Goal: Information Seeking & Learning: Learn about a topic

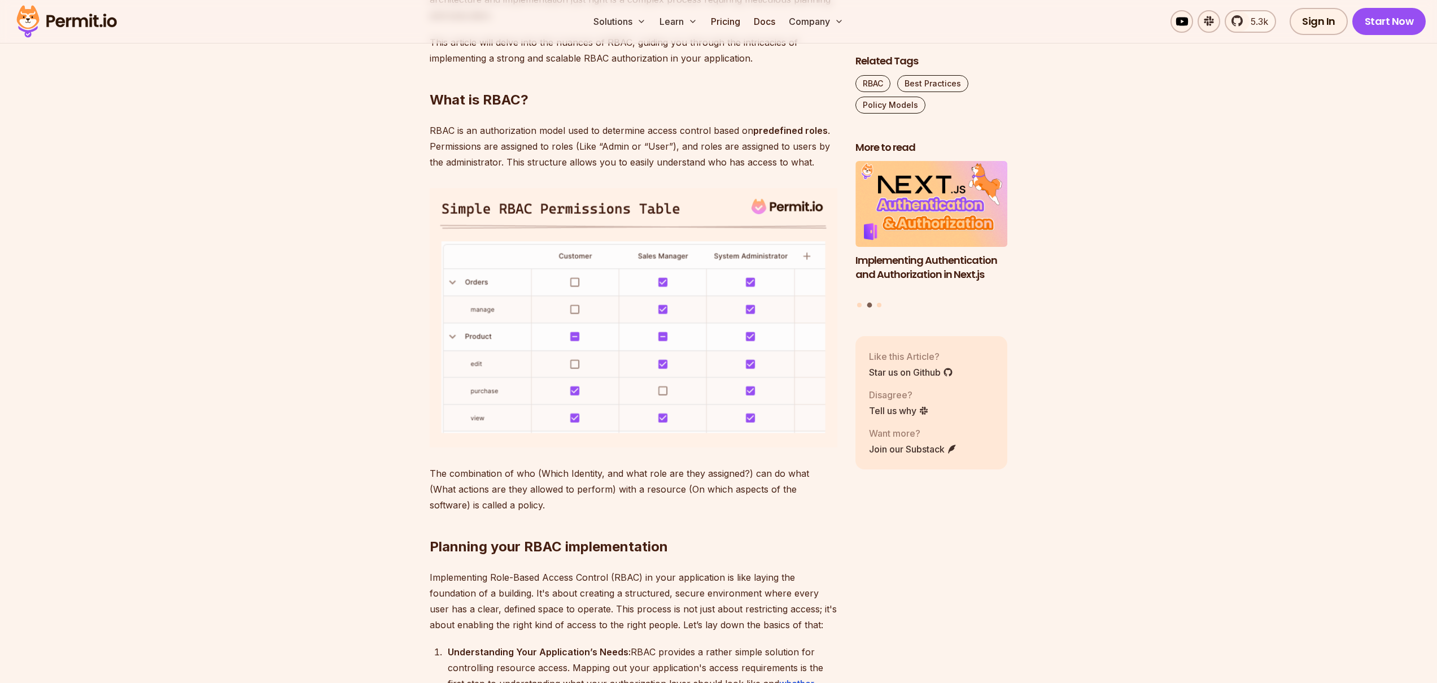
scroll to position [810, 0]
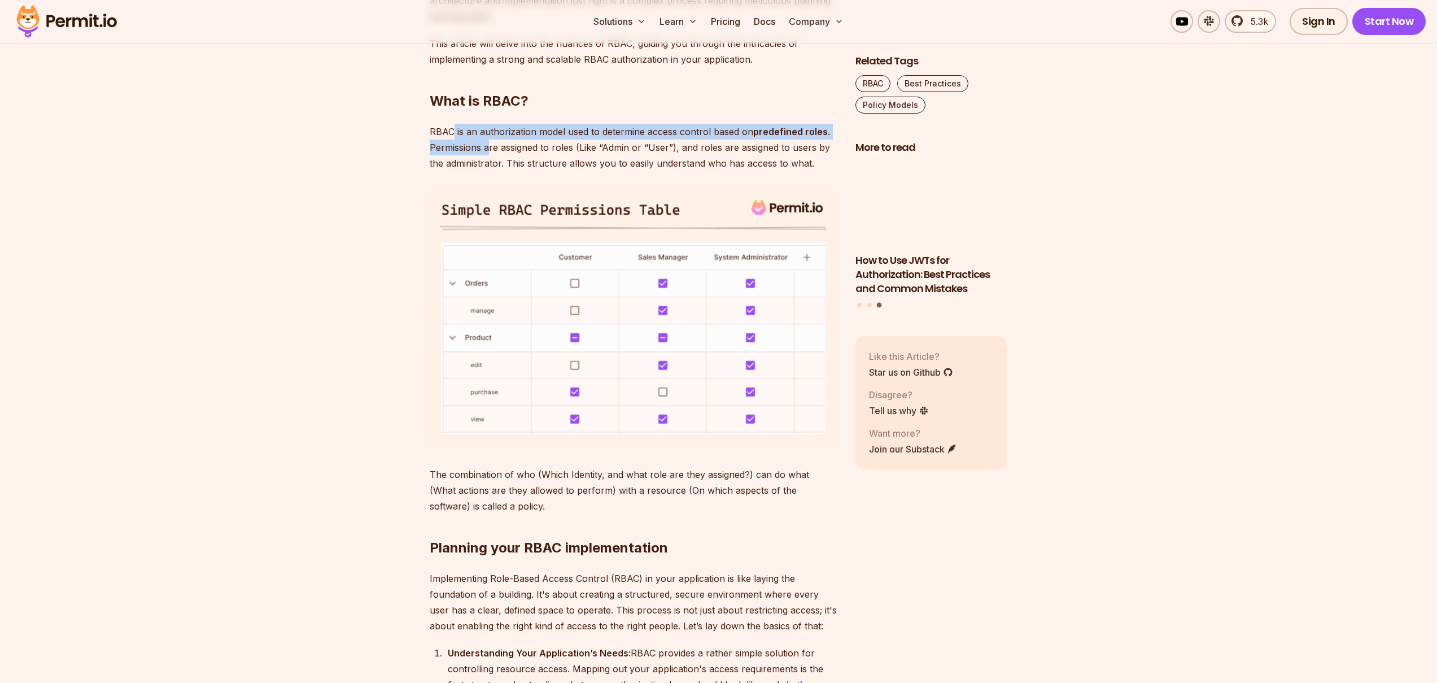
drag, startPoint x: 454, startPoint y: 130, endPoint x: 488, endPoint y: 154, distance: 41.7
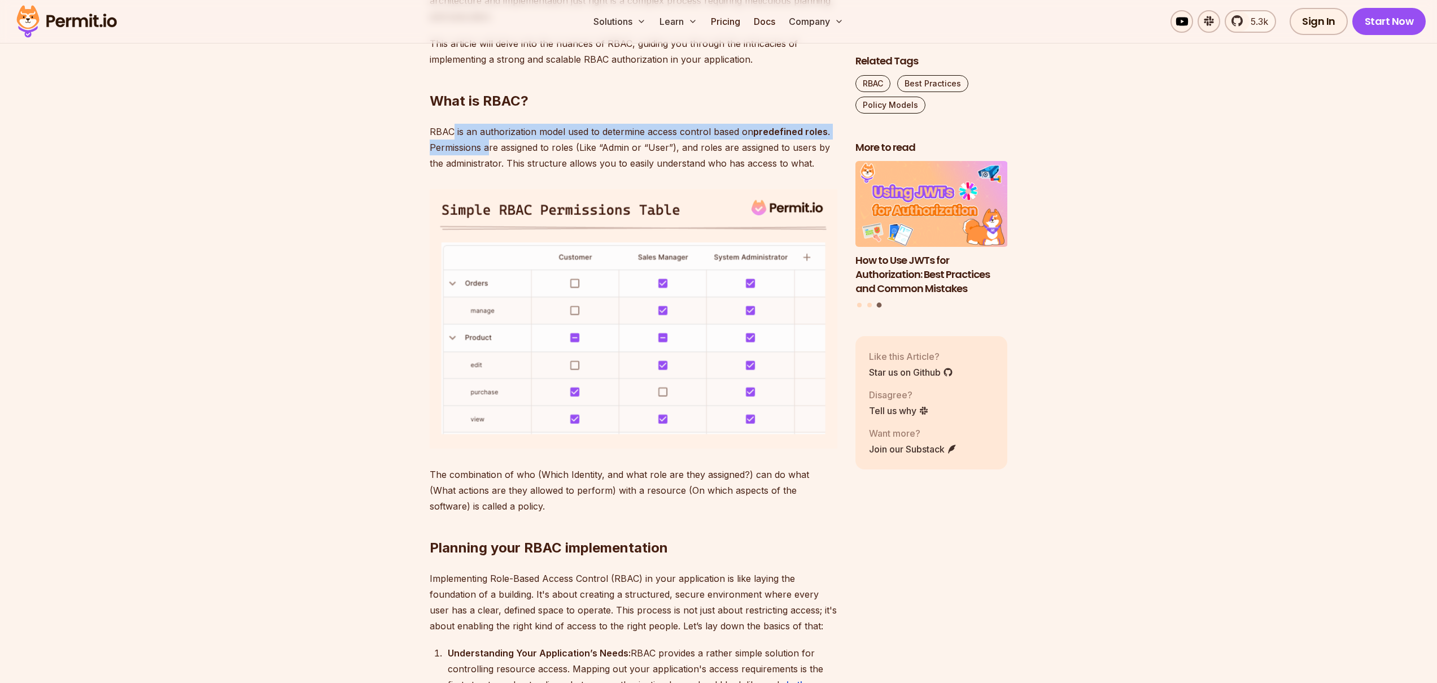
click at [488, 154] on p "RBAC is an authorization model used to determine access control based on predef…" at bounding box center [634, 147] width 408 height 47
click at [492, 149] on p "RBAC is an authorization model used to determine access control based on predef…" at bounding box center [634, 147] width 408 height 47
drag, startPoint x: 492, startPoint y: 149, endPoint x: 543, endPoint y: 151, distance: 50.9
click at [494, 148] on p "RBAC is an authorization model used to determine access control based on predef…" at bounding box center [634, 147] width 408 height 47
click at [543, 151] on p "RBAC is an authorization model used to determine access control based on predef…" at bounding box center [634, 147] width 408 height 47
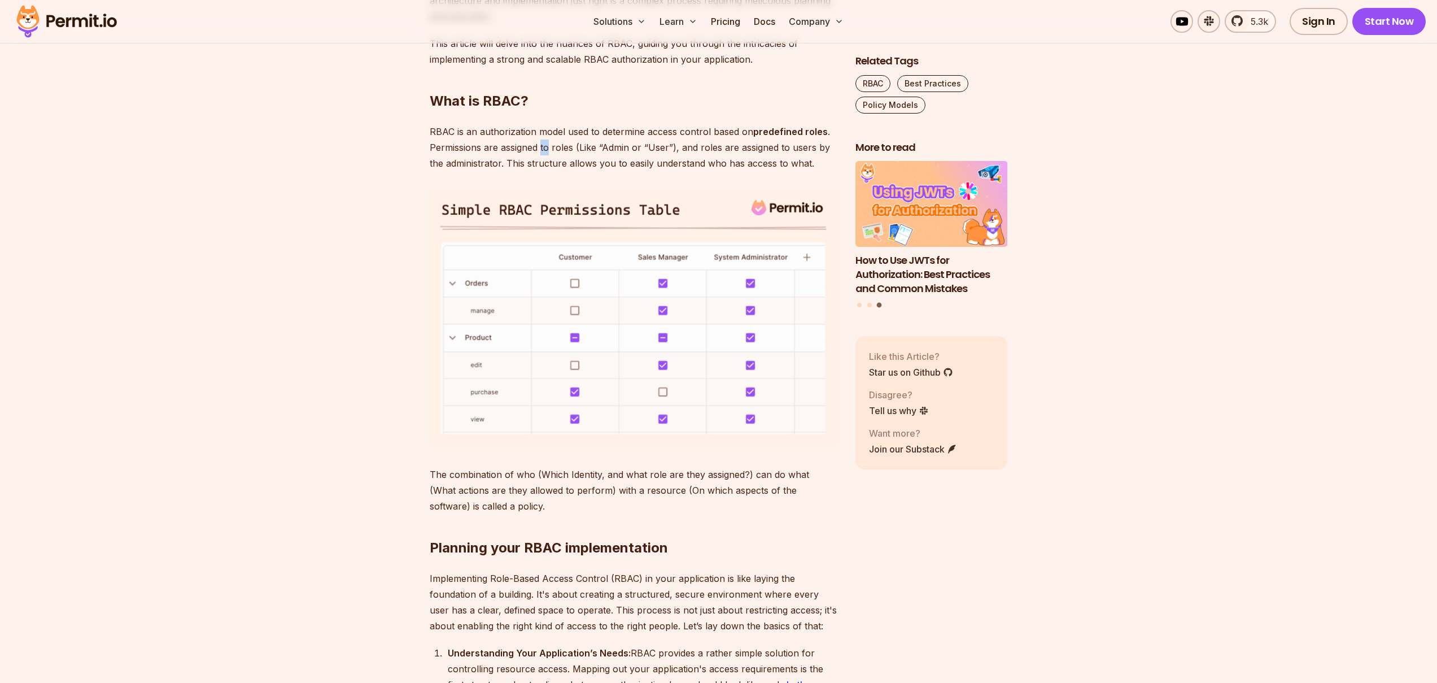
click at [543, 151] on p "RBAC is an authorization model used to determine access control based on predef…" at bounding box center [634, 147] width 408 height 47
click at [566, 152] on p "RBAC is an authorization model used to determine access control based on predef…" at bounding box center [634, 147] width 408 height 47
click at [622, 149] on p "RBAC is an authorization model used to determine access control based on predef…" at bounding box center [634, 147] width 408 height 47
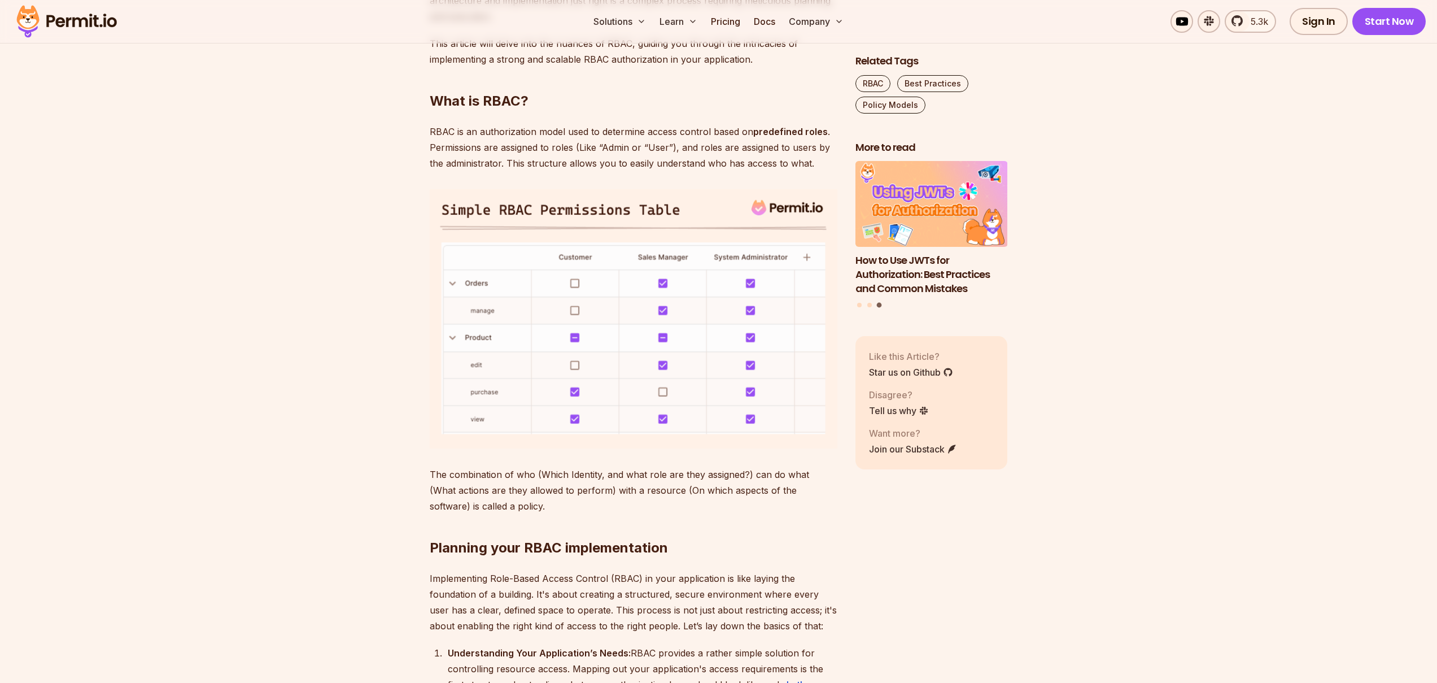
click at [656, 149] on p "RBAC is an authorization model used to determine access control based on predef…" at bounding box center [634, 147] width 408 height 47
click at [710, 148] on p "RBAC is an authorization model used to determine access control based on predef…" at bounding box center [634, 147] width 408 height 47
click at [628, 169] on p "RBAC is an authorization model used to determine access control based on predef…" at bounding box center [634, 147] width 408 height 47
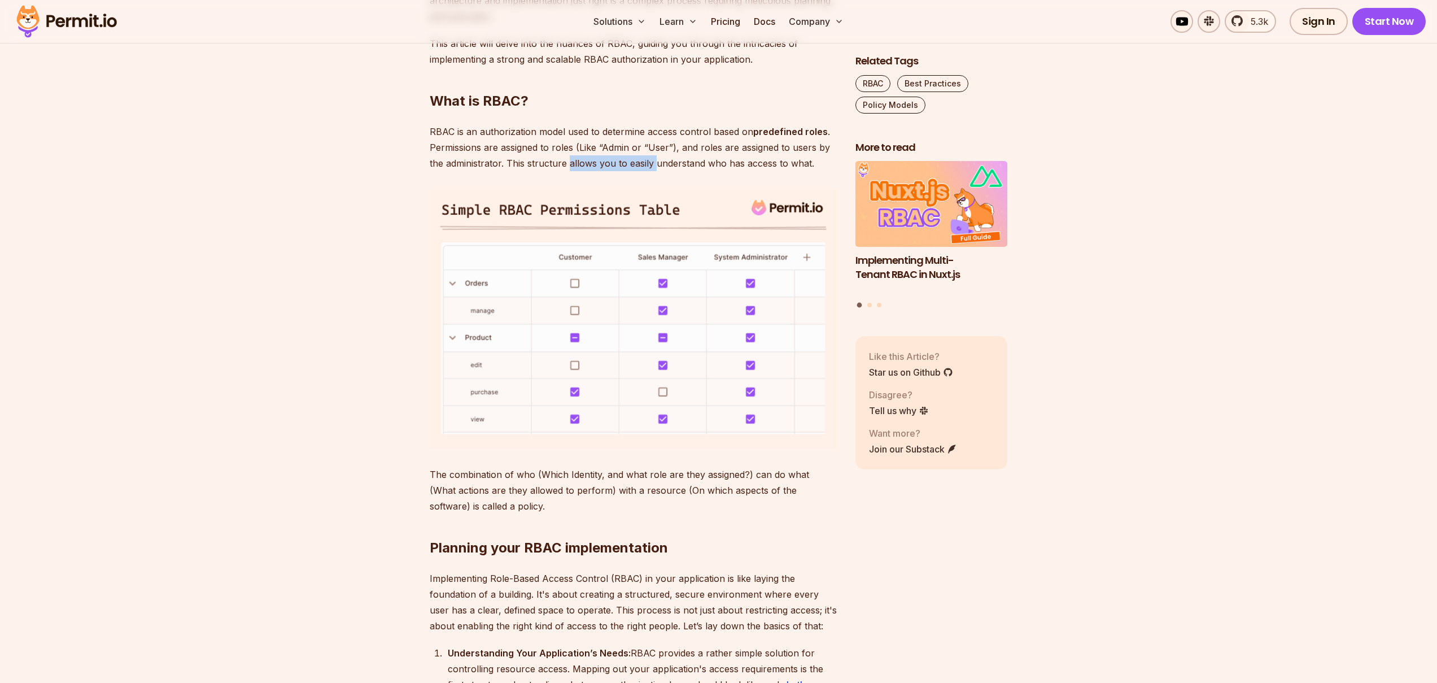
drag, startPoint x: 567, startPoint y: 164, endPoint x: 668, endPoint y: 165, distance: 101.1
click at [654, 165] on p "RBAC is an authorization model used to determine access control based on predef…" at bounding box center [634, 147] width 408 height 47
click at [675, 166] on p "RBAC is an authorization model used to determine access control based on predef…" at bounding box center [634, 147] width 408 height 47
drag, startPoint x: 675, startPoint y: 166, endPoint x: 607, endPoint y: 167, distance: 68.3
click at [673, 167] on p "RBAC is an authorization model used to determine access control based on predef…" at bounding box center [634, 147] width 408 height 47
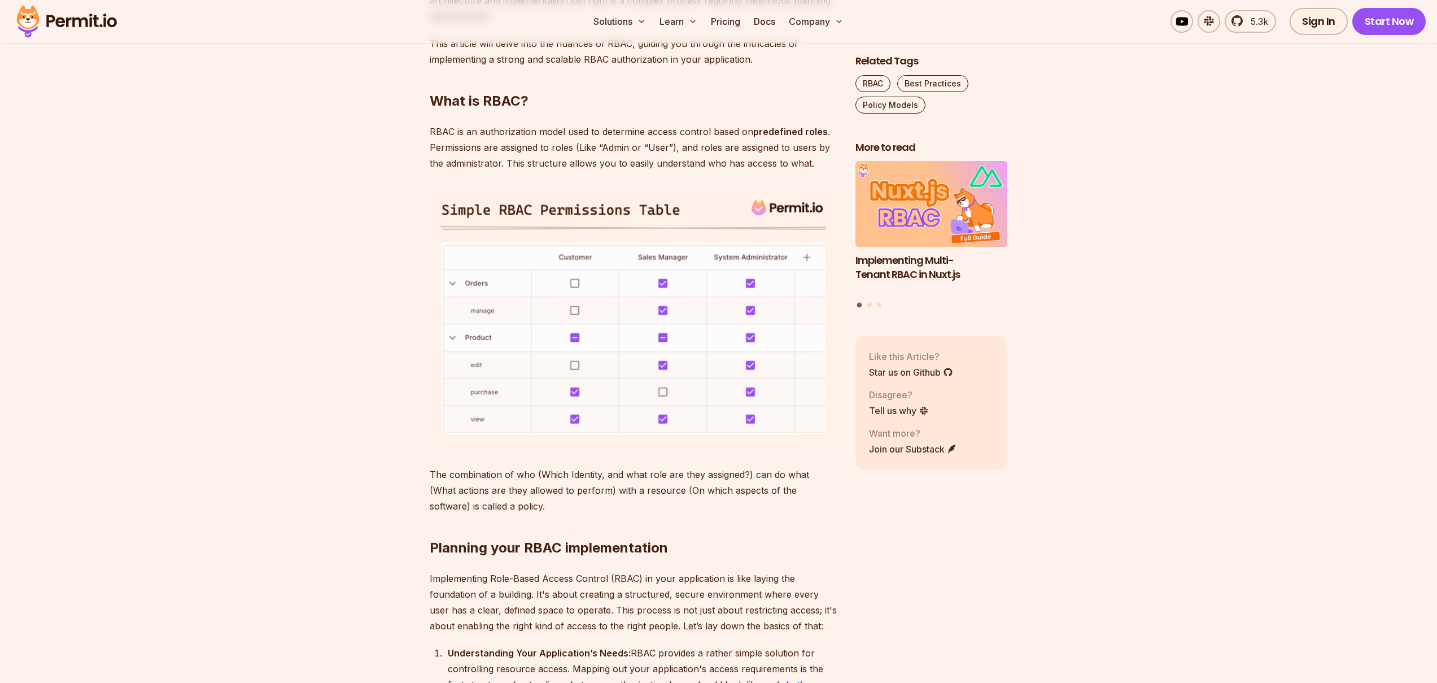
click at [602, 167] on p "RBAC is an authorization model used to determine access control based on predef…" at bounding box center [634, 147] width 408 height 47
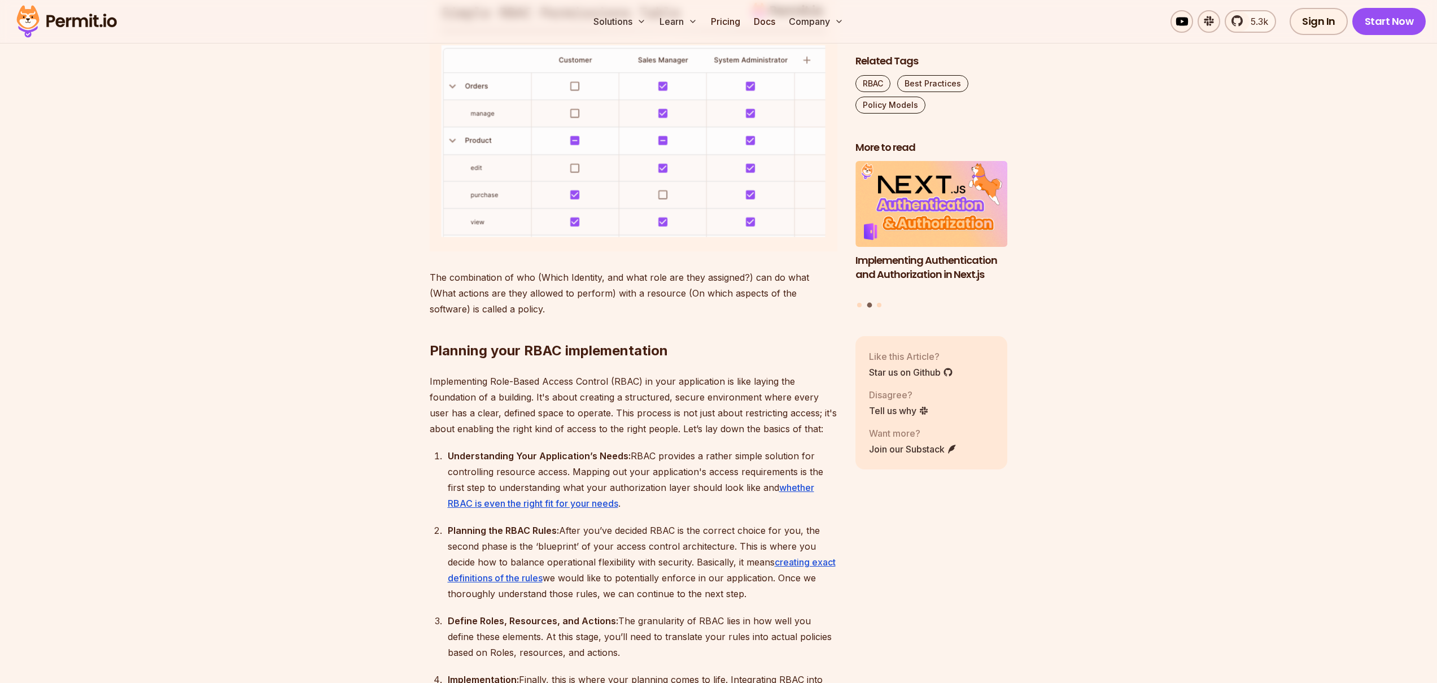
scroll to position [1014, 0]
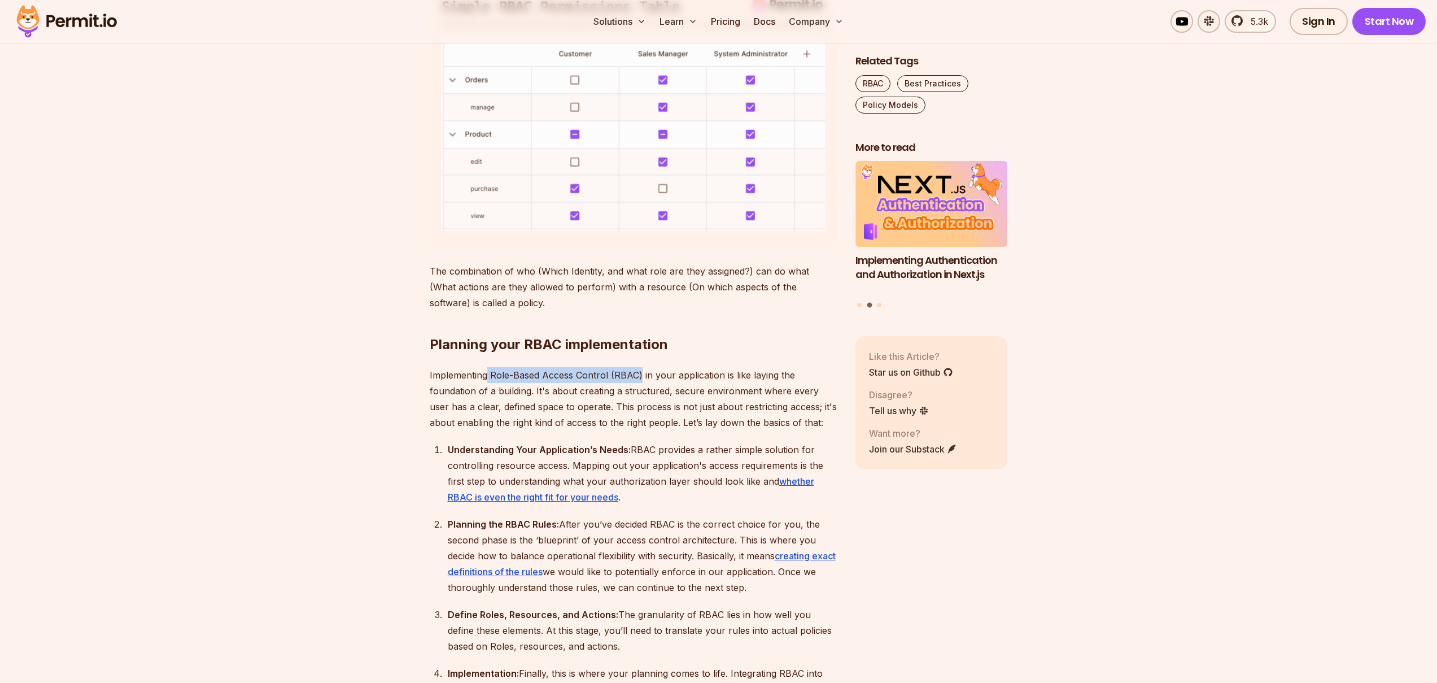
drag, startPoint x: 487, startPoint y: 373, endPoint x: 640, endPoint y: 377, distance: 153.1
click at [640, 377] on p "Implementing Role-Based Access Control (RBAC) in your application is like layin…" at bounding box center [634, 398] width 408 height 63
click at [624, 374] on p "Implementing Role-Based Access Control (RBAC) in your application is like layin…" at bounding box center [634, 398] width 408 height 63
drag, startPoint x: 608, startPoint y: 375, endPoint x: 640, endPoint y: 375, distance: 32.2
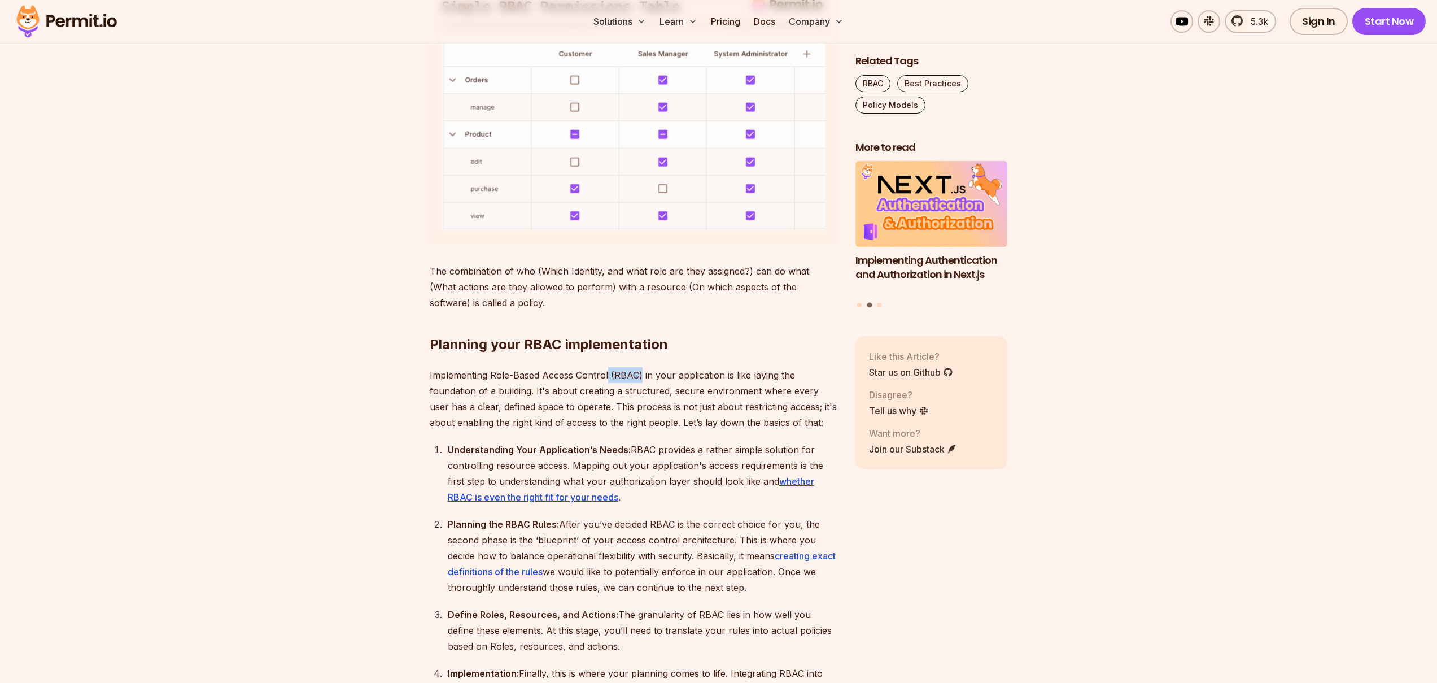
click at [640, 375] on p "Implementing Role-Based Access Control (RBAC) in your application is like layin…" at bounding box center [634, 398] width 408 height 63
click at [679, 375] on p "Implementing Role-Based Access Control (RBAC) in your application is like layin…" at bounding box center [634, 398] width 408 height 63
drag, startPoint x: 679, startPoint y: 375, endPoint x: 667, endPoint y: 375, distance: 12.4
click at [679, 375] on p "Implementing Role-Based Access Control (RBAC) in your application is like layin…" at bounding box center [634, 398] width 408 height 63
click at [639, 375] on p "Implementing Role-Based Access Control (RBAC) in your application is like layin…" at bounding box center [634, 398] width 408 height 63
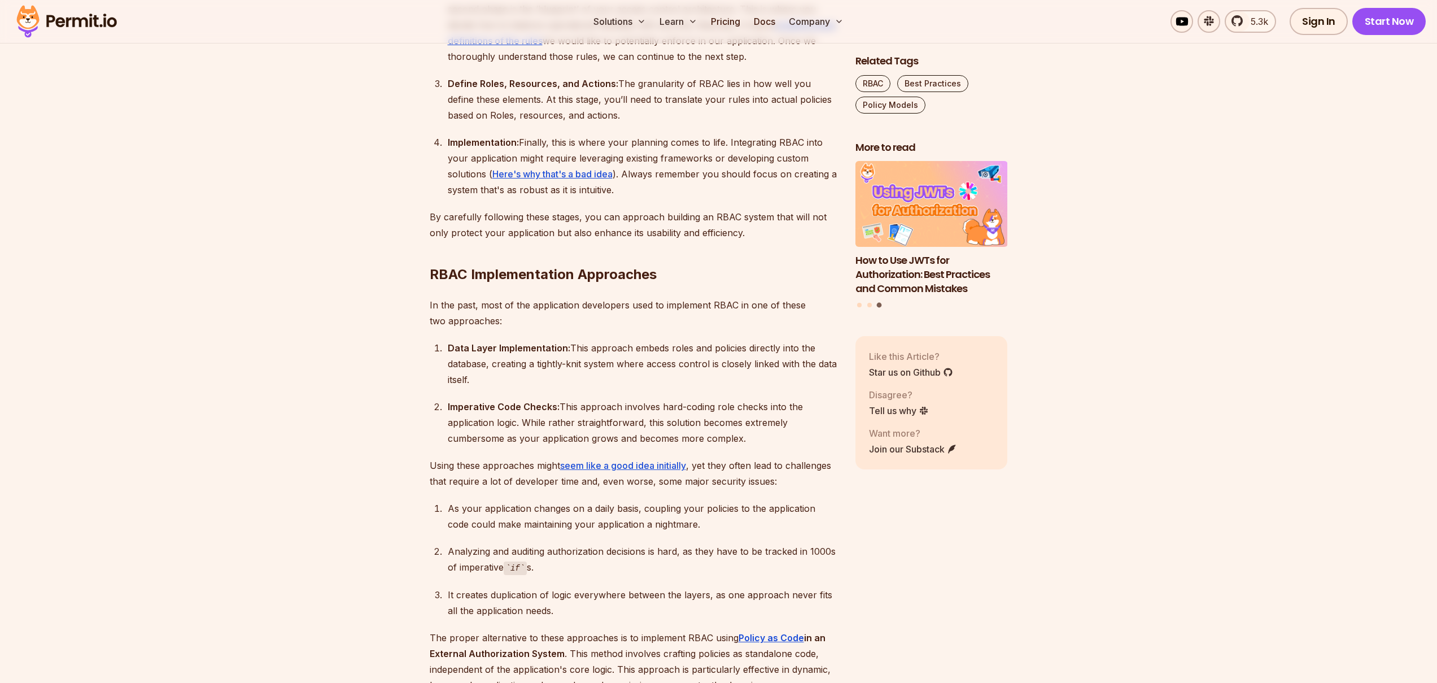
scroll to position [1545, 0]
drag, startPoint x: 564, startPoint y: 347, endPoint x: 572, endPoint y: 346, distance: 8.5
click at [572, 346] on div "Data Layer Implementation: This approach embeds roles and policies directly int…" at bounding box center [643, 362] width 390 height 47
click at [613, 352] on div "Data Layer Implementation: This approach embeds roles and policies directly int…" at bounding box center [643, 362] width 390 height 47
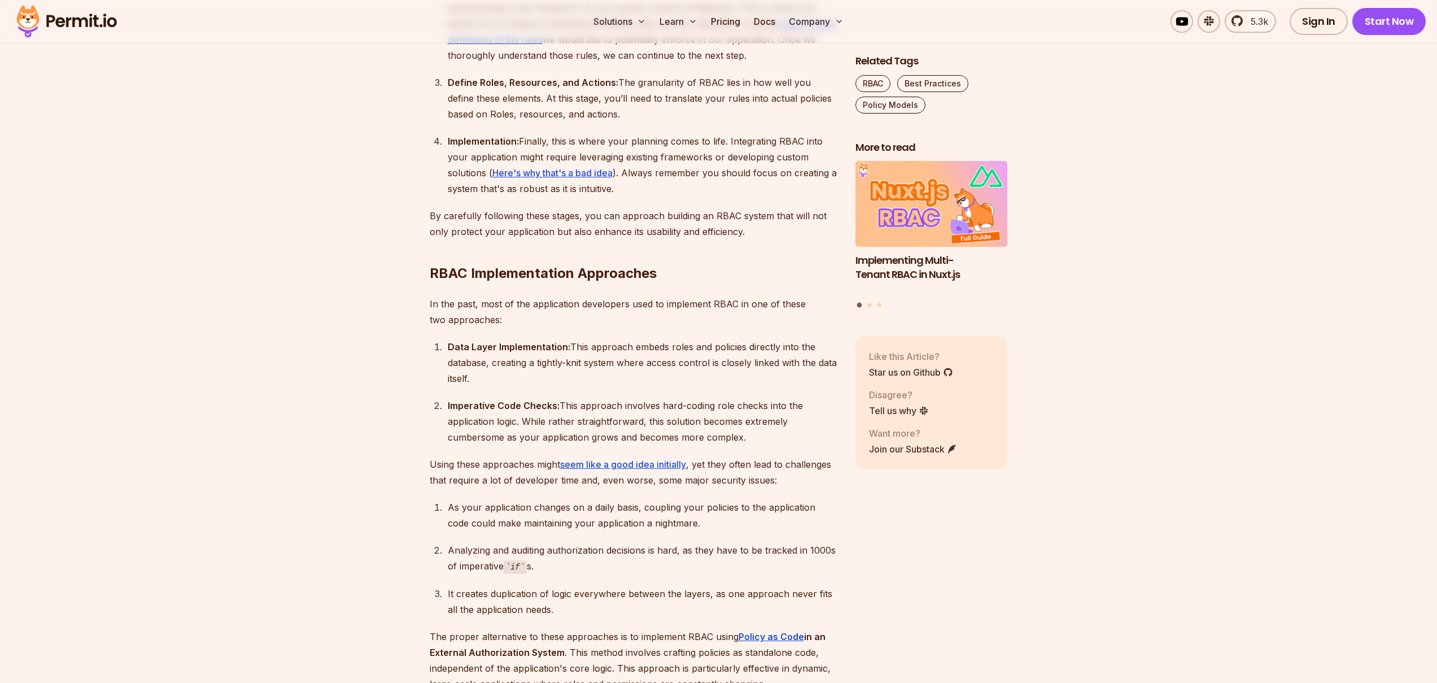
click at [599, 363] on div "Data Layer Implementation: This approach embeds roles and policies directly int…" at bounding box center [643, 362] width 390 height 47
drag, startPoint x: 486, startPoint y: 366, endPoint x: 504, endPoint y: 374, distance: 19.7
click at [504, 374] on div "Data Layer Implementation: This approach embeds roles and policies directly int…" at bounding box center [643, 362] width 390 height 47
drag, startPoint x: 504, startPoint y: 379, endPoint x: 433, endPoint y: 344, distance: 79.3
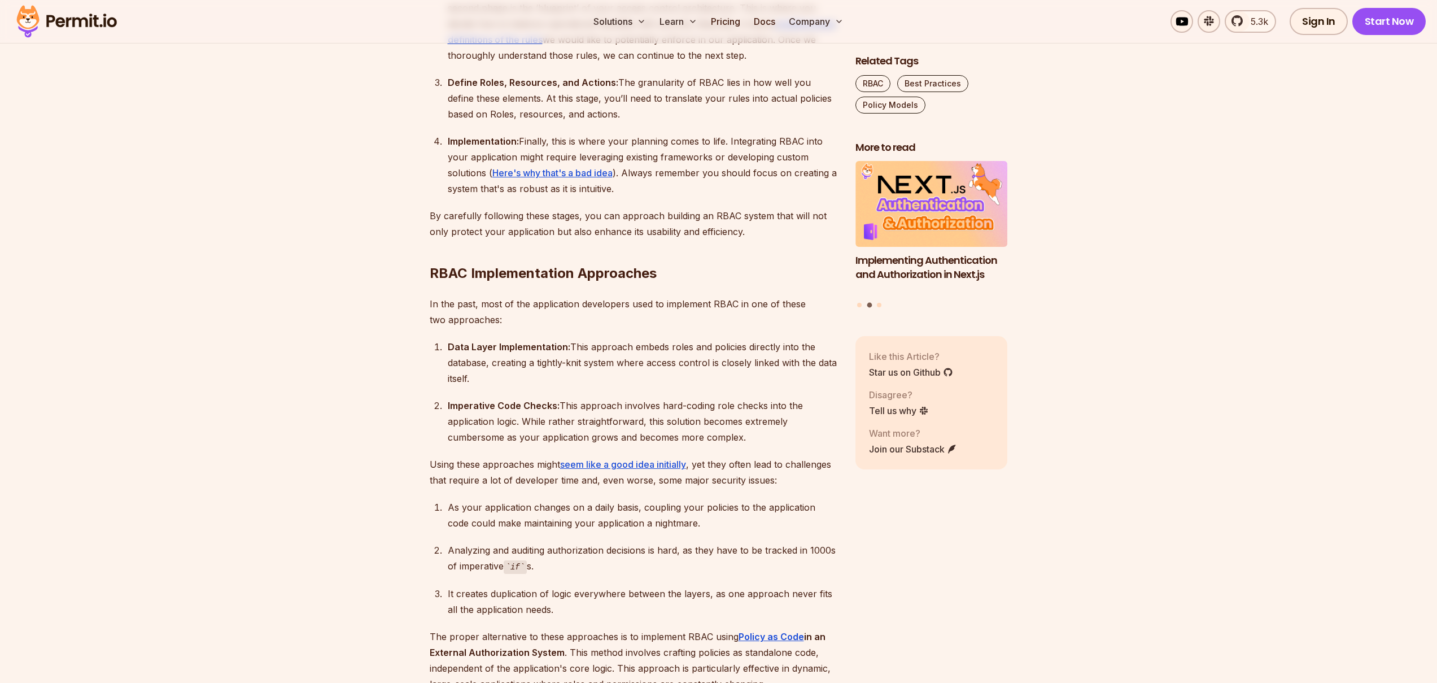
click at [444, 344] on li "Data Layer Implementation: This approach embeds roles and policies directly int…" at bounding box center [640, 362] width 393 height 47
drag, startPoint x: 476, startPoint y: 304, endPoint x: 531, endPoint y: 322, distance: 58.0
click at [531, 322] on p "In the past, most of the application developers used to implement RBAC in one o…" at bounding box center [634, 312] width 408 height 32
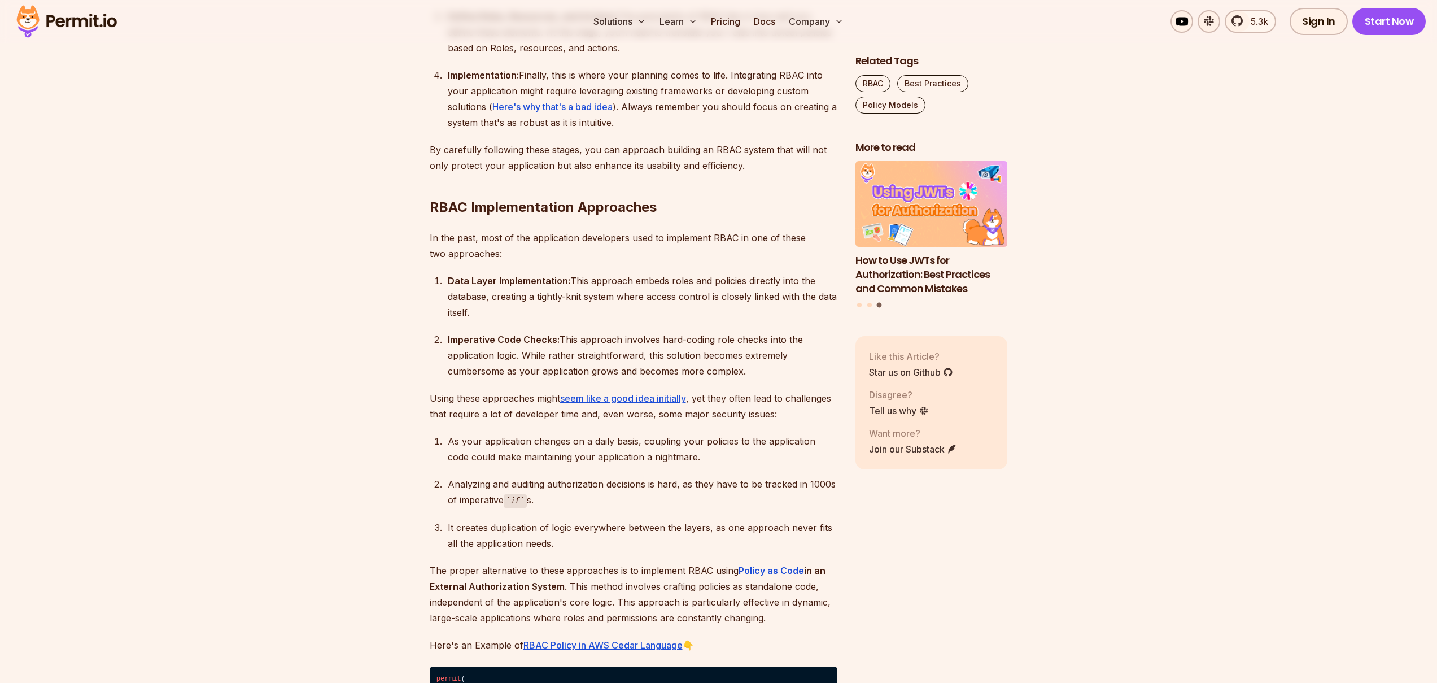
scroll to position [1635, 0]
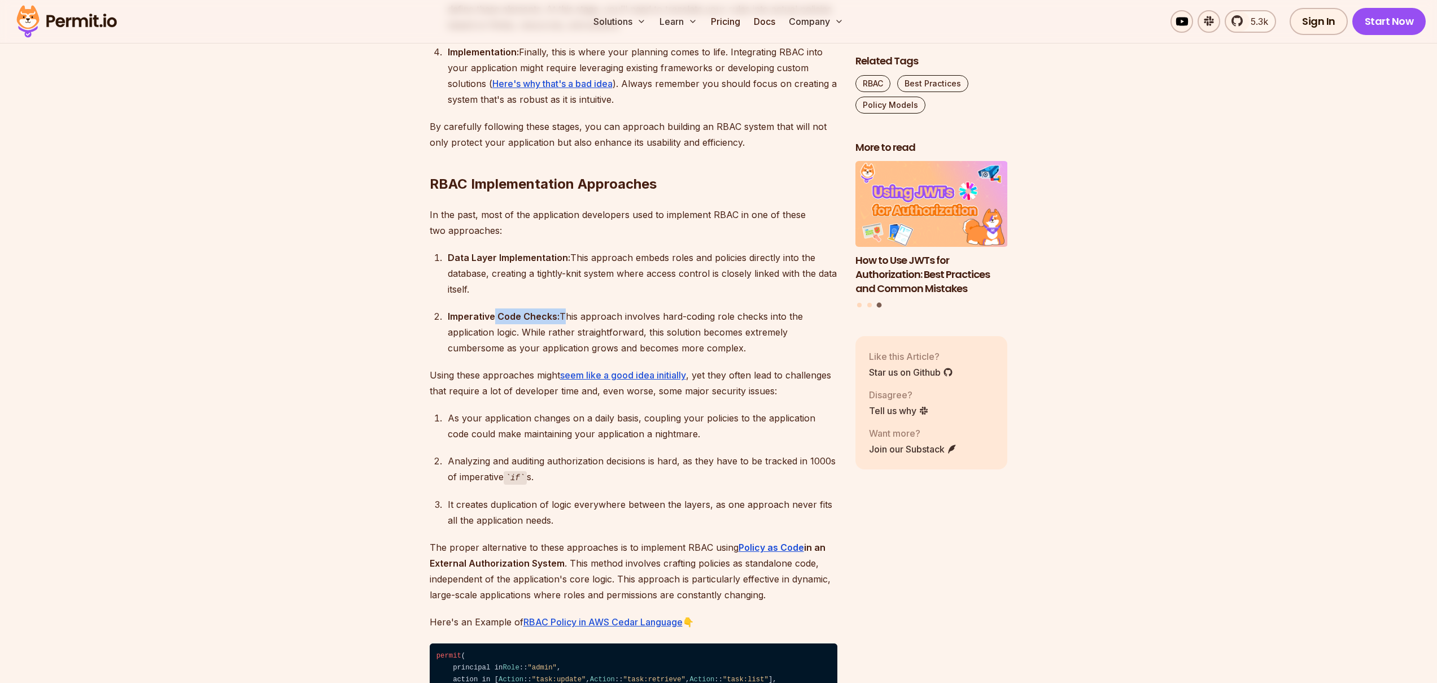
drag, startPoint x: 494, startPoint y: 318, endPoint x: 561, endPoint y: 316, distance: 66.7
click at [561, 316] on div "Imperative Code Checks: This approach involves hard-coding role checks into the…" at bounding box center [643, 331] width 390 height 47
click at [604, 317] on div "Imperative Code Checks: This approach involves hard-coding role checks into the…" at bounding box center [643, 331] width 390 height 47
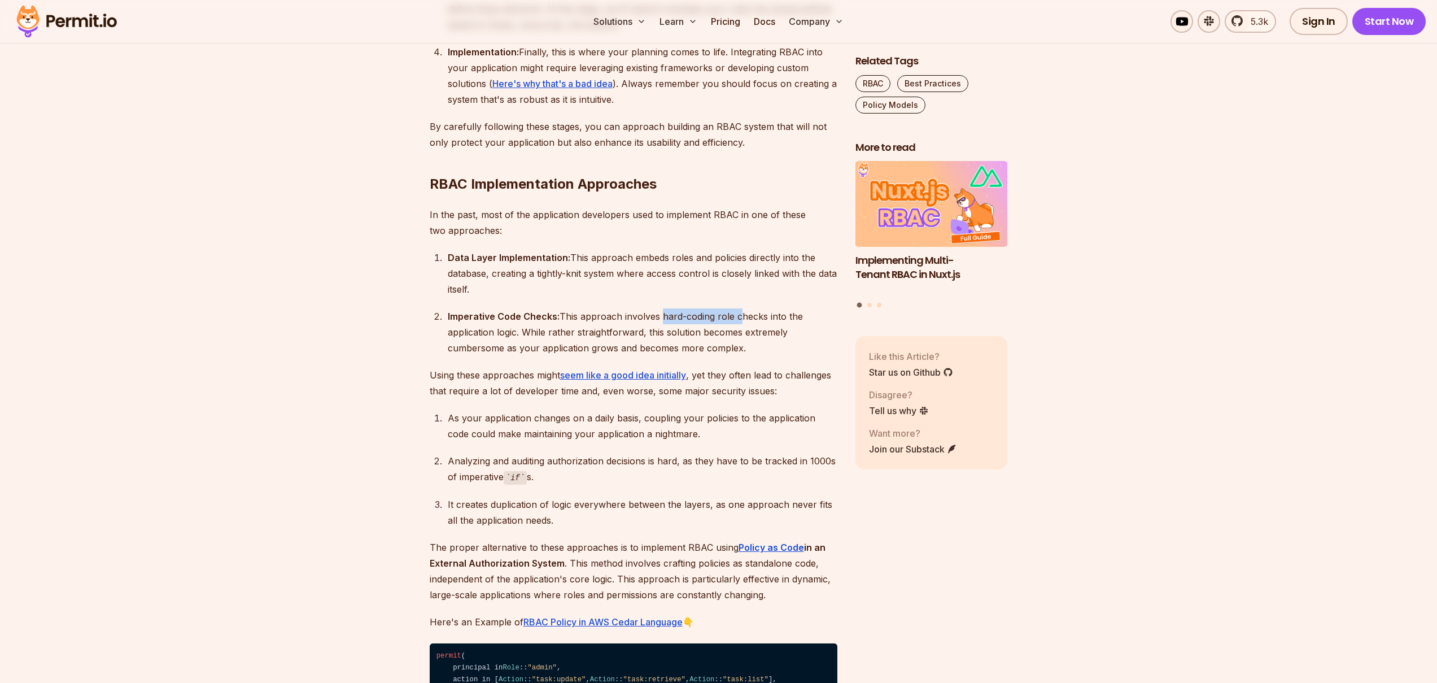
drag, startPoint x: 658, startPoint y: 317, endPoint x: 735, endPoint y: 317, distance: 76.2
click at [735, 317] on div "Imperative Code Checks: This approach involves hard-coding role checks into the…" at bounding box center [643, 331] width 390 height 47
click at [741, 317] on div "Imperative Code Checks: This approach involves hard-coding role checks into the…" at bounding box center [643, 331] width 390 height 47
click at [648, 318] on div "Imperative Code Checks: This approach involves hard-coding role checks into the…" at bounding box center [643, 331] width 390 height 47
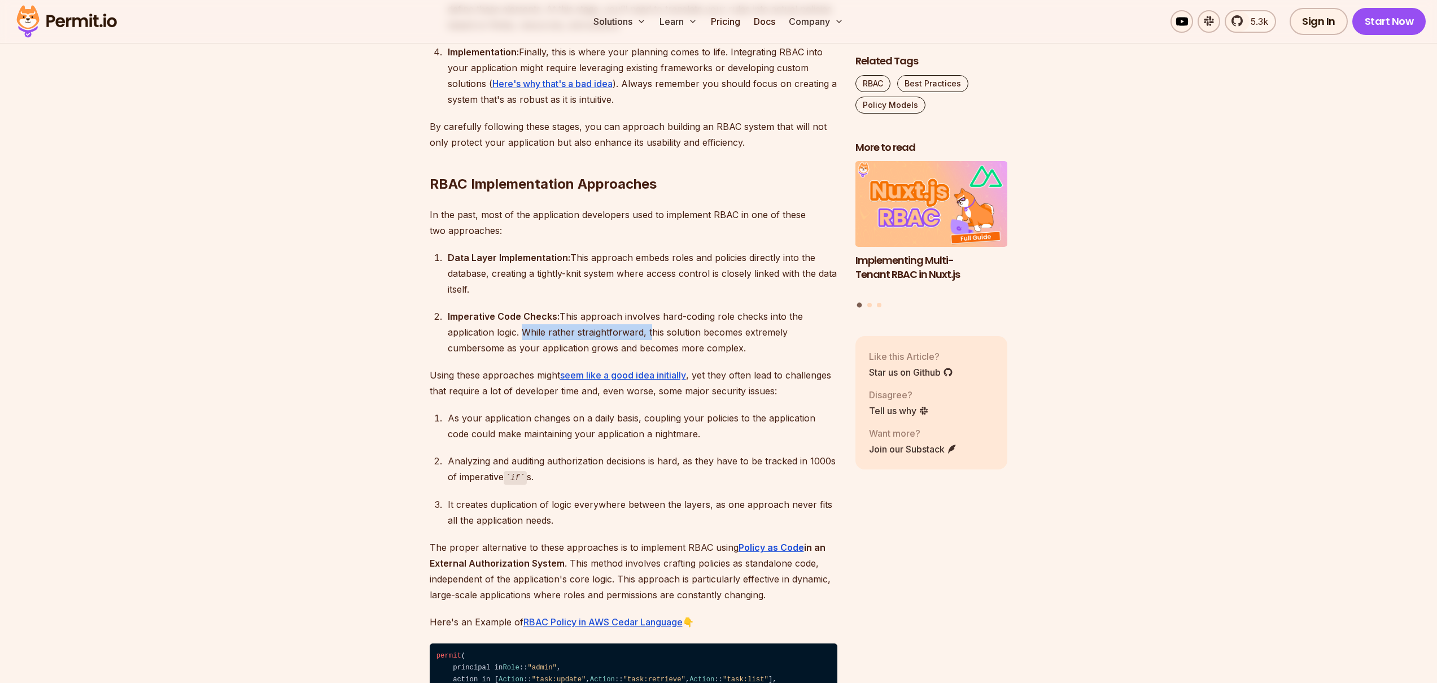
drag, startPoint x: 521, startPoint y: 335, endPoint x: 647, endPoint y: 334, distance: 125.9
click at [647, 334] on div "Imperative Code Checks: This approach involves hard-coding role checks into the…" at bounding box center [643, 331] width 390 height 47
click at [641, 334] on div "Imperative Code Checks: This approach involves hard-coding role checks into the…" at bounding box center [643, 331] width 390 height 47
click at [589, 331] on div "Imperative Code Checks: This approach involves hard-coding role checks into the…" at bounding box center [643, 331] width 390 height 47
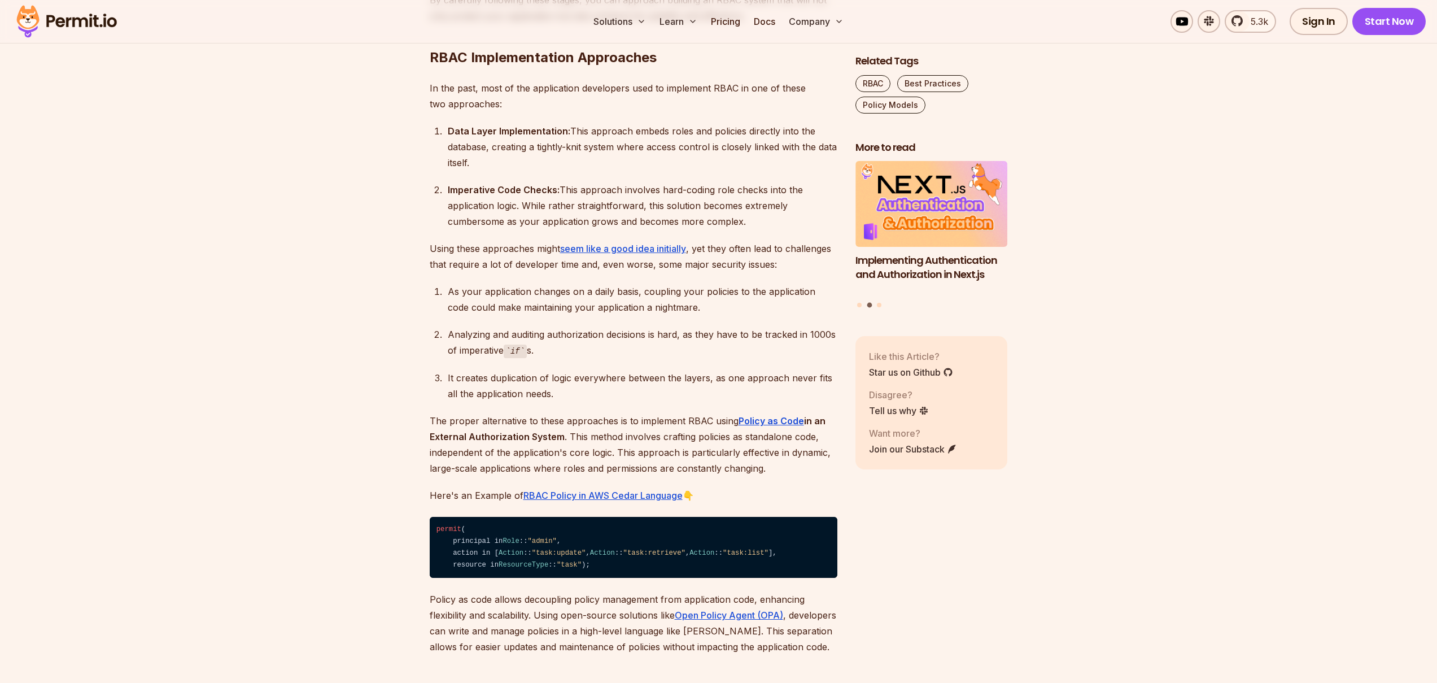
scroll to position [1773, 0]
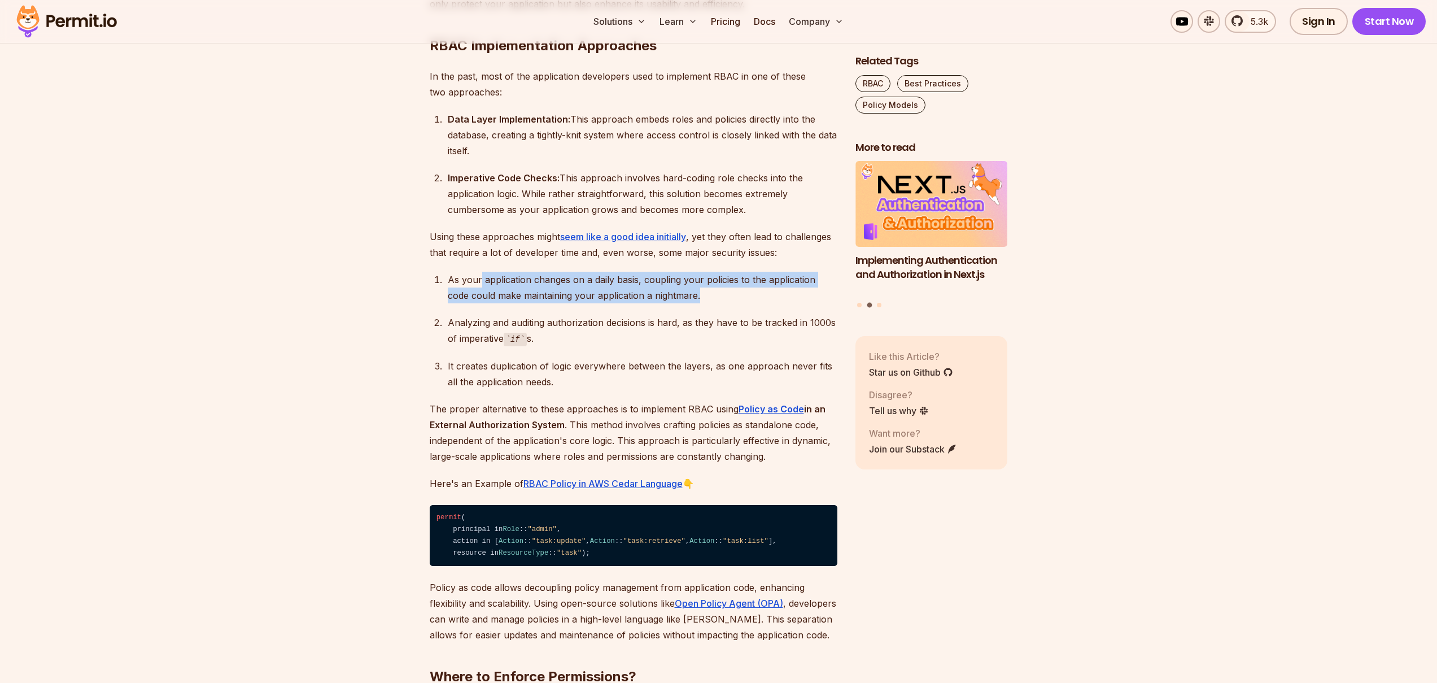
drag, startPoint x: 480, startPoint y: 283, endPoint x: 703, endPoint y: 303, distance: 224.0
click at [703, 303] on ol "As your application changes on a daily basis, coupling your policies to the app…" at bounding box center [634, 331] width 408 height 118
click at [663, 283] on div "As your application changes on a daily basis, coupling your policies to the app…" at bounding box center [643, 288] width 390 height 32
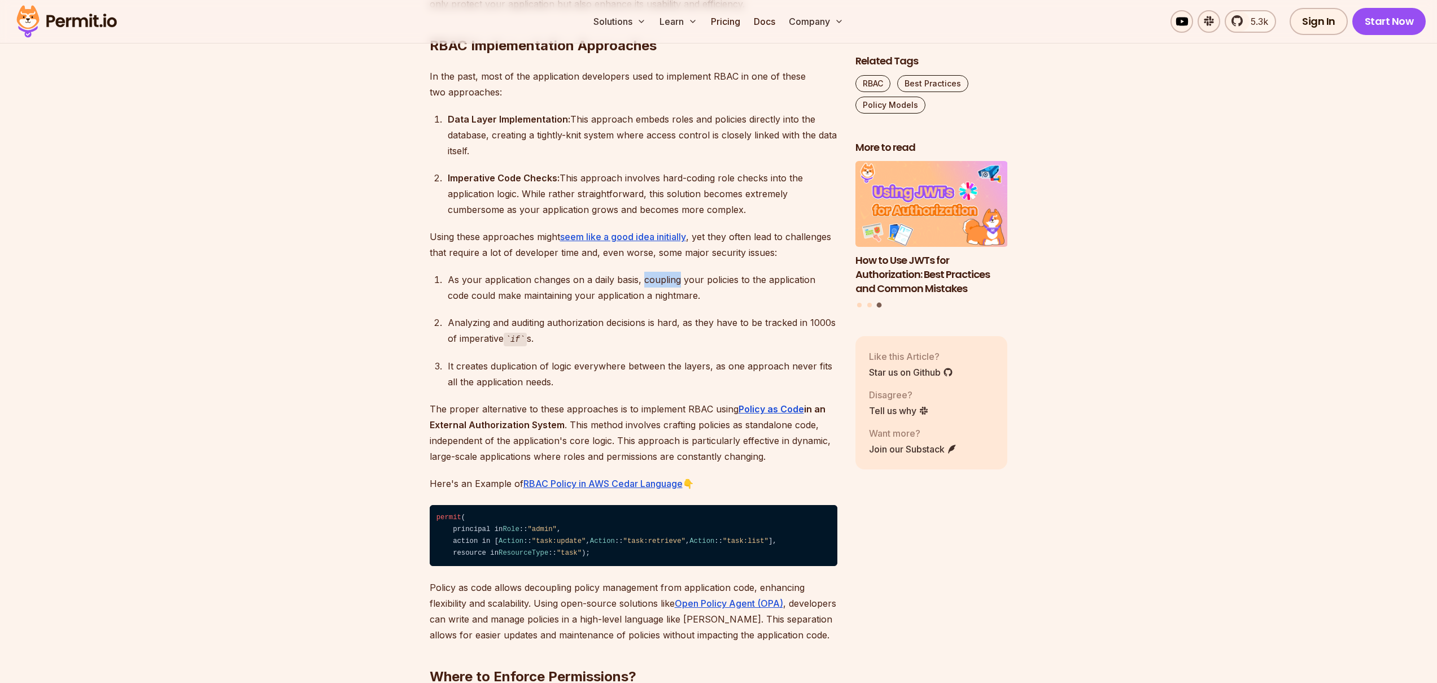
click at [663, 283] on div "As your application changes on a daily basis, coupling your policies to the app…" at bounding box center [643, 288] width 390 height 32
click at [719, 279] on div "As your application changes on a daily basis, coupling your policies to the app…" at bounding box center [643, 288] width 390 height 32
click at [686, 305] on ol "As your application changes on a daily basis, coupling your policies to the app…" at bounding box center [634, 331] width 408 height 118
drag, startPoint x: 547, startPoint y: 324, endPoint x: 682, endPoint y: 324, distance: 135.0
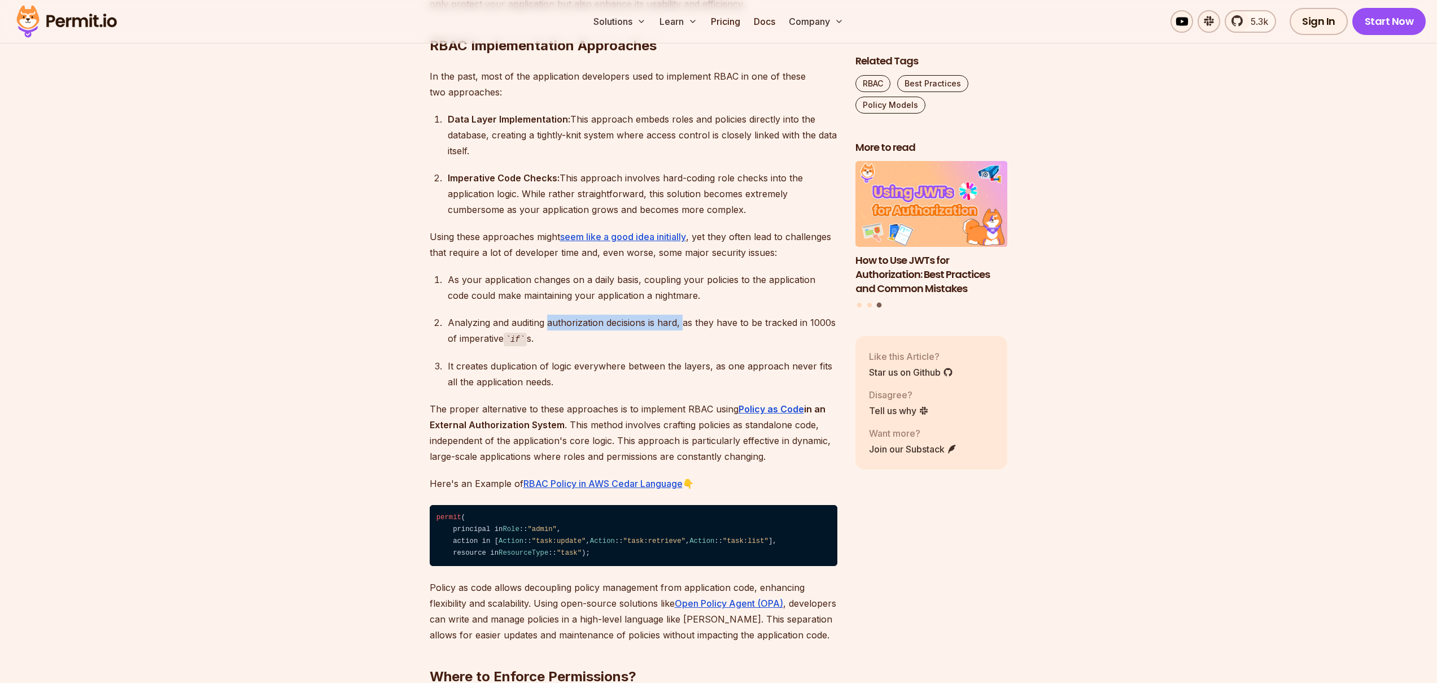
click at [682, 324] on div "Analyzing and auditing authorization decisions is hard, as they have to be trac…" at bounding box center [643, 331] width 390 height 32
click at [715, 325] on div "Analyzing and auditing authorization decisions is hard, as they have to be trac…" at bounding box center [643, 331] width 390 height 32
click at [678, 324] on div "Analyzing and auditing authorization decisions is hard, as they have to be trac…" at bounding box center [643, 331] width 390 height 32
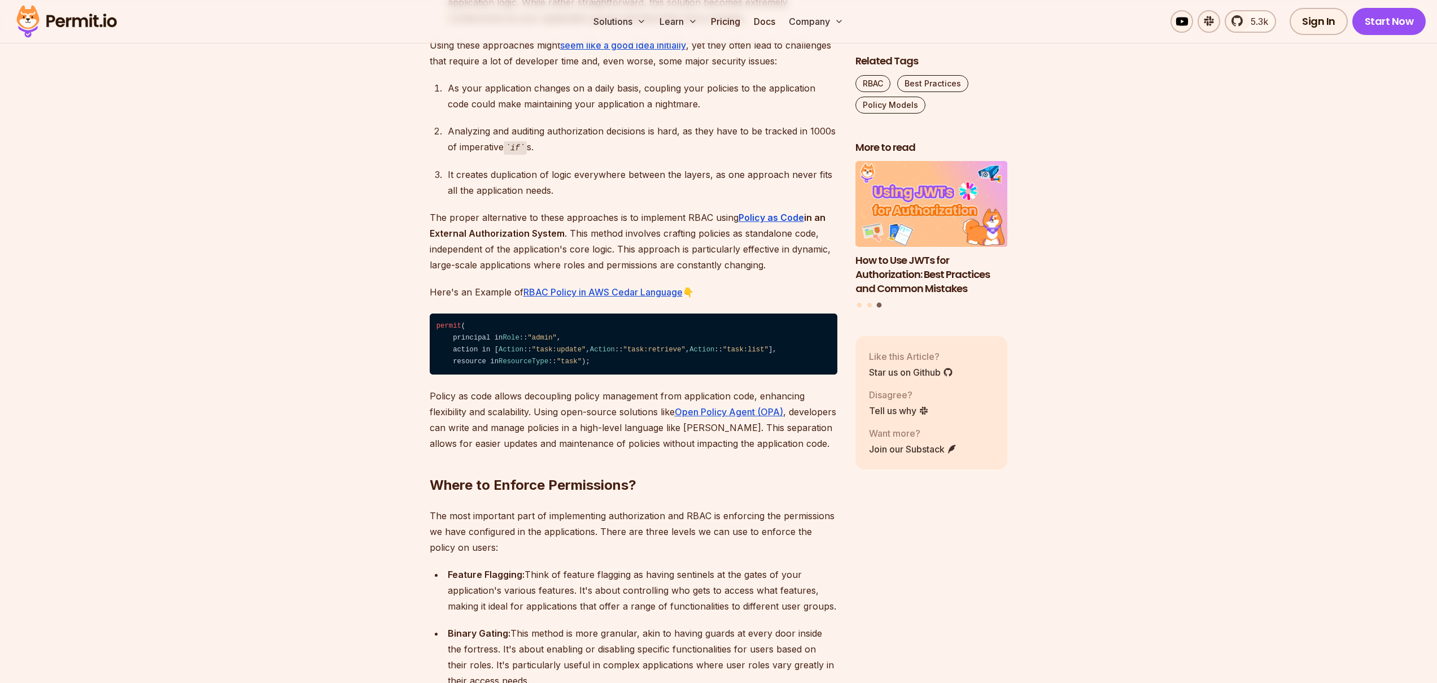
scroll to position [1964, 0]
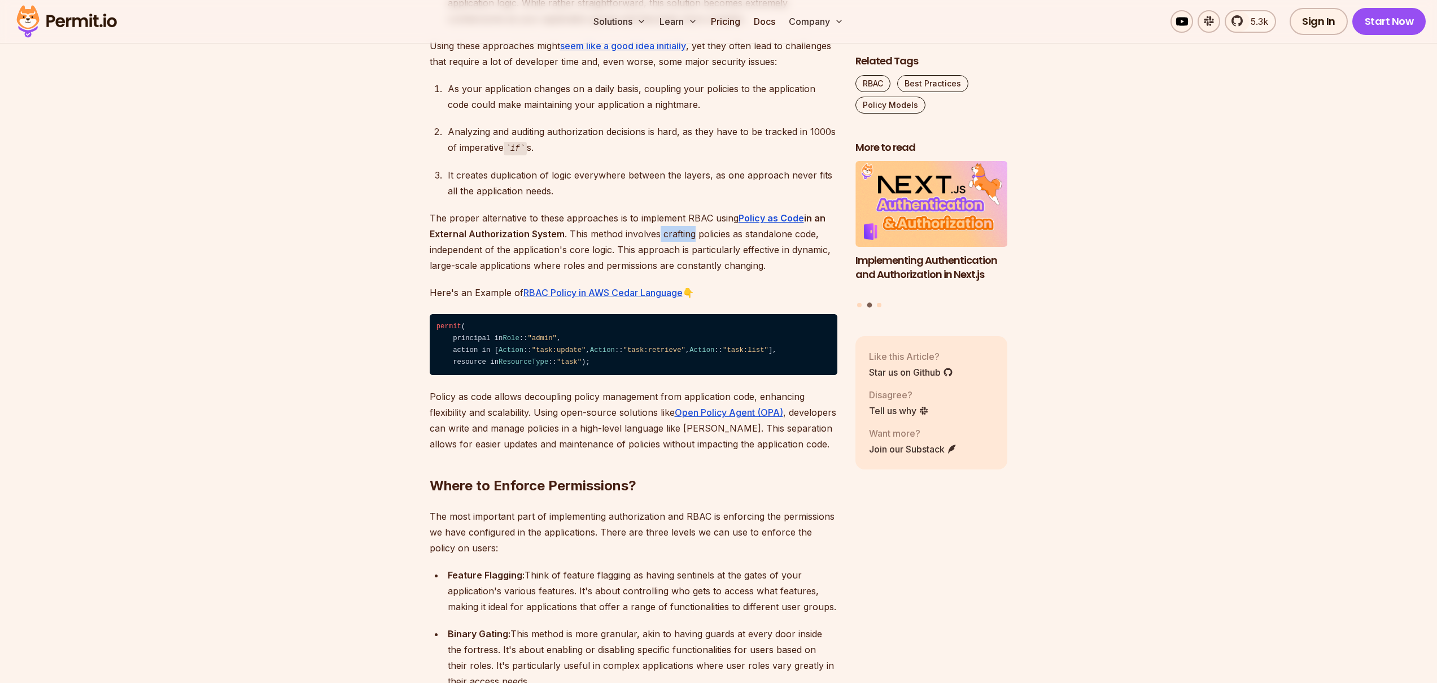
drag, startPoint x: 658, startPoint y: 234, endPoint x: 694, endPoint y: 235, distance: 35.6
click at [691, 236] on p "The proper alternative to these approaches is to implement RBAC using Policy as…" at bounding box center [634, 241] width 408 height 63
click at [714, 233] on p "The proper alternative to these approaches is to implement RBAC using Policy as…" at bounding box center [634, 241] width 408 height 63
click at [674, 234] on p "The proper alternative to these approaches is to implement RBAC using Policy as…" at bounding box center [634, 241] width 408 height 63
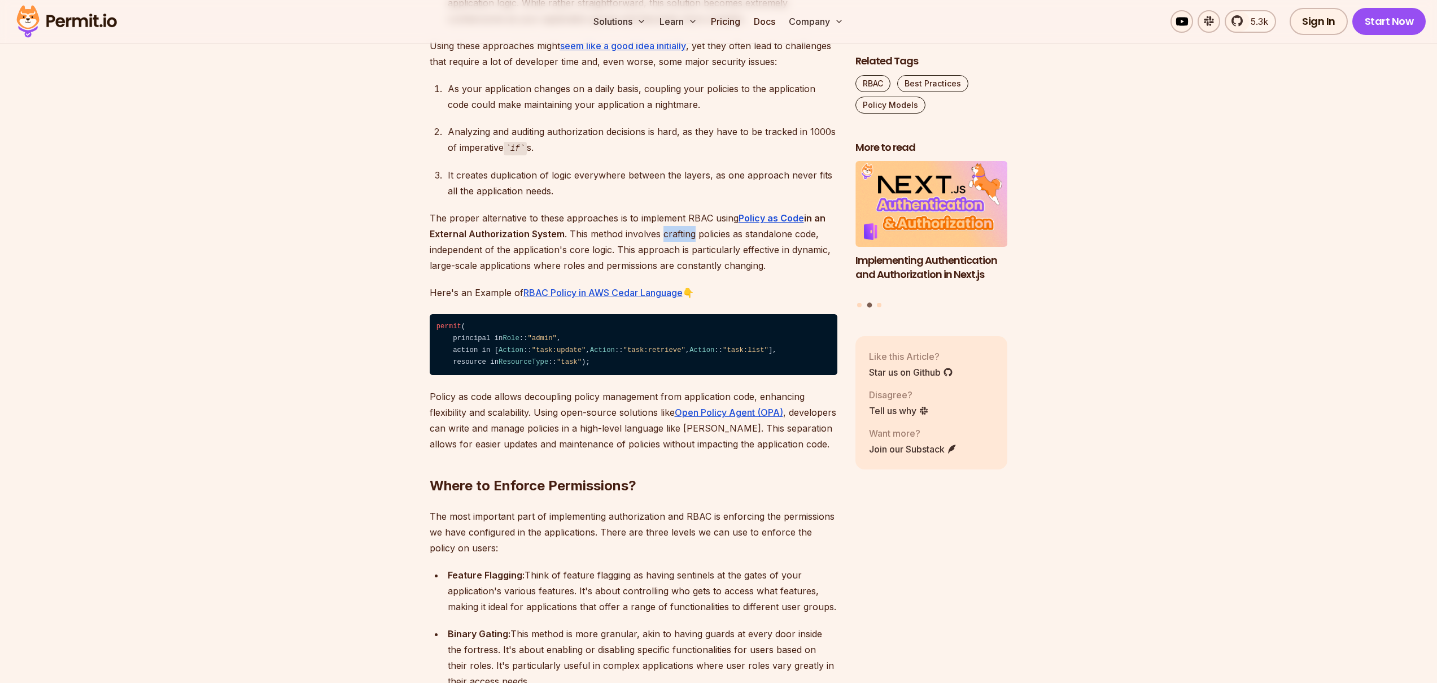
click at [674, 234] on p "The proper alternative to these approaches is to implement RBAC using Policy as…" at bounding box center [634, 241] width 408 height 63
click at [631, 234] on p "The proper alternative to these approaches is to implement RBAC using Policy as…" at bounding box center [634, 241] width 408 height 63
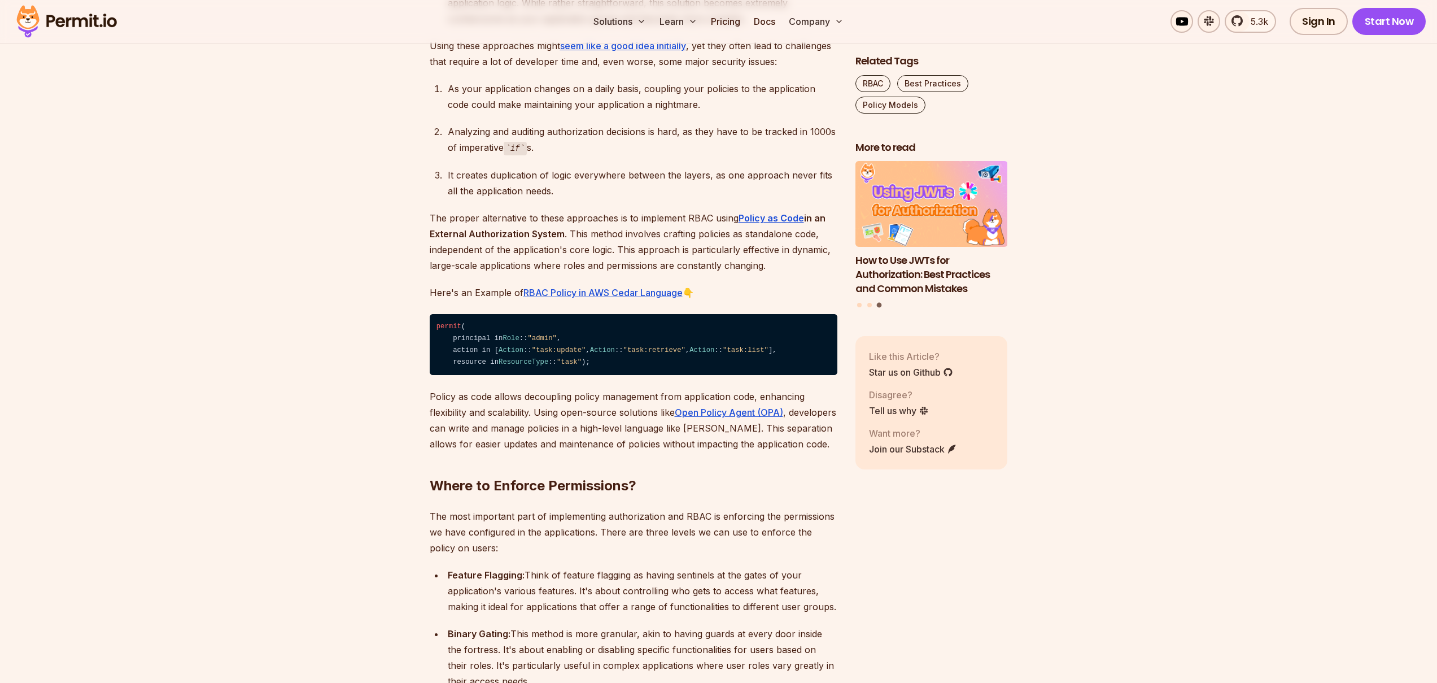
click at [657, 236] on p "The proper alternative to these approaches is to implement RBAC using Policy as…" at bounding box center [634, 241] width 408 height 63
drag, startPoint x: 657, startPoint y: 236, endPoint x: 686, endPoint y: 226, distance: 30.4
click at [657, 235] on p "The proper alternative to these approaches is to implement RBAC using Policy as…" at bounding box center [634, 241] width 408 height 63
click at [686, 226] on p "The proper alternative to these approaches is to implement RBAC using Policy as…" at bounding box center [634, 241] width 408 height 63
click at [685, 226] on p "The proper alternative to these approaches is to implement RBAC using Policy as…" at bounding box center [634, 241] width 408 height 63
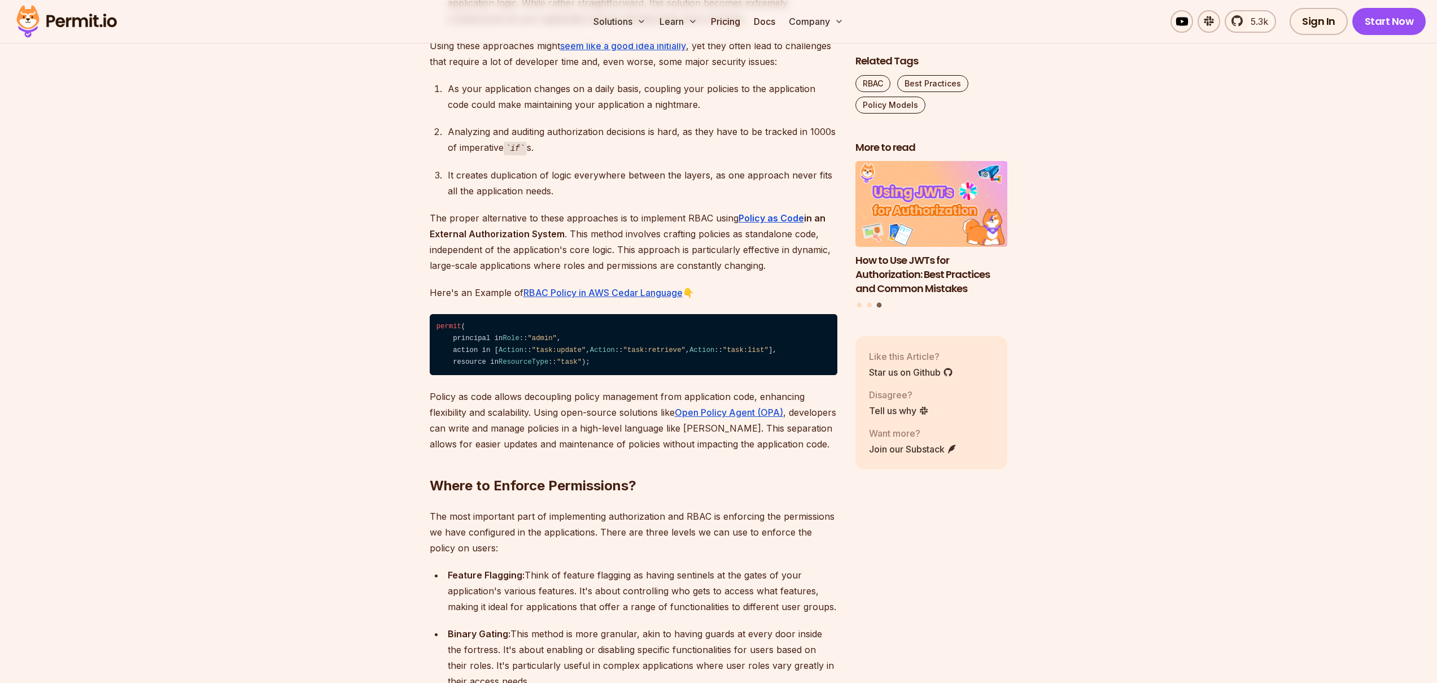
click at [606, 244] on p "The proper alternative to these approaches is to implement RBAC using Policy as…" at bounding box center [634, 241] width 408 height 63
drag, startPoint x: 619, startPoint y: 234, endPoint x: 698, endPoint y: 237, distance: 79.1
click at [698, 237] on p "The proper alternative to these approaches is to implement RBAC using Policy as…" at bounding box center [634, 241] width 408 height 63
click at [705, 237] on p "The proper alternative to these approaches is to implement RBAC using Policy as…" at bounding box center [634, 241] width 408 height 63
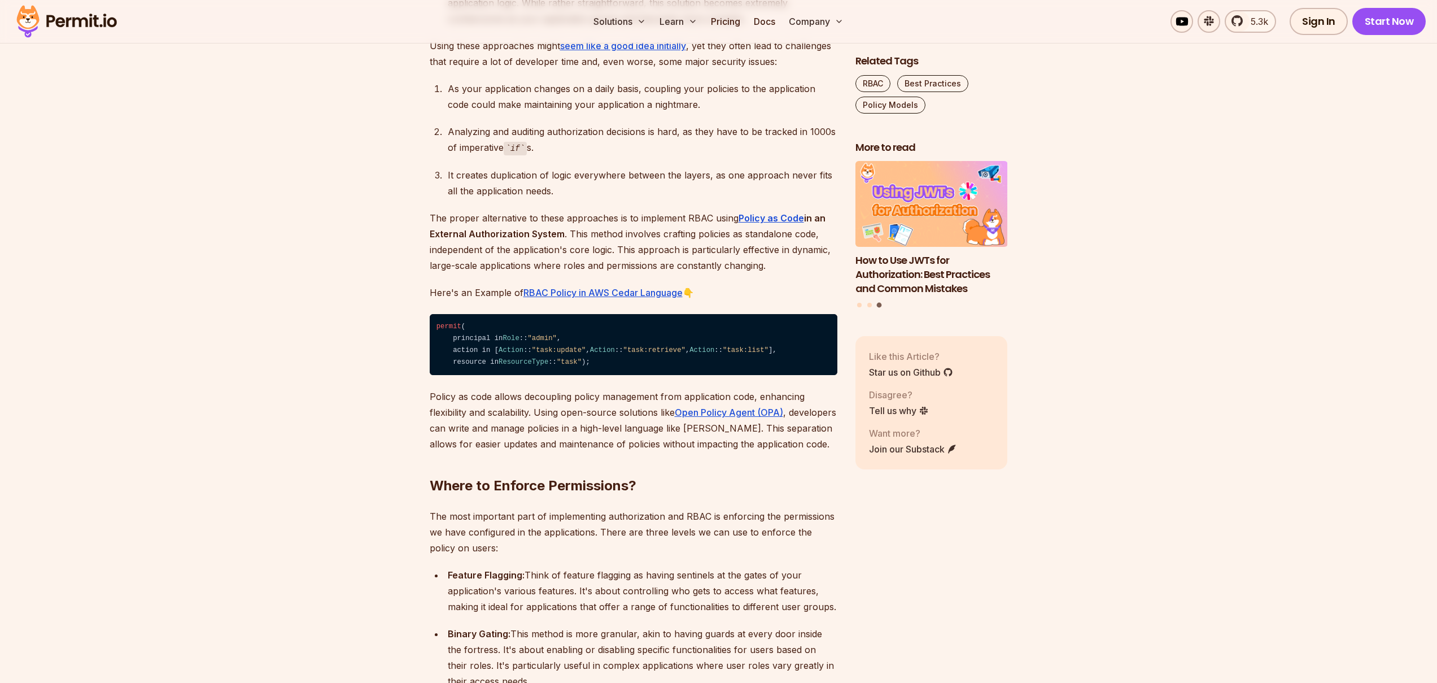
click at [645, 242] on p "The proper alternative to these approaches is to implement RBAC using Policy as…" at bounding box center [634, 241] width 408 height 63
drag, startPoint x: 483, startPoint y: 250, endPoint x: 667, endPoint y: 245, distance: 183.6
click at [619, 248] on p "The proper alternative to these approaches is to implement RBAC using Policy as…" at bounding box center [634, 241] width 408 height 63
click at [664, 250] on p "The proper alternative to these approaches is to implement RBAC using Policy as…" at bounding box center [634, 241] width 408 height 63
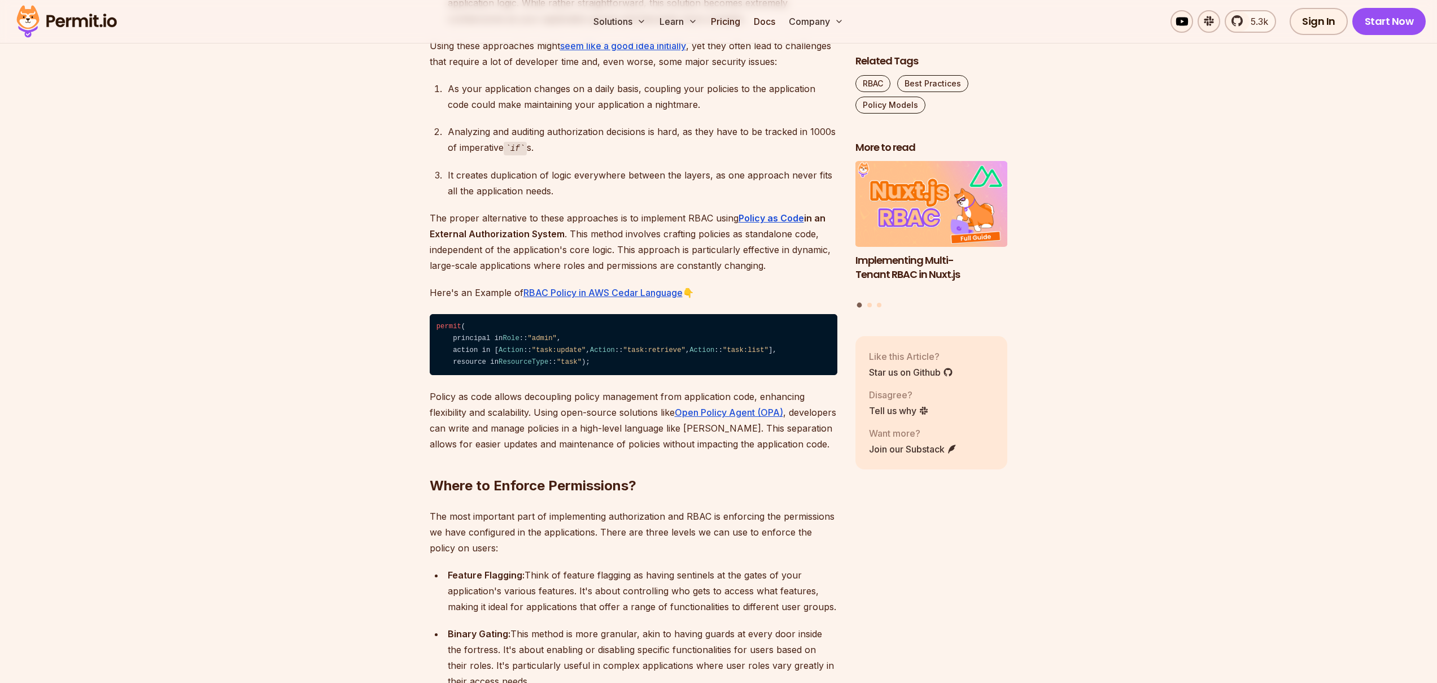
click at [588, 253] on p "The proper alternative to these approaches is to implement RBAC using Policy as…" at bounding box center [634, 241] width 408 height 63
drag, startPoint x: 481, startPoint y: 268, endPoint x: 510, endPoint y: 267, distance: 29.4
click at [510, 267] on p "The proper alternative to these approaches is to implement RBAC using Policy as…" at bounding box center [634, 241] width 408 height 63
click at [527, 267] on p "The proper alternative to these approaches is to implement RBAC using Policy as…" at bounding box center [634, 241] width 408 height 63
drag, startPoint x: 527, startPoint y: 267, endPoint x: 496, endPoint y: 263, distance: 31.3
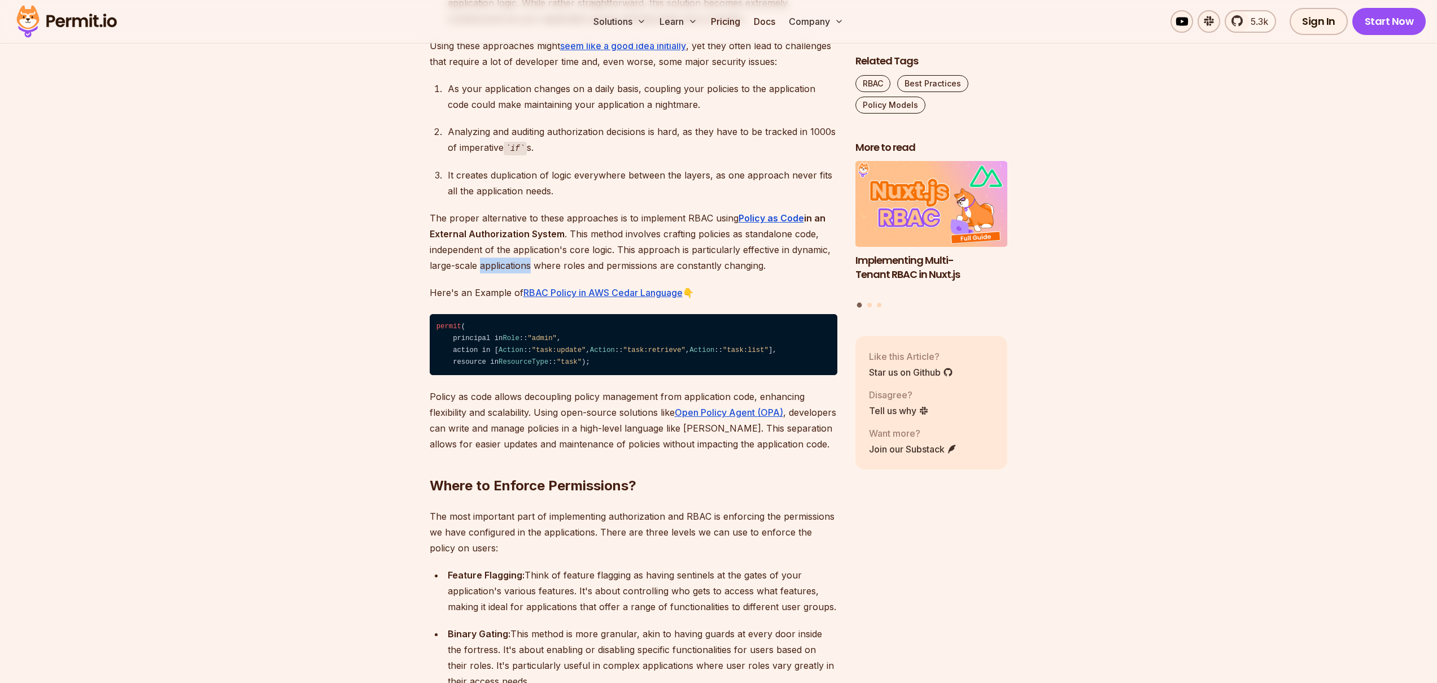
click at [527, 265] on p "The proper alternative to these approaches is to implement RBAC using Policy as…" at bounding box center [634, 241] width 408 height 63
click at [484, 263] on p "The proper alternative to these approaches is to implement RBAC using Policy as…" at bounding box center [634, 241] width 408 height 63
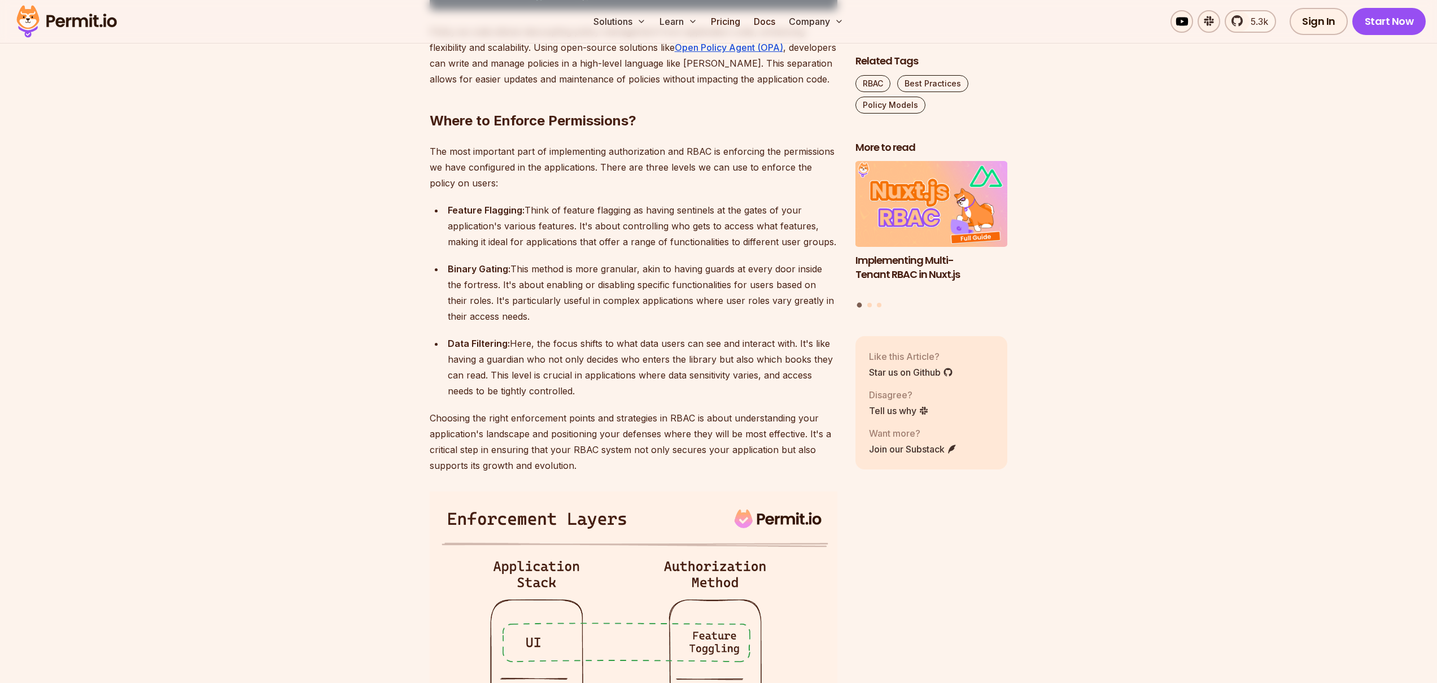
scroll to position [2110, 0]
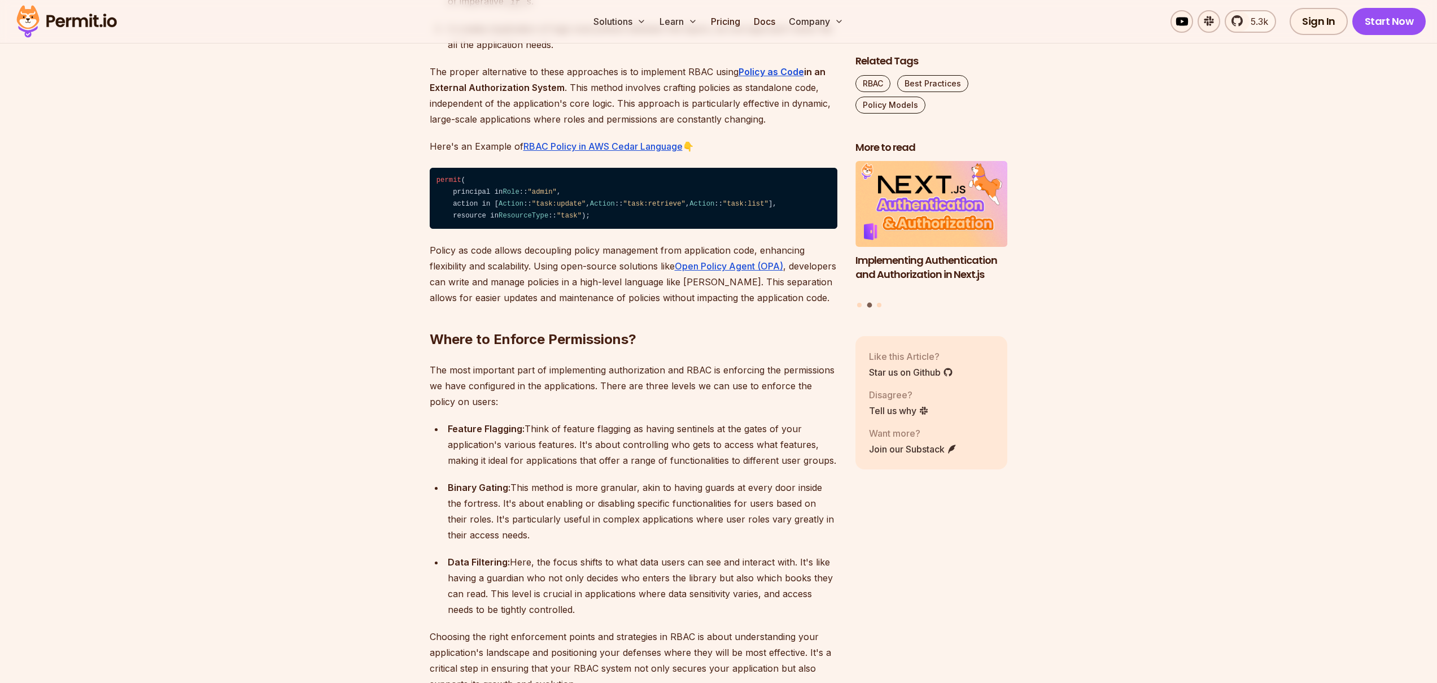
drag, startPoint x: 456, startPoint y: 311, endPoint x: 491, endPoint y: 311, distance: 35.0
click at [491, 305] on p "Policy as code allows decoupling policy management from application code, enhan…" at bounding box center [634, 273] width 408 height 63
click at [542, 305] on p "Policy as code allows decoupling policy management from application code, enhan…" at bounding box center [634, 273] width 408 height 63
click at [608, 305] on p "Policy as code allows decoupling policy management from application code, enhan…" at bounding box center [634, 273] width 408 height 63
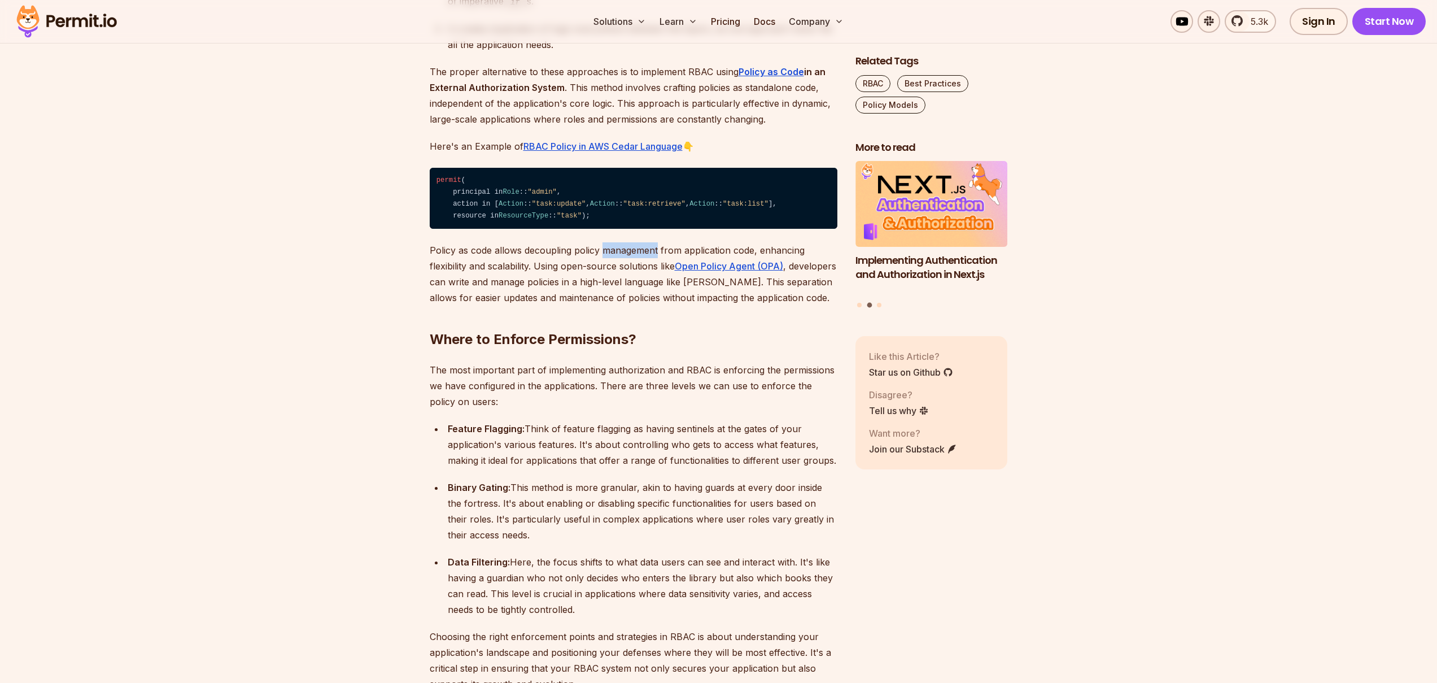
click at [608, 305] on p "Policy as code allows decoupling policy management from application code, enhan…" at bounding box center [634, 273] width 408 height 63
click at [551, 305] on p "Policy as code allows decoupling policy management from application code, enhan…" at bounding box center [634, 273] width 408 height 63
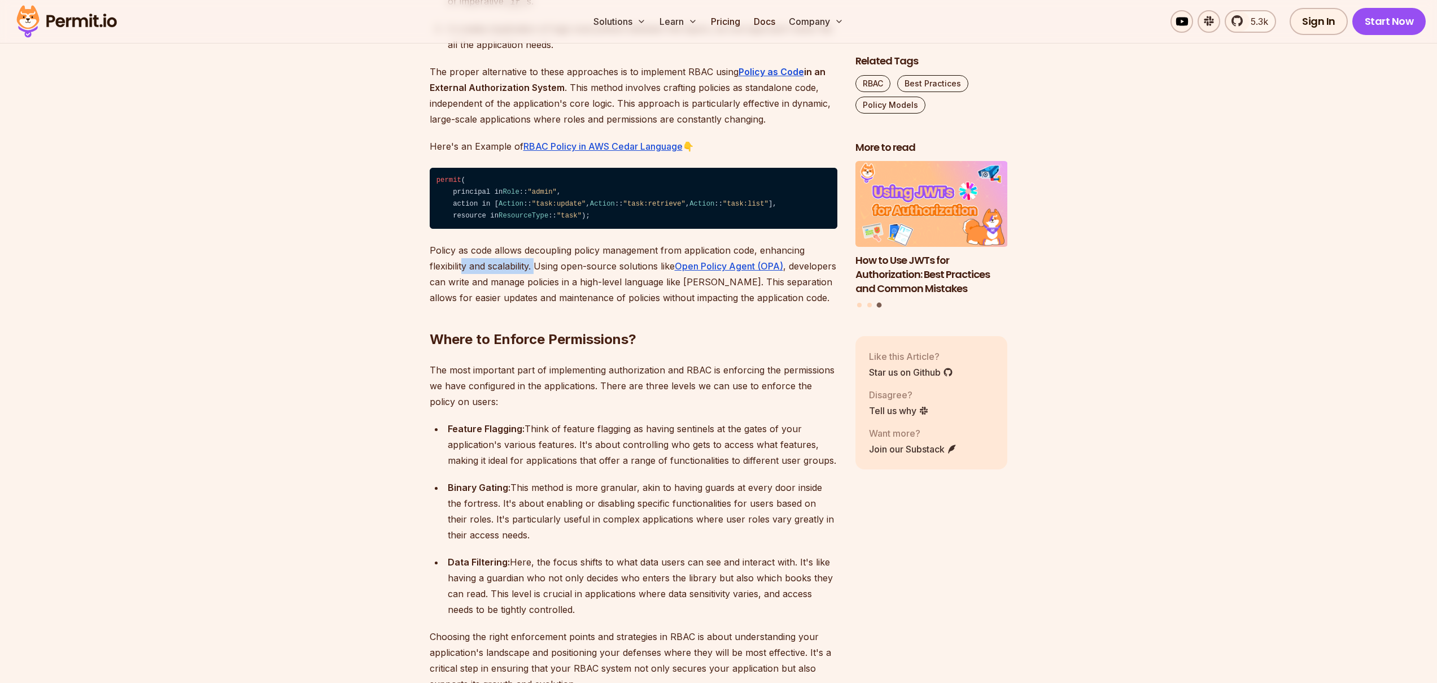
drag, startPoint x: 465, startPoint y: 324, endPoint x: 536, endPoint y: 327, distance: 71.8
click at [536, 305] on p "Policy as code allows decoupling policy management from application code, enhan…" at bounding box center [634, 273] width 408 height 63
click at [570, 305] on p "Policy as code allows decoupling policy management from application code, enhan…" at bounding box center [634, 273] width 408 height 63
click at [565, 305] on p "Policy as code allows decoupling policy management from application code, enhan…" at bounding box center [634, 273] width 408 height 63
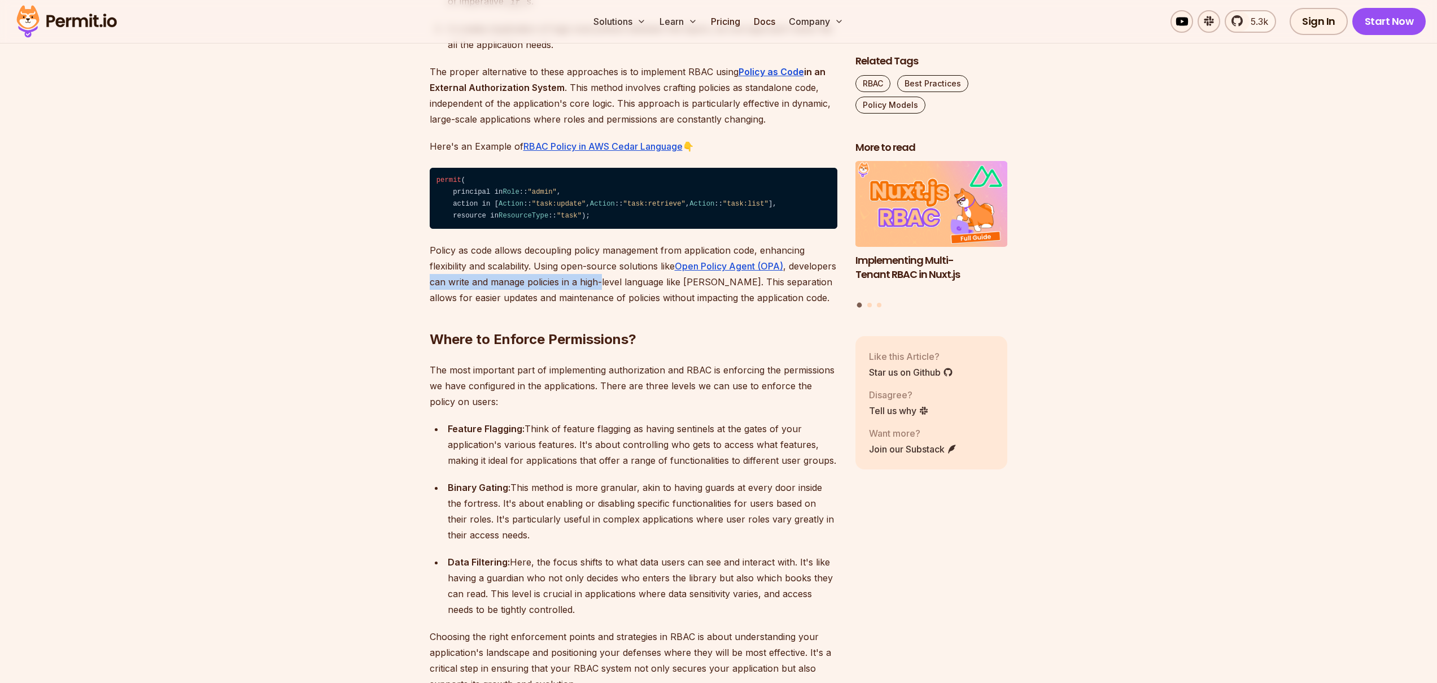
drag, startPoint x: 480, startPoint y: 340, endPoint x: 651, endPoint y: 339, distance: 171.1
click at [651, 305] on p "Policy as code allows decoupling policy management from application code, enhan…" at bounding box center [634, 273] width 408 height 63
click at [661, 305] on p "Policy as code allows decoupling policy management from application code, enhan…" at bounding box center [634, 273] width 408 height 63
click at [605, 305] on p "Policy as code allows decoupling policy management from application code, enhan…" at bounding box center [634, 273] width 408 height 63
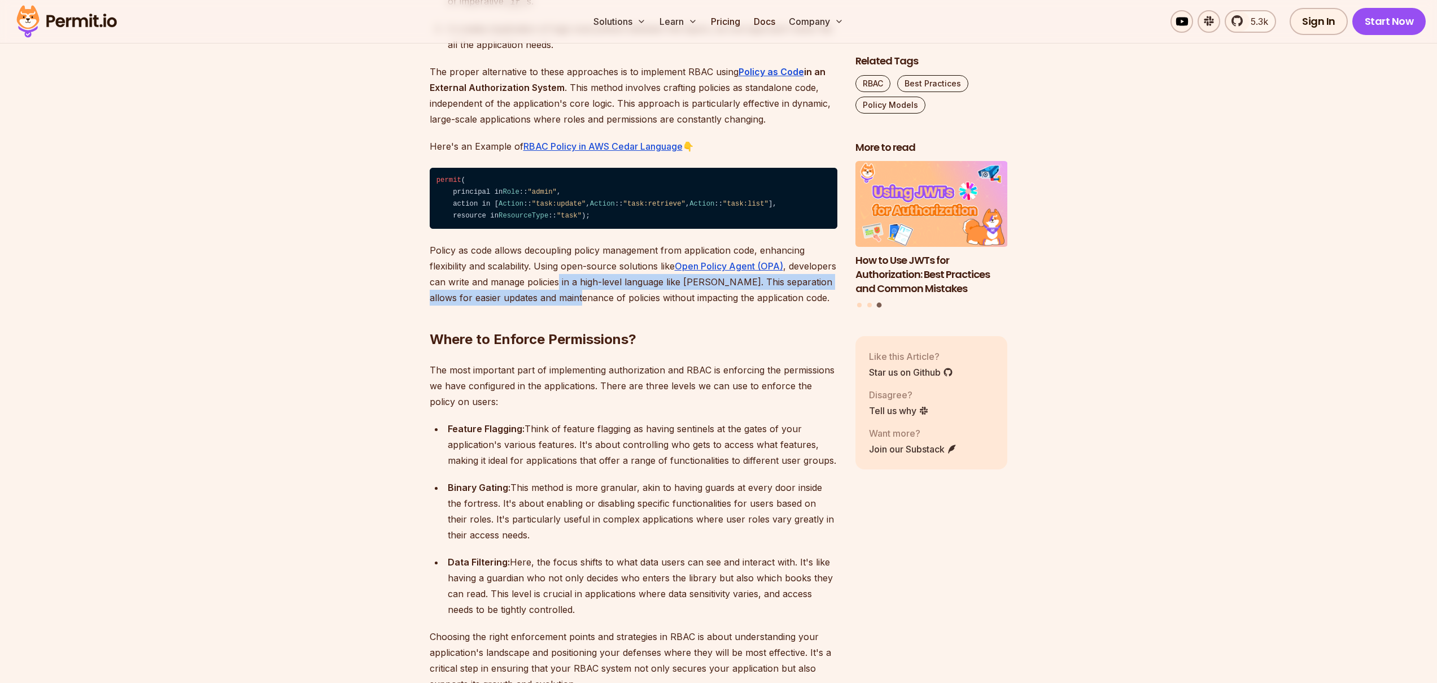
drag, startPoint x: 610, startPoint y: 343, endPoint x: 624, endPoint y: 359, distance: 20.8
click at [624, 305] on p "Policy as code allows decoupling policy management from application code, enhan…" at bounding box center [634, 273] width 408 height 63
click at [632, 305] on p "Policy as code allows decoupling policy management from application code, enhan…" at bounding box center [634, 273] width 408 height 63
click at [620, 305] on p "Policy as code allows decoupling policy management from application code, enhan…" at bounding box center [634, 273] width 408 height 63
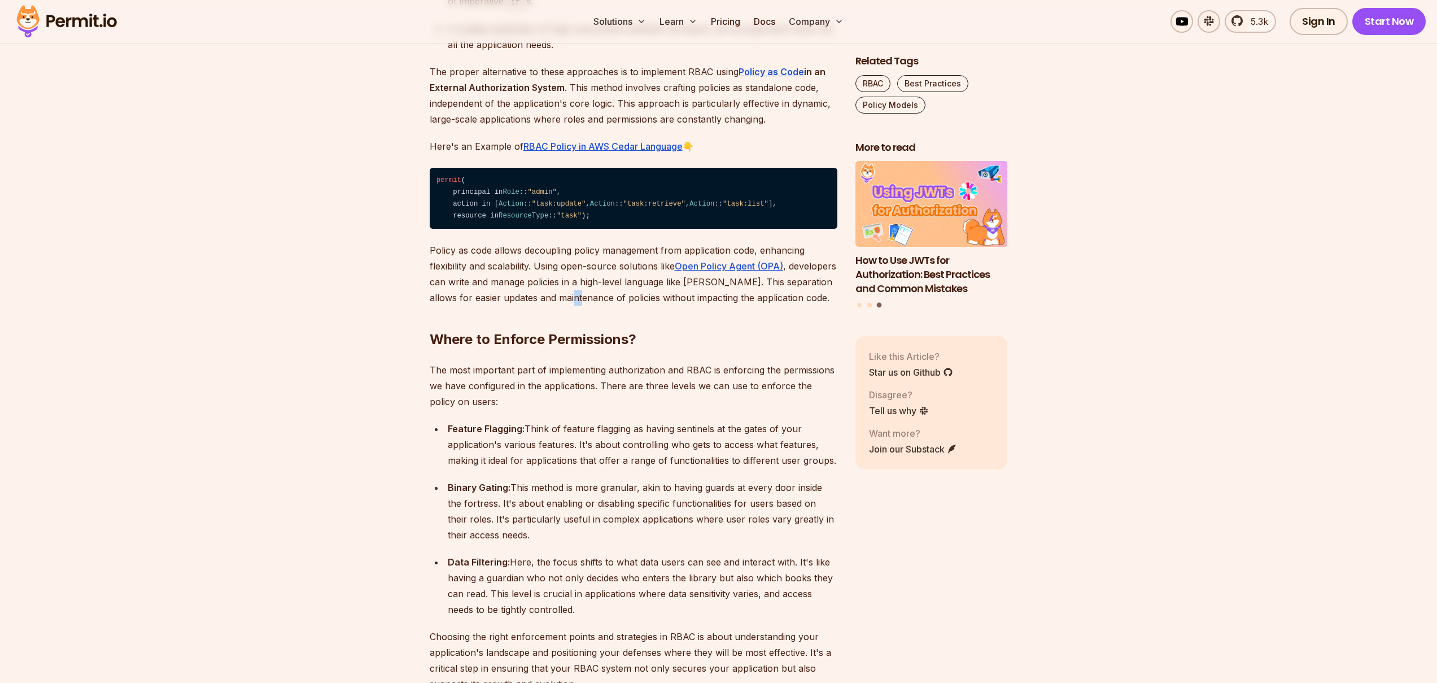
click at [620, 305] on p "Policy as code allows decoupling policy management from application code, enhan…" at bounding box center [634, 273] width 408 height 63
click at [649, 305] on p "Policy as code allows decoupling policy management from application code, enhan…" at bounding box center [634, 273] width 408 height 63
click at [578, 305] on p "Policy as code allows decoupling policy management from application code, enhan…" at bounding box center [634, 273] width 408 height 63
drag, startPoint x: 628, startPoint y: 358, endPoint x: 612, endPoint y: 357, distance: 15.8
click at [612, 305] on p "Policy as code allows decoupling policy management from application code, enhan…" at bounding box center [634, 273] width 408 height 63
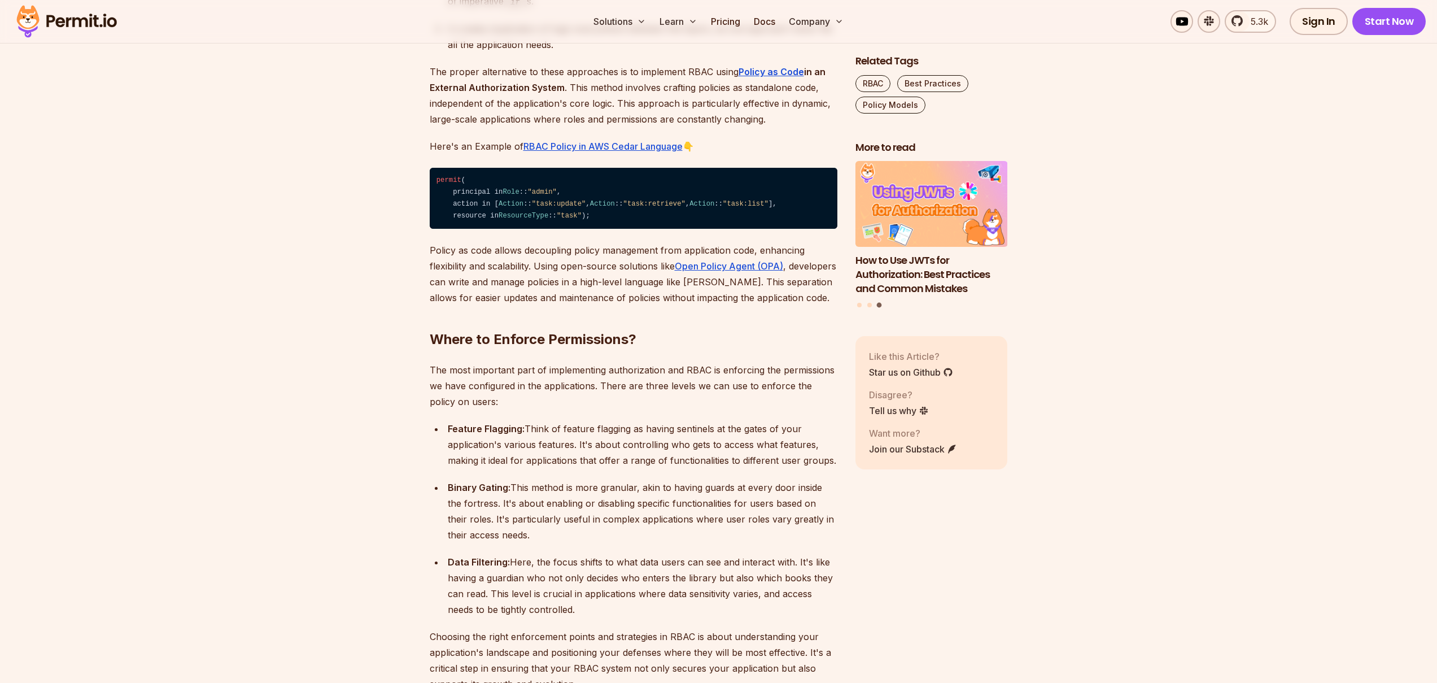
click at [639, 305] on p "Policy as code allows decoupling policy management from application code, enhan…" at bounding box center [634, 273] width 408 height 63
click at [586, 305] on p "Policy as code allows decoupling policy management from application code, enhan…" at bounding box center [634, 273] width 408 height 63
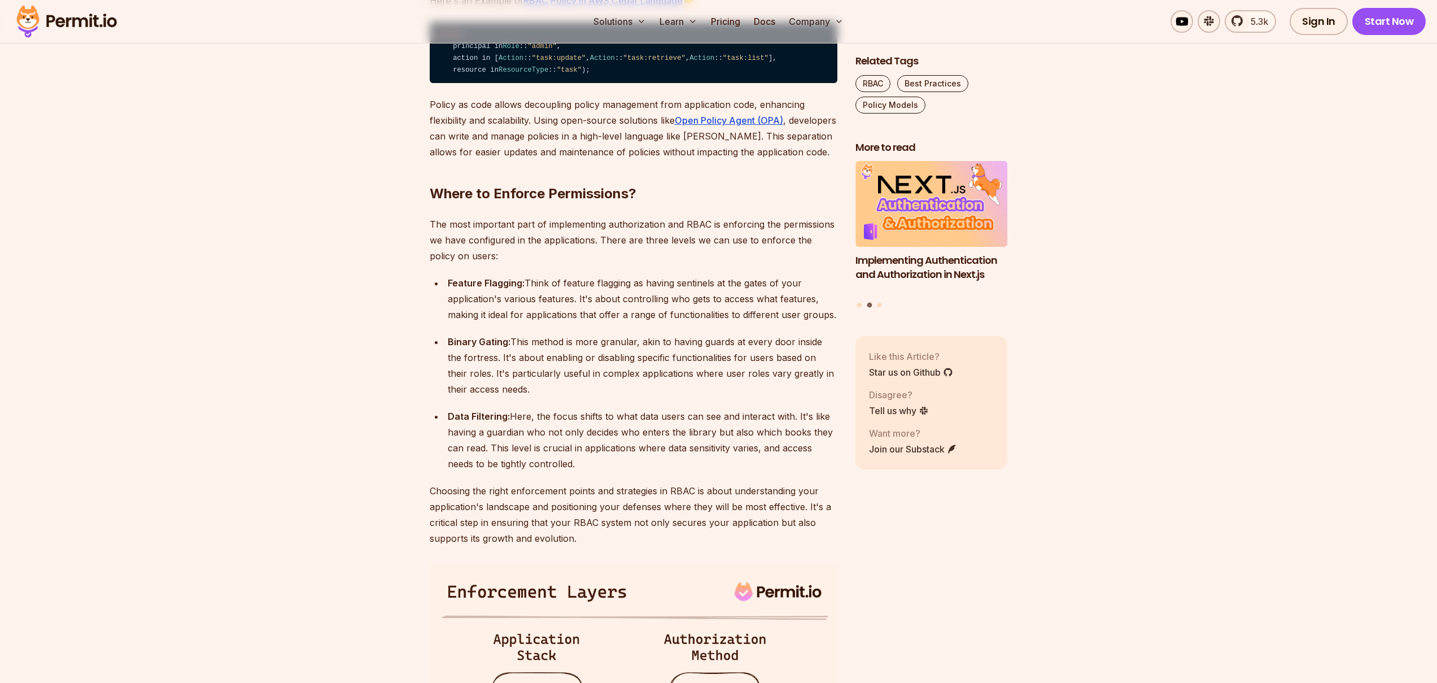
scroll to position [2258, 0]
drag, startPoint x: 521, startPoint y: 343, endPoint x: 633, endPoint y: 342, distance: 112.4
click at [633, 321] on div "Feature Flagging: Think of feature flagging as having sentinels at the gates of…" at bounding box center [643, 296] width 390 height 47
click at [701, 321] on div "Feature Flagging: Think of feature flagging as having sentinels at the gates of…" at bounding box center [643, 296] width 390 height 47
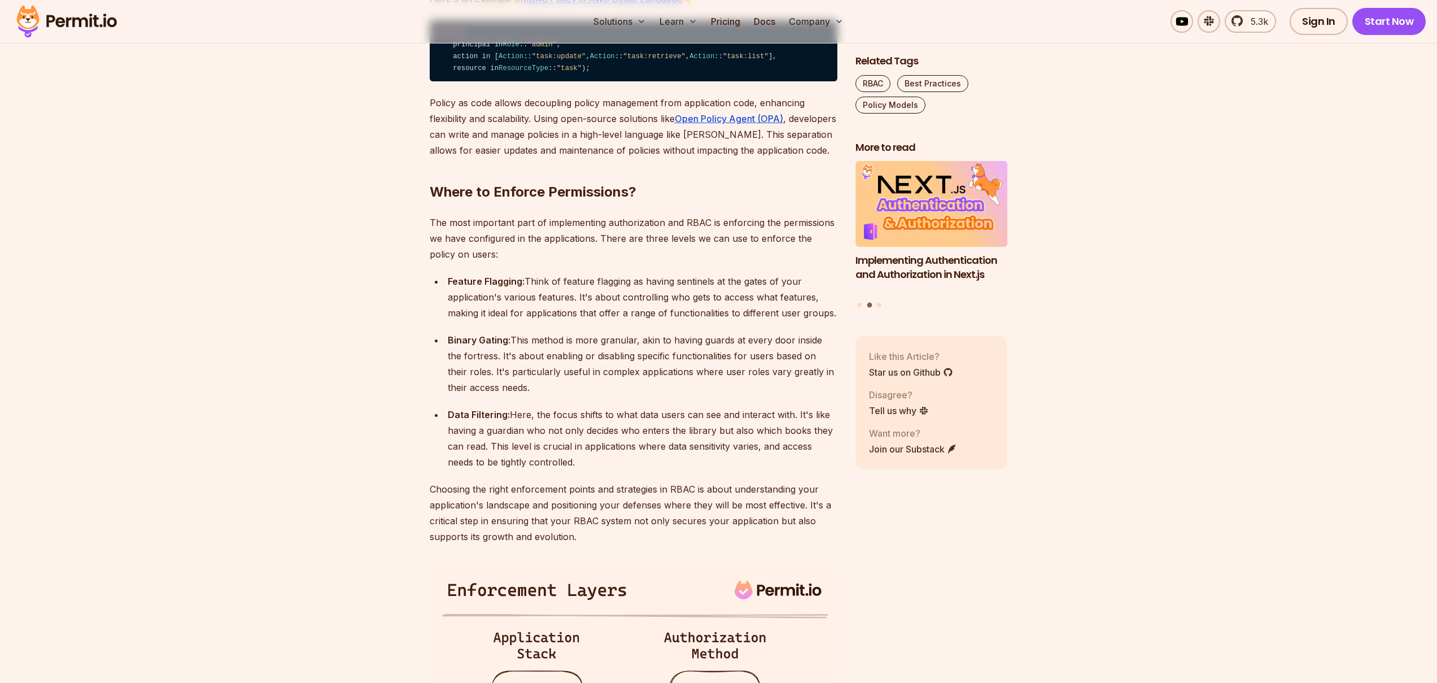
click at [641, 321] on div "Feature Flagging: Think of feature flagging as having sentinels at the gates of…" at bounding box center [643, 296] width 390 height 47
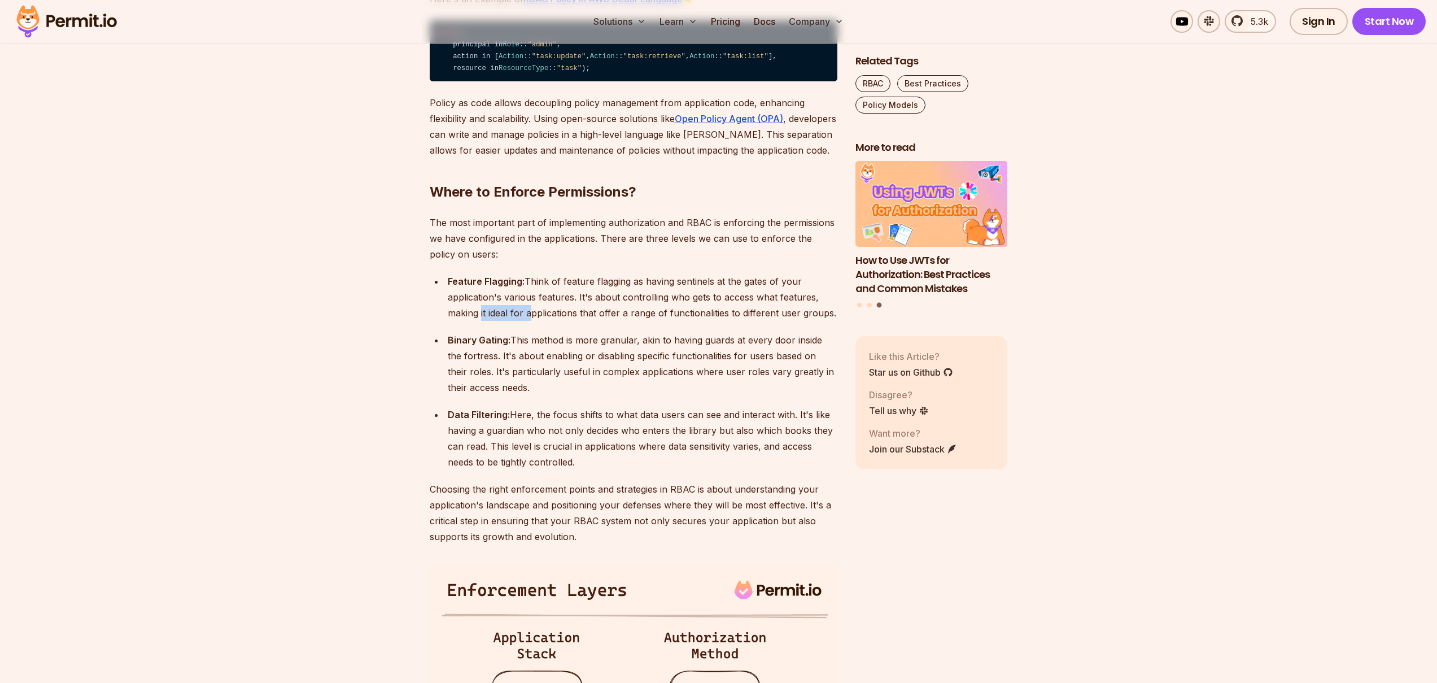
drag, startPoint x: 479, startPoint y: 374, endPoint x: 526, endPoint y: 372, distance: 46.3
click at [526, 321] on div "Feature Flagging: Think of feature flagging as having sentinels at the gates of…" at bounding box center [643, 296] width 390 height 47
click at [534, 321] on div "Feature Flagging: Think of feature flagging as having sentinels at the gates of…" at bounding box center [643, 296] width 390 height 47
click at [506, 321] on div "Feature Flagging: Think of feature flagging as having sentinels at the gates of…" at bounding box center [643, 296] width 390 height 47
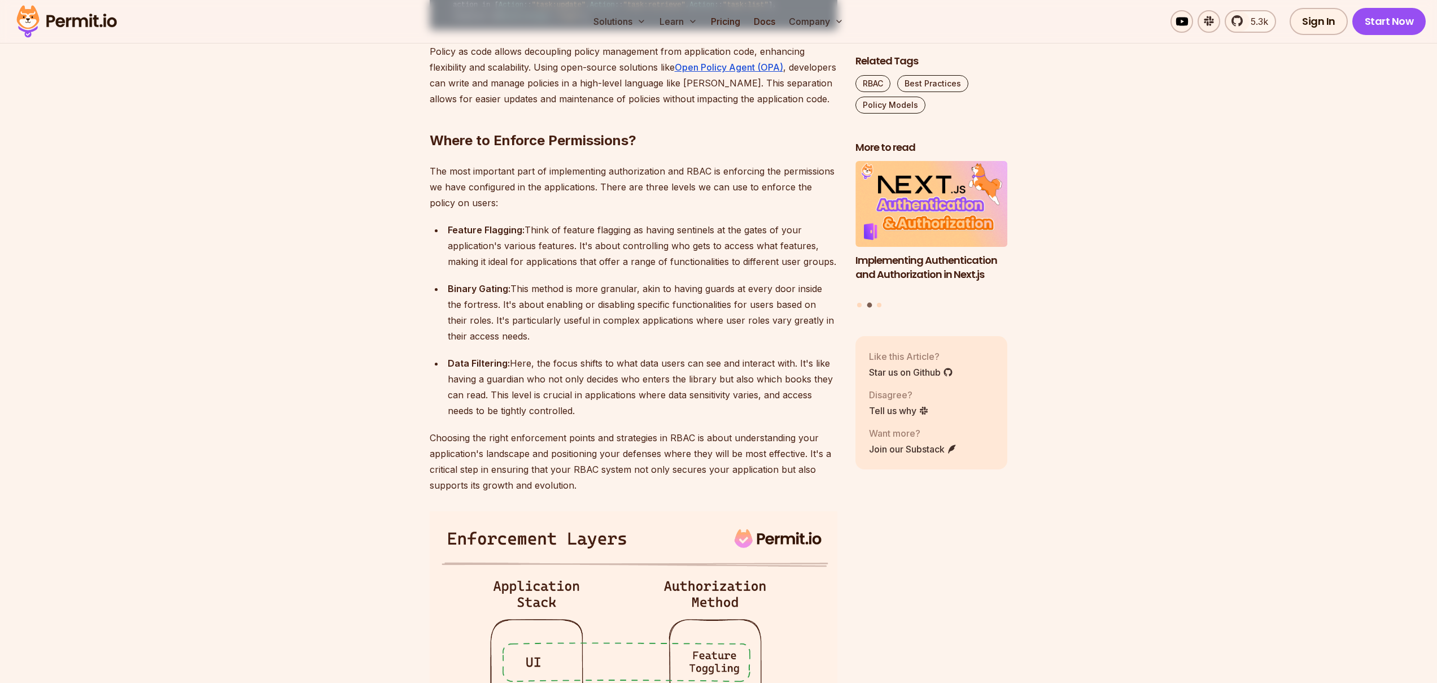
scroll to position [2318, 0]
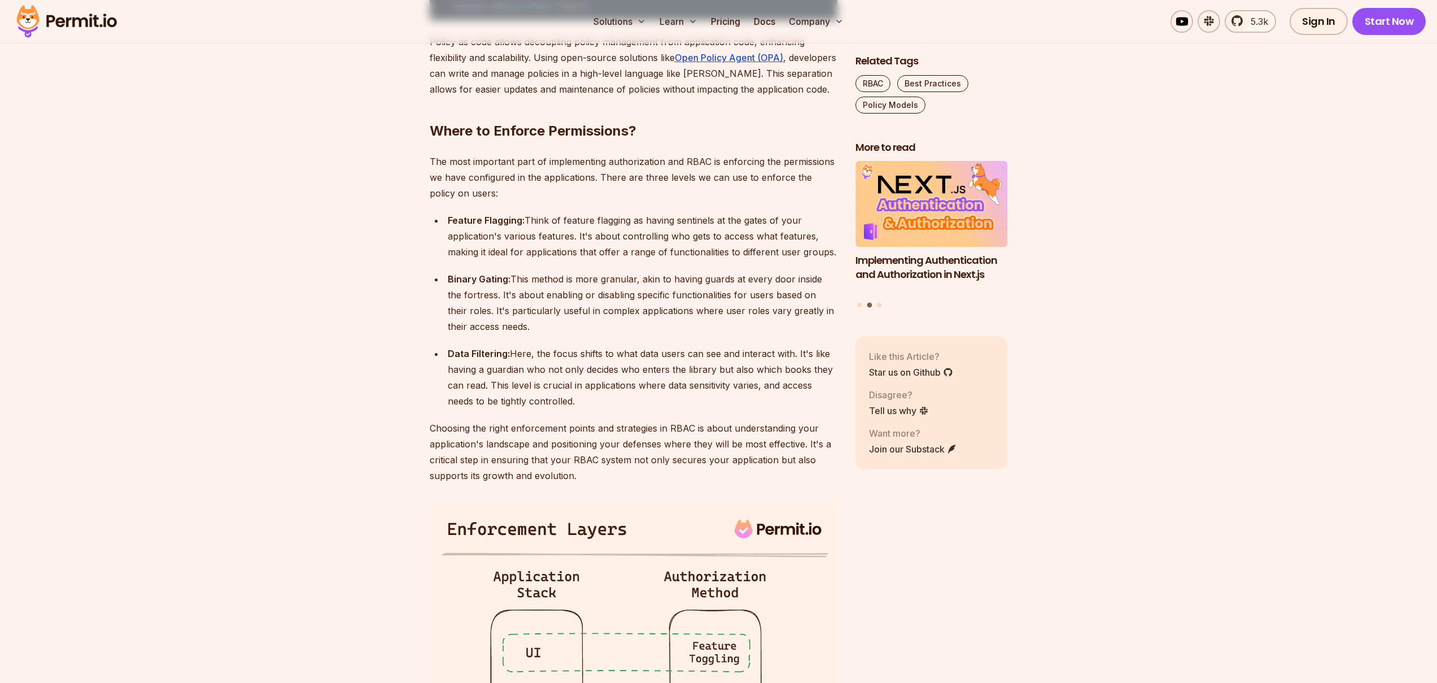
drag, startPoint x: 487, startPoint y: 356, endPoint x: 525, endPoint y: 391, distance: 51.9
click at [525, 334] on div "Binary Gating: This method is more granular, akin to having guards at every doo…" at bounding box center [643, 302] width 390 height 63
click at [522, 334] on div "Binary Gating: This method is more granular, akin to having guards at every doo…" at bounding box center [643, 302] width 390 height 63
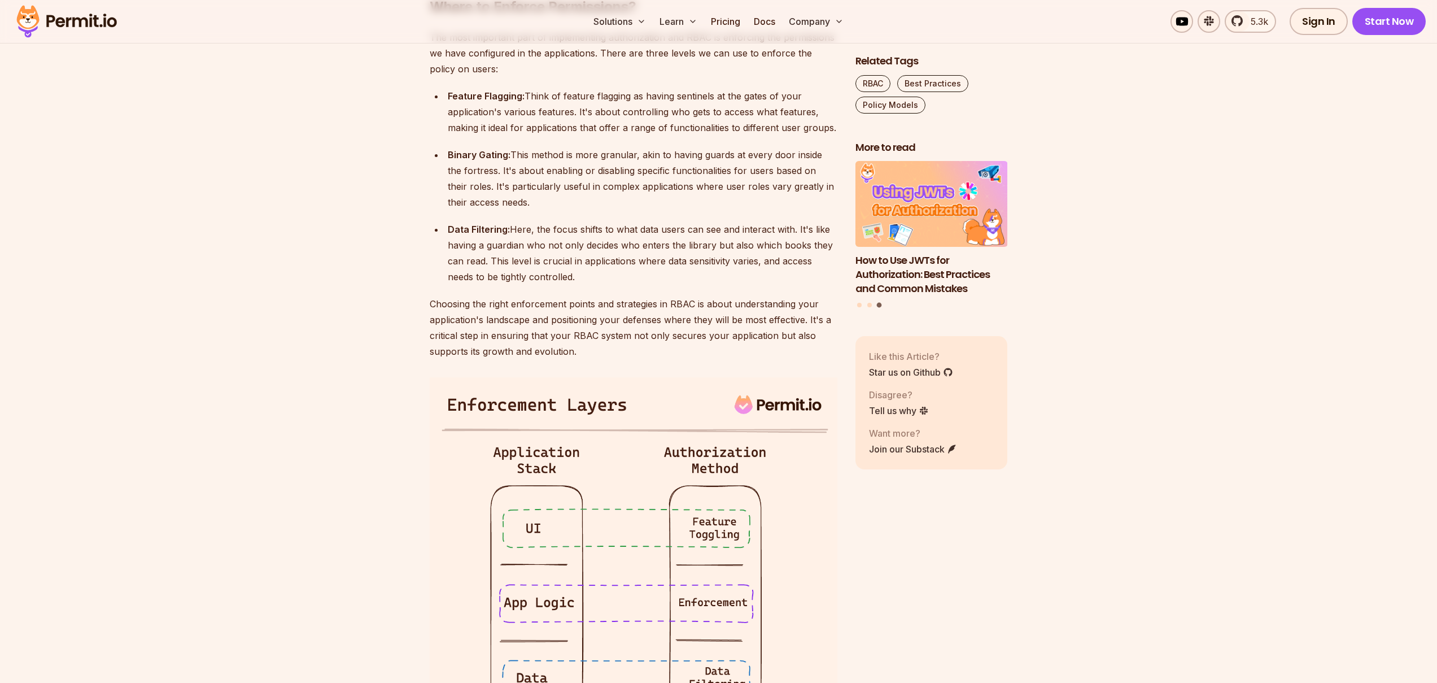
scroll to position [2455, 0]
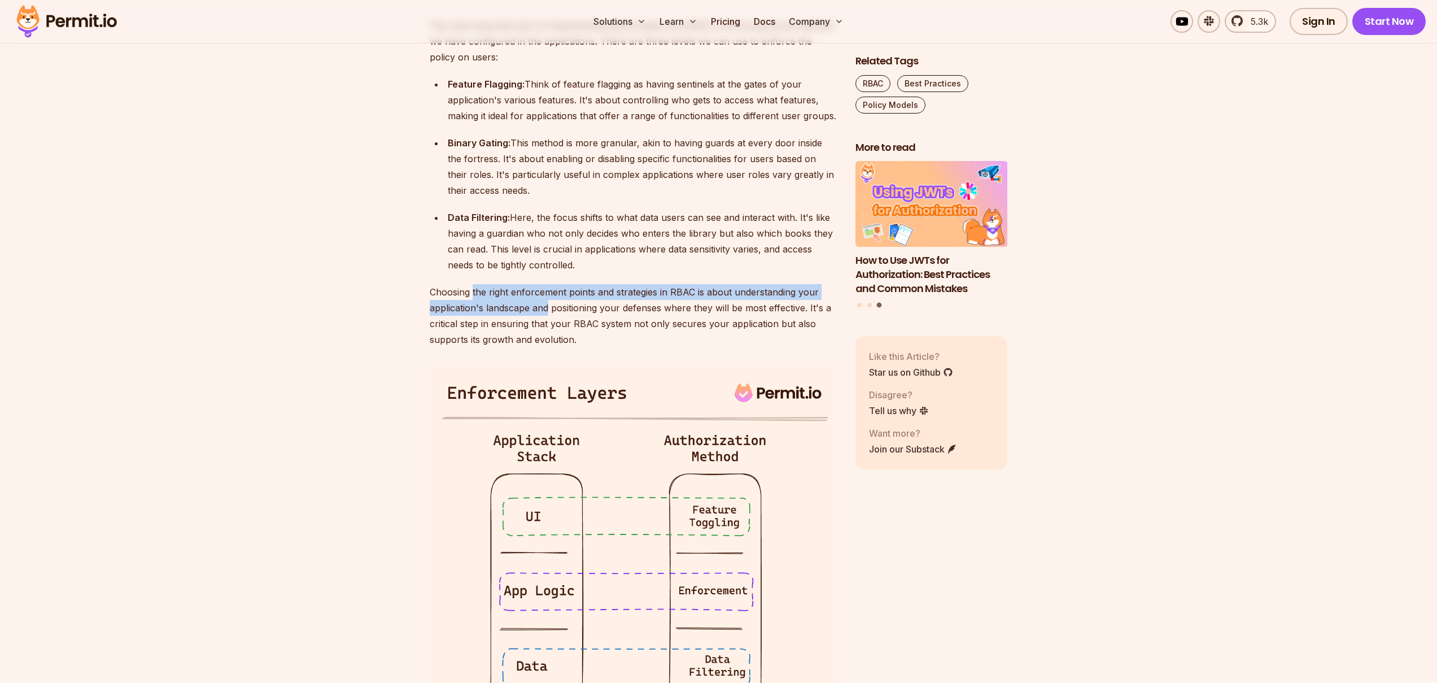
drag, startPoint x: 471, startPoint y: 351, endPoint x: 549, endPoint y: 372, distance: 80.5
click at [549, 347] on p "Choosing the right enforcement points and strategies in RBAC is about understan…" at bounding box center [634, 315] width 408 height 63
click at [569, 347] on p "Choosing the right enforcement points and strategies in RBAC is about understan…" at bounding box center [634, 315] width 408 height 63
click at [546, 347] on p "Choosing the right enforcement points and strategies in RBAC is about understan…" at bounding box center [634, 315] width 408 height 63
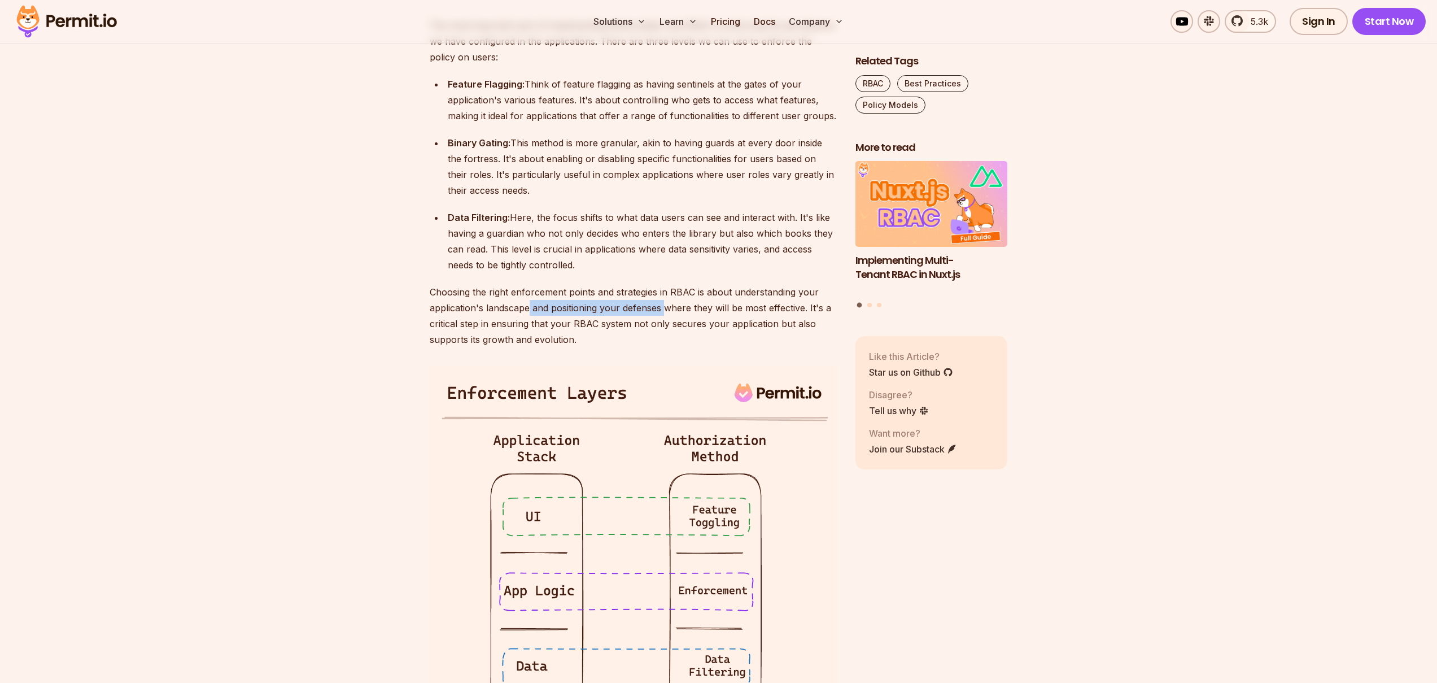
drag, startPoint x: 531, startPoint y: 369, endPoint x: 666, endPoint y: 369, distance: 135.0
click at [666, 347] on p "Choosing the right enforcement points and strategies in RBAC is about understan…" at bounding box center [634, 315] width 408 height 63
click at [709, 347] on p "Choosing the right enforcement points and strategies in RBAC is about understan…" at bounding box center [634, 315] width 408 height 63
drag, startPoint x: 709, startPoint y: 369, endPoint x: 643, endPoint y: 369, distance: 65.5
click at [704, 347] on p "Choosing the right enforcement points and strategies in RBAC is about understan…" at bounding box center [634, 315] width 408 height 63
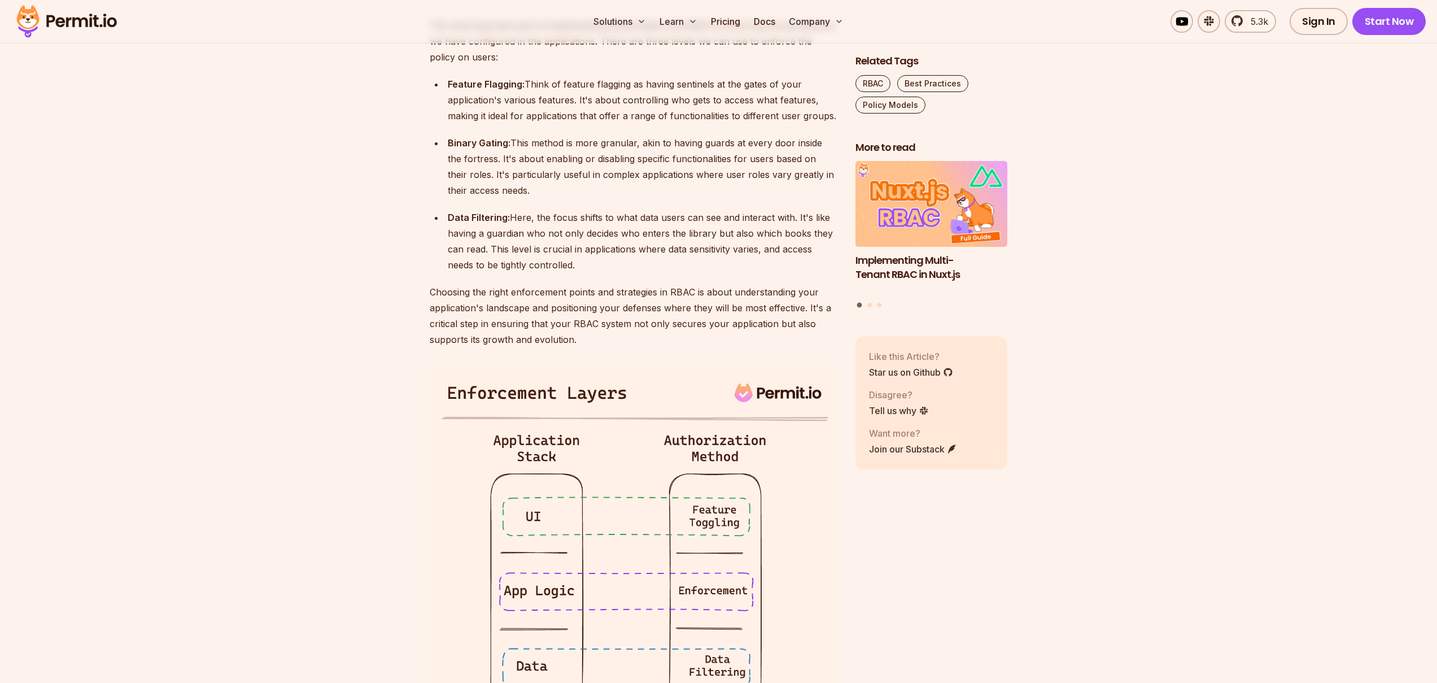
click at [643, 347] on p "Choosing the right enforcement points and strategies in RBAC is about understan…" at bounding box center [634, 315] width 408 height 63
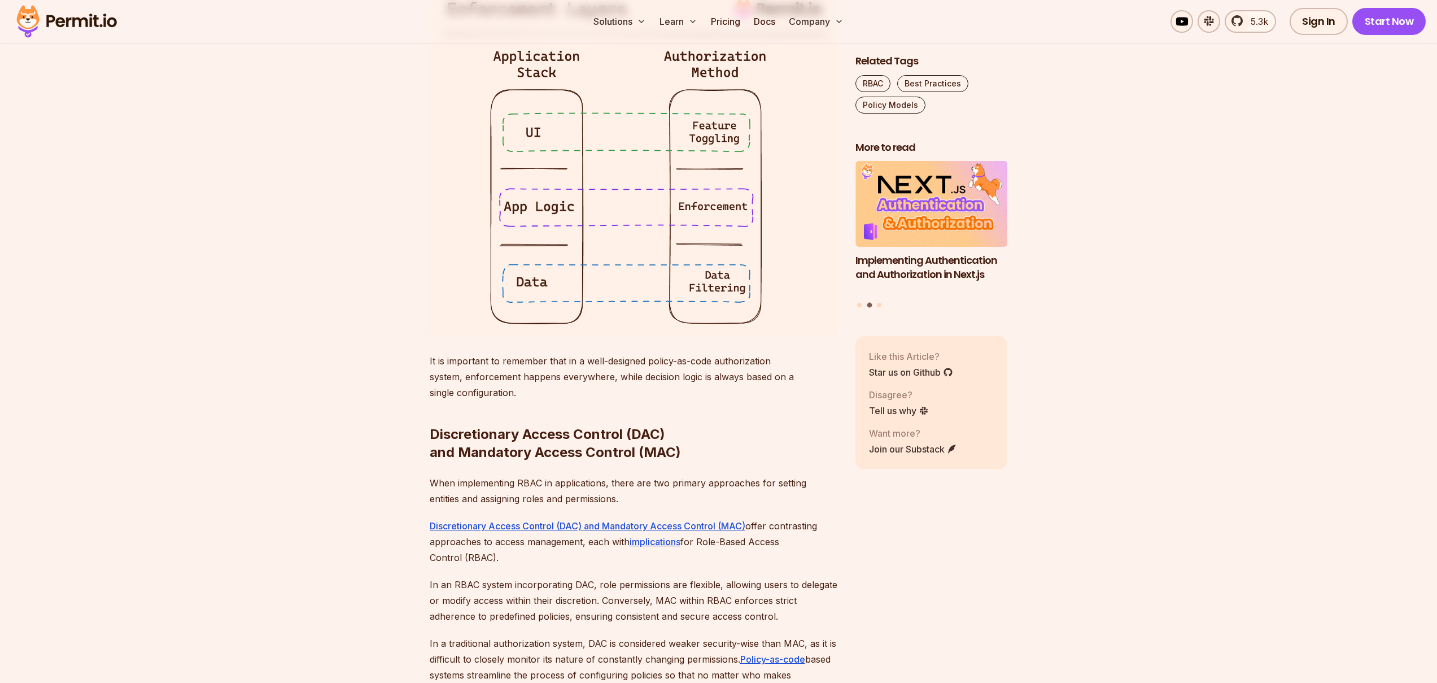
scroll to position [2888, 0]
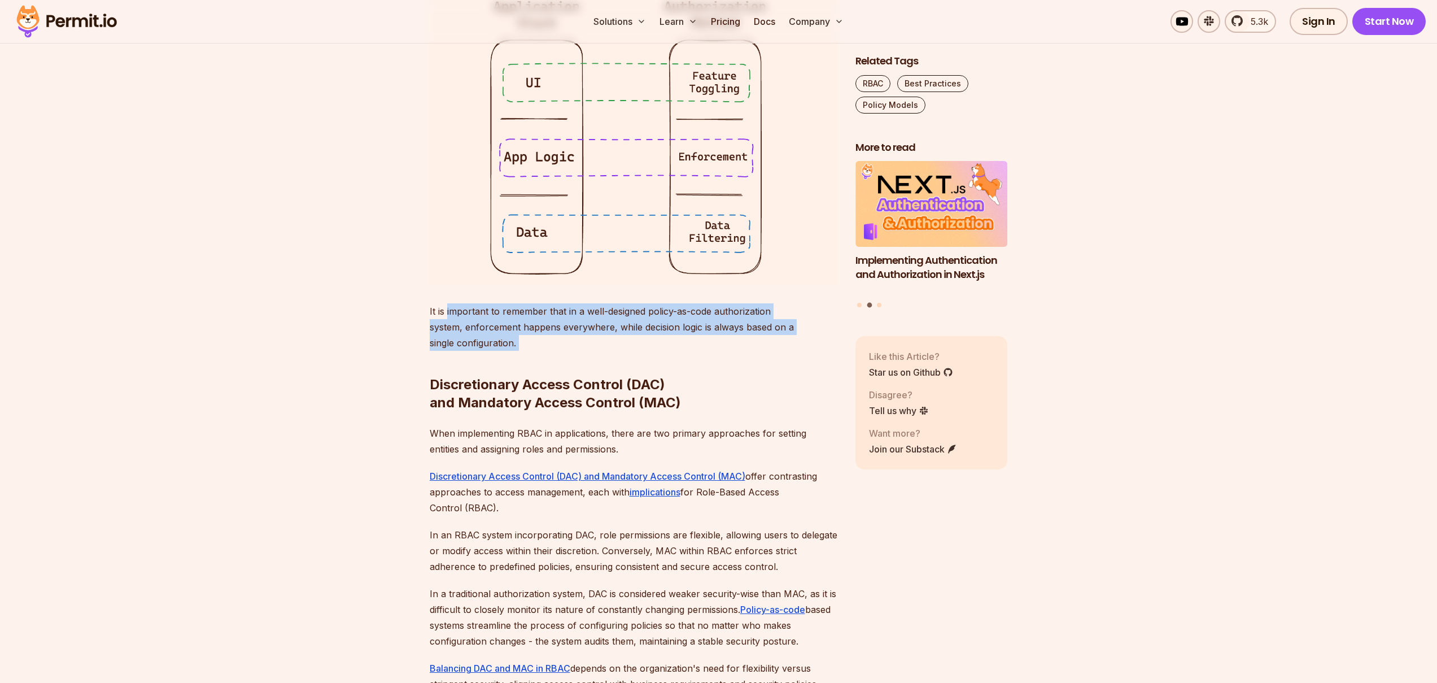
drag, startPoint x: 446, startPoint y: 373, endPoint x: 544, endPoint y: 408, distance: 104.3
click at [552, 351] on p "It is important to remember that in a well-designed policy-as-code authorizatio…" at bounding box center [634, 326] width 408 height 47
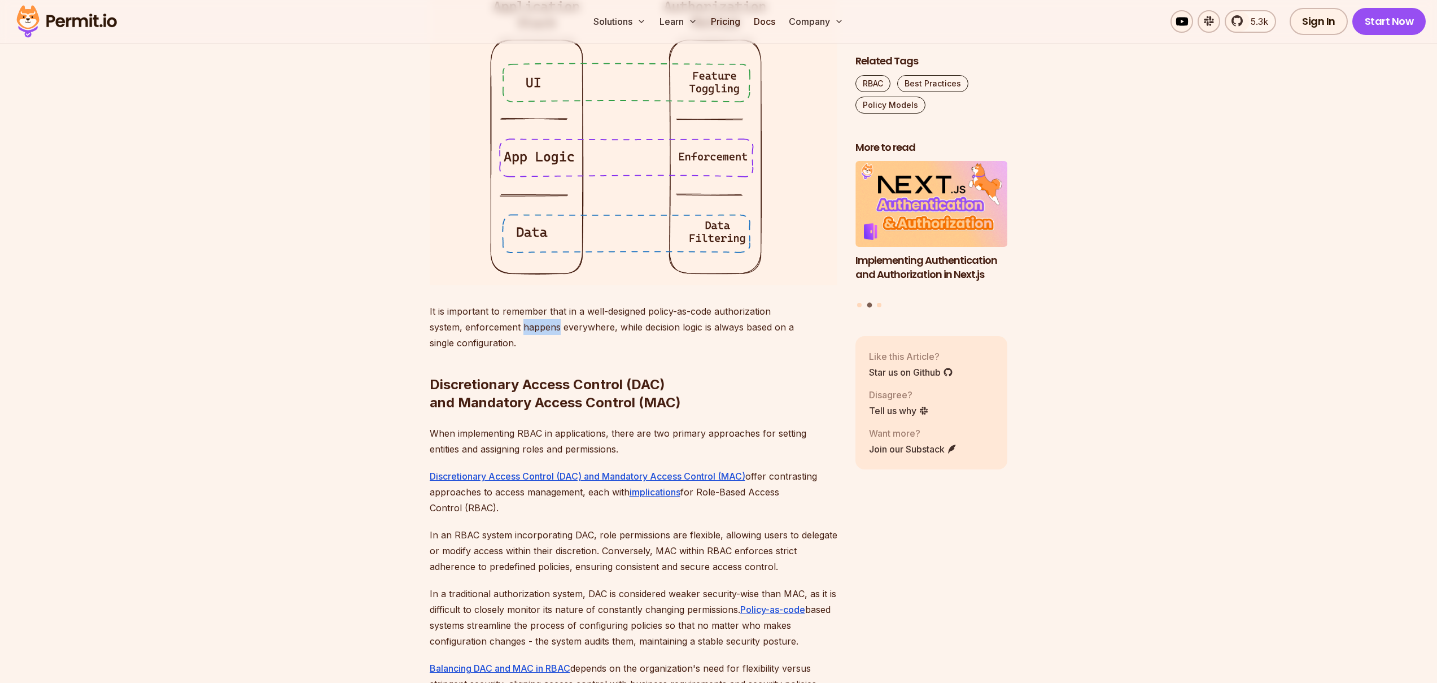
click at [552, 351] on p "It is important to remember that in a well-designed policy-as-code authorizatio…" at bounding box center [634, 326] width 408 height 47
click at [525, 351] on p "It is important to remember that in a well-designed policy-as-code authorizatio…" at bounding box center [634, 326] width 408 height 47
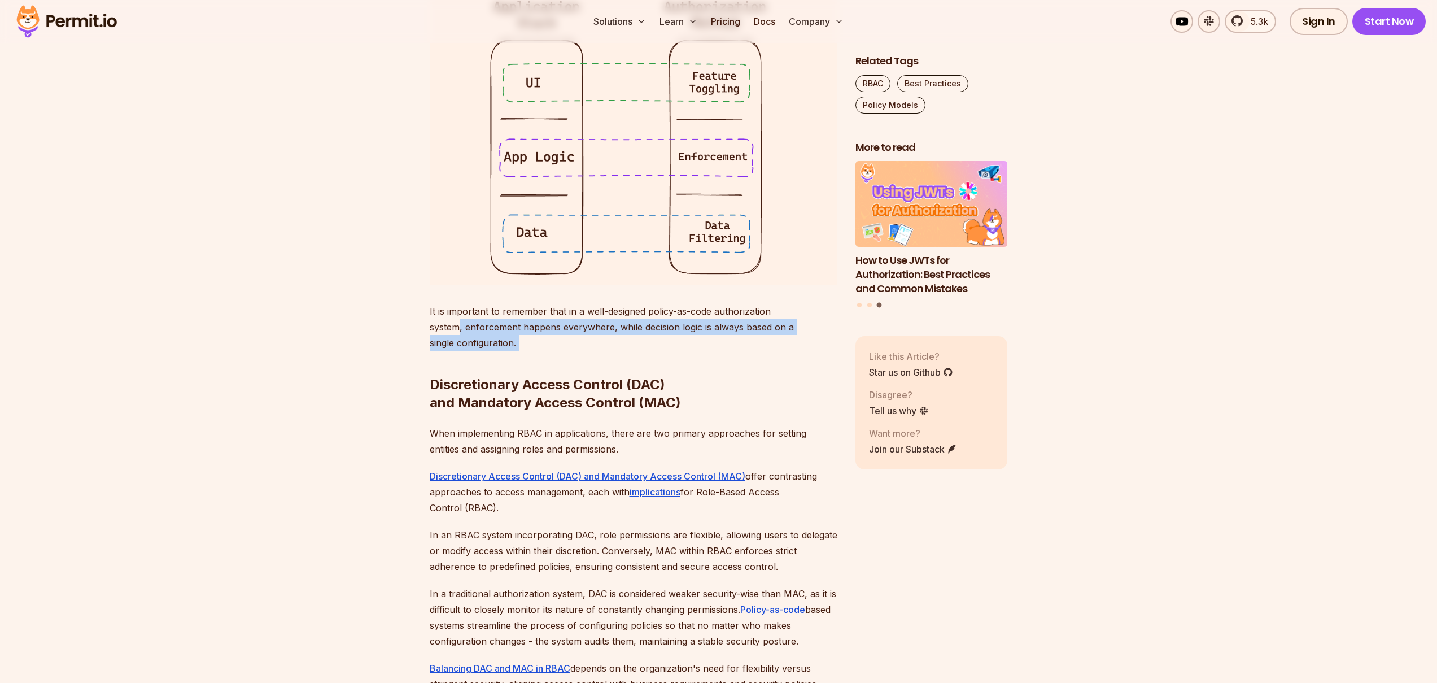
drag, startPoint x: 526, startPoint y: 407, endPoint x: 460, endPoint y: 388, distance: 68.6
click at [460, 351] on p "It is important to remember that in a well-designed policy-as-code authorizatio…" at bounding box center [634, 326] width 408 height 47
click at [503, 351] on p "It is important to remember that in a well-designed policy-as-code authorizatio…" at bounding box center [634, 326] width 408 height 47
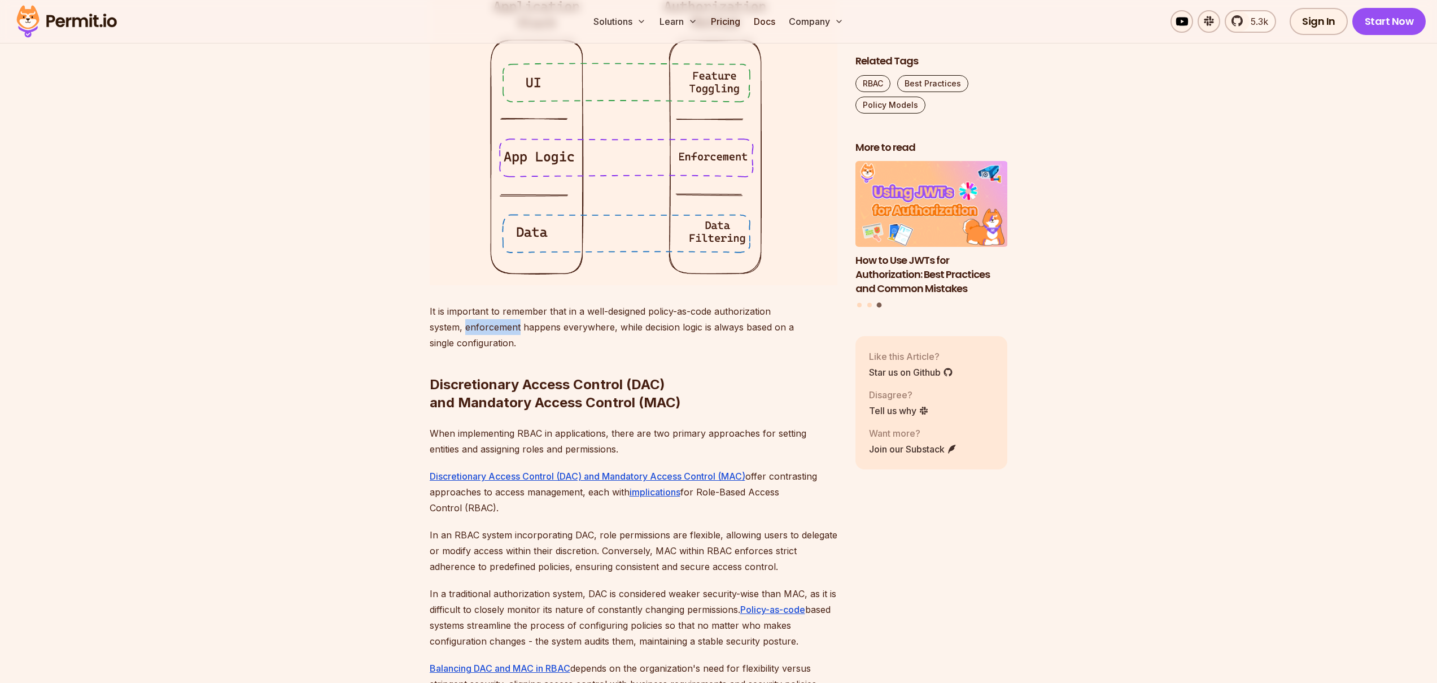
click at [503, 351] on p "It is important to remember that in a well-designed policy-as-code authorizatio…" at bounding box center [634, 326] width 408 height 47
click at [532, 406] on h2 "Discretionary Access Control (DAC) and Mandatory Access Control (MAC)" at bounding box center [634, 370] width 408 height 81
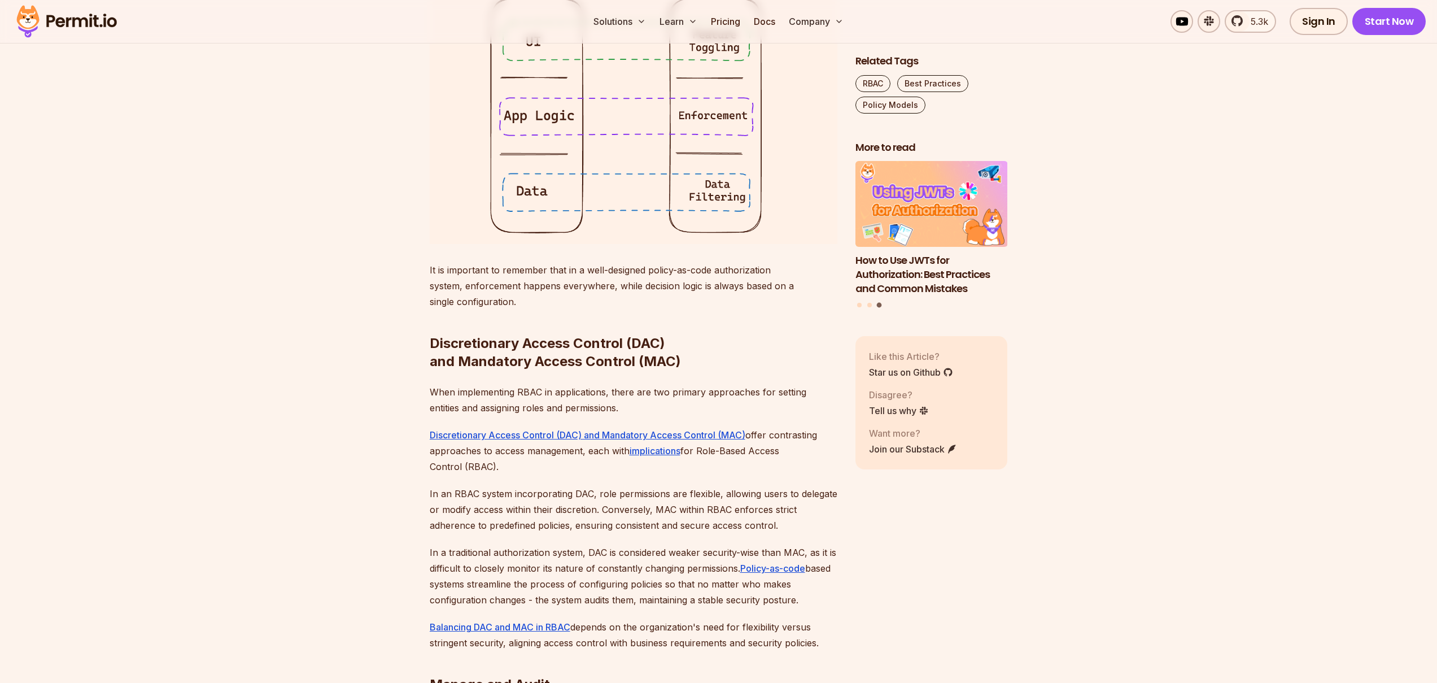
scroll to position [3007, 0]
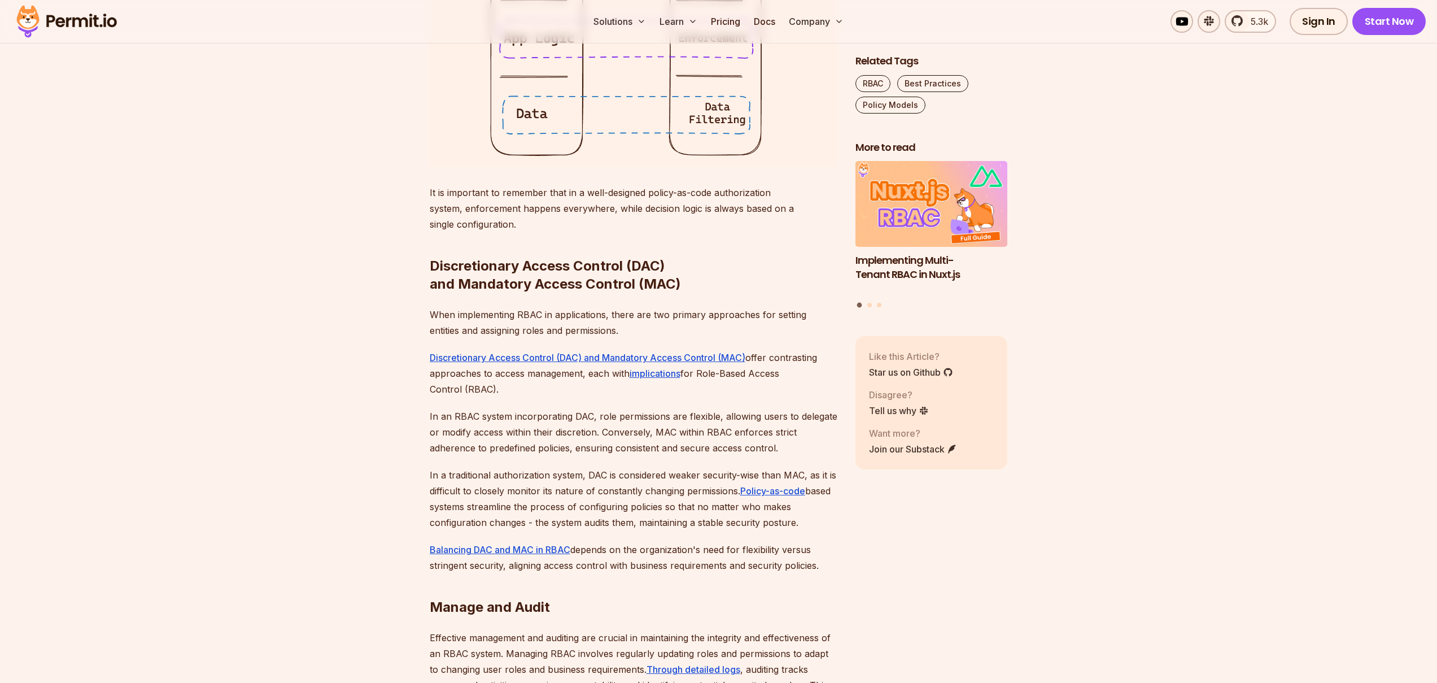
drag, startPoint x: 482, startPoint y: 436, endPoint x: 523, endPoint y: 452, distance: 44.1
click at [523, 397] on p "Discretionary Access Control (DAC) and Mandatory Access Control (MAC) offer con…" at bounding box center [634, 373] width 408 height 47
click at [526, 397] on p "Discretionary Access Control (DAC) and Mandatory Access Control (MAC) offer con…" at bounding box center [634, 373] width 408 height 47
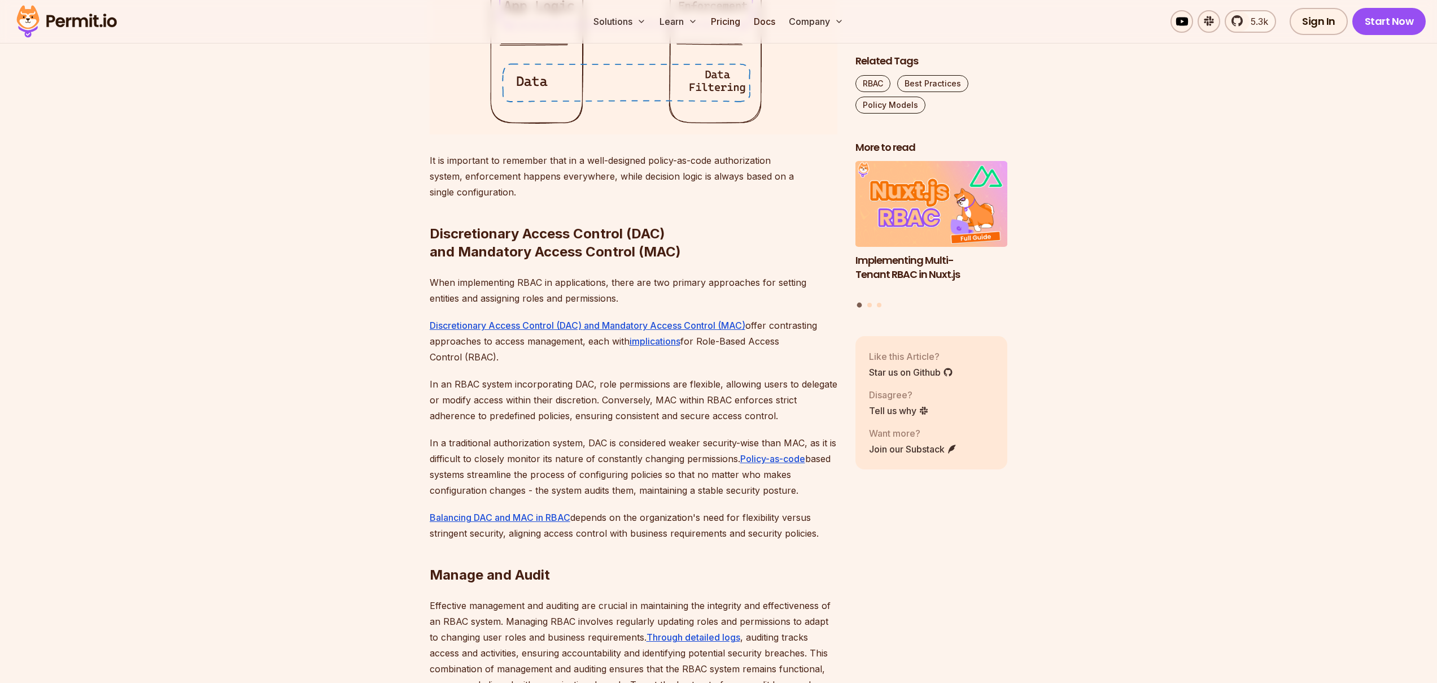
scroll to position [3044, 0]
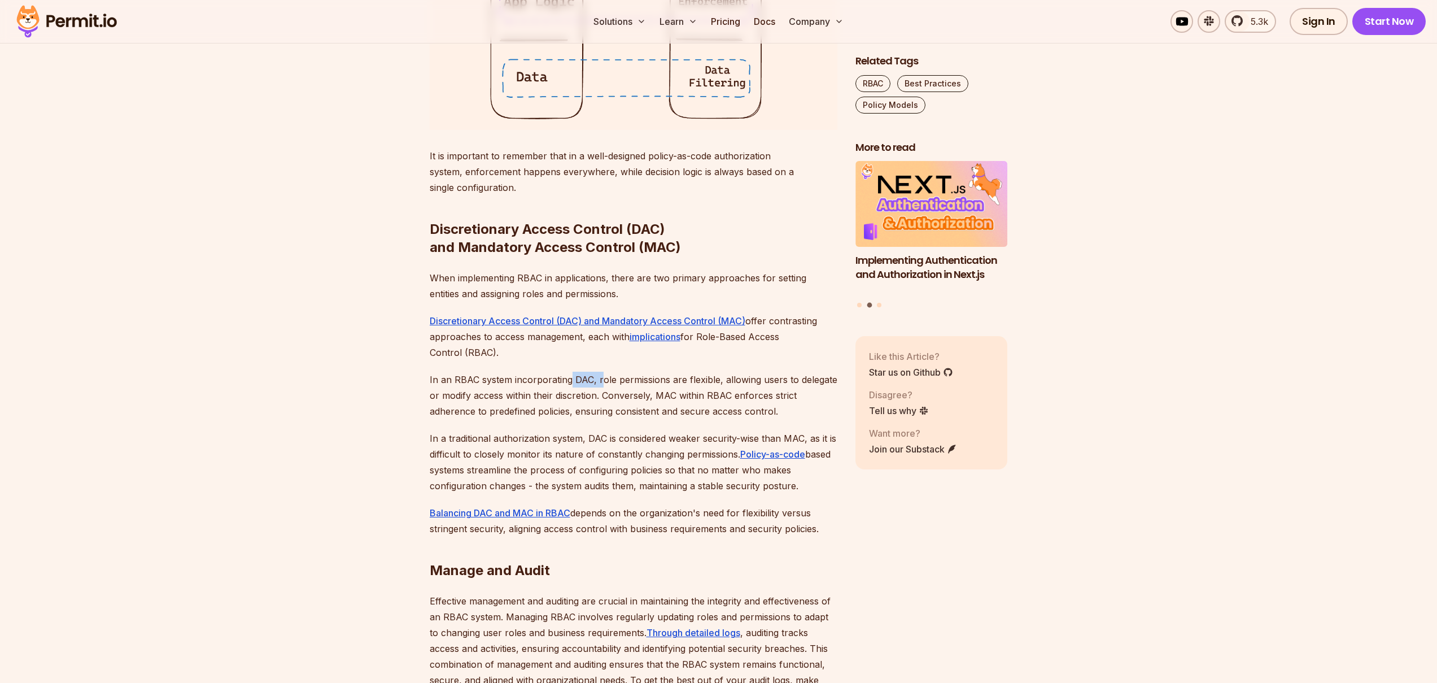
drag, startPoint x: 568, startPoint y: 441, endPoint x: 599, endPoint y: 440, distance: 30.5
click at [599, 419] on p "In an RBAC system incorporating DAC, role permissions are flexible, allowing us…" at bounding box center [634, 395] width 408 height 47
click at [602, 419] on p "In an RBAC system incorporating DAC, role permissions are flexible, allowing us…" at bounding box center [634, 395] width 408 height 47
click at [591, 419] on p "In an RBAC system incorporating DAC, role permissions are flexible, allowing us…" at bounding box center [634, 395] width 408 height 47
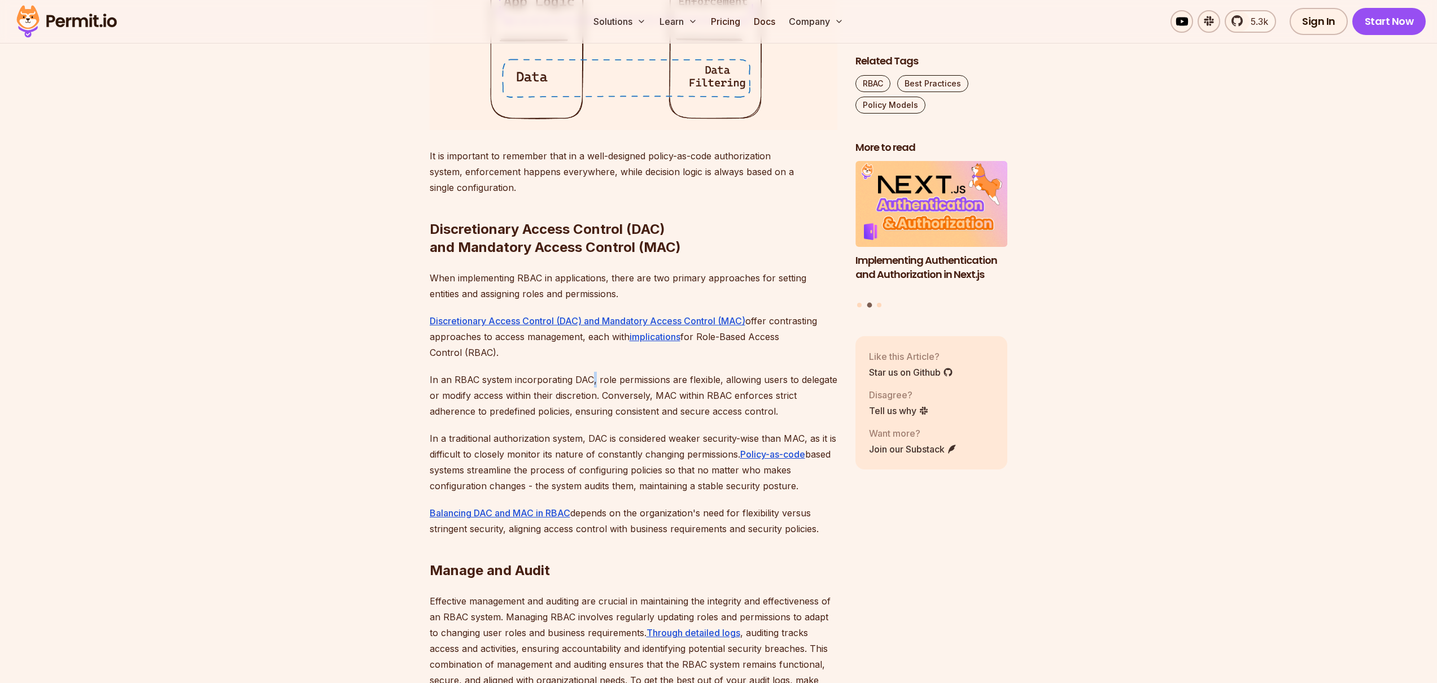
click at [591, 419] on p "In an RBAC system incorporating DAC, role permissions are flexible, allowing us…" at bounding box center [634, 395] width 408 height 47
click at [643, 419] on p "In an RBAC system incorporating DAC, role permissions are flexible, allowing us…" at bounding box center [634, 395] width 408 height 47
drag, startPoint x: 643, startPoint y: 440, endPoint x: 588, endPoint y: 453, distance: 56.4
click at [642, 419] on p "In an RBAC system incorporating DAC, role permissions are flexible, allowing us…" at bounding box center [634, 395] width 408 height 47
click at [571, 419] on p "In an RBAC system incorporating DAC, role permissions are flexible, allowing us…" at bounding box center [634, 395] width 408 height 47
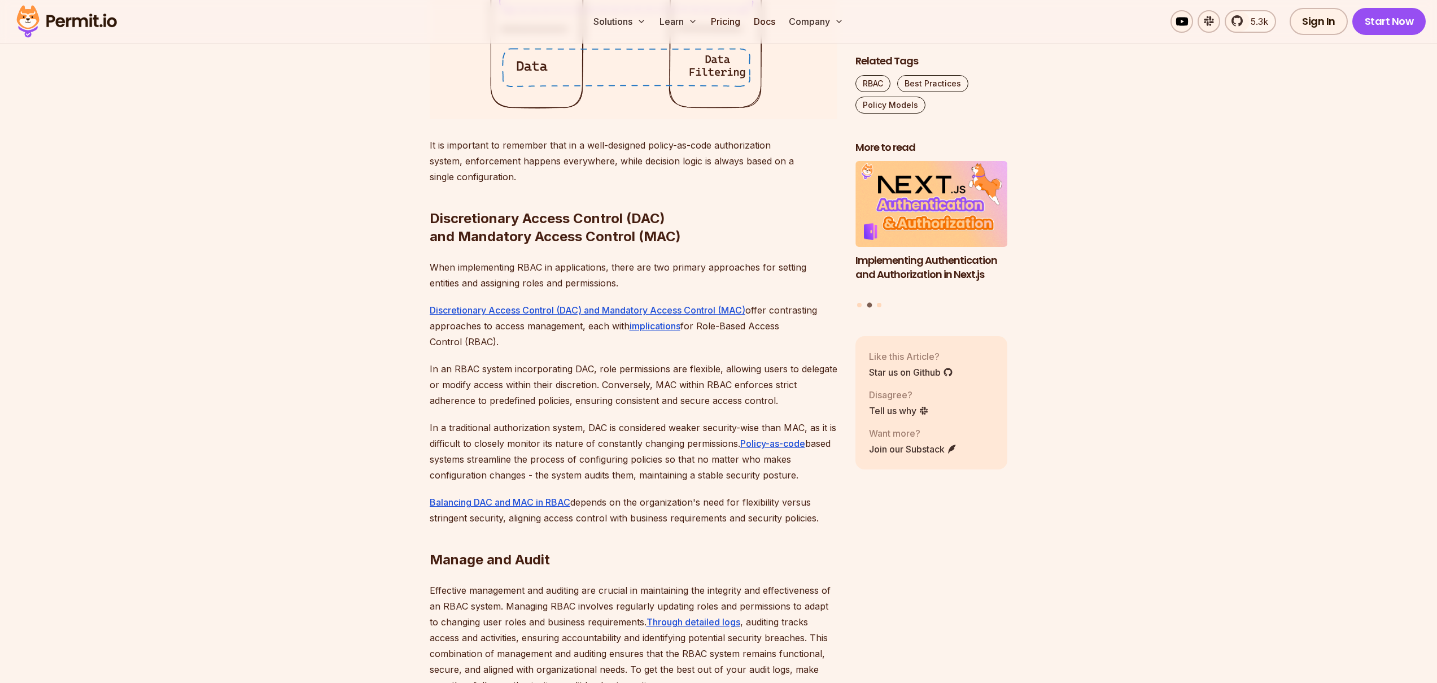
scroll to position [3056, 0]
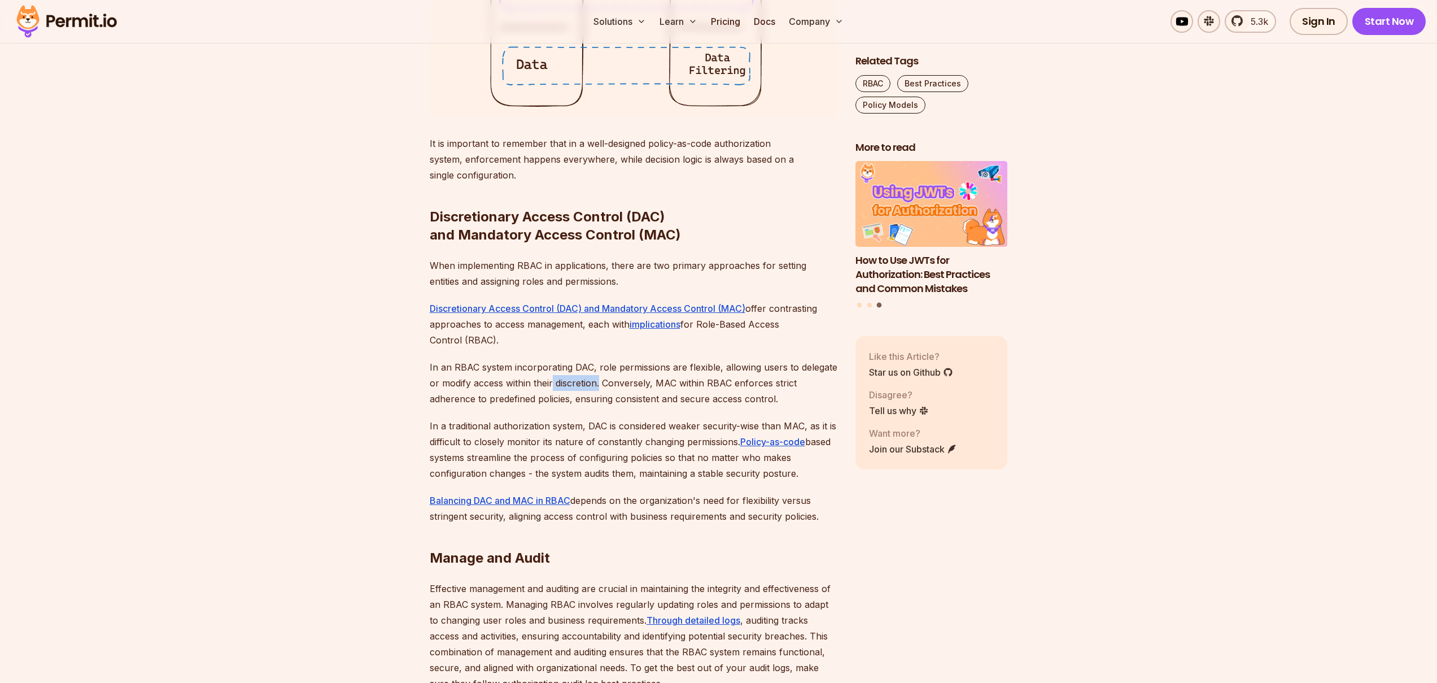
drag, startPoint x: 553, startPoint y: 442, endPoint x: 601, endPoint y: 446, distance: 47.6
click at [601, 407] on p "In an RBAC system incorporating DAC, role permissions are flexible, allowing us…" at bounding box center [634, 382] width 408 height 47
click at [616, 407] on p "In an RBAC system incorporating DAC, role permissions are flexible, allowing us…" at bounding box center [634, 382] width 408 height 47
drag, startPoint x: 616, startPoint y: 444, endPoint x: 589, endPoint y: 444, distance: 27.1
click at [614, 407] on p "In an RBAC system incorporating DAC, role permissions are flexible, allowing us…" at bounding box center [634, 382] width 408 height 47
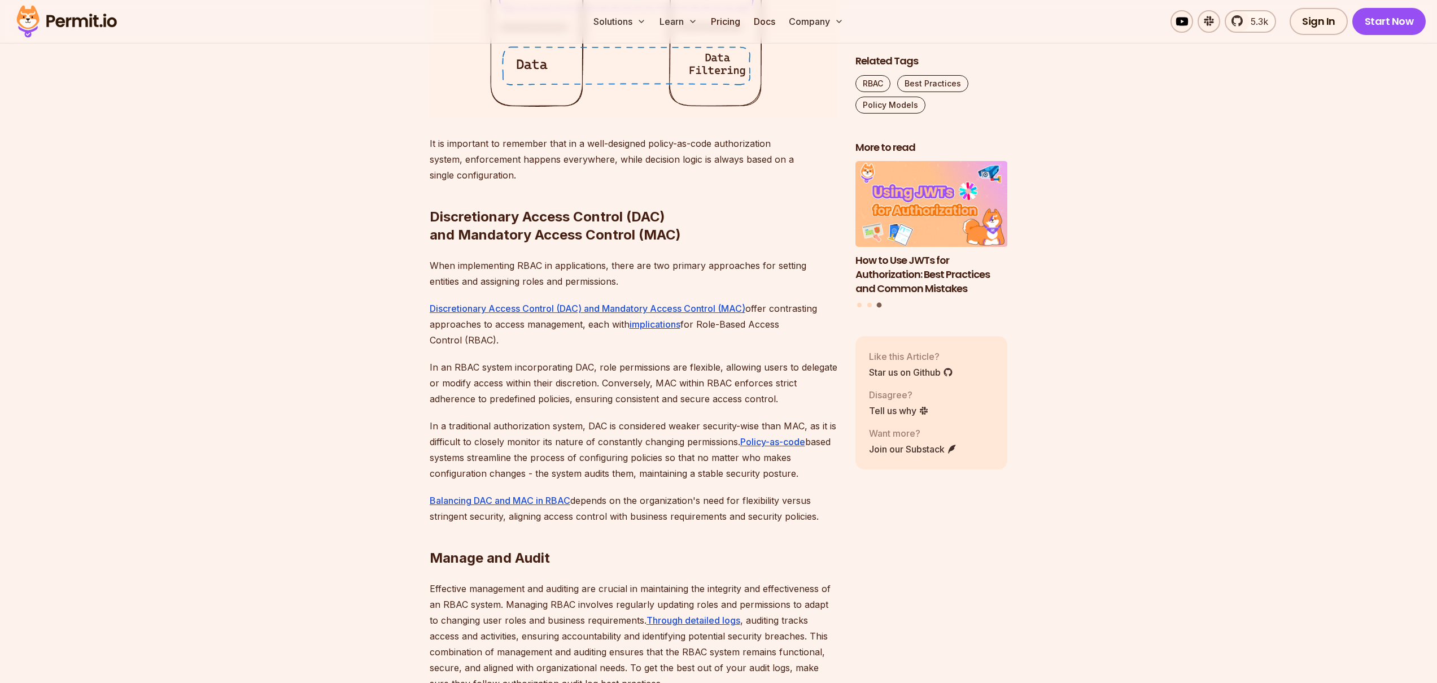
click at [584, 407] on p "In an RBAC system incorporating DAC, role permissions are flexible, allowing us…" at bounding box center [634, 382] width 408 height 47
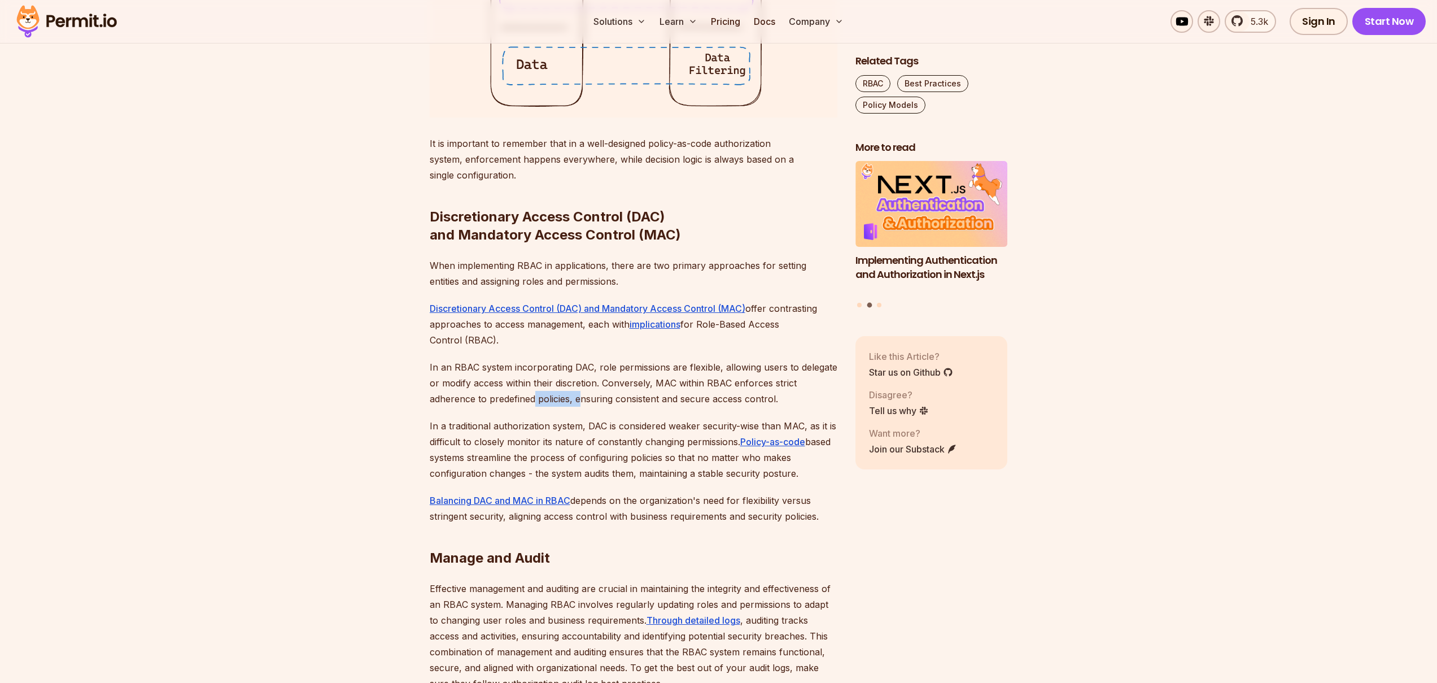
drag, startPoint x: 536, startPoint y: 460, endPoint x: 581, endPoint y: 461, distance: 45.2
click at [581, 407] on p "In an RBAC system incorporating DAC, role permissions are flexible, allowing us…" at bounding box center [634, 382] width 408 height 47
click at [647, 407] on p "In an RBAC system incorporating DAC, role permissions are flexible, allowing us…" at bounding box center [634, 382] width 408 height 47
click at [590, 407] on p "In an RBAC system incorporating DAC, role permissions are flexible, allowing us…" at bounding box center [634, 382] width 408 height 47
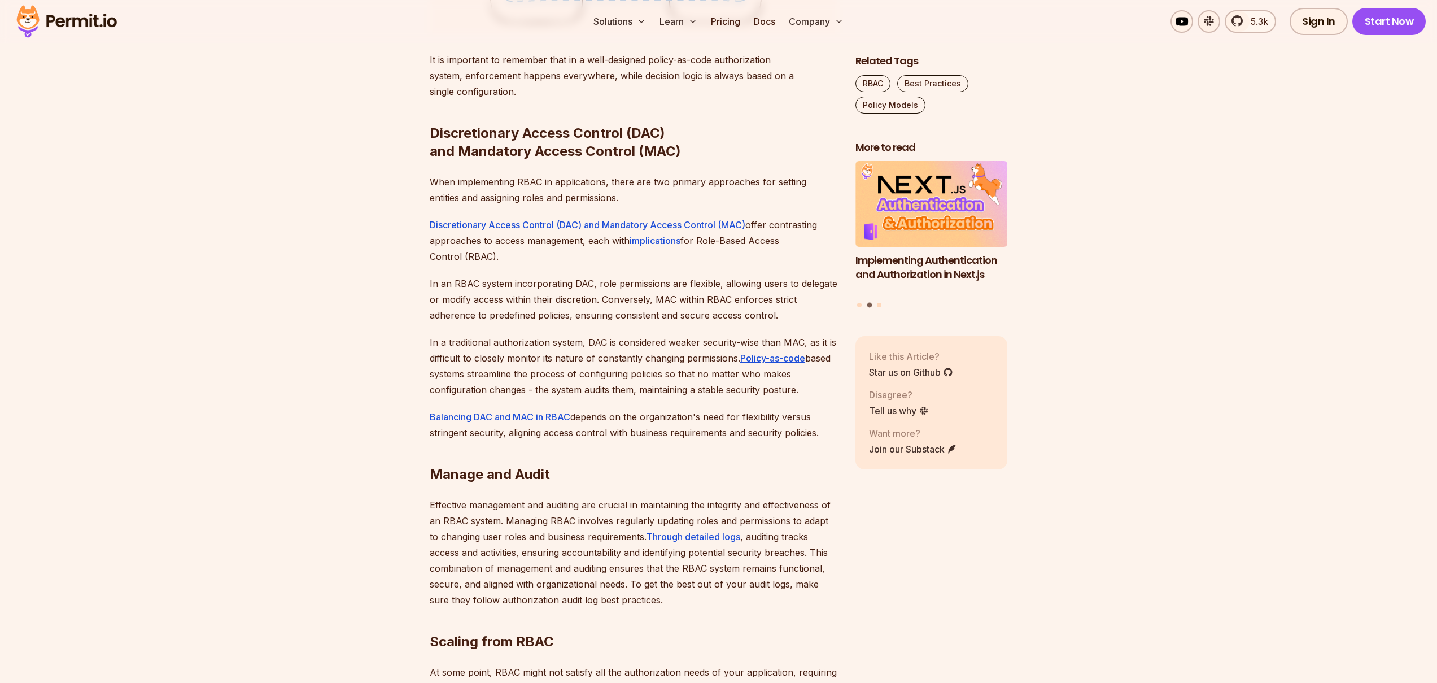
scroll to position [3155, 0]
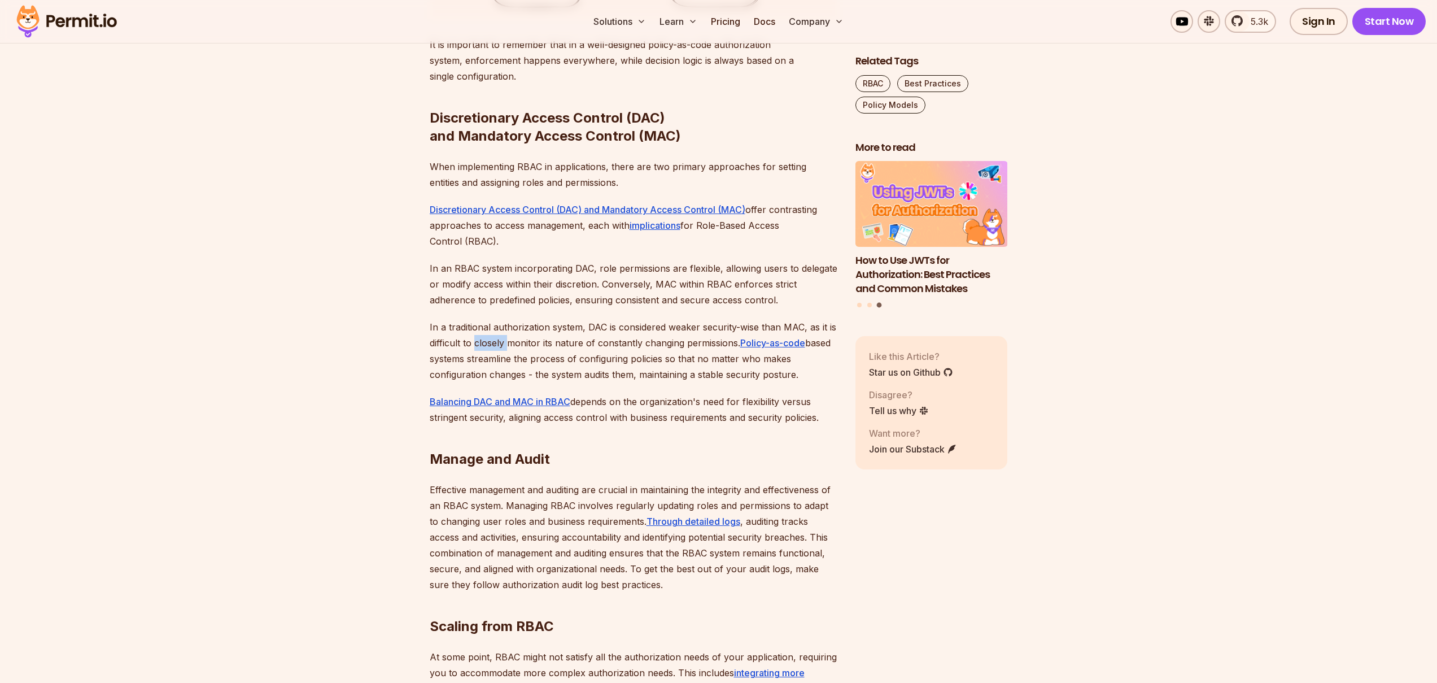
drag, startPoint x: 476, startPoint y: 401, endPoint x: 508, endPoint y: 404, distance: 31.7
click at [508, 382] on p "In a traditional authorization system, DAC is considered weaker security-wise t…" at bounding box center [634, 350] width 408 height 63
click at [529, 382] on p "In a traditional authorization system, DAC is considered weaker security-wise t…" at bounding box center [634, 350] width 408 height 63
drag, startPoint x: 582, startPoint y: 403, endPoint x: 638, endPoint y: 405, distance: 55.4
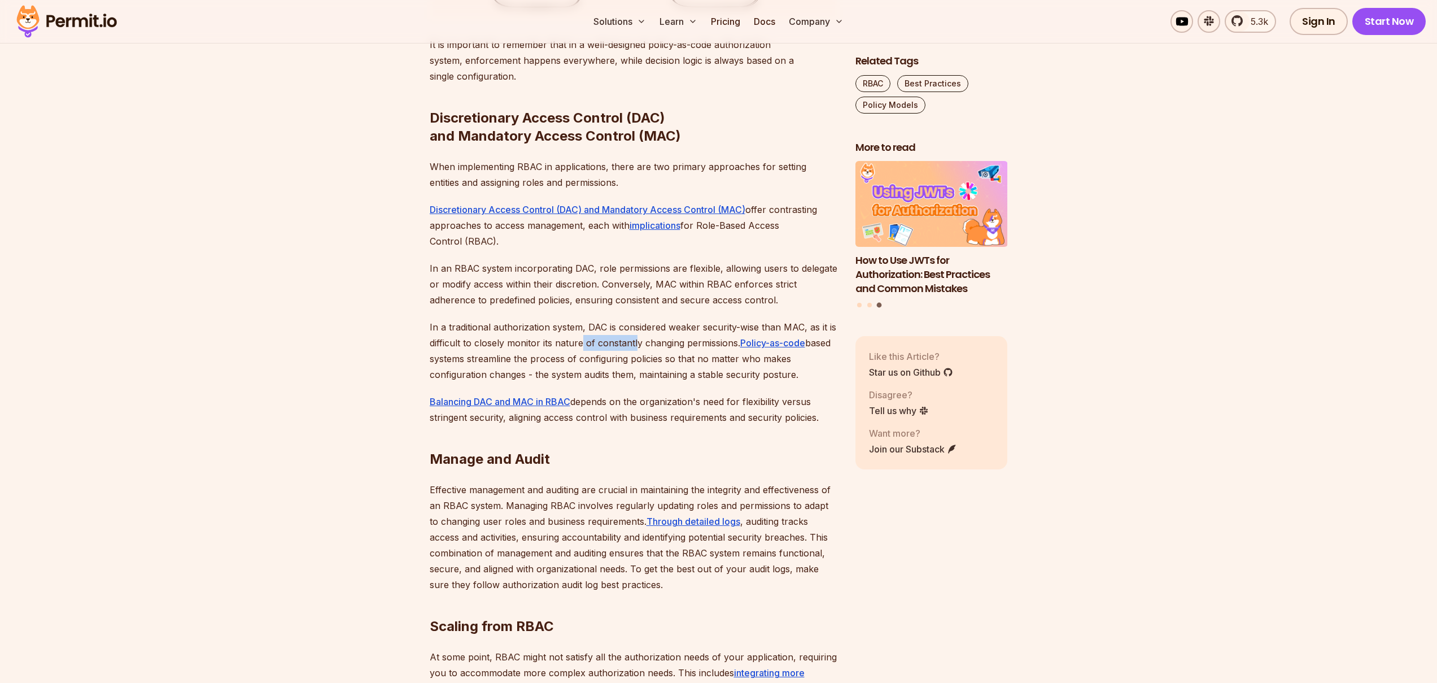
click at [638, 382] on p "In a traditional authorization system, DAC is considered weaker security-wise t…" at bounding box center [634, 350] width 408 height 63
click at [649, 382] on p "In a traditional authorization system, DAC is considered weaker security-wise t…" at bounding box center [634, 350] width 408 height 63
click at [595, 382] on p "In a traditional authorization system, DAC is considered weaker security-wise t…" at bounding box center [634, 350] width 408 height 63
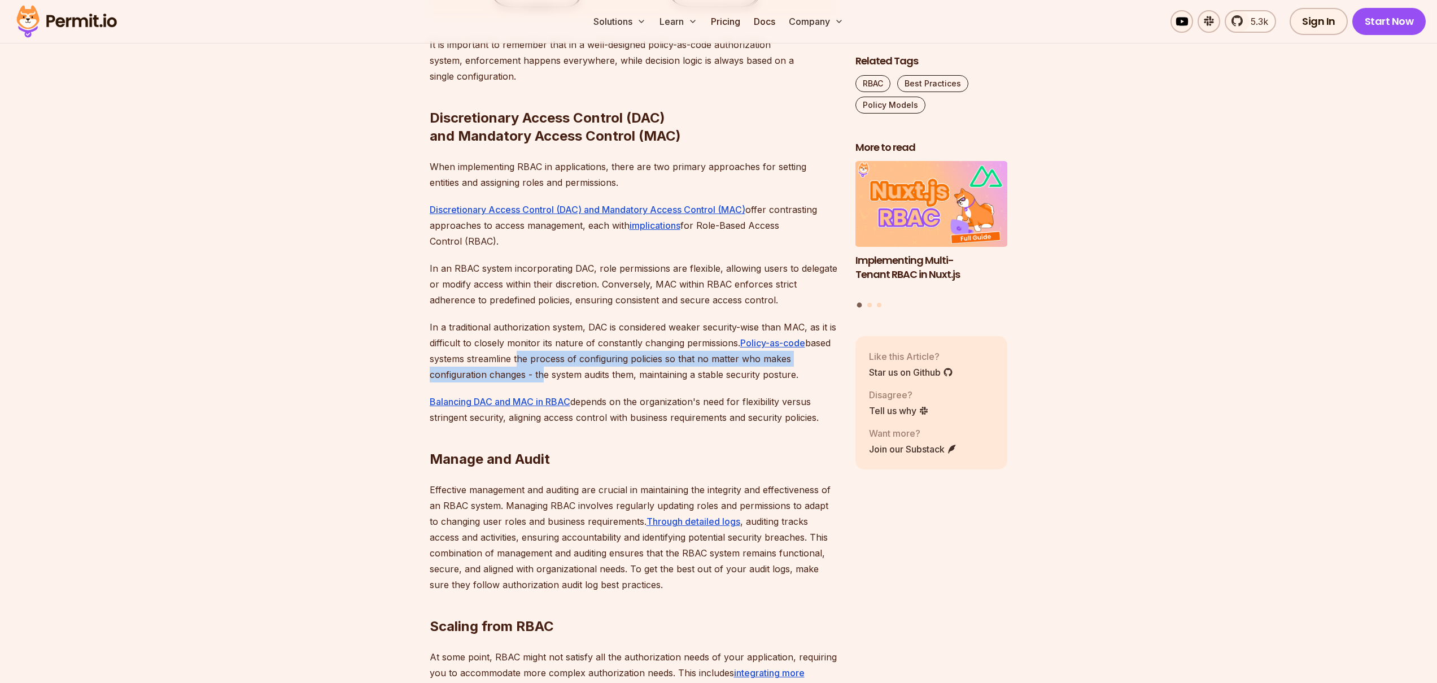
drag, startPoint x: 514, startPoint y: 418, endPoint x: 565, endPoint y: 438, distance: 54.5
click at [537, 382] on p "In a traditional authorization system, DAC is considered weaker security-wise t…" at bounding box center [634, 350] width 408 height 63
click at [565, 382] on p "In a traditional authorization system, DAC is considered weaker security-wise t…" at bounding box center [634, 350] width 408 height 63
click at [526, 382] on p "In a traditional authorization system, DAC is considered weaker security-wise t…" at bounding box center [634, 350] width 408 height 63
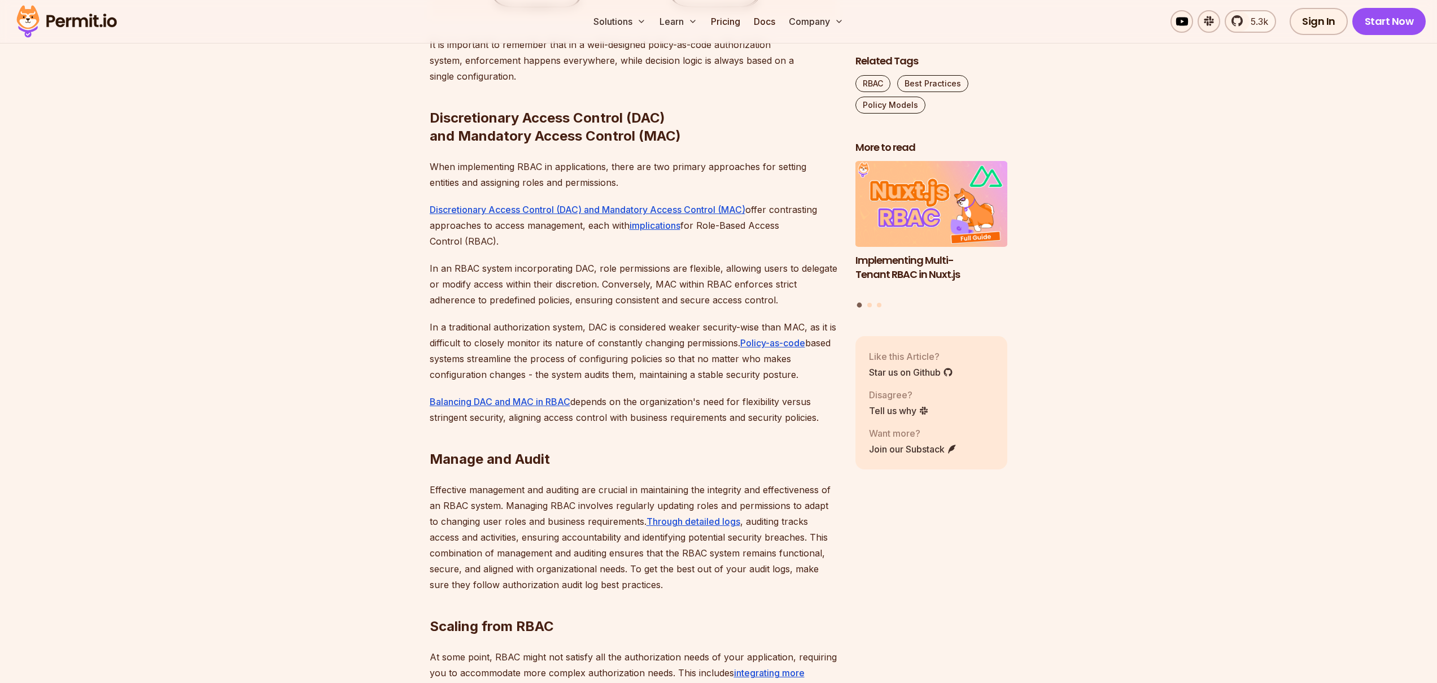
drag, startPoint x: 582, startPoint y: 432, endPoint x: 652, endPoint y: 435, distance: 69.5
click at [635, 382] on p "In a traditional authorization system, DAC is considered weaker security-wise t…" at bounding box center [634, 350] width 408 height 63
click at [652, 382] on p "In a traditional authorization system, DAC is considered weaker security-wise t…" at bounding box center [634, 350] width 408 height 63
drag, startPoint x: 652, startPoint y: 435, endPoint x: 622, endPoint y: 436, distance: 29.9
click at [652, 382] on p "In a traditional authorization system, DAC is considered weaker security-wise t…" at bounding box center [634, 350] width 408 height 63
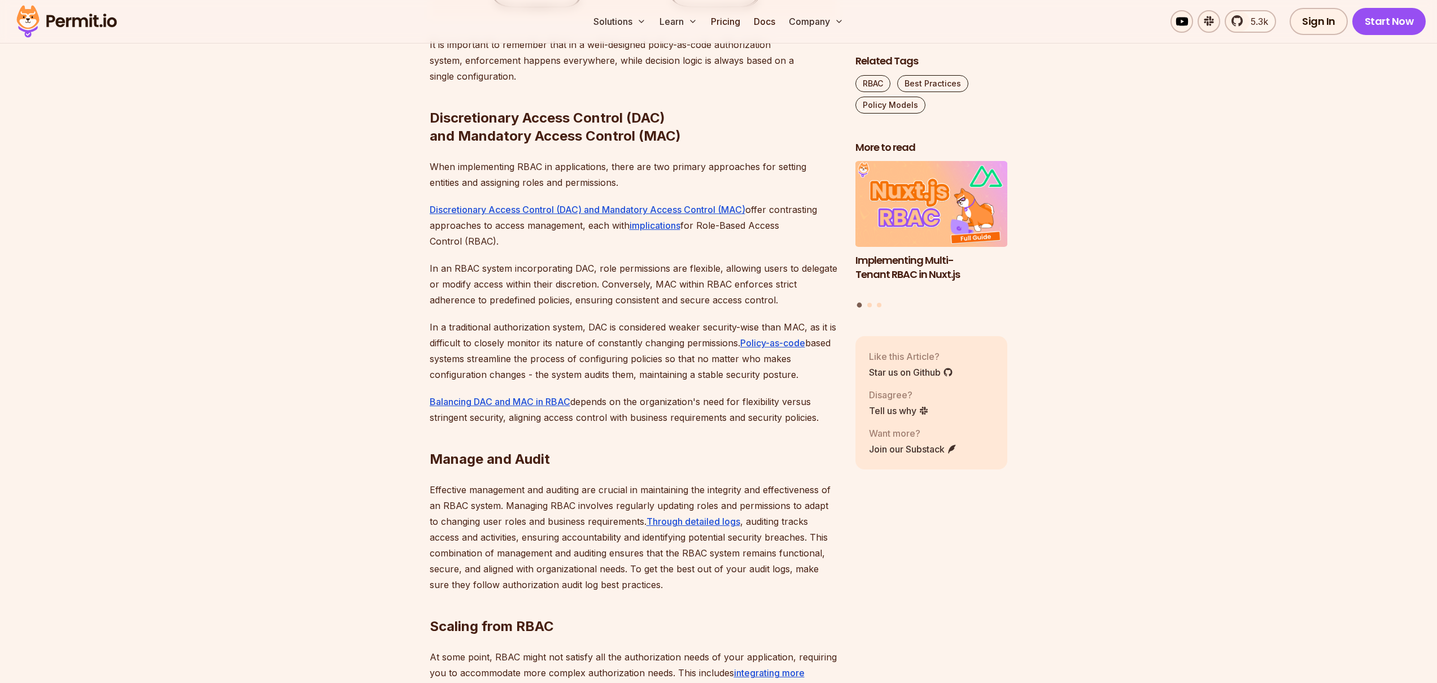
click at [622, 382] on p "In a traditional authorization system, DAC is considered weaker security-wise t…" at bounding box center [634, 350] width 408 height 63
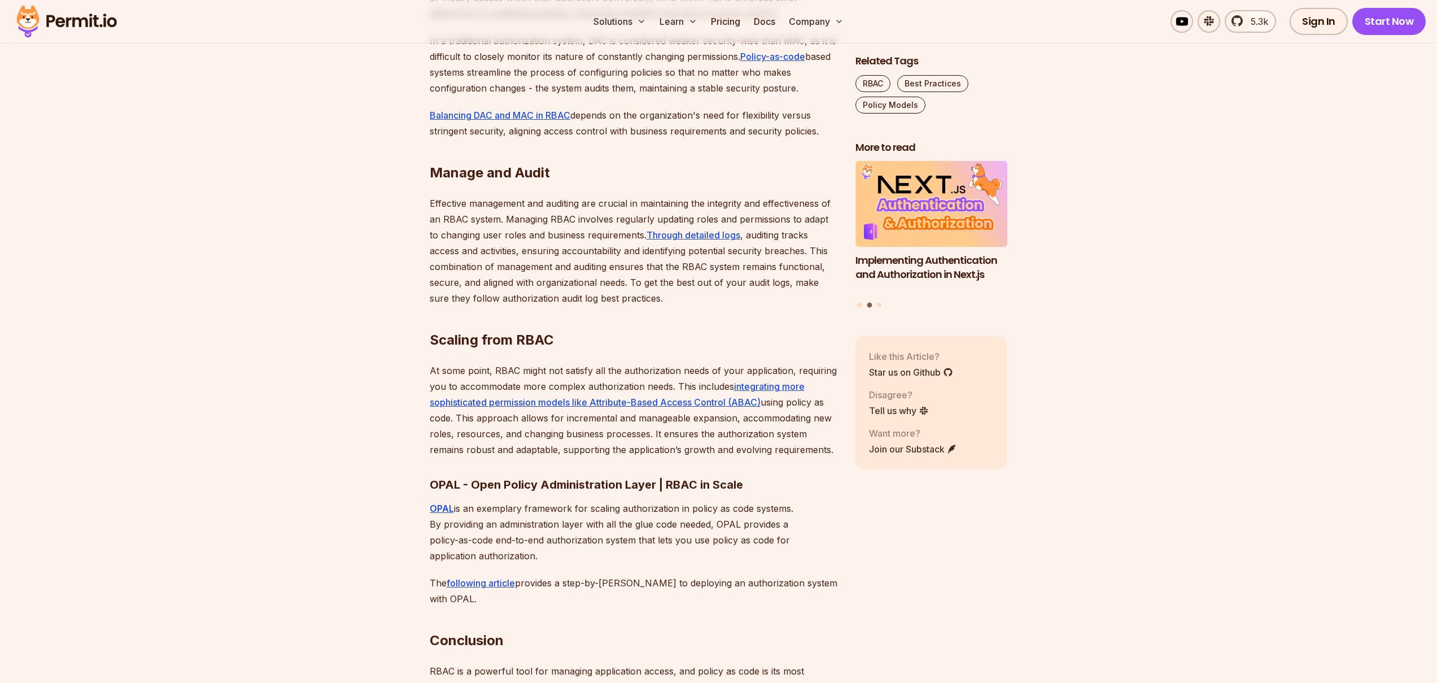
scroll to position [3442, 0]
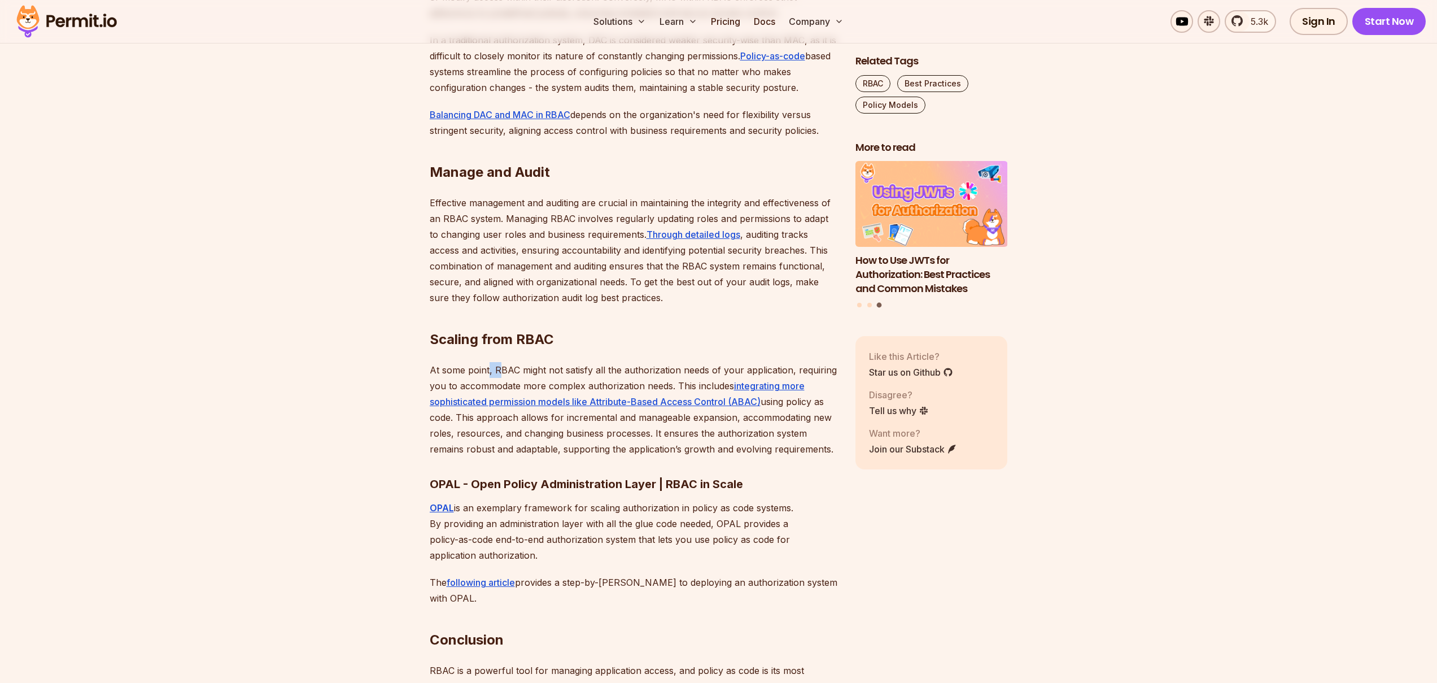
drag, startPoint x: 488, startPoint y: 433, endPoint x: 499, endPoint y: 433, distance: 10.2
click at [499, 433] on p "At some point, RBAC might not satisfy all the authorization needs of your appli…" at bounding box center [634, 409] width 408 height 95
click at [513, 431] on p "At some point, RBAC might not satisfy all the authorization needs of your appli…" at bounding box center [634, 409] width 408 height 95
click at [580, 428] on p "At some point, RBAC might not satisfy all the authorization needs of your appli…" at bounding box center [634, 409] width 408 height 95
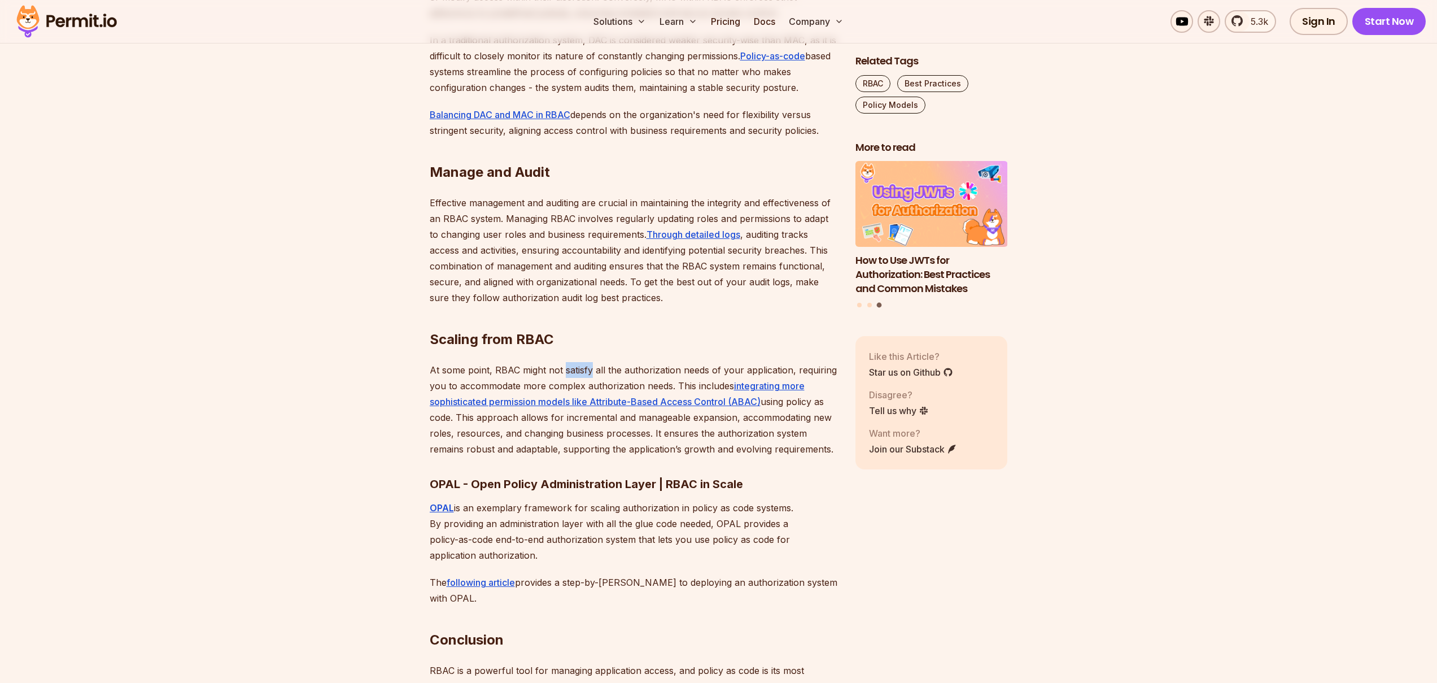
click at [580, 428] on p "At some point, RBAC might not satisfy all the authorization needs of your appli…" at bounding box center [634, 409] width 408 height 95
click at [645, 431] on p "At some point, RBAC might not satisfy all the authorization needs of your appli…" at bounding box center [634, 409] width 408 height 95
click at [604, 430] on p "At some point, RBAC might not satisfy all the authorization needs of your appli…" at bounding box center [634, 409] width 408 height 95
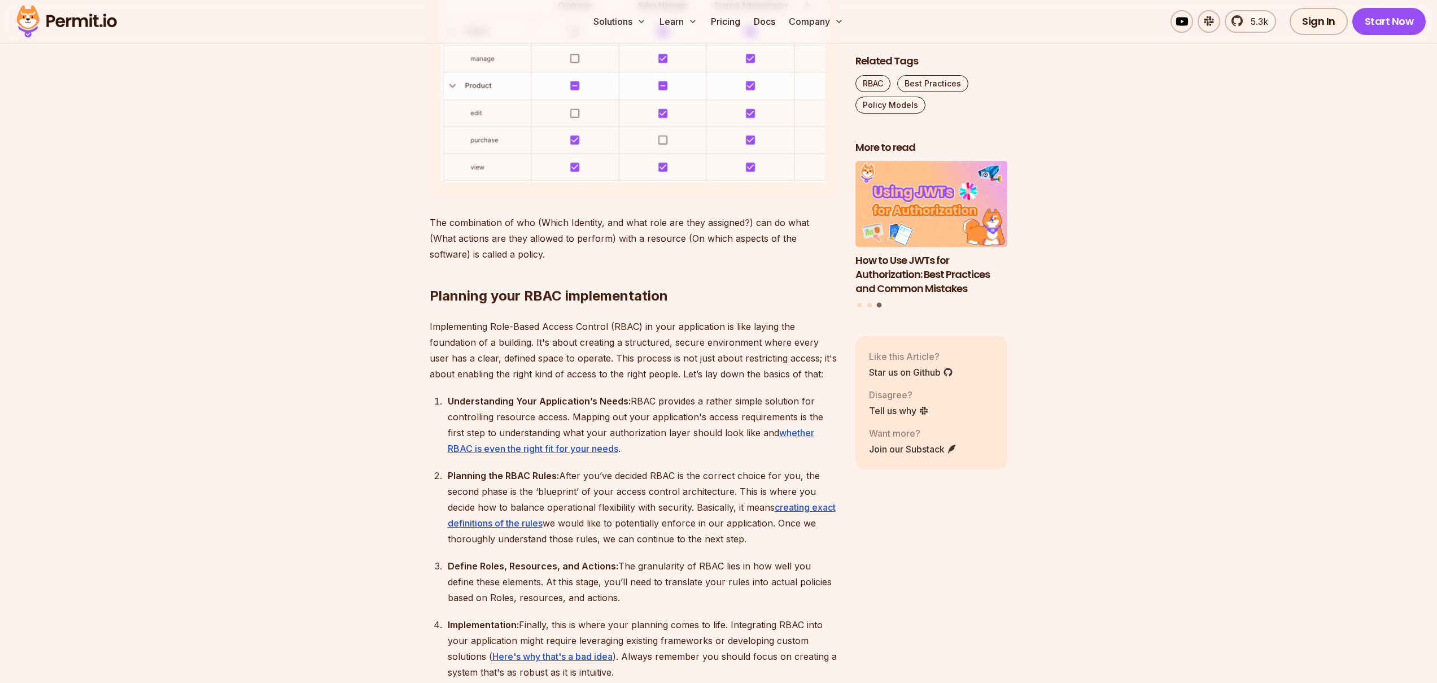
scroll to position [1173, 0]
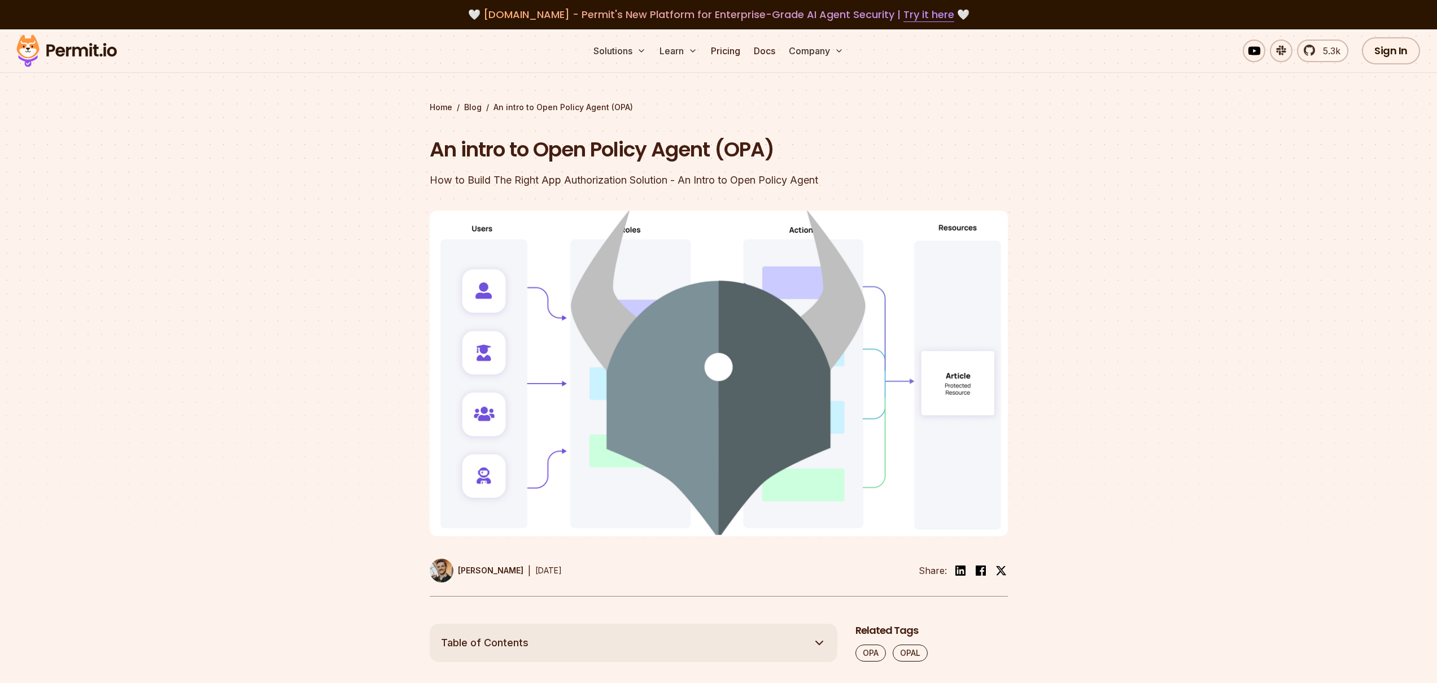
drag, startPoint x: 513, startPoint y: 182, endPoint x: 673, endPoint y: 190, distance: 160.5
click at [673, 190] on header "An intro to Open Policy Agent (OPA) How to Build The Right App Authorization So…" at bounding box center [719, 366] width 578 height 461
click at [717, 179] on div "How to Build The Right App Authorization Solution - An Intro to Open Policy Age…" at bounding box center [647, 180] width 434 height 16
click at [681, 178] on div "How to Build The Right App Authorization Solution - An Intro to Open Policy Age…" at bounding box center [647, 180] width 434 height 16
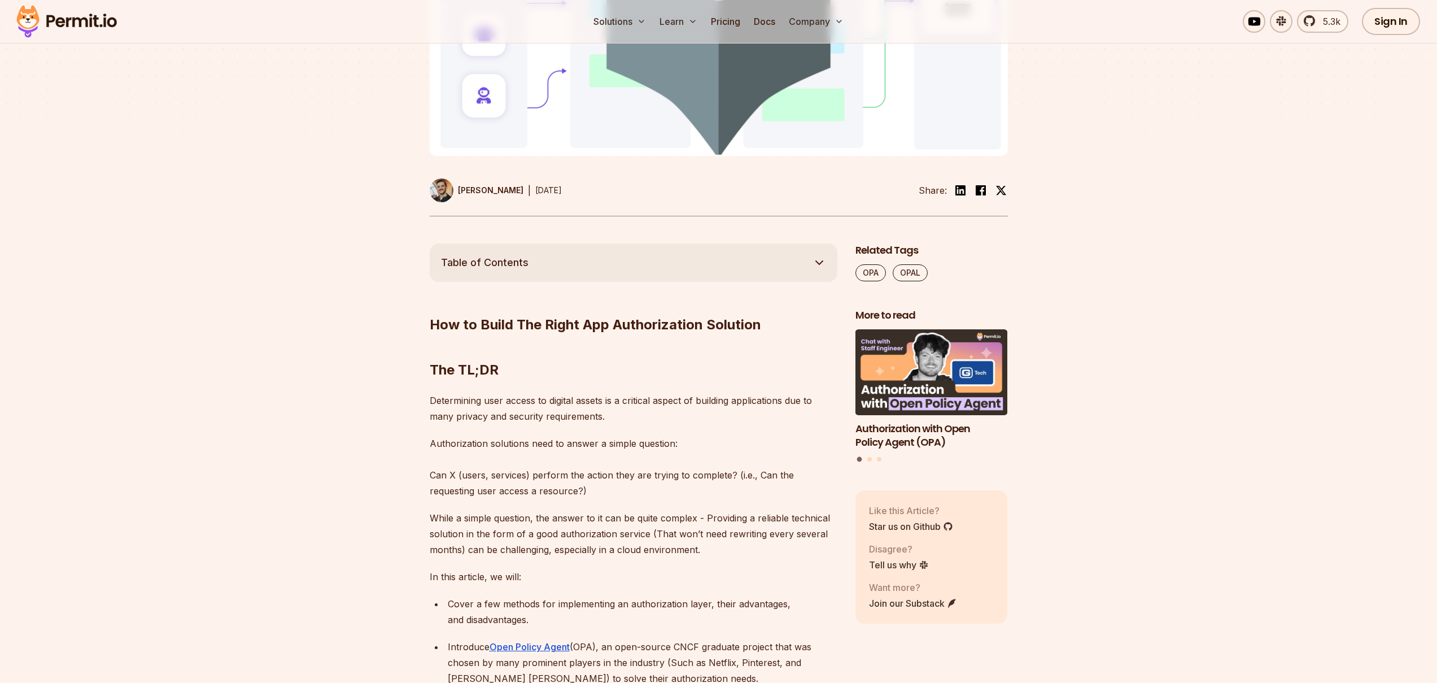
scroll to position [488, 0]
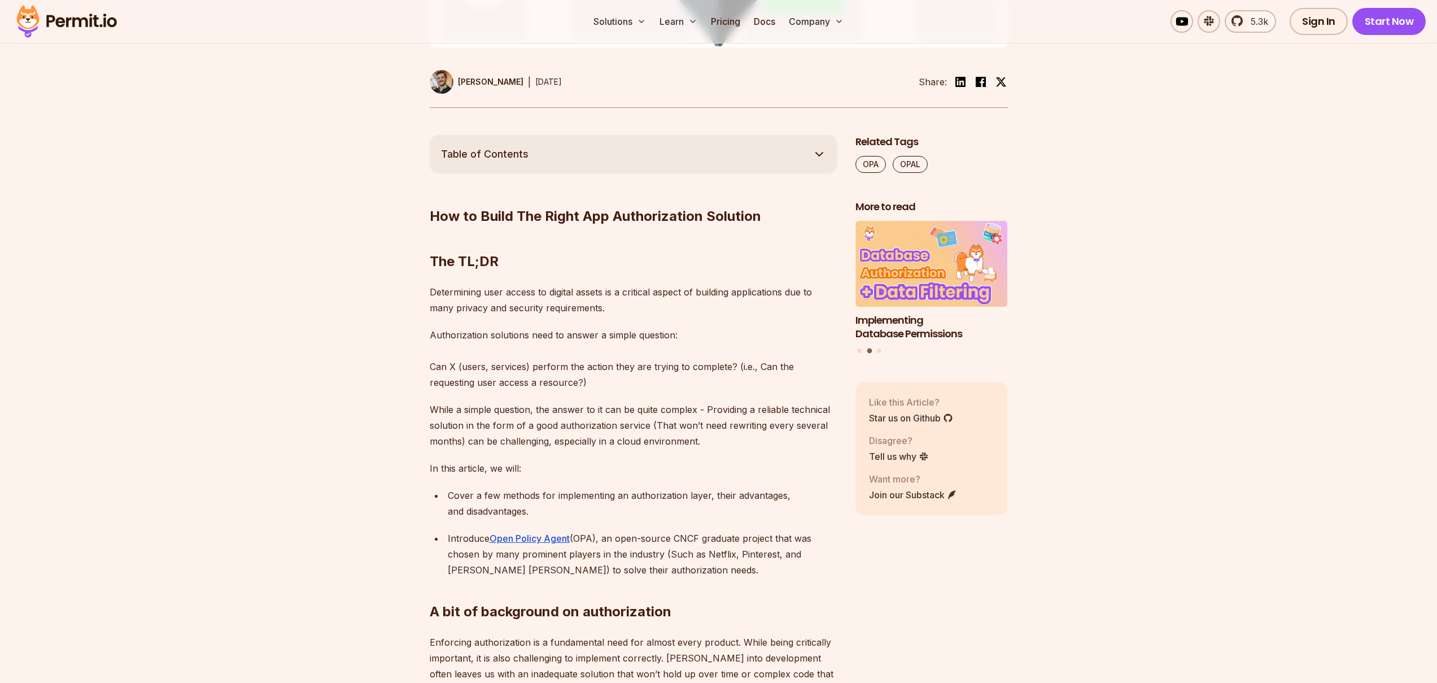
drag, startPoint x: 482, startPoint y: 290, endPoint x: 626, endPoint y: 313, distance: 145.8
click at [626, 313] on p "Determining user access to digital assets is a critical aspect of building appl…" at bounding box center [634, 300] width 408 height 32
click at [591, 292] on p "Determining user access to digital assets is a critical aspect of building appl…" at bounding box center [634, 300] width 408 height 32
click at [626, 307] on p "Determining user access to digital assets is a critical aspect of building appl…" at bounding box center [634, 300] width 408 height 32
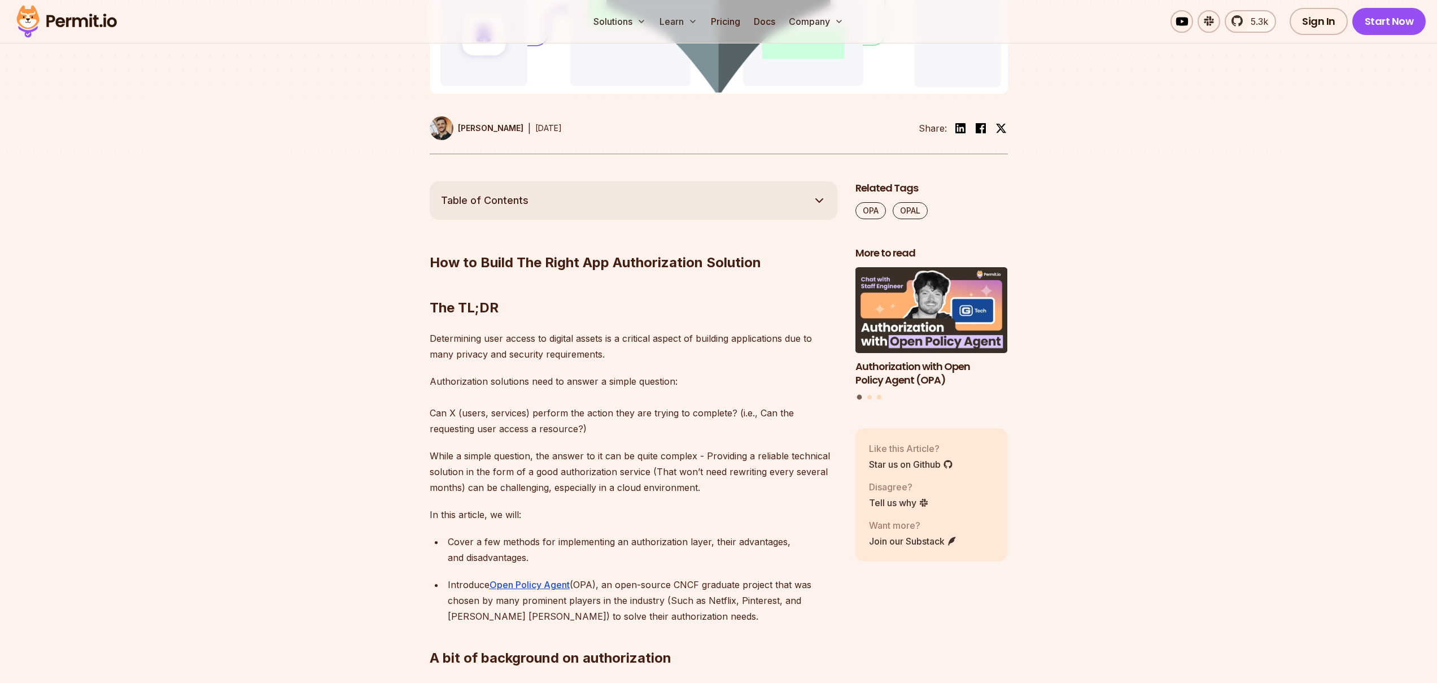
scroll to position [455, 0]
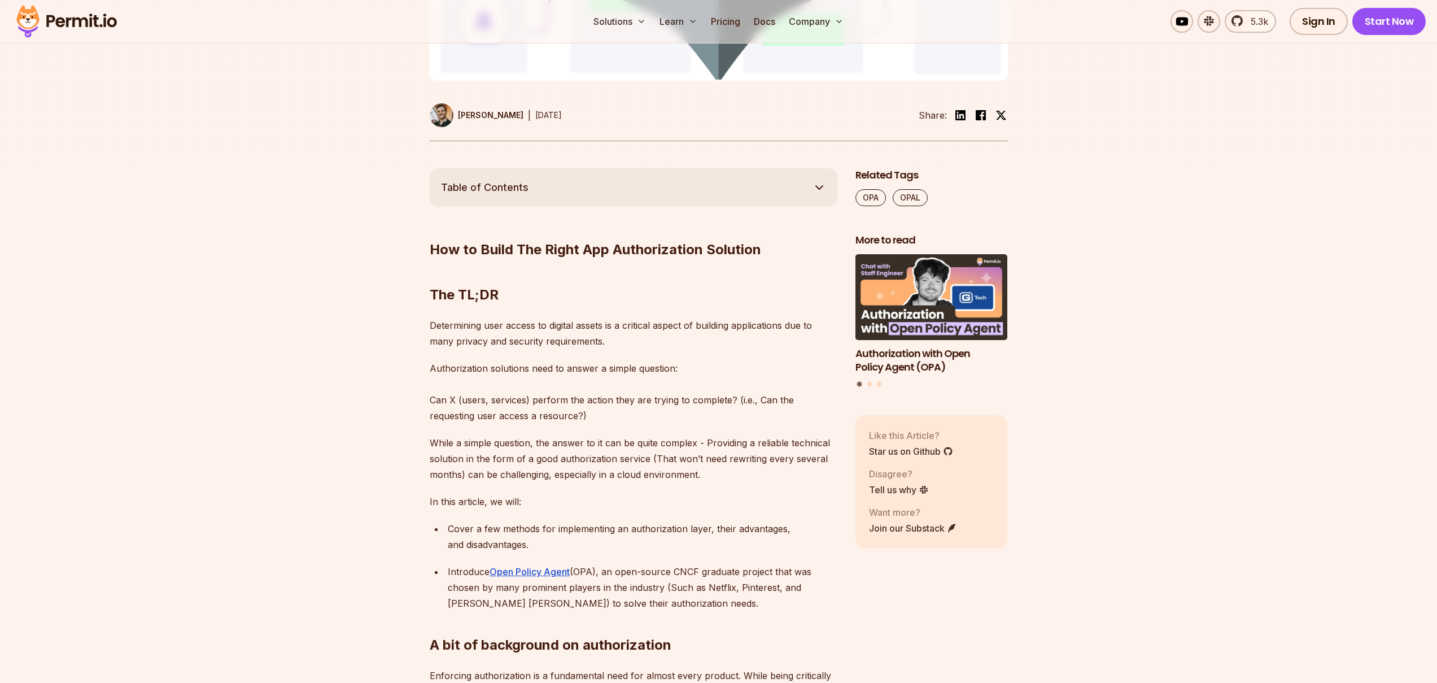
drag, startPoint x: 487, startPoint y: 325, endPoint x: 579, endPoint y: 324, distance: 92.6
click at [609, 340] on p "Determining user access to digital assets is a critical aspect of building appl…" at bounding box center [634, 333] width 408 height 32
click at [592, 328] on p "Determining user access to digital assets is a critical aspect of building appl…" at bounding box center [634, 333] width 408 height 32
drag, startPoint x: 592, startPoint y: 328, endPoint x: 619, endPoint y: 355, distance: 38.7
click at [592, 328] on p "Determining user access to digital assets is a critical aspect of building appl…" at bounding box center [634, 333] width 408 height 32
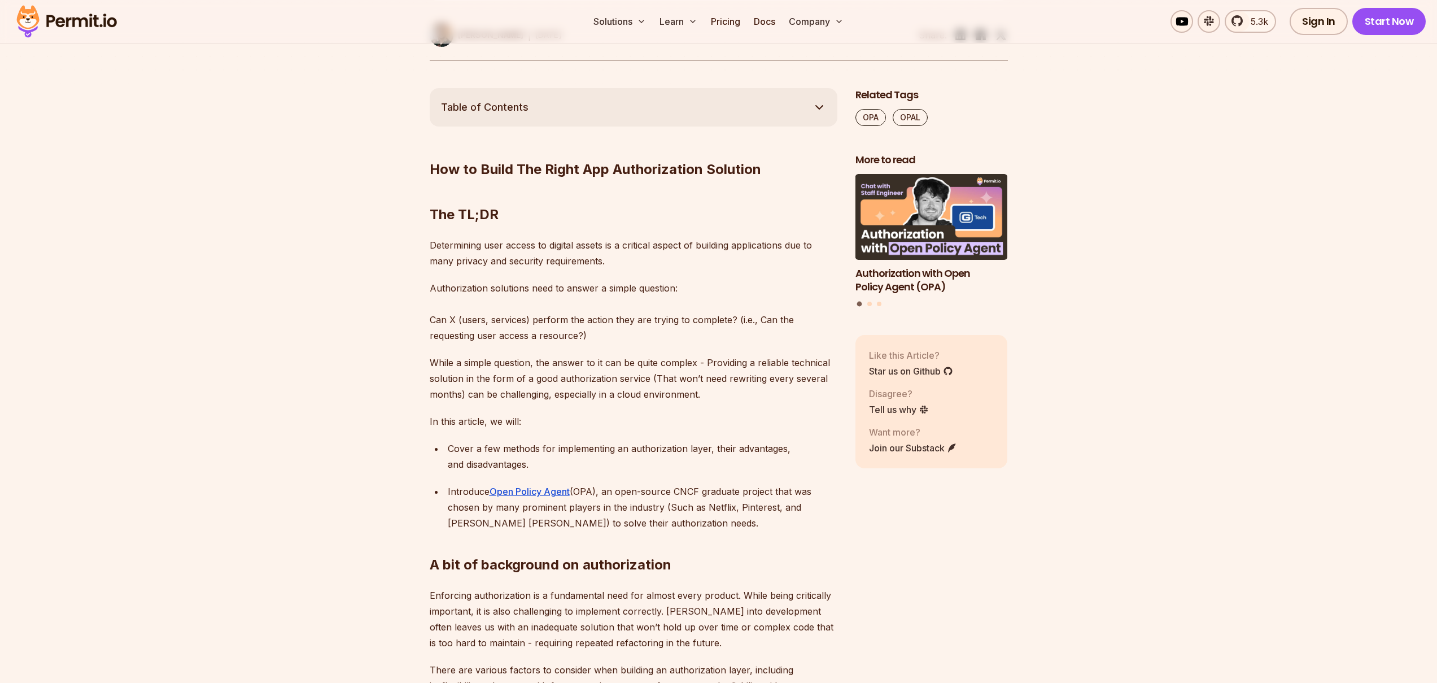
scroll to position [538, 0]
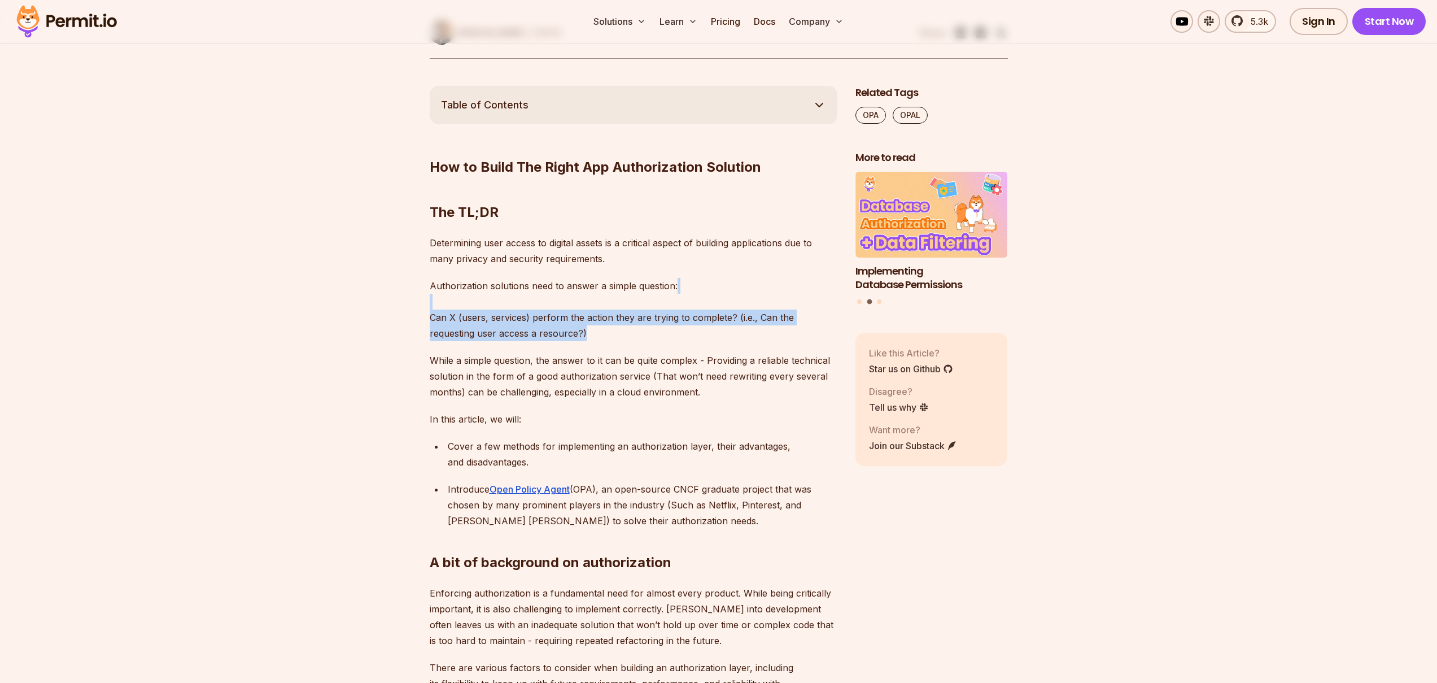
drag, startPoint x: 612, startPoint y: 331, endPoint x: 420, endPoint y: 307, distance: 192.9
click at [478, 315] on p "Authorization solutions need to answer a simple question: Can X (users, service…" at bounding box center [634, 309] width 408 height 63
click at [488, 361] on p "While a simple question, the answer to it can be quite complex - Providing a re…" at bounding box center [634, 375] width 408 height 47
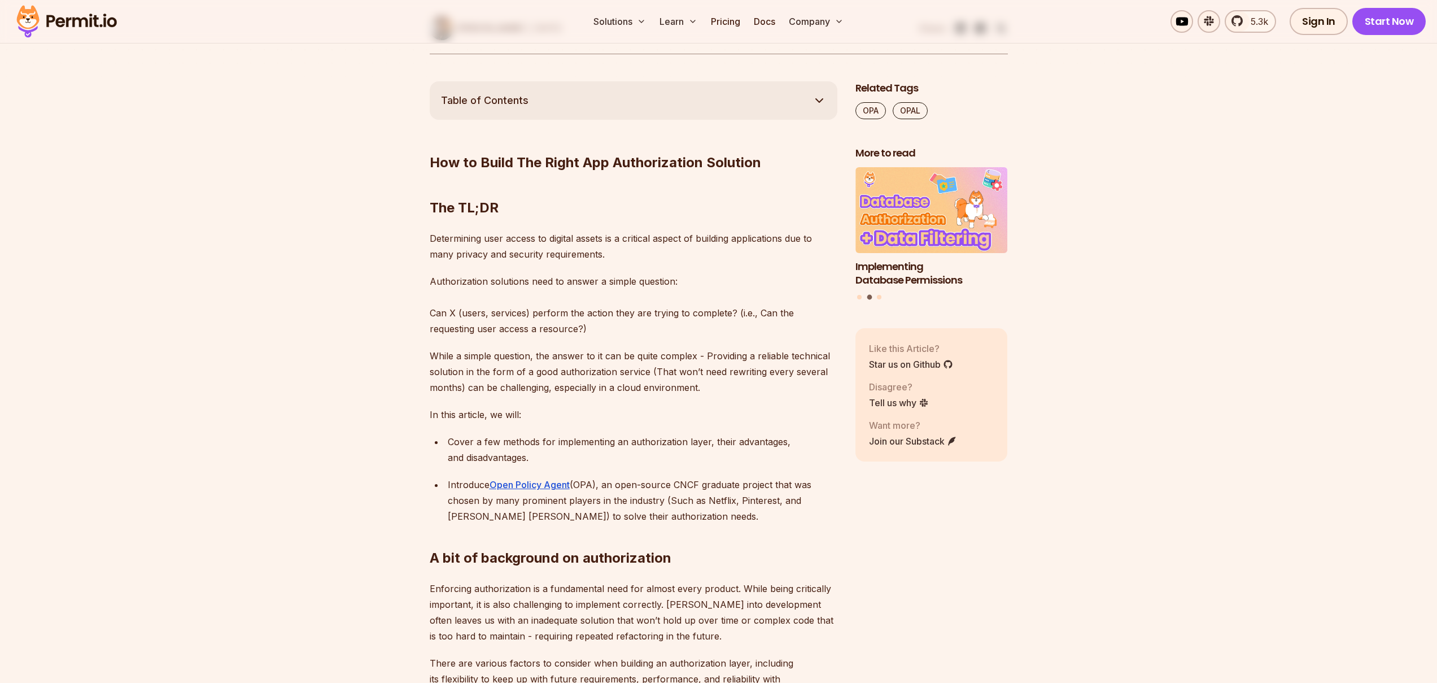
scroll to position [545, 0]
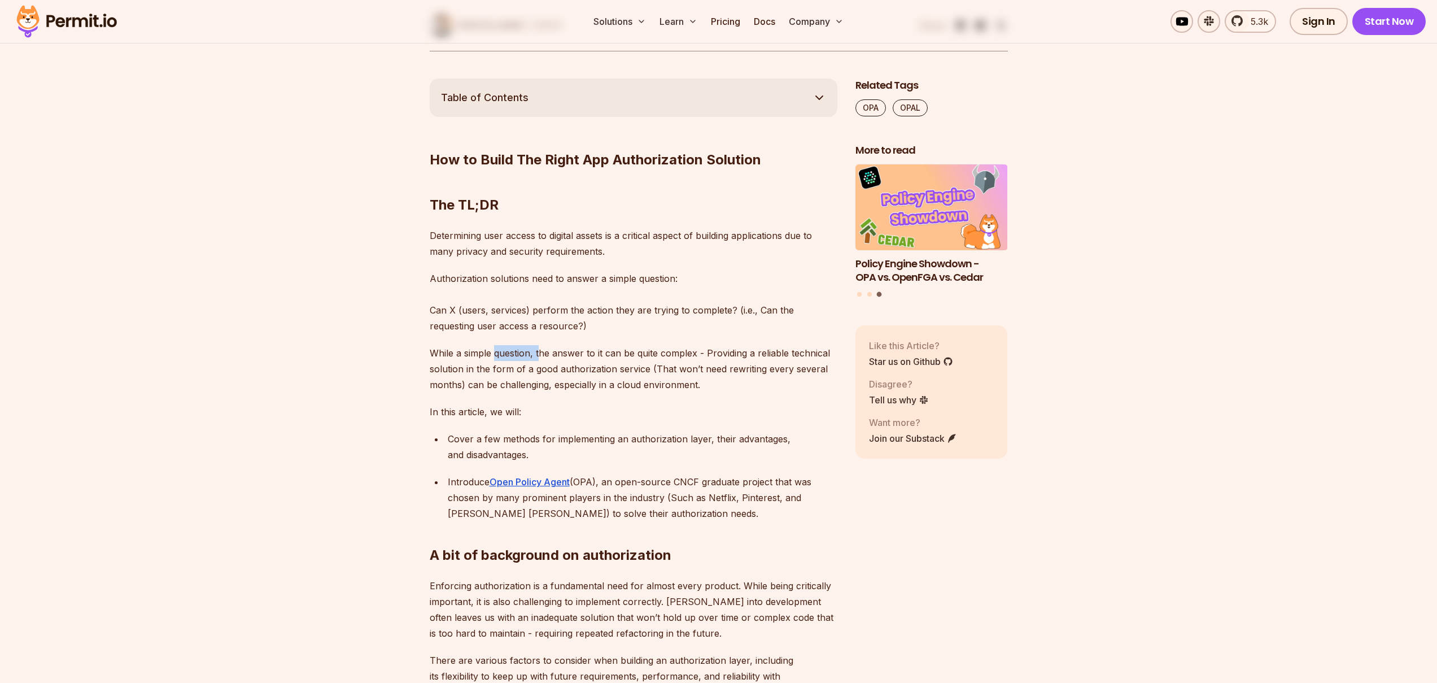
drag, startPoint x: 493, startPoint y: 355, endPoint x: 565, endPoint y: 357, distance: 72.3
click at [539, 352] on p "While a simple question, the answer to it can be quite complex - Providing a re…" at bounding box center [634, 368] width 408 height 47
click at [570, 353] on p "While a simple question, the answer to it can be quite complex - Providing a re…" at bounding box center [634, 368] width 408 height 47
click at [543, 374] on p "While a simple question, the answer to it can be quite complex - Providing a re…" at bounding box center [634, 368] width 408 height 47
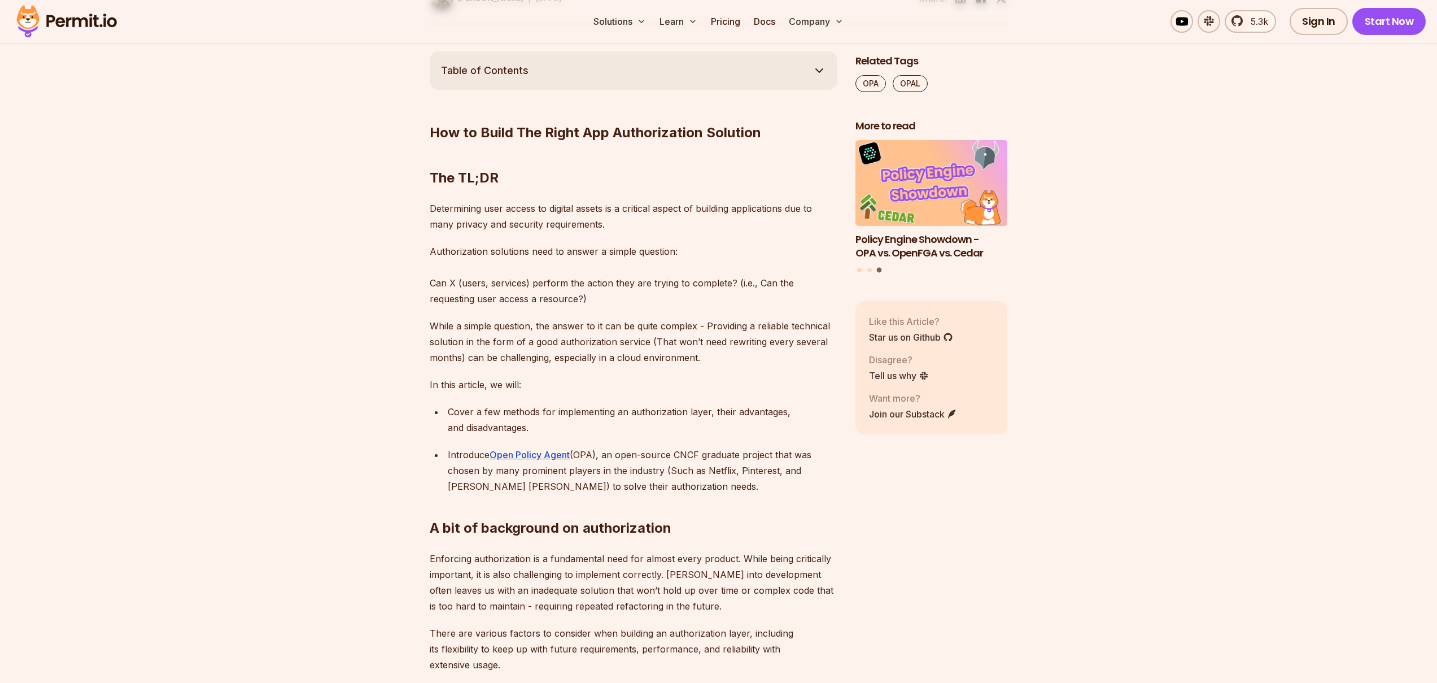
scroll to position [591, 0]
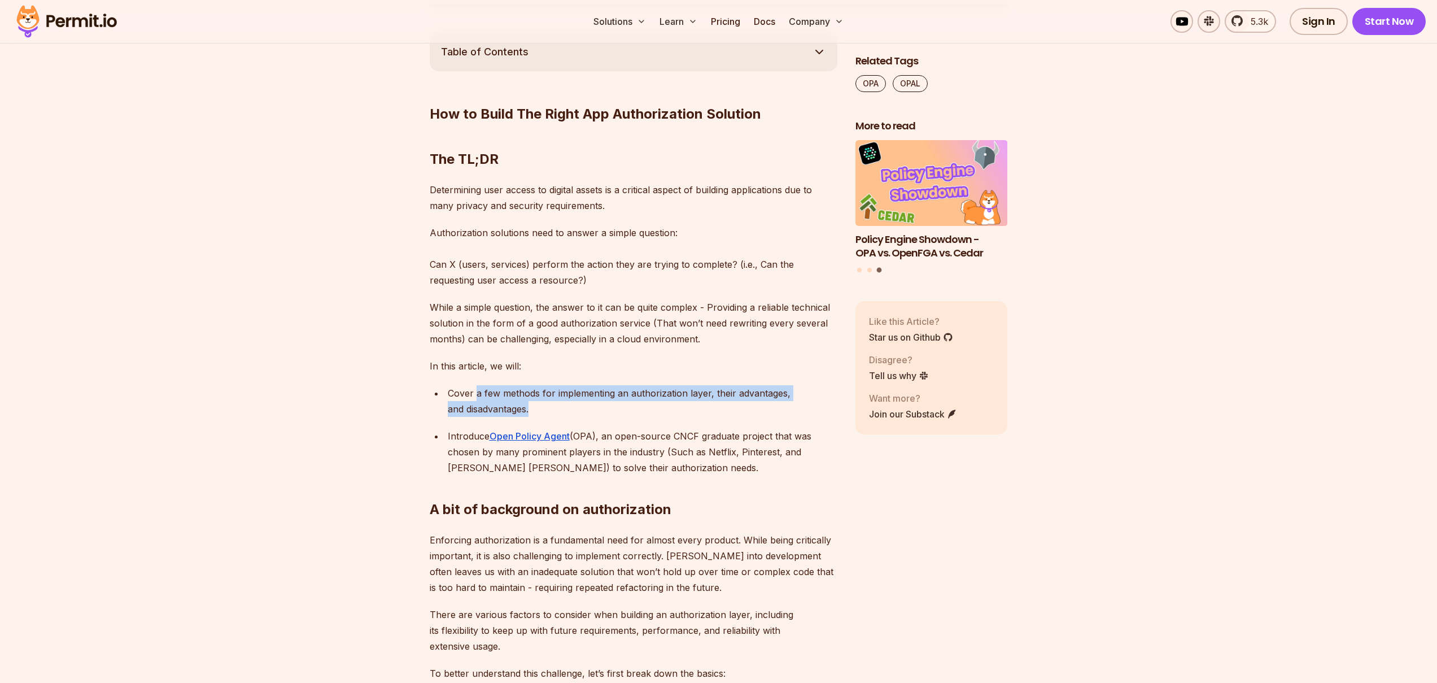
drag, startPoint x: 475, startPoint y: 392, endPoint x: 539, endPoint y: 406, distance: 65.2
click at [539, 406] on p "Cover a few methods for implementing an authorization layer, their advantages, …" at bounding box center [643, 401] width 390 height 32
click at [583, 394] on p "Cover a few methods for implementing an authorization layer, their advantages, …" at bounding box center [643, 401] width 390 height 32
drag, startPoint x: 583, startPoint y: 394, endPoint x: 517, endPoint y: 400, distance: 66.4
click at [582, 396] on p "Cover a few methods for implementing an authorization layer, their advantages, …" at bounding box center [643, 401] width 390 height 32
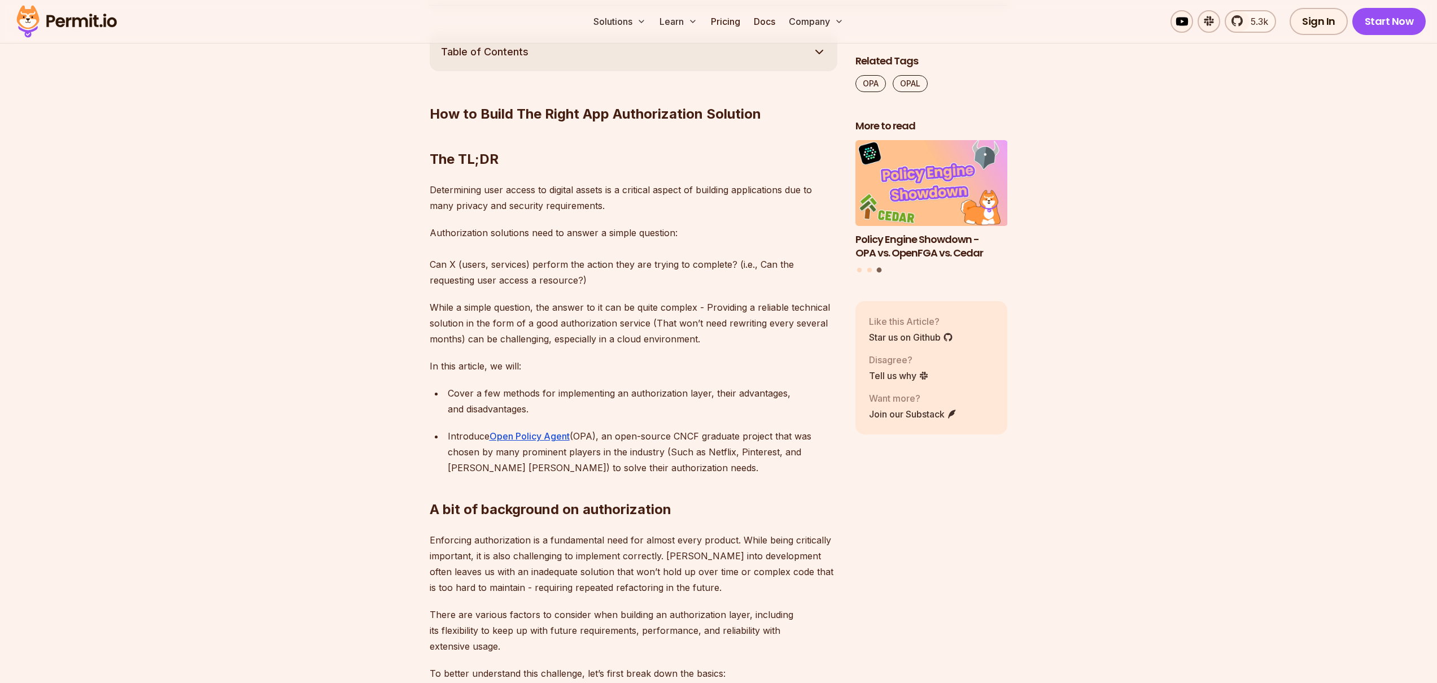
click at [517, 400] on p "Cover a few methods for implementing an authorization layer, their advantages, …" at bounding box center [643, 401] width 390 height 32
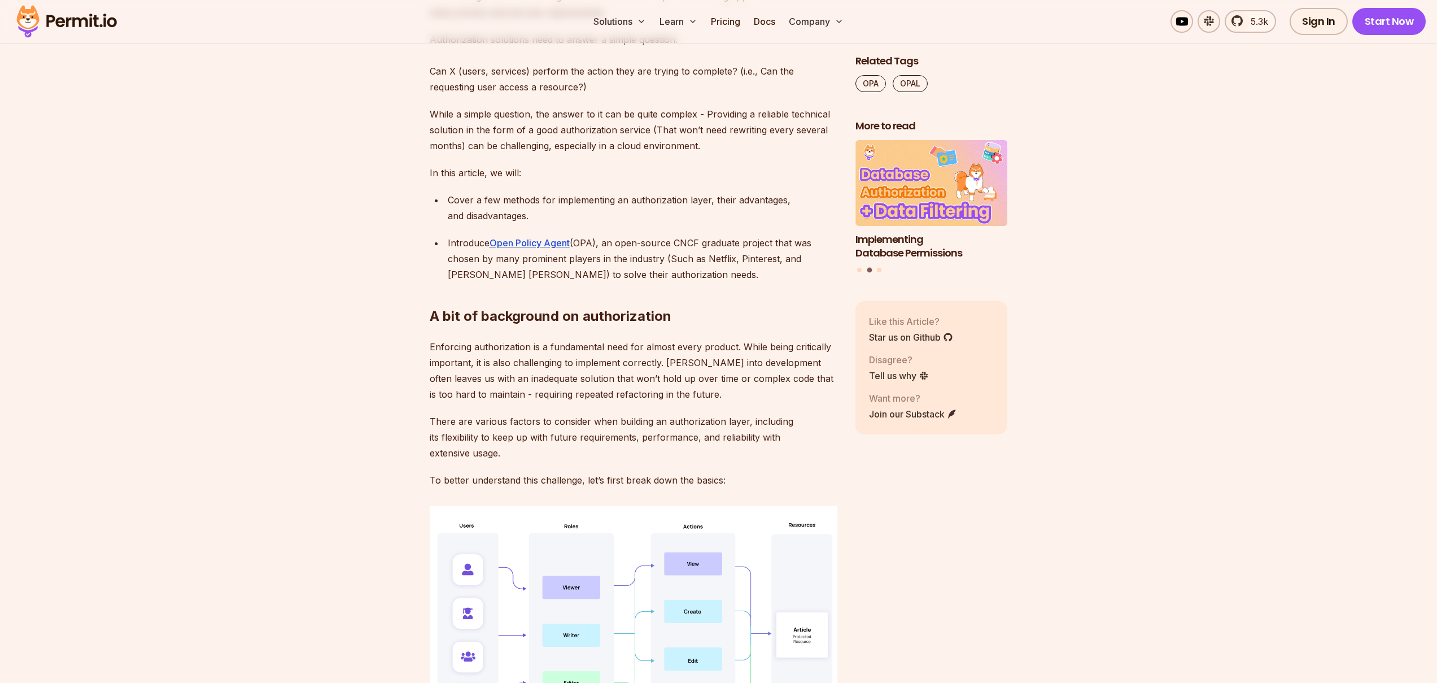
scroll to position [790, 0]
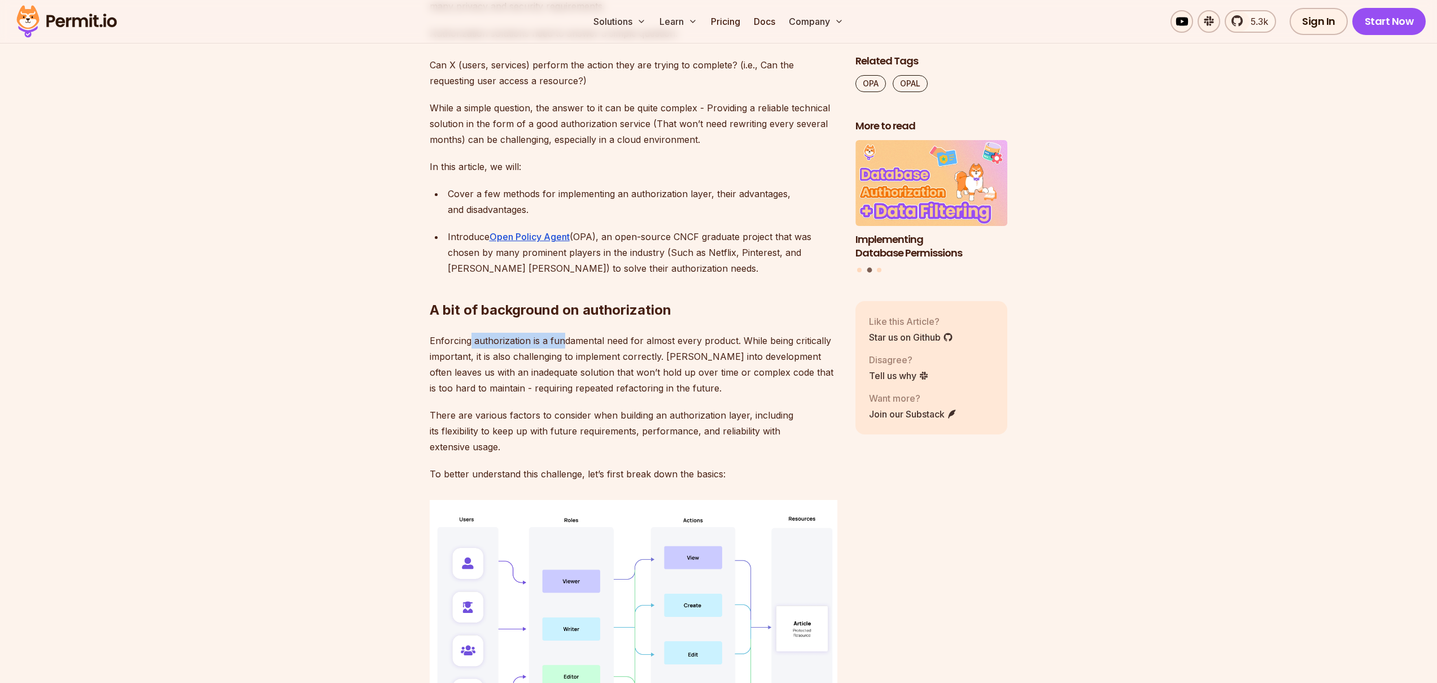
drag, startPoint x: 471, startPoint y: 343, endPoint x: 565, endPoint y: 346, distance: 93.8
click at [565, 346] on p "Enforcing authorization is a fundamental need for almost every product. While b…" at bounding box center [634, 364] width 408 height 63
click at [585, 338] on p "Enforcing authorization is a fundamental need for almost every product. While b…" at bounding box center [634, 364] width 408 height 63
drag, startPoint x: 585, startPoint y: 338, endPoint x: 510, endPoint y: 371, distance: 81.9
click at [579, 339] on p "Enforcing authorization is a fundamental need for almost every product. While b…" at bounding box center [634, 364] width 408 height 63
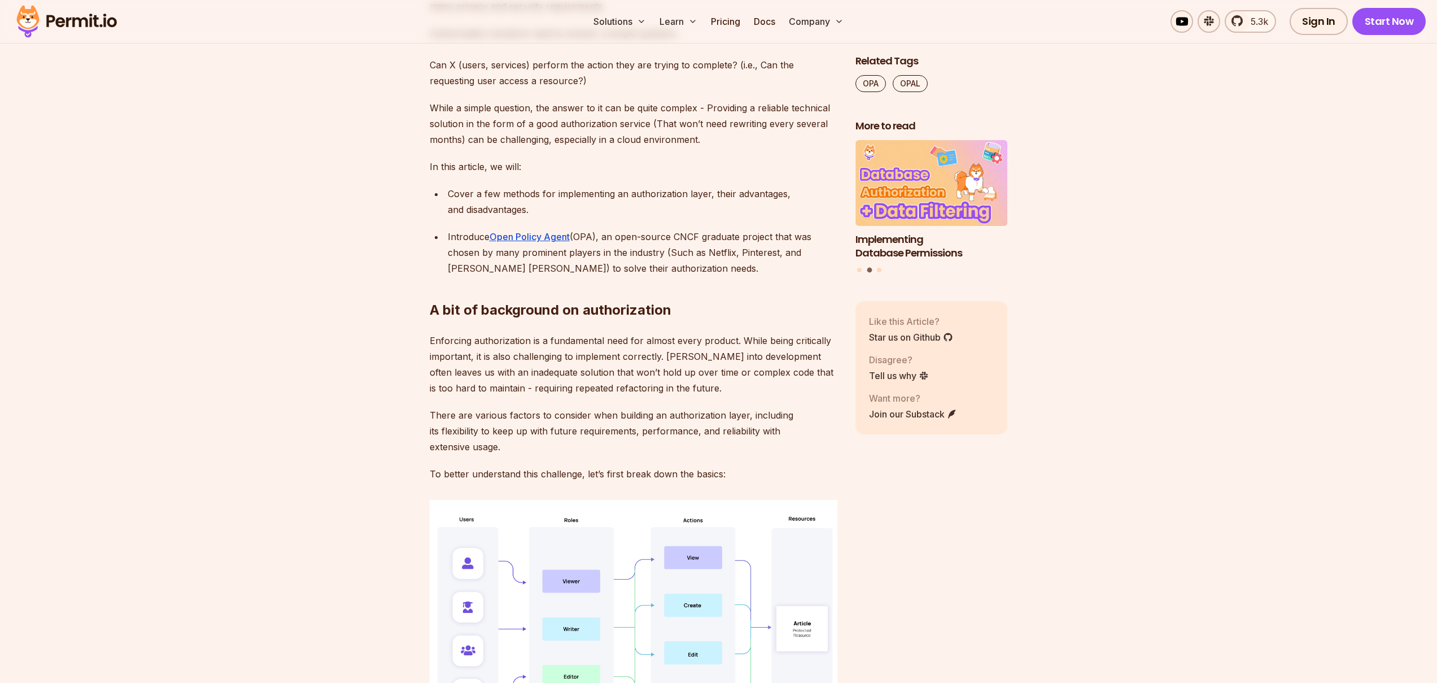
click at [510, 371] on p "Enforcing authorization is a fundamental need for almost every product. While b…" at bounding box center [634, 364] width 408 height 63
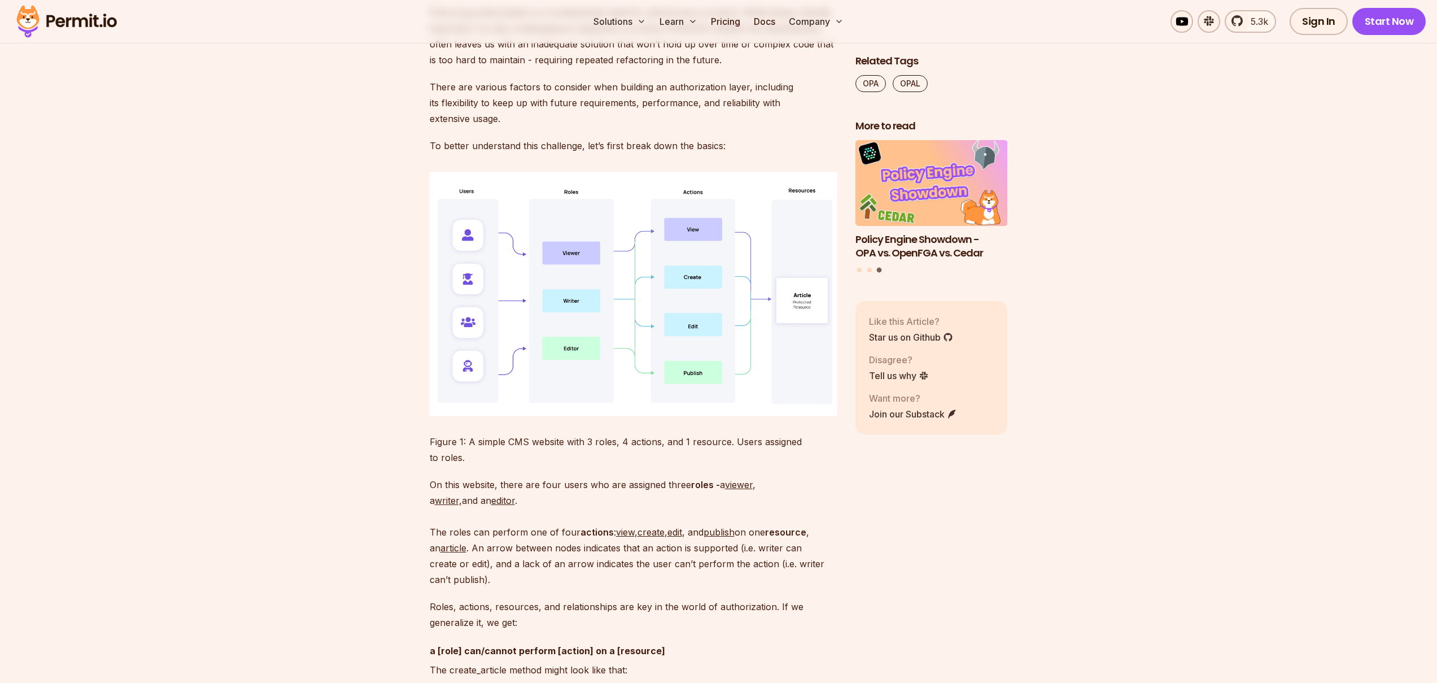
scroll to position [1169, 0]
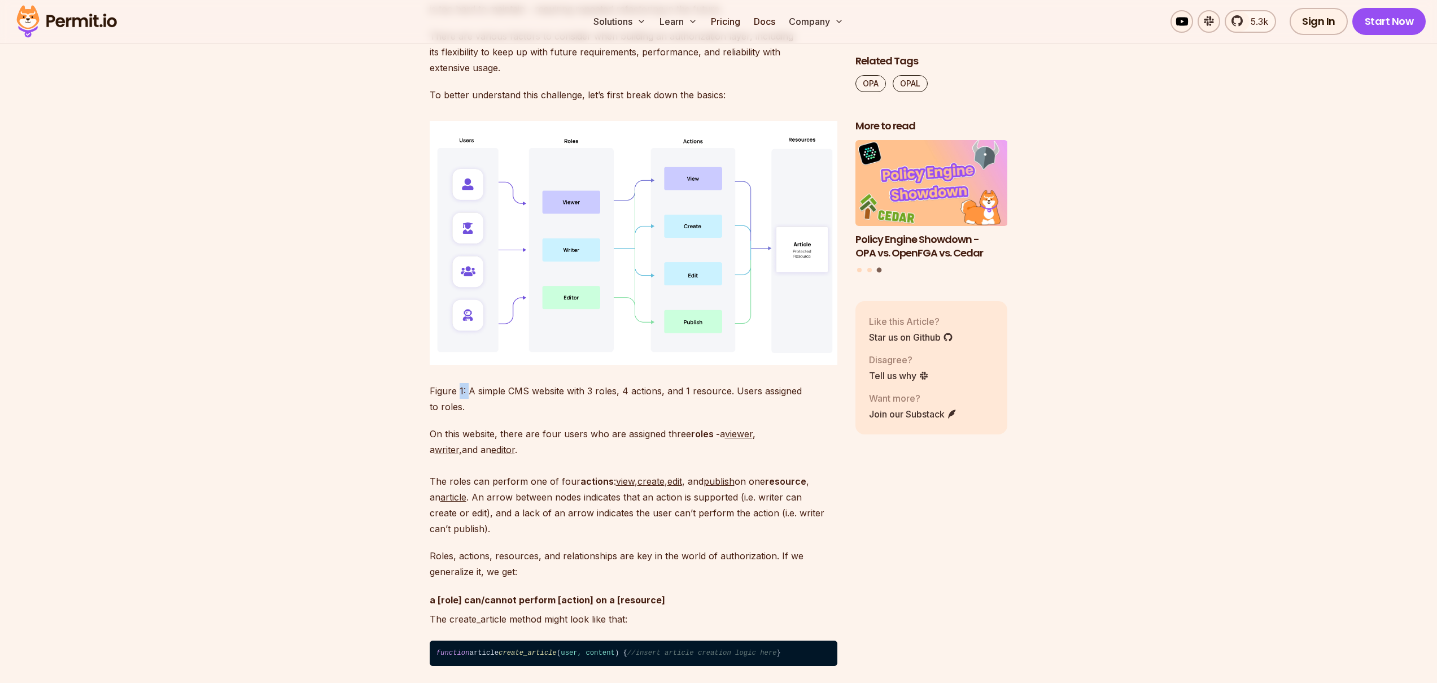
drag, startPoint x: 468, startPoint y: 394, endPoint x: 458, endPoint y: 392, distance: 9.7
click at [458, 392] on p "⁠Figure 1: A simple CMS website with 3 roles, 4 actions, and 1 resource. Users …" at bounding box center [634, 399] width 408 height 32
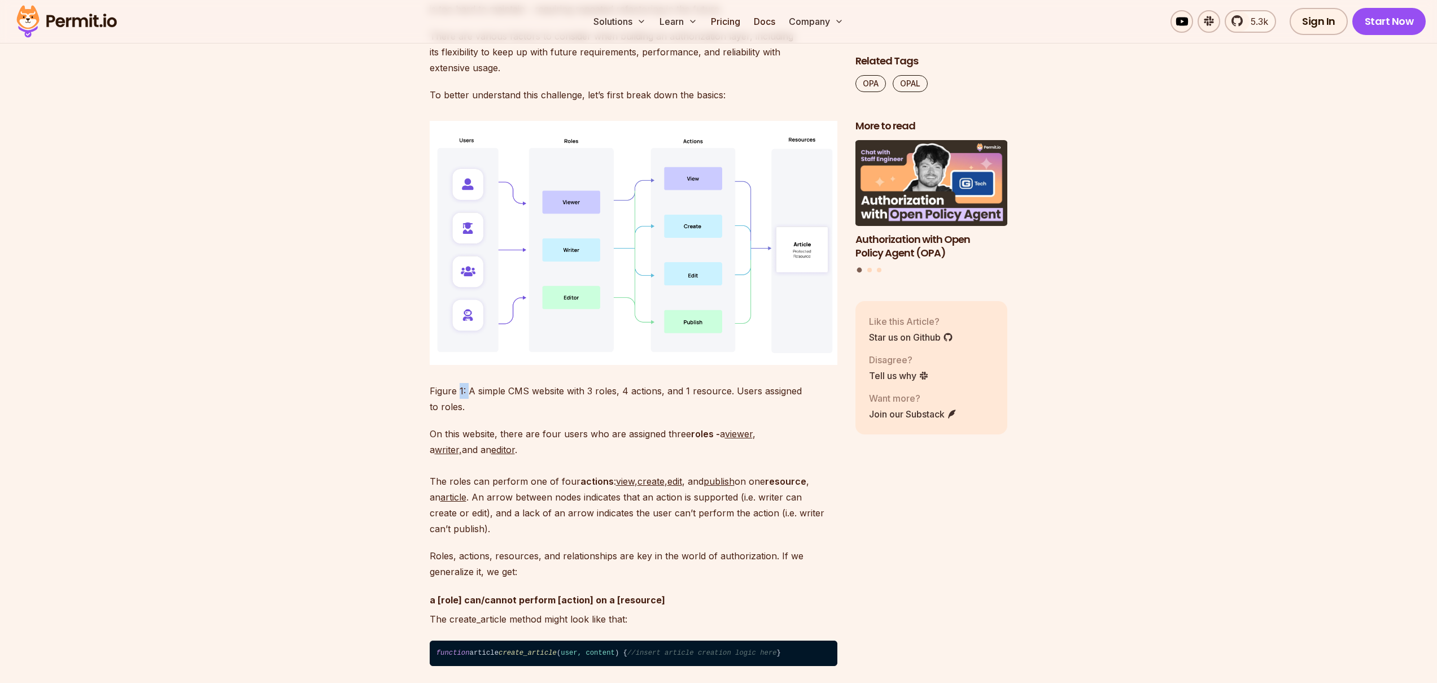
click at [458, 392] on p "⁠Figure 1: A simple CMS website with 3 roles, 4 actions, and 1 resource. Users …" at bounding box center [634, 399] width 408 height 32
click at [474, 392] on p "⁠Figure 1: A simple CMS website with 3 roles, 4 actions, and 1 resource. Users …" at bounding box center [634, 399] width 408 height 32
click at [486, 393] on p "⁠Figure 1: A simple CMS website with 3 roles, 4 actions, and 1 resource. Users …" at bounding box center [634, 399] width 408 height 32
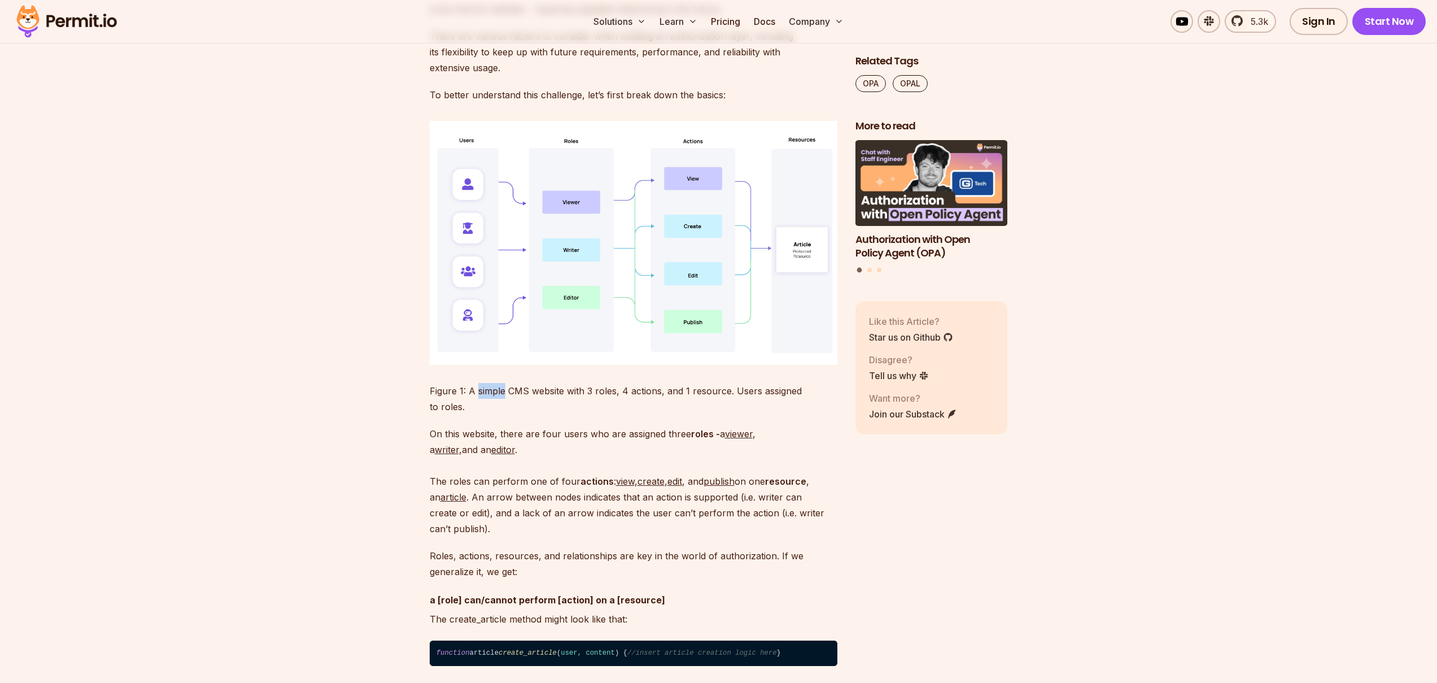
click at [486, 393] on p "⁠Figure 1: A simple CMS website with 3 roles, 4 actions, and 1 resource. Users …" at bounding box center [634, 399] width 408 height 32
click at [517, 394] on p "⁠Figure 1: A simple CMS website with 3 roles, 4 actions, and 1 resource. Users …" at bounding box center [634, 399] width 408 height 32
click at [565, 426] on p "On this website, there are four users who are assigned three roles - a viewer ,…" at bounding box center [634, 481] width 408 height 111
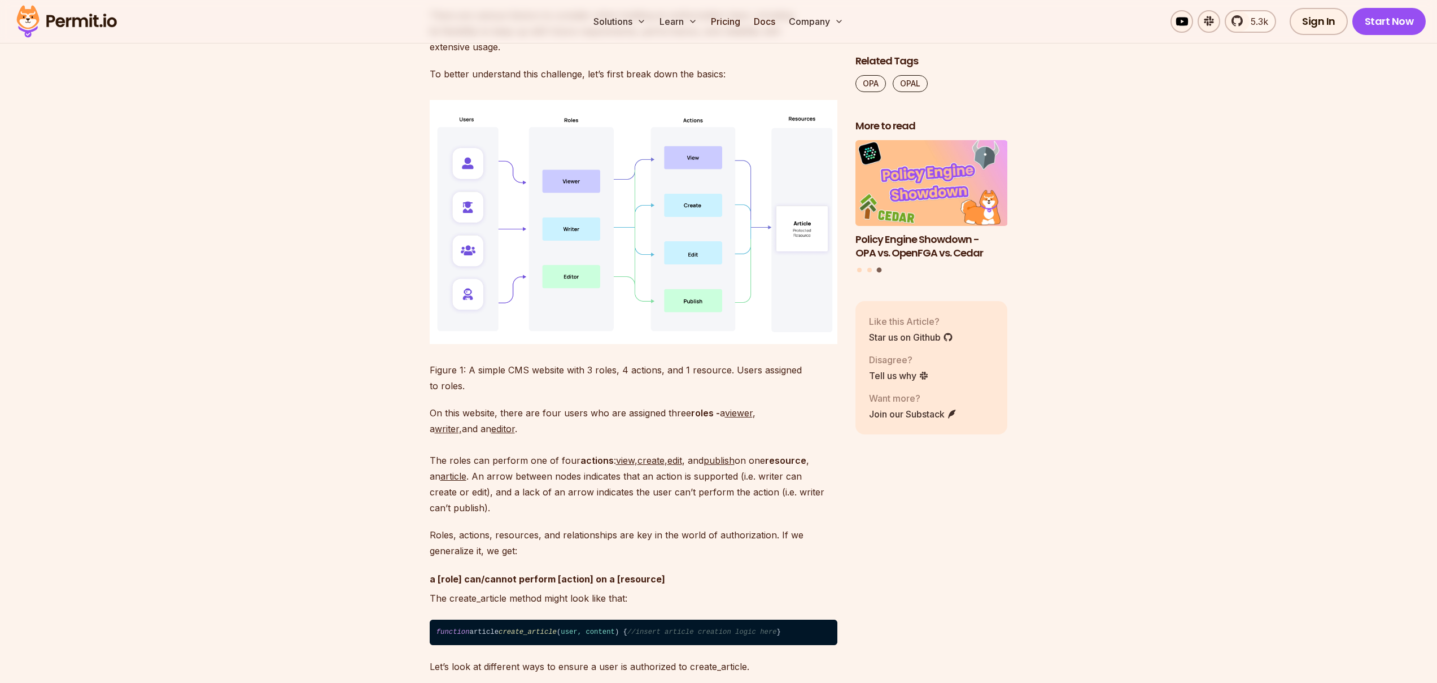
scroll to position [1211, 0]
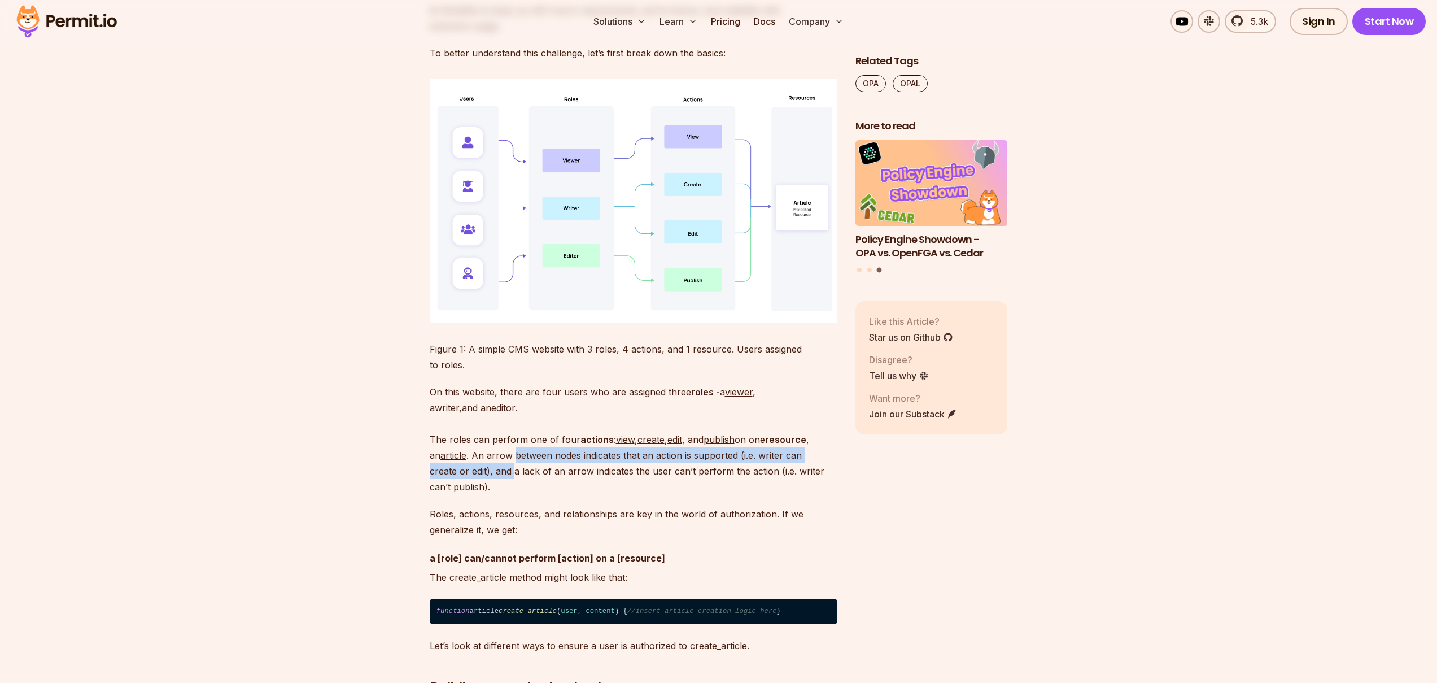
drag, startPoint x: 516, startPoint y: 440, endPoint x: 512, endPoint y: 456, distance: 16.2
click at [512, 456] on p "On this website, there are four users who are assigned three roles - a viewer ,…" at bounding box center [634, 439] width 408 height 111
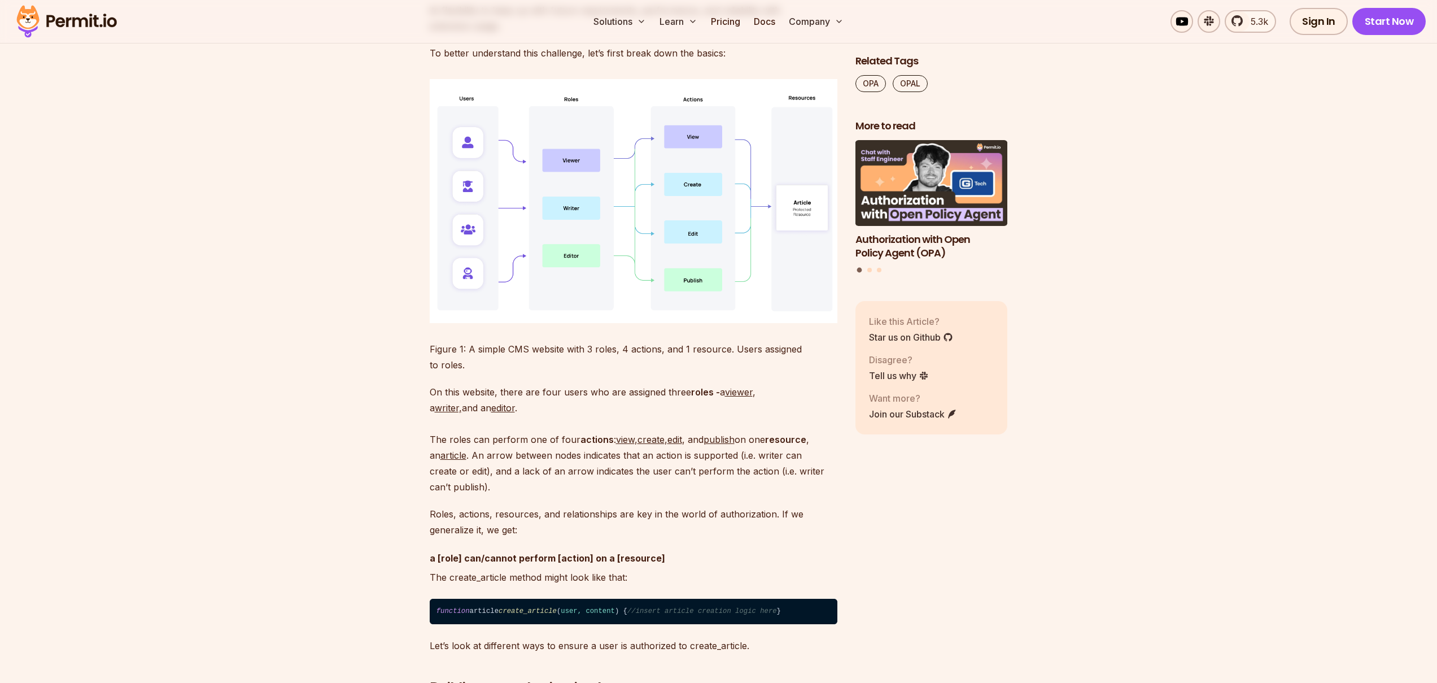
click at [531, 459] on p "On this website, there are four users who are assigned three roles - a viewer ,…" at bounding box center [634, 439] width 408 height 111
click at [500, 459] on p "On this website, there are four users who are assigned three roles - a viewer ,…" at bounding box center [634, 439] width 408 height 111
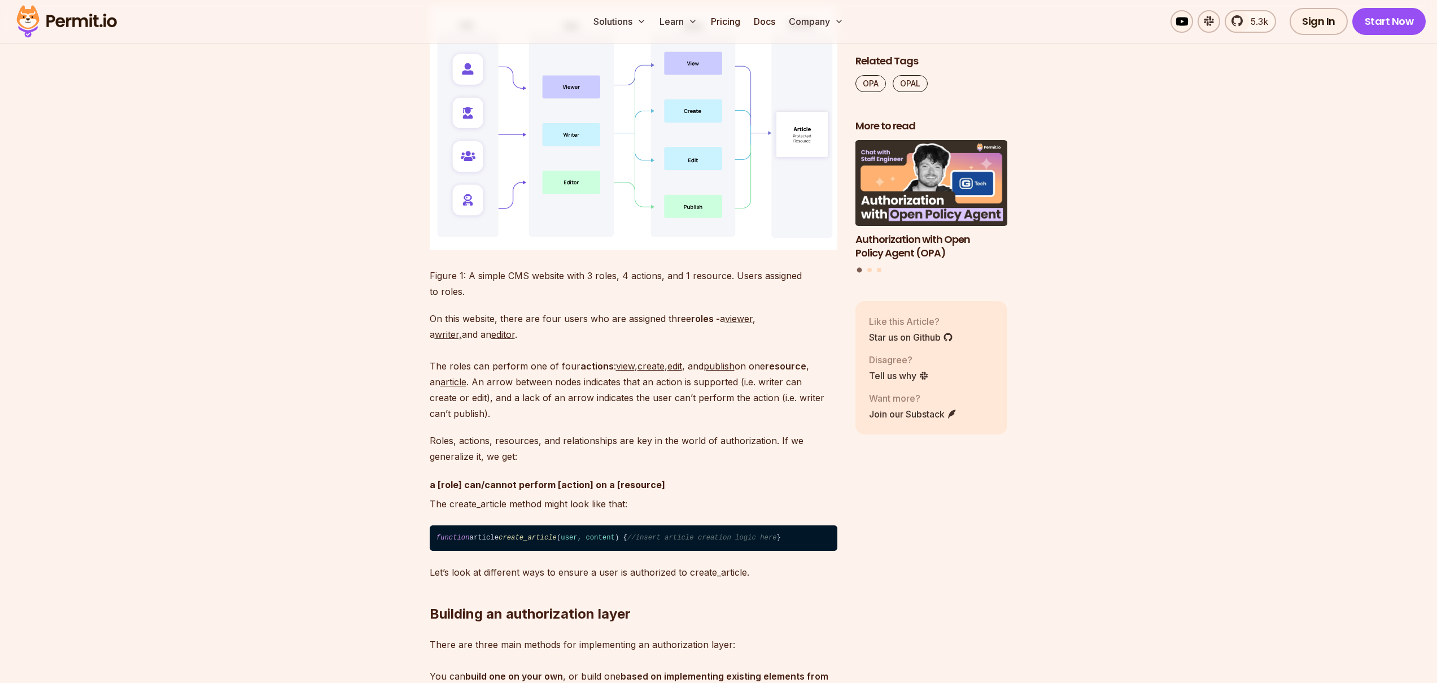
scroll to position [1285, 0]
drag, startPoint x: 542, startPoint y: 486, endPoint x: 650, endPoint y: 497, distance: 108.9
click at [622, 495] on p "The create_article method might look like that:" at bounding box center [634, 503] width 408 height 16
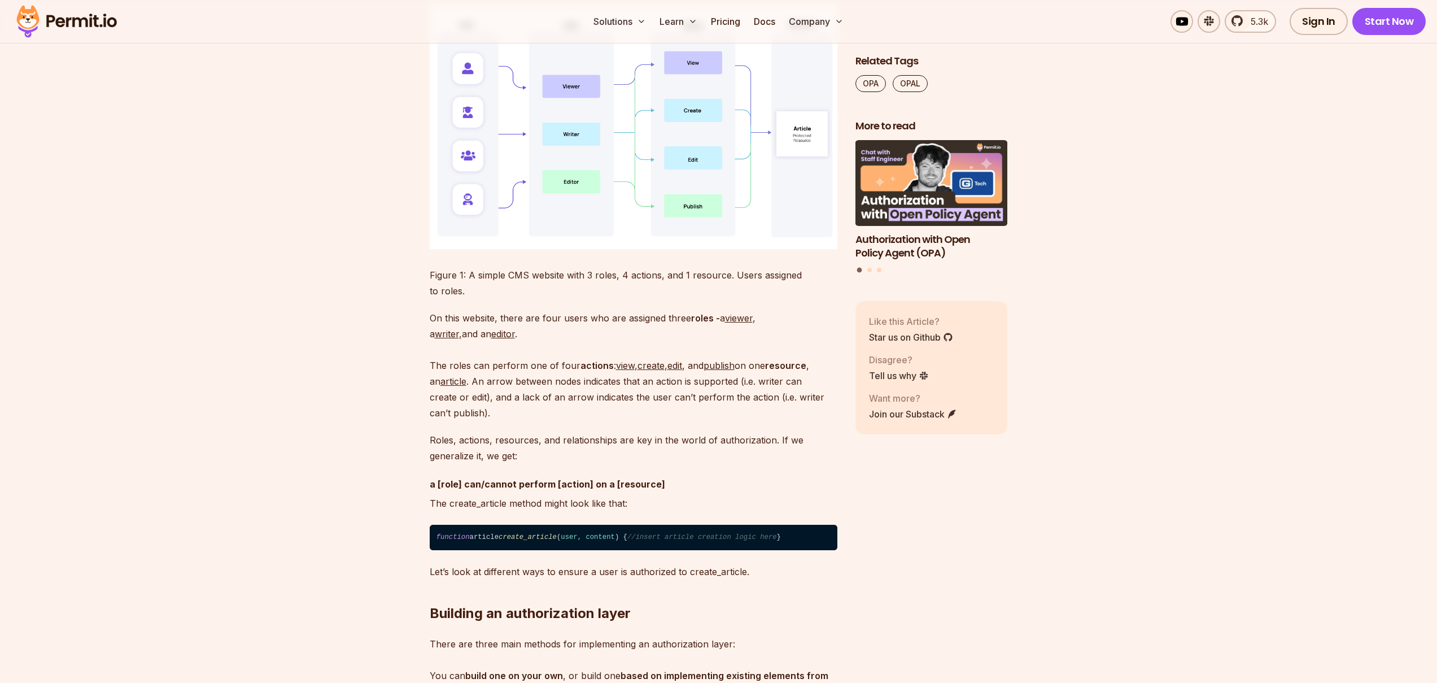
click at [592, 495] on p "The create_article method might look like that:" at bounding box center [634, 503] width 408 height 16
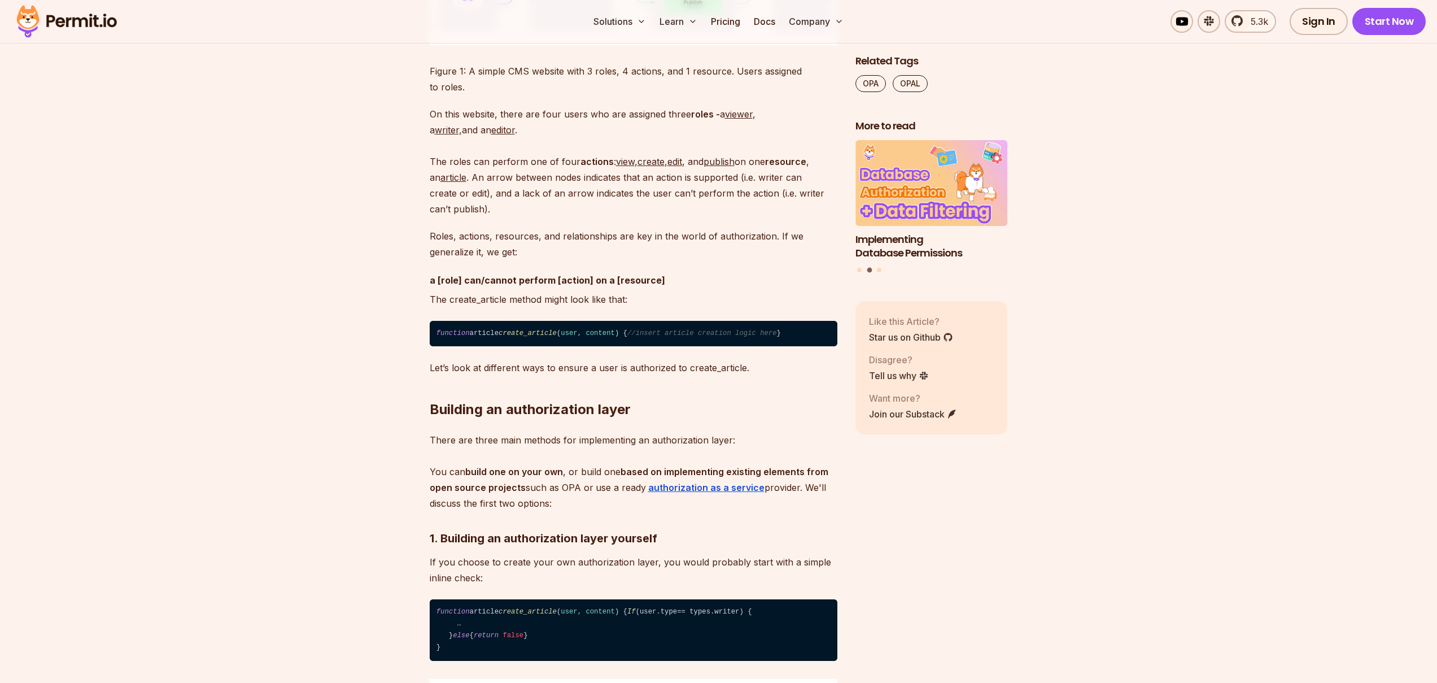
scroll to position [1513, 0]
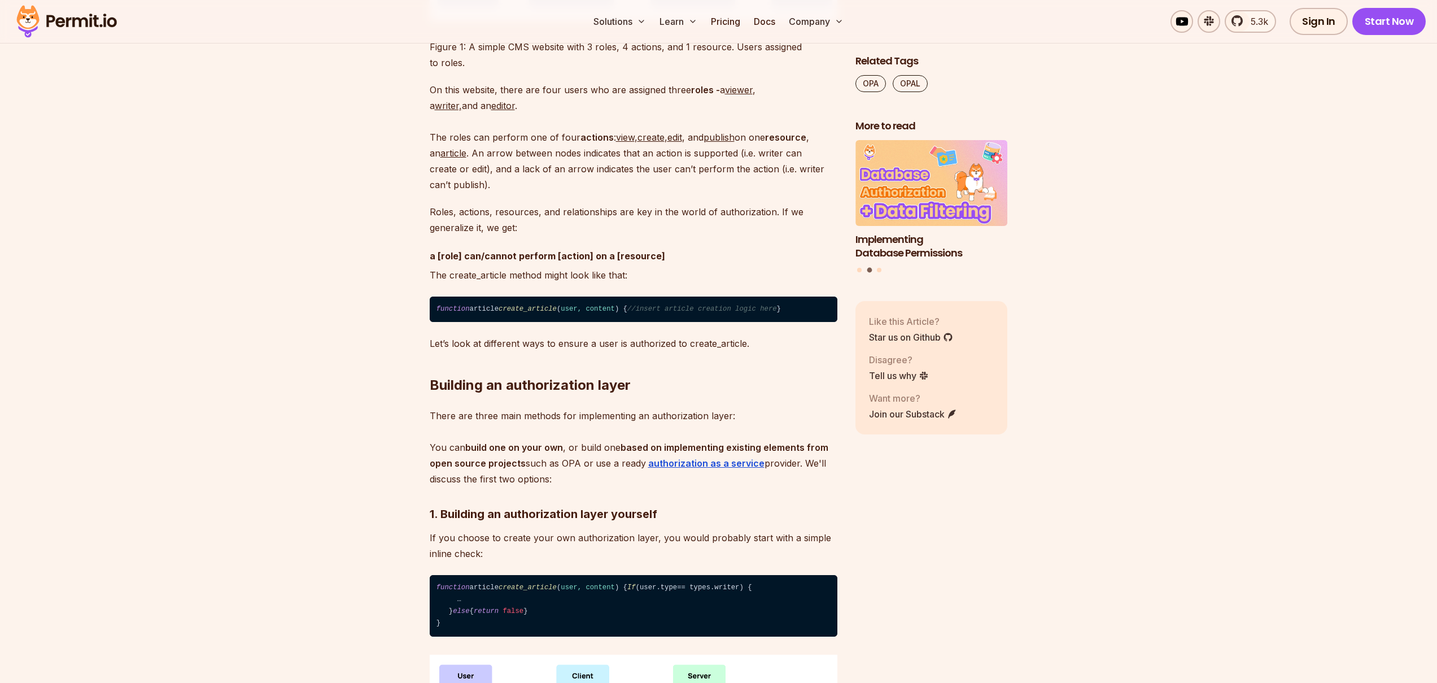
drag, startPoint x: 559, startPoint y: 488, endPoint x: 425, endPoint y: 448, distance: 139.5
click at [635, 453] on strong "based on implementing existing elements from open source projects" at bounding box center [629, 455] width 399 height 27
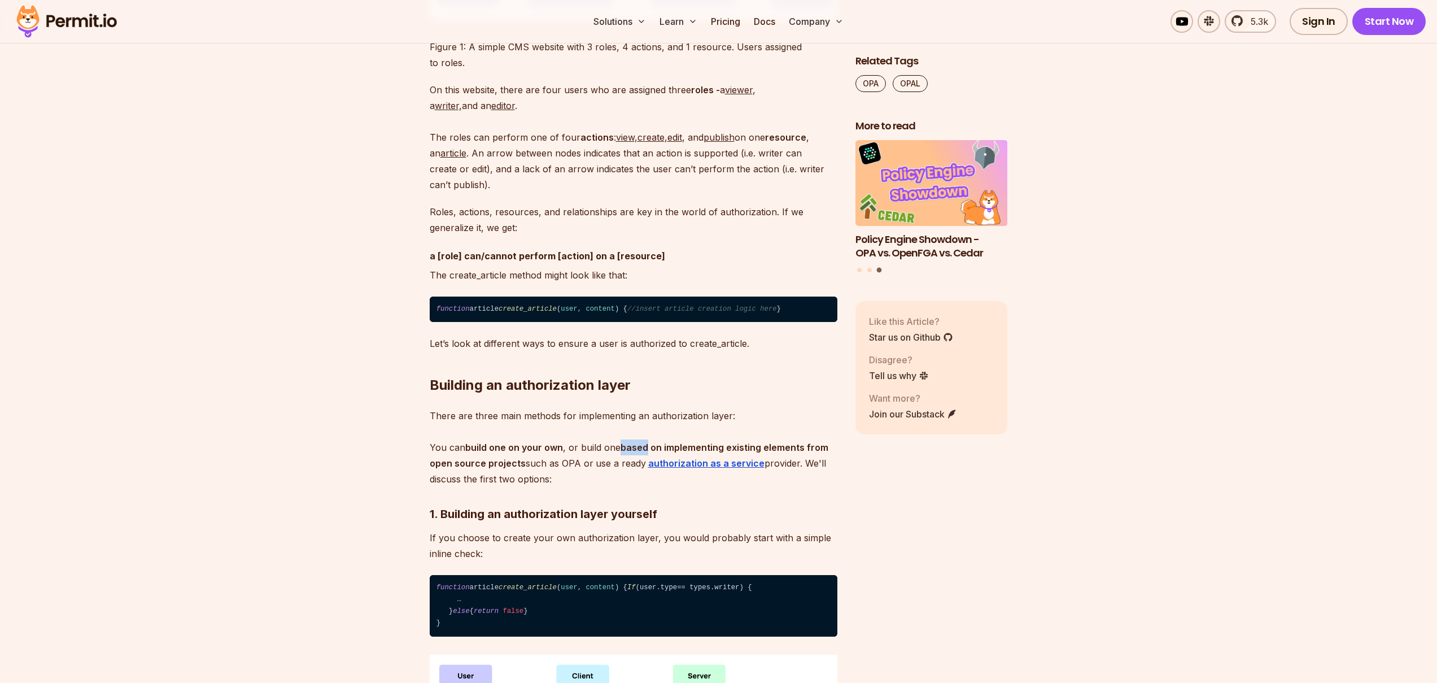
drag, startPoint x: 635, startPoint y: 453, endPoint x: 575, endPoint y: 461, distance: 60.9
click at [634, 455] on strong "based on implementing existing elements from open source projects" at bounding box center [629, 455] width 399 height 27
click at [575, 461] on p "There are three main methods for implementing an authorization layer: You can b…" at bounding box center [634, 447] width 408 height 79
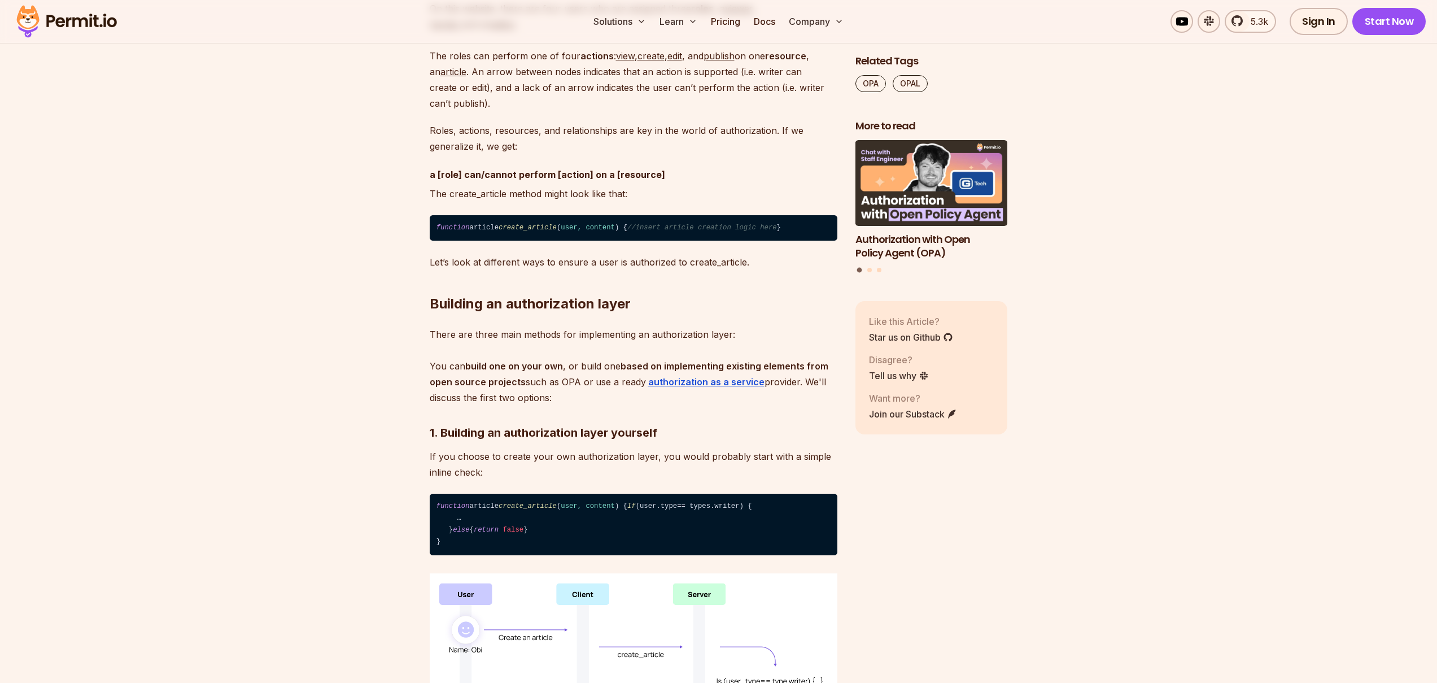
scroll to position [1595, 0]
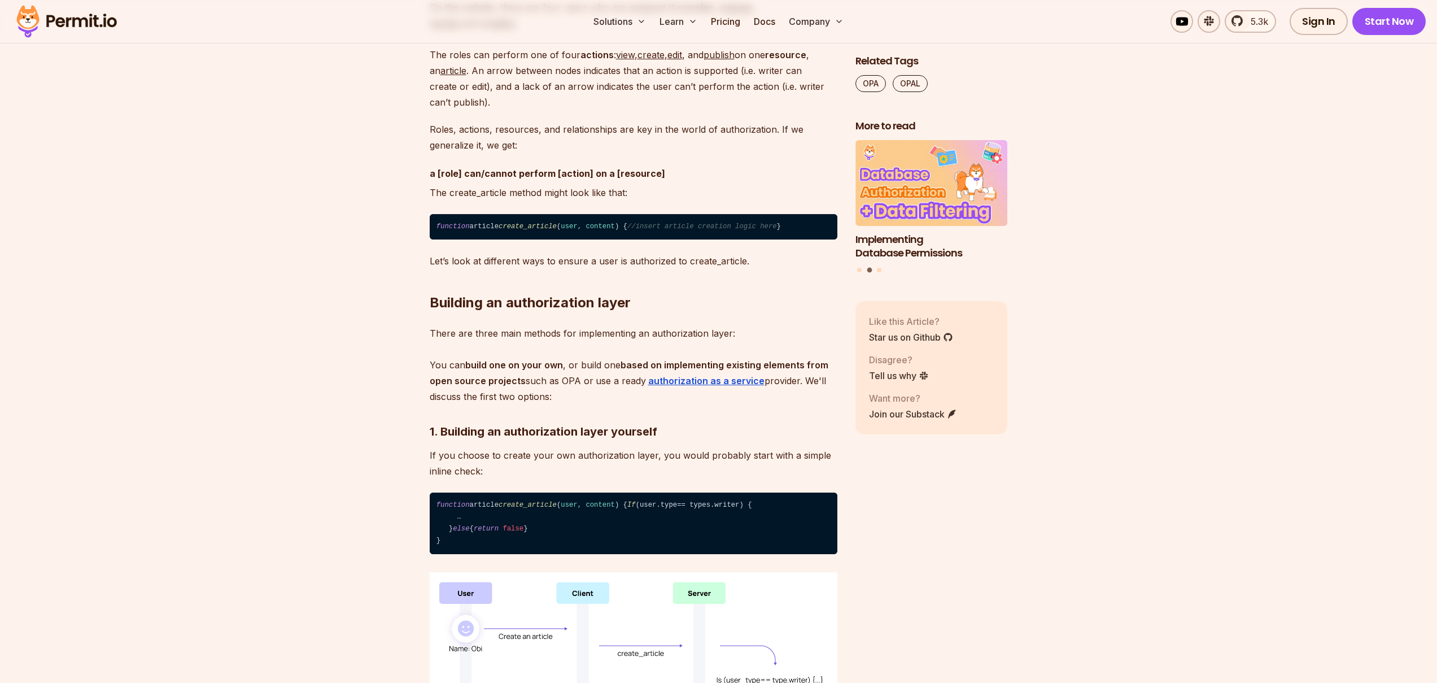
click at [542, 462] on p "If you choose to create your own authorization layer, you would probably start …" at bounding box center [634, 463] width 408 height 32
click at [501, 464] on p "If you choose to create your own authorization layer, you would probably start …" at bounding box center [634, 463] width 408 height 32
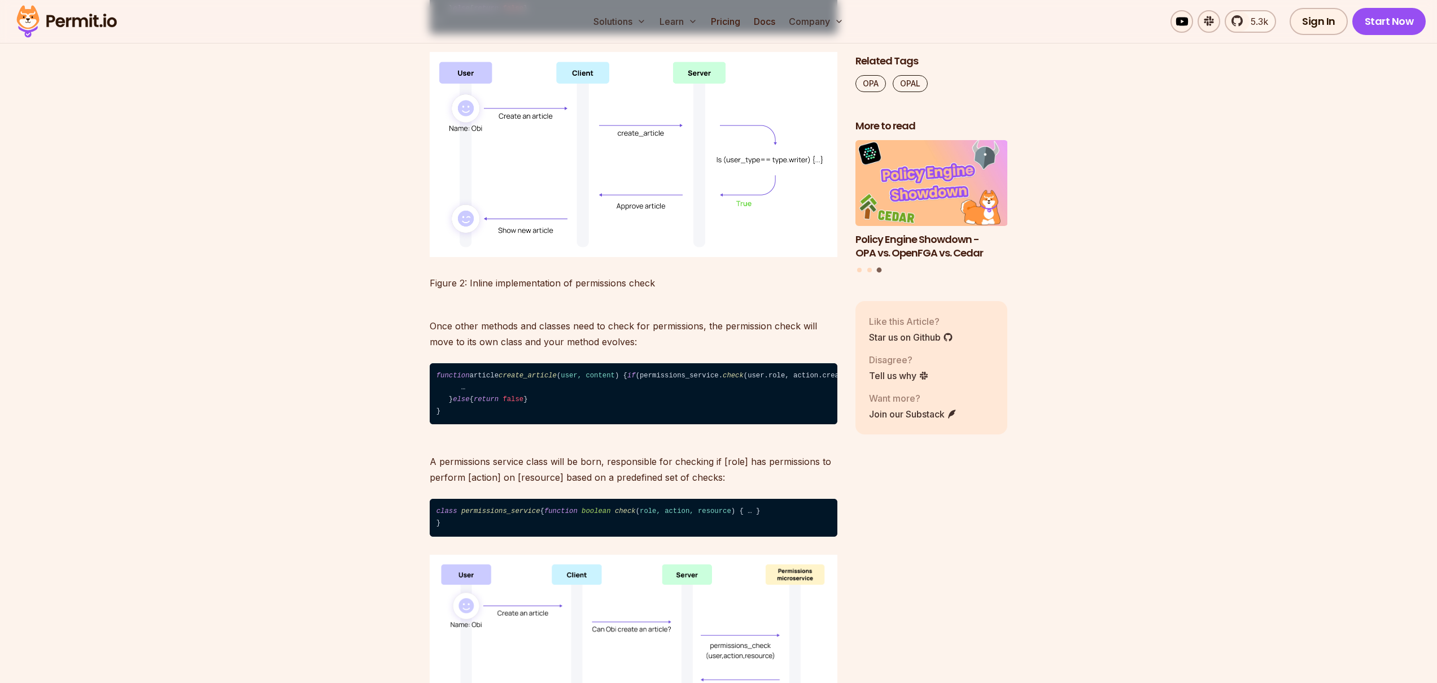
scroll to position [2117, 0]
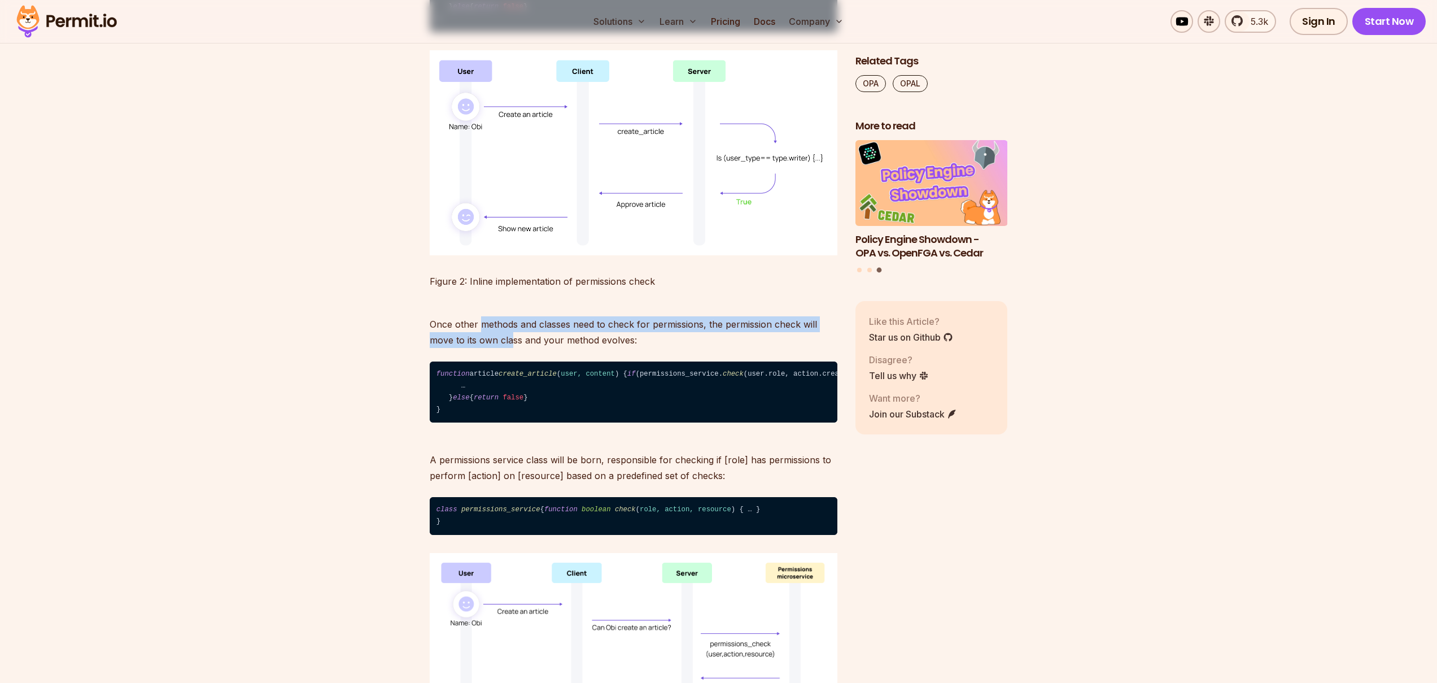
drag, startPoint x: 479, startPoint y: 345, endPoint x: 511, endPoint y: 361, distance: 35.9
click at [511, 348] on p "Once other methods and classes need to check for permissions, the permission ch…" at bounding box center [634, 323] width 408 height 47
click at [516, 348] on p "Once other methods and classes need to check for permissions, the permission ch…" at bounding box center [634, 323] width 408 height 47
click at [496, 348] on p "Once other methods and classes need to check for permissions, the permission ch…" at bounding box center [634, 323] width 408 height 47
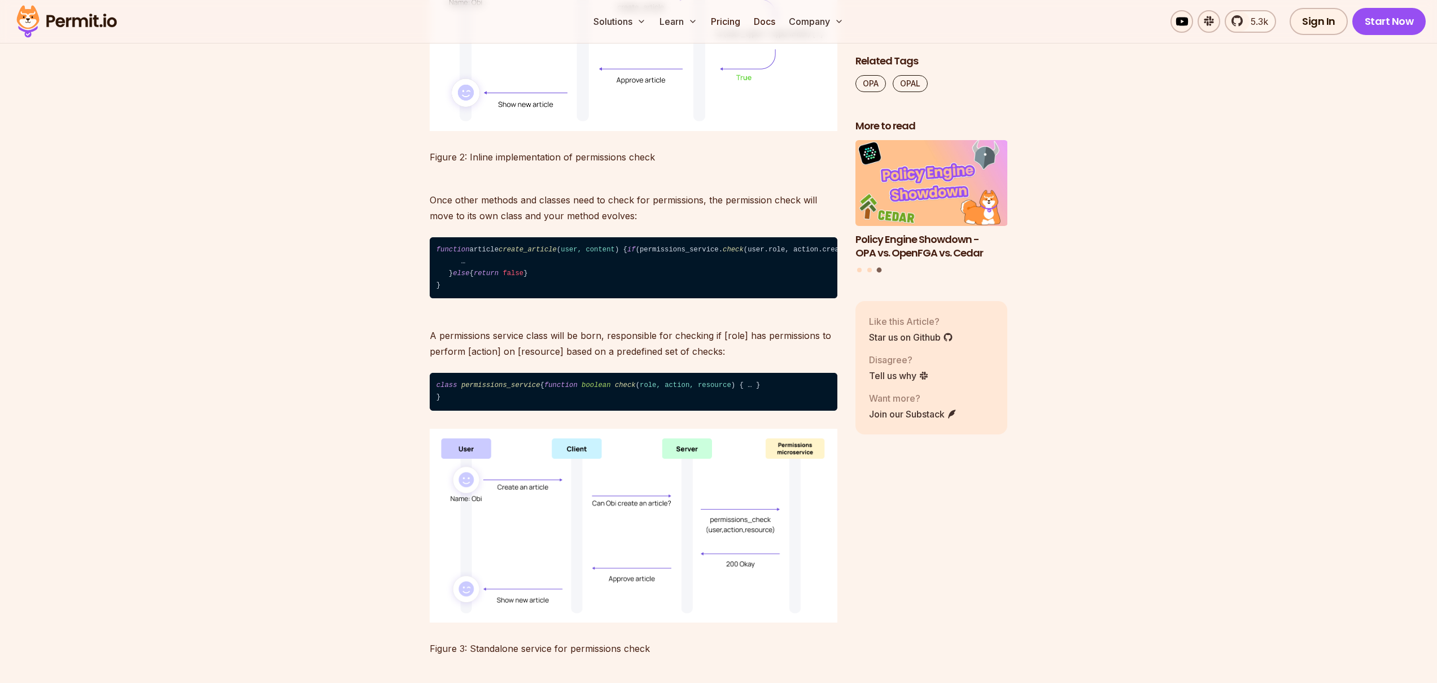
scroll to position [2242, 0]
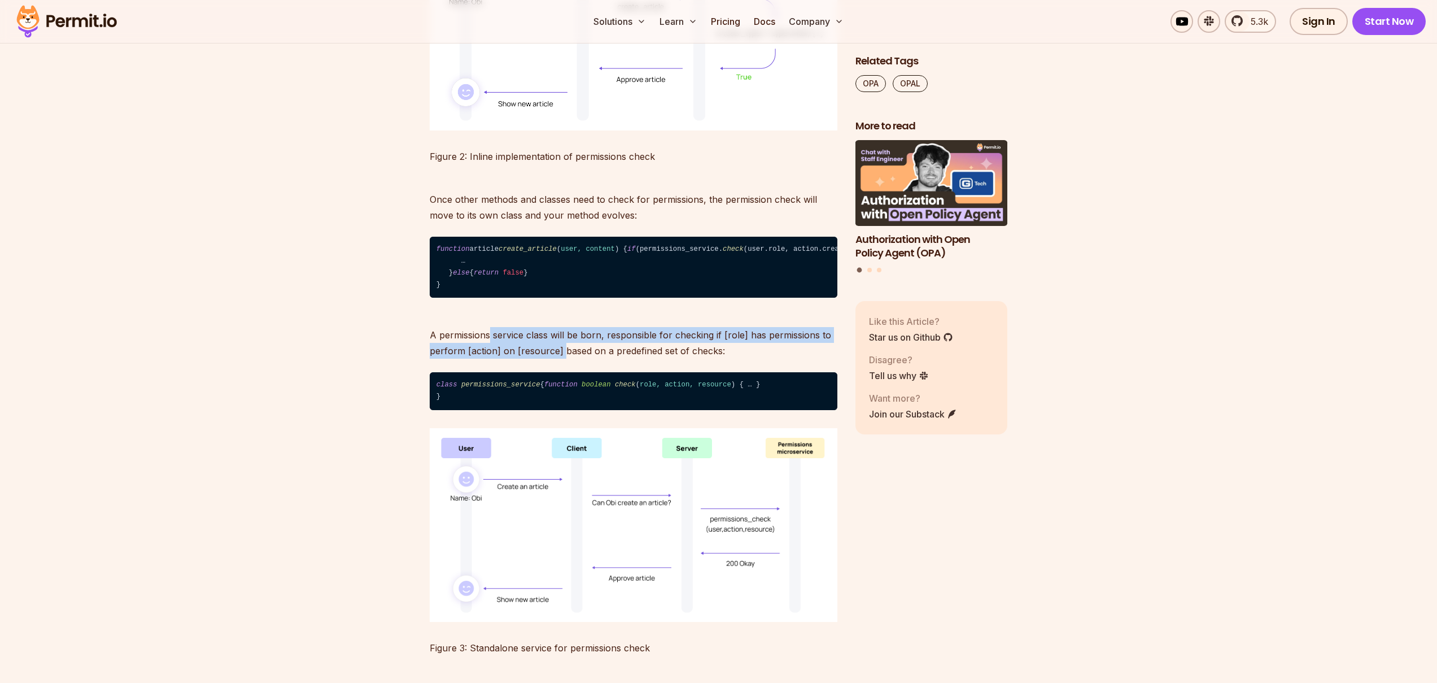
drag, startPoint x: 490, startPoint y: 366, endPoint x: 561, endPoint y: 385, distance: 73.5
click at [561, 359] on p "A permissions service class will be born, responsible for checking if [role] ha…" at bounding box center [634, 334] width 408 height 47
click at [578, 359] on p "A permissions service class will be born, responsible for checking if [role] ha…" at bounding box center [634, 334] width 408 height 47
click at [554, 359] on p "A permissions service class will be born, responsible for checking if [role] ha…" at bounding box center [634, 334] width 408 height 47
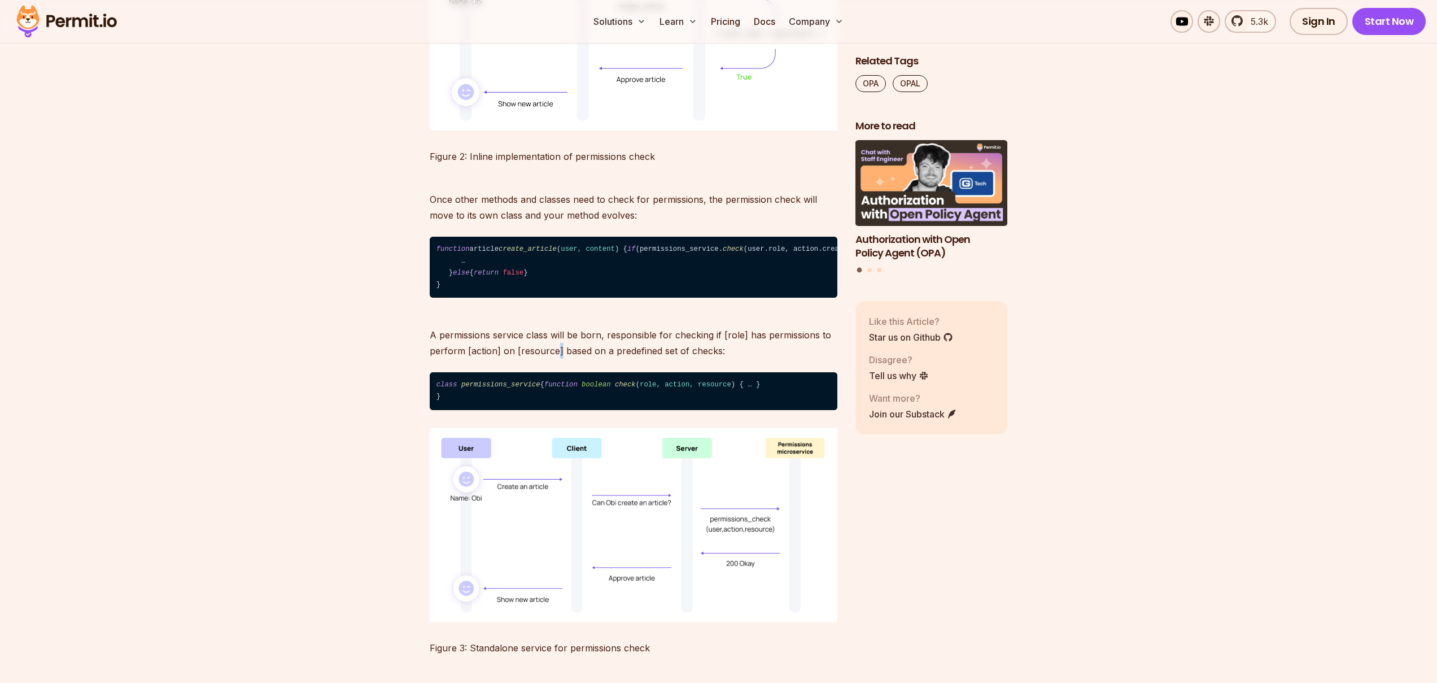
click at [554, 359] on p "A permissions service class will be born, responsible for checking if [role] ha…" at bounding box center [634, 334] width 408 height 47
click at [570, 359] on p "A permissions service class will be born, responsible for checking if [role] ha…" at bounding box center [634, 334] width 408 height 47
click at [536, 359] on p "A permissions service class will be born, responsible for checking if [role] ha…" at bounding box center [634, 334] width 408 height 47
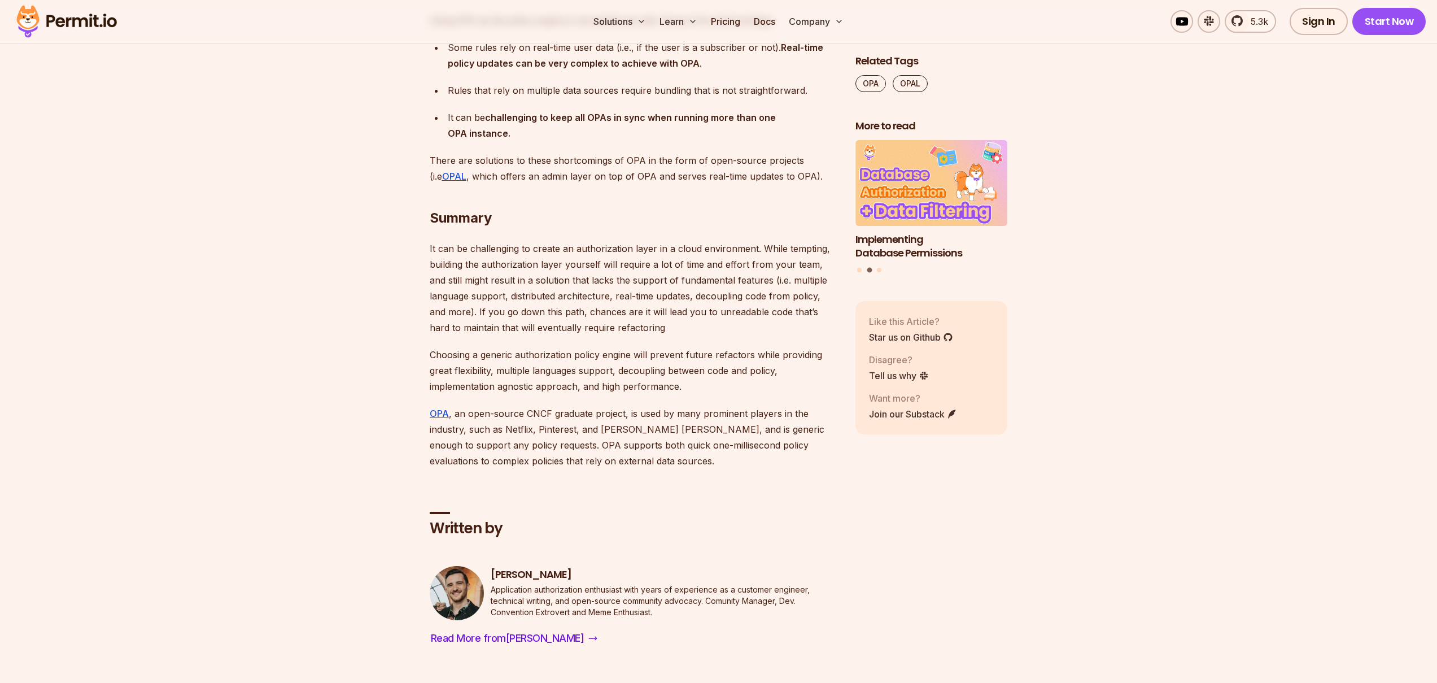
scroll to position [5299, 0]
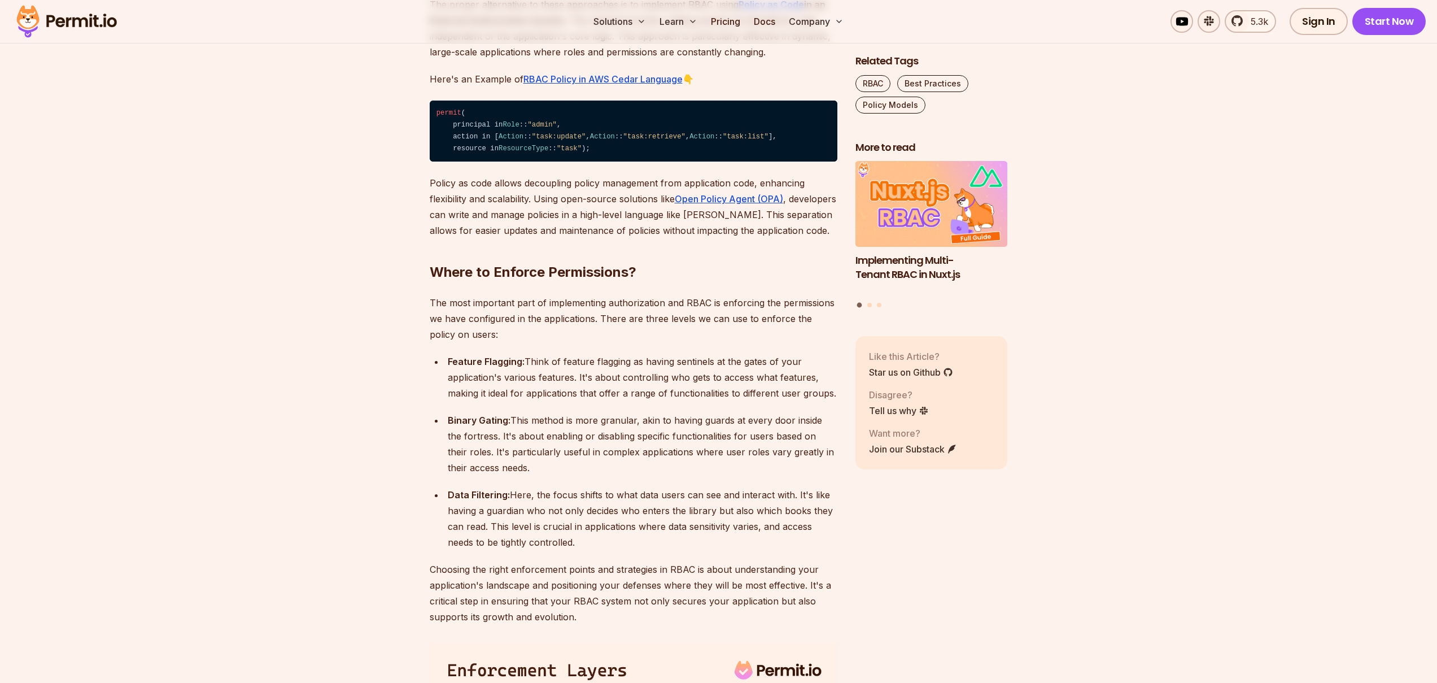
scroll to position [2320, 0]
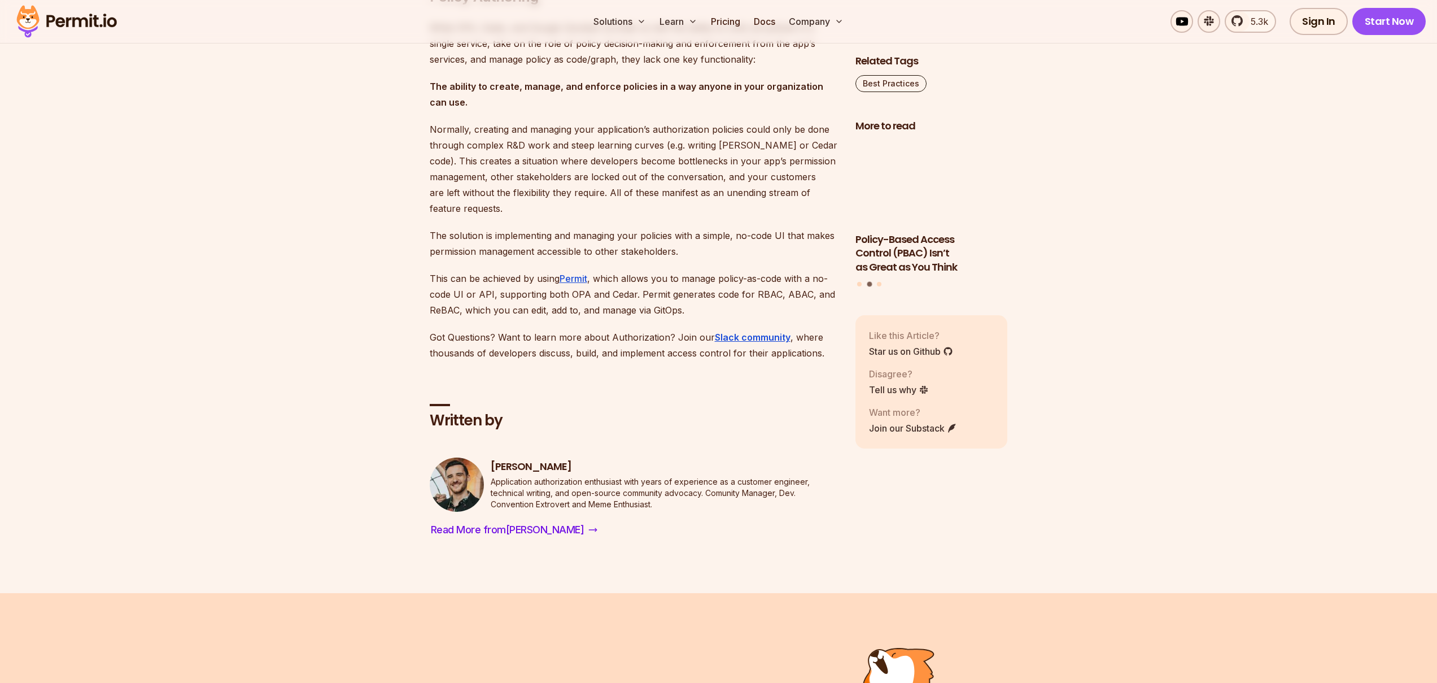
scroll to position [5262, 0]
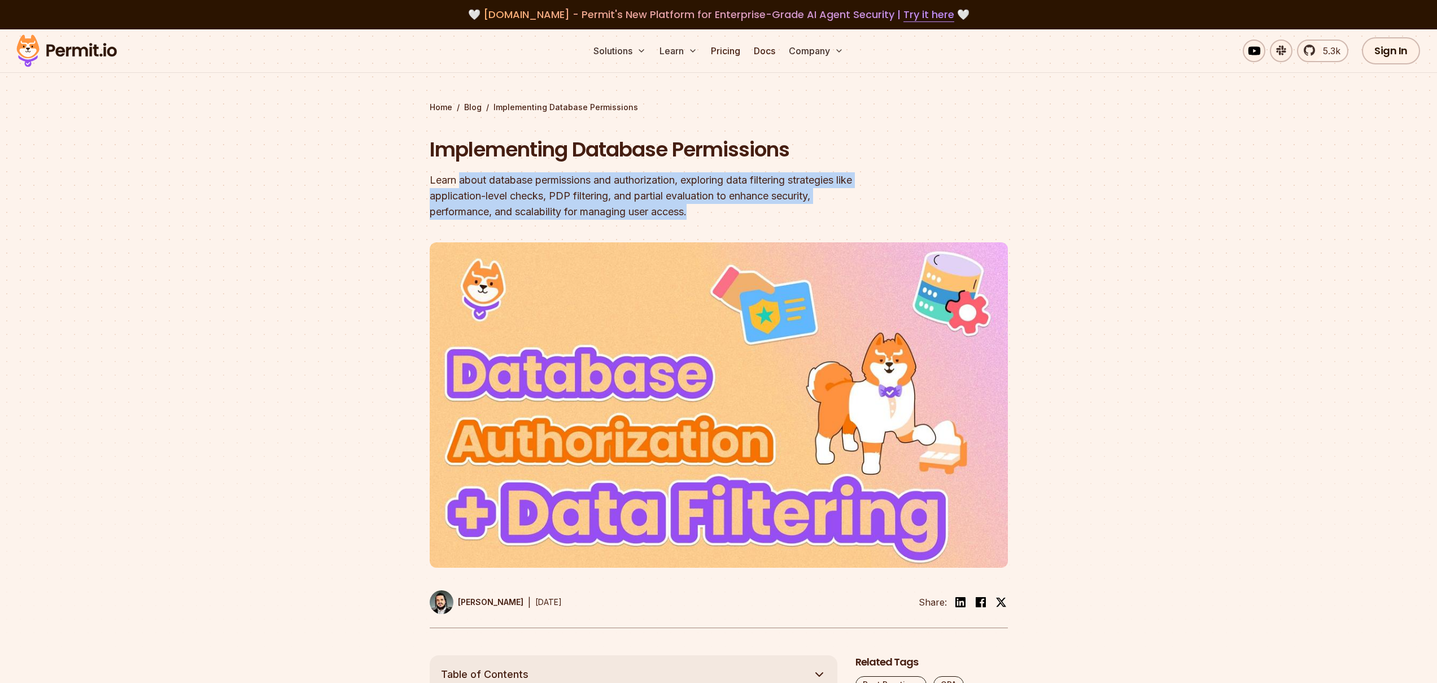
drag, startPoint x: 459, startPoint y: 177, endPoint x: 711, endPoint y: 212, distance: 254.3
click at [711, 212] on div "Learn about database permissions and authorization, exploring data filtering st…" at bounding box center [647, 195] width 434 height 47
click at [514, 198] on div "Learn about database permissions and authorization, exploring data filtering st…" at bounding box center [647, 195] width 434 height 47
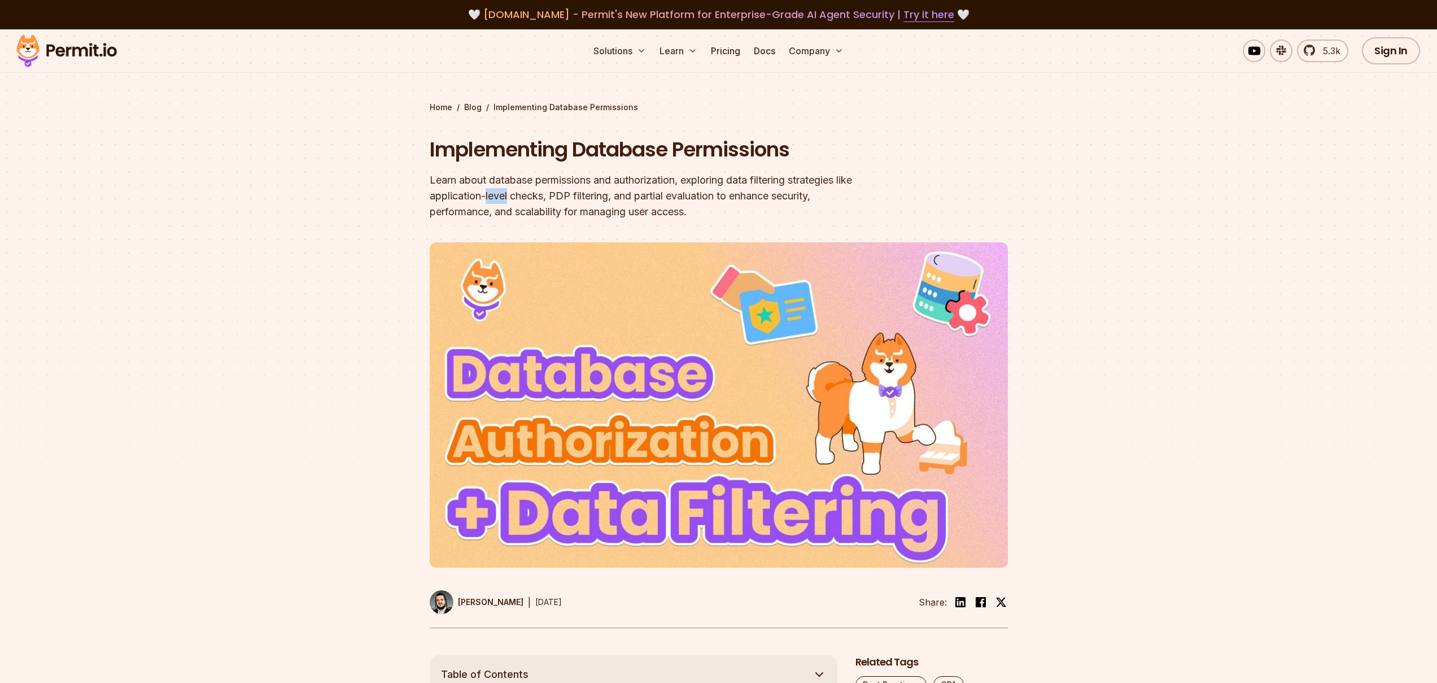
click at [514, 198] on div "Learn about database permissions and authorization, exploring data filtering st…" at bounding box center [647, 195] width 434 height 47
click at [566, 197] on div "Learn about database permissions and authorization, exploring data filtering st…" at bounding box center [647, 195] width 434 height 47
drag, startPoint x: 566, startPoint y: 197, endPoint x: 591, endPoint y: 203, distance: 26.2
click at [566, 197] on div "Learn about database permissions and authorization, exploring data filtering st…" at bounding box center [647, 195] width 434 height 47
click at [618, 198] on div "Learn about database permissions and authorization, exploring data filtering st…" at bounding box center [647, 195] width 434 height 47
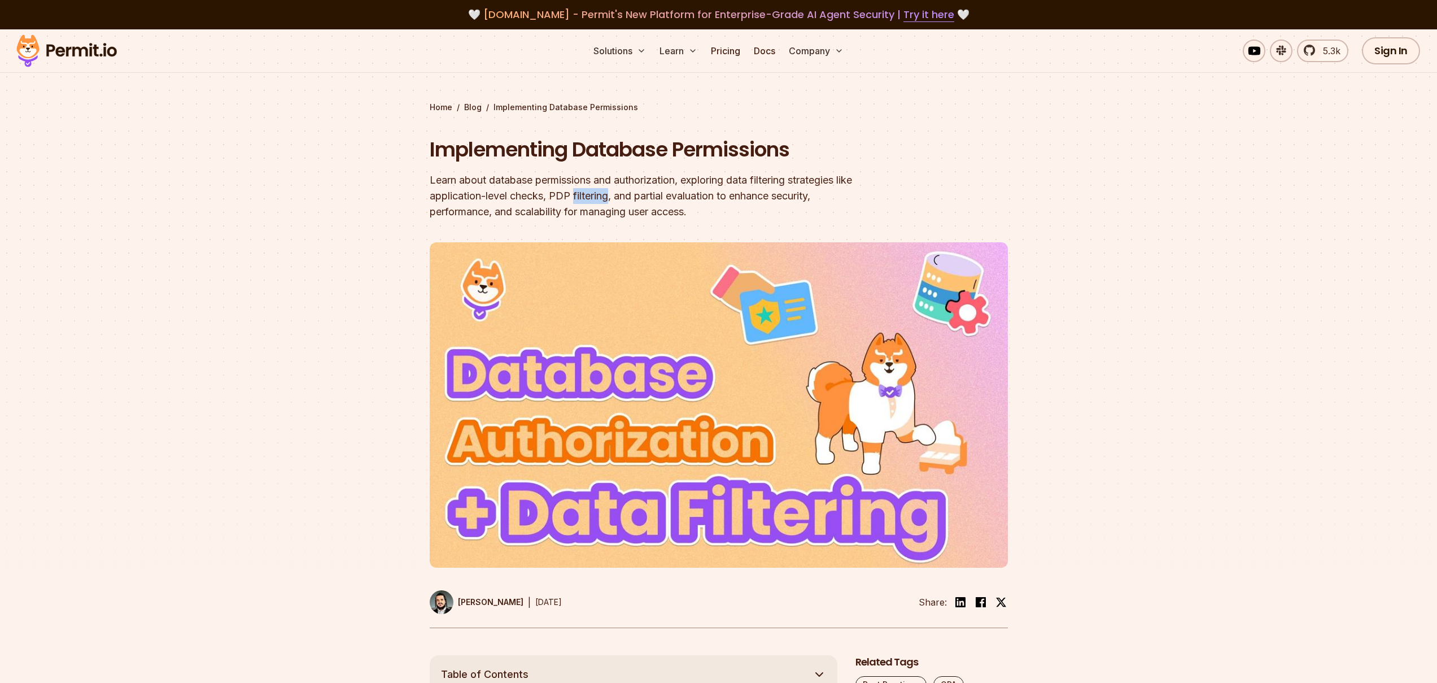
drag, startPoint x: 618, startPoint y: 198, endPoint x: 570, endPoint y: 202, distance: 48.2
click at [618, 197] on div "Learn about database permissions and authorization, exploring data filtering st…" at bounding box center [647, 195] width 434 height 47
click at [570, 202] on div "Learn about database permissions and authorization, exploring data filtering st…" at bounding box center [647, 195] width 434 height 47
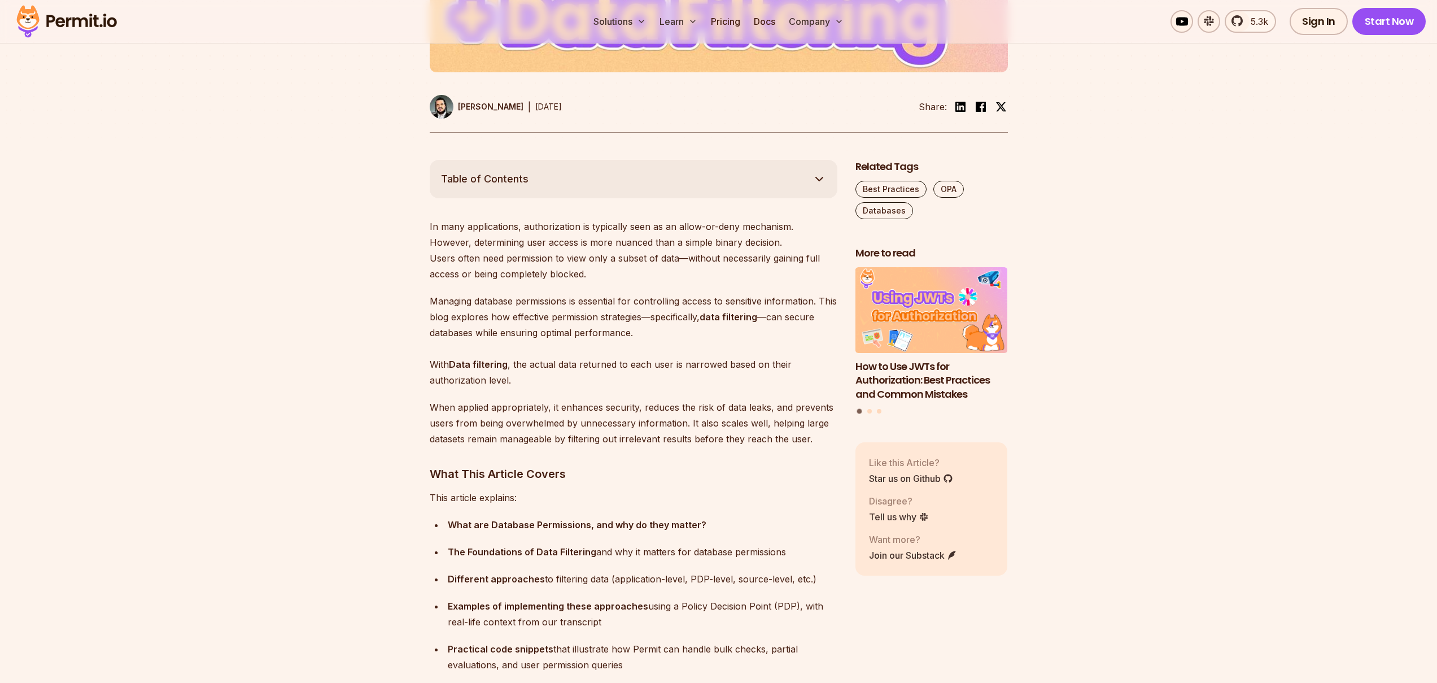
scroll to position [581, 0]
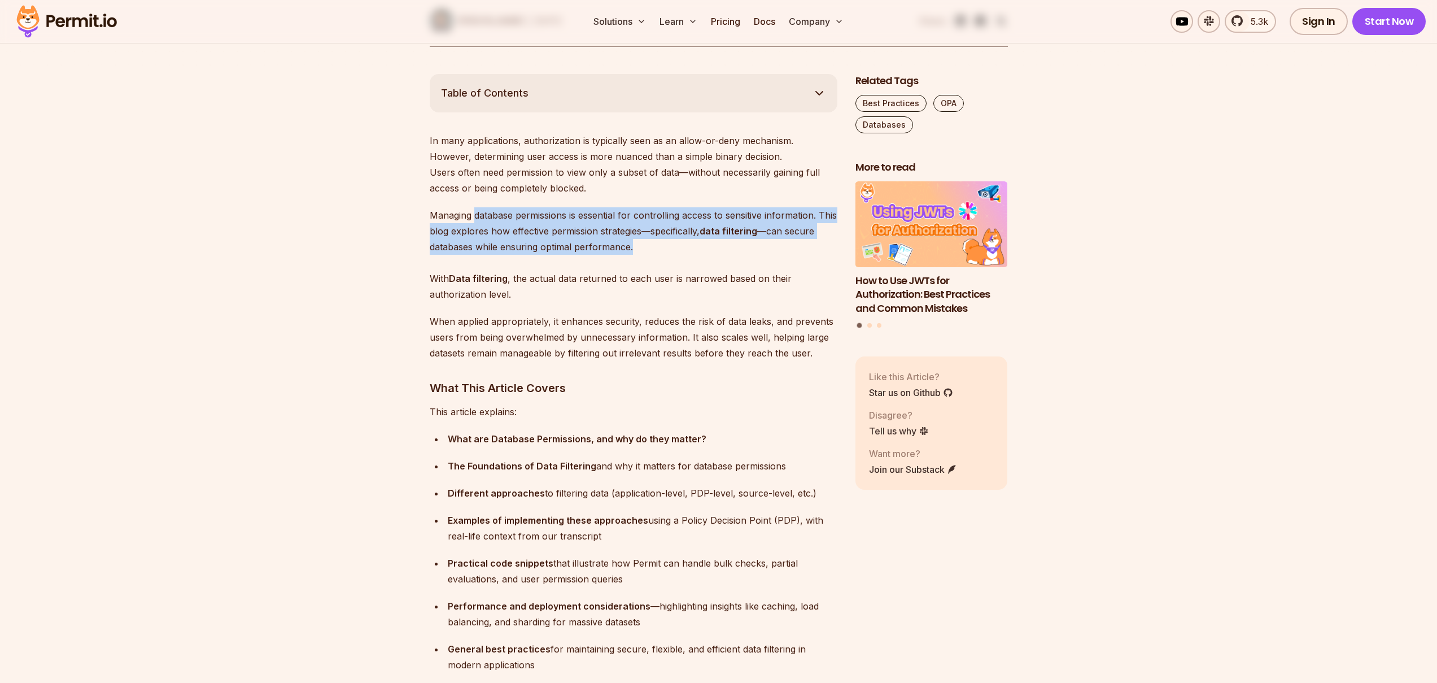
drag, startPoint x: 474, startPoint y: 216, endPoint x: 670, endPoint y: 251, distance: 199.5
click at [670, 251] on p "Managing database permissions is essential for controlling access to sensitive …" at bounding box center [634, 254] width 408 height 95
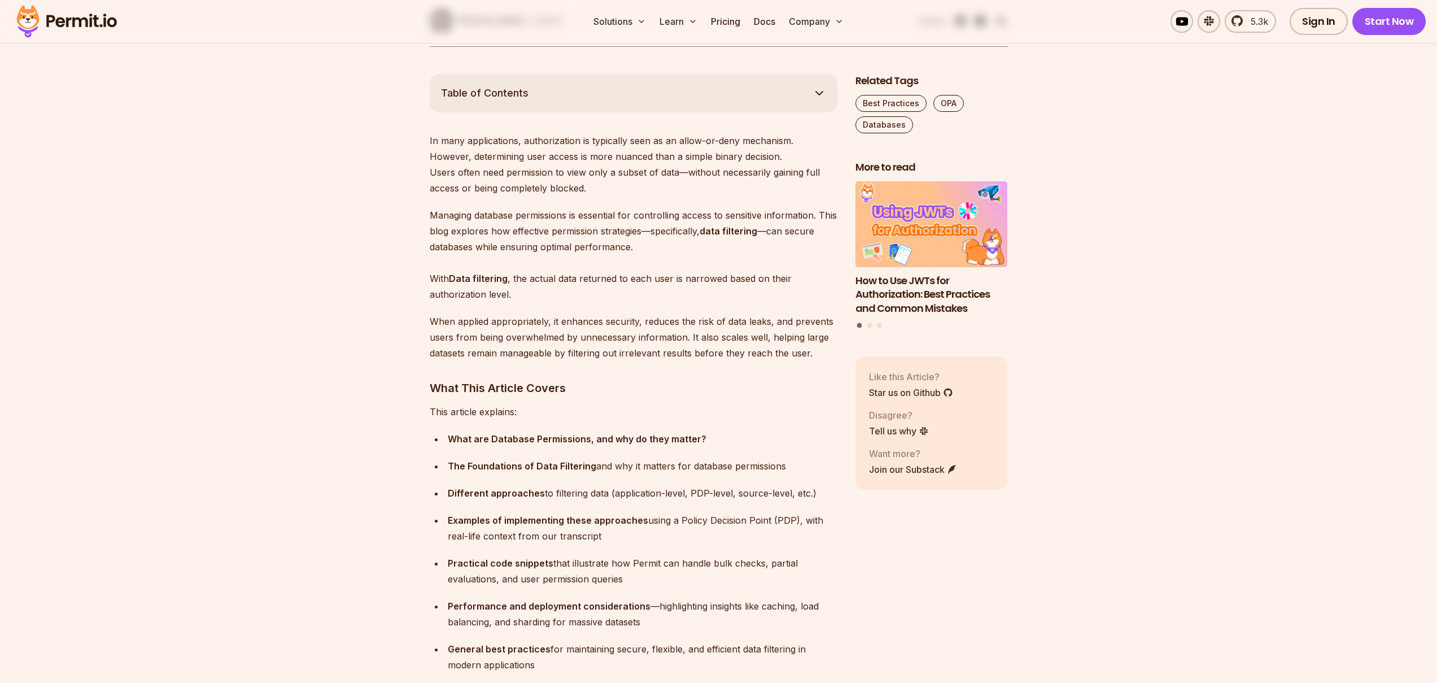
click at [643, 232] on p "Managing database permissions is essential for controlling access to sensitive …" at bounding box center [634, 254] width 408 height 95
click at [658, 270] on p "Managing database permissions is essential for controlling access to sensitive …" at bounding box center [634, 254] width 408 height 95
click at [666, 233] on p "Managing database permissions is essential for controlling access to sensitive …" at bounding box center [634, 254] width 408 height 95
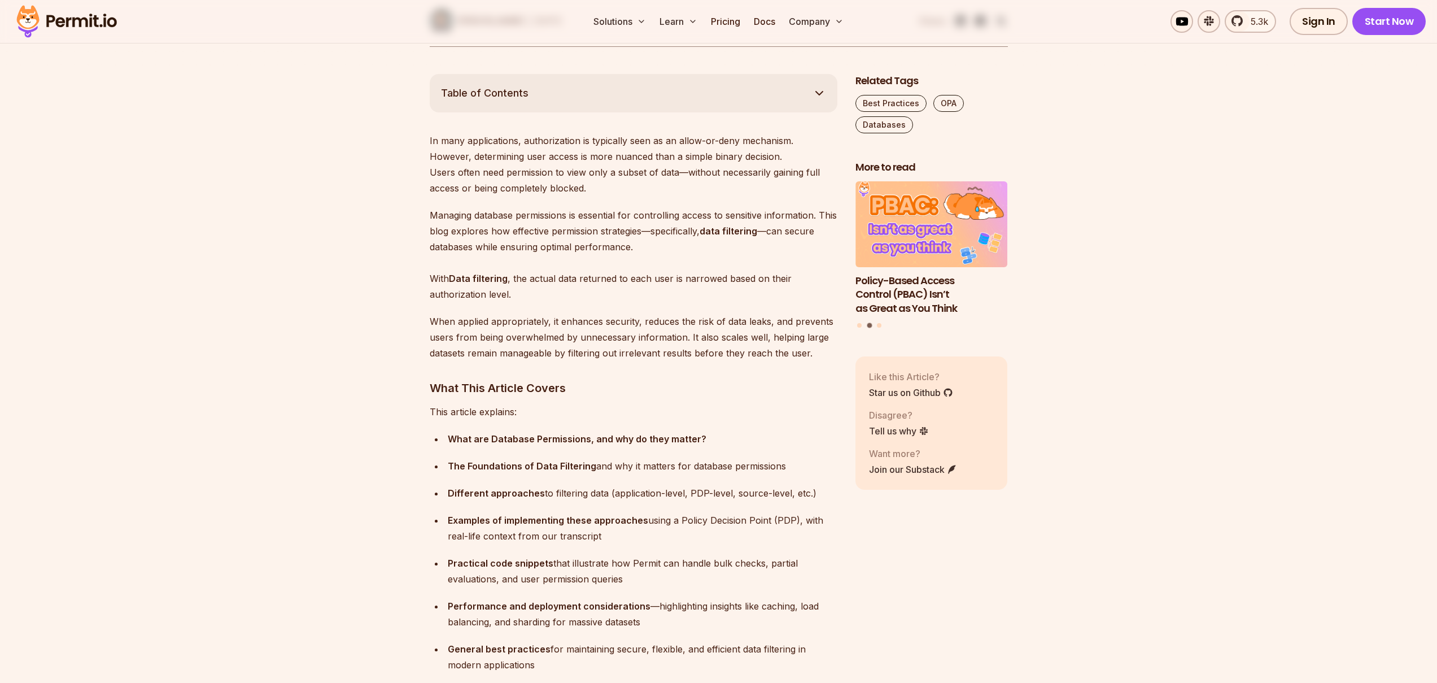
click at [679, 232] on p "Managing database permissions is essential for controlling access to sensitive …" at bounding box center [634, 254] width 408 height 95
drag, startPoint x: 679, startPoint y: 232, endPoint x: 639, endPoint y: 261, distance: 49.8
click at [676, 237] on p "Managing database permissions is essential for controlling access to sensitive …" at bounding box center [634, 254] width 408 height 95
click at [639, 261] on p "Managing database permissions is essential for controlling access to sensitive …" at bounding box center [634, 254] width 408 height 95
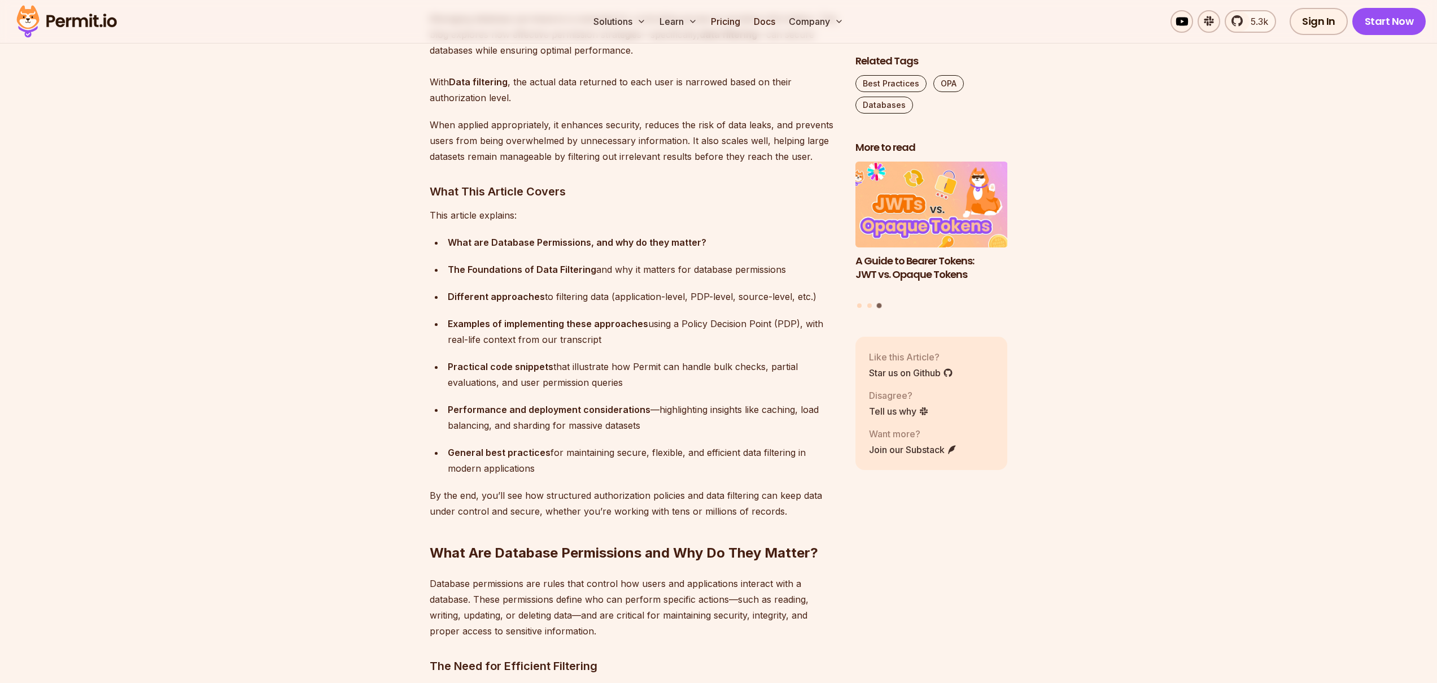
scroll to position [785, 0]
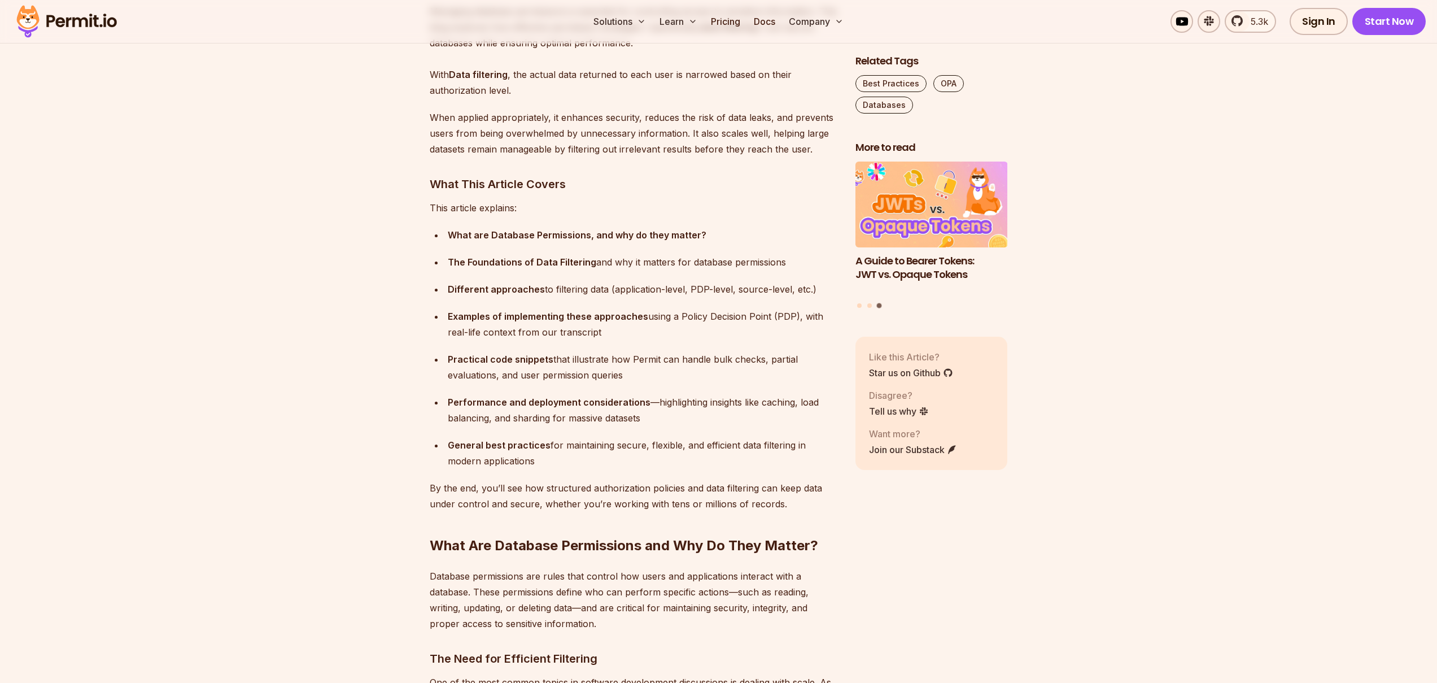
drag, startPoint x: 491, startPoint y: 316, endPoint x: 622, endPoint y: 332, distance: 132.0
click at [622, 332] on div "Examples of implementing these approaches using a Policy Decision Point (PDP), …" at bounding box center [643, 324] width 390 height 32
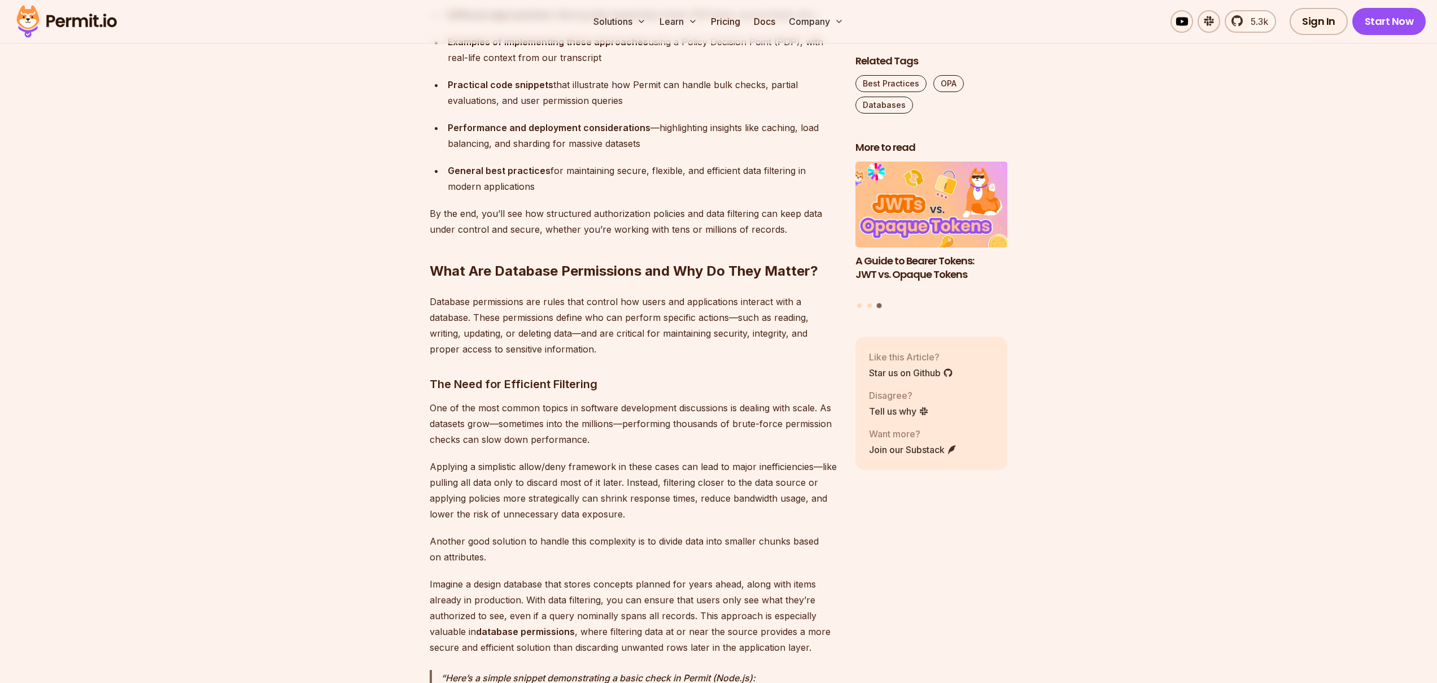
scroll to position [1060, 0]
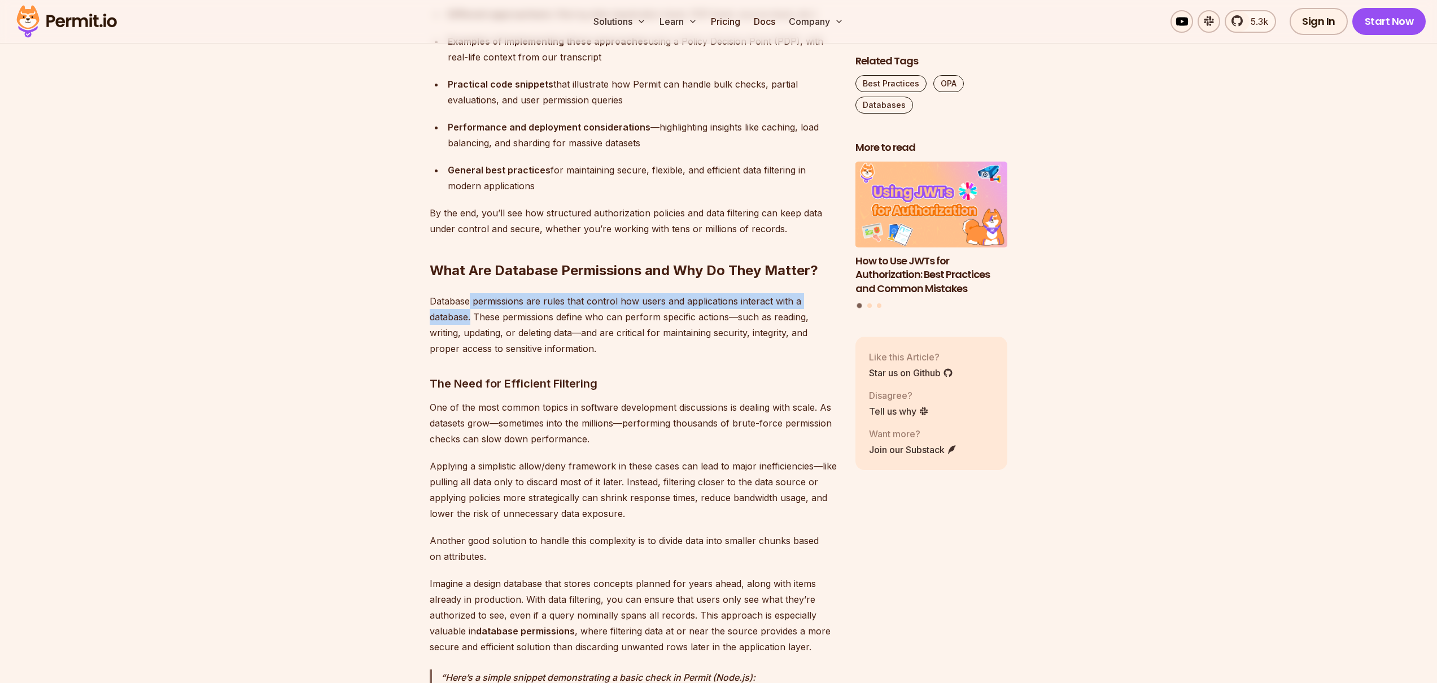
drag, startPoint x: 470, startPoint y: 301, endPoint x: 471, endPoint y: 318, distance: 17.0
click at [471, 318] on p "Database permissions are rules that control how users and applications interact…" at bounding box center [634, 324] width 408 height 63
click at [485, 322] on p "Database permissions are rules that control how users and applications interact…" at bounding box center [634, 324] width 408 height 63
click at [478, 344] on p "Database permissions are rules that control how users and applications interact…" at bounding box center [634, 324] width 408 height 63
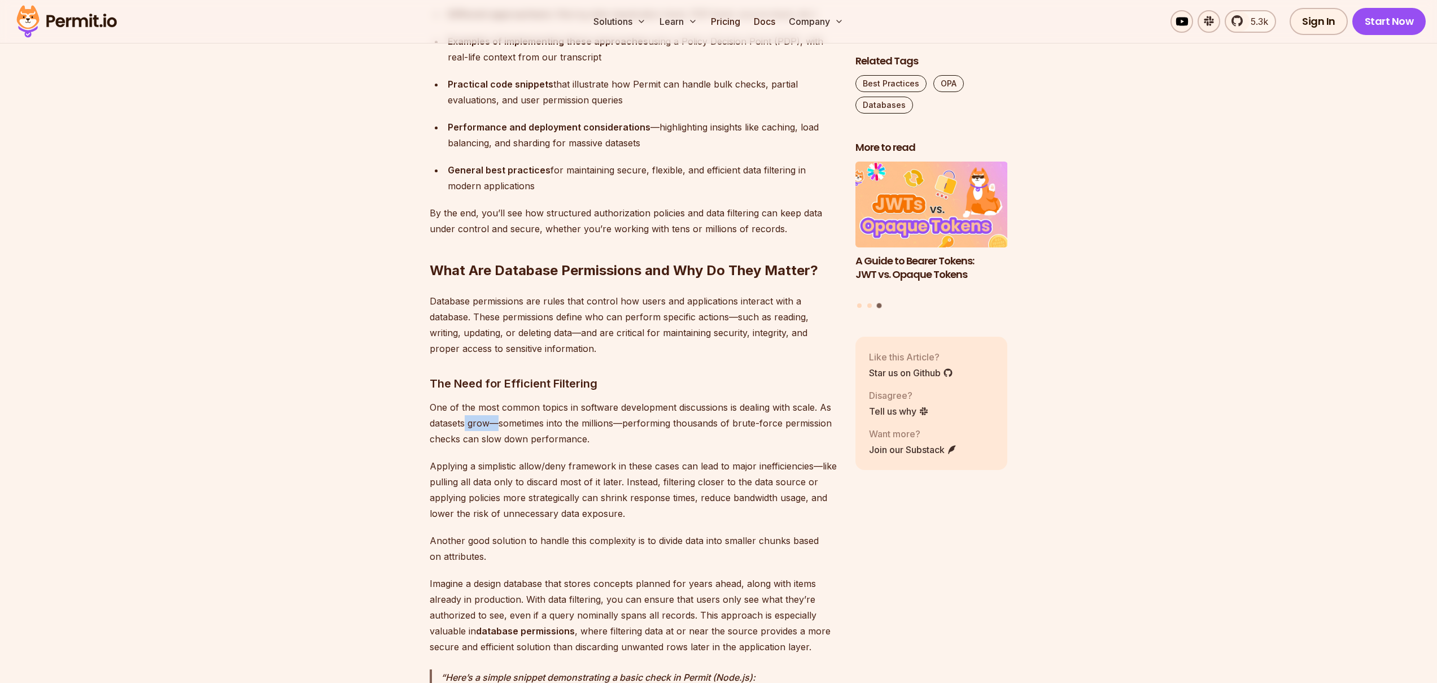
drag, startPoint x: 466, startPoint y: 424, endPoint x: 497, endPoint y: 423, distance: 31.1
click at [497, 423] on p "One of the most common topics in software development discussions is dealing wi…" at bounding box center [634, 422] width 408 height 47
click at [514, 425] on p "One of the most common topics in software development discussions is dealing wi…" at bounding box center [634, 422] width 408 height 47
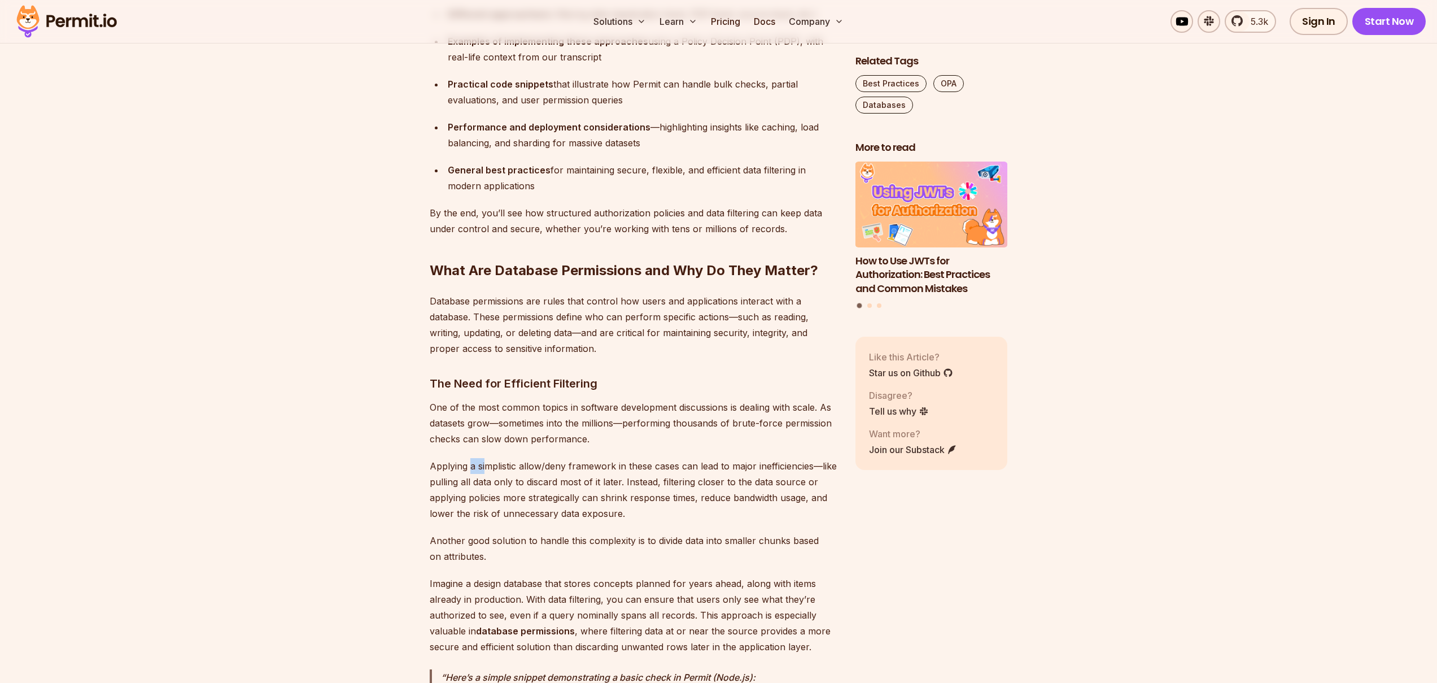
drag, startPoint x: 469, startPoint y: 469, endPoint x: 484, endPoint y: 468, distance: 14.7
click at [484, 468] on p "Applying a simplistic allow/deny framework in these cases can lead to major ine…" at bounding box center [634, 489] width 408 height 63
click at [490, 466] on p "Applying a simplistic allow/deny framework in these cases can lead to major ine…" at bounding box center [634, 489] width 408 height 63
drag, startPoint x: 490, startPoint y: 466, endPoint x: 490, endPoint y: 492, distance: 26.5
click at [491, 479] on p "Applying a simplistic allow/deny framework in these cases can lead to major ine…" at bounding box center [634, 489] width 408 height 63
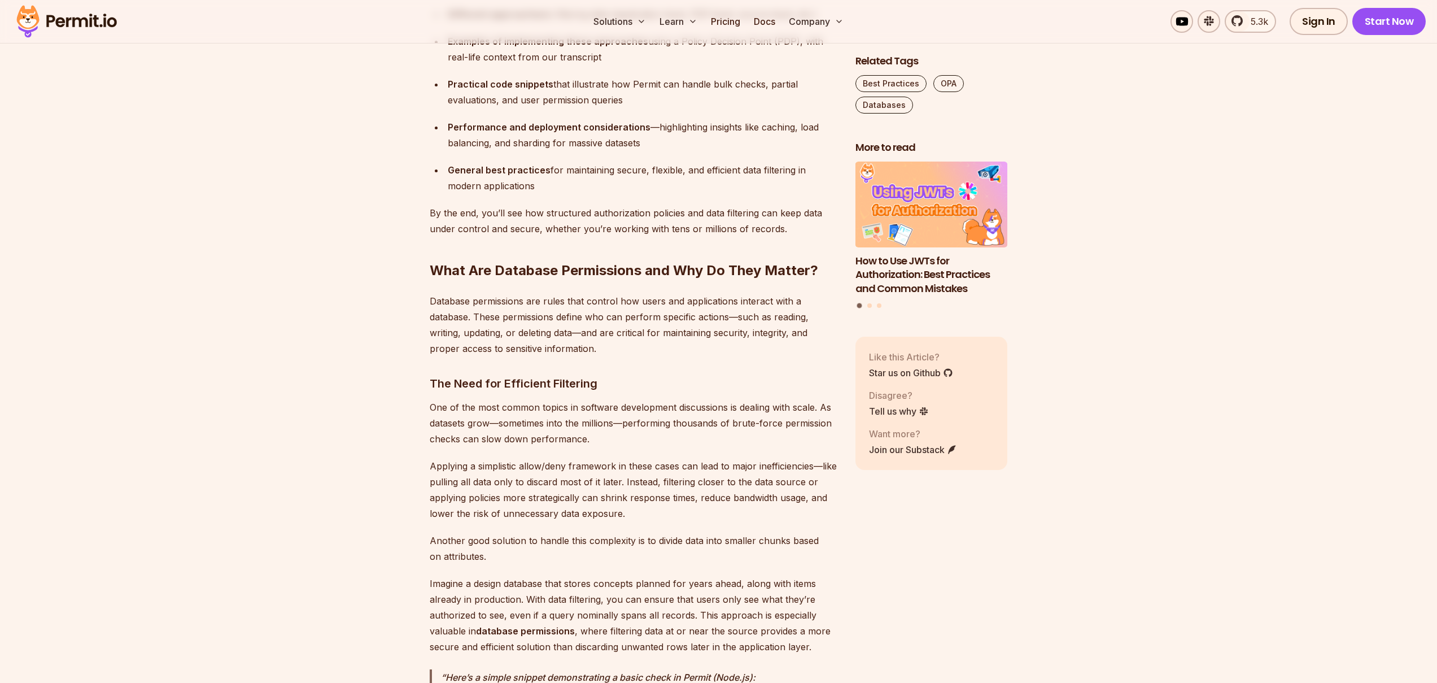
click at [490, 492] on p "Applying a simplistic allow/deny framework in these cases can lead to major ine…" at bounding box center [634, 489] width 408 height 63
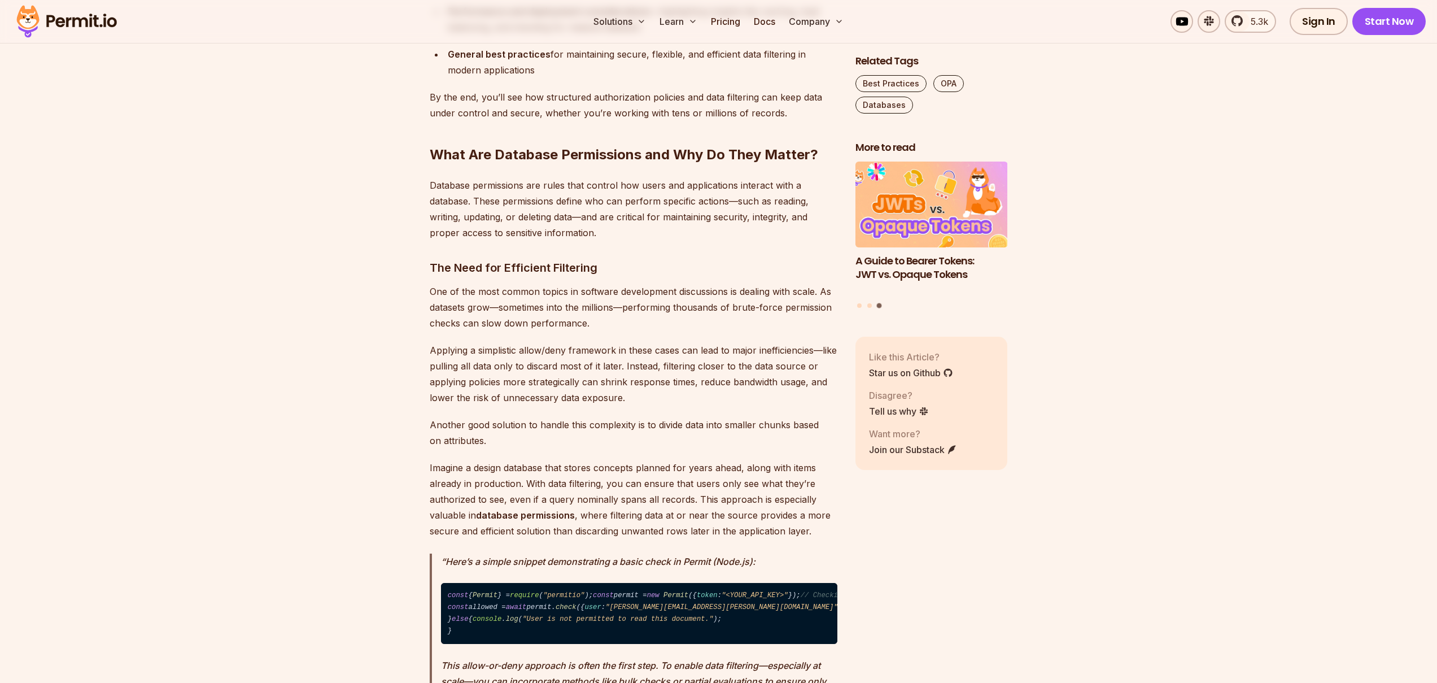
scroll to position [1248, 0]
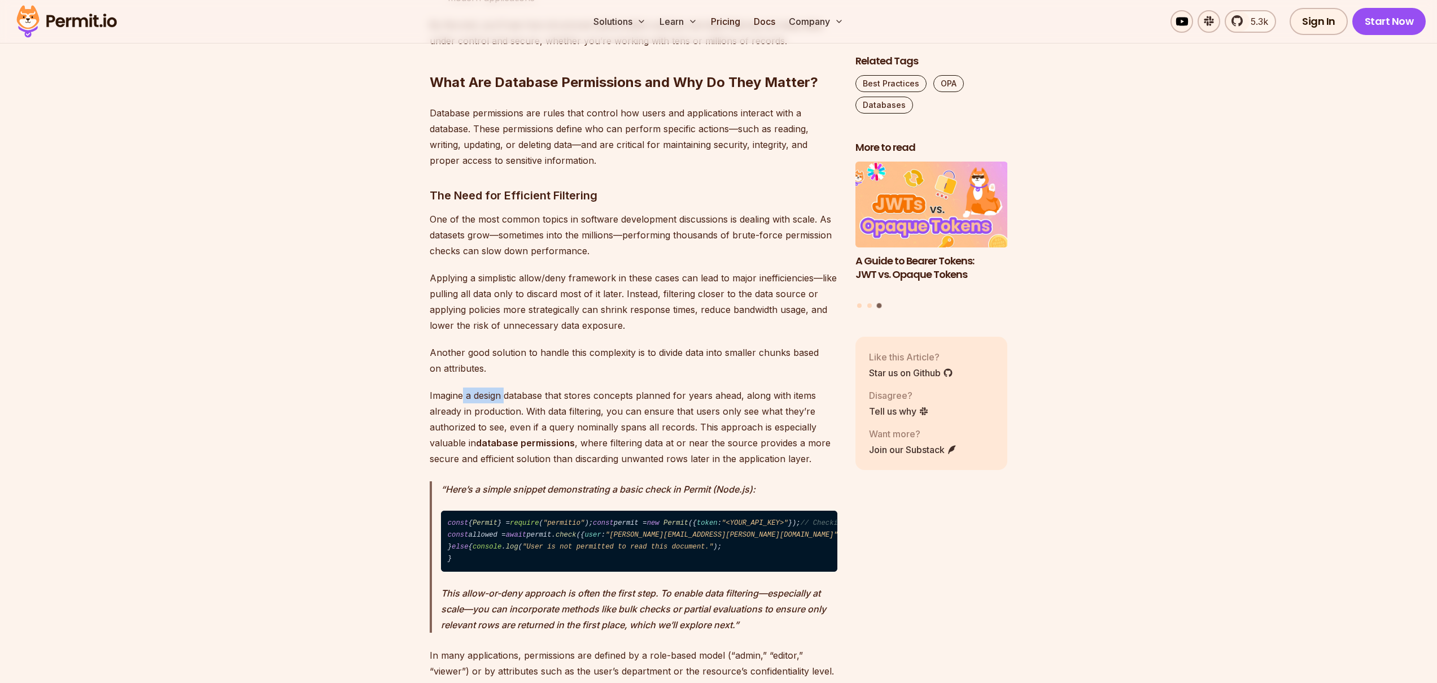
drag, startPoint x: 464, startPoint y: 395, endPoint x: 507, endPoint y: 397, distance: 42.9
click at [507, 397] on p "Imagine a design database that stores concepts planned for years ahead, along w…" at bounding box center [634, 426] width 408 height 79
click at [517, 397] on p "Imagine a design database that stores concepts planned for years ahead, along w…" at bounding box center [634, 426] width 408 height 79
click at [470, 405] on p "Imagine a design database that stores concepts planned for years ahead, along w…" at bounding box center [634, 426] width 408 height 79
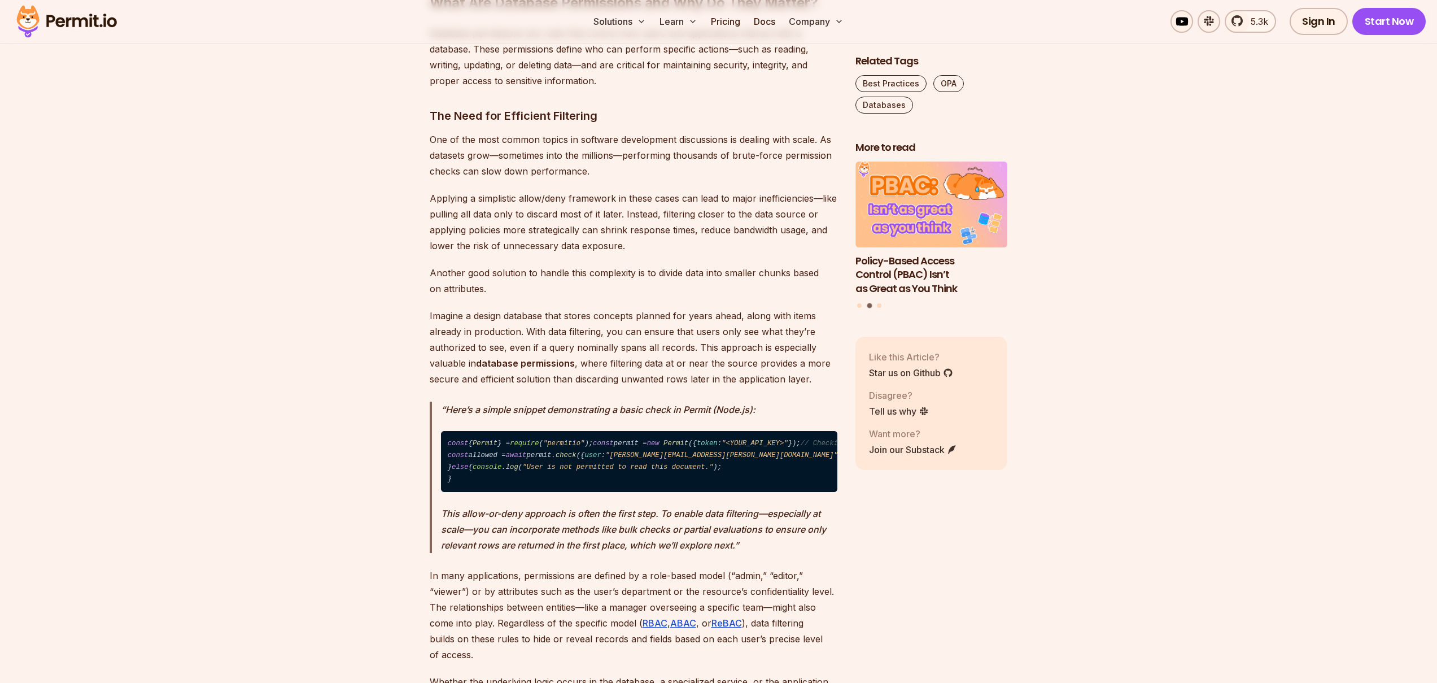
scroll to position [1329, 0]
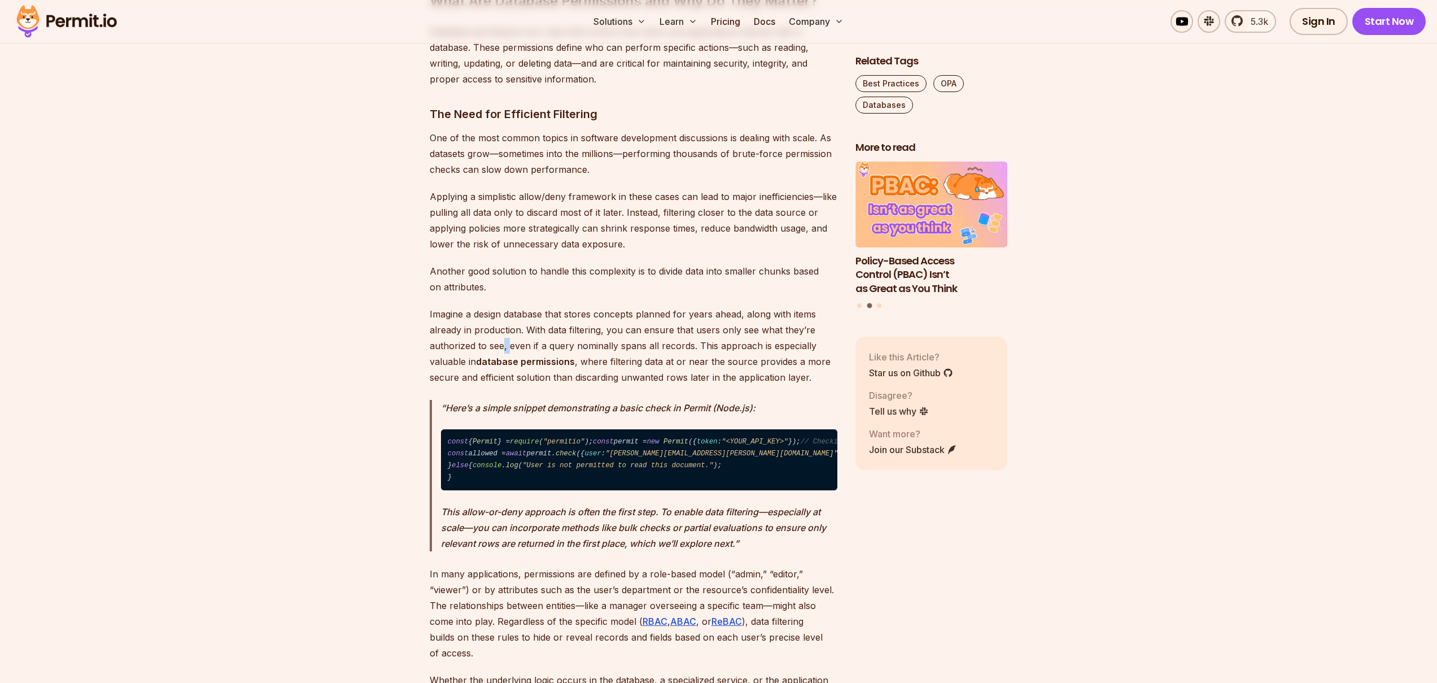
drag, startPoint x: 503, startPoint y: 348, endPoint x: 509, endPoint y: 348, distance: 5.7
click at [509, 348] on p "Imagine a design database that stores concepts planned for years ahead, along w…" at bounding box center [634, 345] width 408 height 79
click at [525, 348] on p "Imagine a design database that stores concepts planned for years ahead, along w…" at bounding box center [634, 345] width 408 height 79
click at [574, 349] on p "Imagine a design database that stores concepts planned for years ahead, along w…" at bounding box center [634, 345] width 408 height 79
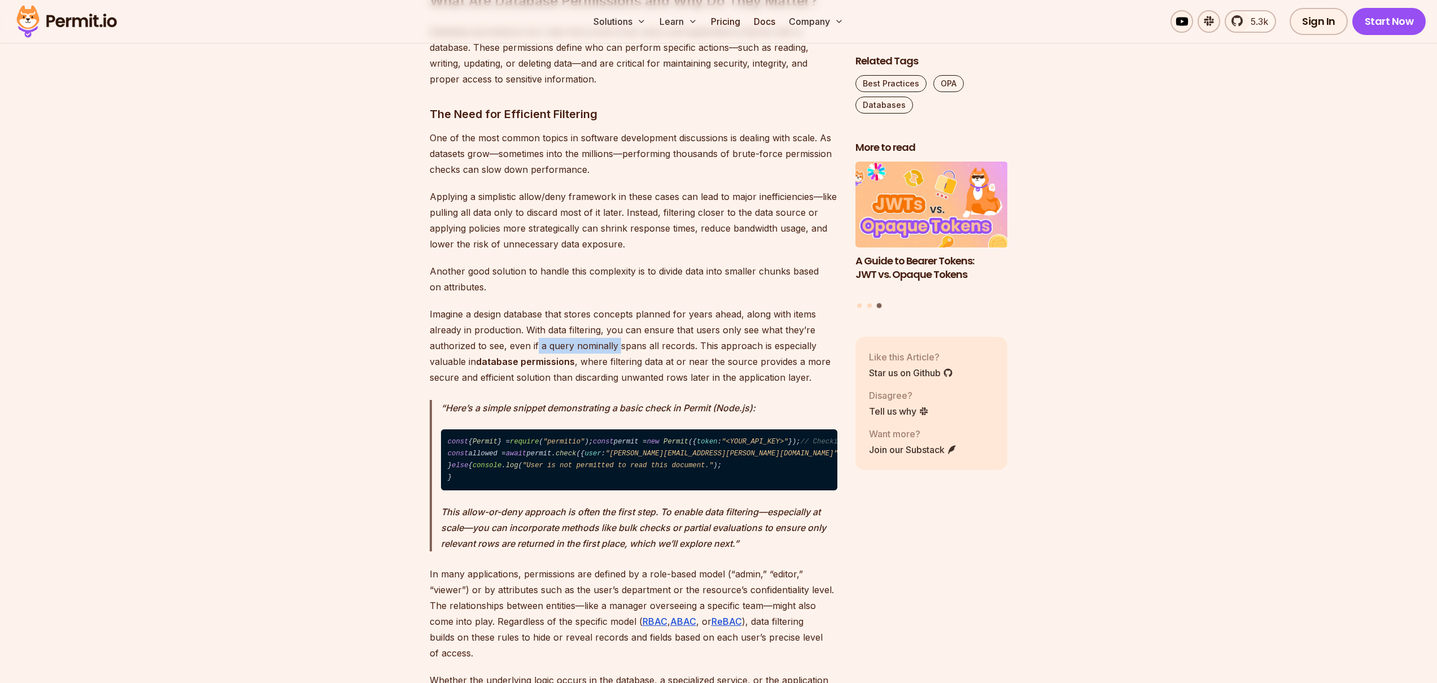
drag, startPoint x: 538, startPoint y: 346, endPoint x: 628, endPoint y: 346, distance: 90.3
click at [620, 346] on p "Imagine a design database that stores concepts planned for years ahead, along w…" at bounding box center [634, 345] width 408 height 79
click at [630, 345] on p "Imagine a design database that stores concepts planned for years ahead, along w…" at bounding box center [634, 345] width 408 height 79
drag, startPoint x: 630, startPoint y: 345, endPoint x: 588, endPoint y: 353, distance: 42.0
click at [629, 345] on p "Imagine a design database that stores concepts planned for years ahead, along w…" at bounding box center [634, 345] width 408 height 79
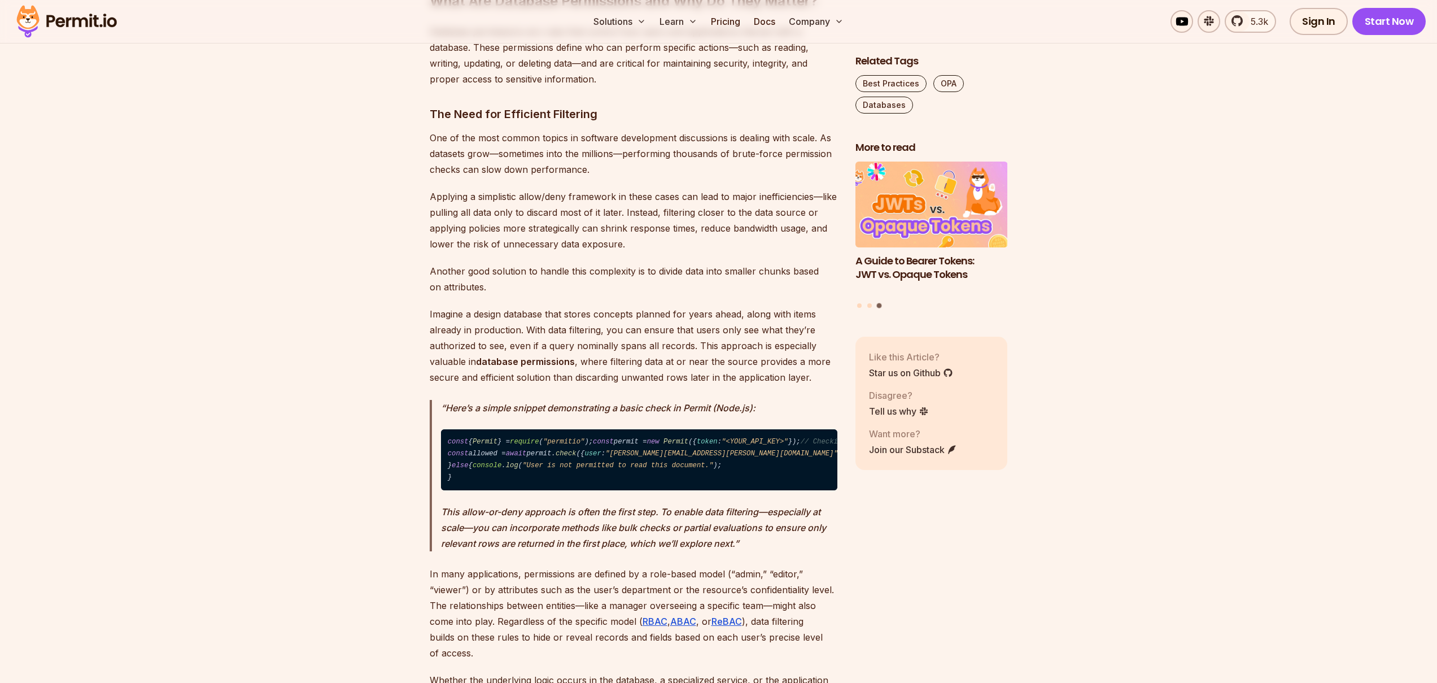
click at [588, 353] on p "Imagine a design database that stores concepts planned for years ahead, along w…" at bounding box center [634, 345] width 408 height 79
drag, startPoint x: 573, startPoint y: 363, endPoint x: 582, endPoint y: 363, distance: 8.5
click at [579, 363] on p "Imagine a design database that stores concepts planned for years ahead, along w…" at bounding box center [634, 345] width 408 height 79
click at [583, 363] on p "Imagine a design database that stores concepts planned for years ahead, along w…" at bounding box center [634, 345] width 408 height 79
drag, startPoint x: 583, startPoint y: 363, endPoint x: 614, endPoint y: 367, distance: 31.4
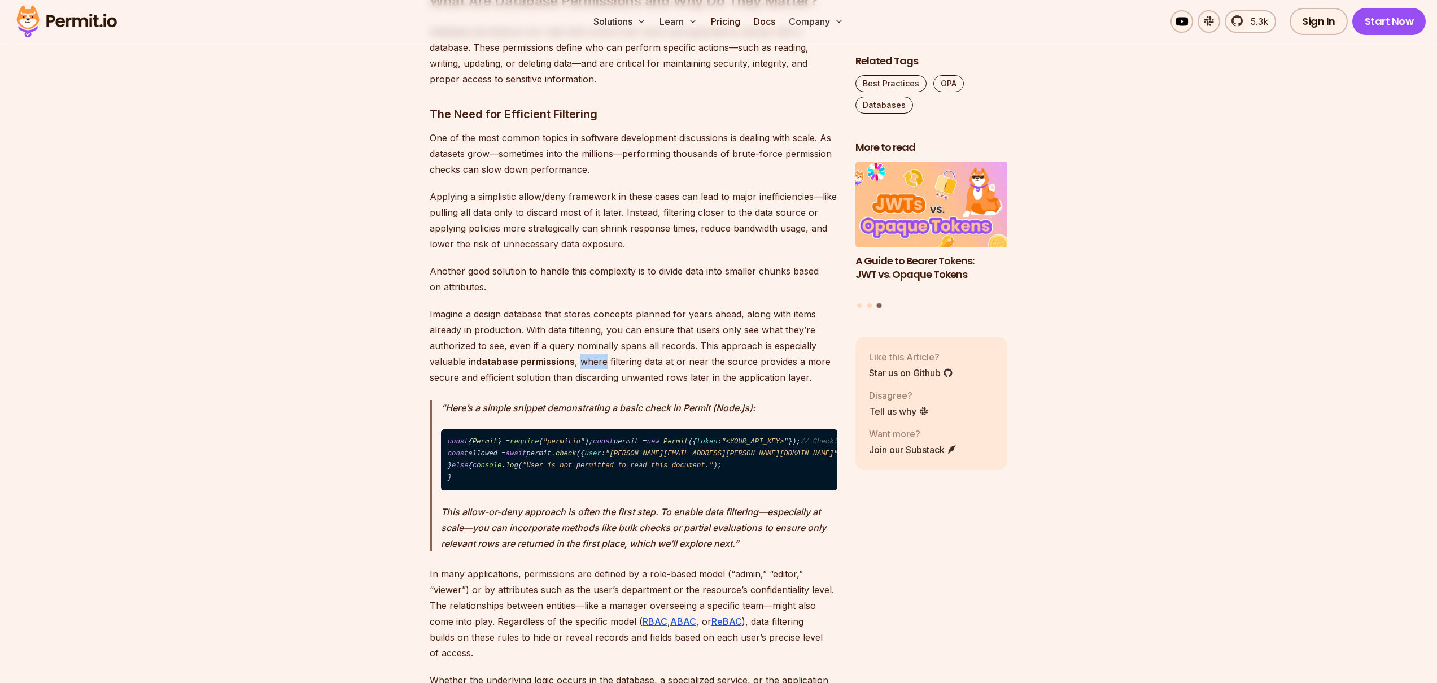
click at [586, 363] on p "Imagine a design database that stores concepts planned for years ahead, along w…" at bounding box center [634, 345] width 408 height 79
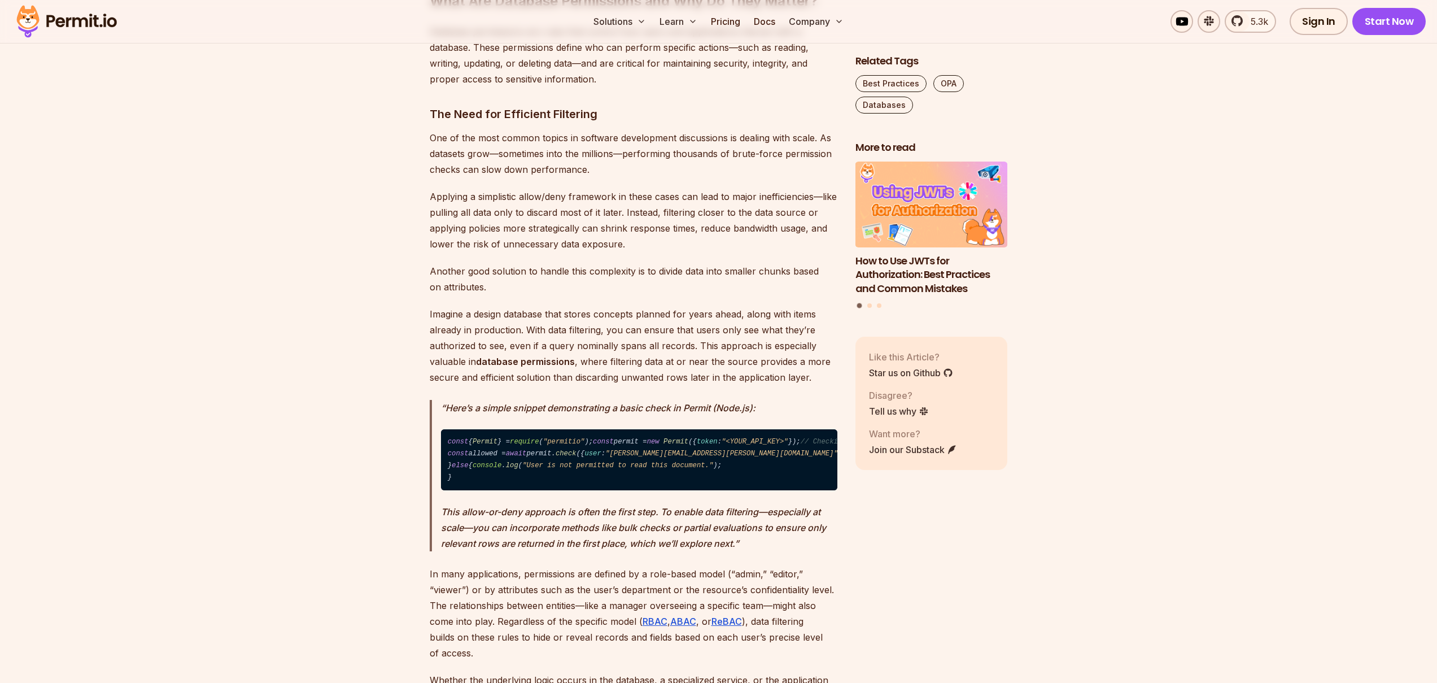
click at [623, 364] on p "Imagine a design database that stores concepts planned for years ahead, along w…" at bounding box center [634, 345] width 408 height 79
drag, startPoint x: 623, startPoint y: 364, endPoint x: 671, endPoint y: 365, distance: 48.0
click at [627, 364] on p "Imagine a design database that stores concepts planned for years ahead, along w…" at bounding box center [634, 345] width 408 height 79
click at [683, 363] on p "Imagine a design database that stores concepts planned for years ahead, along w…" at bounding box center [634, 345] width 408 height 79
drag, startPoint x: 660, startPoint y: 362, endPoint x: 766, endPoint y: 365, distance: 106.8
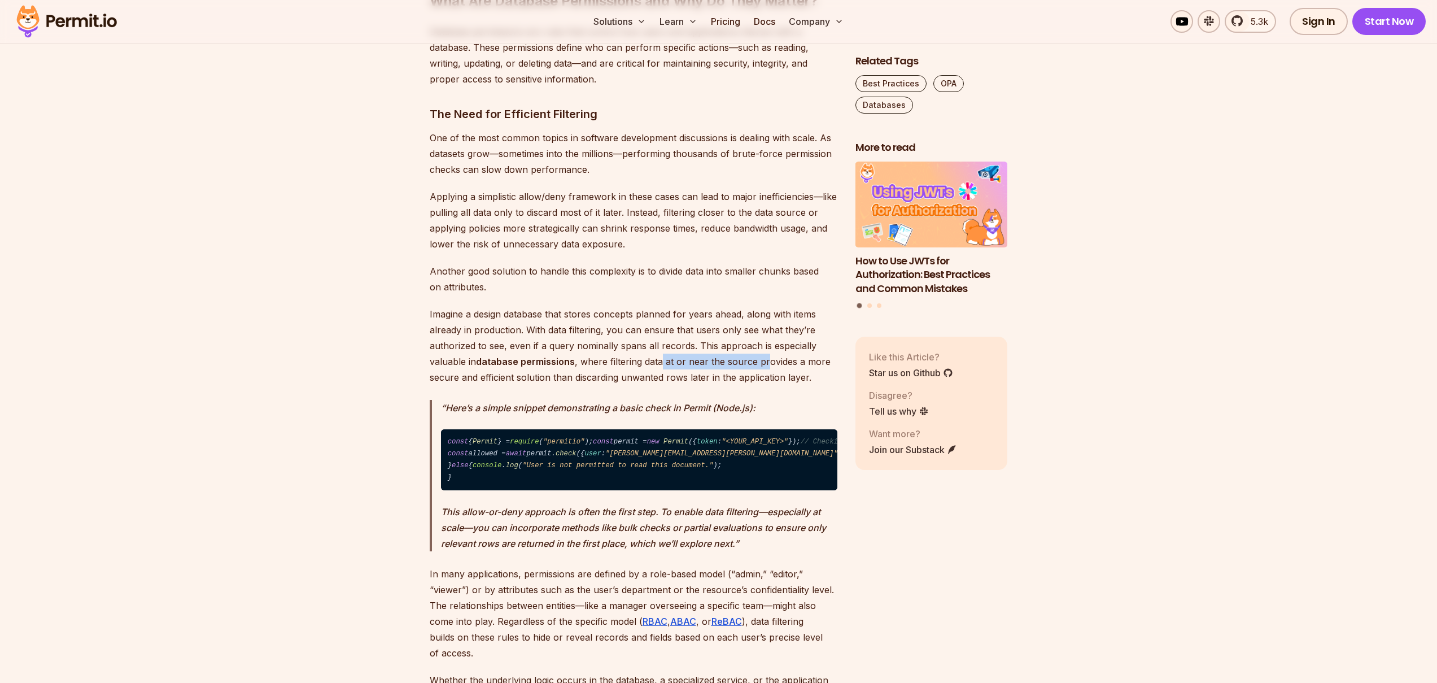
click at [766, 365] on p "Imagine a design database that stores concepts planned for years ahead, along w…" at bounding box center [634, 345] width 408 height 79
click at [778, 366] on p "Imagine a design database that stores concepts planned for years ahead, along w…" at bounding box center [634, 345] width 408 height 79
click at [725, 373] on p "Imagine a design database that stores concepts planned for years ahead, along w…" at bounding box center [634, 345] width 408 height 79
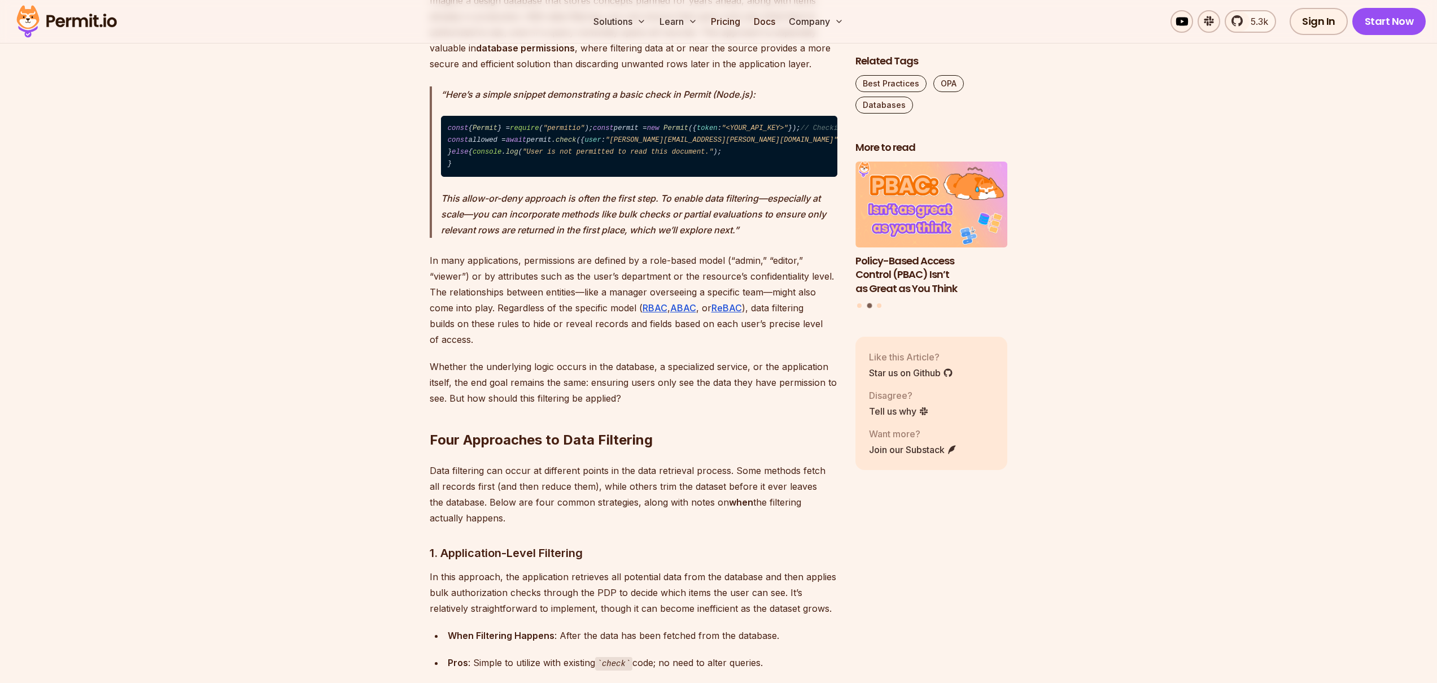
scroll to position [1691, 0]
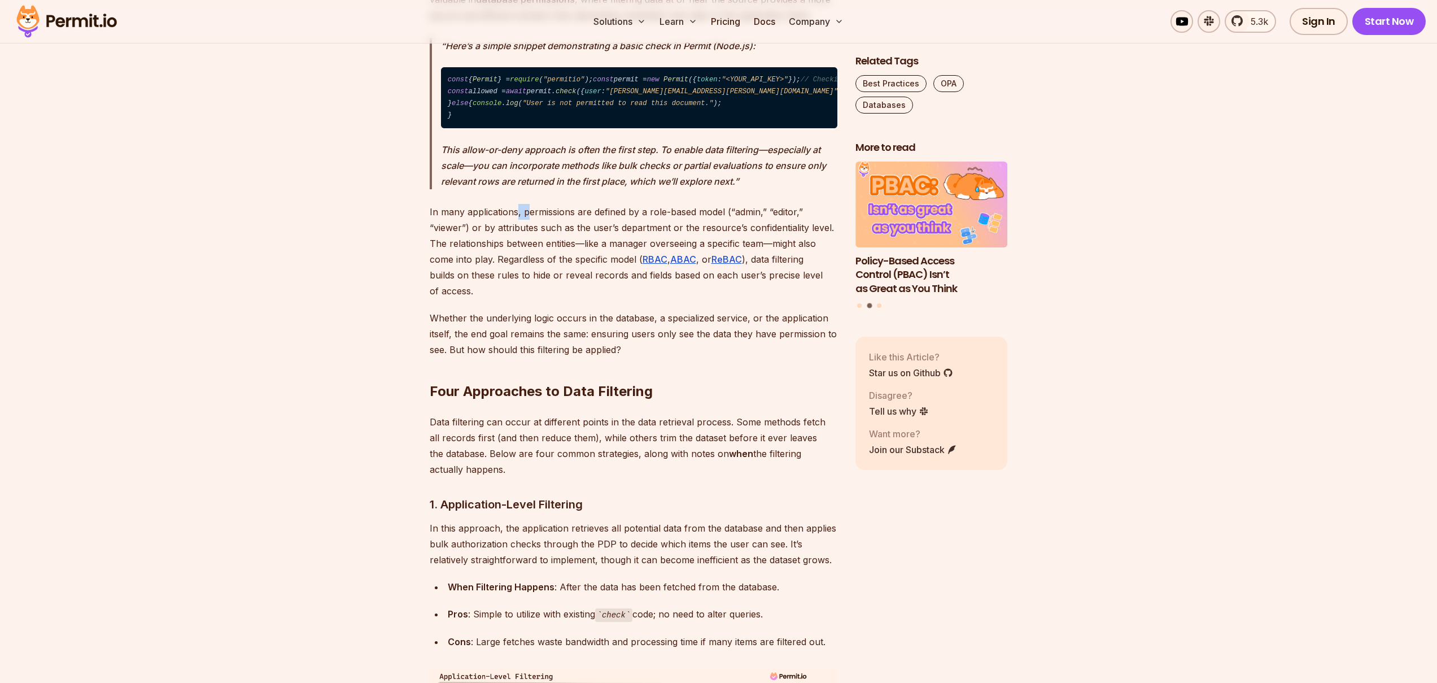
drag, startPoint x: 517, startPoint y: 356, endPoint x: 525, endPoint y: 355, distance: 8.5
click at [525, 299] on p "In many applications, permissions are defined by a role-based model (“admin,” “…" at bounding box center [634, 251] width 408 height 95
click at [531, 299] on p "In many applications, permissions are defined by a role-based model (“admin,” “…" at bounding box center [634, 251] width 408 height 95
click at [536, 299] on p "In many applications, permissions are defined by a role-based model (“admin,” “…" at bounding box center [634, 251] width 408 height 95
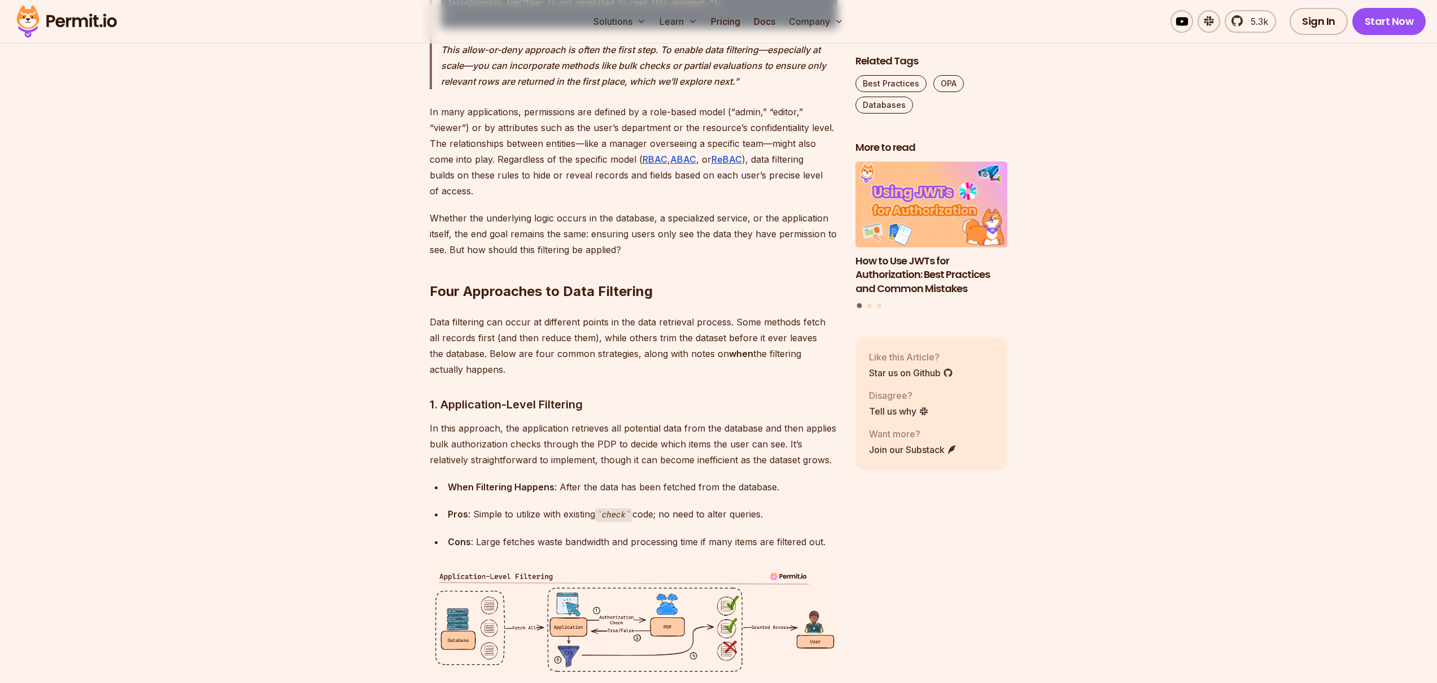
scroll to position [1873, 0]
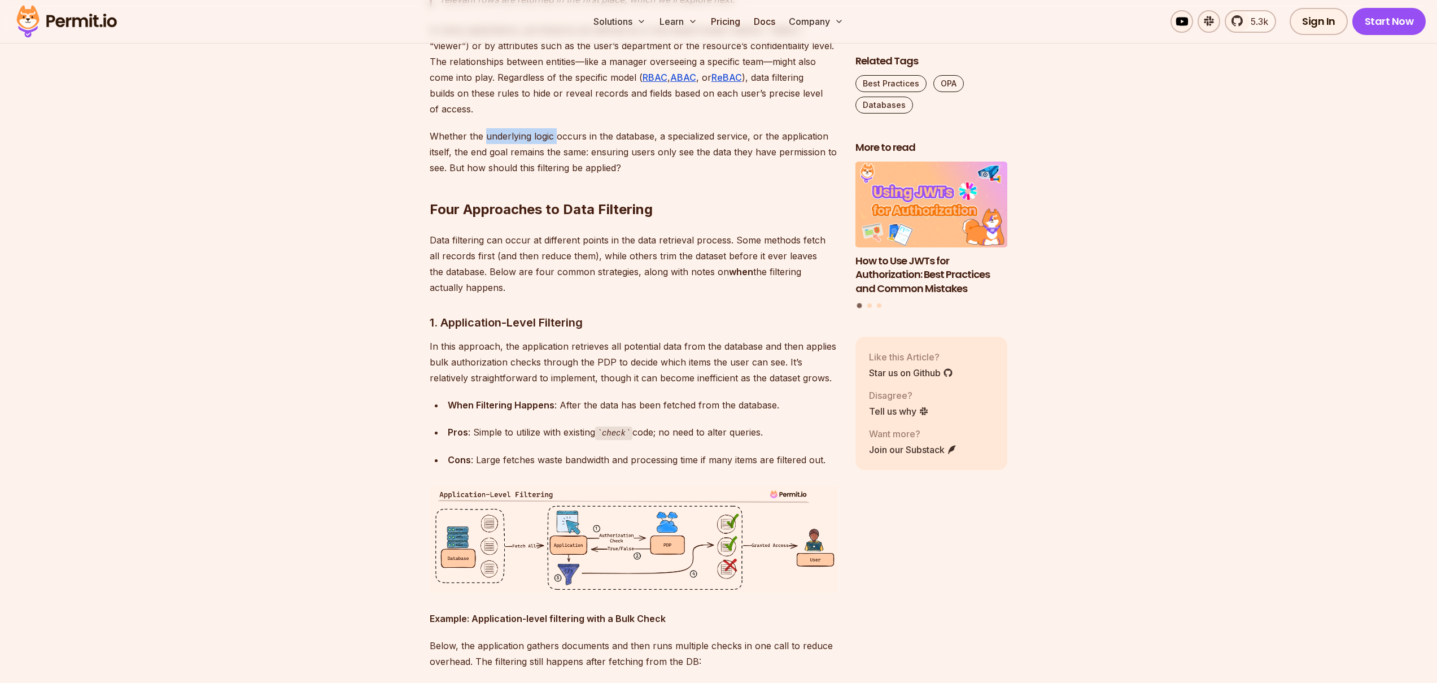
drag, startPoint x: 484, startPoint y: 264, endPoint x: 557, endPoint y: 260, distance: 72.9
click at [557, 176] on p "Whether the underlying logic occurs in the database, a specialized service, or …" at bounding box center [634, 151] width 408 height 47
click at [564, 176] on p "Whether the underlying logic occurs in the database, a specialized service, or …" at bounding box center [634, 151] width 408 height 47
drag, startPoint x: 564, startPoint y: 261, endPoint x: 555, endPoint y: 266, distance: 10.1
click at [561, 176] on p "Whether the underlying logic occurs in the database, a specialized service, or …" at bounding box center [634, 151] width 408 height 47
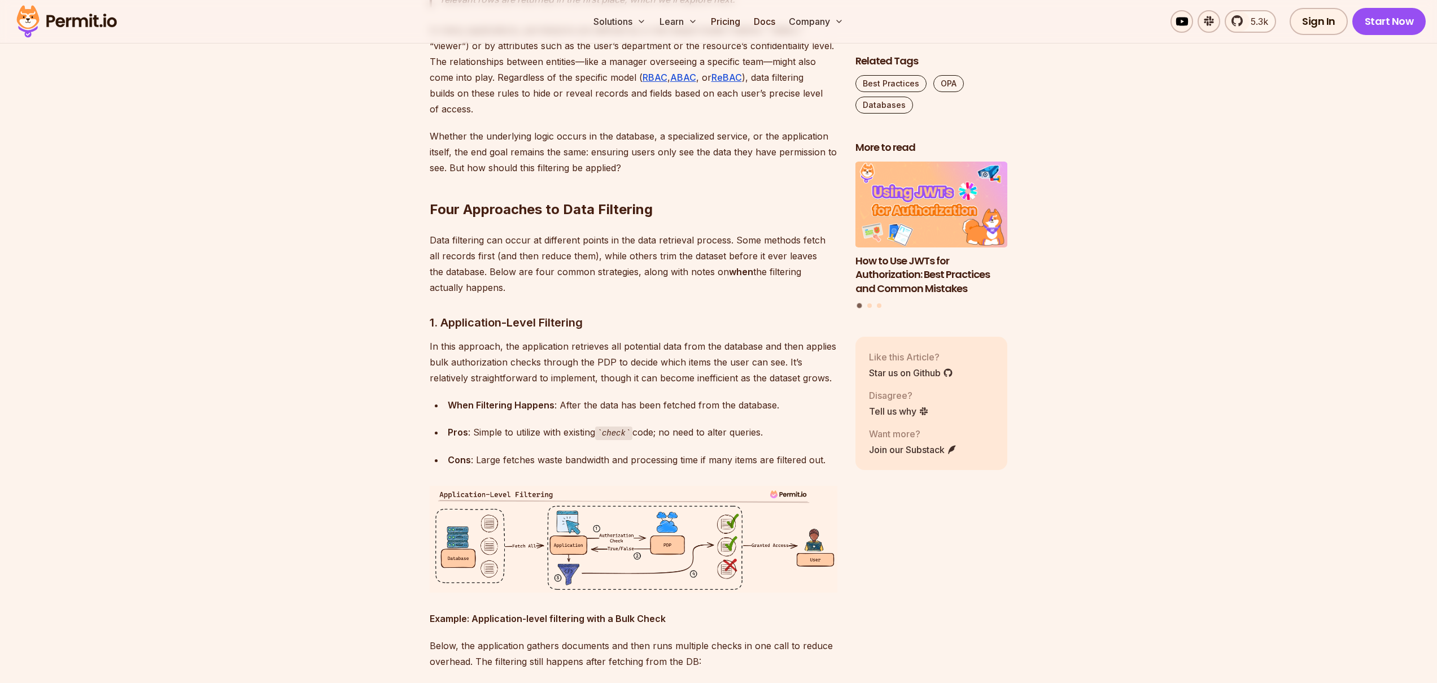
click at [548, 176] on p "Whether the underlying logic occurs in the database, a specialized service, or …" at bounding box center [634, 151] width 408 height 47
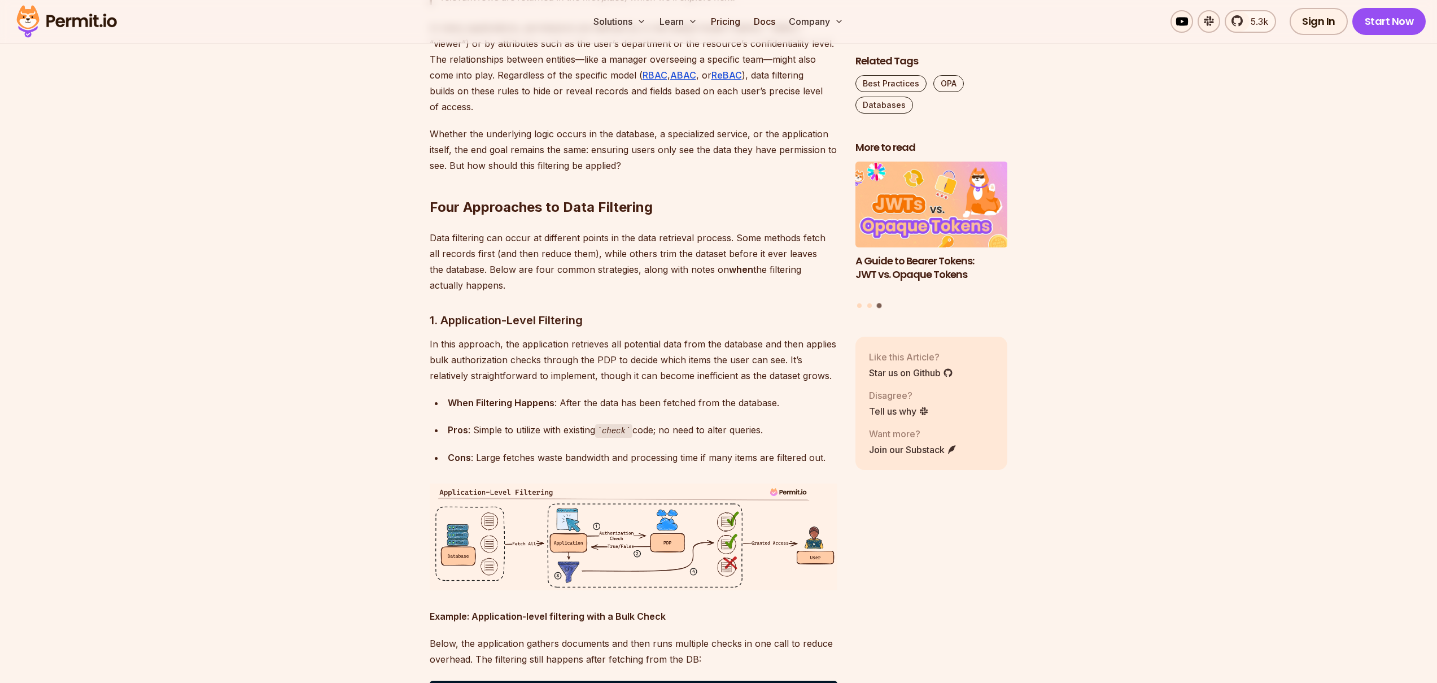
scroll to position [1879, 0]
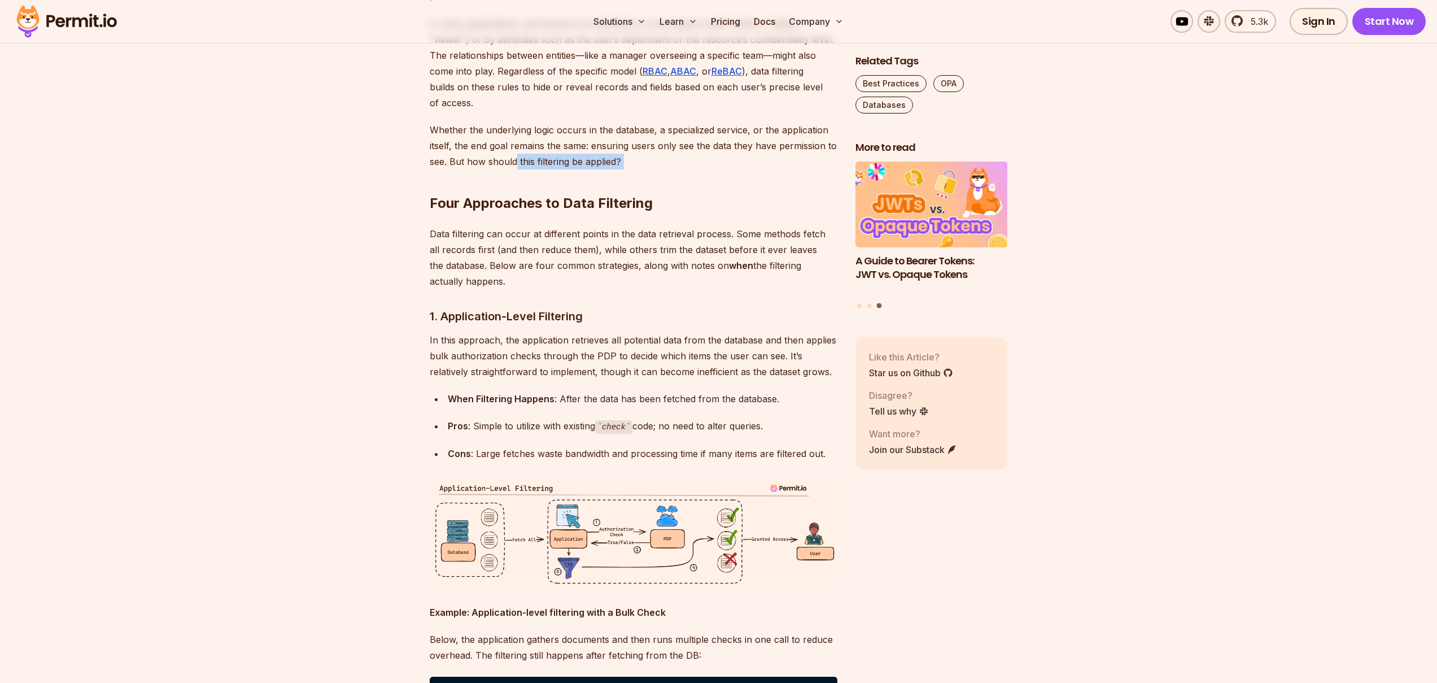
drag, startPoint x: 515, startPoint y: 287, endPoint x: 638, endPoint y: 290, distance: 123.1
click at [593, 169] on p "Whether the underlying logic occurs in the database, a specialized service, or …" at bounding box center [634, 145] width 408 height 47
click at [558, 169] on p "Whether the underlying logic occurs in the database, a specialized service, or …" at bounding box center [634, 145] width 408 height 47
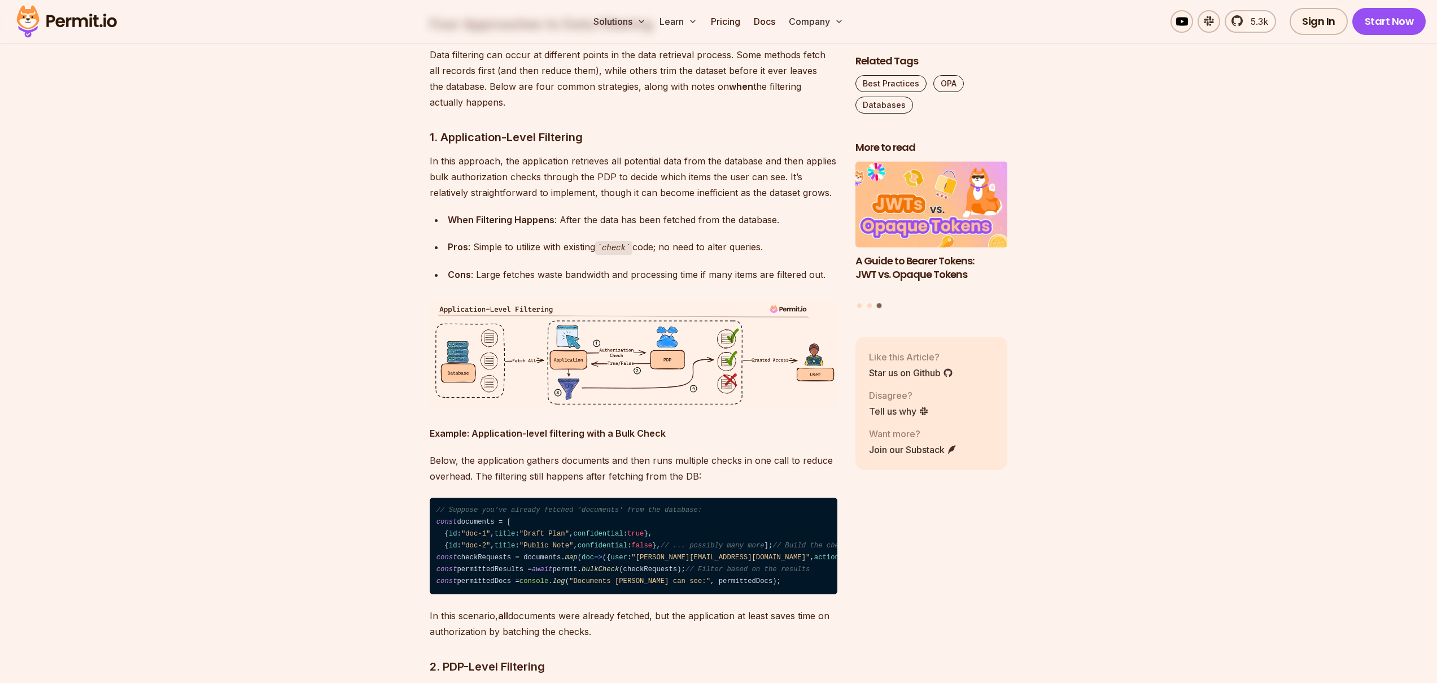
scroll to position [2060, 0]
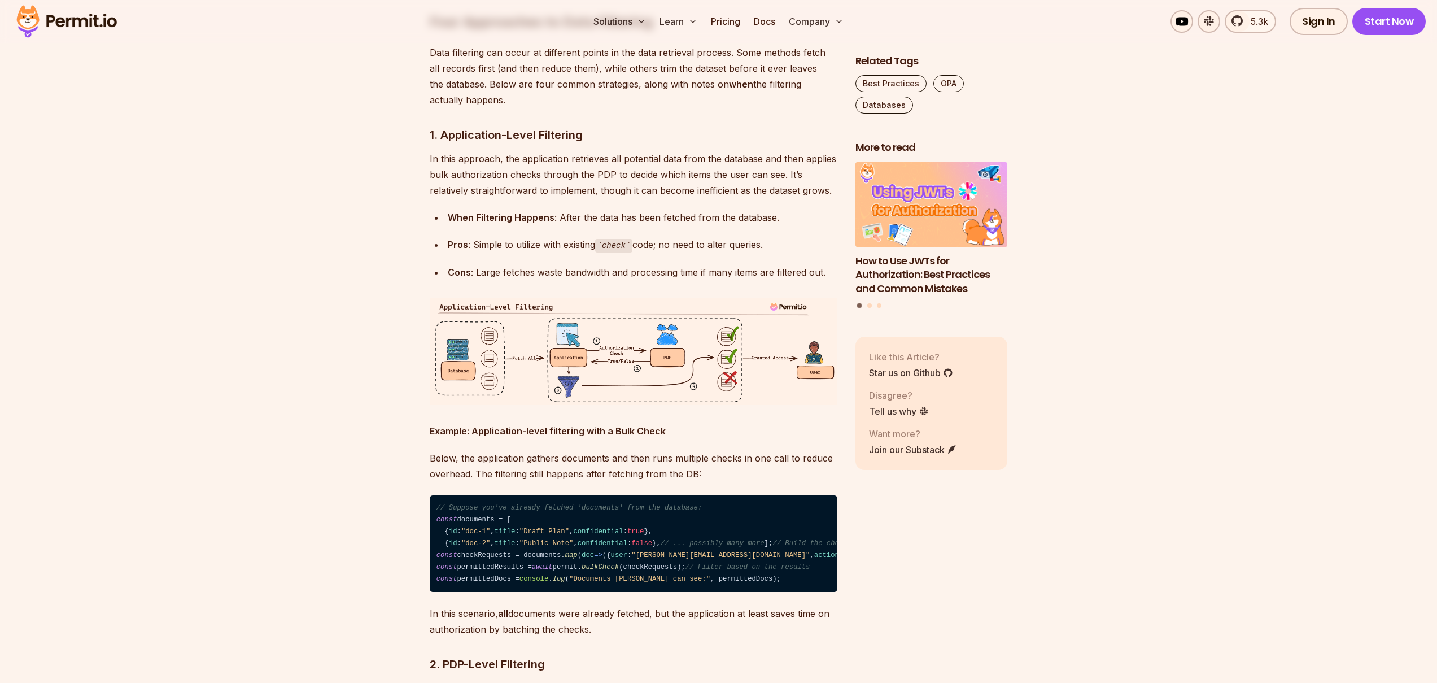
drag, startPoint x: 499, startPoint y: 286, endPoint x: 505, endPoint y: 286, distance: 6.2
click at [505, 198] on p "In this approach, the application retrieves all potential data from the databas…" at bounding box center [634, 174] width 408 height 47
click at [499, 198] on p "In this approach, the application retrieves all potential data from the databas…" at bounding box center [634, 174] width 408 height 47
click at [502, 198] on p "In this approach, the application retrieves all potential data from the databas…" at bounding box center [634, 174] width 408 height 47
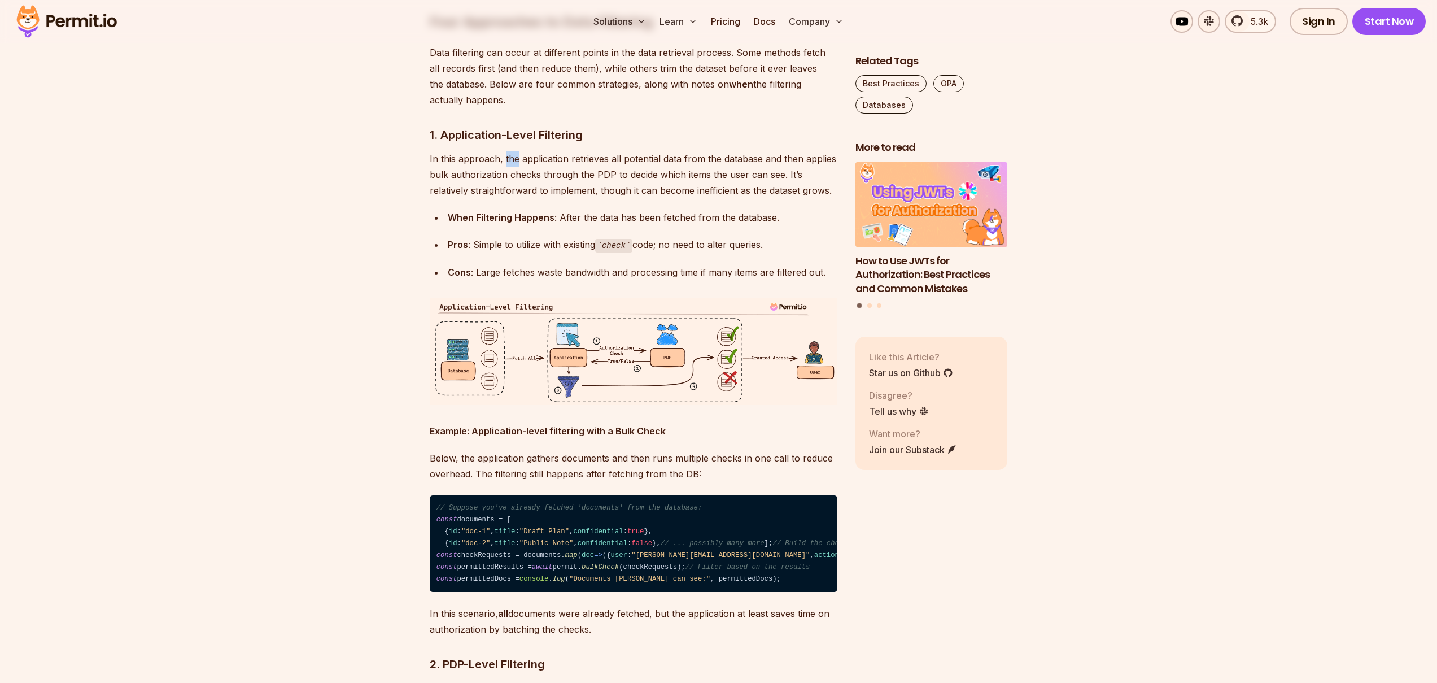
click at [502, 198] on p "In this approach, the application retrieves all potential data from the databas…" at bounding box center [634, 174] width 408 height 47
click at [516, 198] on p "In this approach, the application retrieves all potential data from the databas…" at bounding box center [634, 174] width 408 height 47
click at [535, 198] on p "In this approach, the application retrieves all potential data from the databas…" at bounding box center [634, 174] width 408 height 47
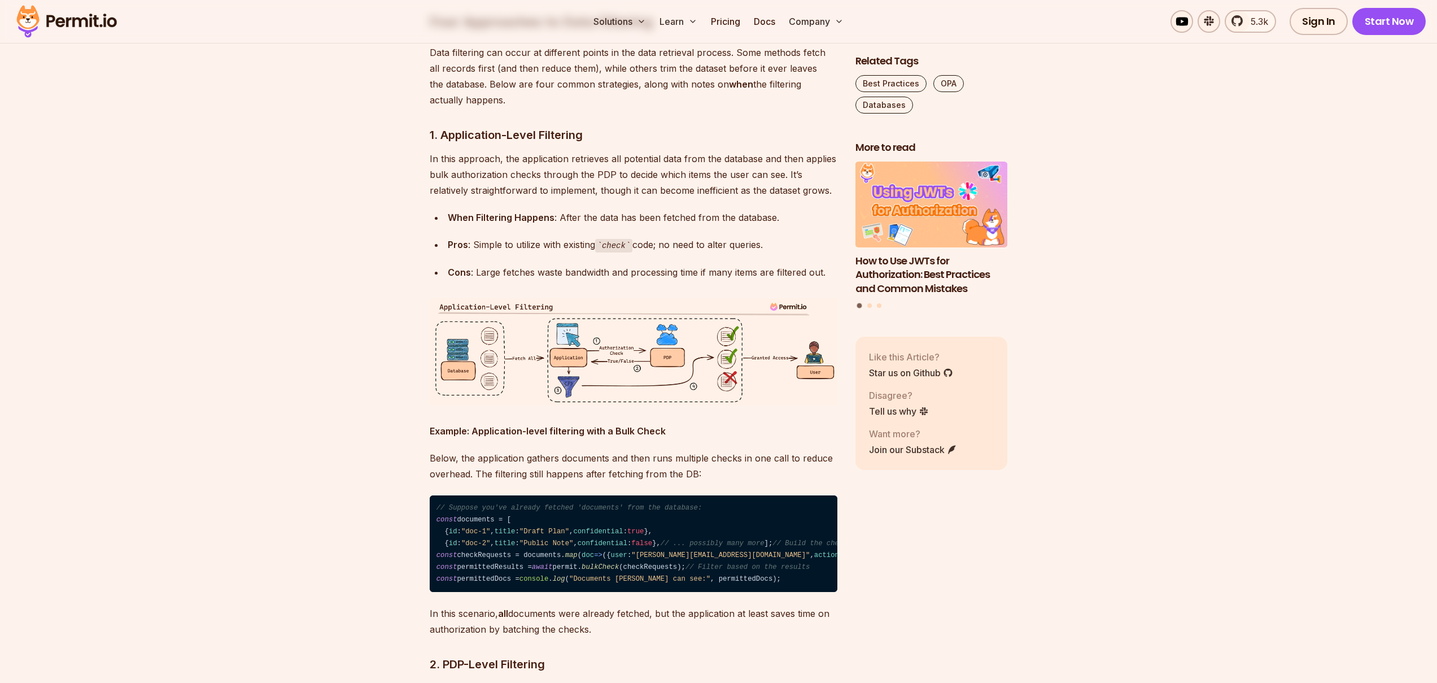
click at [522, 198] on p "In this approach, the application retrieves all potential data from the databas…" at bounding box center [634, 174] width 408 height 47
drag, startPoint x: 498, startPoint y: 286, endPoint x: 524, endPoint y: 288, distance: 26.0
click at [524, 198] on p "In this approach, the application retrieves all potential data from the databas…" at bounding box center [634, 174] width 408 height 47
click at [536, 198] on p "In this approach, the application retrieves all potential data from the databas…" at bounding box center [634, 174] width 408 height 47
drag, startPoint x: 536, startPoint y: 287, endPoint x: 523, endPoint y: 319, distance: 34.7
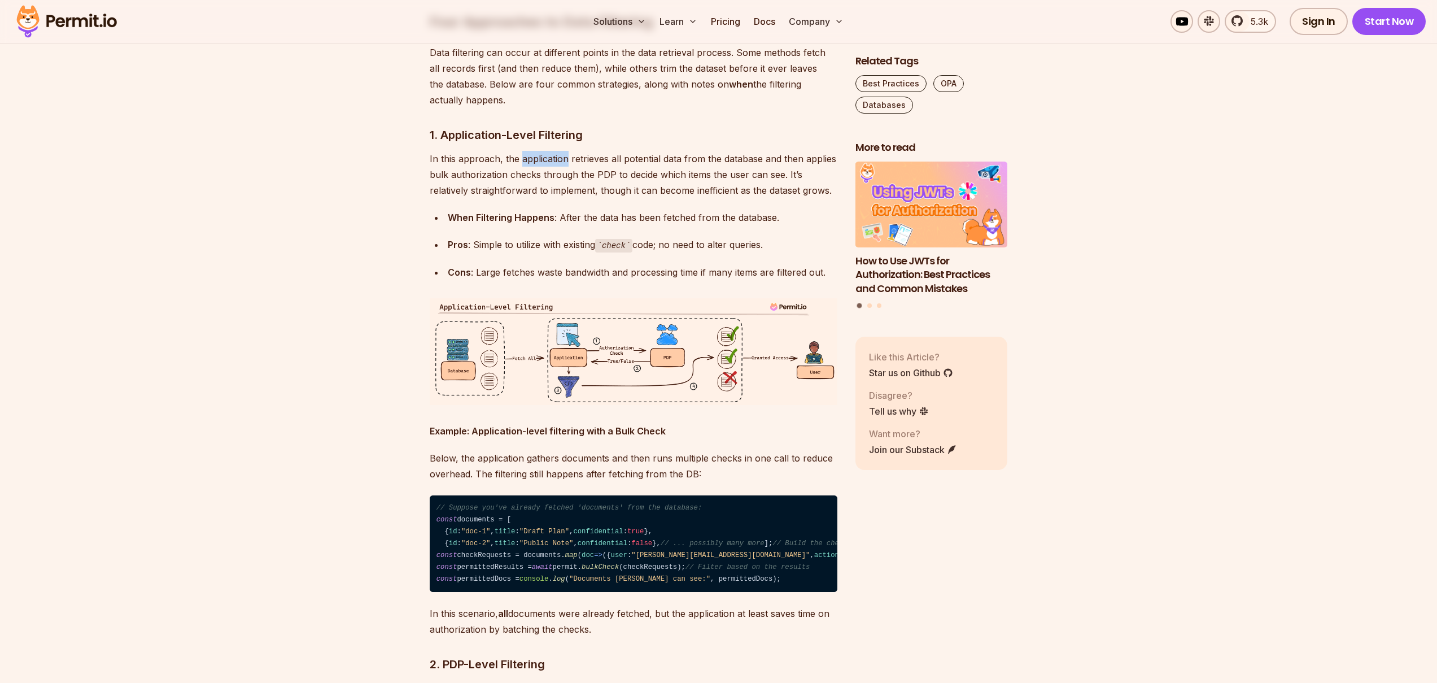
click at [530, 198] on p "In this approach, the application retrieves all potential data from the databas…" at bounding box center [634, 174] width 408 height 47
click at [523, 198] on p "In this approach, the application retrieves all potential data from the databas…" at bounding box center [634, 174] width 408 height 47
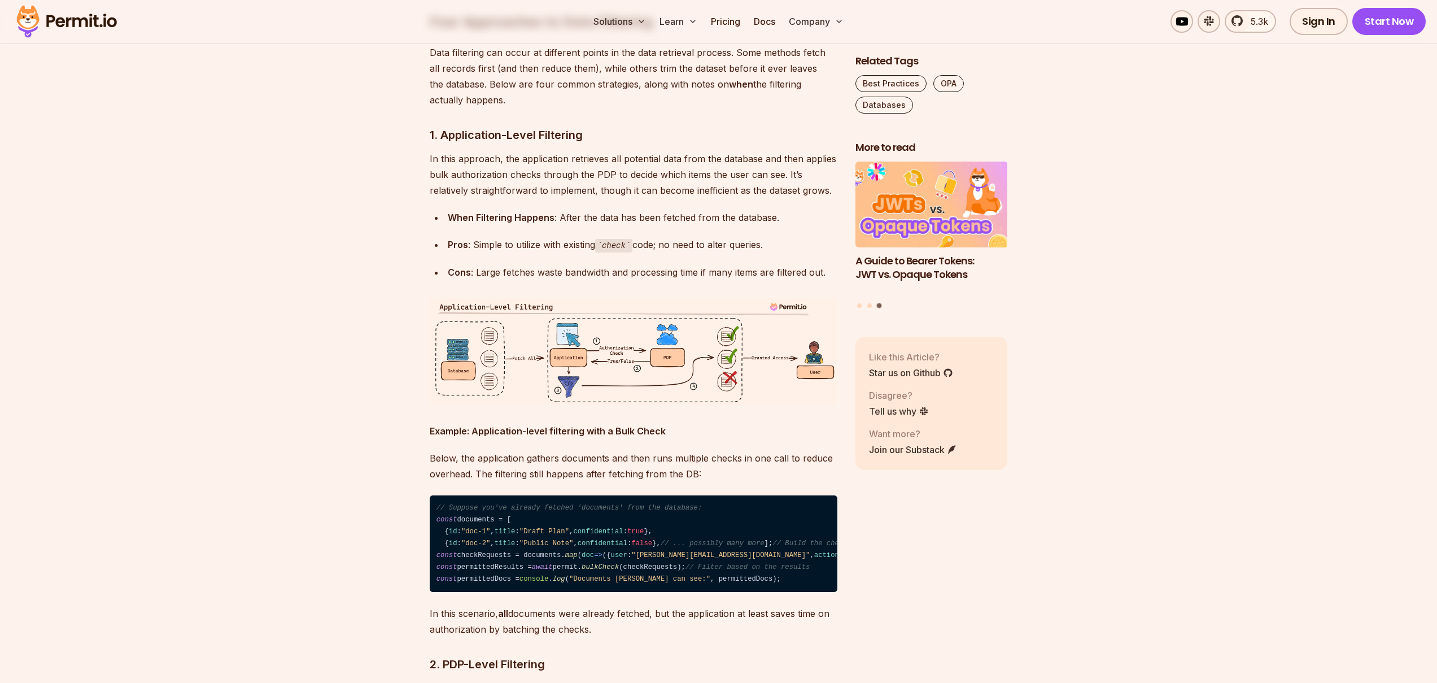
click at [511, 198] on p "In this approach, the application retrieves all potential data from the databas…" at bounding box center [634, 174] width 408 height 47
drag, startPoint x: 497, startPoint y: 287, endPoint x: 504, endPoint y: 287, distance: 7.3
click at [504, 198] on p "In this approach, the application retrieves all potential data from the databas…" at bounding box center [634, 174] width 408 height 47
click at [532, 198] on p "In this approach, the application retrieves all potential data from the databas…" at bounding box center [634, 174] width 408 height 47
drag, startPoint x: 532, startPoint y: 285, endPoint x: 544, endPoint y: 284, distance: 11.3
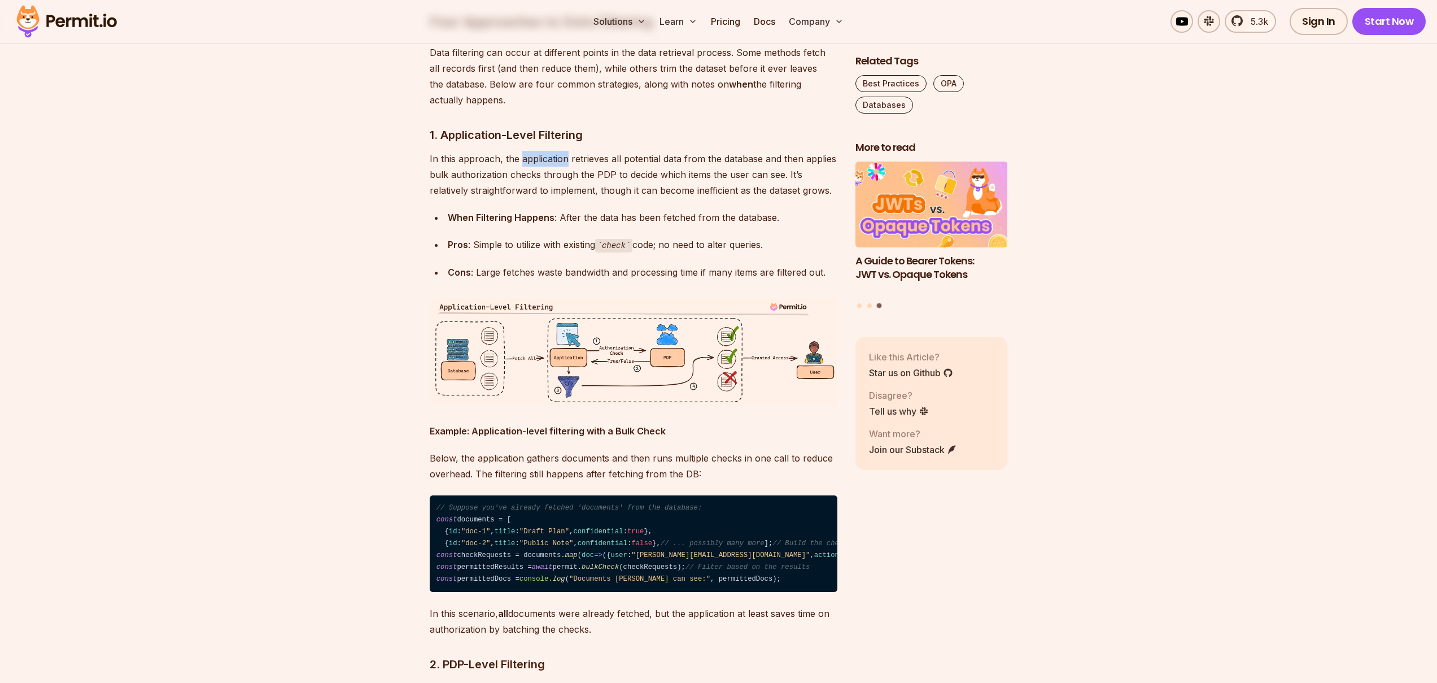
click at [544, 198] on p "In this approach, the application retrieves all potential data from the databas…" at bounding box center [634, 174] width 408 height 47
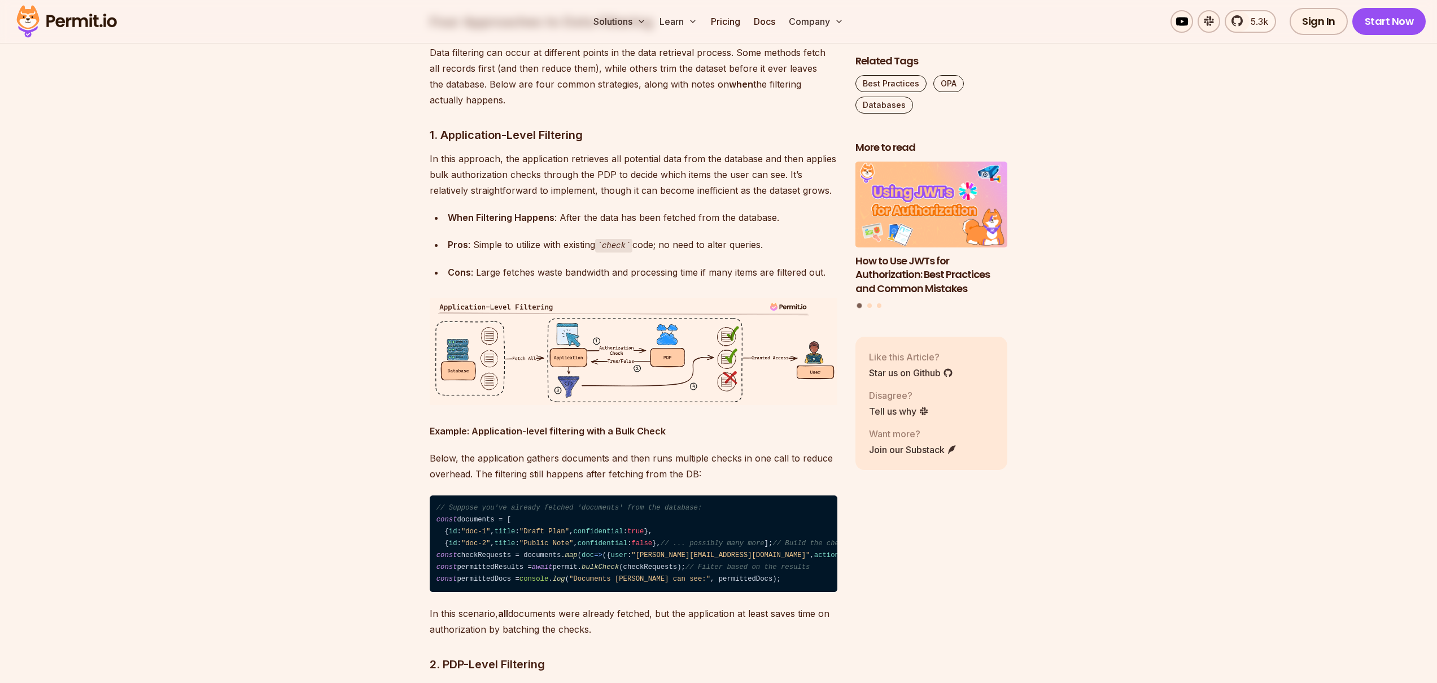
click at [518, 198] on p "In this approach, the application retrieves all potential data from the databas…" at bounding box center [634, 174] width 408 height 47
click at [540, 198] on p "In this approach, the application retrieves all potential data from the databas…" at bounding box center [634, 174] width 408 height 47
click at [541, 198] on p "In this approach, the application retrieves all potential data from the databas…" at bounding box center [634, 174] width 408 height 47
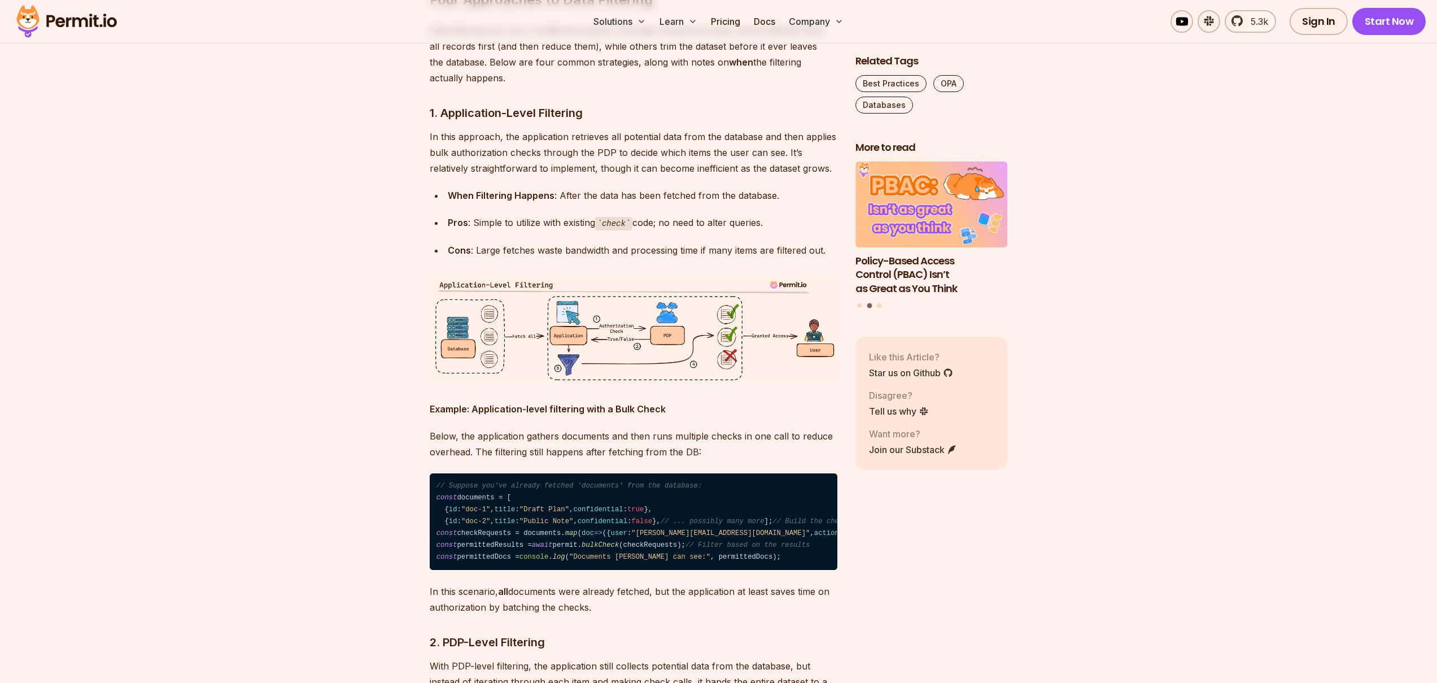
scroll to position [2087, 0]
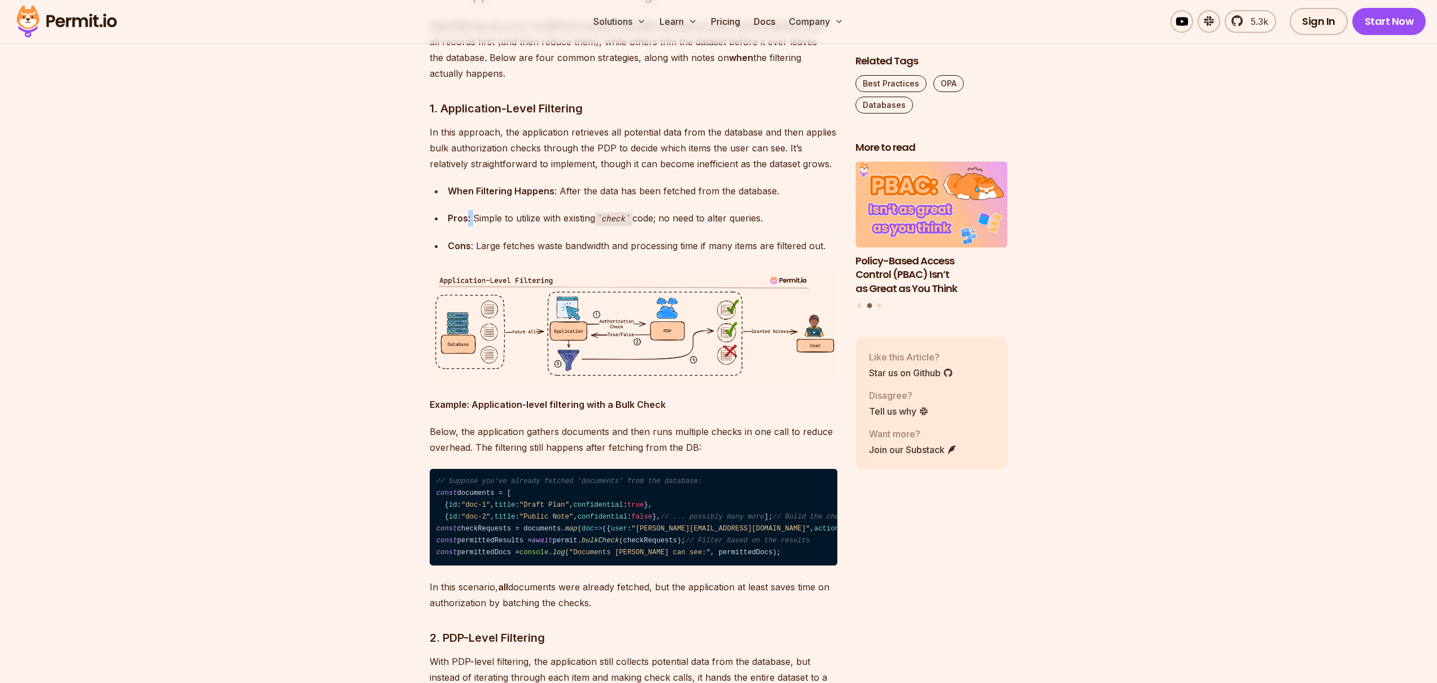
drag, startPoint x: 468, startPoint y: 347, endPoint x: 475, endPoint y: 345, distance: 7.7
click at [475, 226] on div "Pros : Simple to utilize with existing check code; no need to alter queries." at bounding box center [643, 218] width 390 height 16
click at [483, 226] on div "Pros : Simple to utilize with existing check code; no need to alter queries." at bounding box center [643, 218] width 390 height 16
click at [581, 226] on div "Pros : Simple to utilize with existing check code; no need to alter queries." at bounding box center [643, 218] width 390 height 16
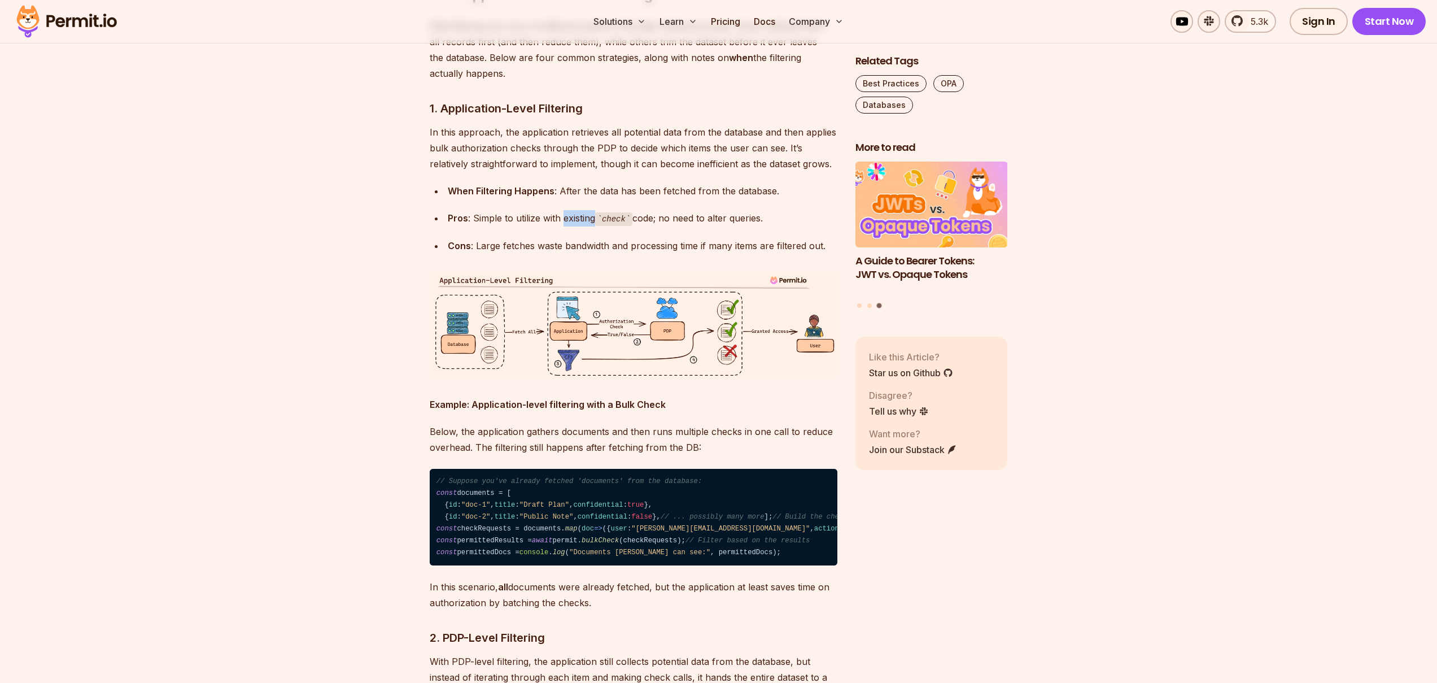
click at [581, 226] on div "Pros : Simple to utilize with existing check code; no need to alter queries." at bounding box center [643, 218] width 390 height 16
click at [544, 226] on div "Pros : Simple to utilize with existing check code; no need to alter queries." at bounding box center [643, 218] width 390 height 16
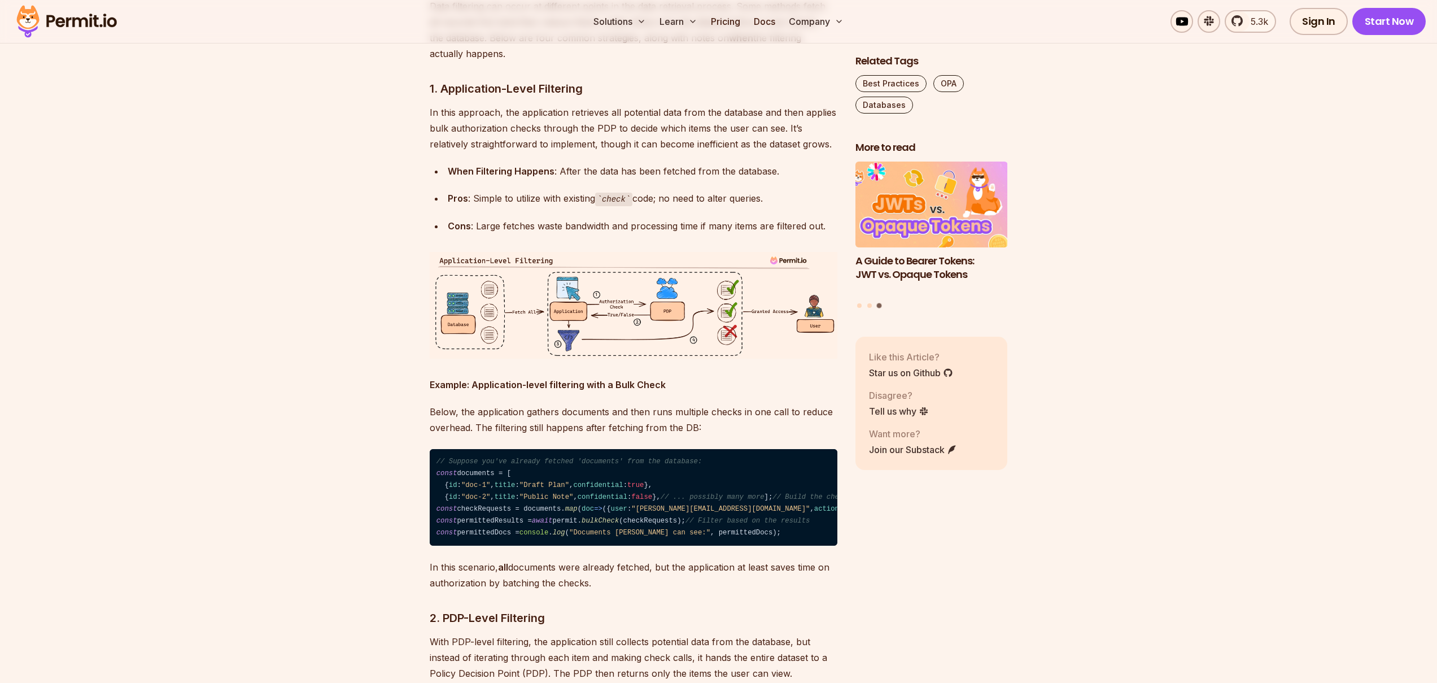
scroll to position [2107, 0]
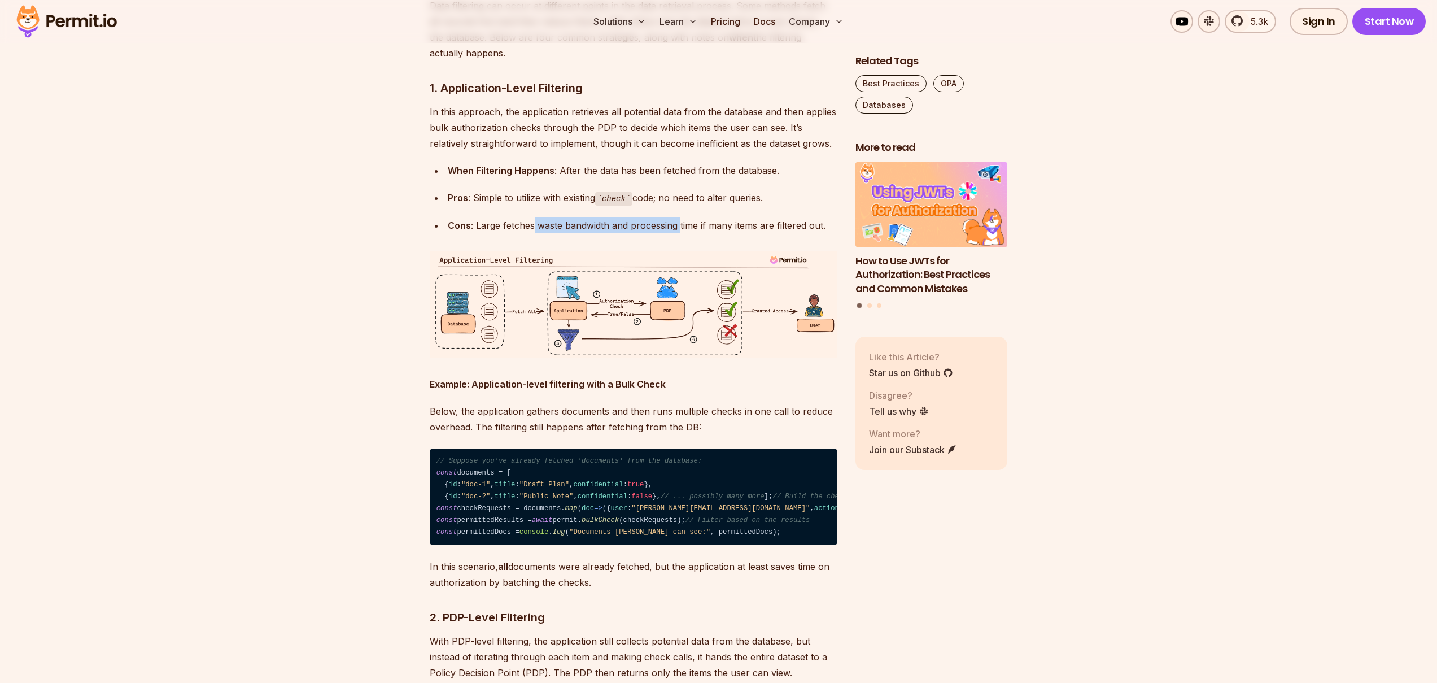
drag, startPoint x: 533, startPoint y: 350, endPoint x: 679, endPoint y: 352, distance: 146.3
click at [679, 233] on div "Cons : Large fetches waste bandwidth and processing time if many items are filt…" at bounding box center [643, 225] width 390 height 16
click at [687, 233] on div "Cons : Large fetches waste bandwidth and processing time if many items are filt…" at bounding box center [643, 225] width 390 height 16
click at [652, 233] on div "Cons : Large fetches waste bandwidth and processing time if many items are filt…" at bounding box center [643, 225] width 390 height 16
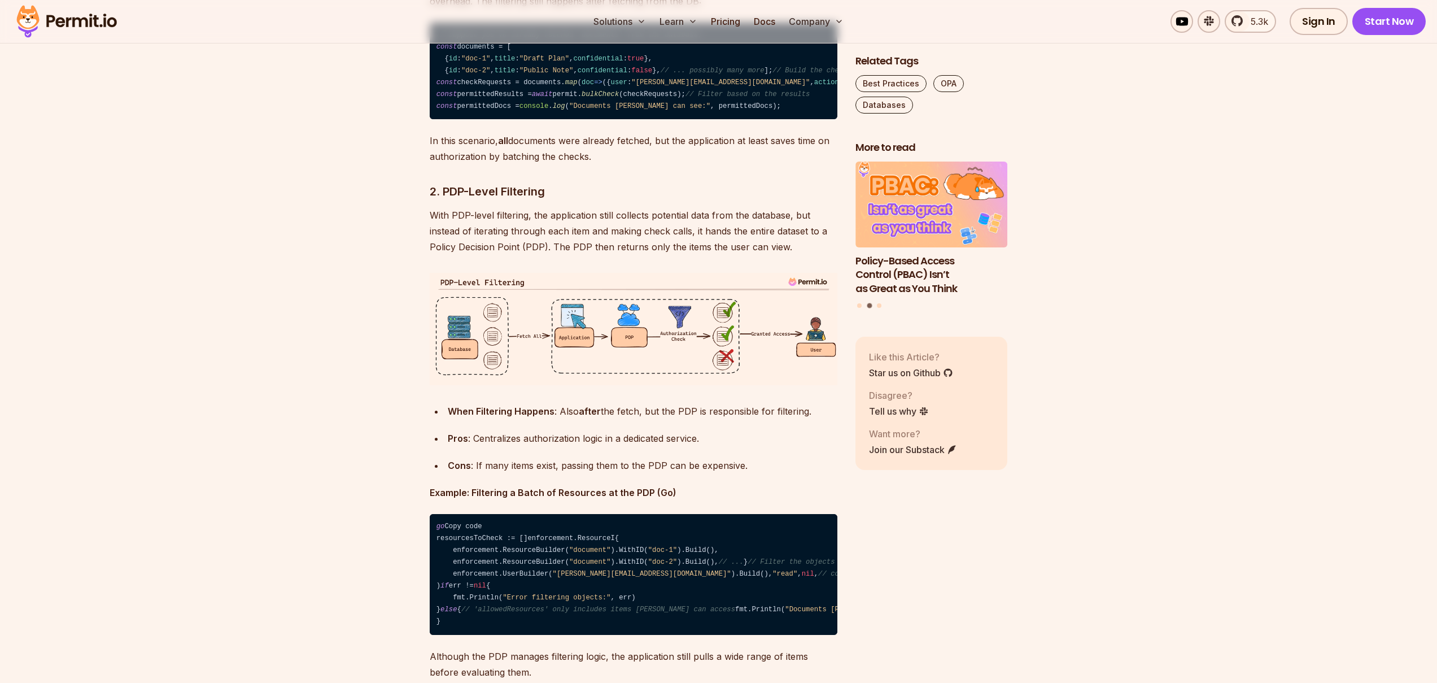
scroll to position [2534, 0]
drag, startPoint x: 653, startPoint y: 434, endPoint x: 656, endPoint y: 452, distance: 17.7
click at [656, 164] on p "In this scenario, all documents were already fetched, but the application at le…" at bounding box center [634, 148] width 408 height 32
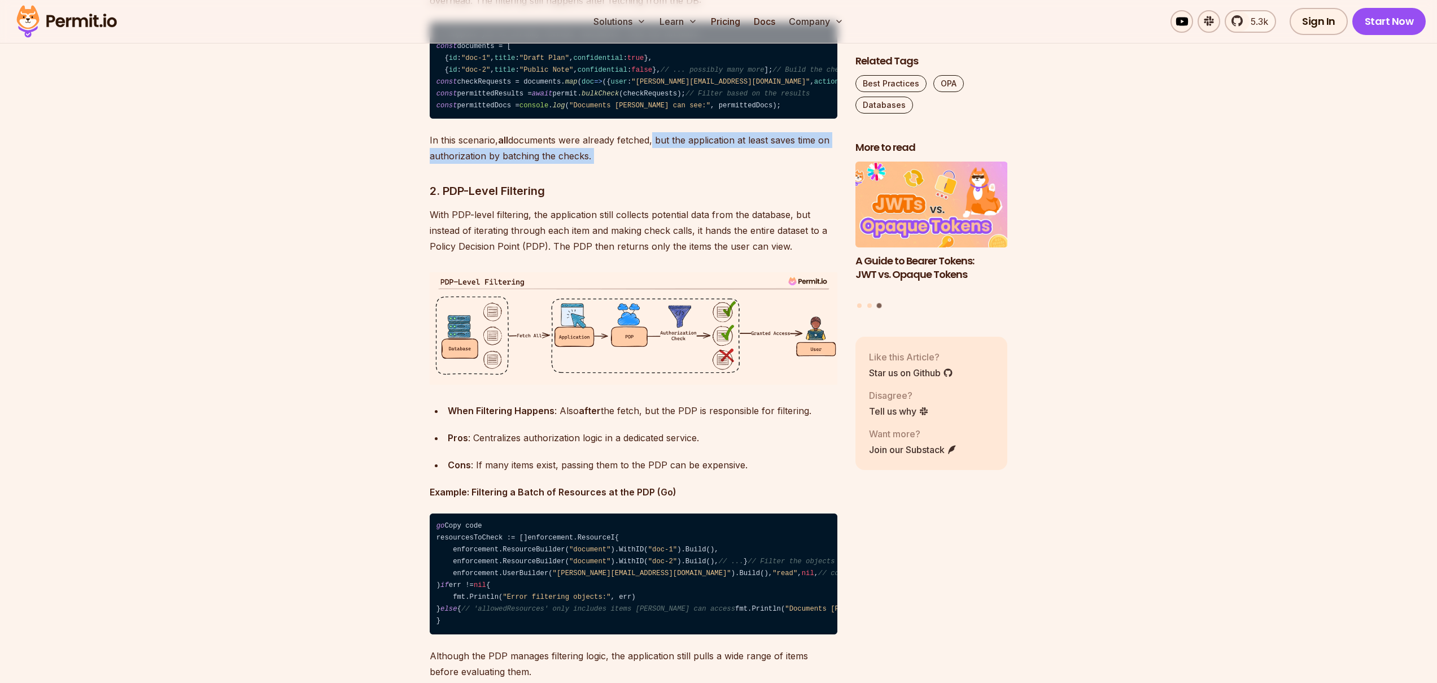
drag, startPoint x: 651, startPoint y: 431, endPoint x: 665, endPoint y: 461, distance: 33.1
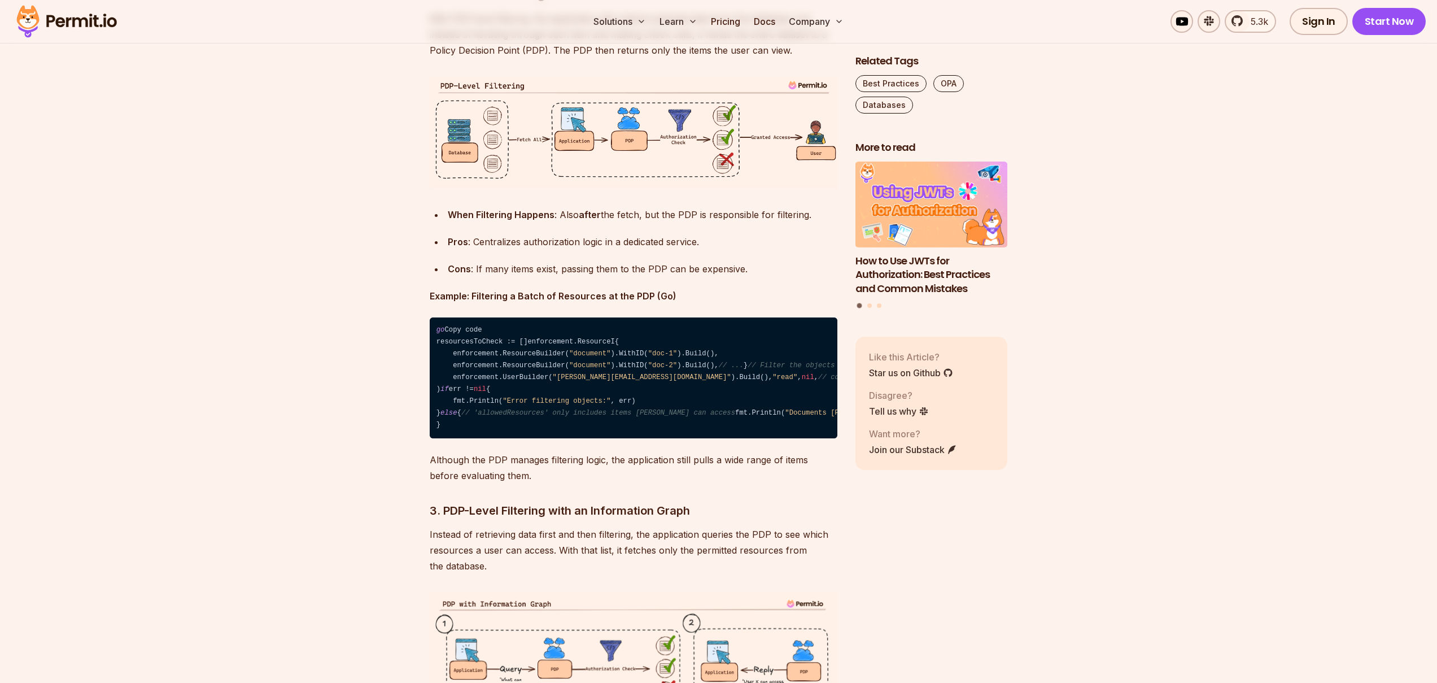
scroll to position [2730, 0]
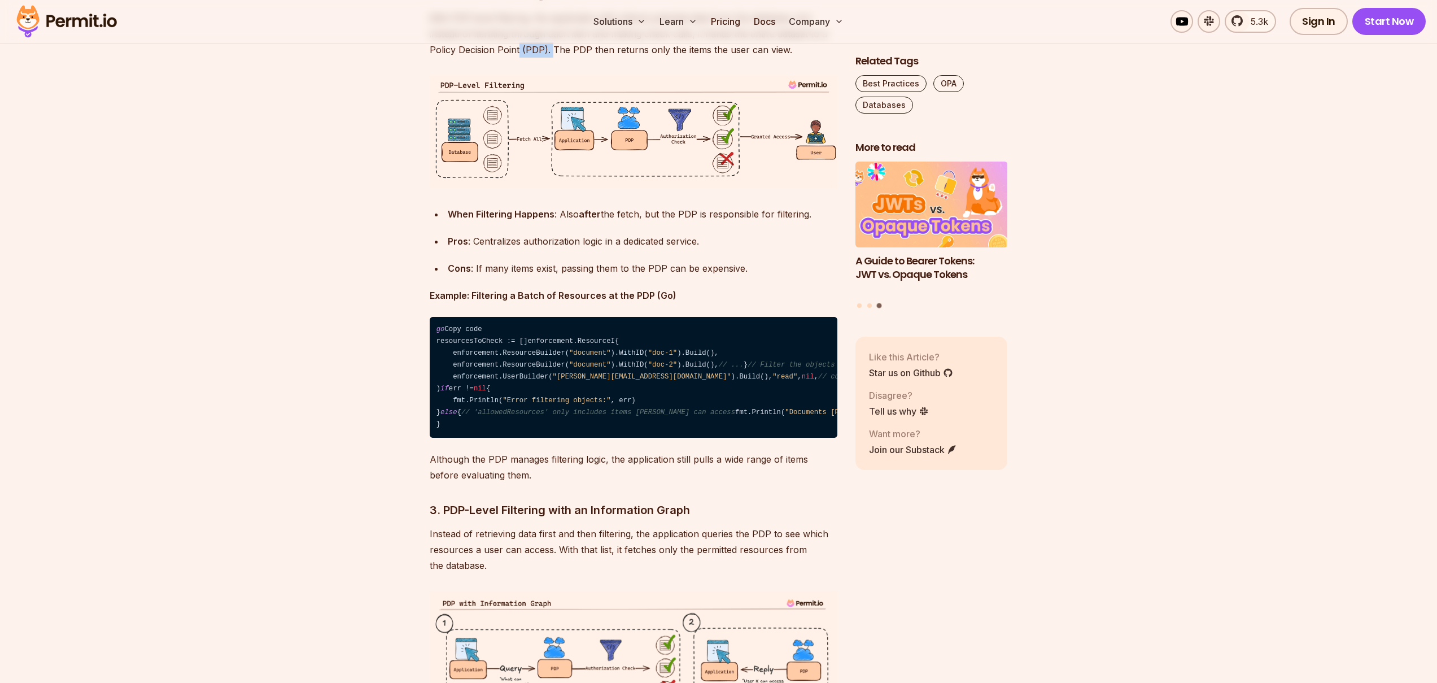
drag, startPoint x: 552, startPoint y: 342, endPoint x: 518, endPoint y: 342, distance: 33.3
click at [518, 58] on p "With PDP-level filtering, the application still collects potential data from th…" at bounding box center [634, 33] width 408 height 47
click at [529, 58] on p "With PDP-level filtering, the application still collects potential data from th…" at bounding box center [634, 33] width 408 height 47
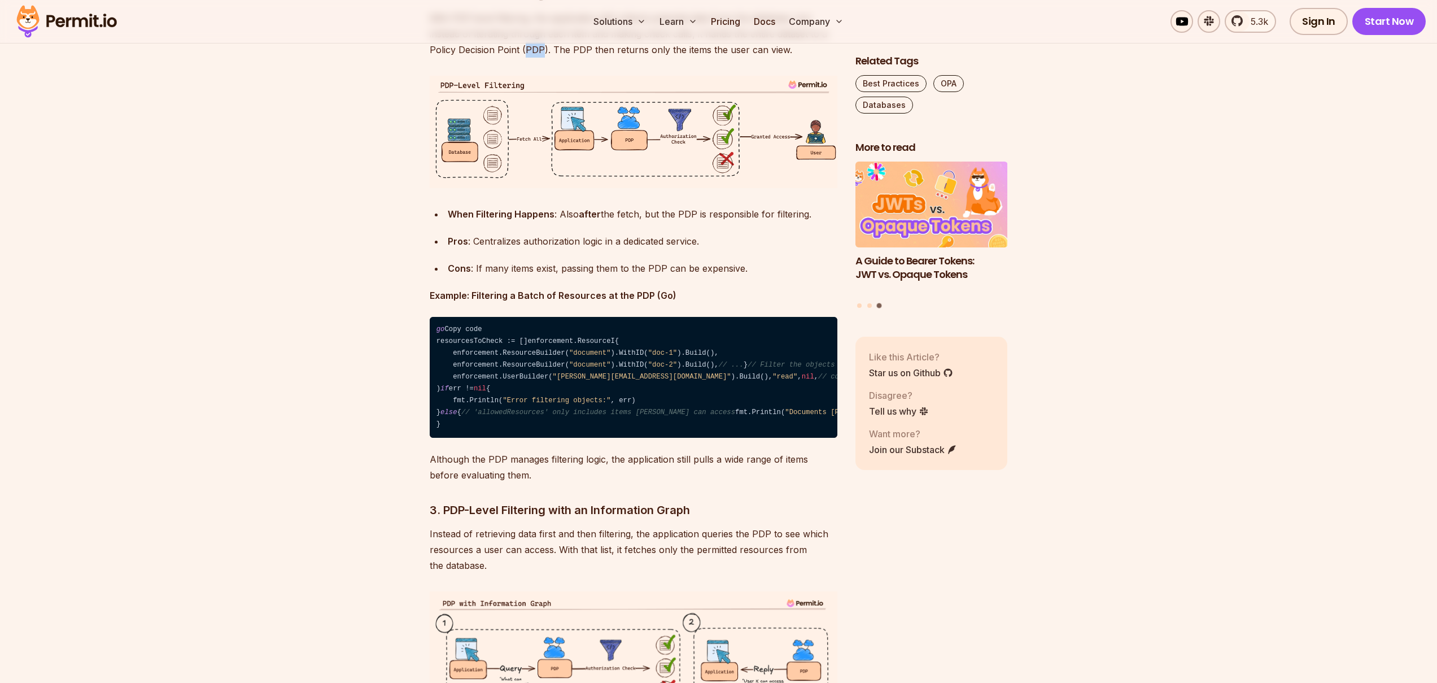
click at [529, 58] on p "With PDP-level filtering, the application still collects potential data from th…" at bounding box center [634, 33] width 408 height 47
click at [548, 58] on p "With PDP-level filtering, the application still collects potential data from th…" at bounding box center [634, 33] width 408 height 47
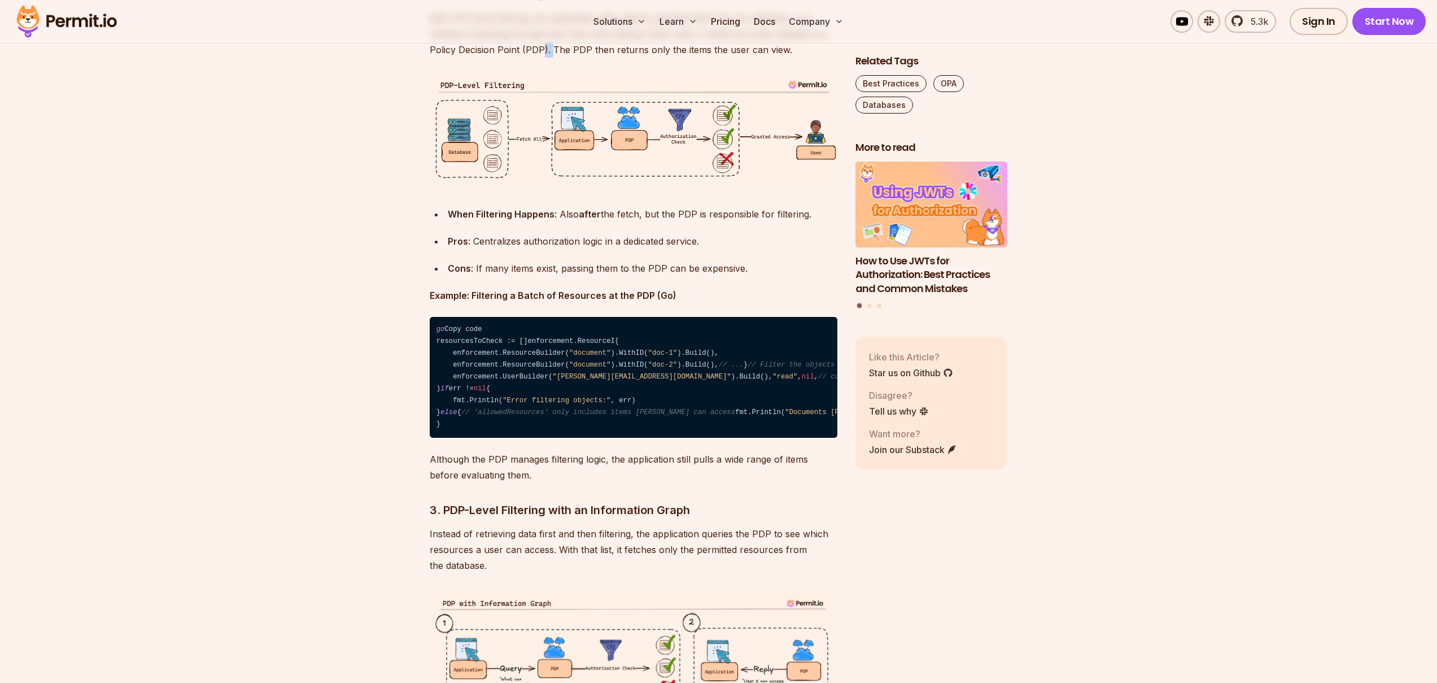
drag, startPoint x: 541, startPoint y: 343, endPoint x: 552, endPoint y: 343, distance: 11.3
click at [552, 58] on p "With PDP-level filtering, the application still collects potential data from th…" at bounding box center [634, 33] width 408 height 47
click at [547, 58] on p "With PDP-level filtering, the application still collects potential data from th…" at bounding box center [634, 33] width 408 height 47
click at [540, 58] on p "With PDP-level filtering, the application still collects potential data from th…" at bounding box center [634, 33] width 408 height 47
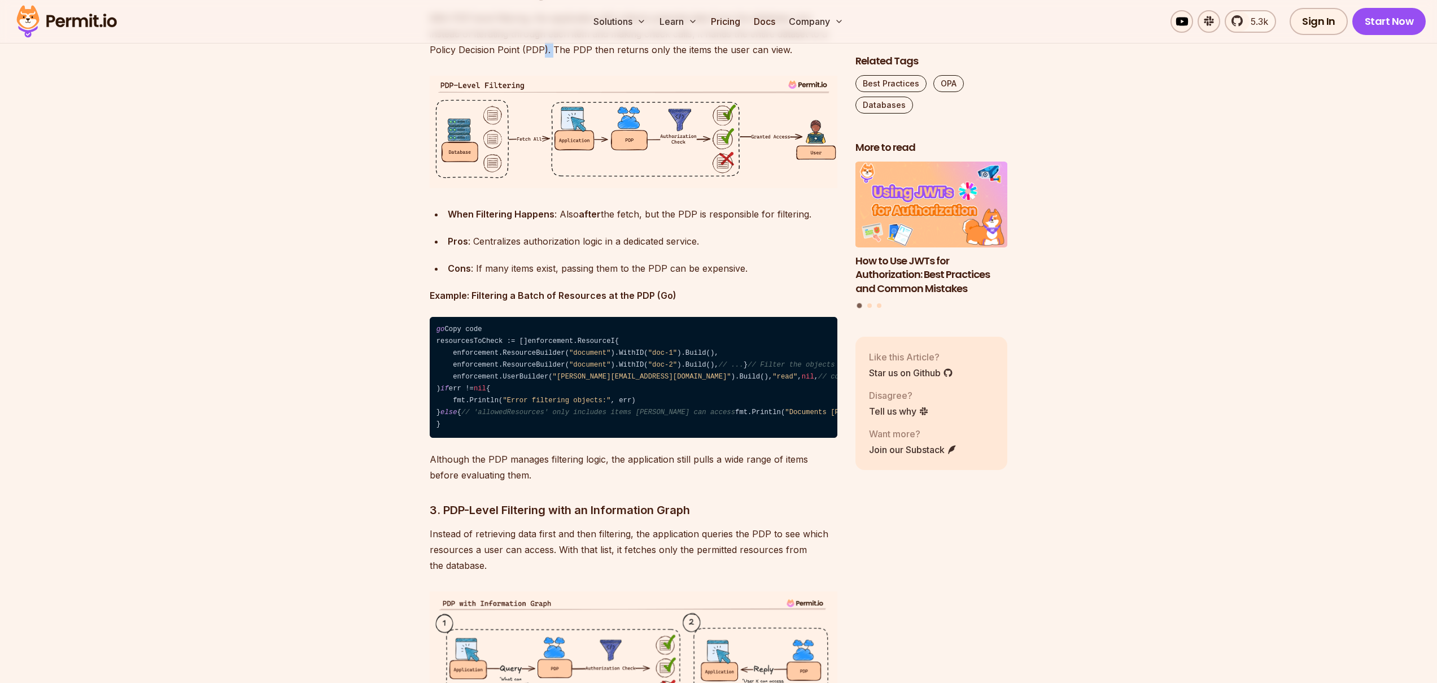
drag, startPoint x: 542, startPoint y: 342, endPoint x: 551, endPoint y: 342, distance: 9.6
click at [551, 58] on p "With PDP-level filtering, the application still collects potential data from th…" at bounding box center [634, 33] width 408 height 47
click at [545, 58] on p "With PDP-level filtering, the application still collects potential data from th…" at bounding box center [634, 33] width 408 height 47
drag, startPoint x: 543, startPoint y: 343, endPoint x: 552, endPoint y: 343, distance: 9.1
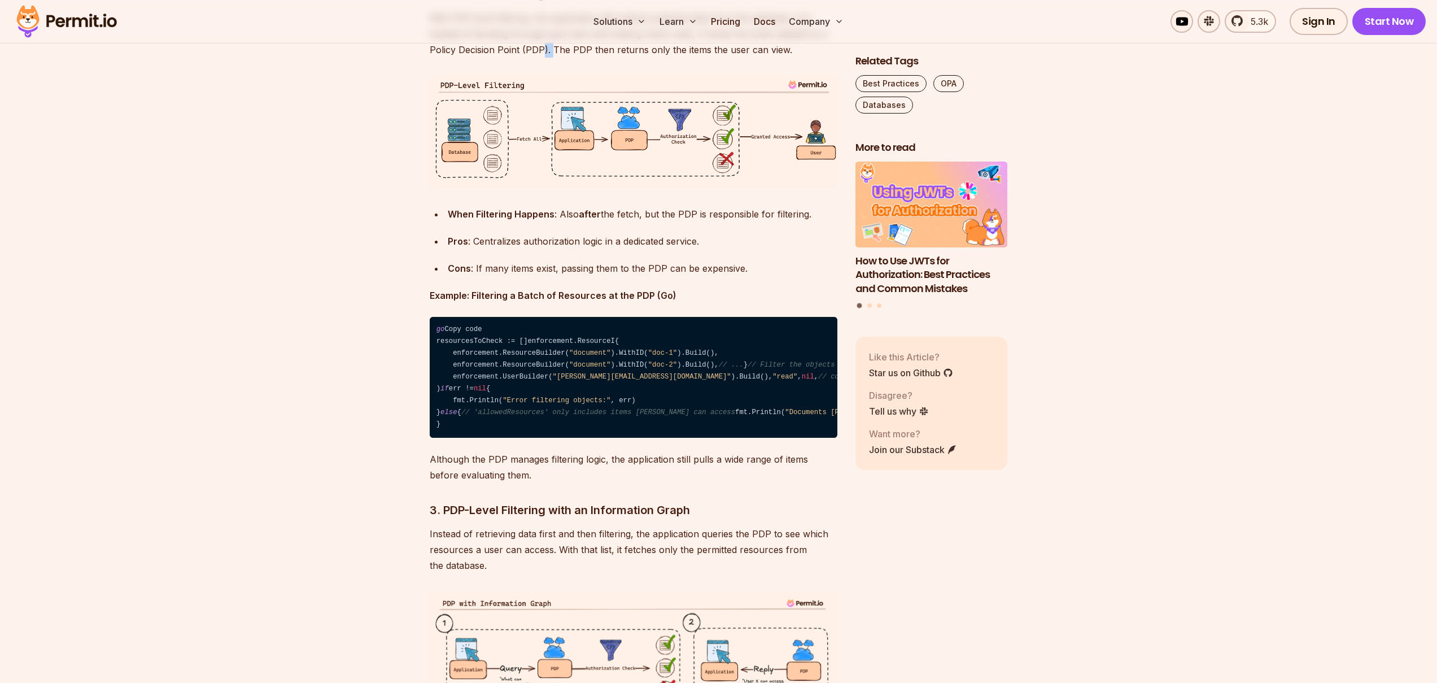
click at [552, 58] on p "With PDP-level filtering, the application still collects potential data from th…" at bounding box center [634, 33] width 408 height 47
click at [546, 58] on p "With PDP-level filtering, the application still collects potential data from th…" at bounding box center [634, 33] width 408 height 47
drag, startPoint x: 542, startPoint y: 343, endPoint x: 554, endPoint y: 343, distance: 12.4
click at [554, 58] on p "With PDP-level filtering, the application still collects potential data from th…" at bounding box center [634, 33] width 408 height 47
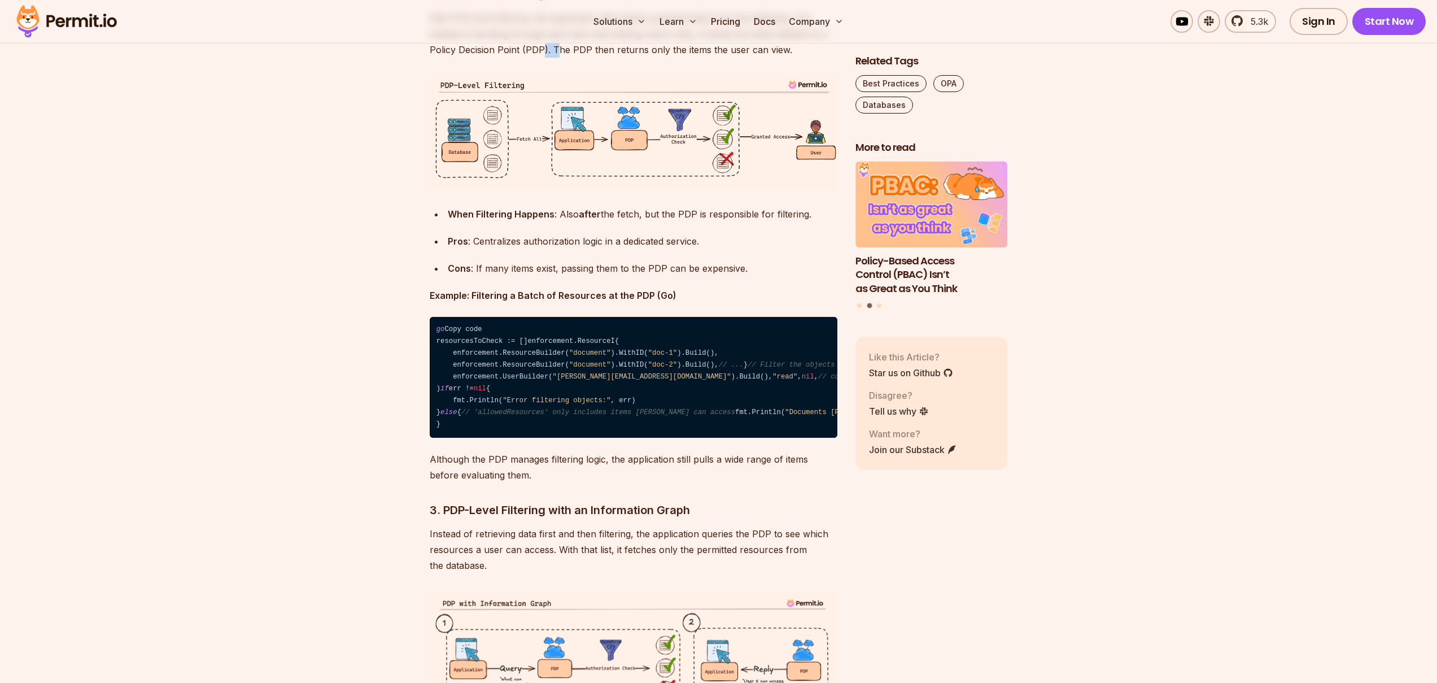
click at [548, 58] on p "With PDP-level filtering, the application still collects potential data from th…" at bounding box center [634, 33] width 408 height 47
drag, startPoint x: 543, startPoint y: 344, endPoint x: 553, endPoint y: 343, distance: 10.7
click at [553, 58] on p "With PDP-level filtering, the application still collects potential data from th…" at bounding box center [634, 33] width 408 height 47
click at [547, 58] on p "With PDP-level filtering, the application still collects potential data from th…" at bounding box center [634, 33] width 408 height 47
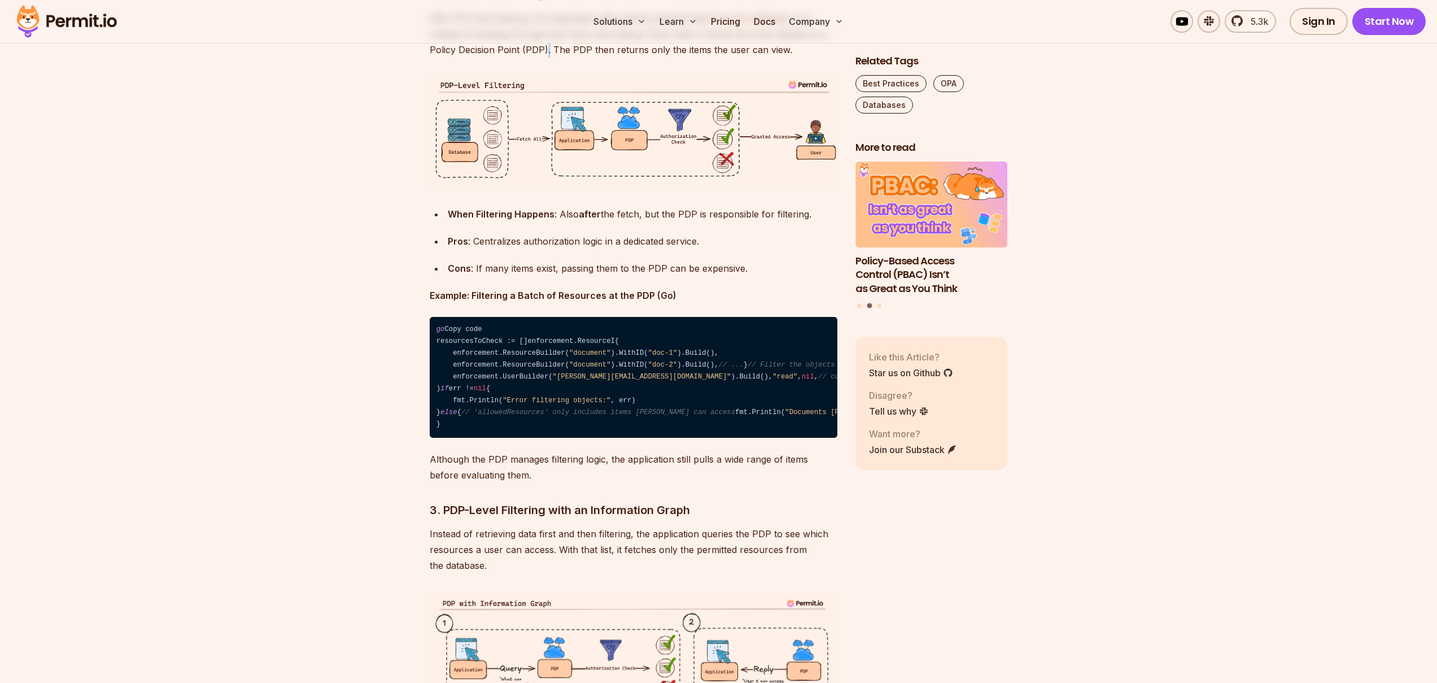
click at [547, 58] on p "With PDP-level filtering, the application still collects potential data from th…" at bounding box center [634, 33] width 408 height 47
click at [548, 58] on p "With PDP-level filtering, the application still collects potential data from th…" at bounding box center [634, 33] width 408 height 47
click at [556, 58] on p "With PDP-level filtering, the application still collects potential data from th…" at bounding box center [634, 33] width 408 height 47
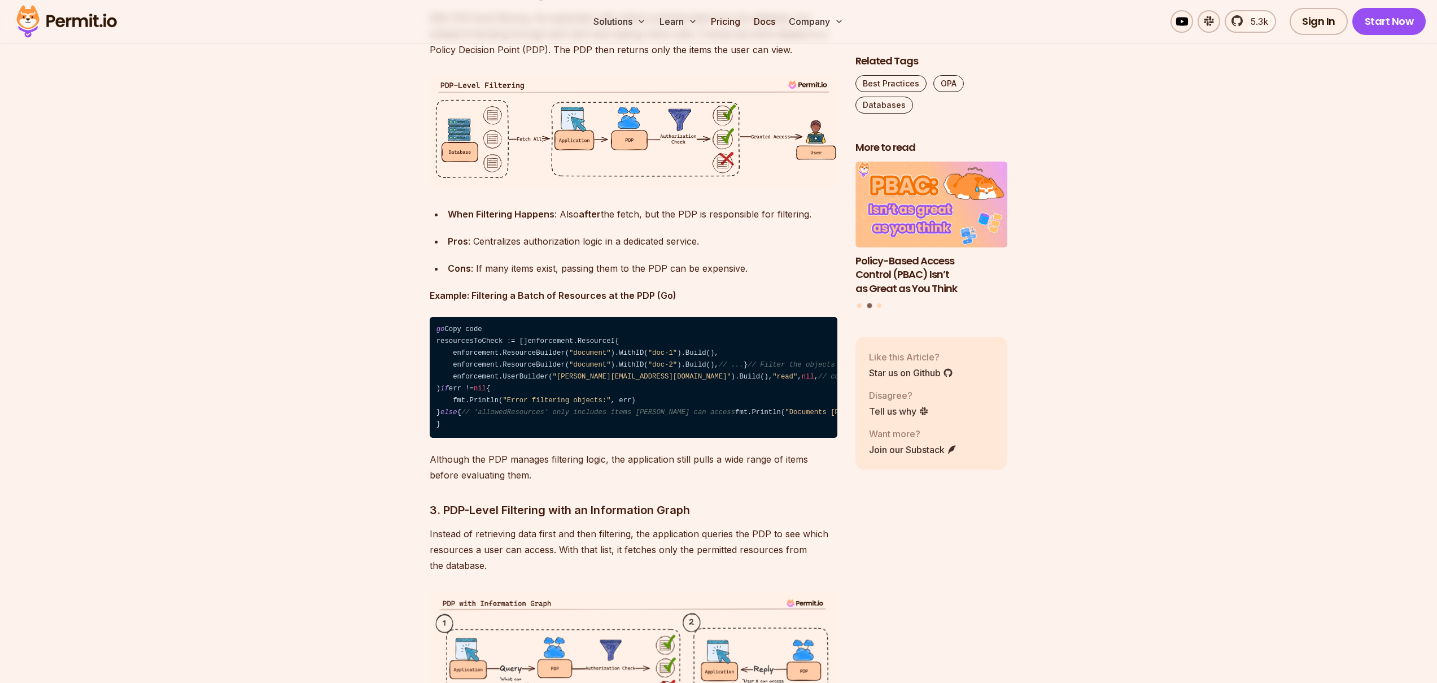
click at [535, 58] on p "With PDP-level filtering, the application still collects potential data from th…" at bounding box center [634, 33] width 408 height 47
drag, startPoint x: 543, startPoint y: 343, endPoint x: 552, endPoint y: 343, distance: 9.0
click at [552, 58] on p "With PDP-level filtering, the application still collects potential data from th…" at bounding box center [634, 33] width 408 height 47
click at [545, 58] on p "With PDP-level filtering, the application still collects potential data from th…" at bounding box center [634, 33] width 408 height 47
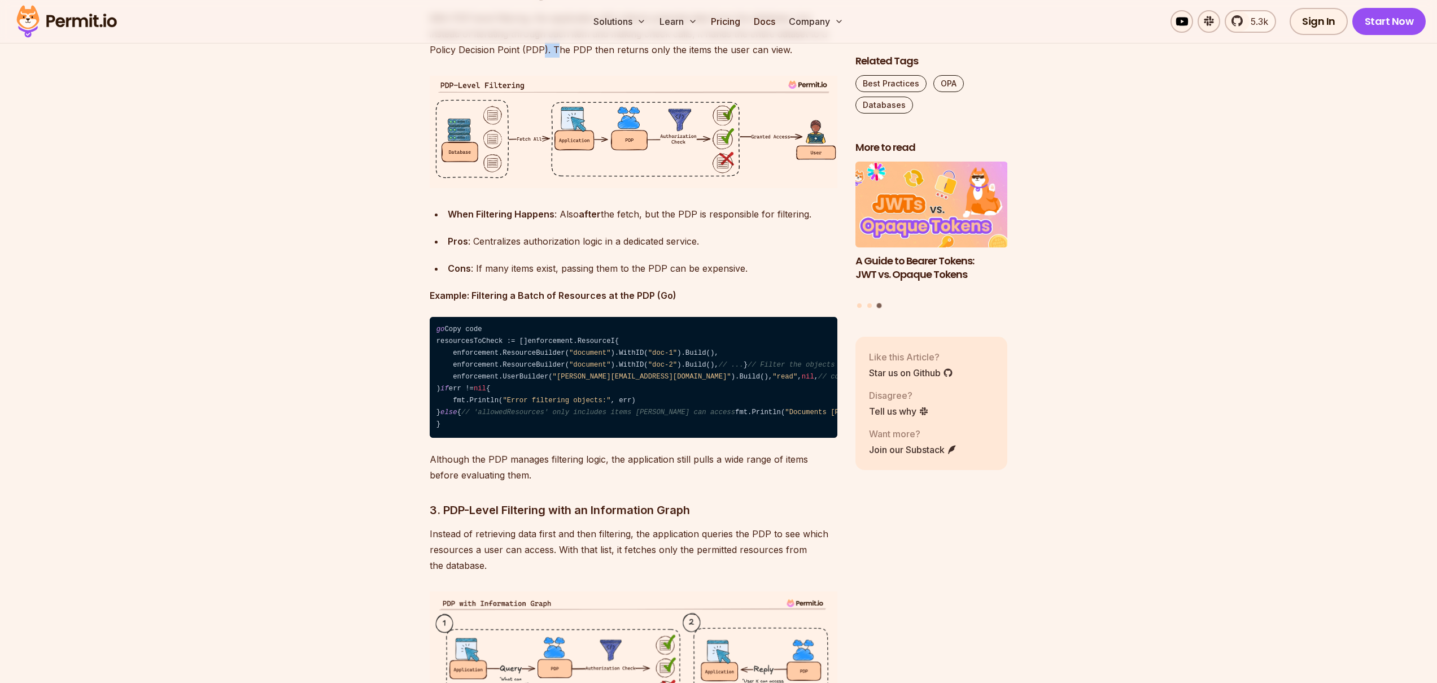
drag, startPoint x: 543, startPoint y: 342, endPoint x: 554, endPoint y: 344, distance: 11.4
click at [557, 58] on p "With PDP-level filtering, the application still collects potential data from th…" at bounding box center [634, 33] width 408 height 47
click at [549, 58] on p "With PDP-level filtering, the application still collects potential data from th…" at bounding box center [634, 33] width 408 height 47
click at [562, 58] on p "With PDP-level filtering, the application still collects potential data from th…" at bounding box center [634, 33] width 408 height 47
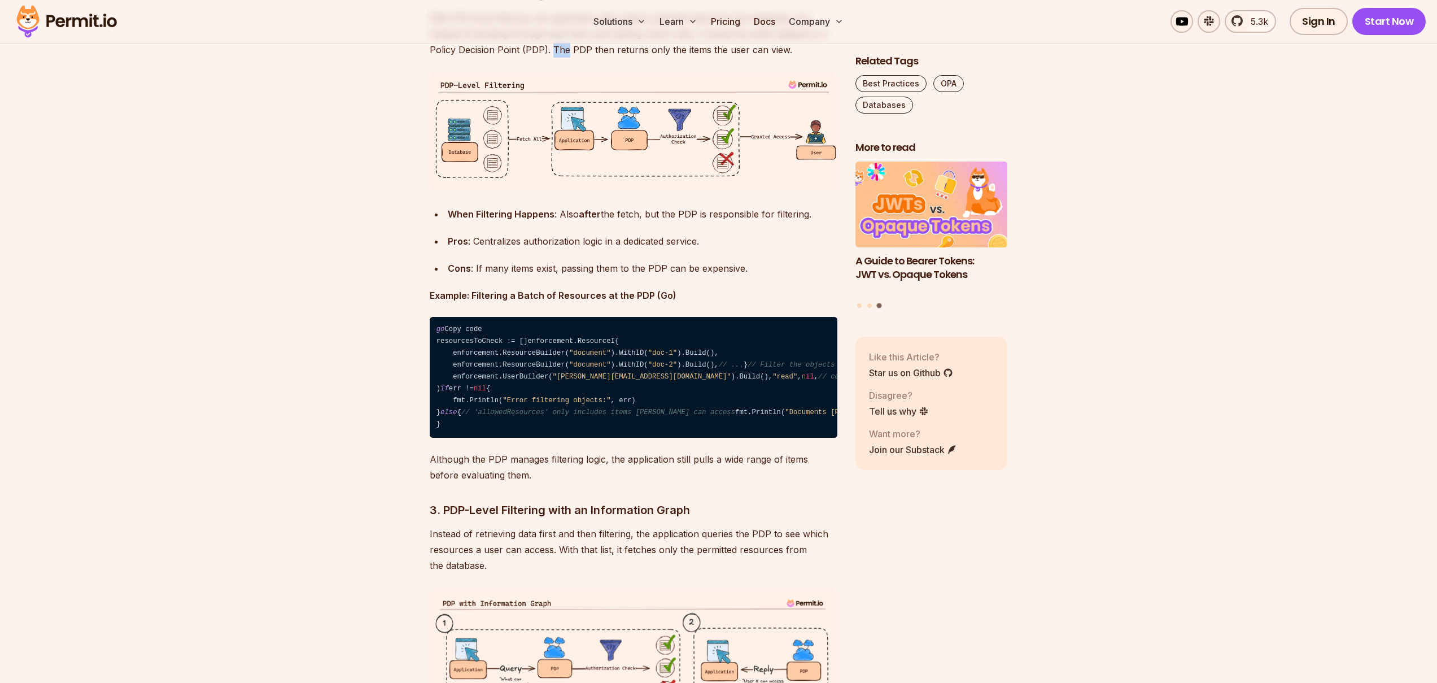
click at [562, 58] on p "With PDP-level filtering, the application still collects potential data from th…" at bounding box center [634, 33] width 408 height 47
click at [541, 58] on p "With PDP-level filtering, the application still collects potential data from th…" at bounding box center [634, 33] width 408 height 47
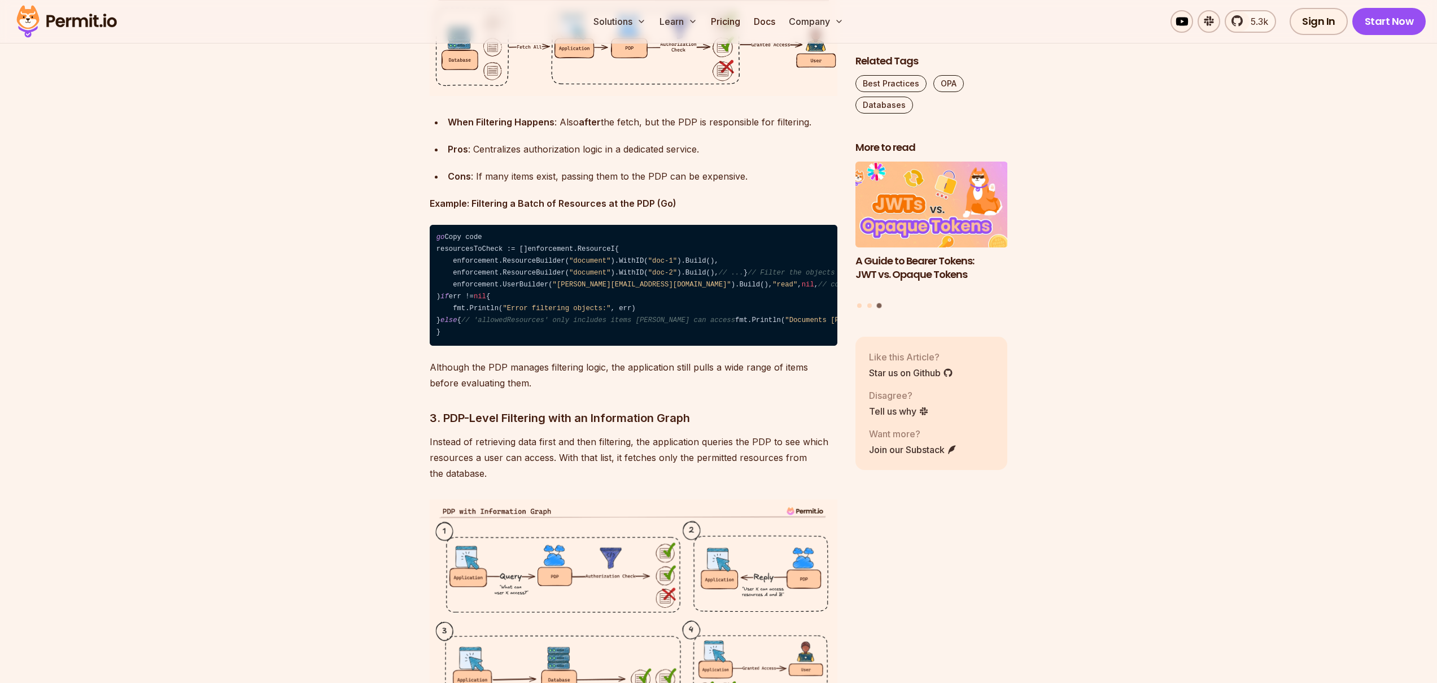
scroll to position [2875, 0]
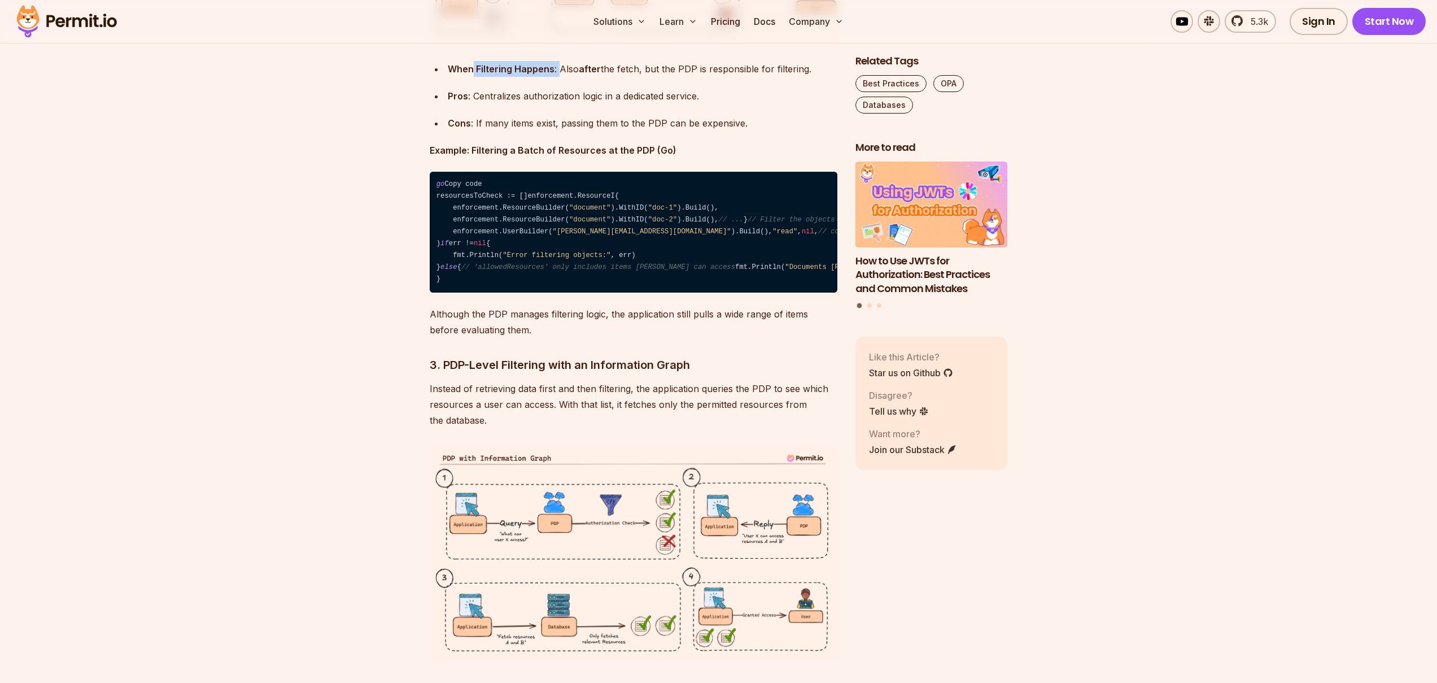
drag, startPoint x: 472, startPoint y: 363, endPoint x: 560, endPoint y: 364, distance: 87.5
click at [560, 77] on div "When Filtering Happens : Also after the fetch, but the PDP is responsible for f…" at bounding box center [643, 69] width 390 height 16
click at [590, 75] on strong "after" at bounding box center [590, 68] width 22 height 11
click at [638, 77] on div "When Filtering Happens : Also after the fetch, but the PDP is responsible for f…" at bounding box center [643, 69] width 390 height 16
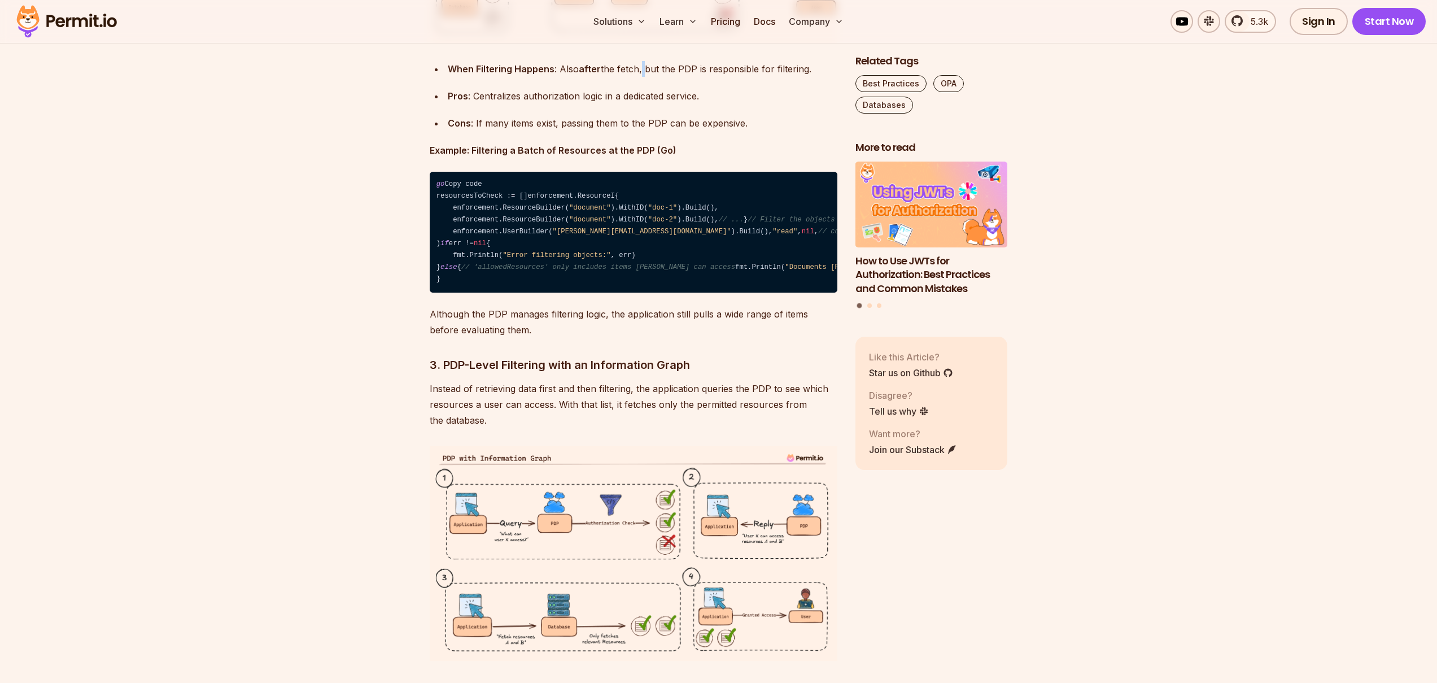
drag, startPoint x: 638, startPoint y: 363, endPoint x: 700, endPoint y: 364, distance: 62.1
click at [639, 77] on div "When Filtering Happens : Also after the fetch, but the PDP is responsible for f…" at bounding box center [643, 69] width 390 height 16
click at [683, 77] on div "When Filtering Happens : Also after the fetch, but the PDP is responsible for f…" at bounding box center [643, 69] width 390 height 16
click at [701, 77] on div "When Filtering Happens : Also after the fetch, but the PDP is responsible for f…" at bounding box center [643, 69] width 390 height 16
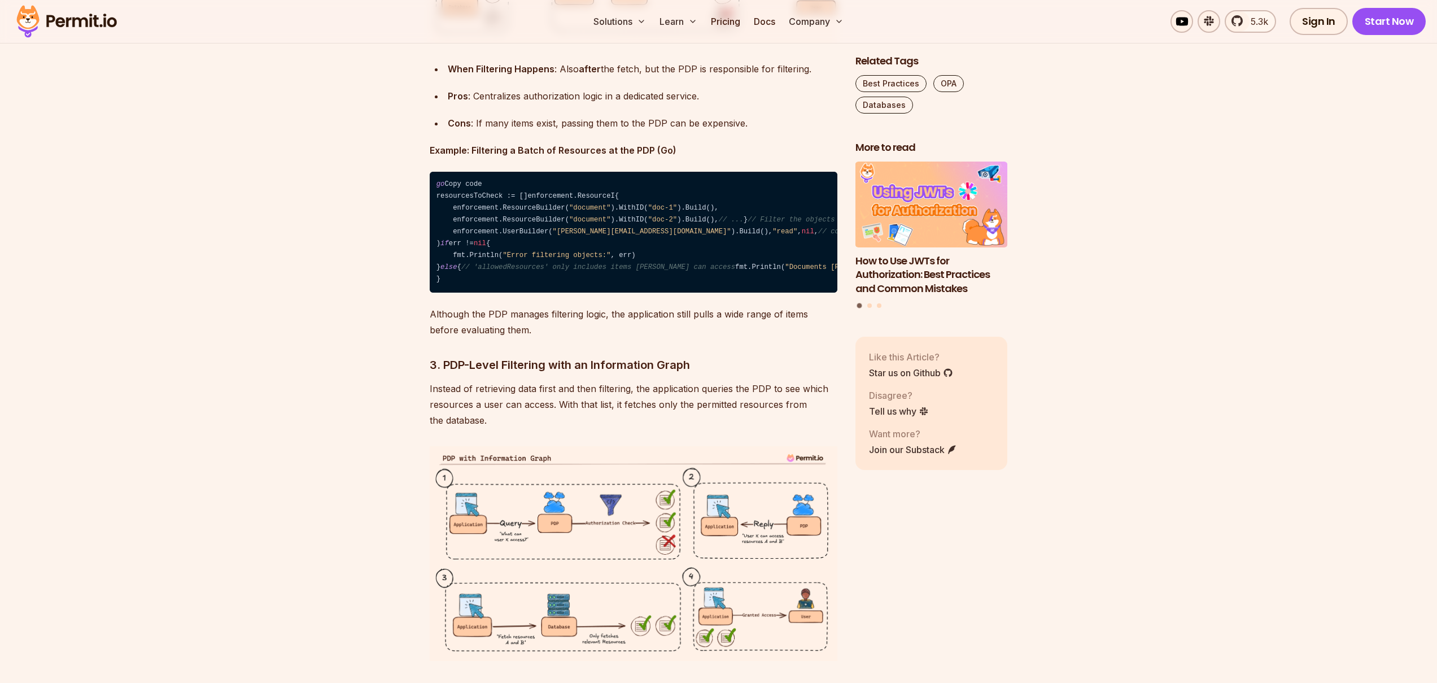
drag, startPoint x: 695, startPoint y: 362, endPoint x: 813, endPoint y: 364, distance: 118.0
click at [813, 77] on div "When Filtering Happens : Also after the fetch, but the PDP is responsible for f…" at bounding box center [643, 69] width 390 height 16
click at [788, 77] on div "When Filtering Happens : Also after the fetch, but the PDP is responsible for f…" at bounding box center [643, 69] width 390 height 16
click at [771, 77] on div "When Filtering Happens : Also after the fetch, but the PDP is responsible for f…" at bounding box center [643, 69] width 390 height 16
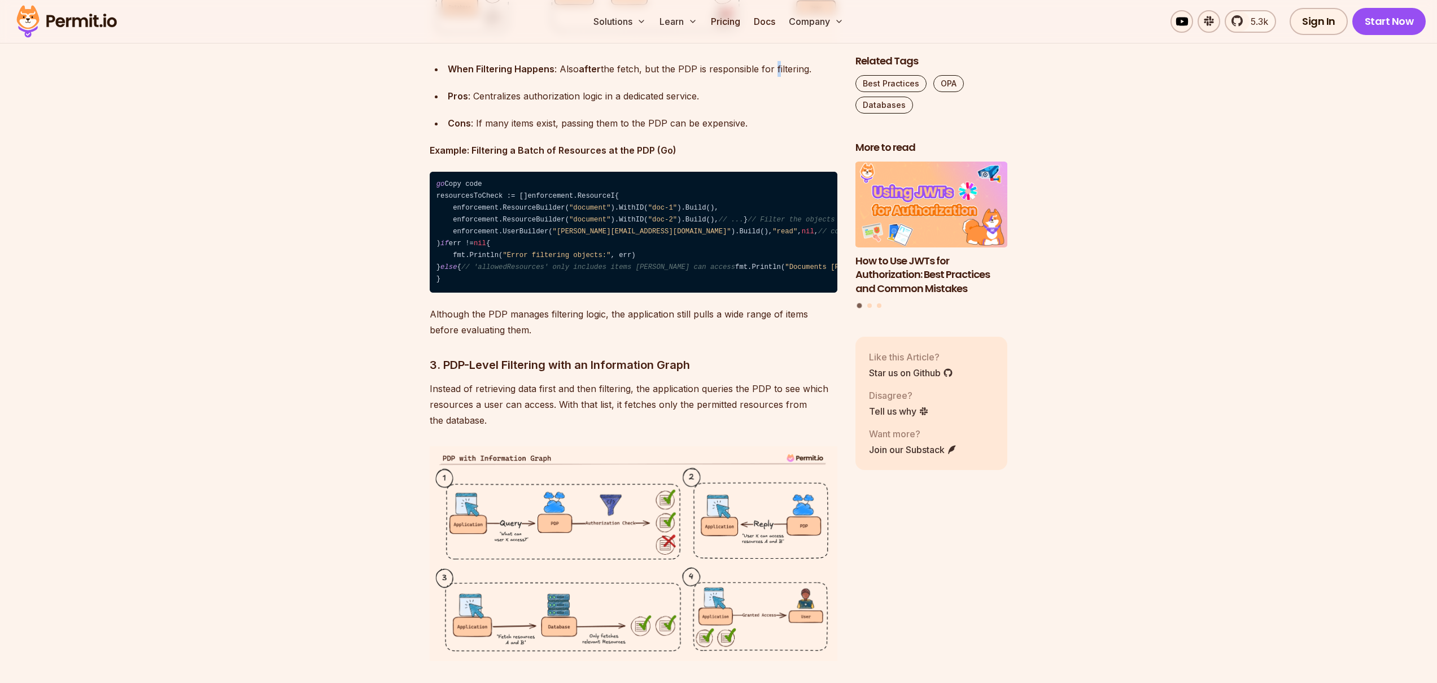
drag, startPoint x: 771, startPoint y: 363, endPoint x: 790, endPoint y: 361, distance: 19.2
click at [771, 77] on div "When Filtering Happens : Also after the fetch, but the PDP is responsible for f…" at bounding box center [643, 69] width 390 height 16
click at [790, 77] on div "When Filtering Happens : Also after the fetch, but the PDP is responsible for f…" at bounding box center [643, 69] width 390 height 16
click at [750, 77] on div "When Filtering Happens : Also after the fetch, but the PDP is responsible for f…" at bounding box center [643, 69] width 390 height 16
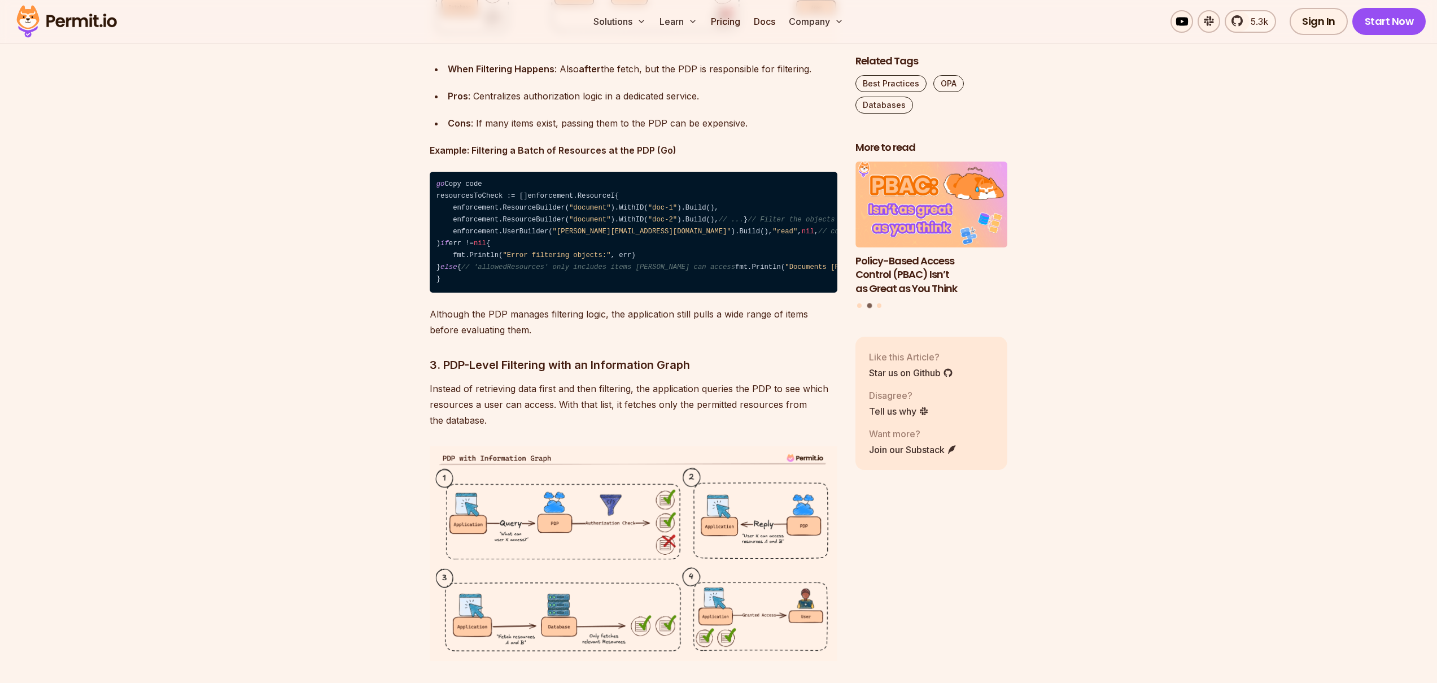
drag, startPoint x: 758, startPoint y: 363, endPoint x: 822, endPoint y: 364, distance: 63.8
click at [822, 77] on div "When Filtering Happens : Also after the fetch, but the PDP is responsible for f…" at bounding box center [643, 69] width 390 height 16
click at [801, 77] on div "When Filtering Happens : Also after the fetch, but the PDP is responsible for f…" at bounding box center [643, 69] width 390 height 16
drag, startPoint x: 801, startPoint y: 363, endPoint x: 742, endPoint y: 361, distance: 59.3
click at [791, 77] on div "When Filtering Happens : Also after the fetch, but the PDP is responsible for f…" at bounding box center [643, 69] width 390 height 16
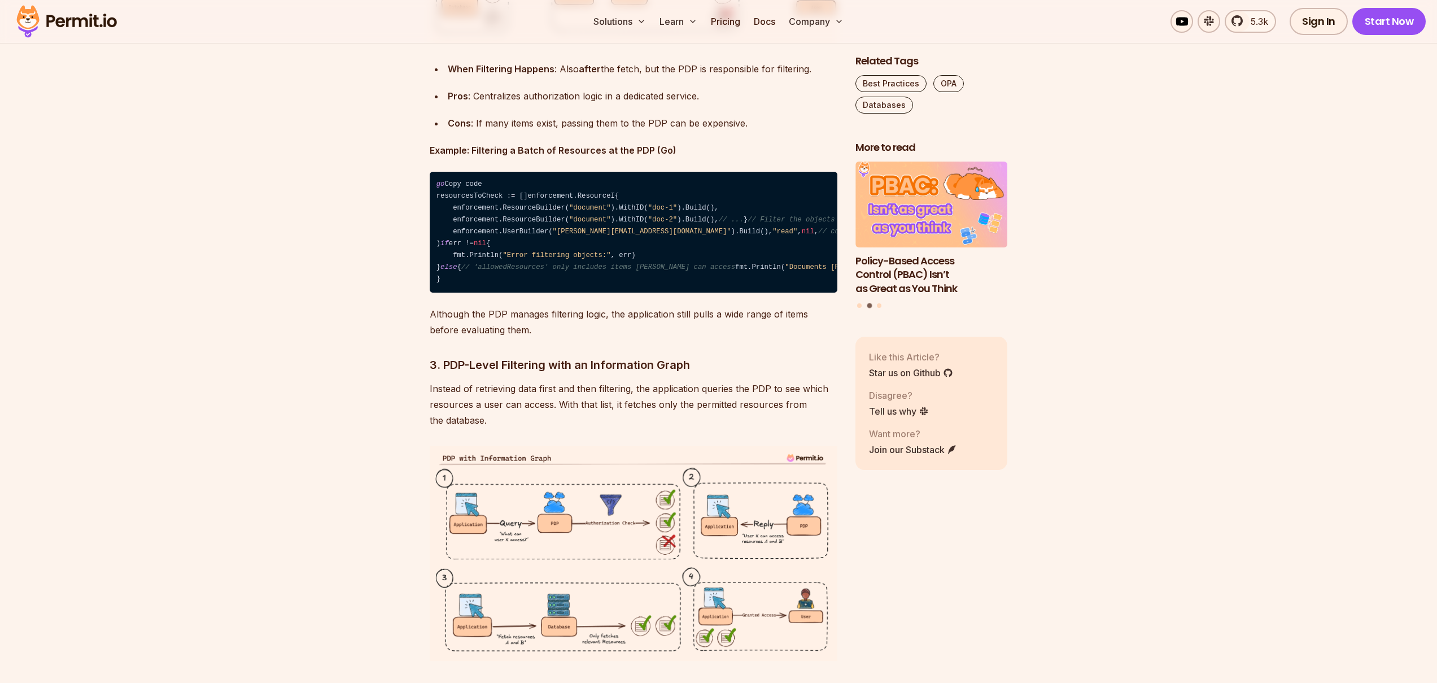
drag, startPoint x: 742, startPoint y: 361, endPoint x: 622, endPoint y: 413, distance: 131.2
click at [740, 77] on div "When Filtering Happens : Also after the fetch, but the PDP is responsible for f…" at bounding box center [643, 69] width 390 height 16
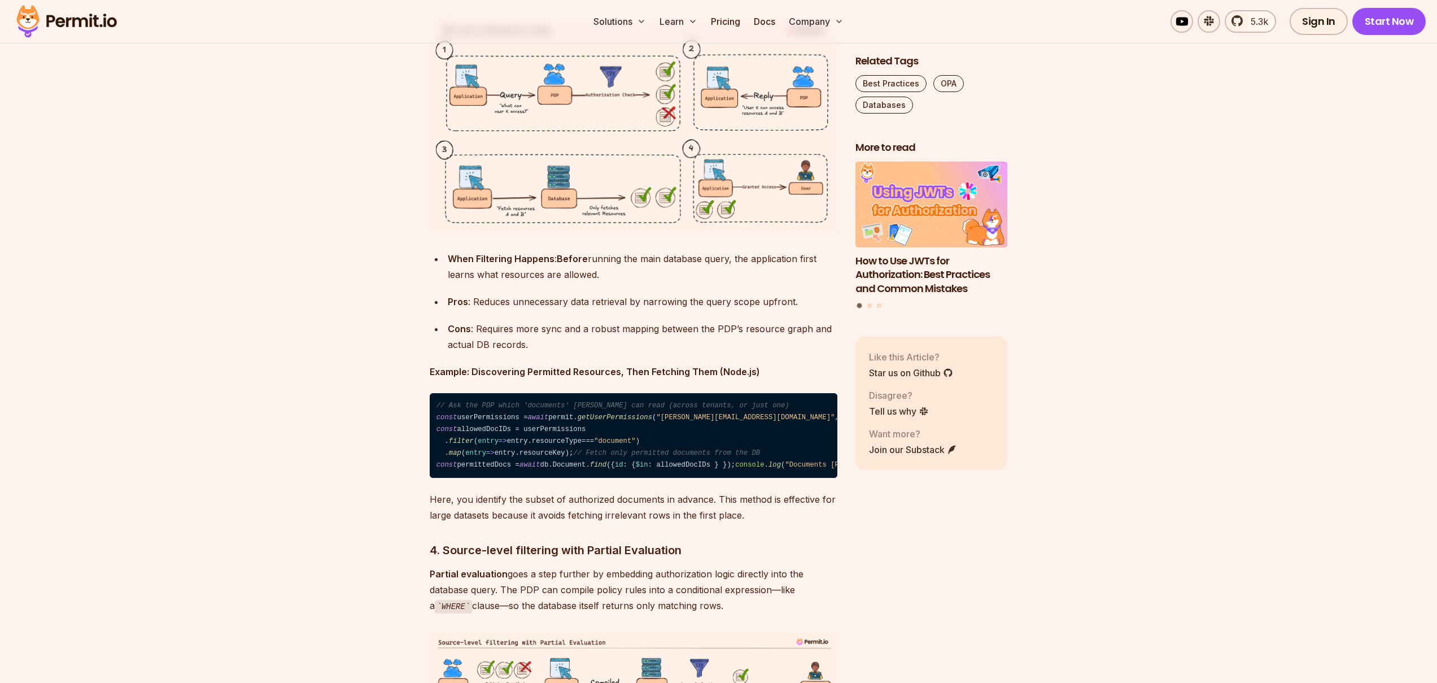
scroll to position [3308, 0]
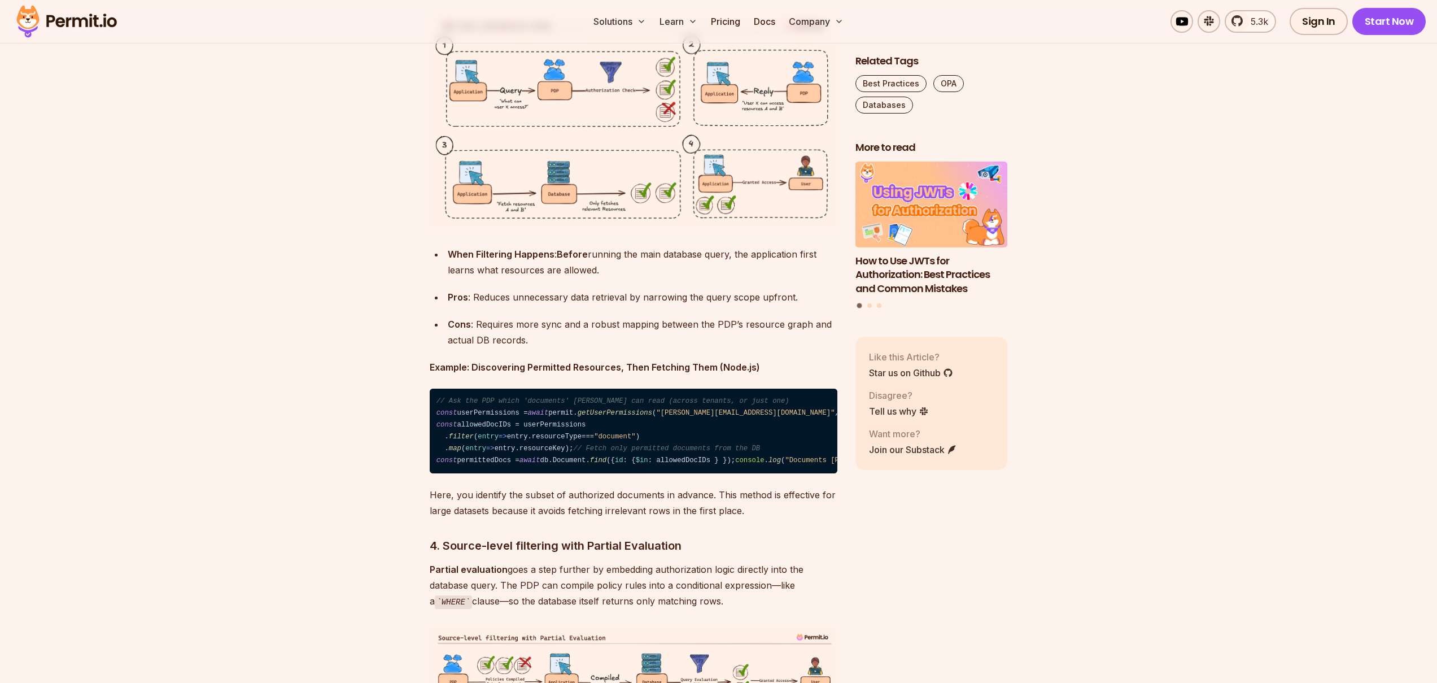
drag, startPoint x: 475, startPoint y: 403, endPoint x: 636, endPoint y: 404, distance: 160.9
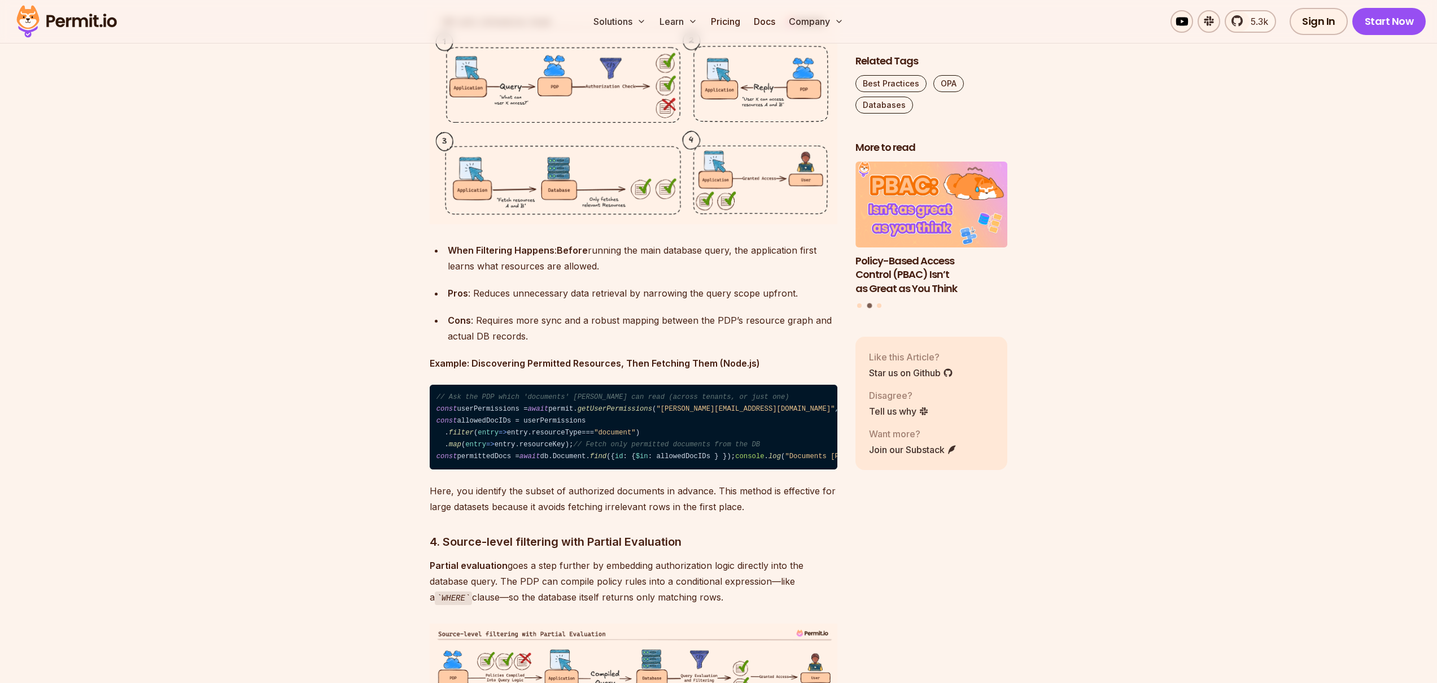
scroll to position [3312, 0]
drag, startPoint x: 509, startPoint y: 429, endPoint x: 553, endPoint y: 413, distance: 47.1
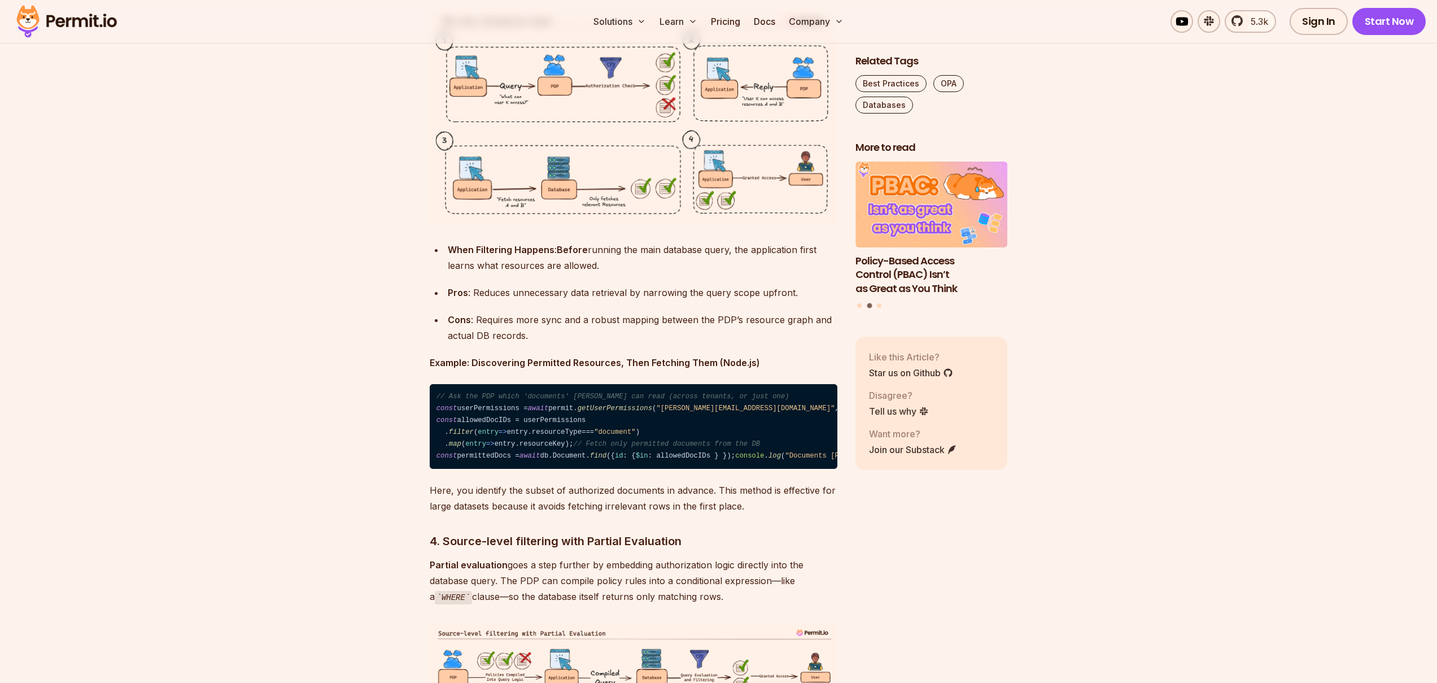
drag, startPoint x: 722, startPoint y: 413, endPoint x: 580, endPoint y: 403, distance: 142.1
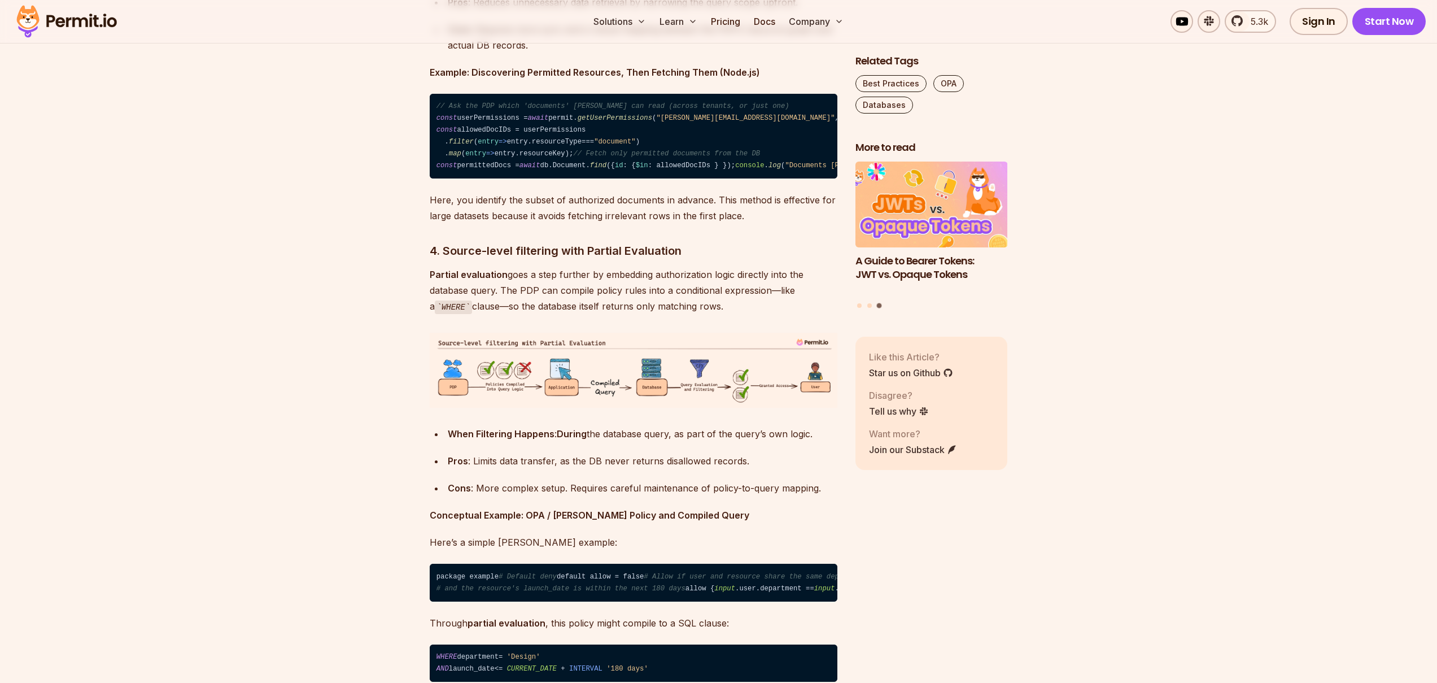
scroll to position [3594, 0]
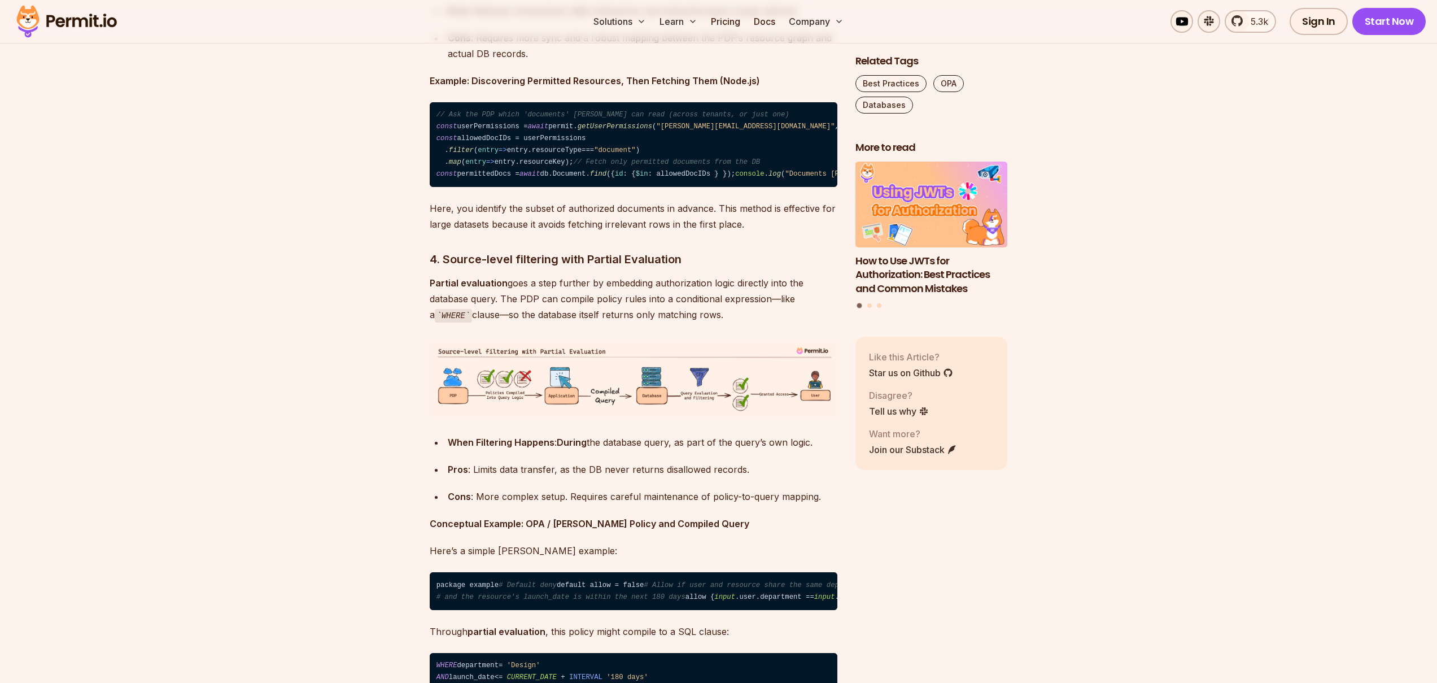
drag, startPoint x: 587, startPoint y: 415, endPoint x: 619, endPoint y: 437, distance: 38.5
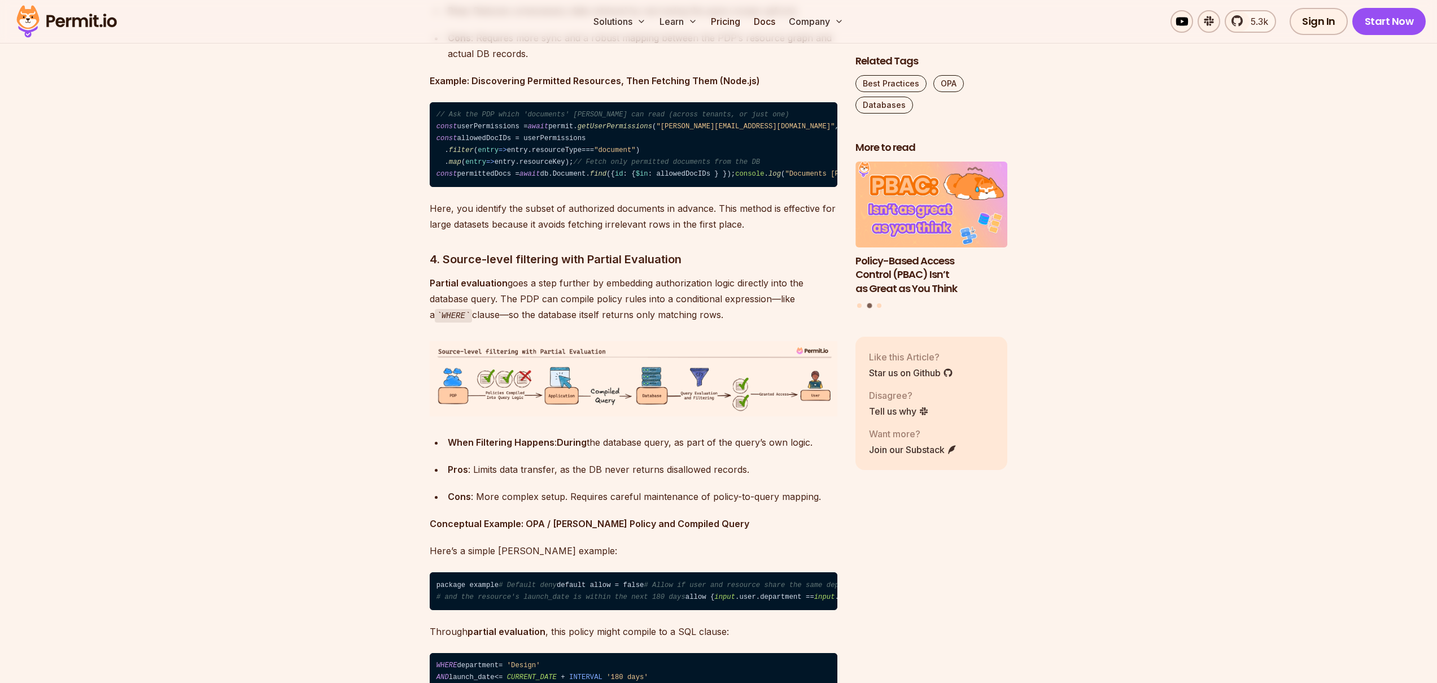
drag, startPoint x: 514, startPoint y: 483, endPoint x: 536, endPoint y: 500, distance: 27.8
click at [536, 62] on div "Cons : Requires more sync and a robust mapping between the PDP’s resource graph…" at bounding box center [643, 46] width 390 height 32
drag, startPoint x: 536, startPoint y: 500, endPoint x: 556, endPoint y: 482, distance: 26.8
click at [539, 62] on div "Cons : Requires more sync and a robust mapping between the PDP’s resource graph…" at bounding box center [643, 46] width 390 height 32
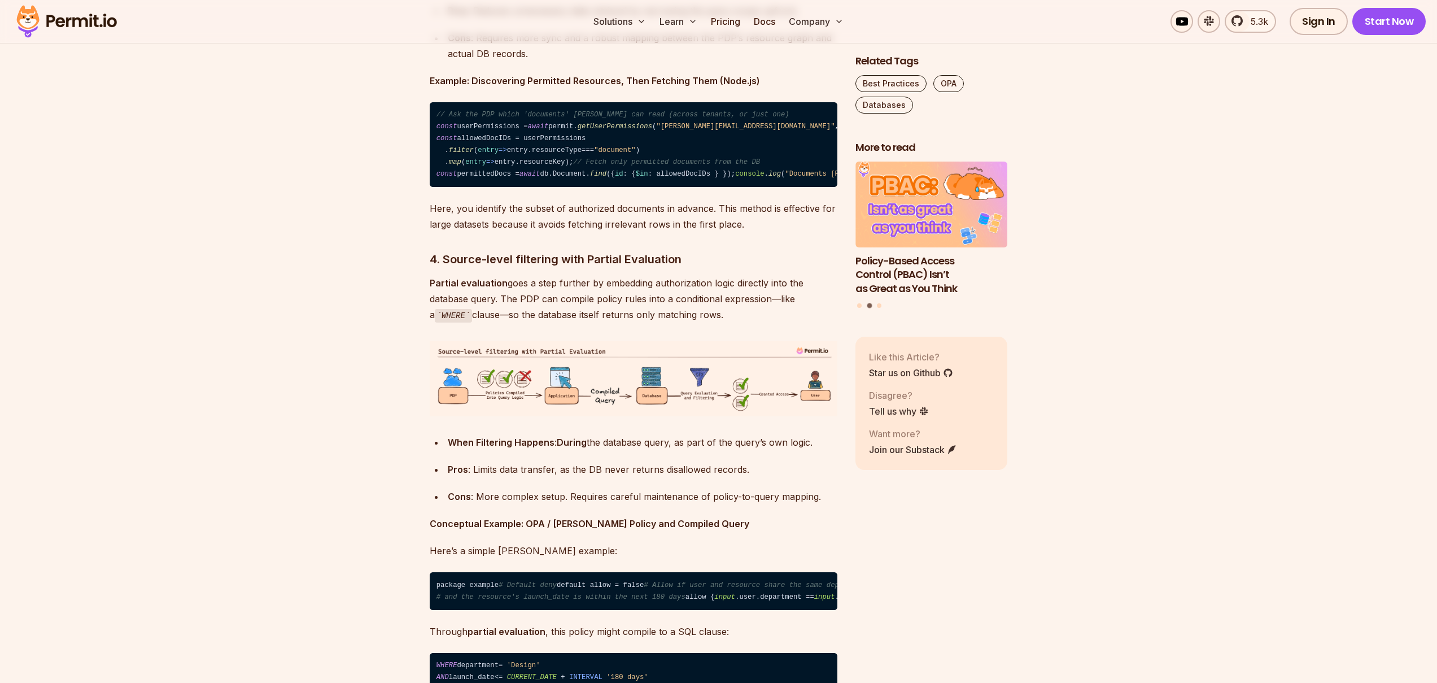
click at [552, 62] on div "Cons : Requires more sync and a robust mapping between the PDP’s resource graph…" at bounding box center [643, 46] width 390 height 32
drag, startPoint x: 552, startPoint y: 484, endPoint x: 544, endPoint y: 509, distance: 25.7
click at [552, 62] on div "Cons : Requires more sync and a robust mapping between the PDP’s resource graph…" at bounding box center [643, 46] width 390 height 32
click at [544, 509] on div "In many applications, authorization is typically seen as an allow-or-deny mecha…" at bounding box center [634, 123] width 408 height 6006
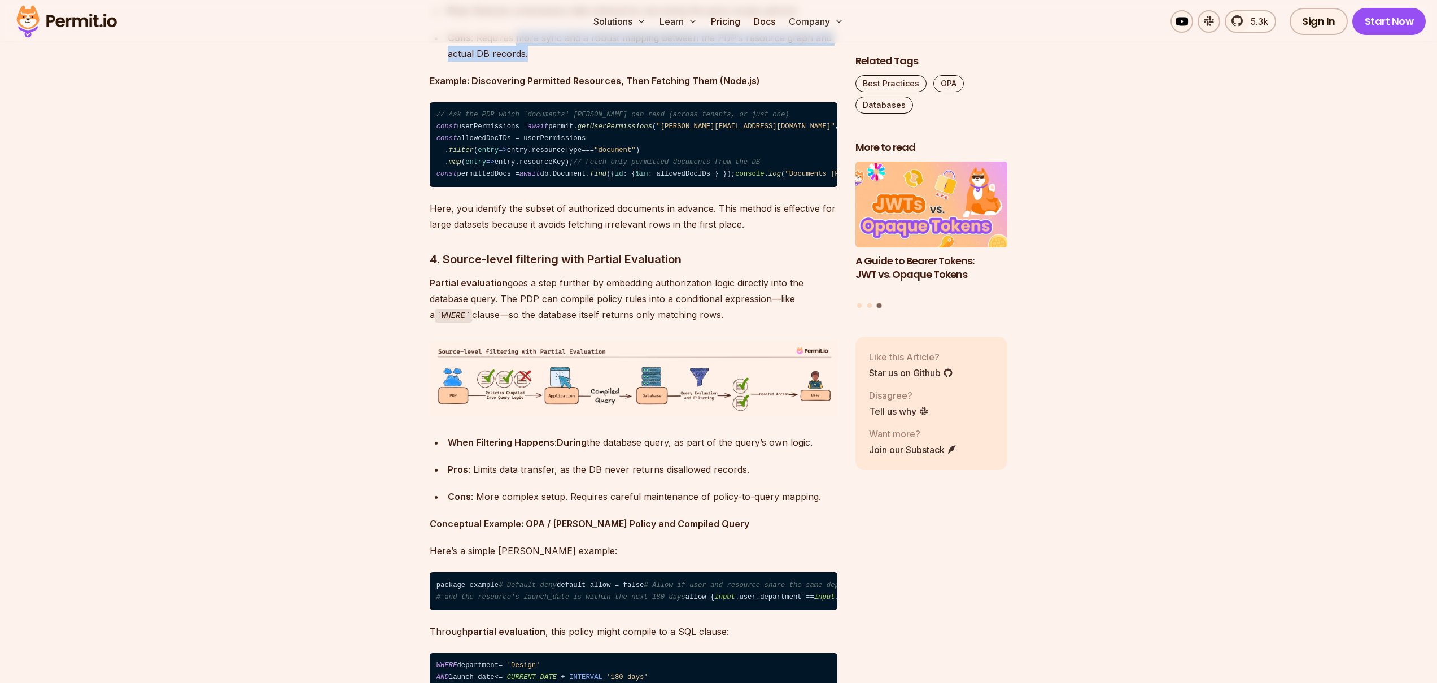
drag, startPoint x: 516, startPoint y: 485, endPoint x: 539, endPoint y: 507, distance: 32.4
click at [539, 62] on div "Cons : Requires more sync and a robust mapping between the PDP’s resource graph…" at bounding box center [643, 46] width 390 height 32
click at [552, 62] on div "Cons : Requires more sync and a robust mapping between the PDP’s resource graph…" at bounding box center [643, 46] width 390 height 32
drag, startPoint x: 552, startPoint y: 484, endPoint x: 541, endPoint y: 502, distance: 20.5
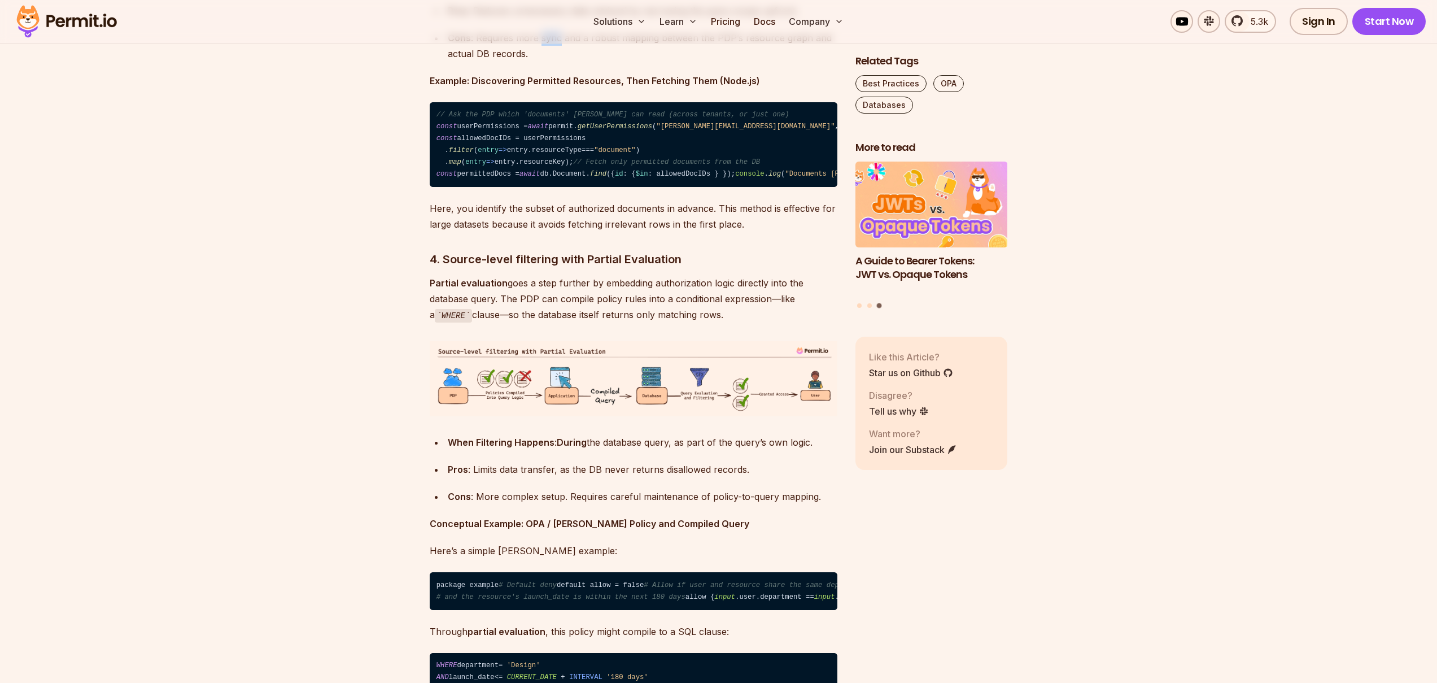
click at [552, 62] on div "Cons : Requires more sync and a robust mapping between the PDP’s resource graph…" at bounding box center [643, 46] width 390 height 32
click at [540, 62] on div "Cons : Requires more sync and a robust mapping between the PDP’s resource graph…" at bounding box center [643, 46] width 390 height 32
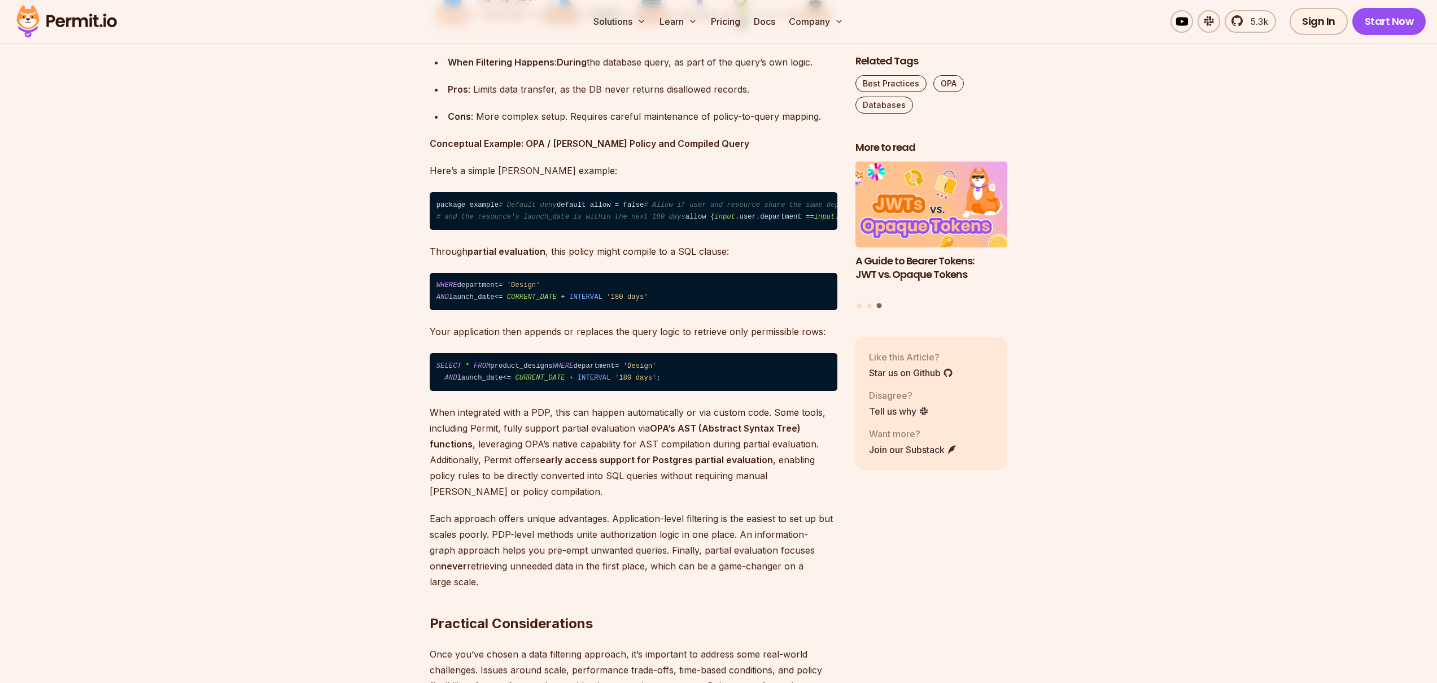
scroll to position [3988, 0]
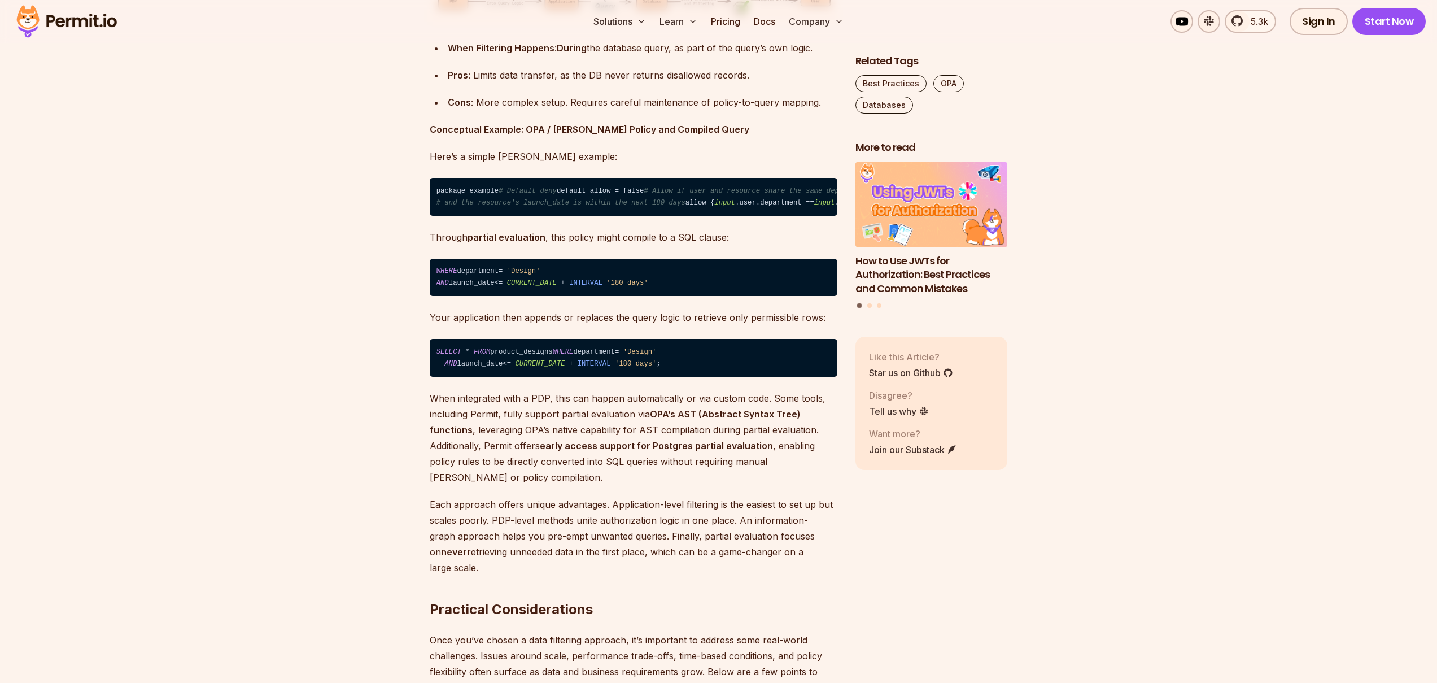
drag, startPoint x: 504, startPoint y: 416, endPoint x: 500, endPoint y: 431, distance: 15.7
drag, startPoint x: 524, startPoint y: 431, endPoint x: 535, endPoint y: 434, distance: 11.5
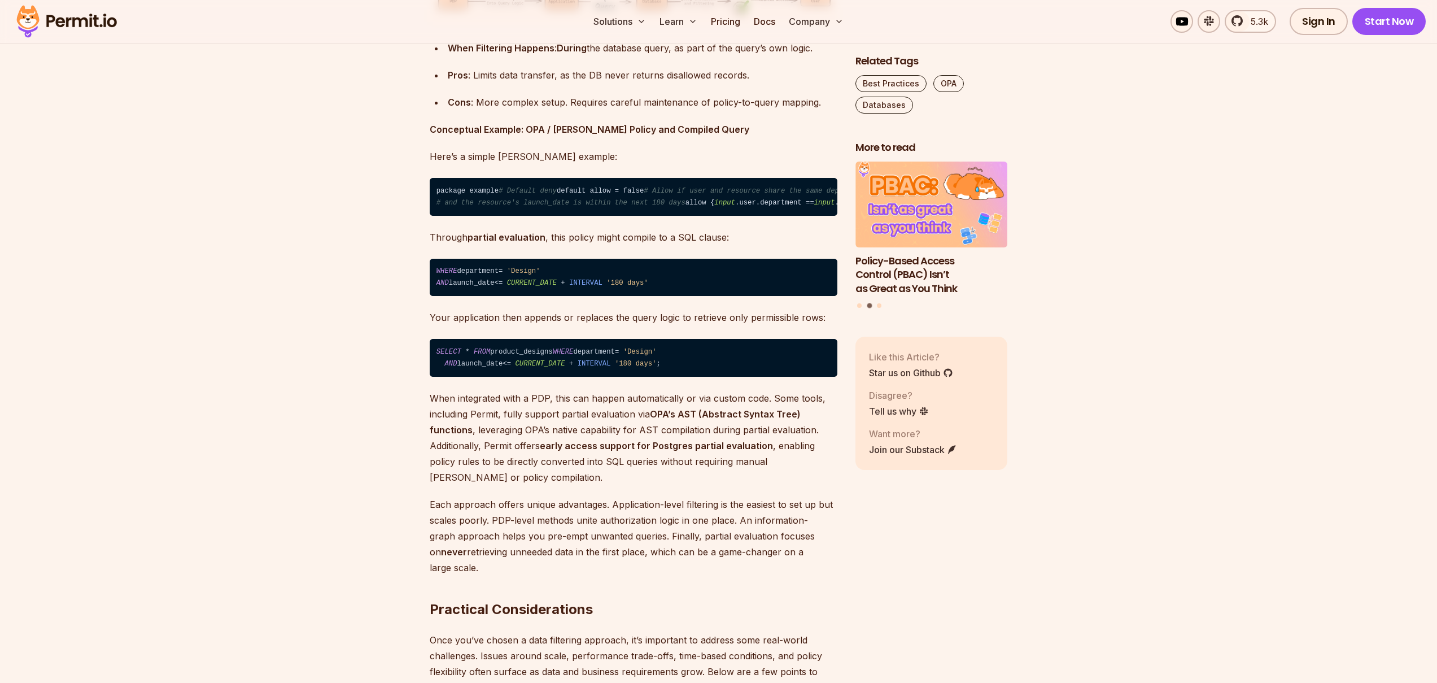
drag, startPoint x: 506, startPoint y: 447, endPoint x: 500, endPoint y: 447, distance: 6.2
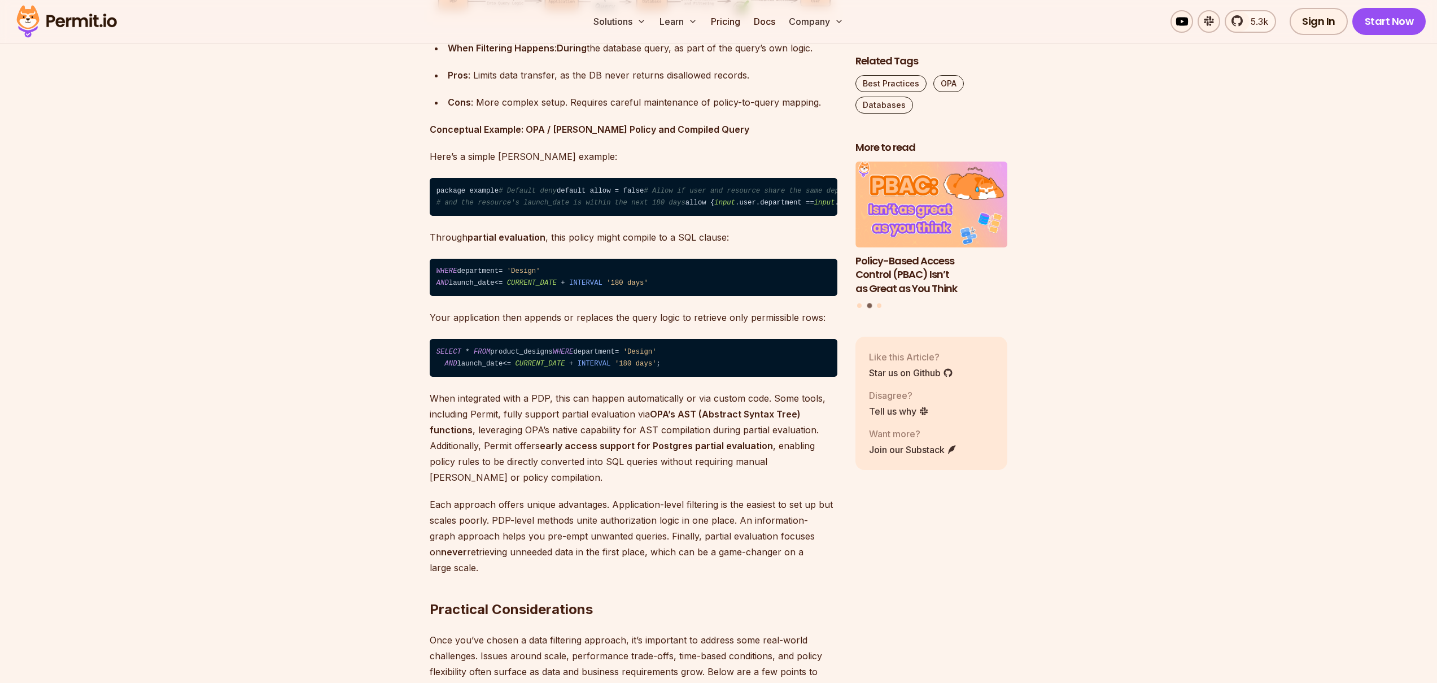
drag, startPoint x: 549, startPoint y: 448, endPoint x: 591, endPoint y: 447, distance: 41.8
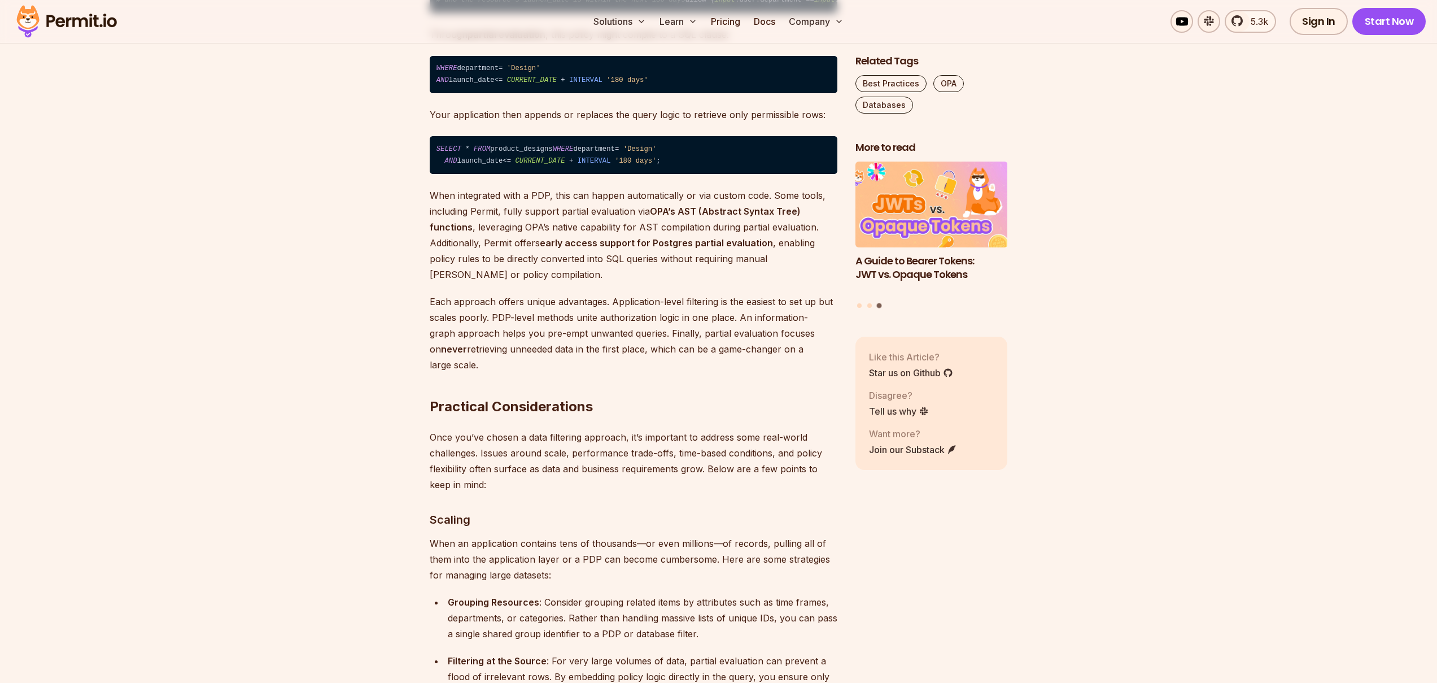
scroll to position [4191, 0]
drag, startPoint x: 495, startPoint y: 479, endPoint x: 525, endPoint y: 479, distance: 29.9
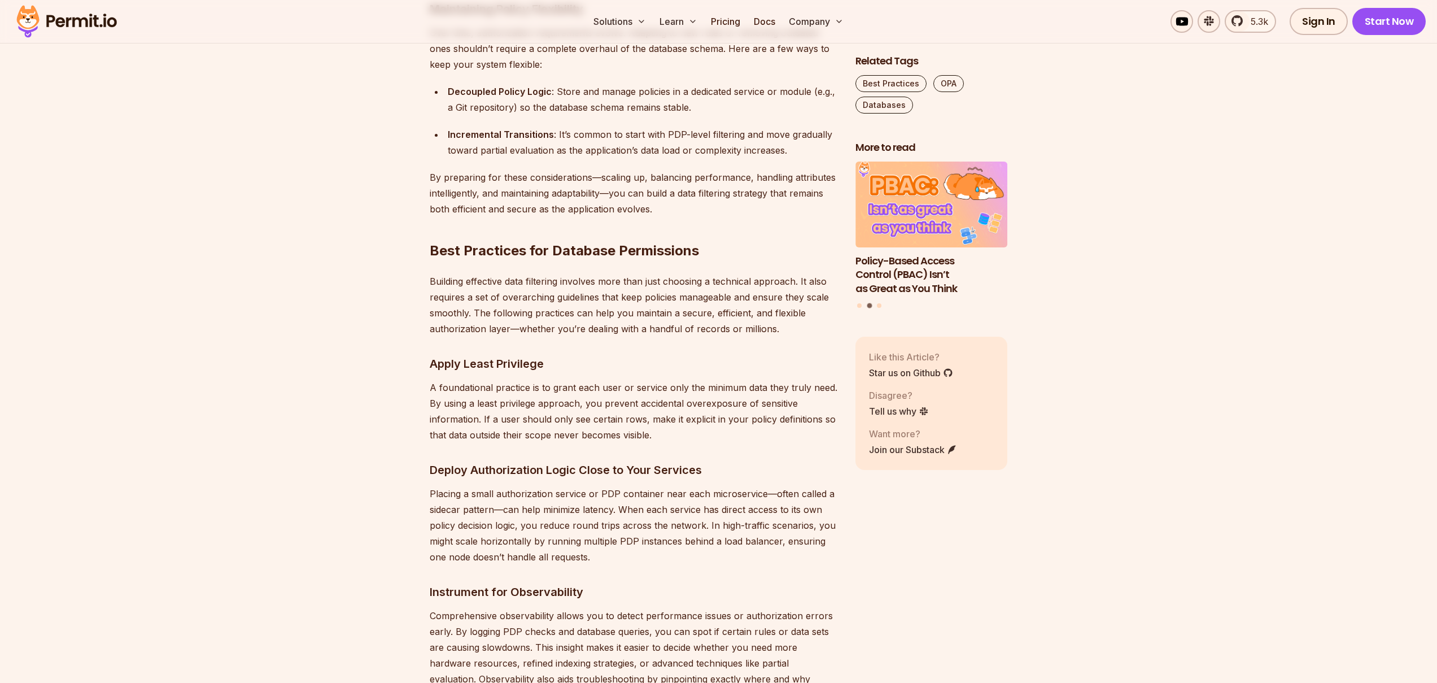
scroll to position [5284, 0]
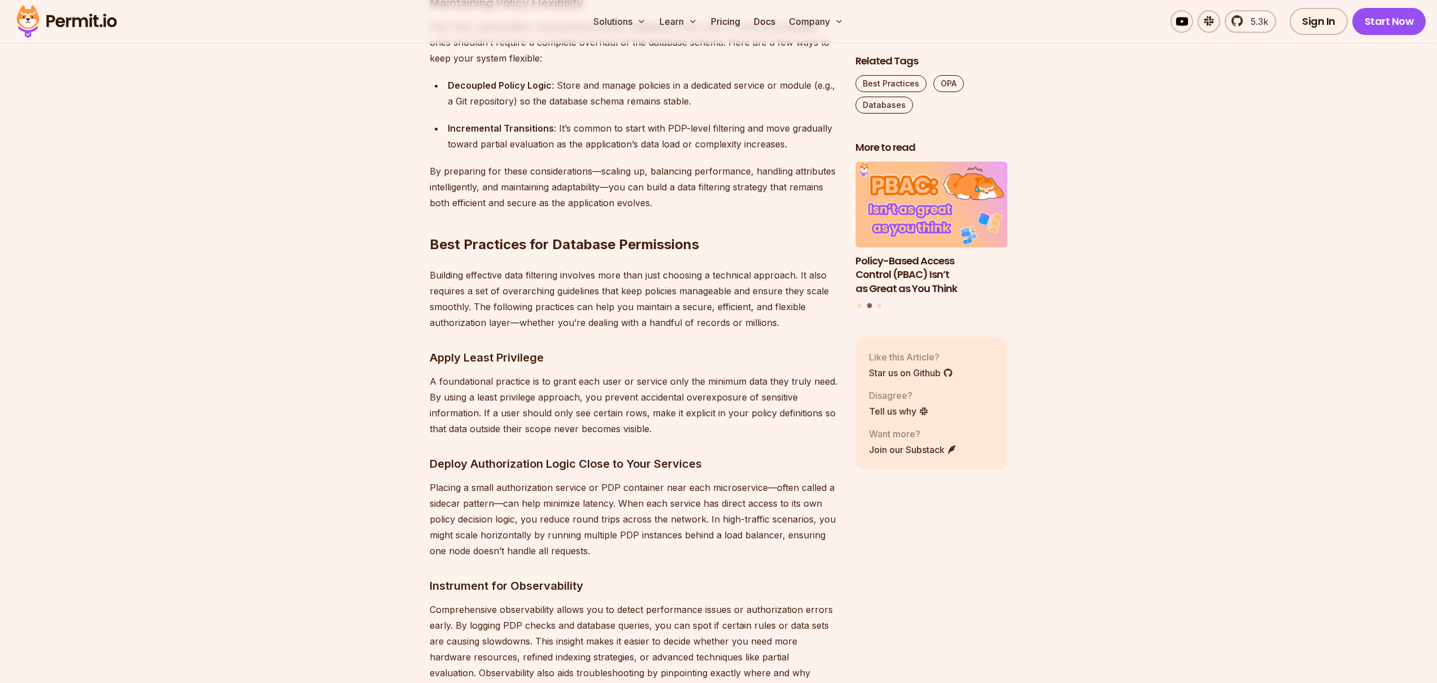
drag, startPoint x: 487, startPoint y: 464, endPoint x: 613, endPoint y: 497, distance: 130.8
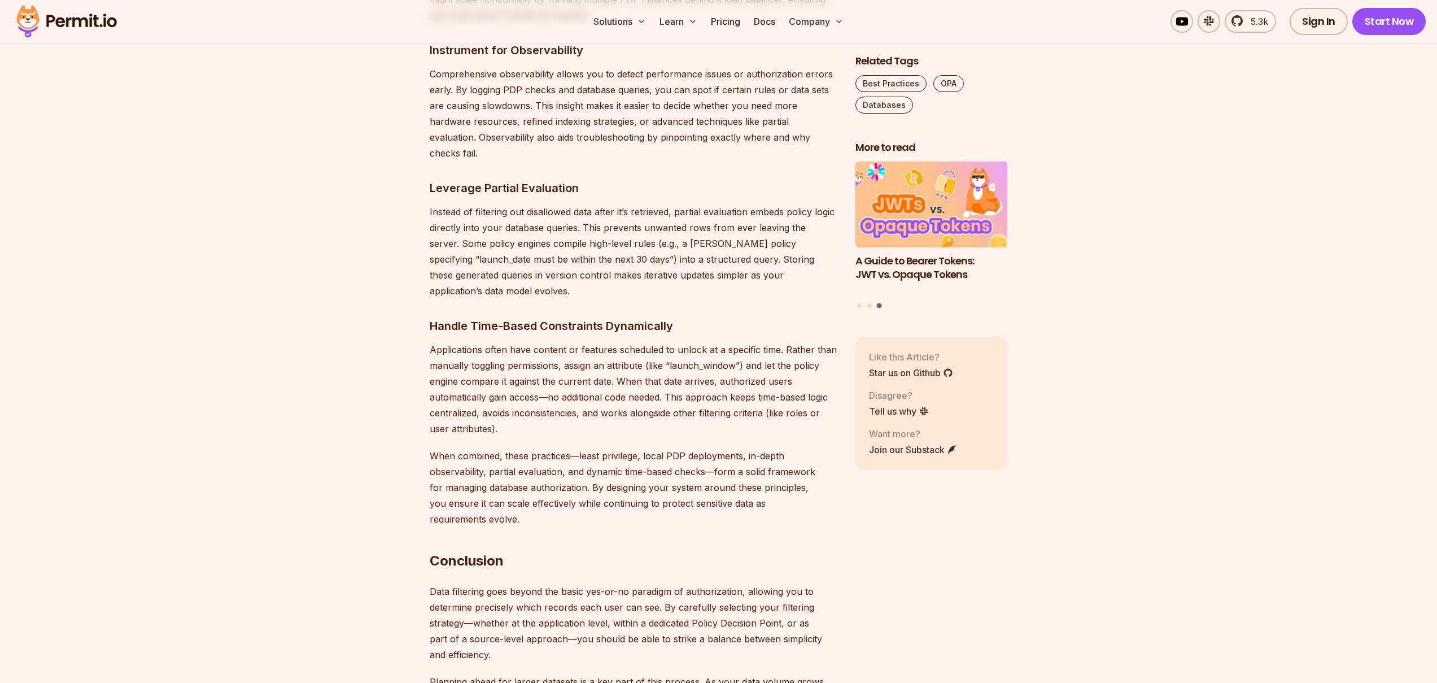
scroll to position [5845, 0]
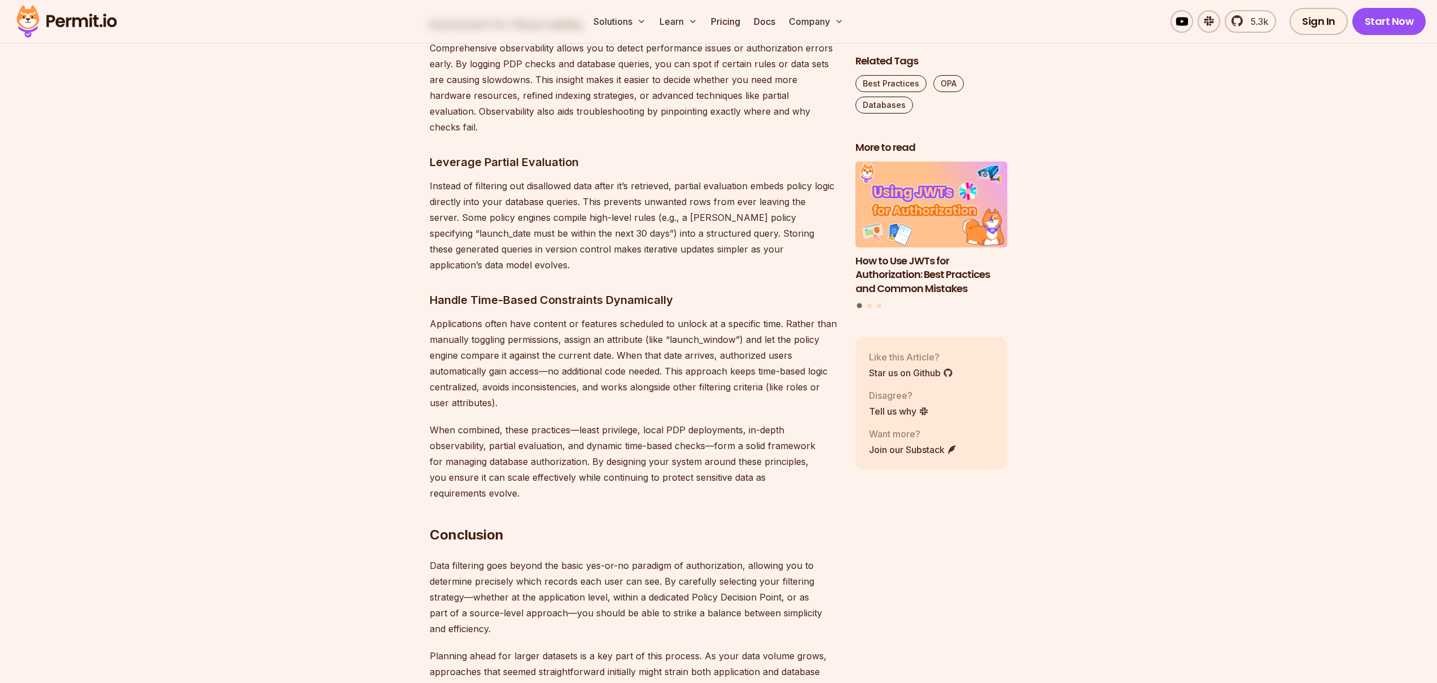
drag, startPoint x: 599, startPoint y: 343, endPoint x: 796, endPoint y: 345, distance: 196.5
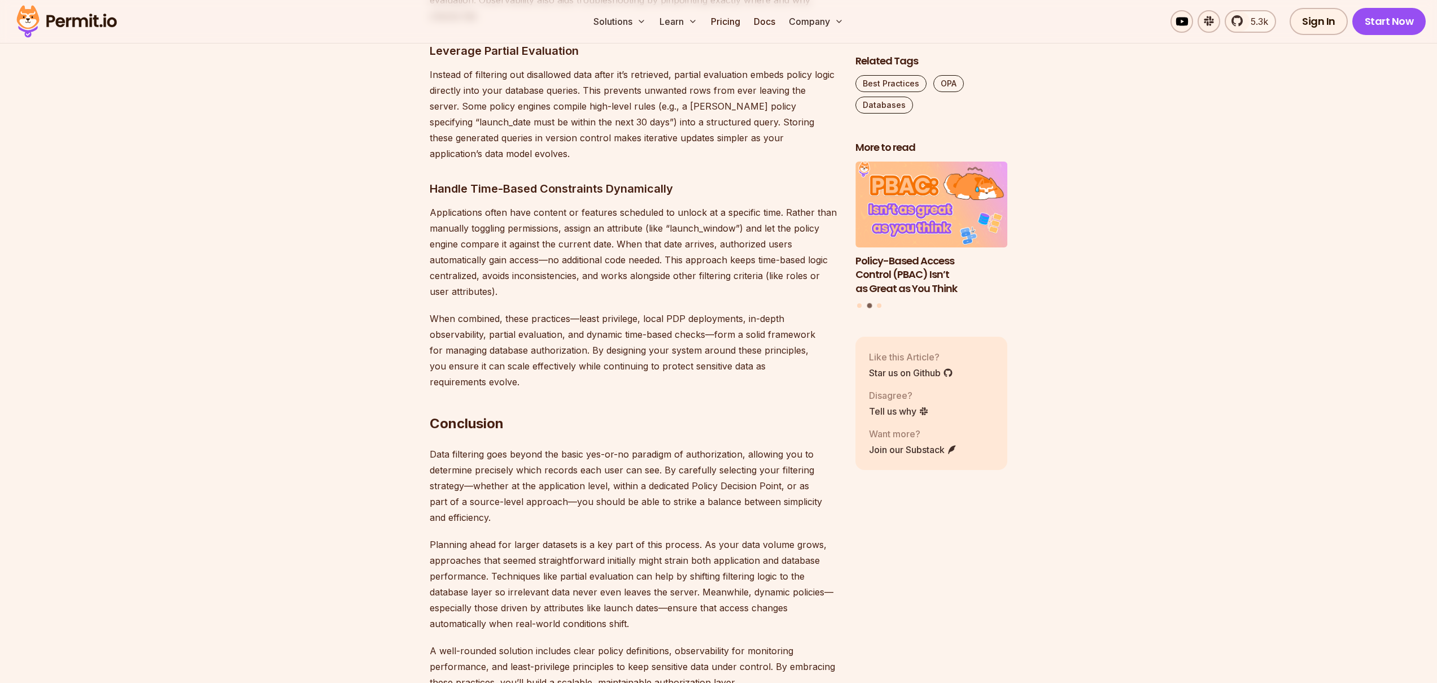
scroll to position [5957, 0]
drag, startPoint x: 541, startPoint y: 337, endPoint x: 622, endPoint y: 339, distance: 81.3
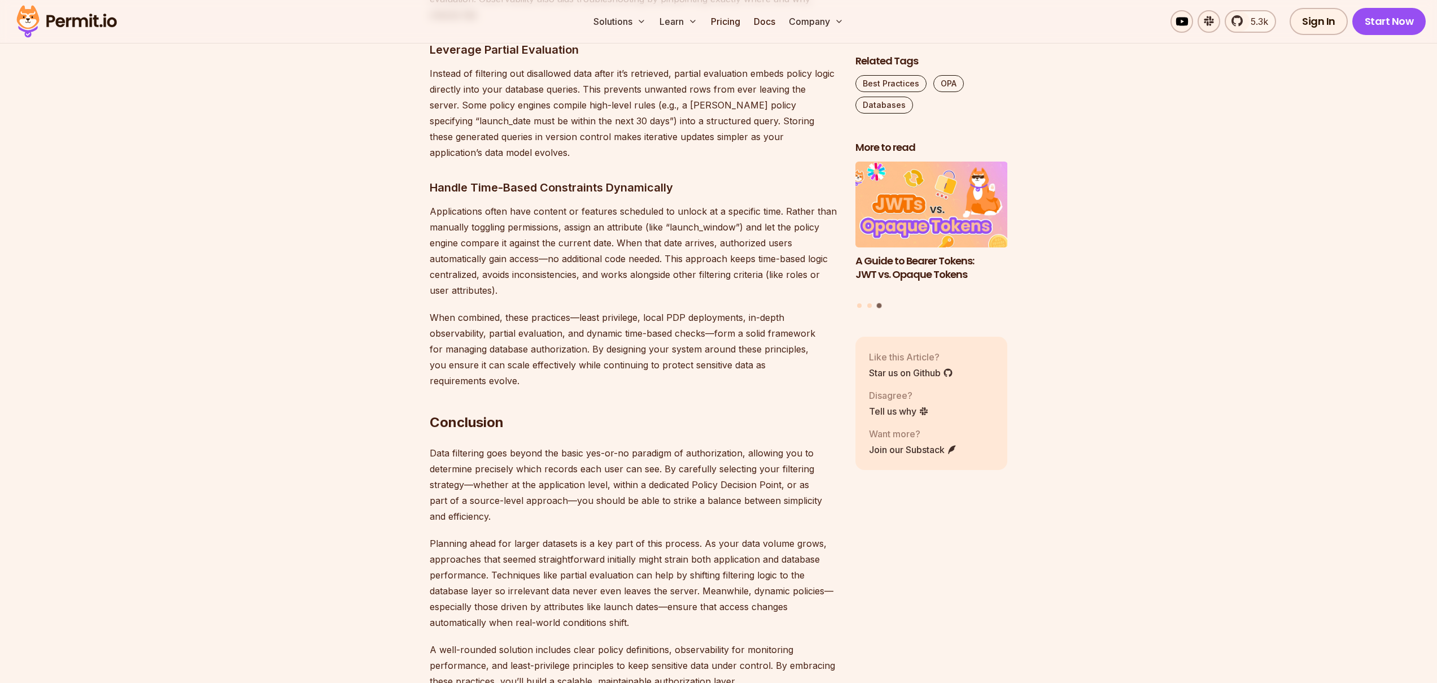
drag, startPoint x: 661, startPoint y: 338, endPoint x: 632, endPoint y: 359, distance: 35.1
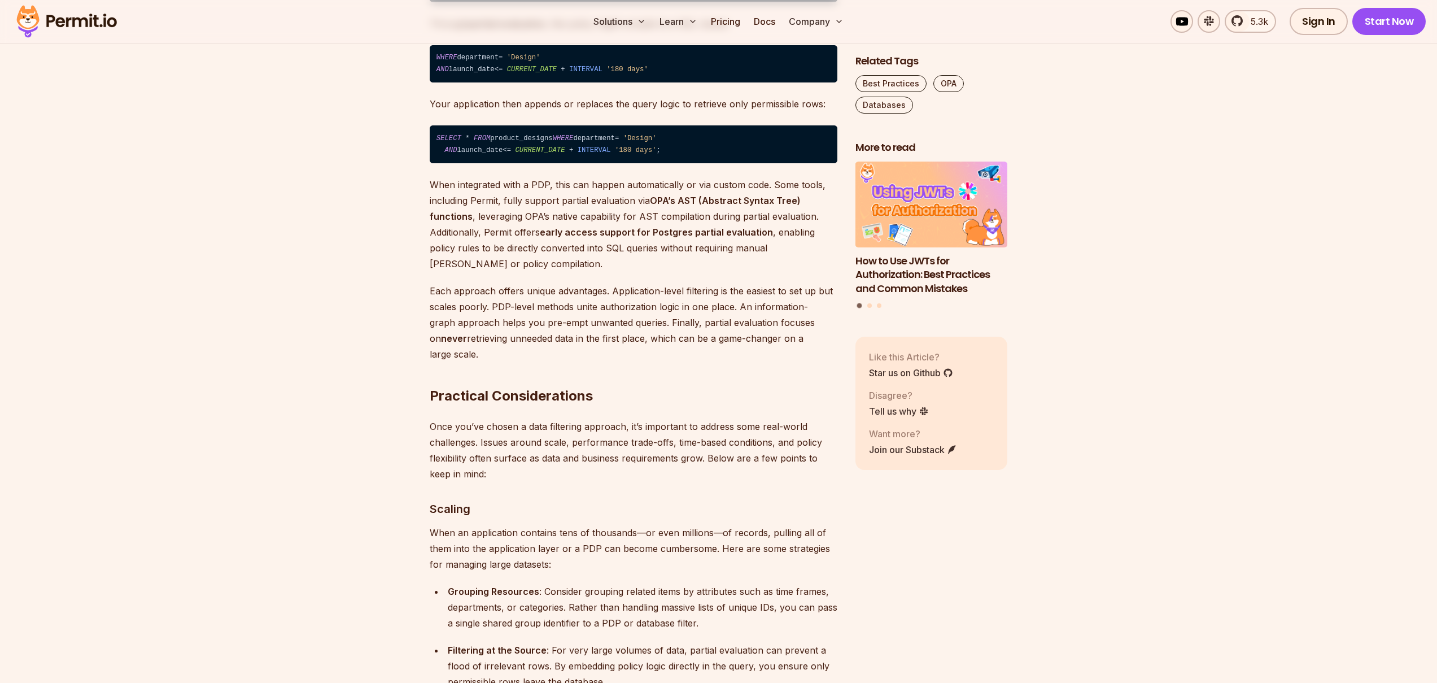
scroll to position [4199, 0]
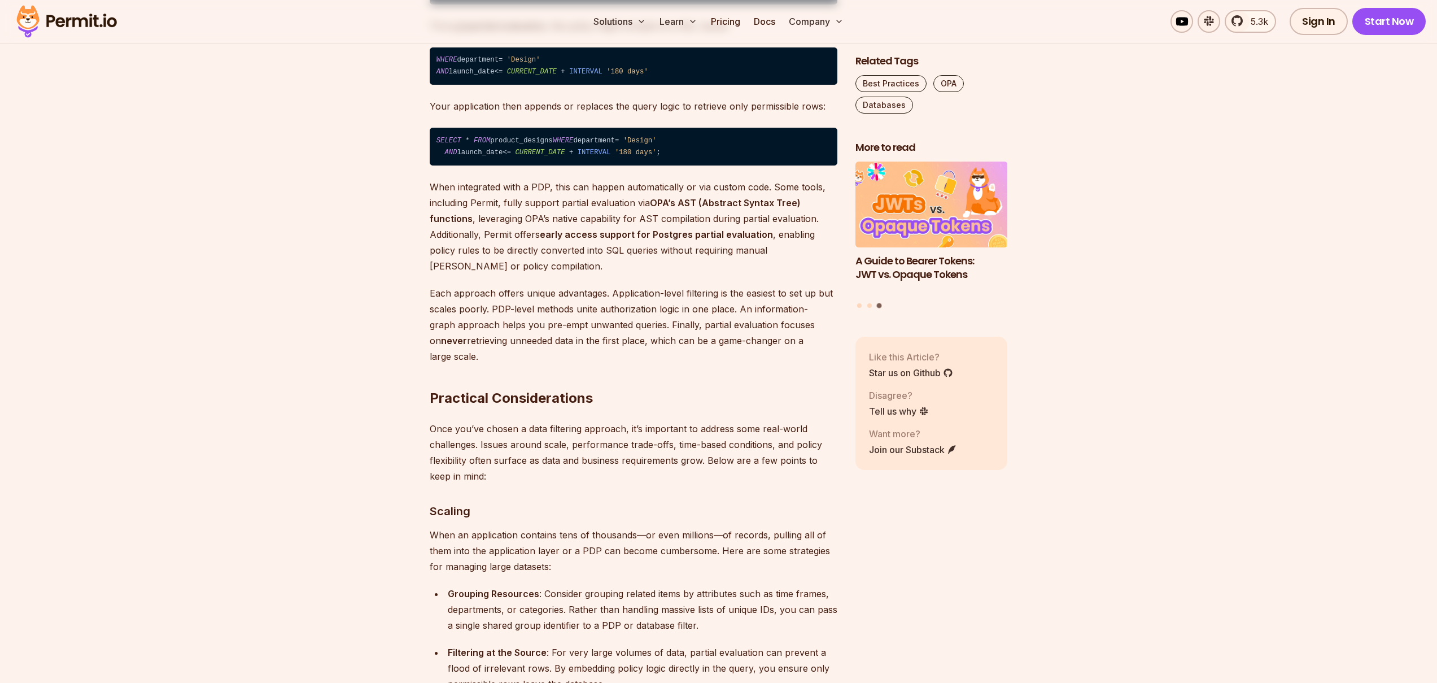
drag, startPoint x: 542, startPoint y: 443, endPoint x: 551, endPoint y: 440, distance: 9.6
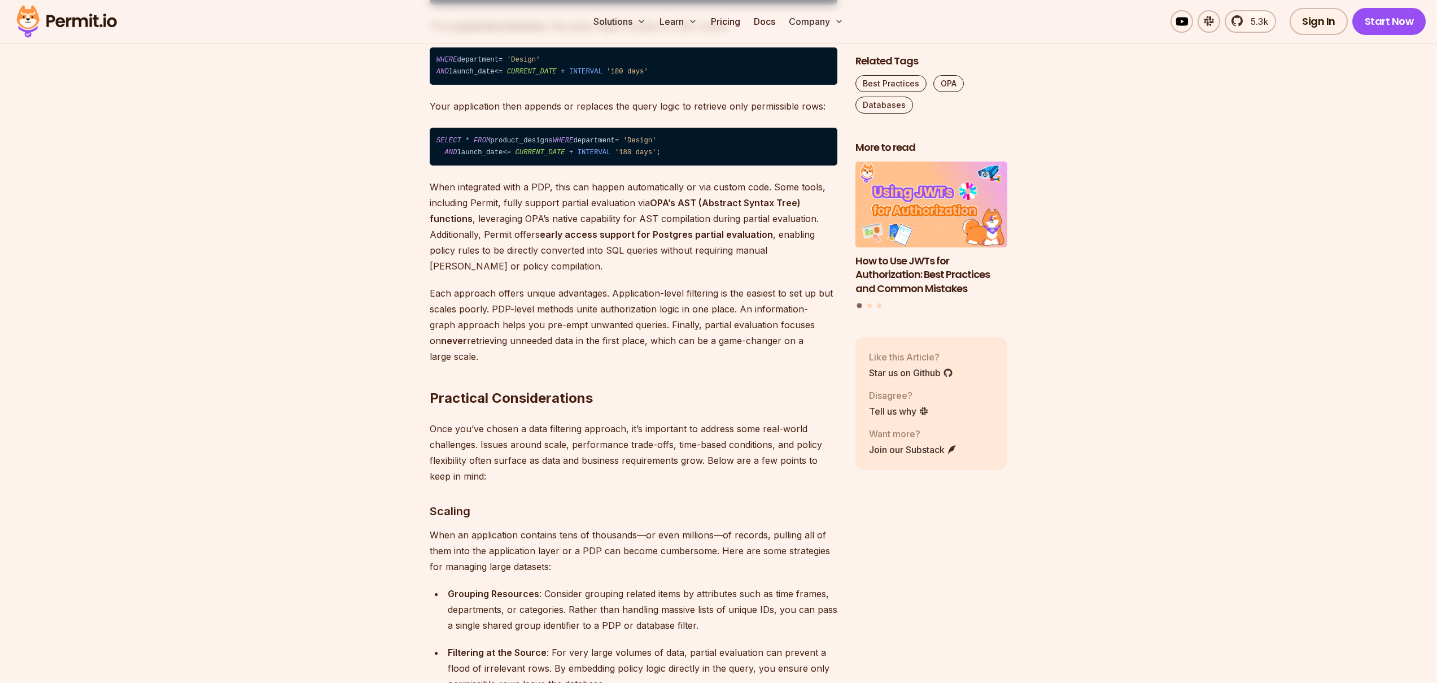
drag, startPoint x: 572, startPoint y: 444, endPoint x: 666, endPoint y: 447, distance: 93.8
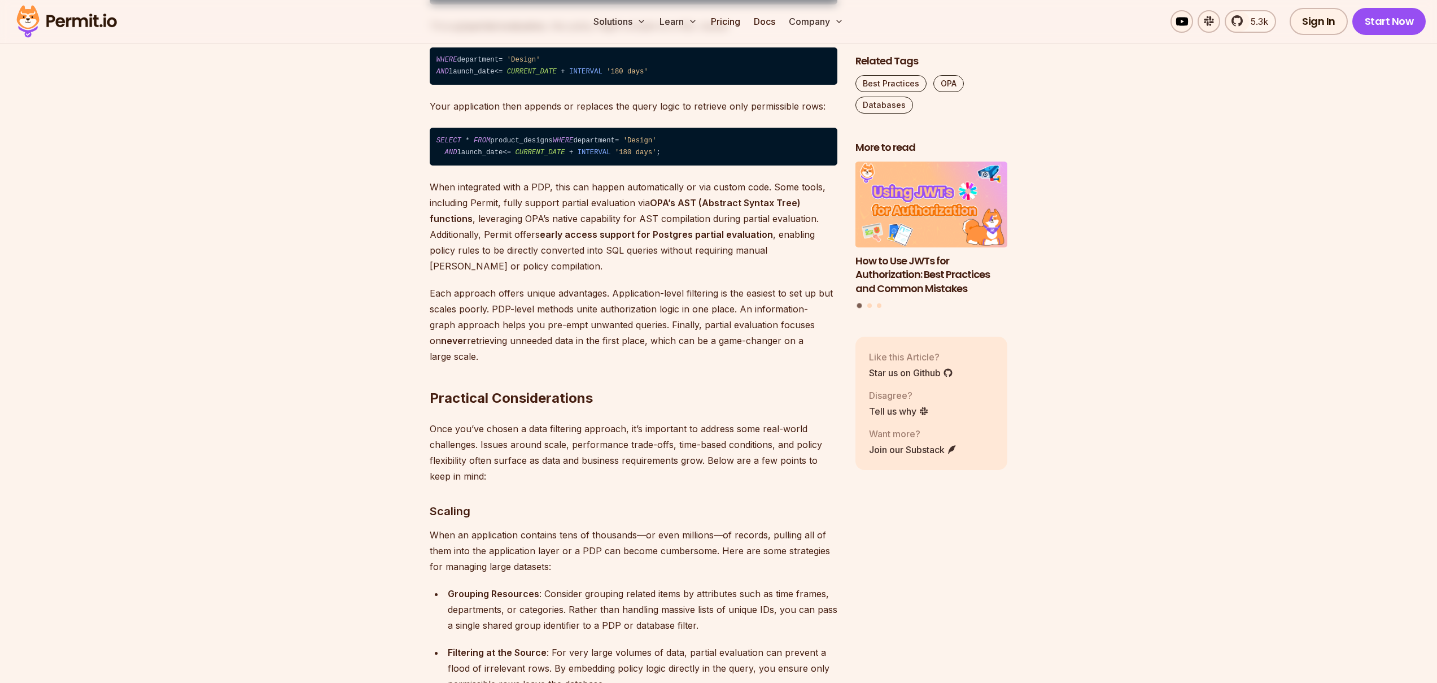
drag, startPoint x: 665, startPoint y: 444, endPoint x: 643, endPoint y: 447, distance: 22.2
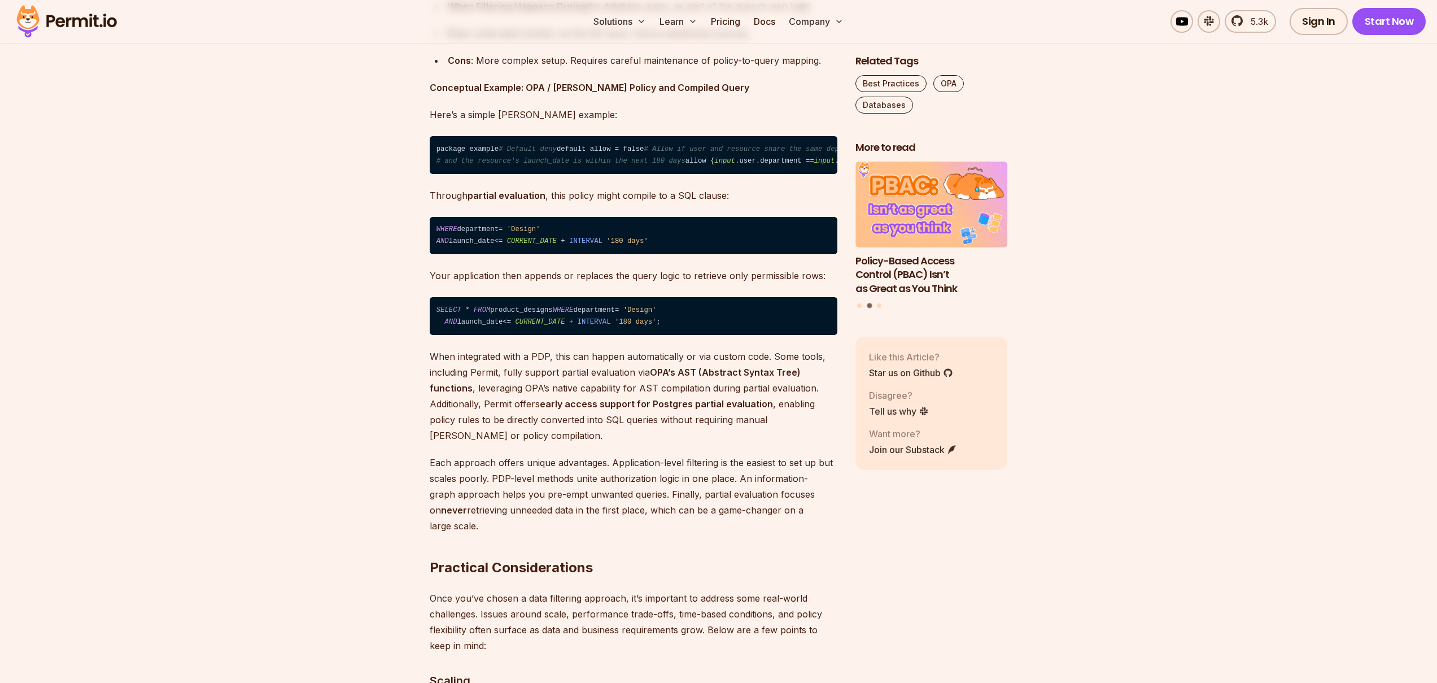
scroll to position [4023, 0]
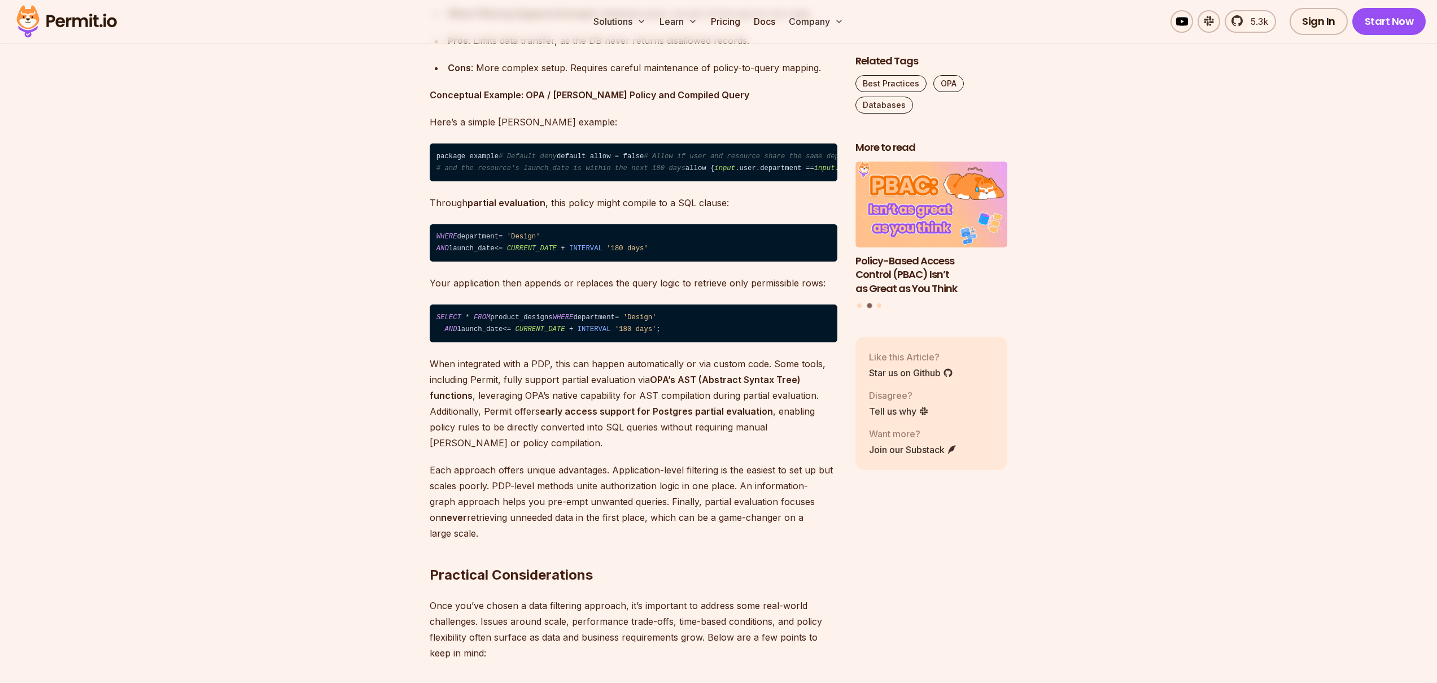
drag, startPoint x: 577, startPoint y: 413, endPoint x: 749, endPoint y: 418, distance: 171.7
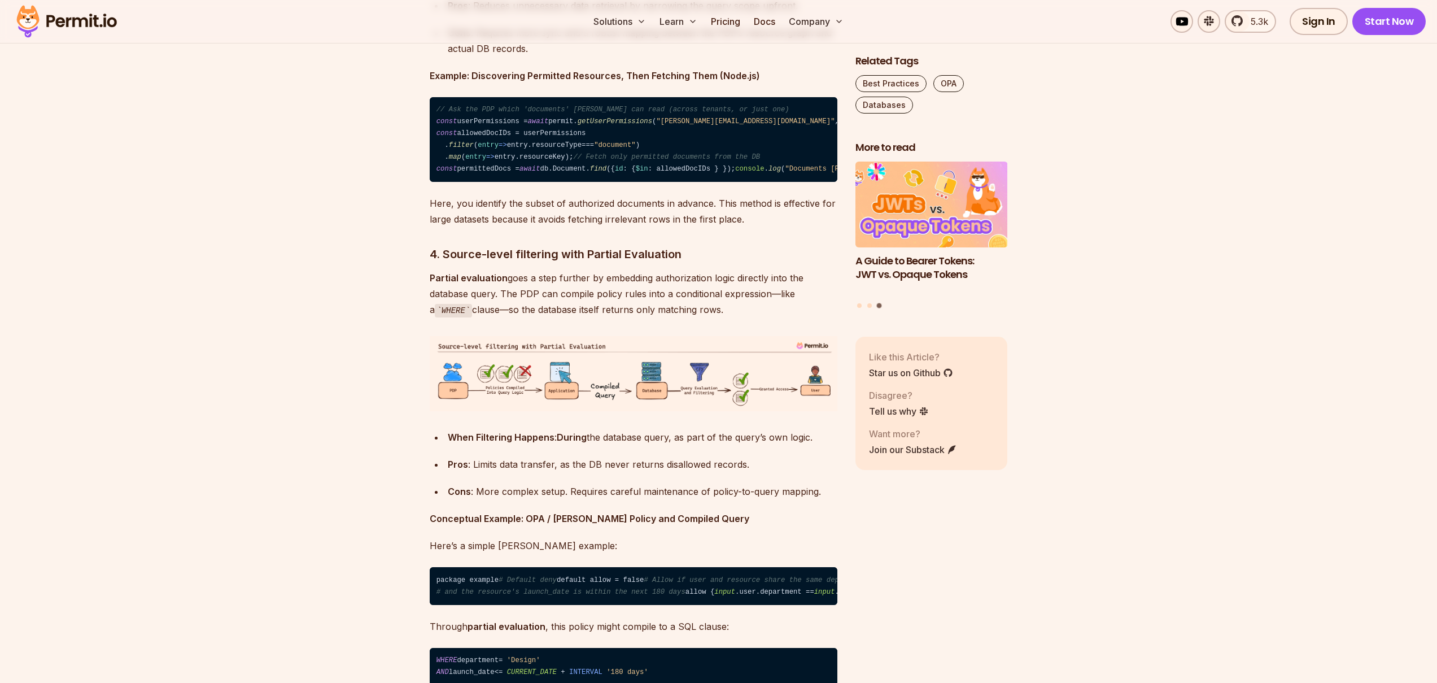
scroll to position [3586, 0]
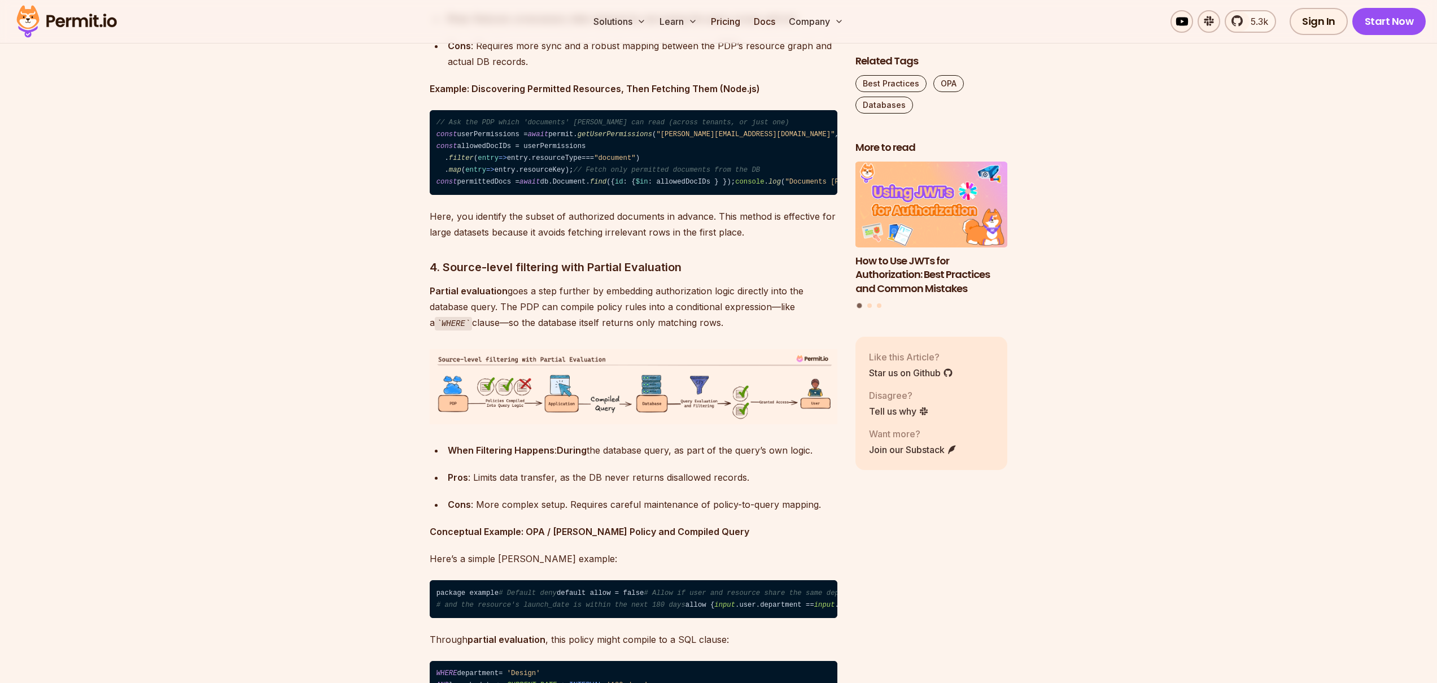
drag, startPoint x: 589, startPoint y: 423, endPoint x: 606, endPoint y: 440, distance: 24.0
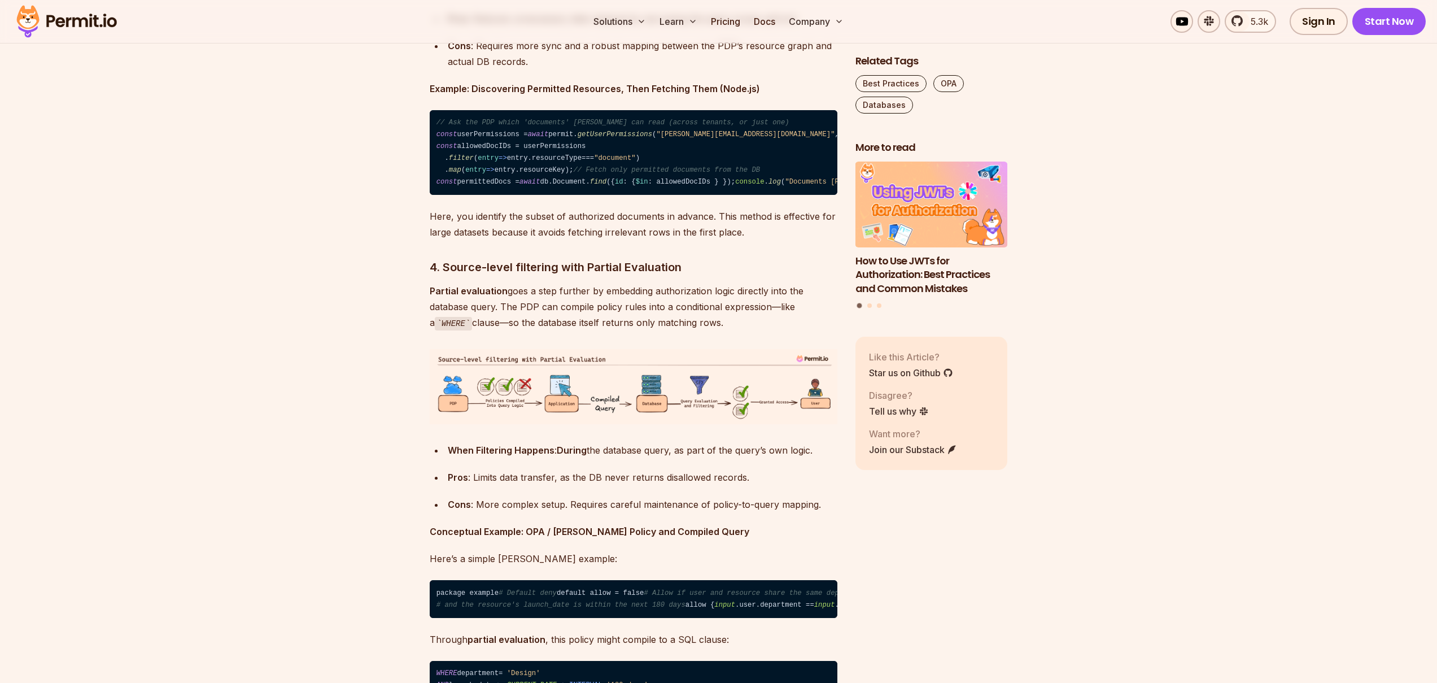
click at [623, 69] on ul "When Filtering Happens : Before running the main database query, the applicatio…" at bounding box center [634, 19] width 408 height 102
drag, startPoint x: 623, startPoint y: 422, endPoint x: 639, endPoint y: 443, distance: 26.3
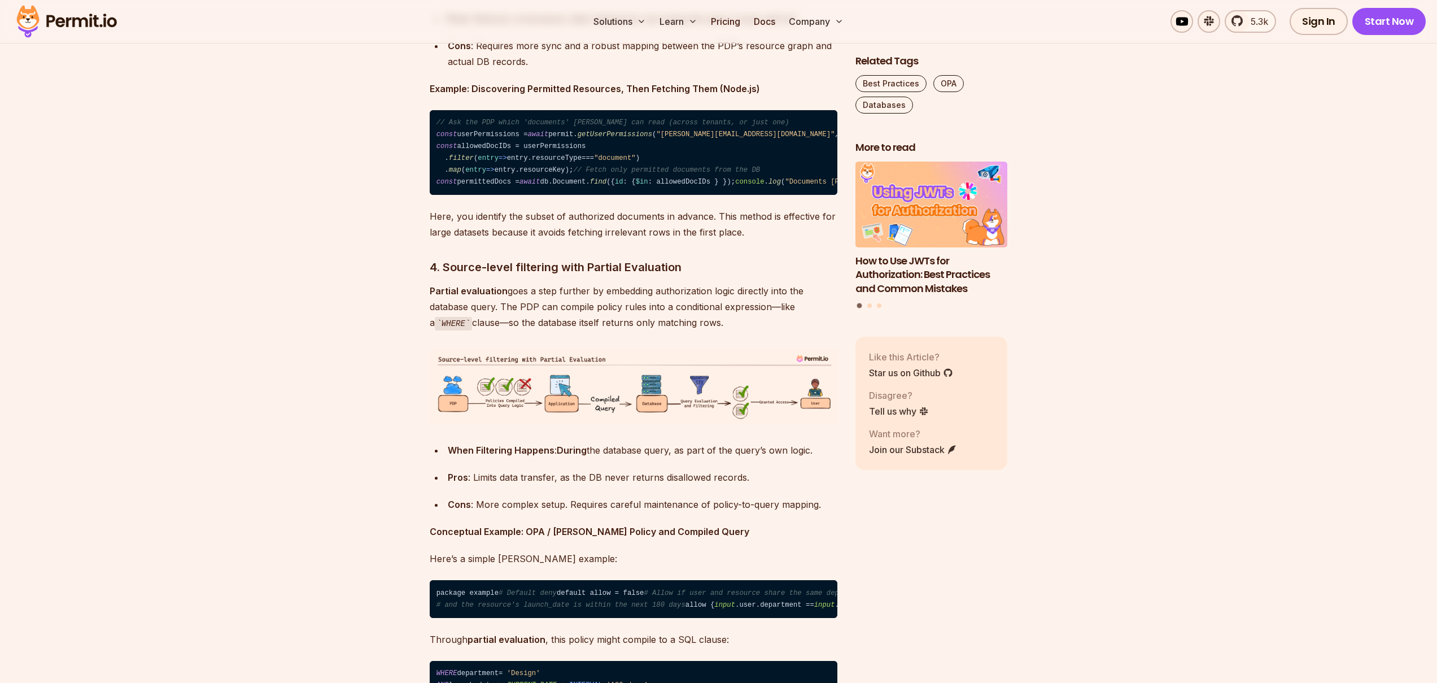
drag, startPoint x: 652, startPoint y: 422, endPoint x: 656, endPoint y: 436, distance: 14.8
drag, startPoint x: 661, startPoint y: 422, endPoint x: 665, endPoint y: 437, distance: 15.7
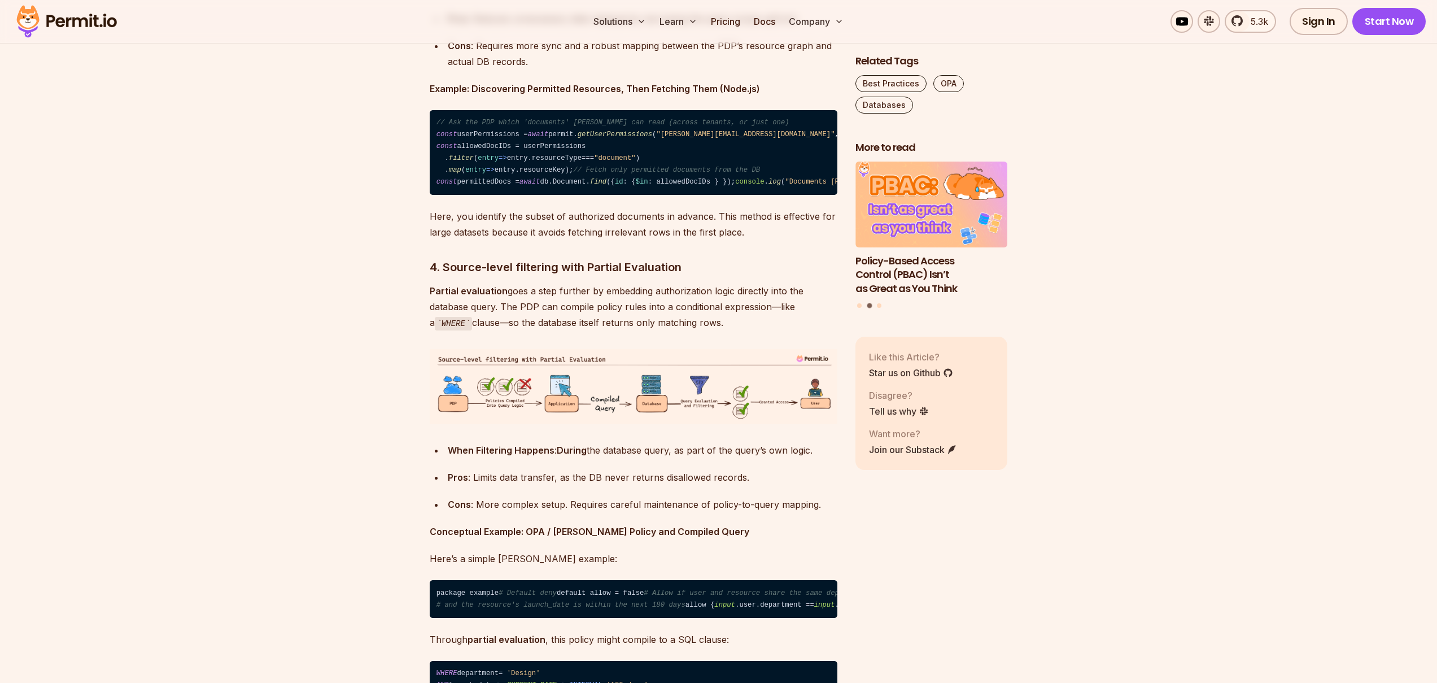
drag, startPoint x: 701, startPoint y: 423, endPoint x: 714, endPoint y: 442, distance: 22.3
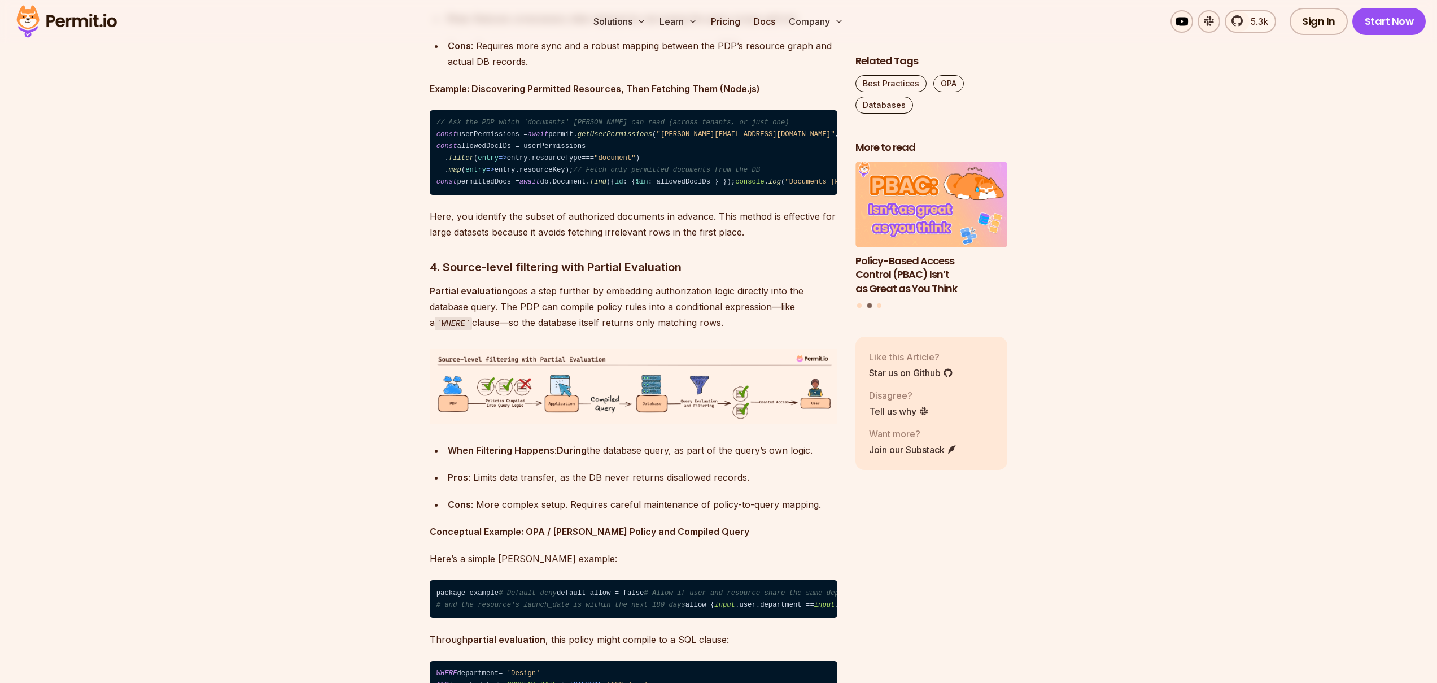
drag, startPoint x: 730, startPoint y: 425, endPoint x: 739, endPoint y: 435, distance: 13.6
drag, startPoint x: 730, startPoint y: 423, endPoint x: 737, endPoint y: 435, distance: 13.9
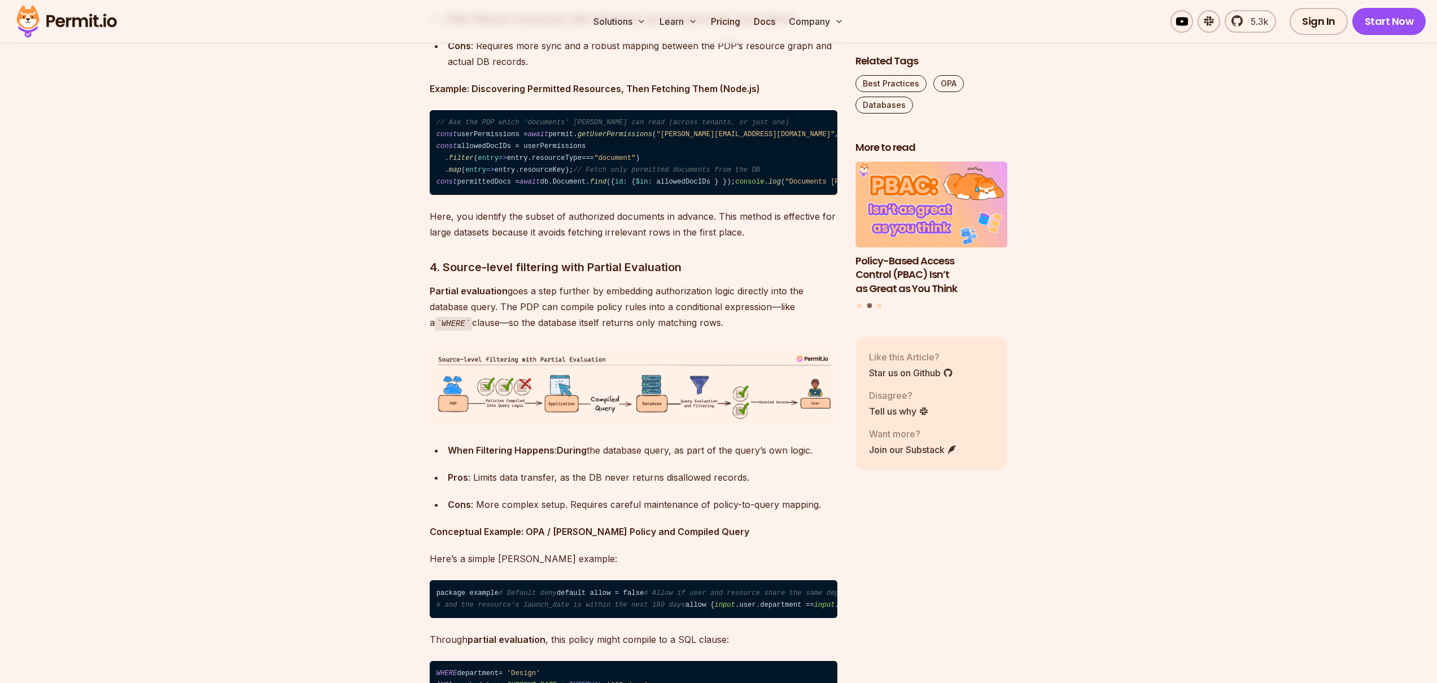
drag, startPoint x: 731, startPoint y: 425, endPoint x: 728, endPoint y: 442, distance: 17.7
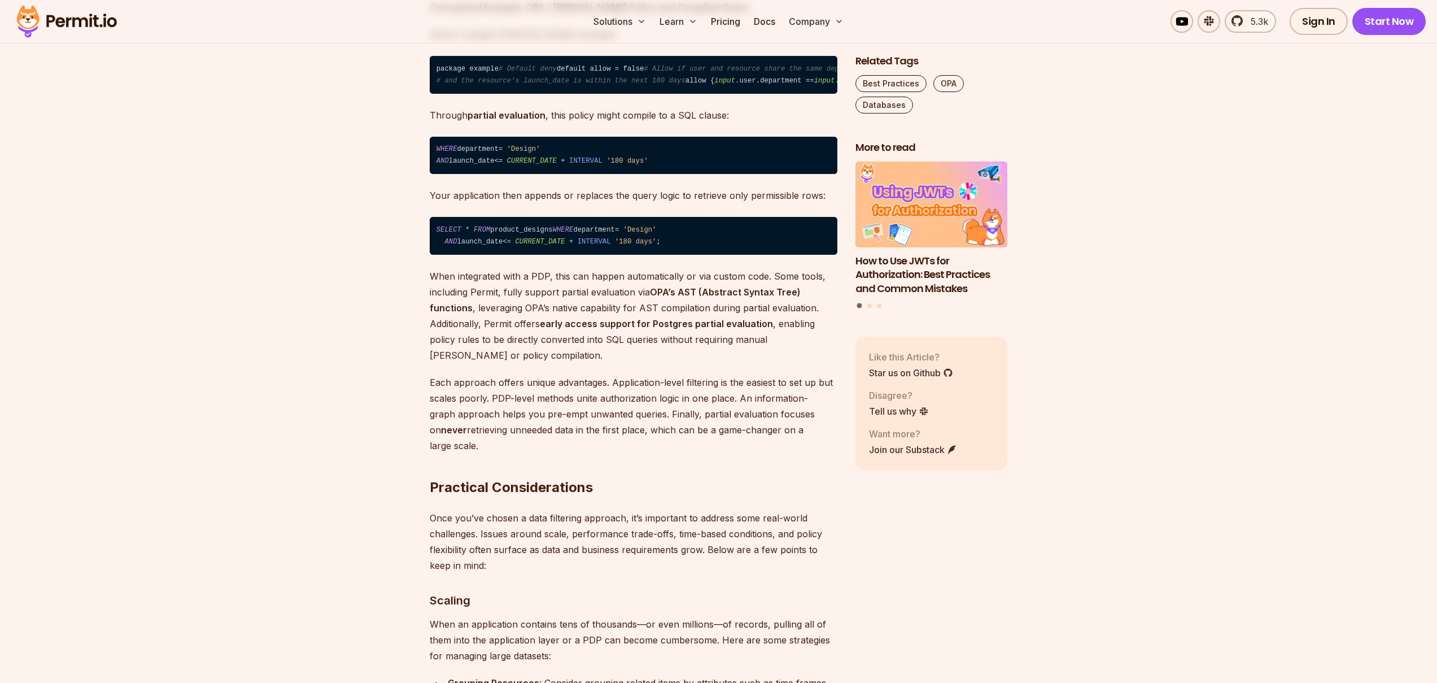
scroll to position [4159, 0]
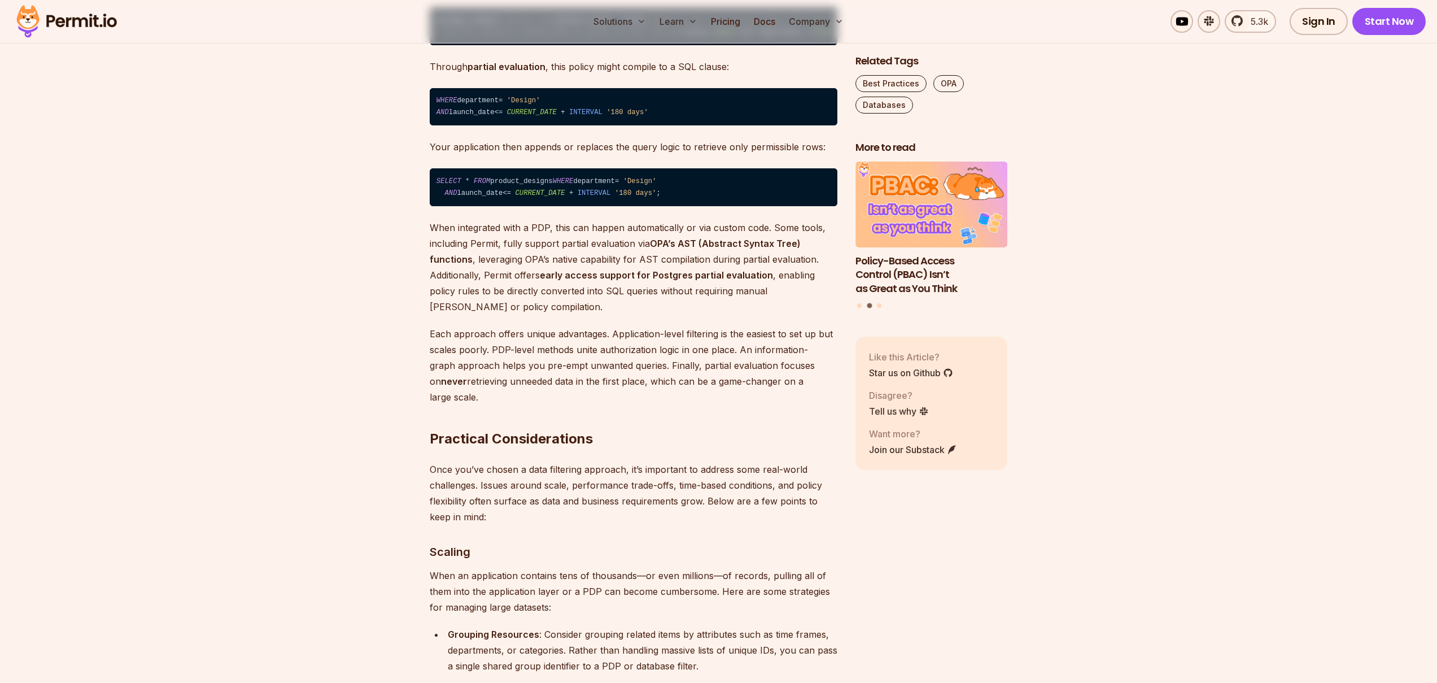
drag, startPoint x: 529, startPoint y: 245, endPoint x: 737, endPoint y: 248, distance: 208.4
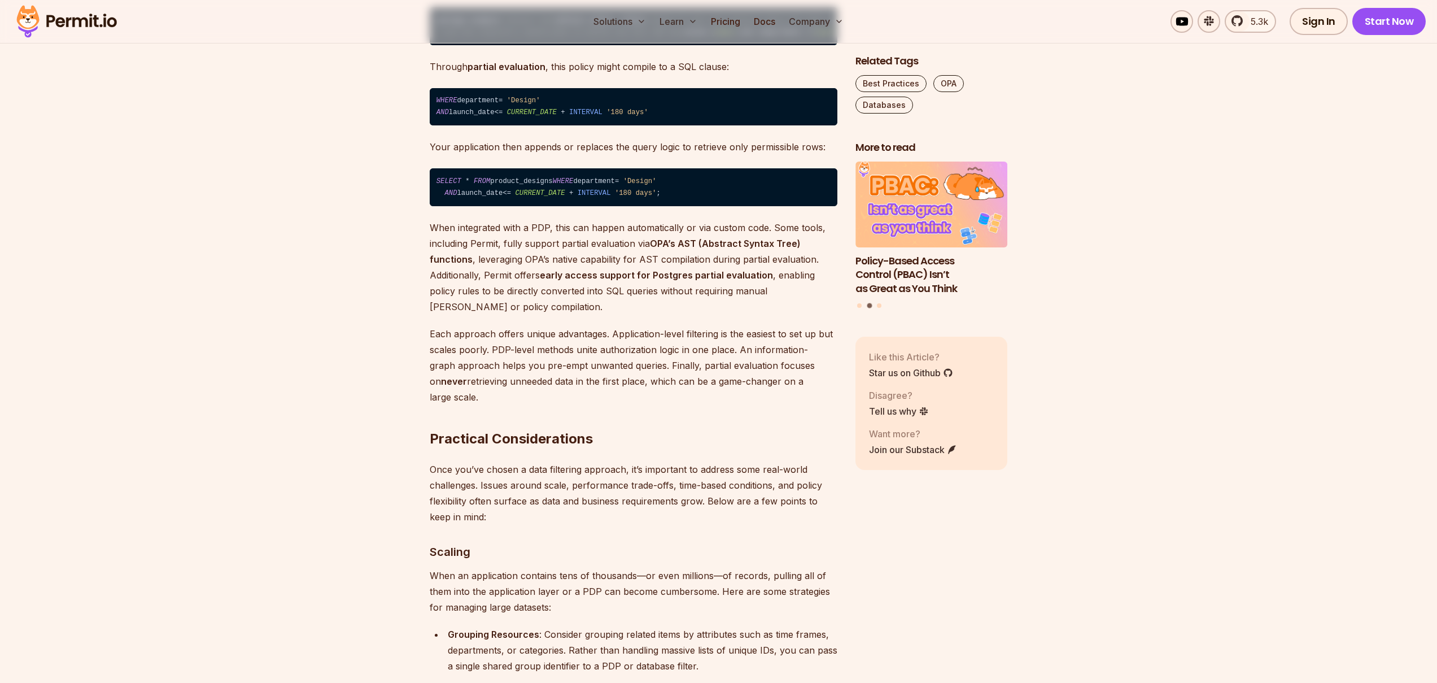
drag, startPoint x: 745, startPoint y: 244, endPoint x: 717, endPoint y: 248, distance: 28.6
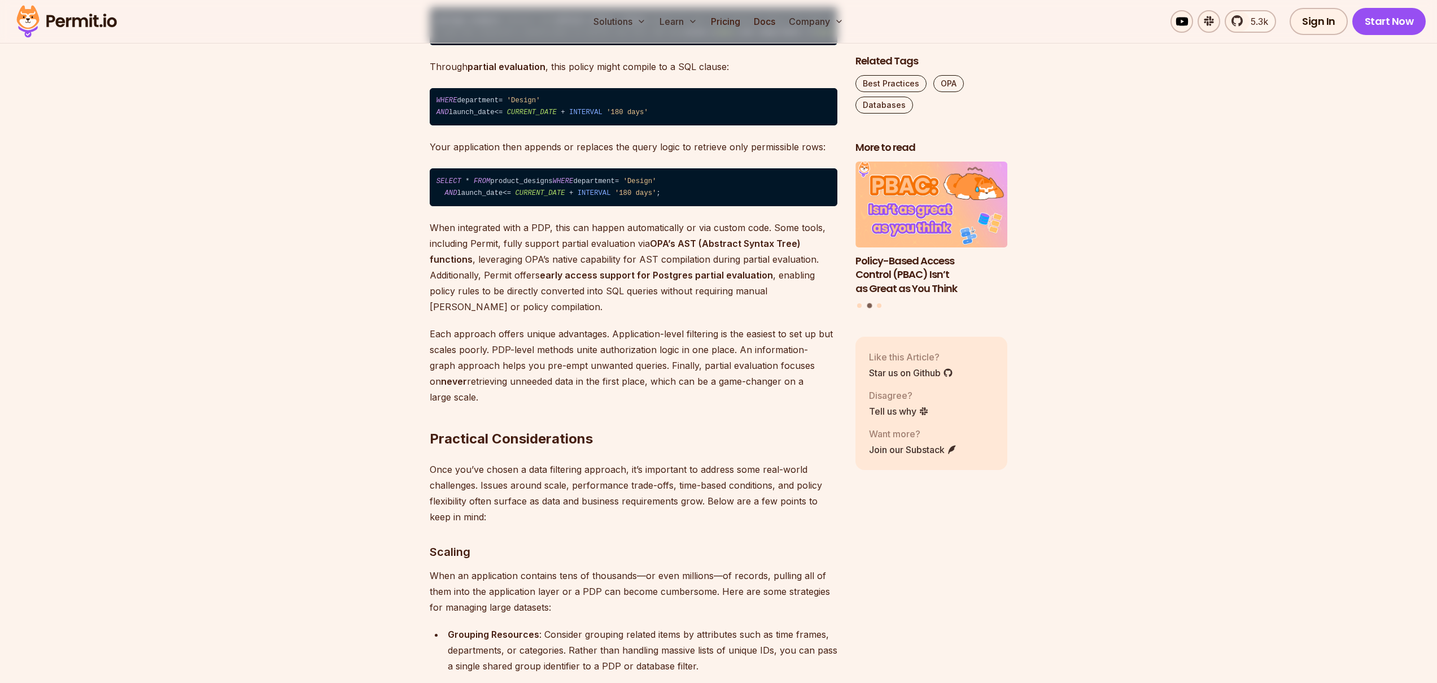
drag, startPoint x: 733, startPoint y: 246, endPoint x: 774, endPoint y: 262, distance: 43.6
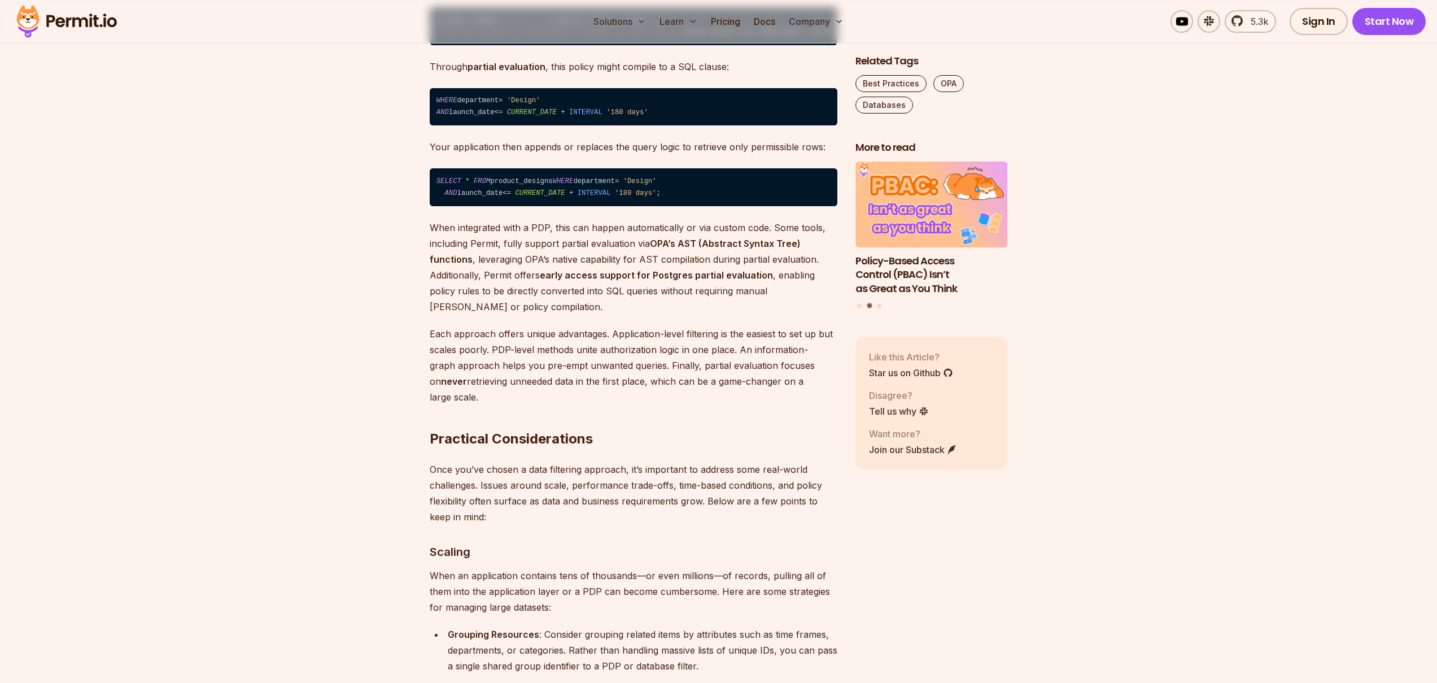
drag, startPoint x: 770, startPoint y: 261, endPoint x: 752, endPoint y: 259, distance: 18.2
drag, startPoint x: 744, startPoint y: 259, endPoint x: 718, endPoint y: 264, distance: 26.6
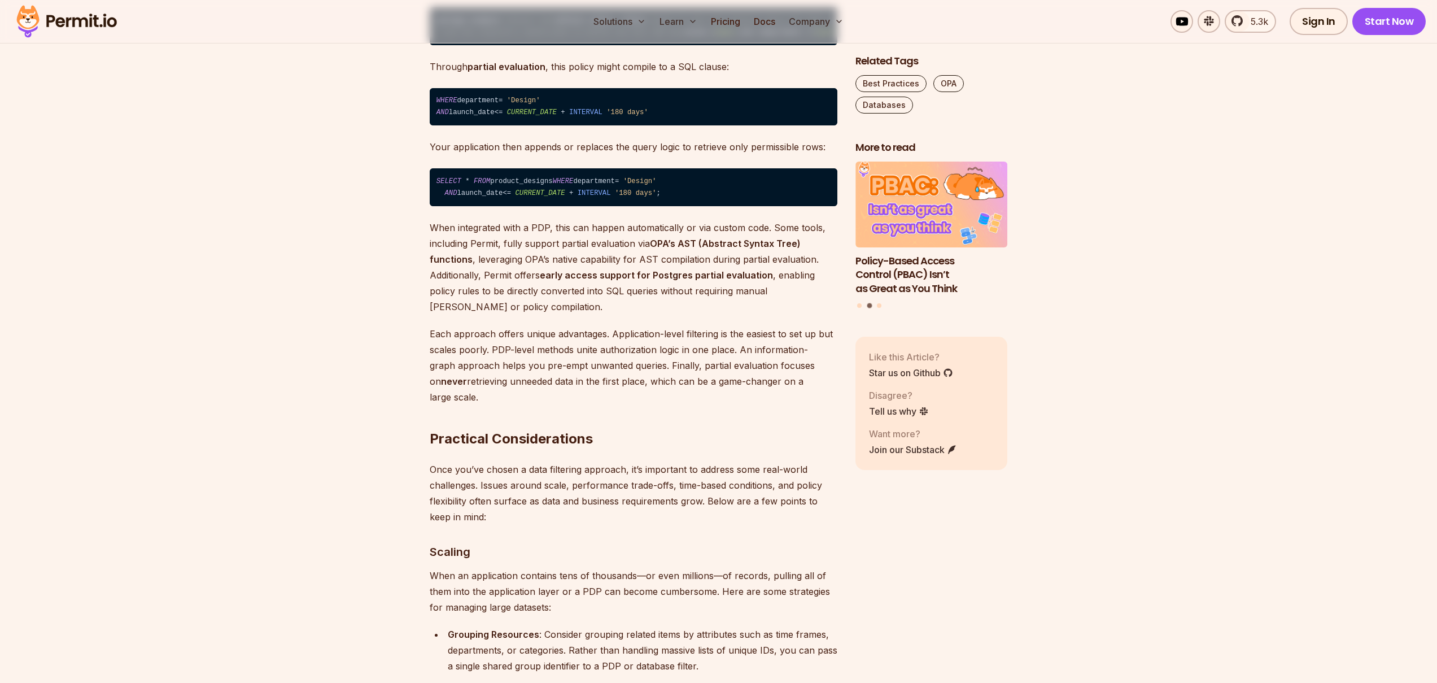
drag, startPoint x: 719, startPoint y: 264, endPoint x: 743, endPoint y: 260, distance: 23.5
drag, startPoint x: 743, startPoint y: 260, endPoint x: 729, endPoint y: 260, distance: 13.6
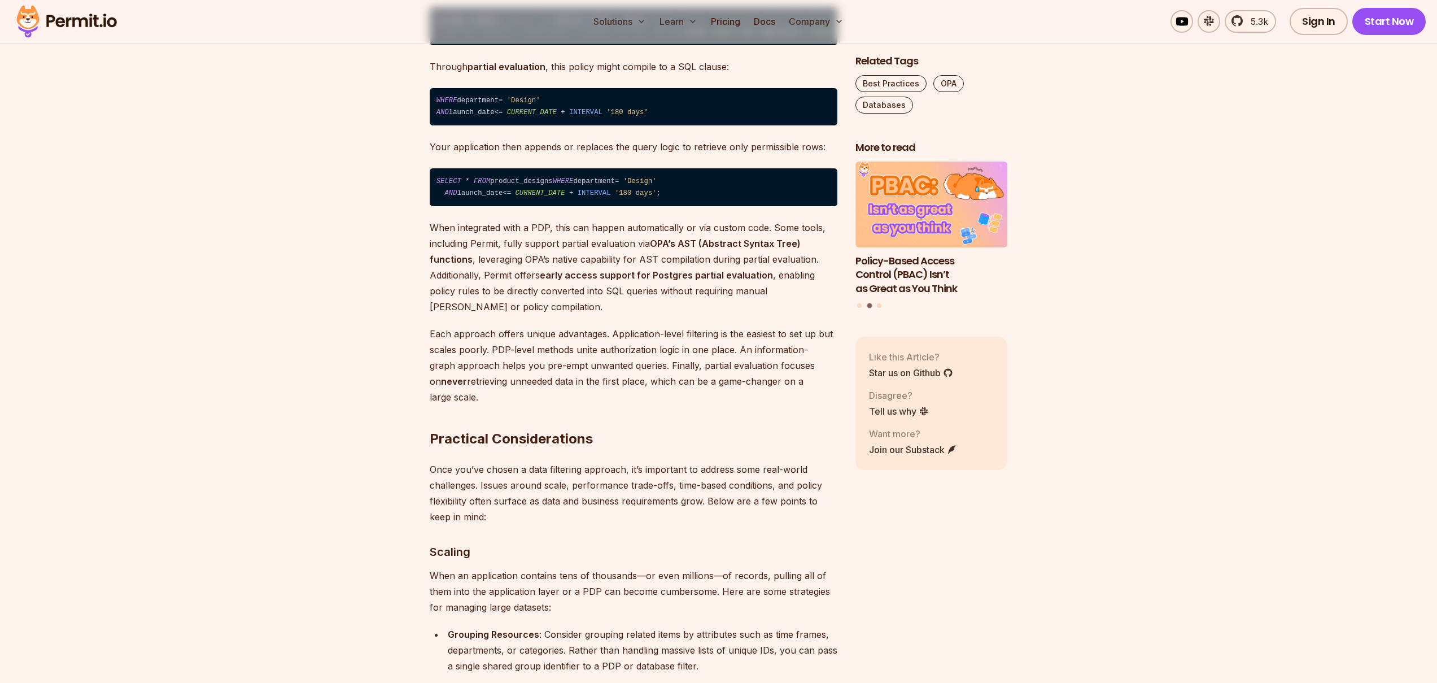
drag, startPoint x: 679, startPoint y: 257, endPoint x: 668, endPoint y: 264, distance: 13.2
drag, startPoint x: 465, startPoint y: 431, endPoint x: 560, endPoint y: 433, distance: 94.9
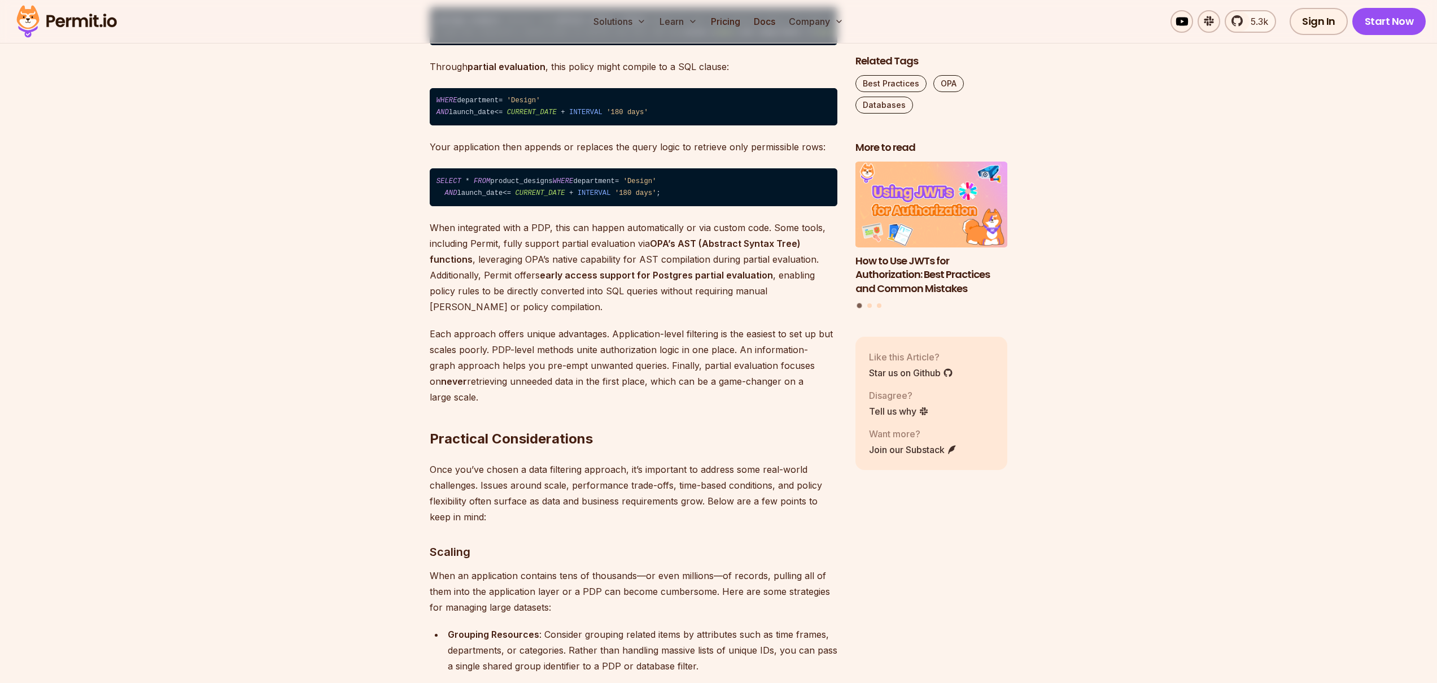
drag, startPoint x: 625, startPoint y: 432, endPoint x: 752, endPoint y: 431, distance: 127.0
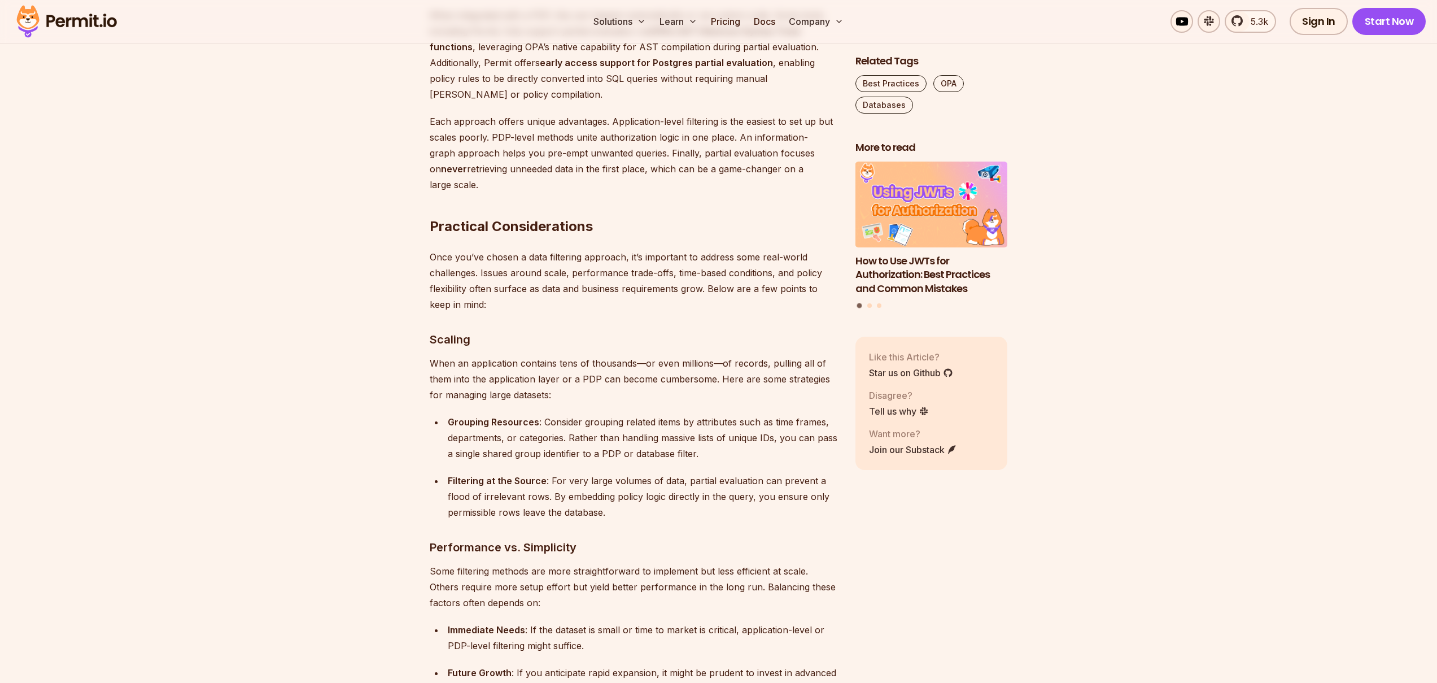
scroll to position [4532, 0]
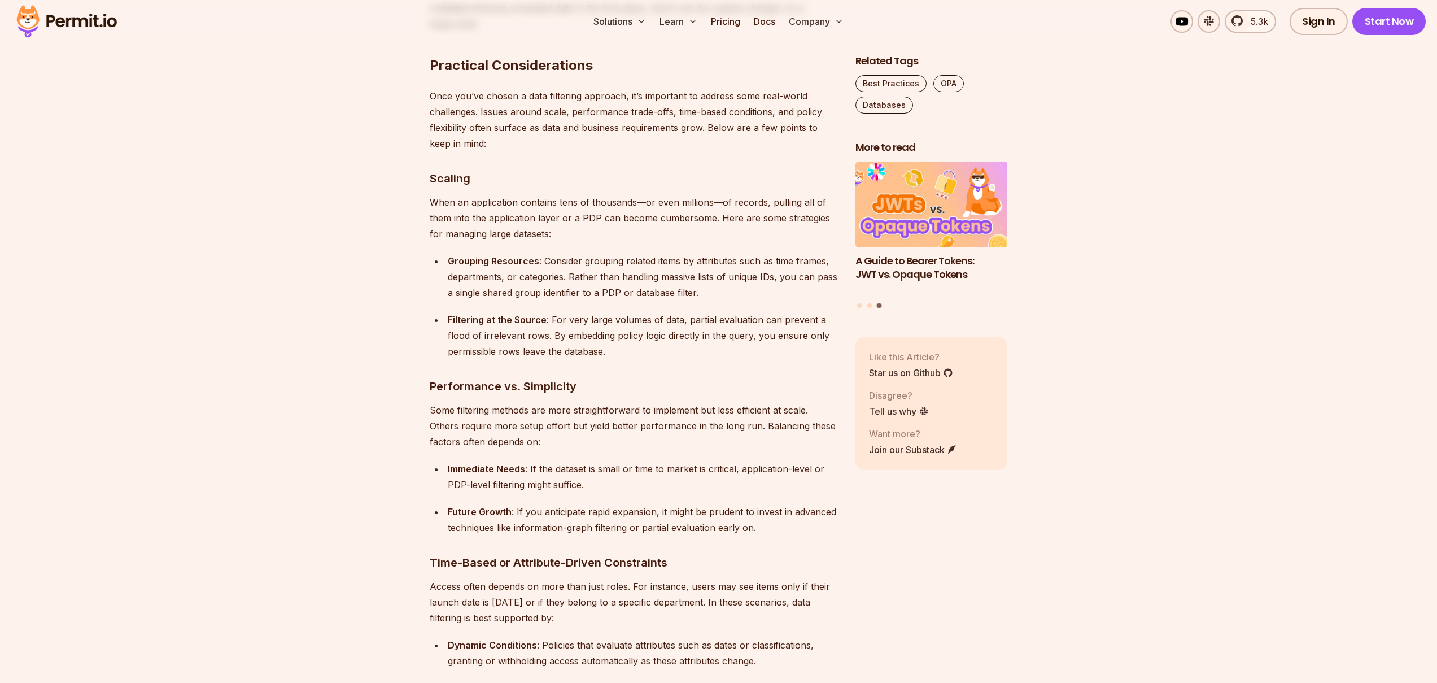
drag, startPoint x: 519, startPoint y: 404, endPoint x: 578, endPoint y: 407, distance: 58.8
drag, startPoint x: 600, startPoint y: 410, endPoint x: 559, endPoint y: 408, distance: 40.7
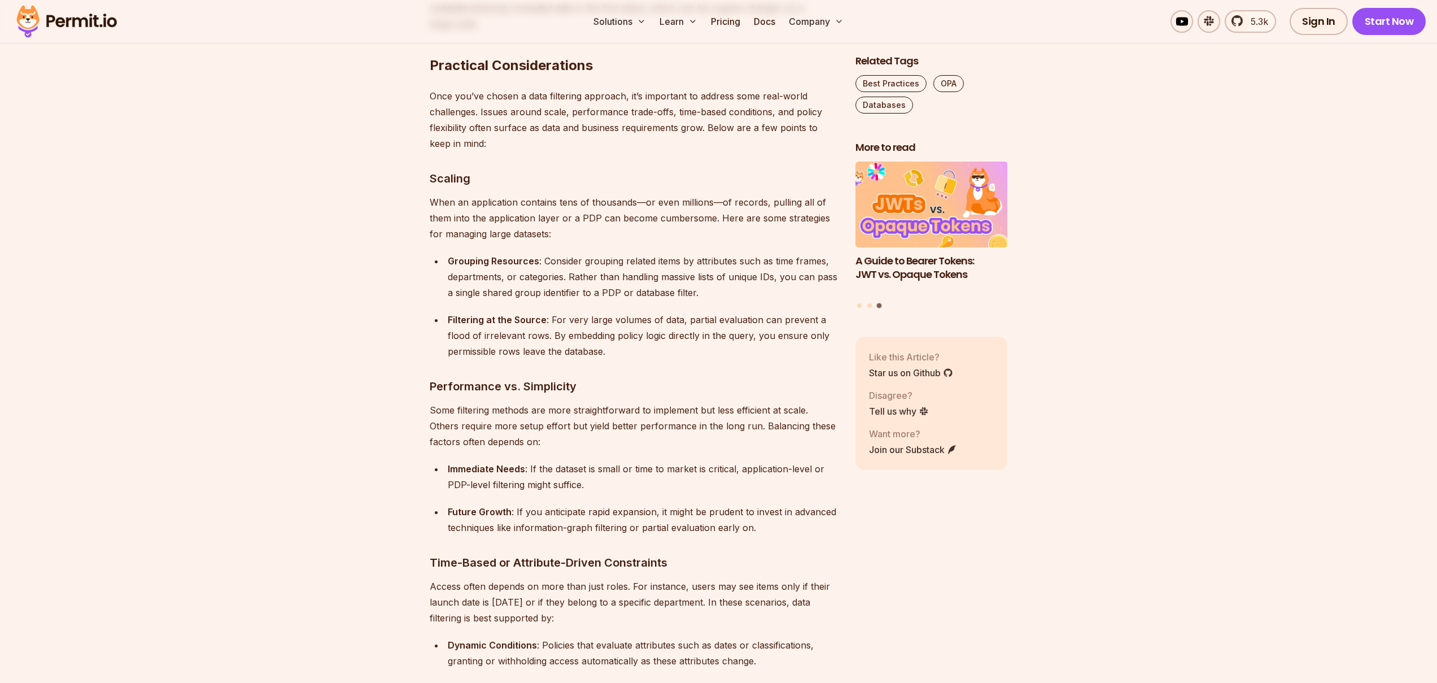
drag, startPoint x: 560, startPoint y: 408, endPoint x: 575, endPoint y: 407, distance: 15.3
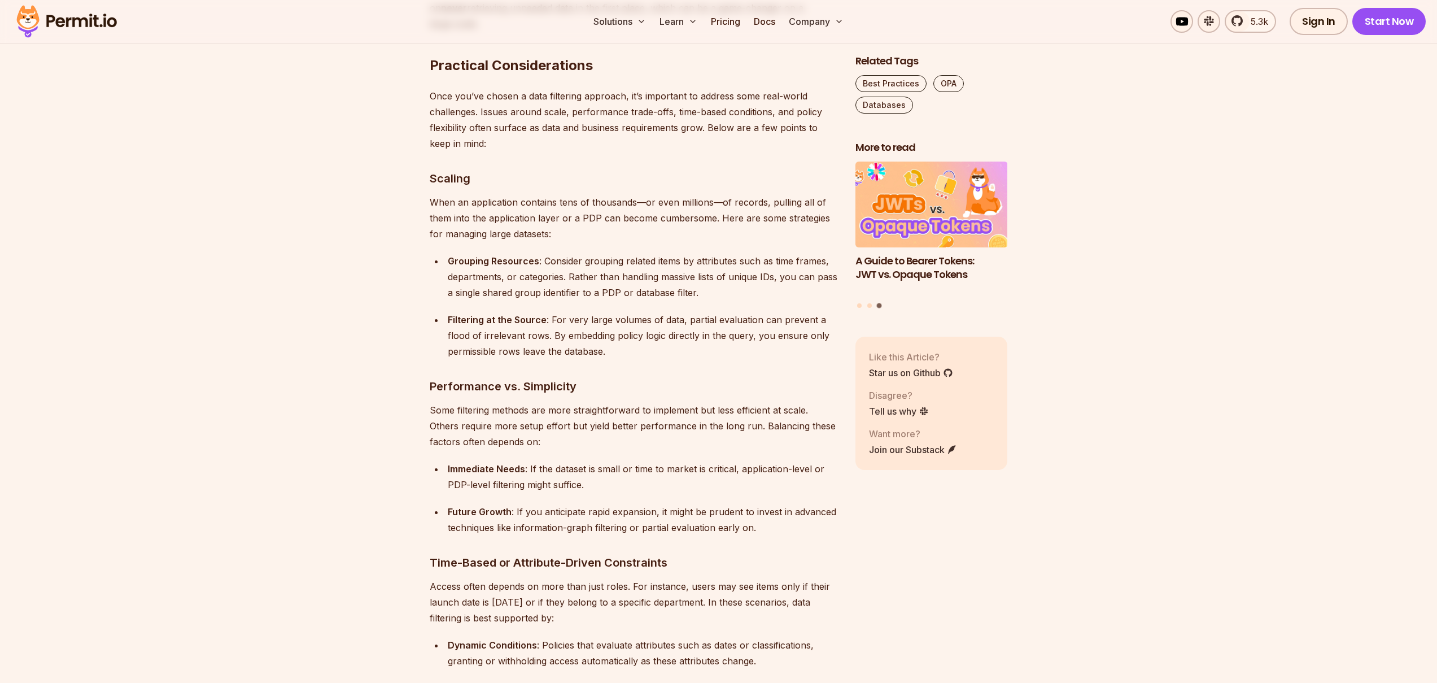
drag, startPoint x: 552, startPoint y: 409, endPoint x: 599, endPoint y: 414, distance: 47.1
drag, startPoint x: 575, startPoint y: 407, endPoint x: 783, endPoint y: 407, distance: 207.8
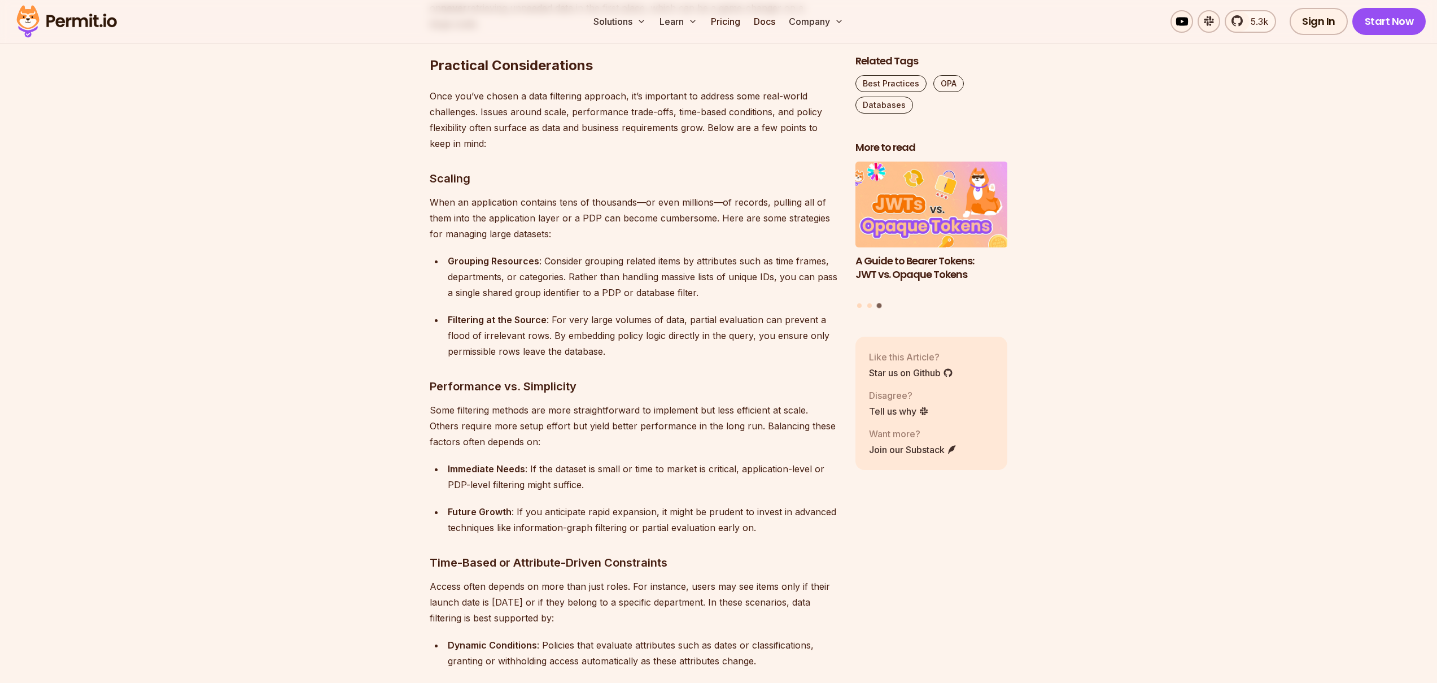
drag, startPoint x: 711, startPoint y: 411, endPoint x: 711, endPoint y: 420, distance: 9.0
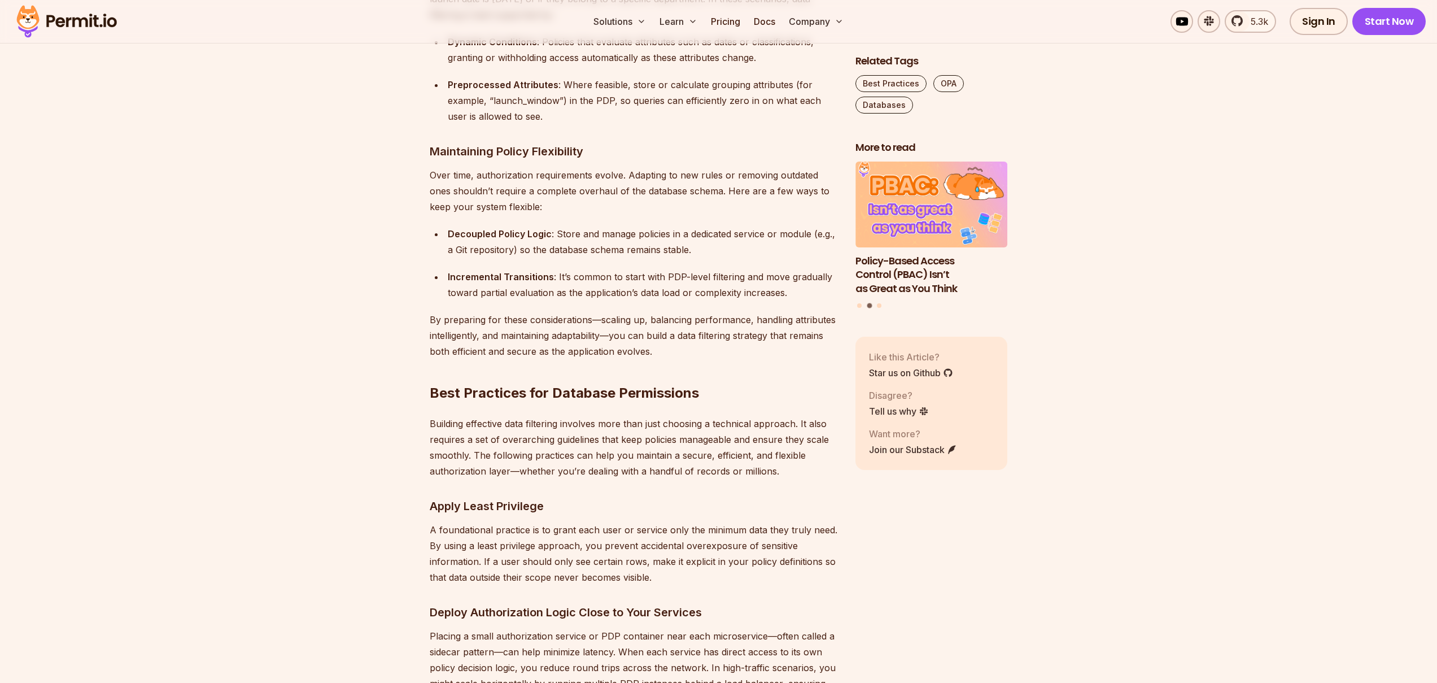
scroll to position [5141, 0]
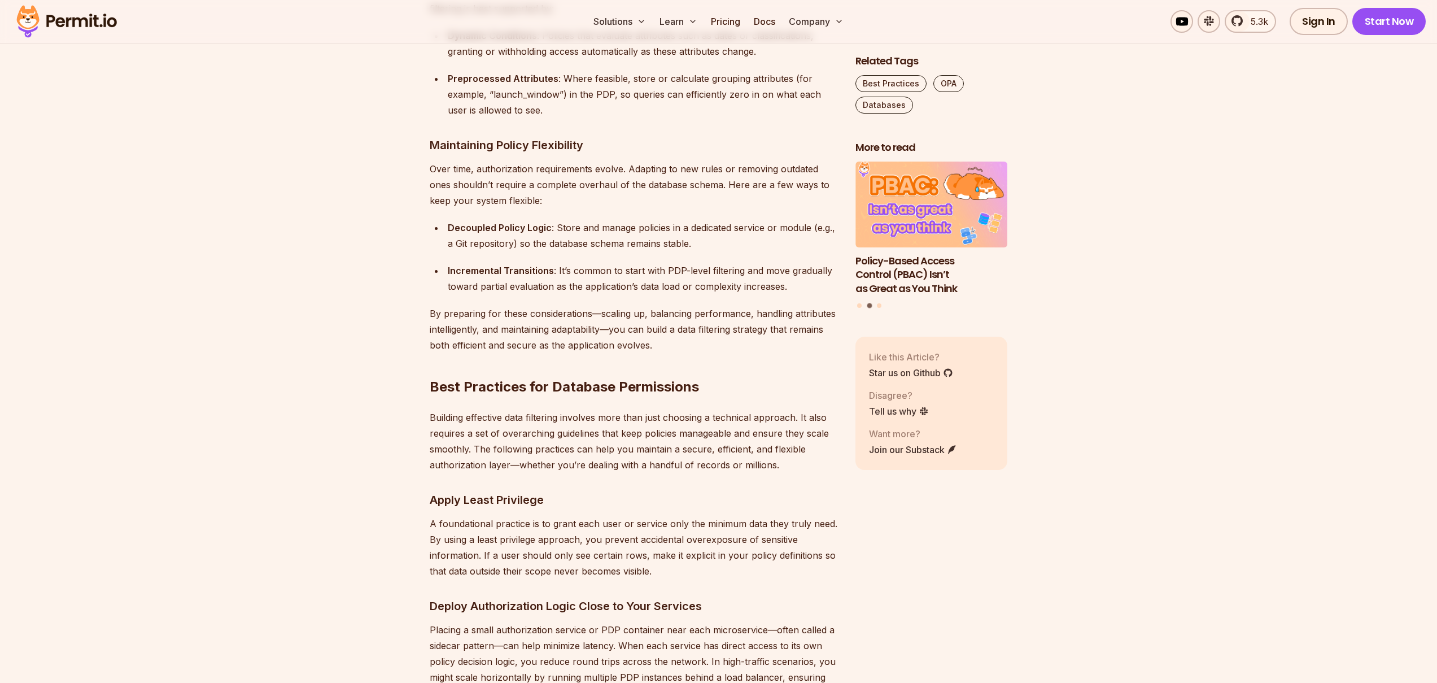
drag, startPoint x: 537, startPoint y: 280, endPoint x: 714, endPoint y: 309, distance: 179.7
drag, startPoint x: 672, startPoint y: 312, endPoint x: 685, endPoint y: 312, distance: 13.6
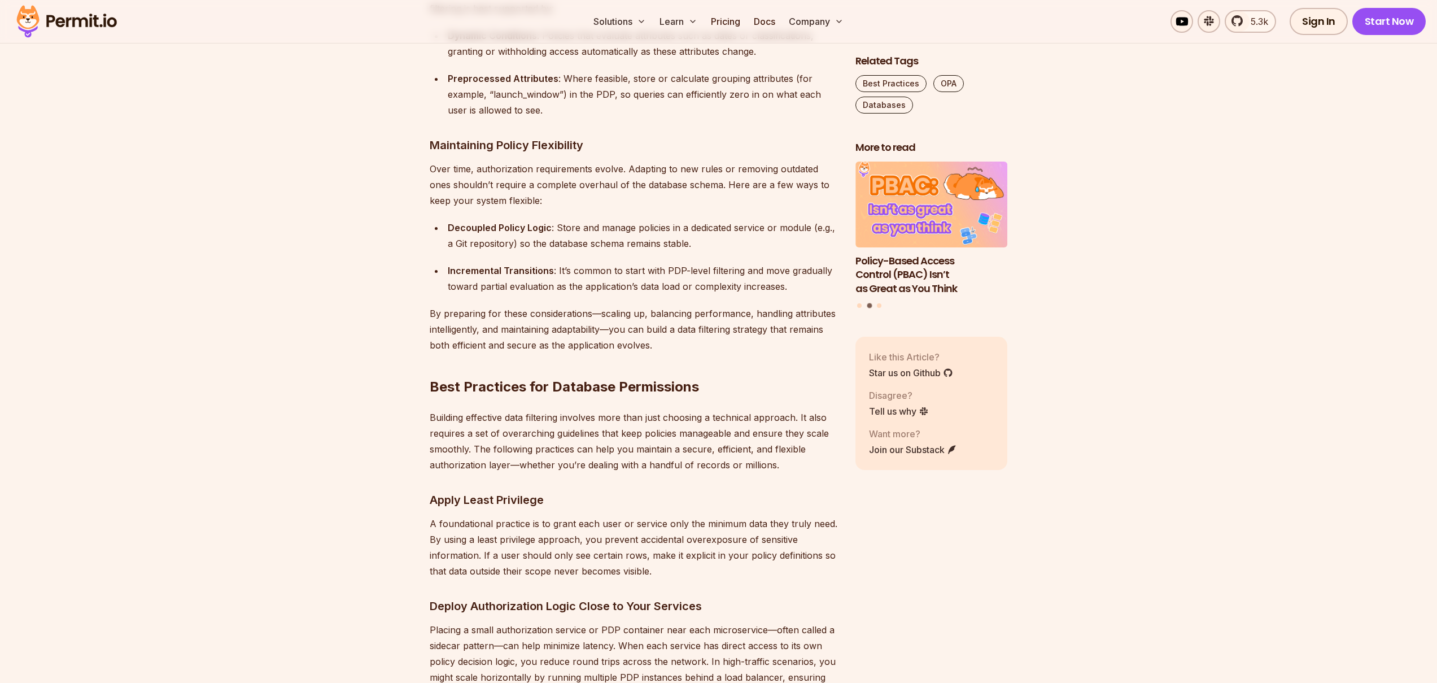
drag, startPoint x: 619, startPoint y: 313, endPoint x: 708, endPoint y: 315, distance: 89.2
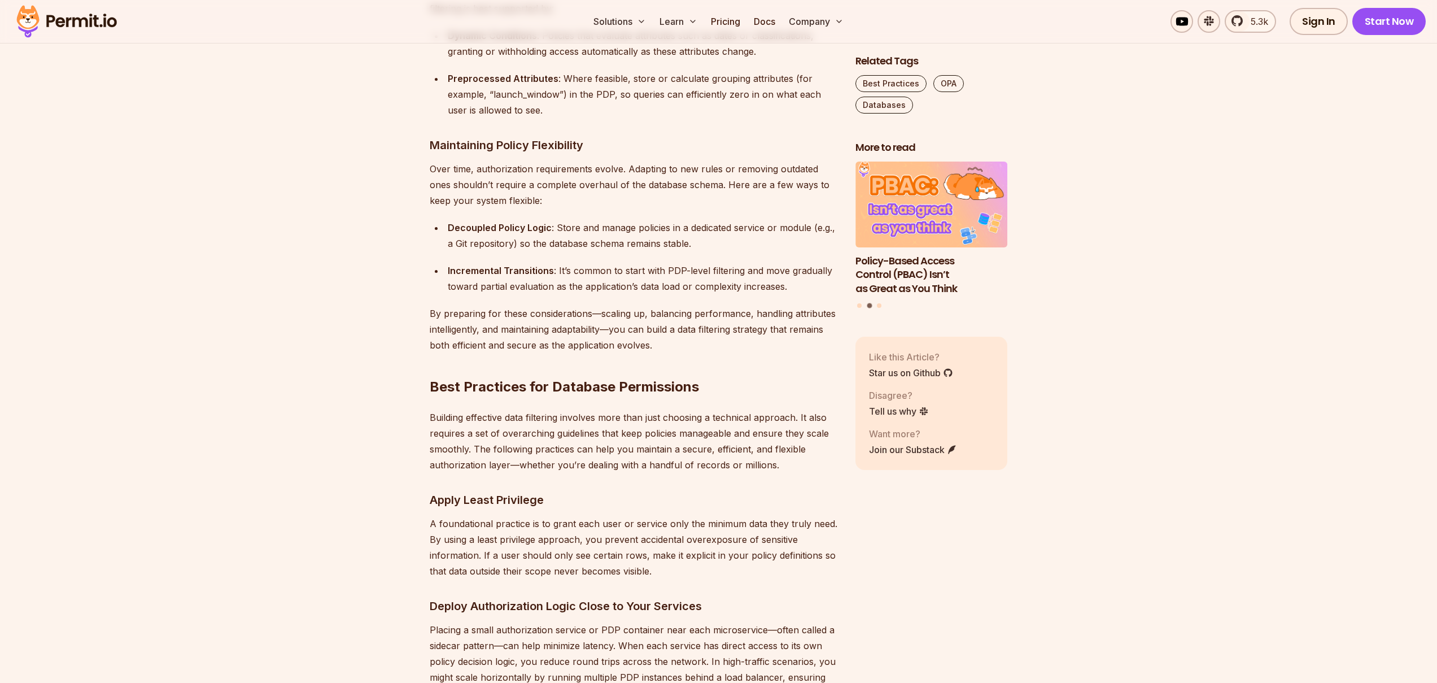
drag, startPoint x: 619, startPoint y: 313, endPoint x: 722, endPoint y: 315, distance: 102.8
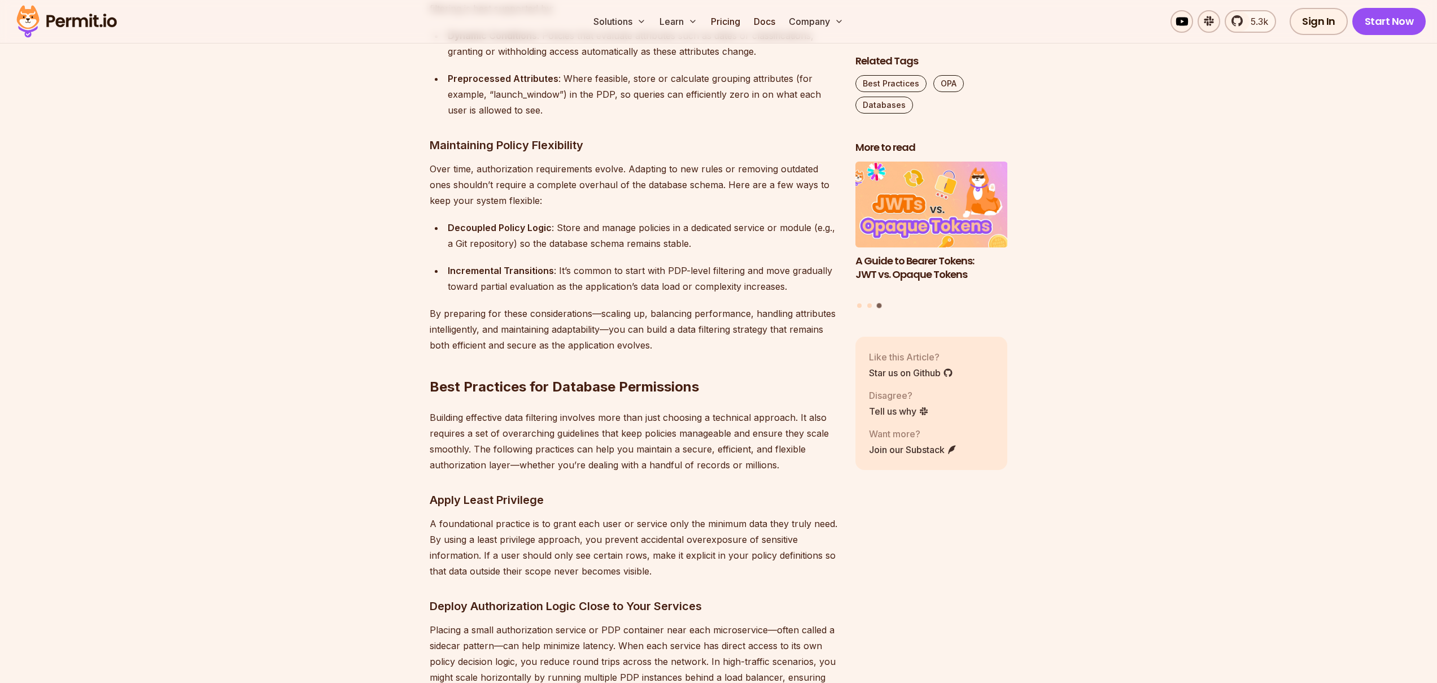
drag, startPoint x: 682, startPoint y: 312, endPoint x: 635, endPoint y: 313, distance: 46.9
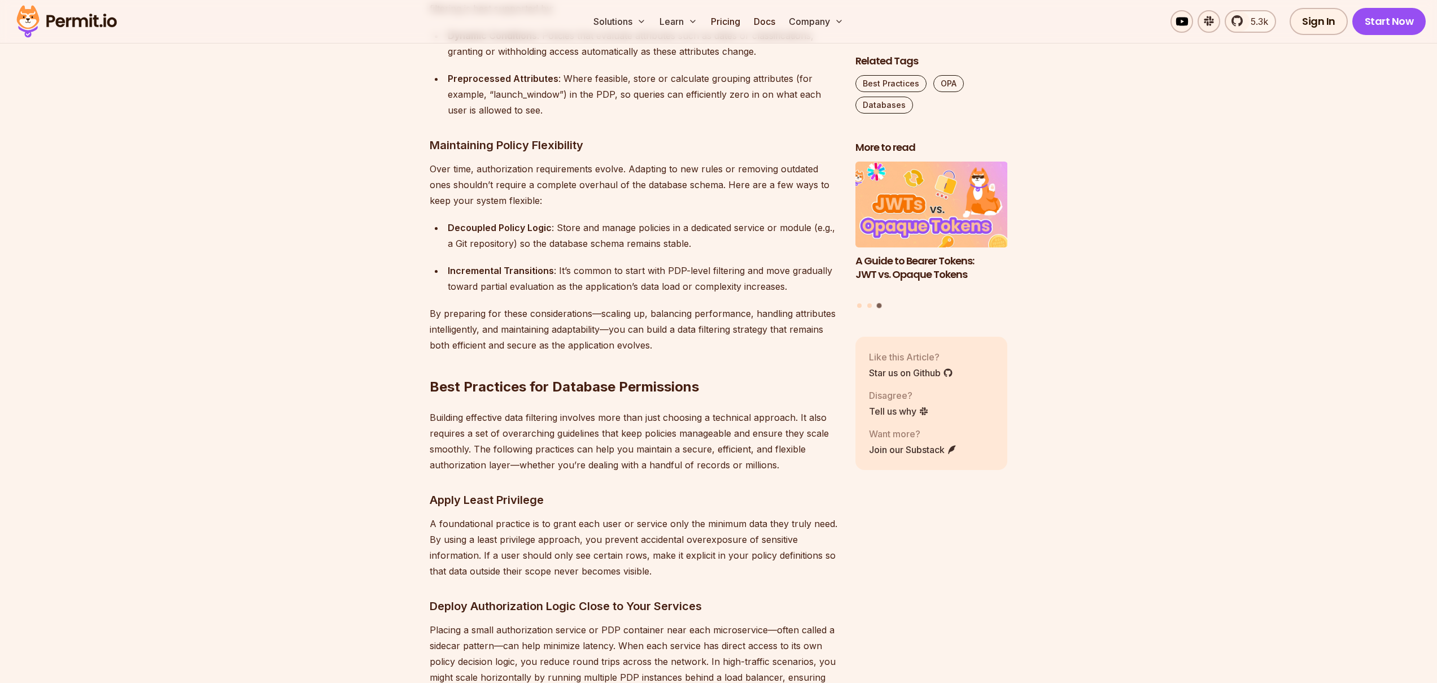
drag, startPoint x: 618, startPoint y: 313, endPoint x: 733, endPoint y: 313, distance: 114.6
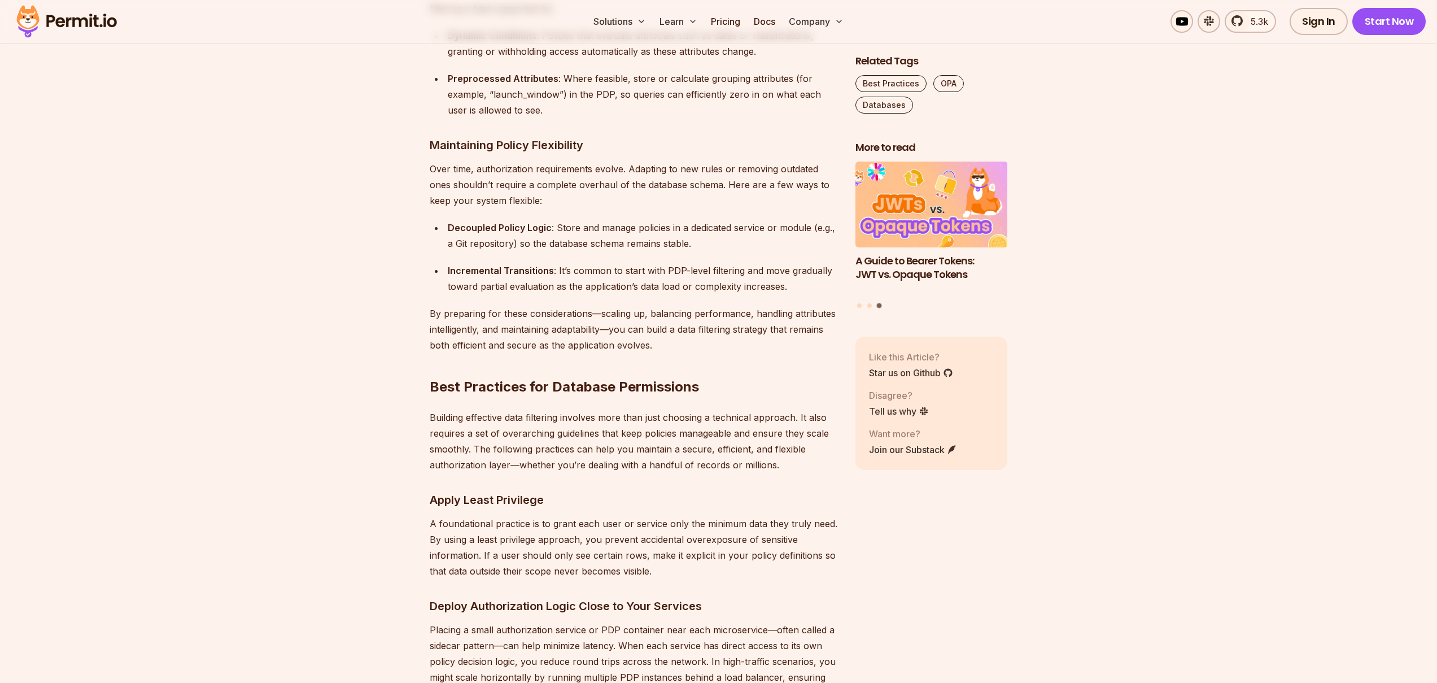
drag, startPoint x: 692, startPoint y: 314, endPoint x: 649, endPoint y: 315, distance: 42.9
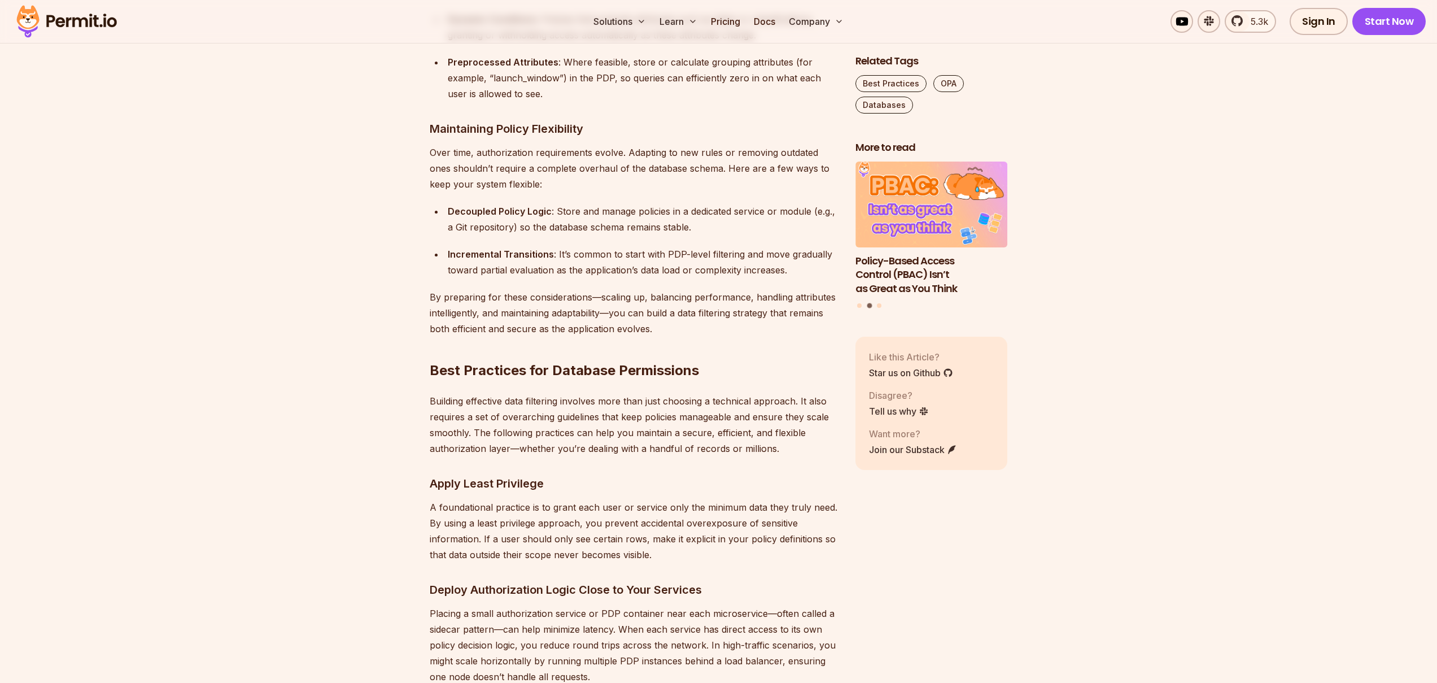
scroll to position [5160, 0]
drag, startPoint x: 488, startPoint y: 413, endPoint x: 573, endPoint y: 450, distance: 92.0
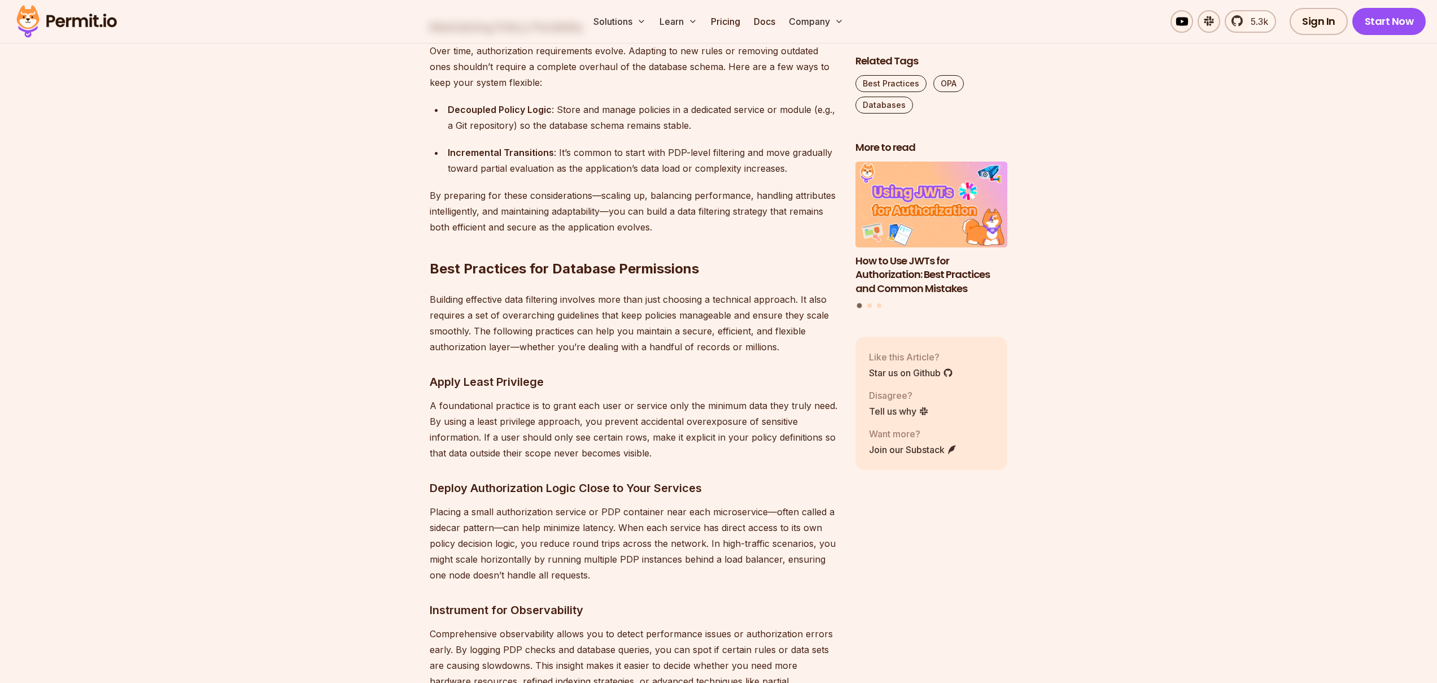
drag, startPoint x: 462, startPoint y: 485, endPoint x: 596, endPoint y: 517, distance: 137.1
drag, startPoint x: 583, startPoint y: 489, endPoint x: 630, endPoint y: 489, distance: 46.9
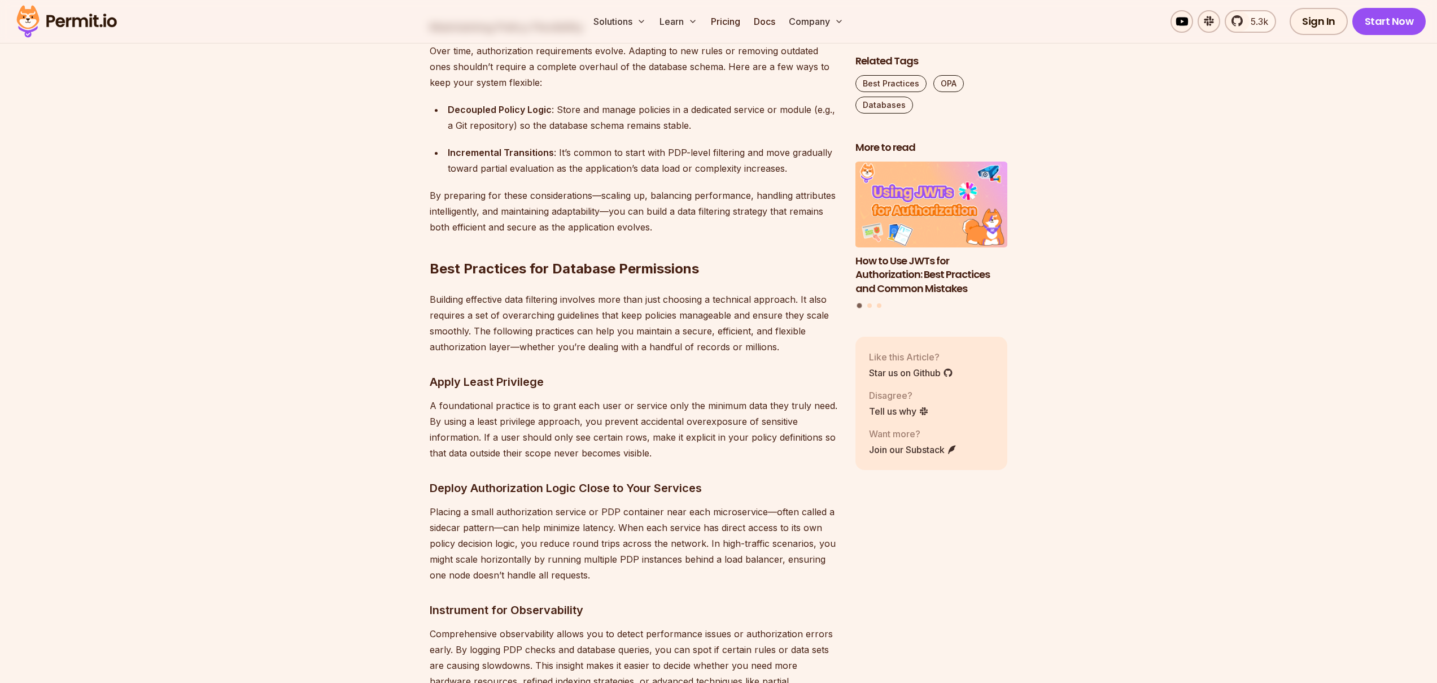
drag, startPoint x: 661, startPoint y: 486, endPoint x: 679, endPoint y: 486, distance: 18.6
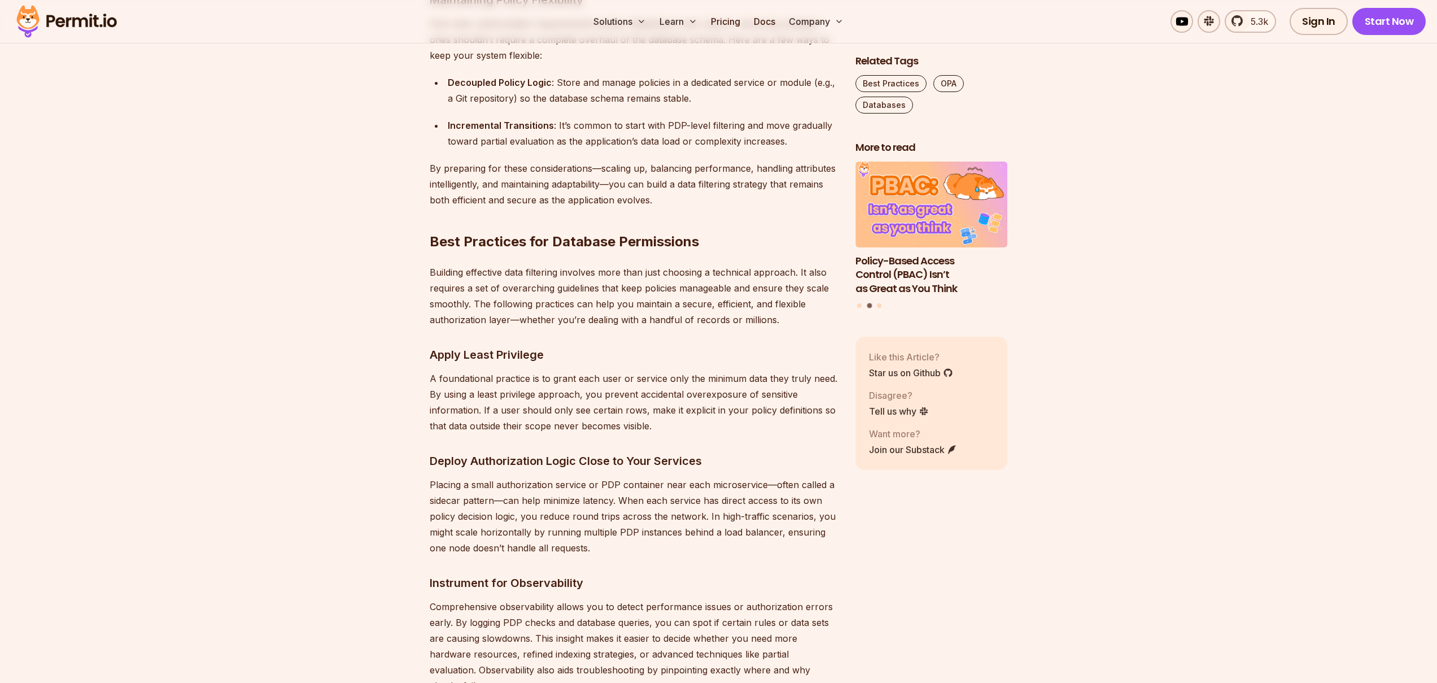
scroll to position [5289, 0]
drag, startPoint x: 591, startPoint y: 491, endPoint x: 616, endPoint y: 456, distance: 42.5
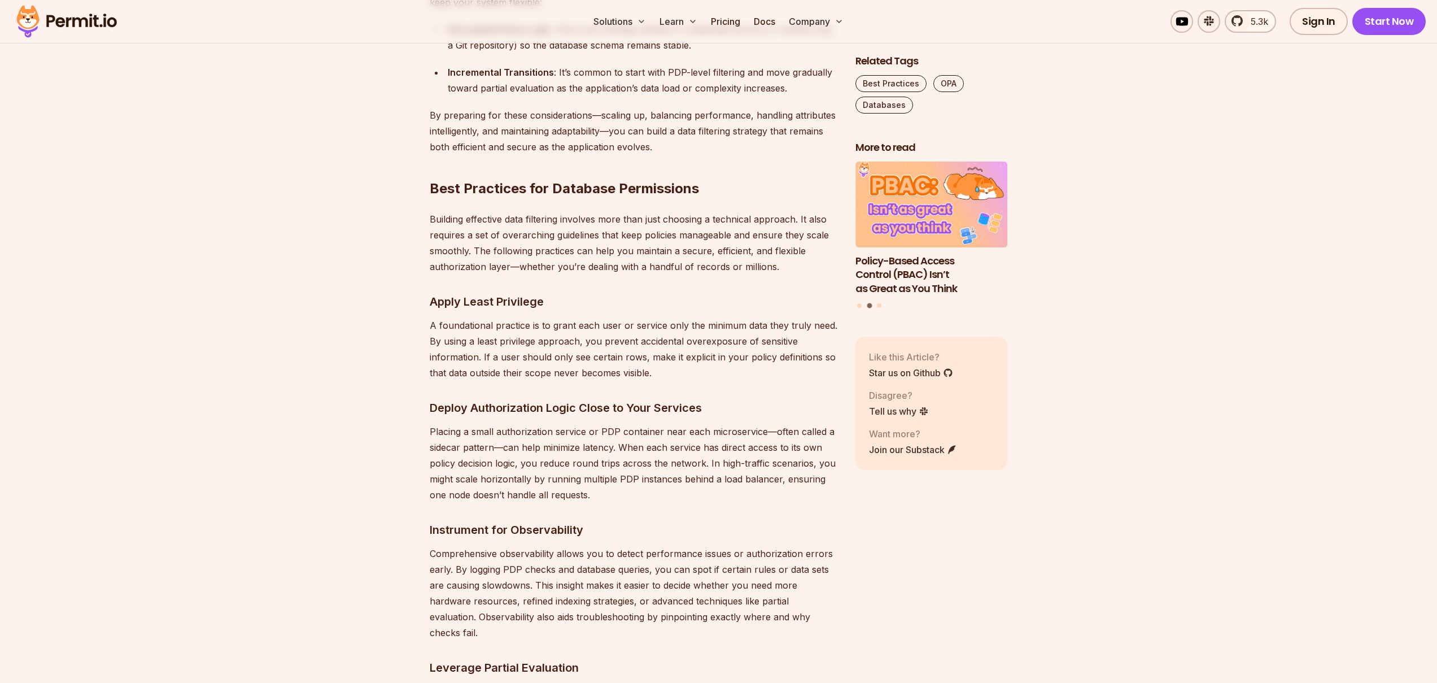
scroll to position [5341, 0]
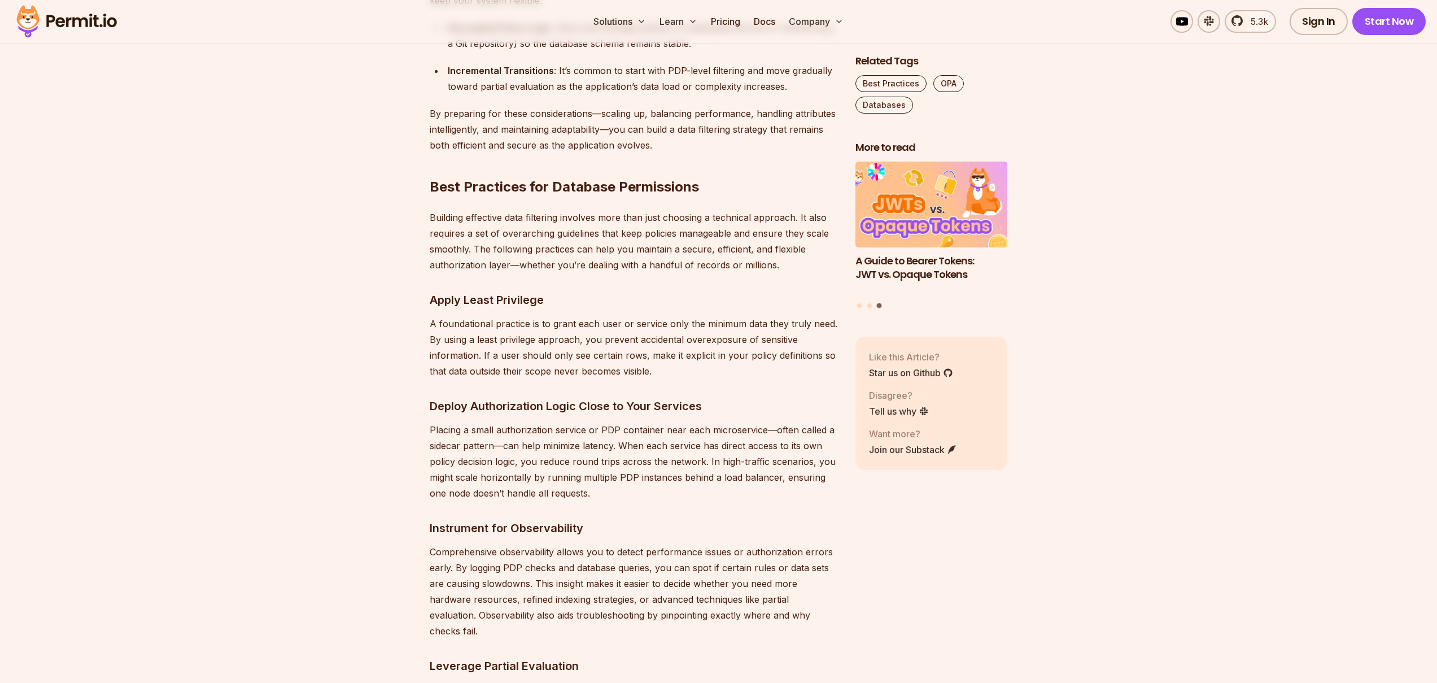
drag, startPoint x: 593, startPoint y: 466, endPoint x: 638, endPoint y: 483, distance: 47.5
drag, startPoint x: 638, startPoint y: 483, endPoint x: 648, endPoint y: 484, distance: 9.7
drag, startPoint x: 640, startPoint y: 482, endPoint x: 536, endPoint y: 466, distance: 104.5
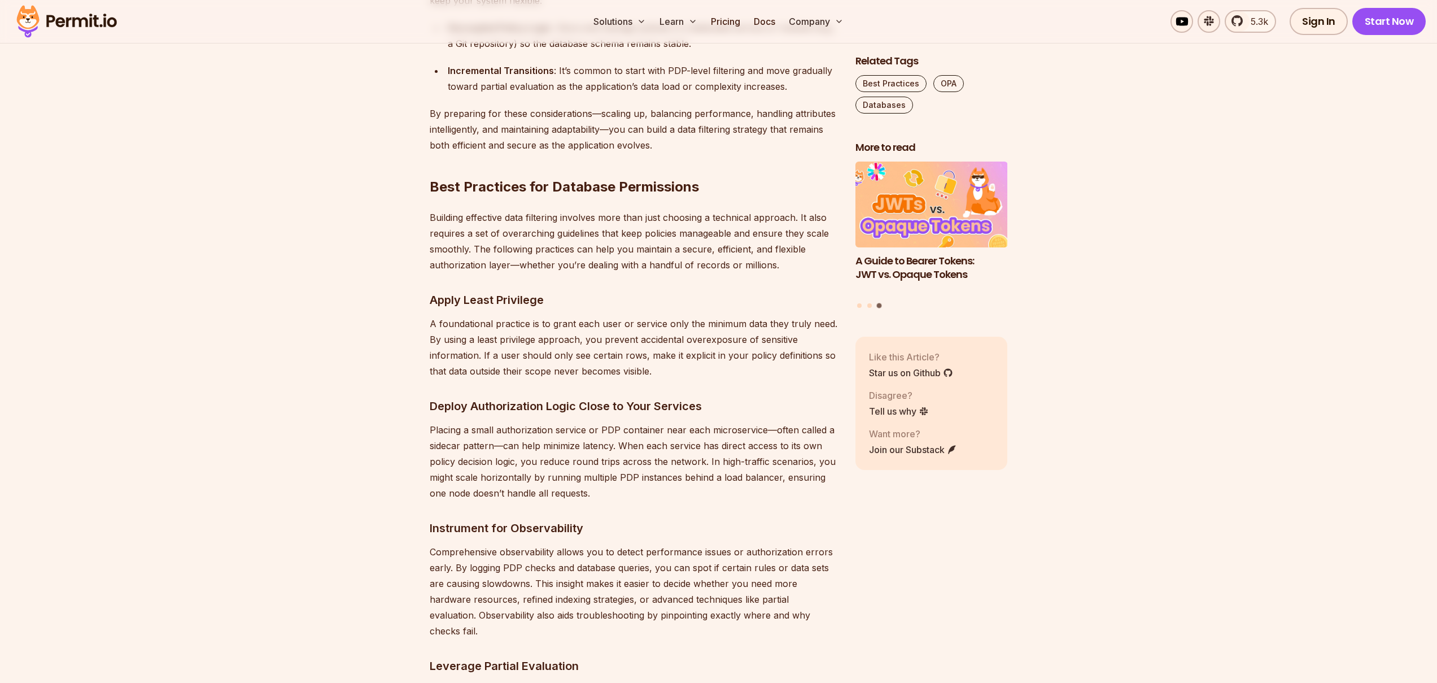
drag, startPoint x: 593, startPoint y: 468, endPoint x: 615, endPoint y: 466, distance: 22.1
drag, startPoint x: 615, startPoint y: 466, endPoint x: 635, endPoint y: 466, distance: 20.3
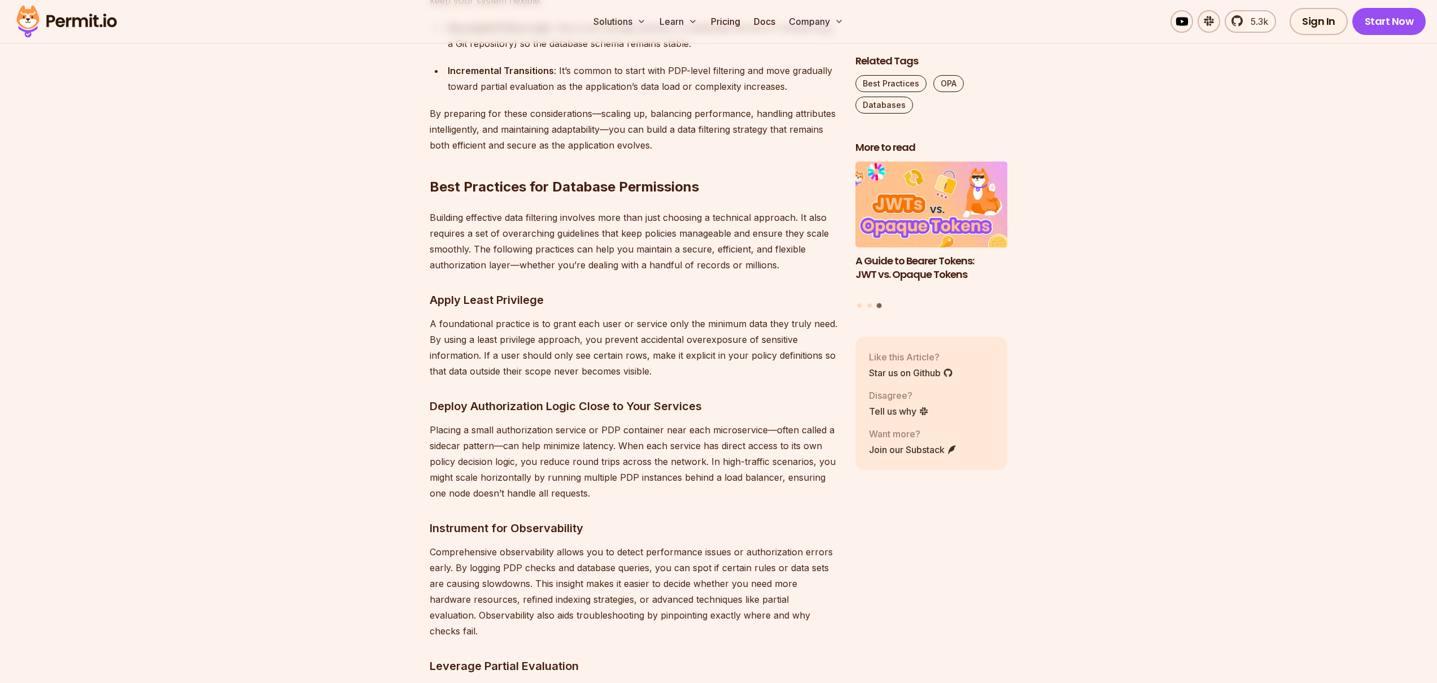
drag, startPoint x: 651, startPoint y: 467, endPoint x: 636, endPoint y: 471, distance: 15.4
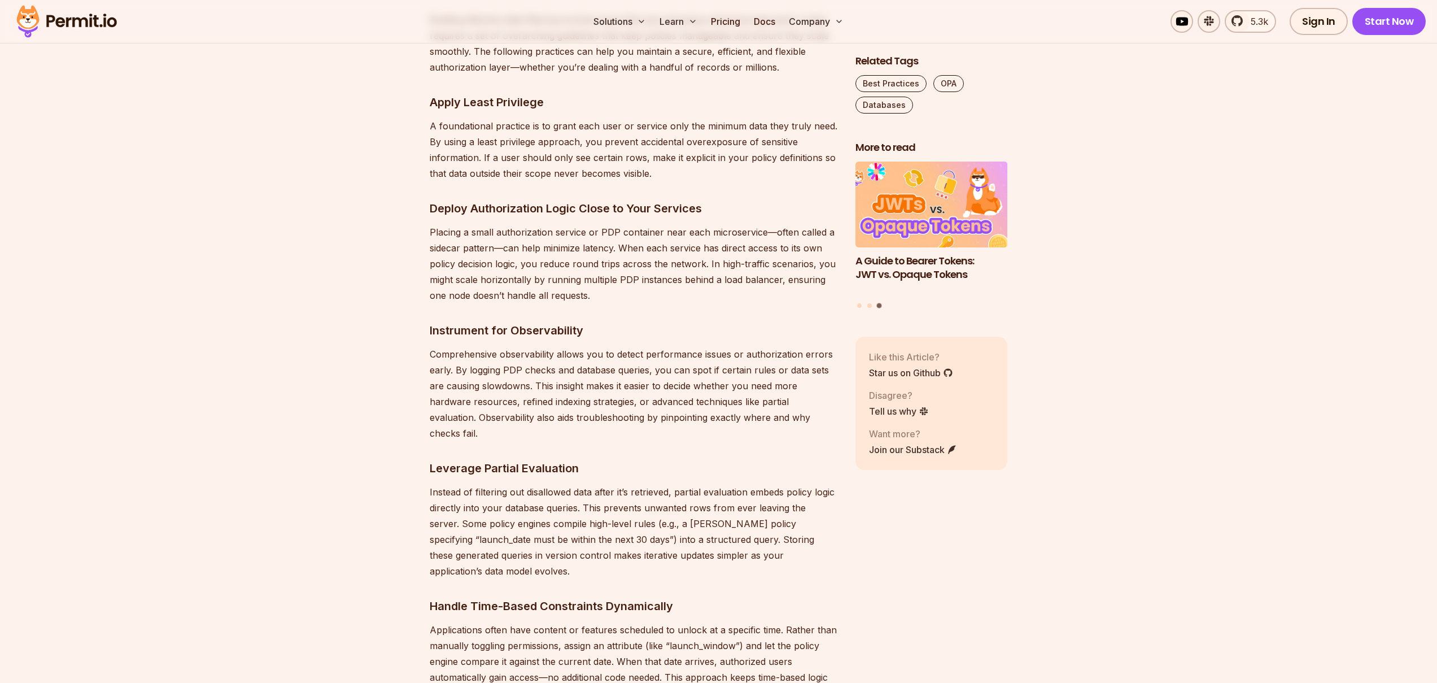
scroll to position [5540, 0]
drag, startPoint x: 470, startPoint y: 401, endPoint x: 498, endPoint y: 401, distance: 27.7
drag, startPoint x: 498, startPoint y: 401, endPoint x: 543, endPoint y: 436, distance: 57.5
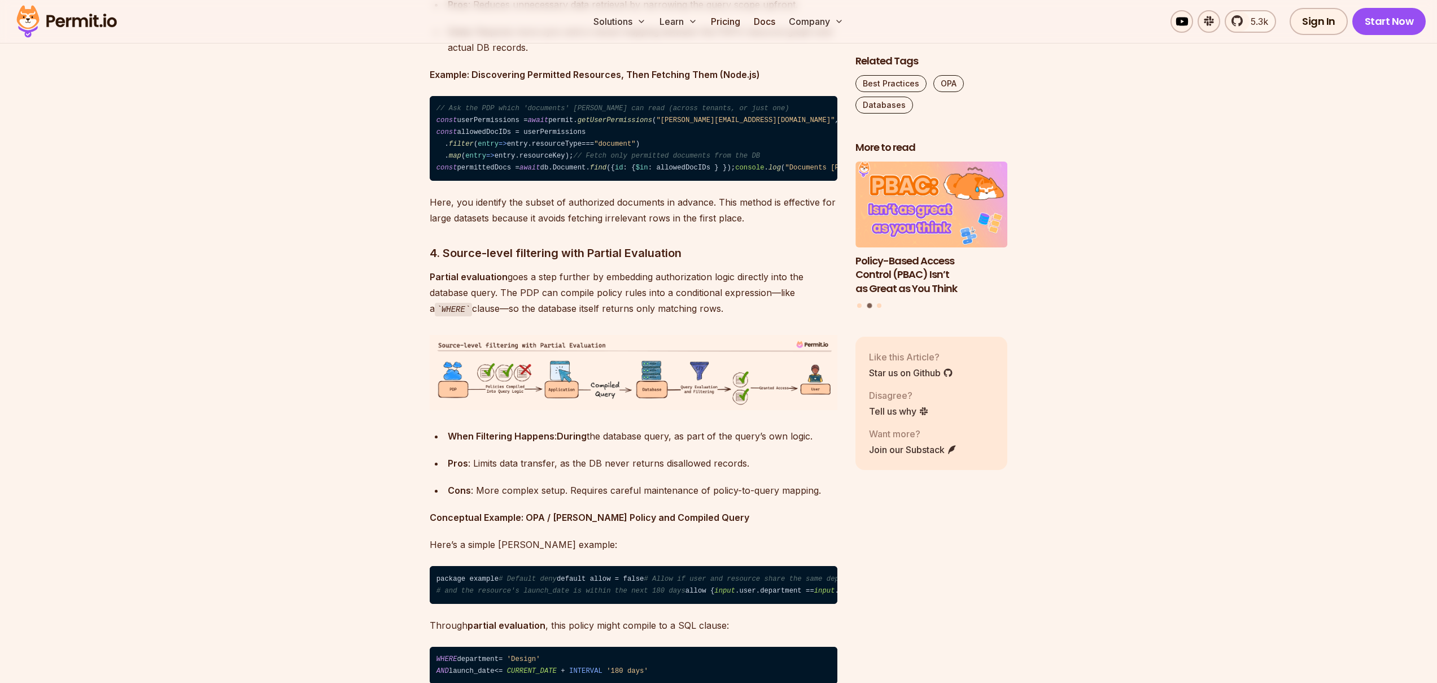
scroll to position [3549, 0]
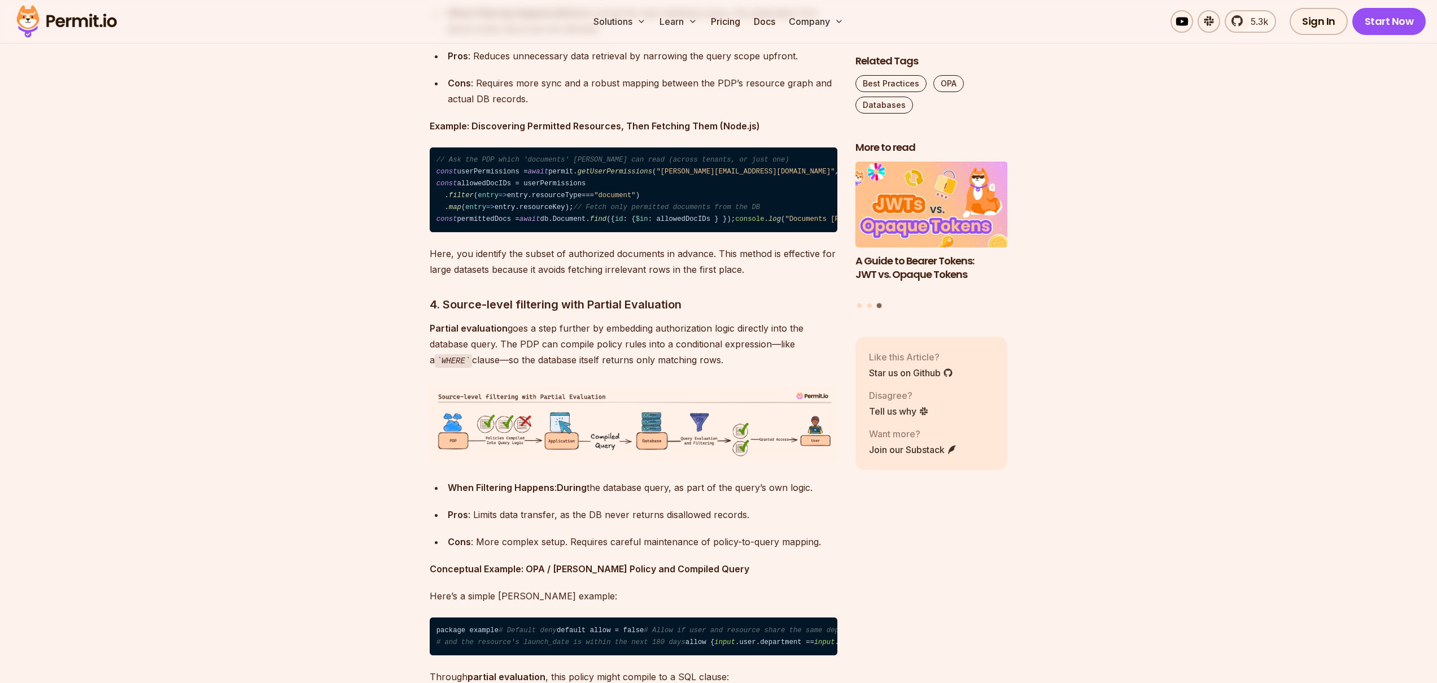
drag, startPoint x: 558, startPoint y: 161, endPoint x: 636, endPoint y: 165, distance: 78.0
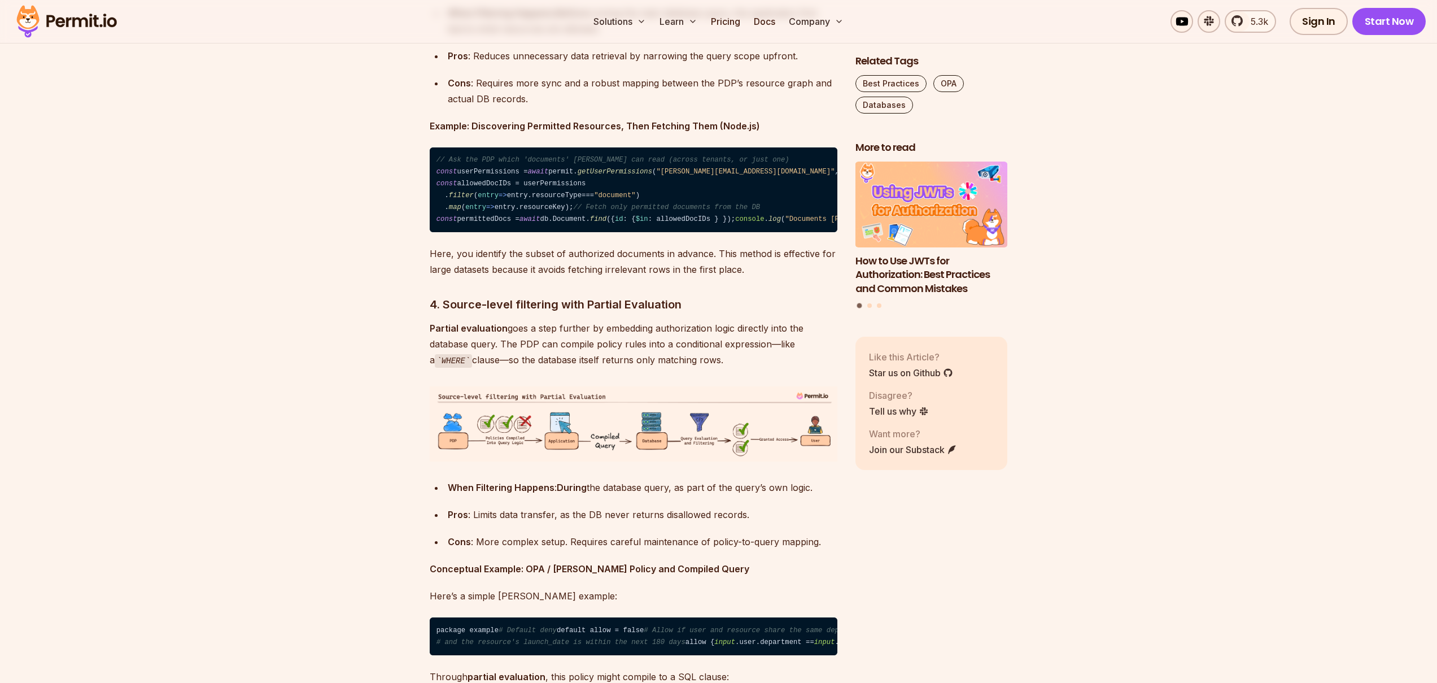
drag, startPoint x: 630, startPoint y: 162, endPoint x: 771, endPoint y: 161, distance: 141.7
drag, startPoint x: 781, startPoint y: 161, endPoint x: 783, endPoint y: 176, distance: 14.7
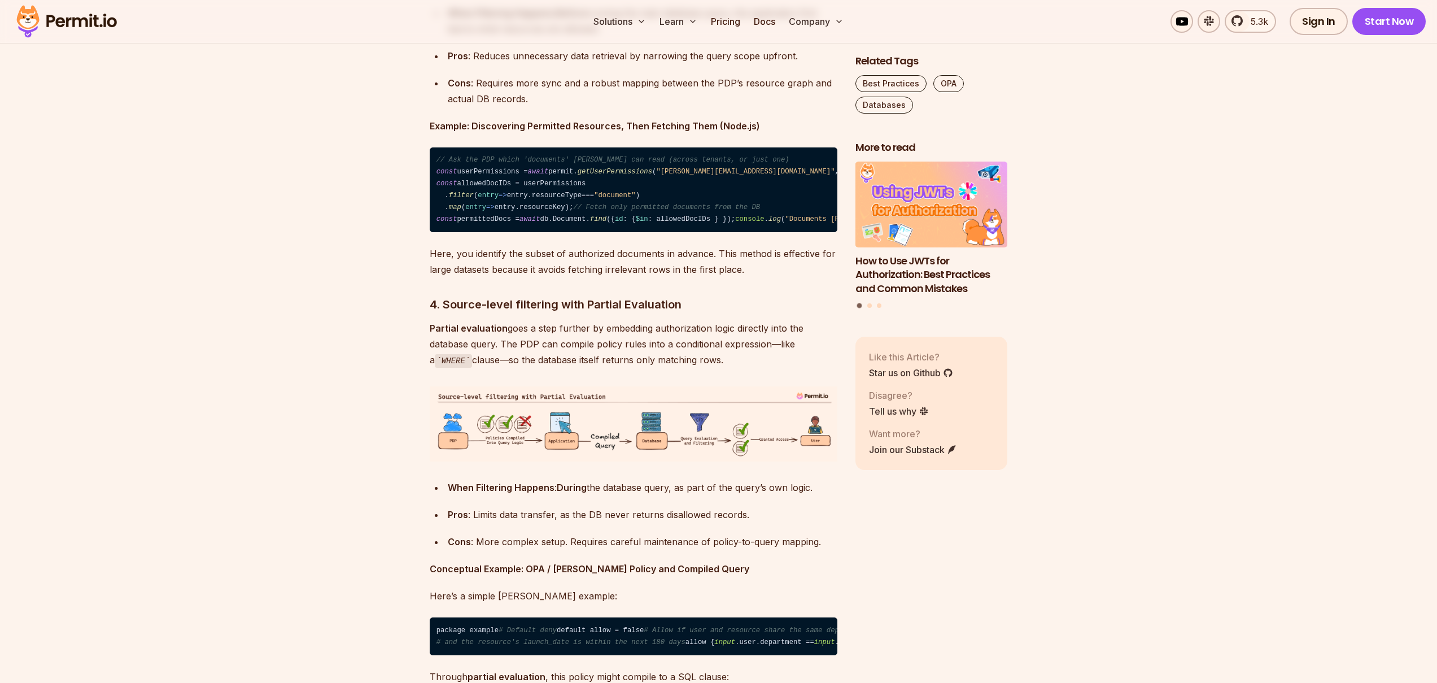
drag, startPoint x: 759, startPoint y: 175, endPoint x: 753, endPoint y: 176, distance: 5.7
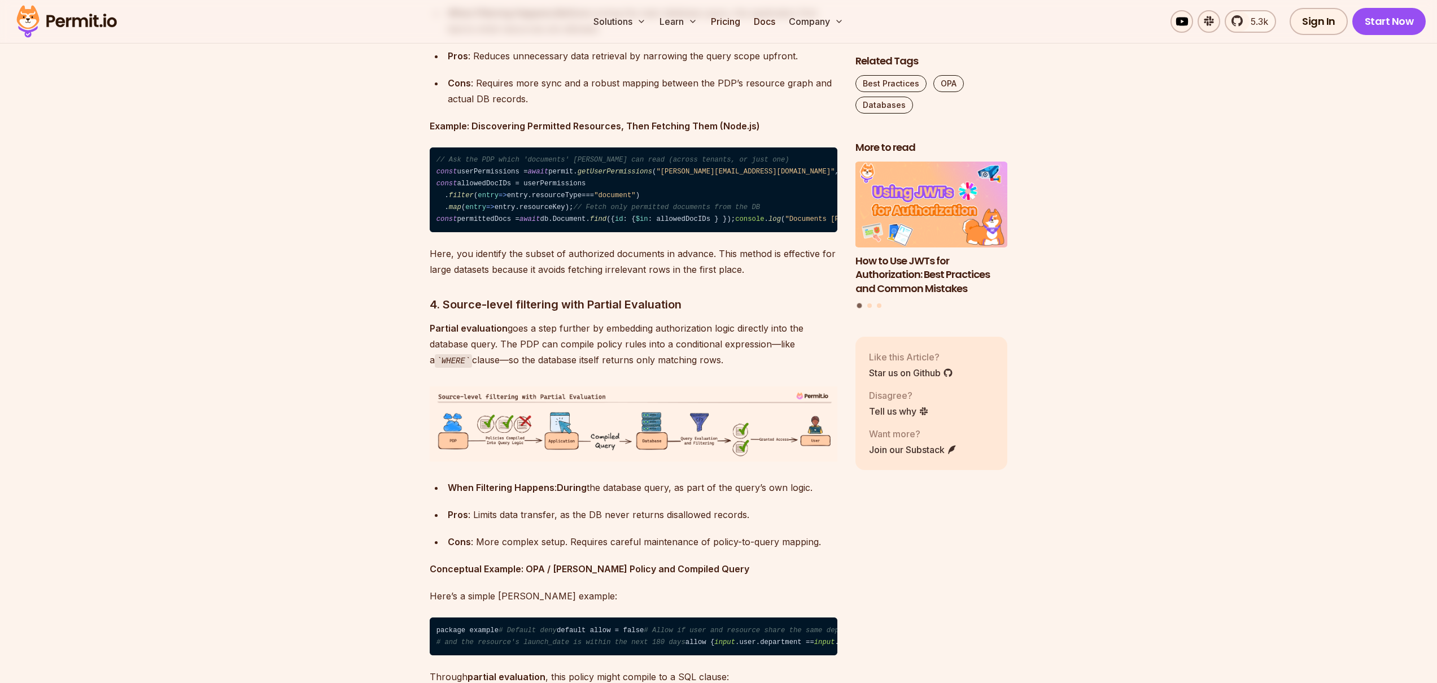
drag, startPoint x: 754, startPoint y: 175, endPoint x: 681, endPoint y: 171, distance: 72.9
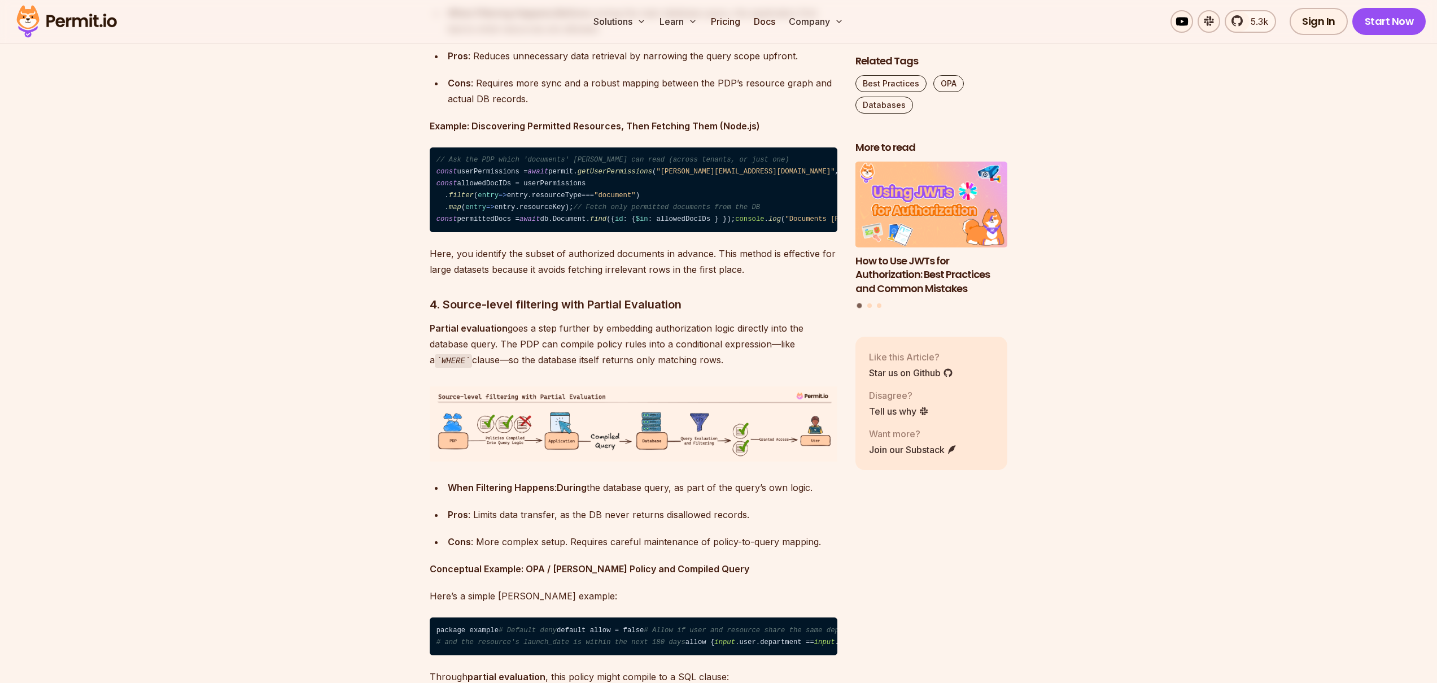
drag, startPoint x: 610, startPoint y: 179, endPoint x: 626, endPoint y: 198, distance: 24.4
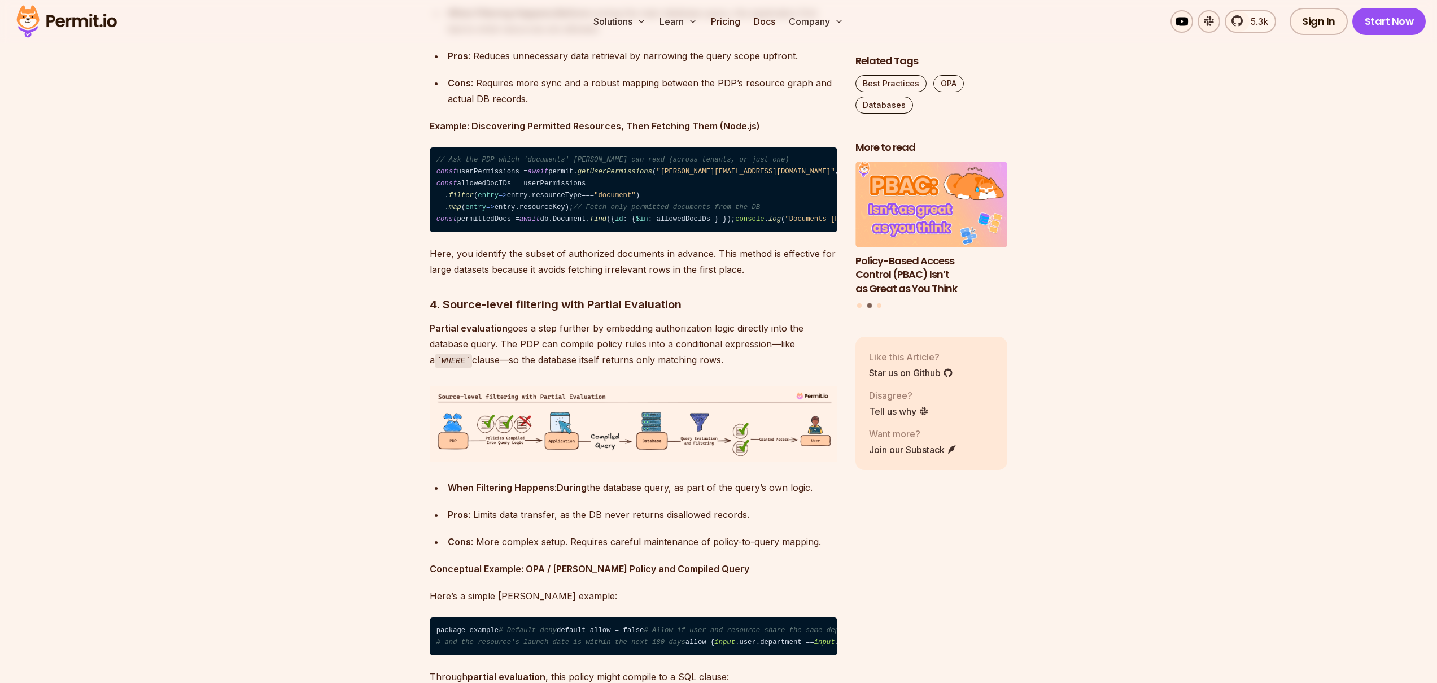
drag, startPoint x: 588, startPoint y: 459, endPoint x: 613, endPoint y: 478, distance: 31.4
click at [613, 37] on div "When Filtering Happens : Before running the main database query, the applicatio…" at bounding box center [643, 21] width 390 height 32
drag, startPoint x: 619, startPoint y: 475, endPoint x: 425, endPoint y: 457, distance: 195.1
click at [425, 457] on section "Table of Contents In many applications, authorization is typically seen as an a…" at bounding box center [718, 255] width 1437 height 6298
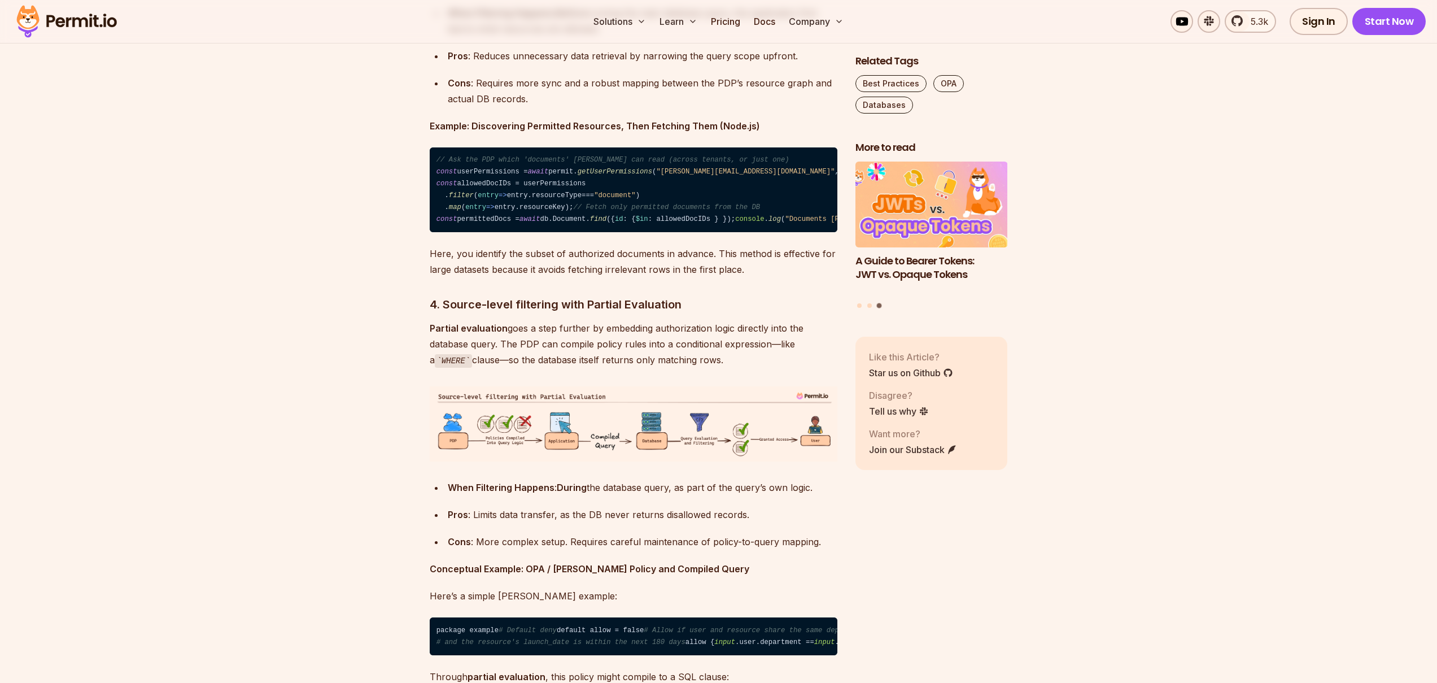
click at [490, 19] on strong "When Filtering Happens" at bounding box center [501, 12] width 107 height 11
drag, startPoint x: 490, startPoint y: 459, endPoint x: 527, endPoint y: 463, distance: 37.5
click at [490, 19] on strong "When Filtering Happens" at bounding box center [501, 12] width 107 height 11
click at [535, 19] on strong "When Filtering Happens" at bounding box center [501, 12] width 107 height 11
drag, startPoint x: 512, startPoint y: 460, endPoint x: 619, endPoint y: 474, distance: 108.3
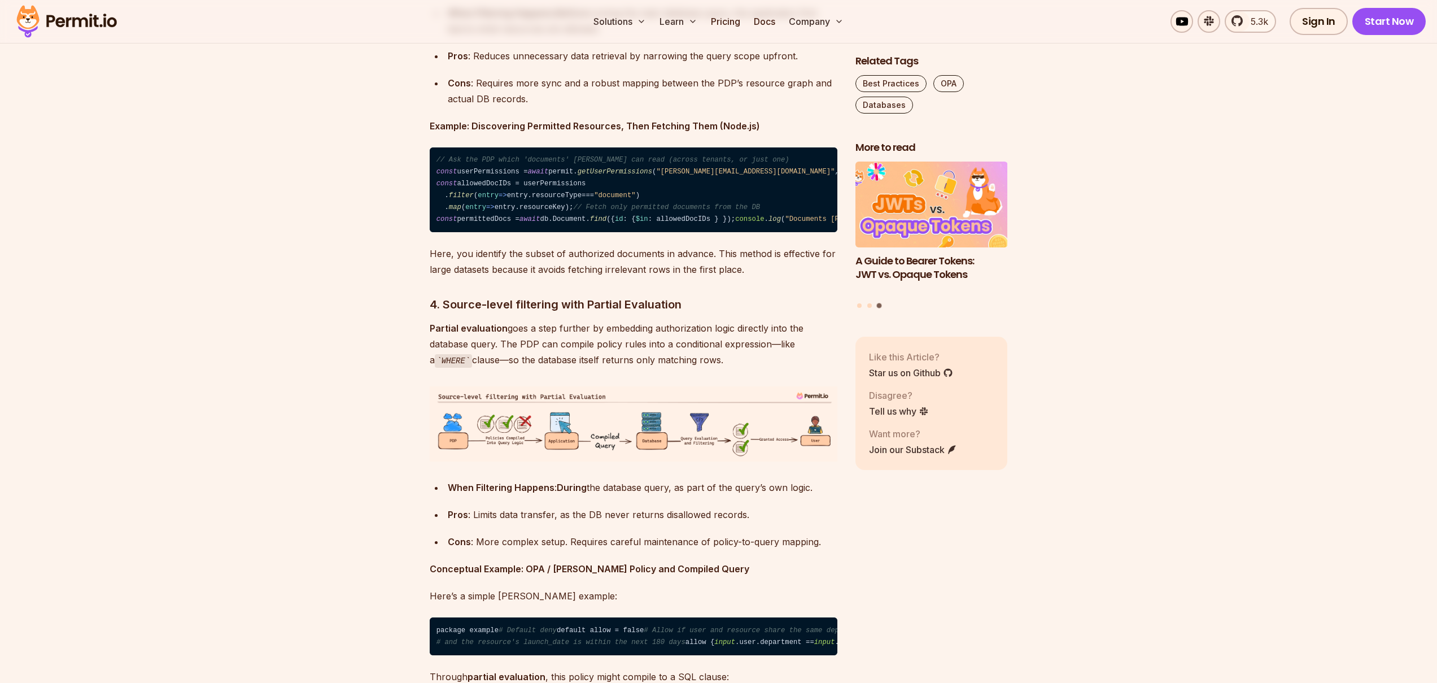
click at [619, 37] on div "When Filtering Happens : Before running the main database query, the applicatio…" at bounding box center [643, 21] width 390 height 32
click at [570, 37] on div "When Filtering Happens : Before running the main database query, the applicatio…" at bounding box center [643, 21] width 390 height 32
drag, startPoint x: 570, startPoint y: 477, endPoint x: 534, endPoint y: 471, distance: 36.0
click at [565, 37] on div "When Filtering Happens : Before running the main database query, the applicatio…" at bounding box center [643, 21] width 390 height 32
click at [534, 37] on div "When Filtering Happens : Before running the main database query, the applicatio…" at bounding box center [643, 21] width 390 height 32
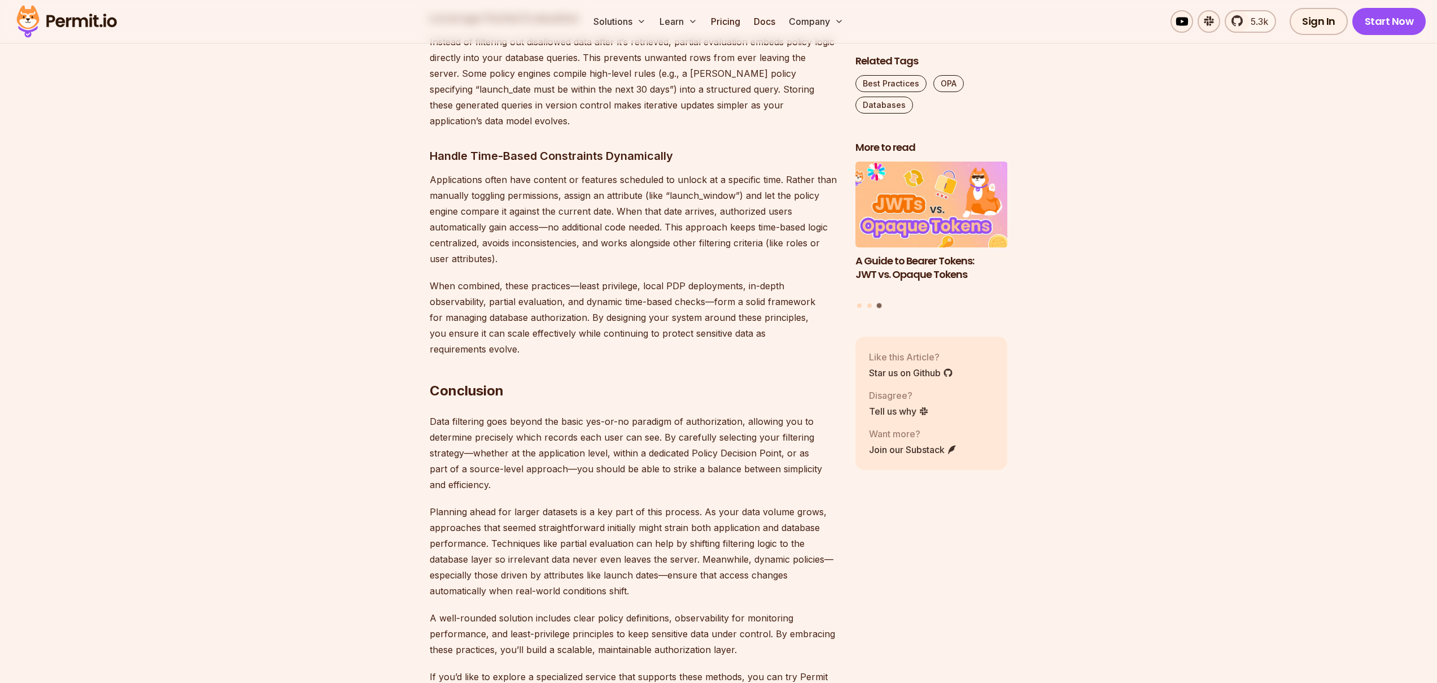
scroll to position [5992, 0]
drag, startPoint x: 462, startPoint y: 408, endPoint x: 769, endPoint y: 408, distance: 306.6
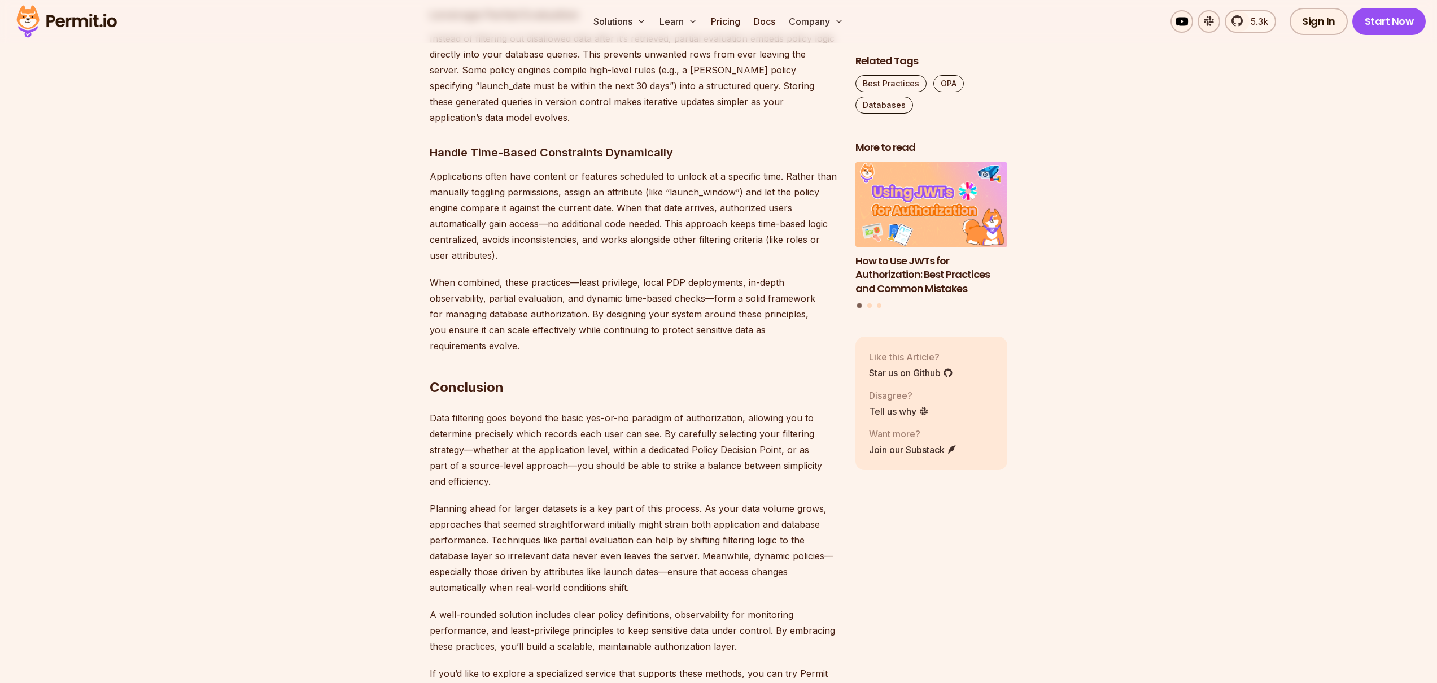
drag, startPoint x: 794, startPoint y: 409, endPoint x: 504, endPoint y: 421, distance: 290.5
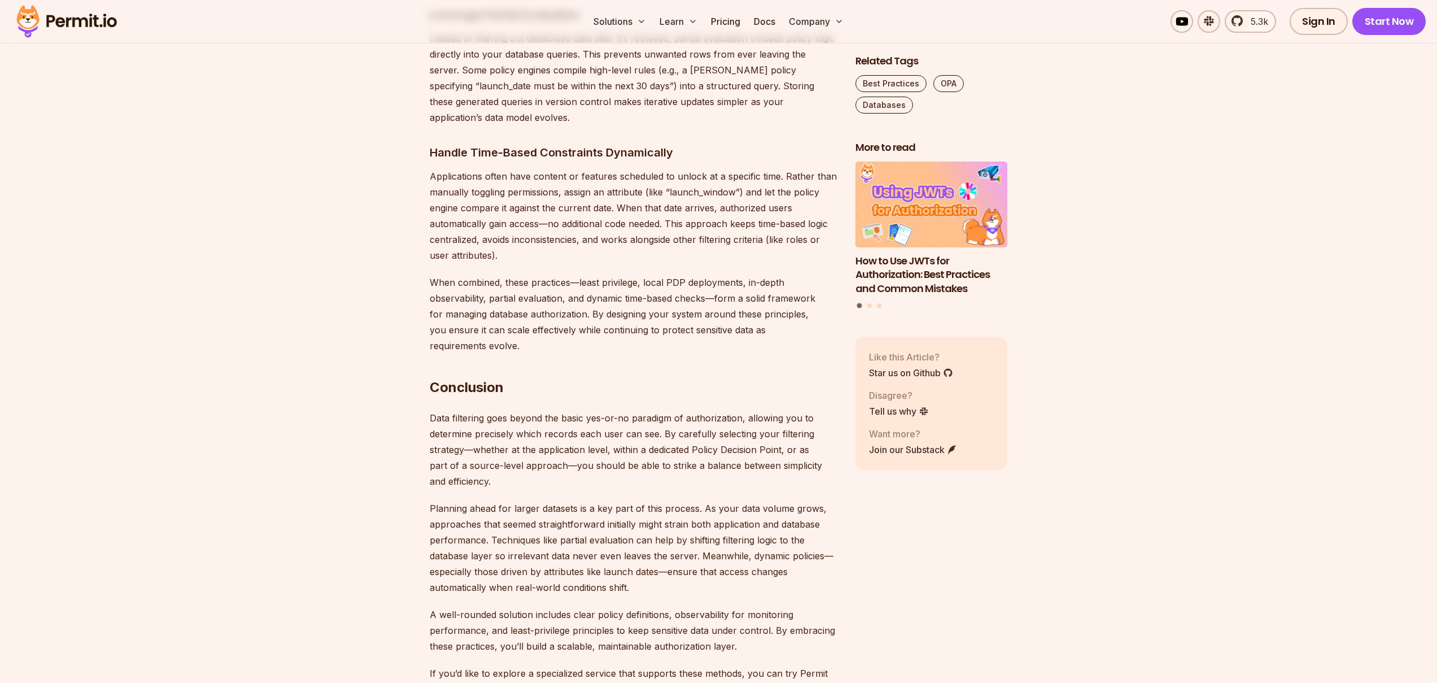
drag, startPoint x: 539, startPoint y: 423, endPoint x: 618, endPoint y: 422, distance: 78.5
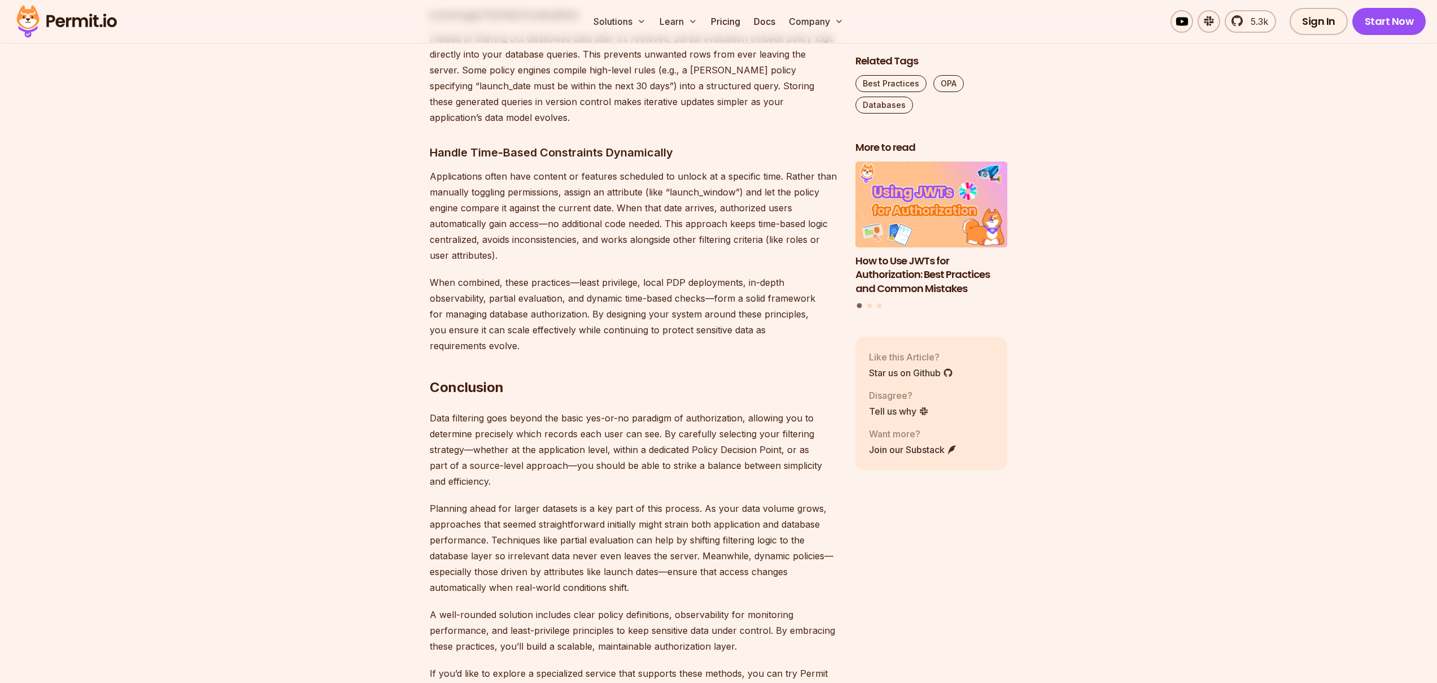
drag, startPoint x: 624, startPoint y: 422, endPoint x: 664, endPoint y: 426, distance: 40.3
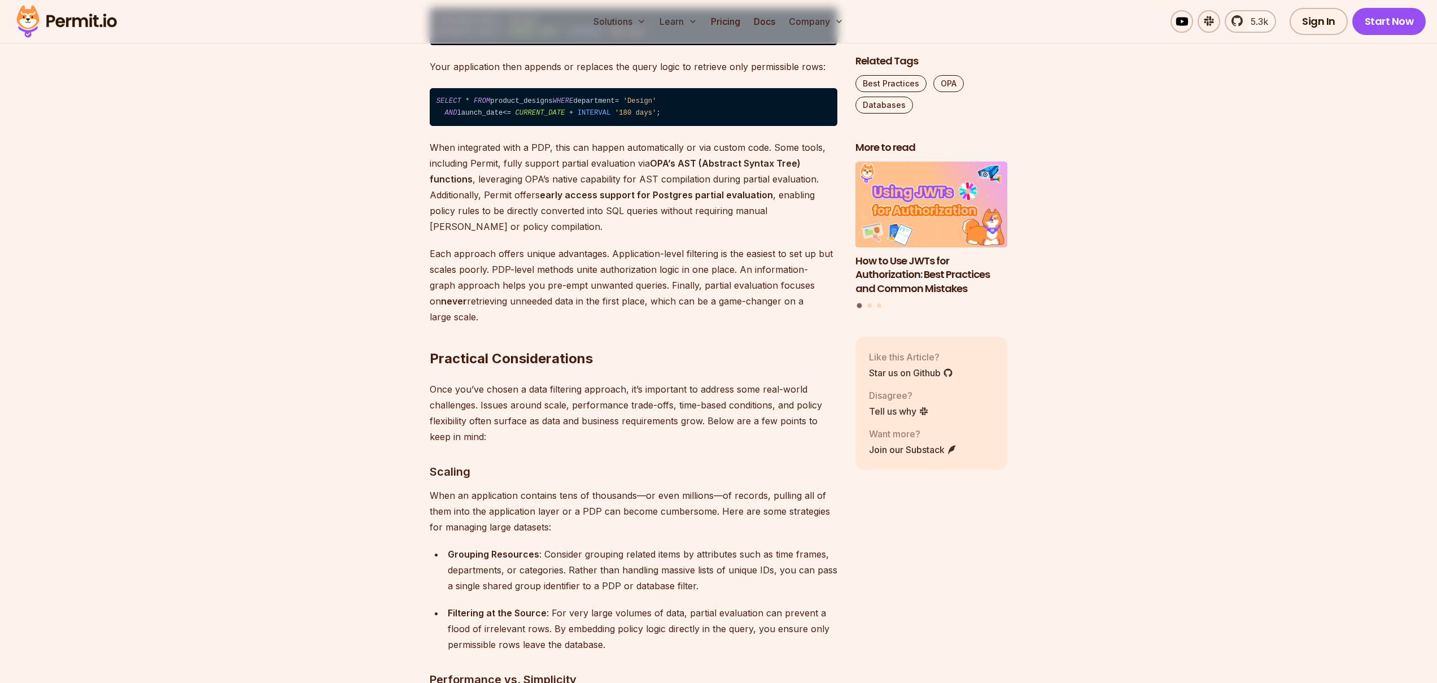
scroll to position [4343, 0]
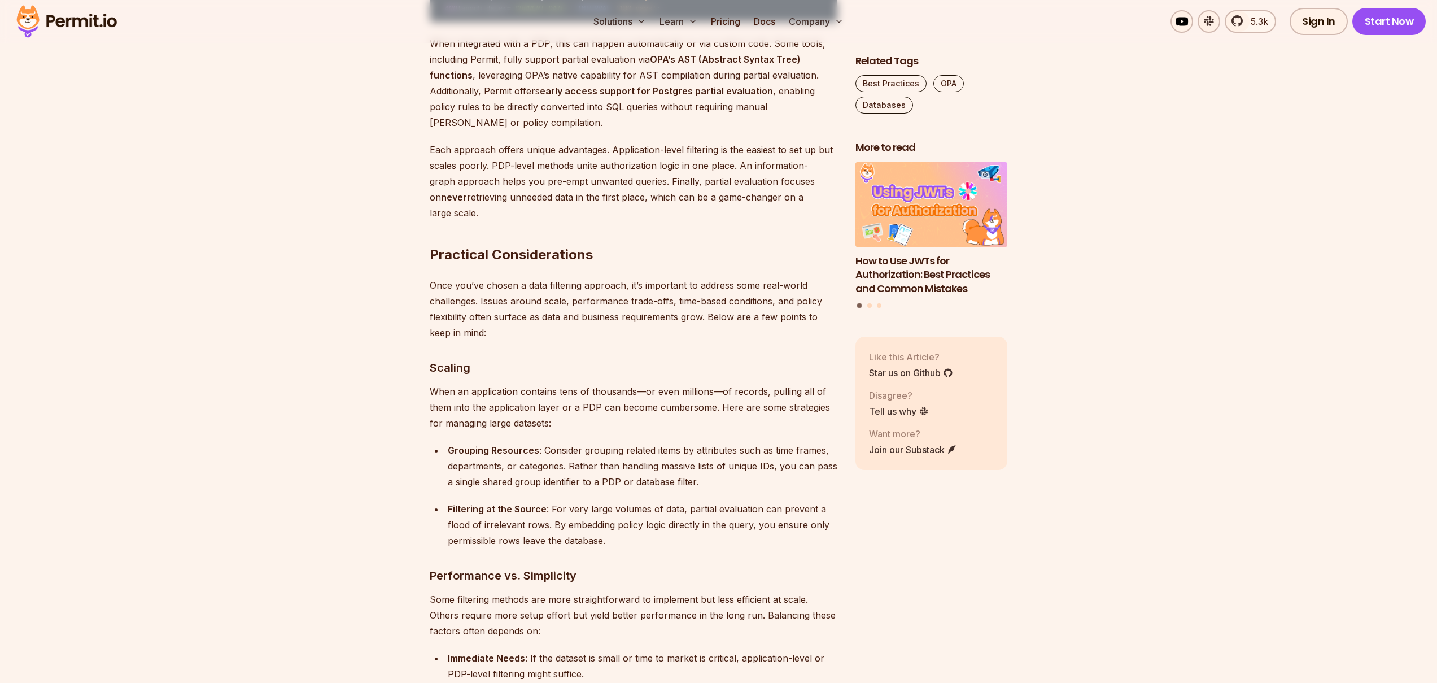
drag, startPoint x: 543, startPoint y: 517, endPoint x: 549, endPoint y: 517, distance: 6.2
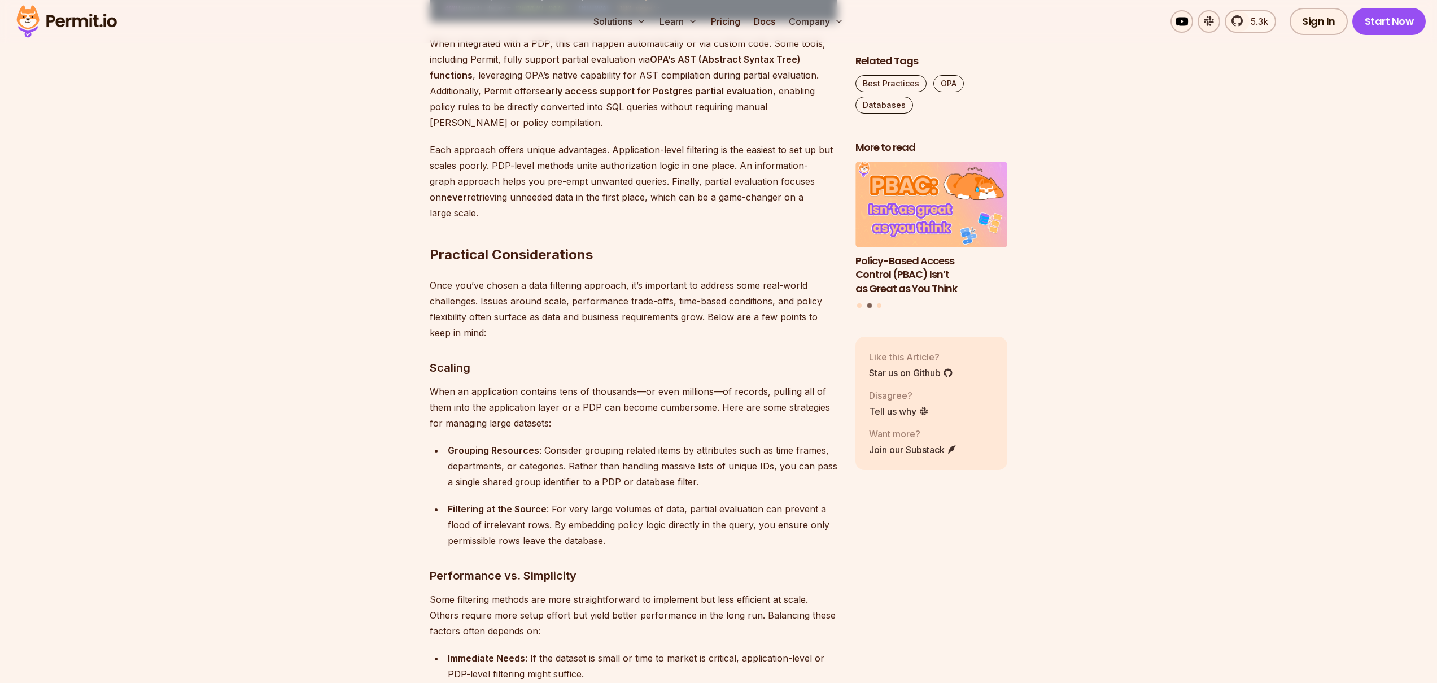
drag, startPoint x: 593, startPoint y: 516, endPoint x: 735, endPoint y: 515, distance: 141.7
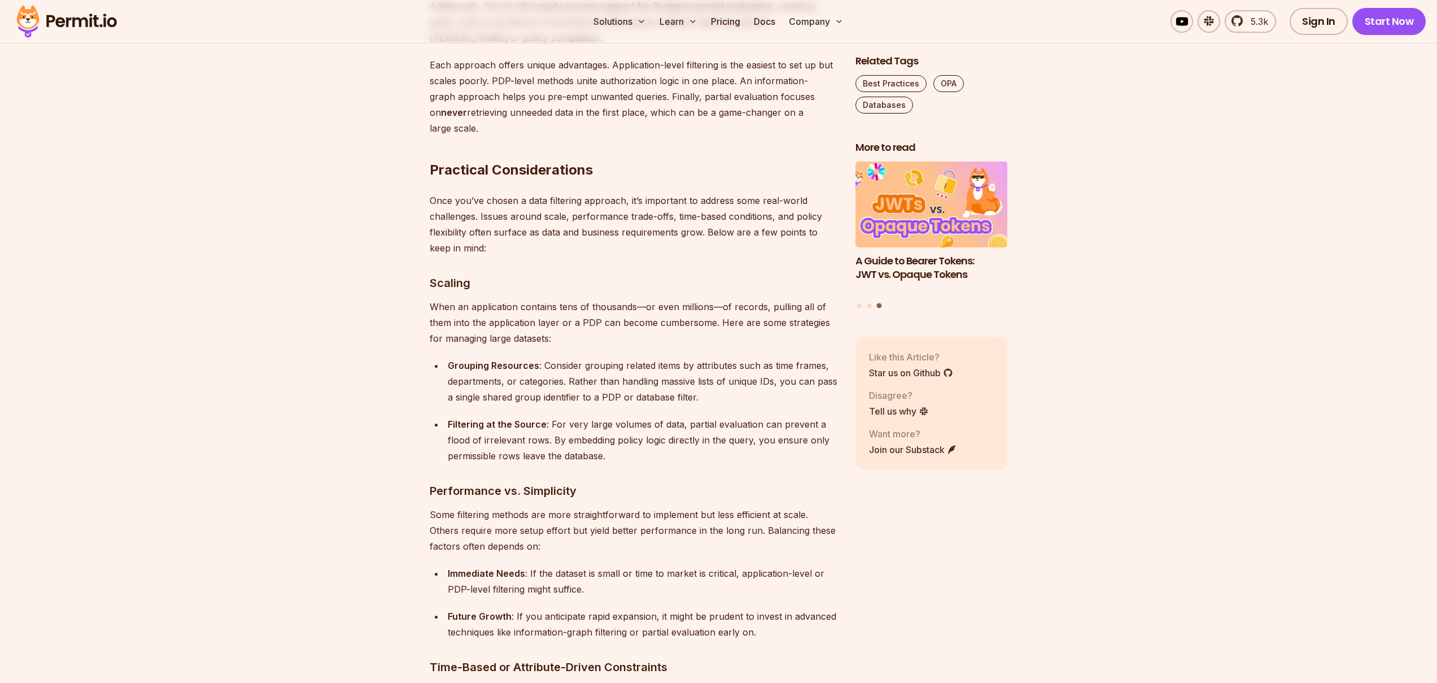
scroll to position [4433, 0]
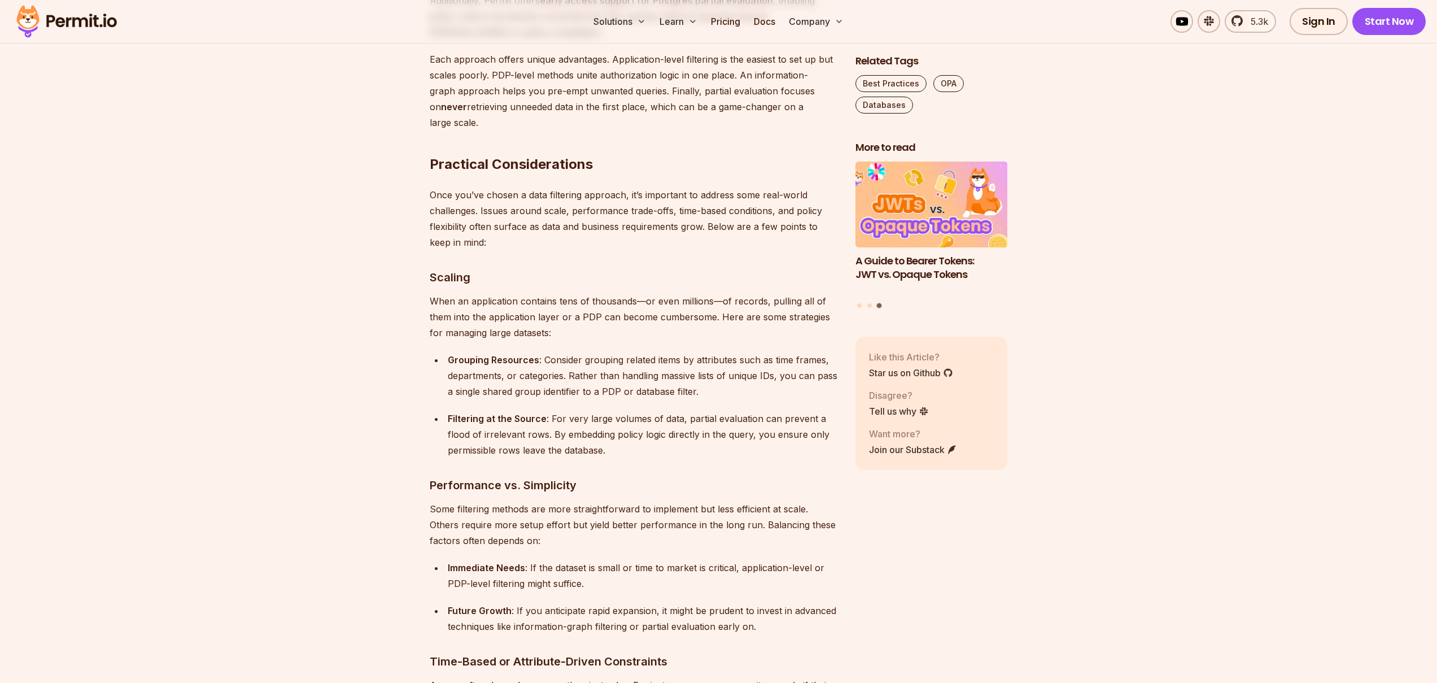
drag, startPoint x: 520, startPoint y: 506, endPoint x: 576, endPoint y: 505, distance: 55.9
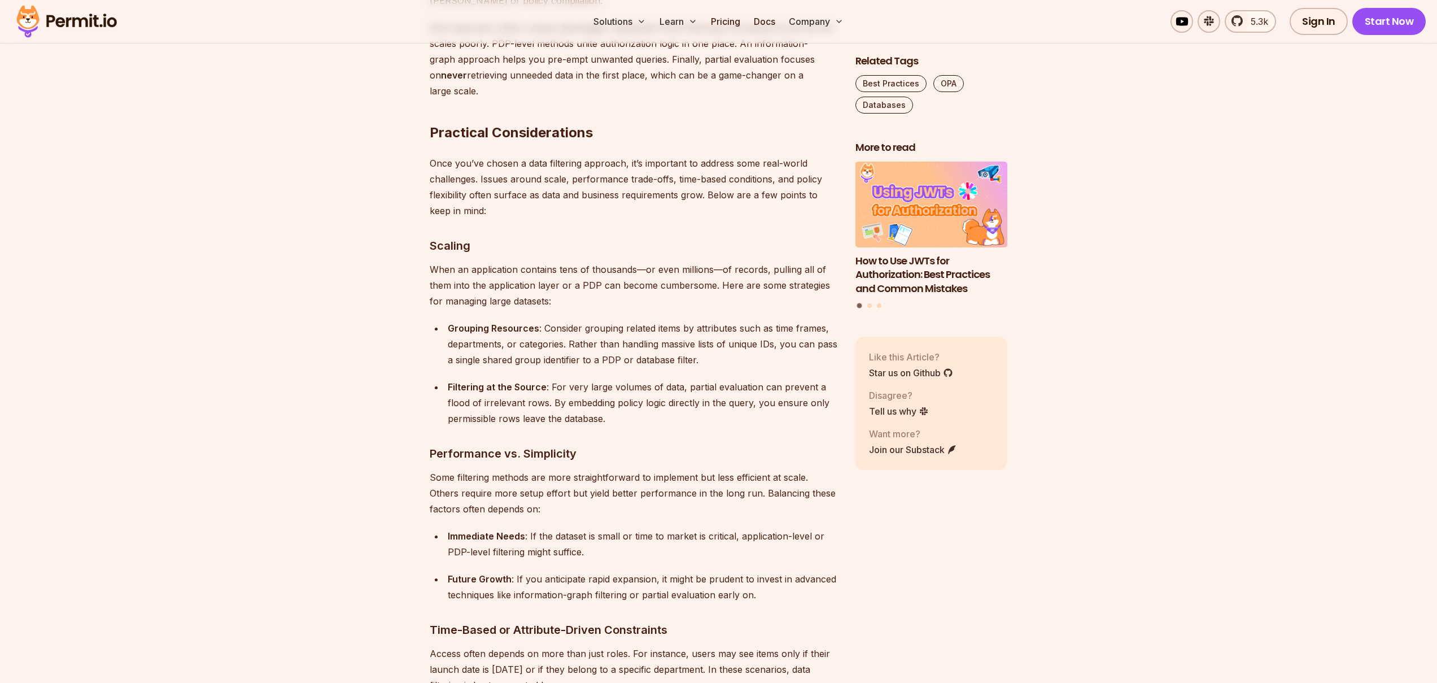
scroll to position [4469, 0]
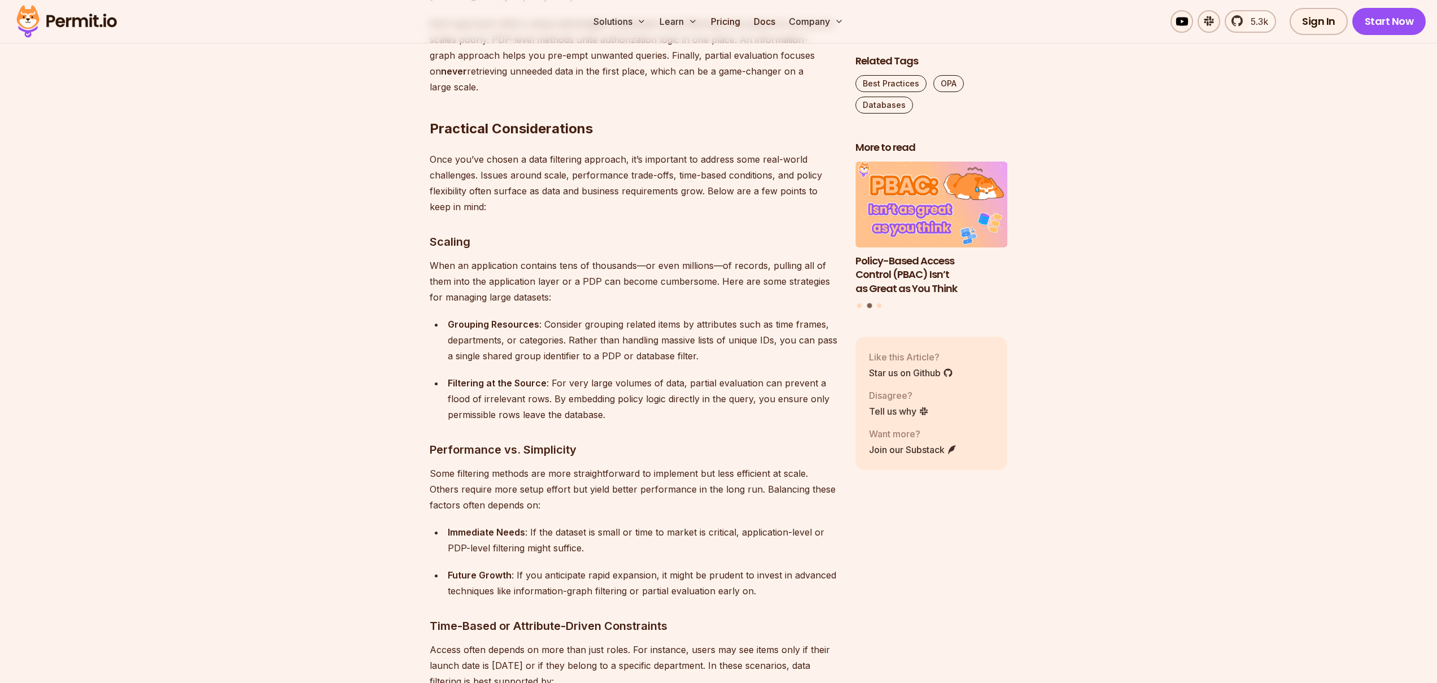
drag, startPoint x: 560, startPoint y: 472, endPoint x: 569, endPoint y: 470, distance: 9.3
drag, startPoint x: 582, startPoint y: 469, endPoint x: 556, endPoint y: 469, distance: 26.0
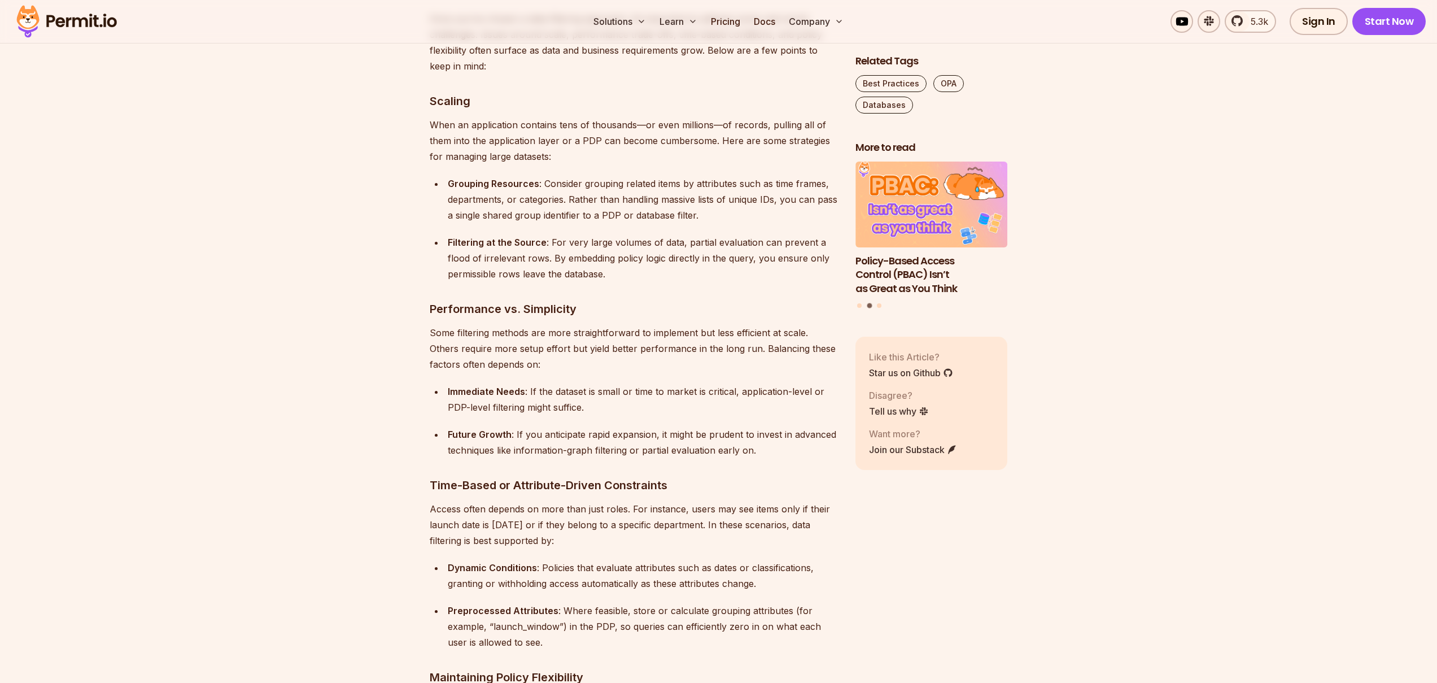
scroll to position [4615, 0]
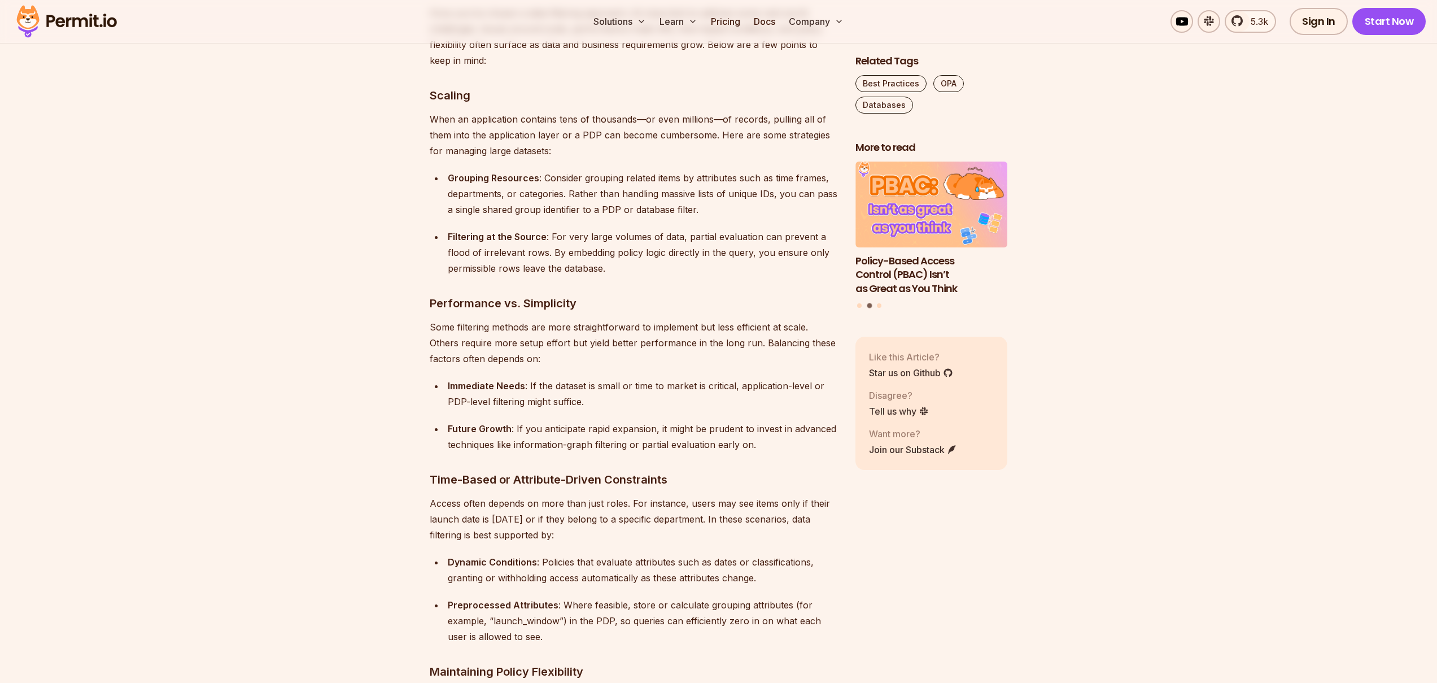
drag, startPoint x: 451, startPoint y: 522, endPoint x: 487, endPoint y: 536, distance: 38.1
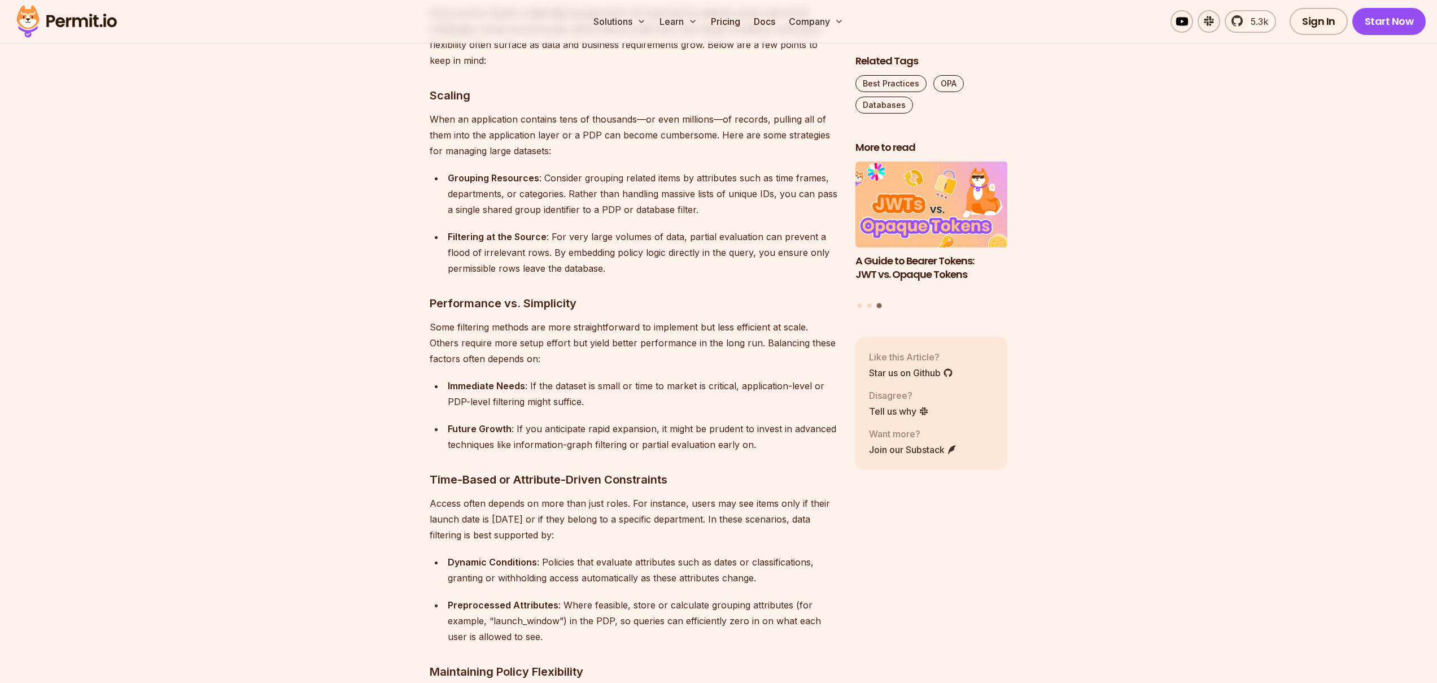
drag, startPoint x: 669, startPoint y: 571, endPoint x: 747, endPoint y: 569, distance: 77.9
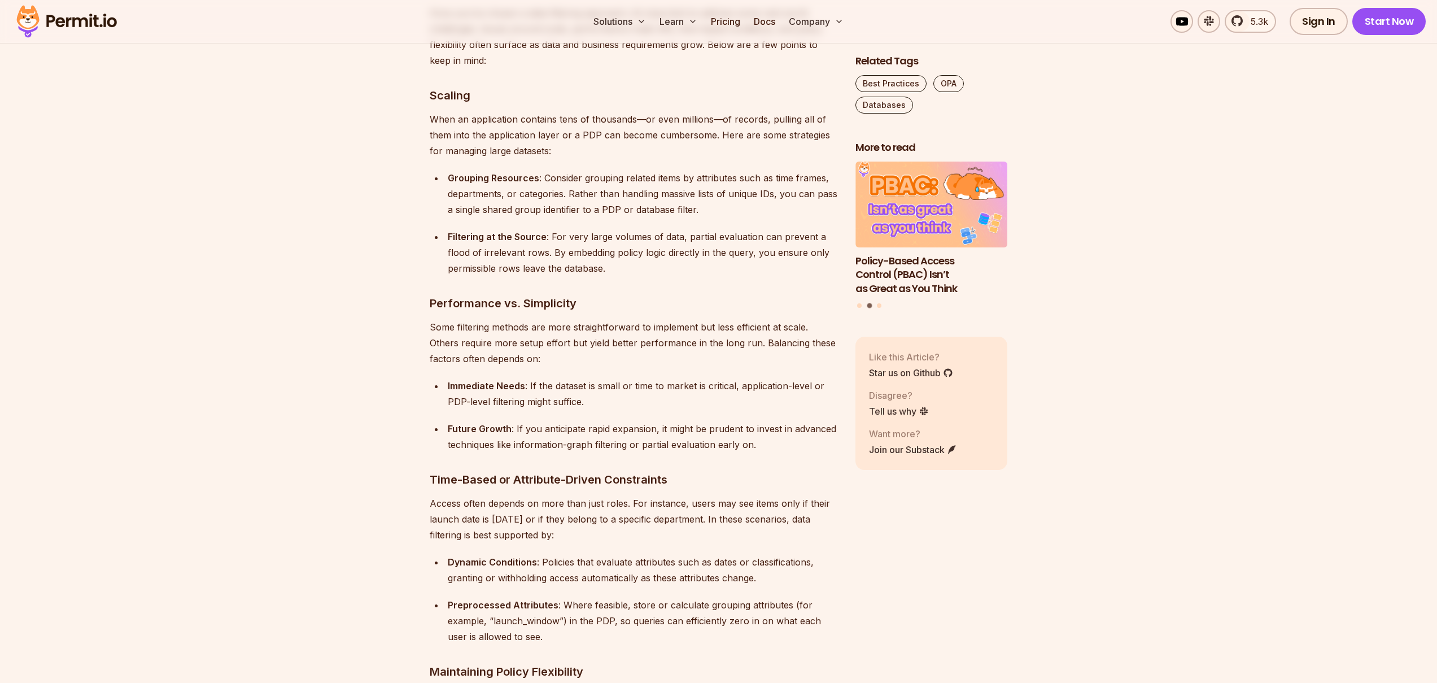
drag, startPoint x: 727, startPoint y: 569, endPoint x: 686, endPoint y: 570, distance: 40.7
drag, startPoint x: 686, startPoint y: 570, endPoint x: 704, endPoint y: 568, distance: 18.2
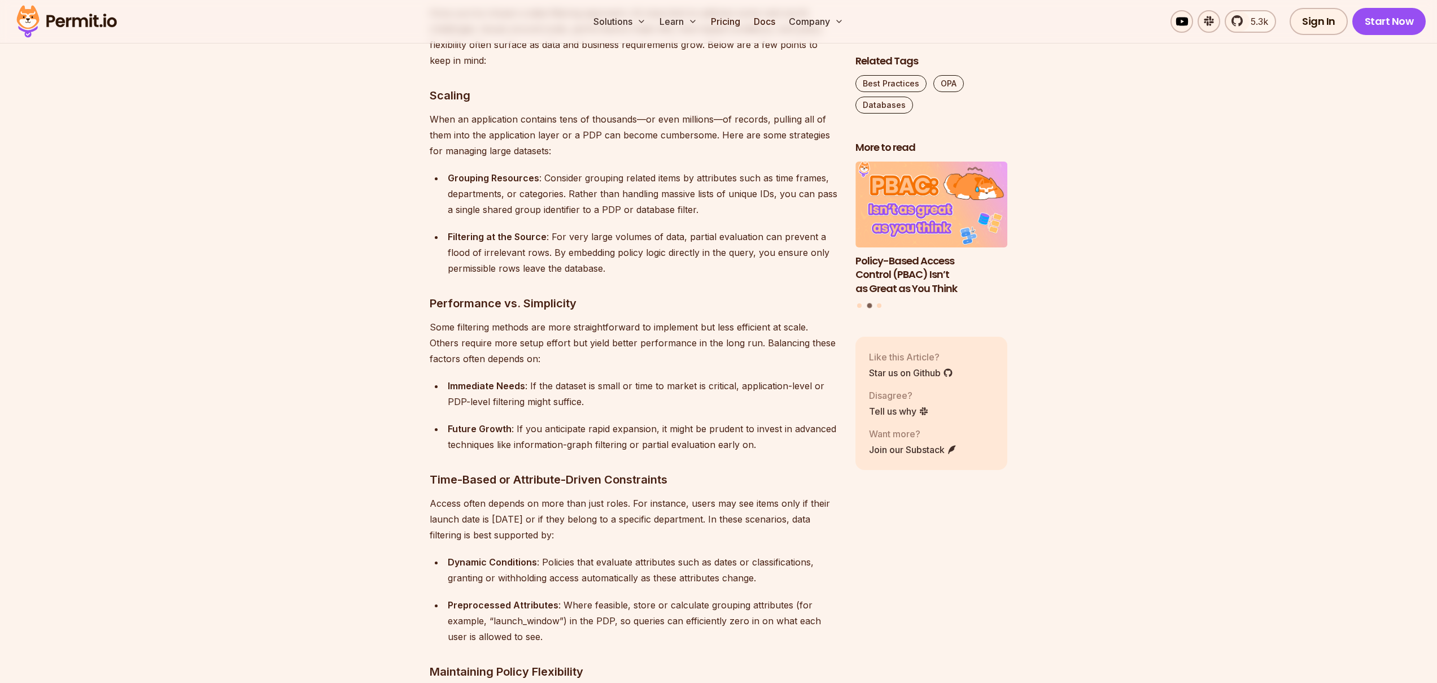
drag, startPoint x: 702, startPoint y: 570, endPoint x: 838, endPoint y: 579, distance: 136.3
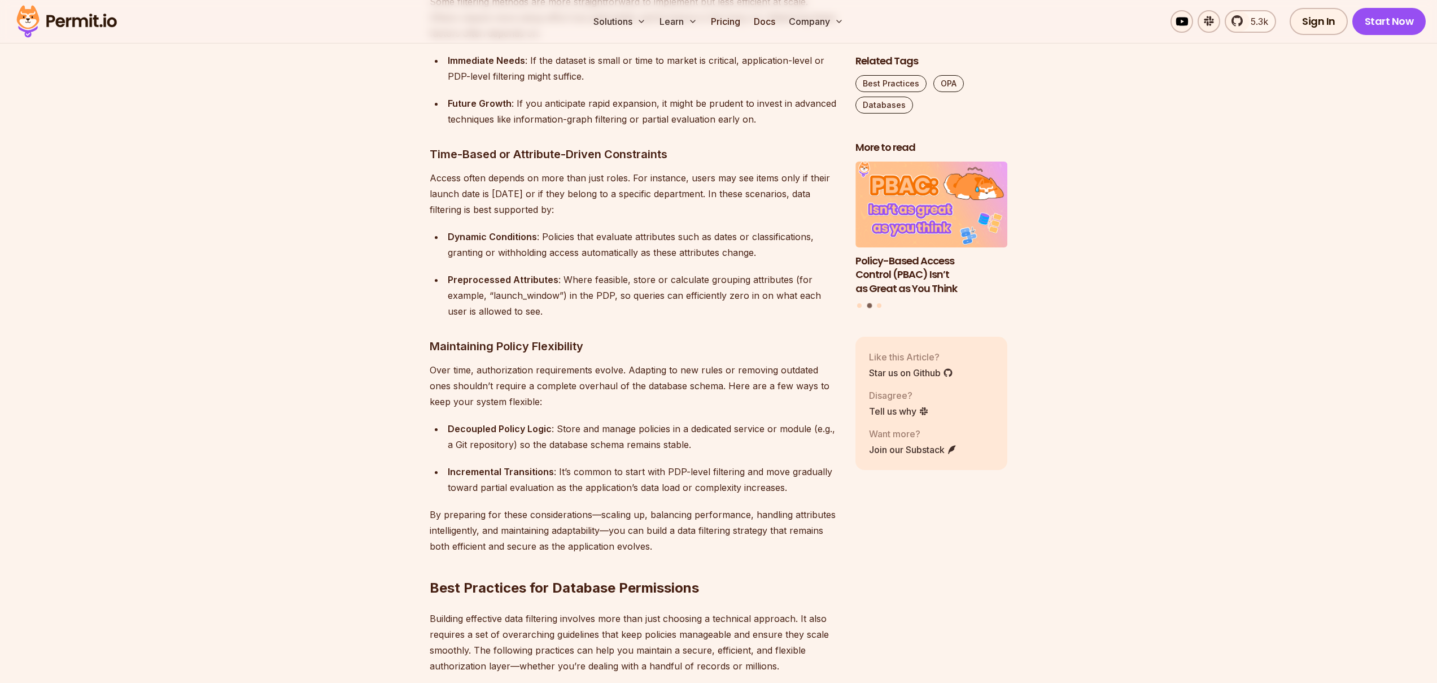
scroll to position [4941, 0]
drag, startPoint x: 628, startPoint y: 569, endPoint x: 428, endPoint y: 398, distance: 263.5
drag, startPoint x: 473, startPoint y: 419, endPoint x: 538, endPoint y: 423, distance: 65.1
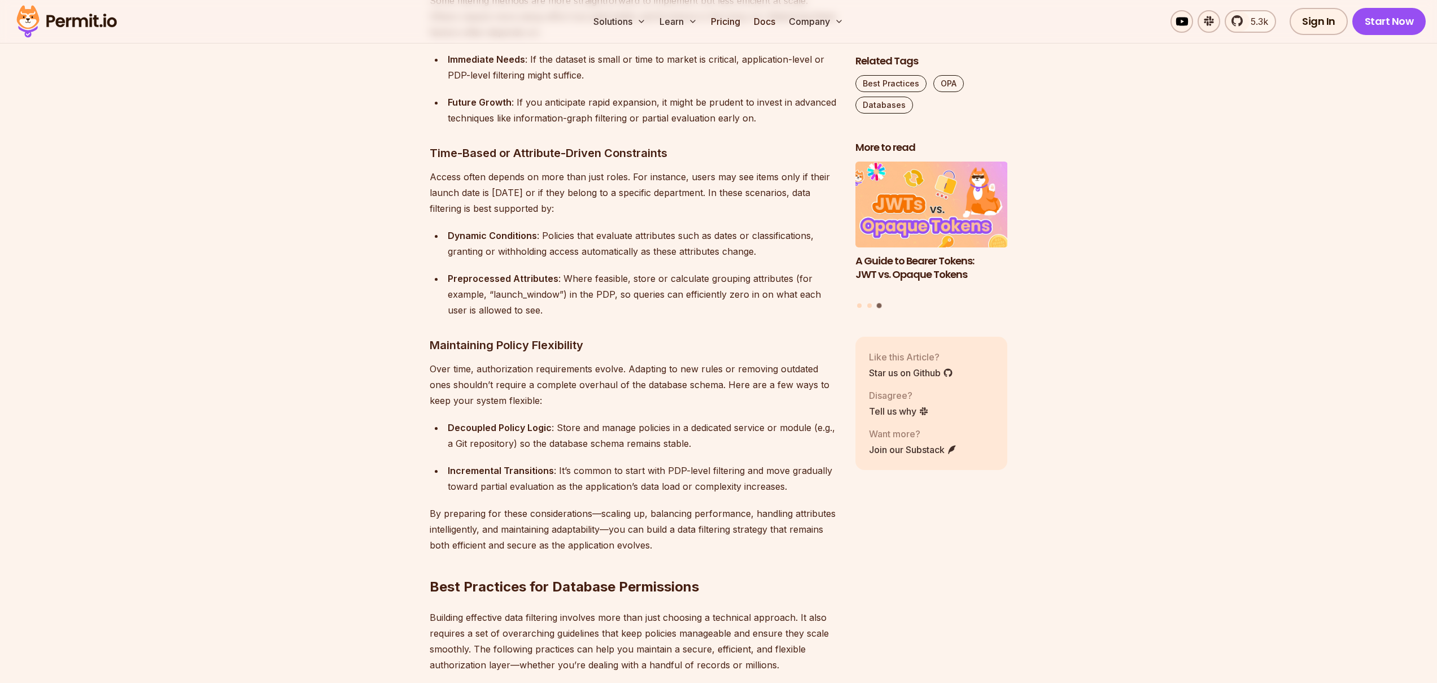
drag, startPoint x: 518, startPoint y: 422, endPoint x: 572, endPoint y: 457, distance: 63.7
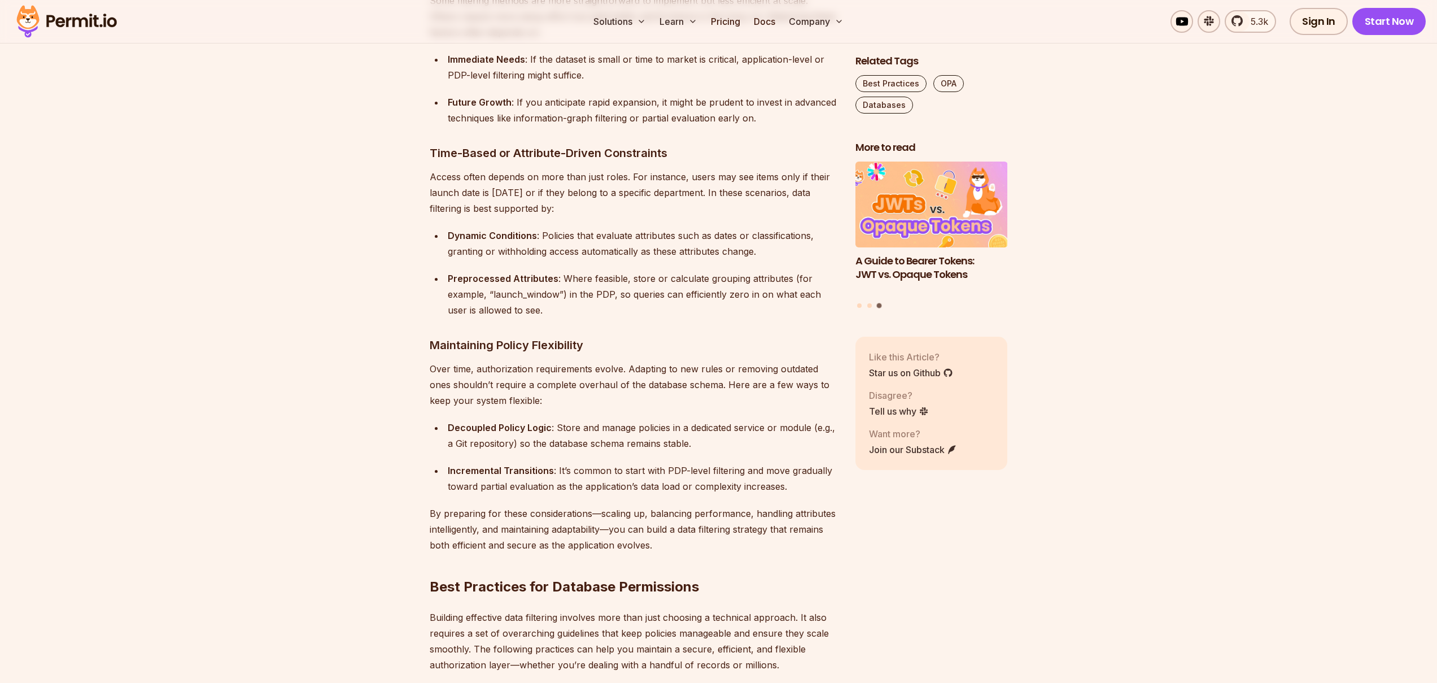
drag, startPoint x: 548, startPoint y: 441, endPoint x: 553, endPoint y: 449, distance: 9.4
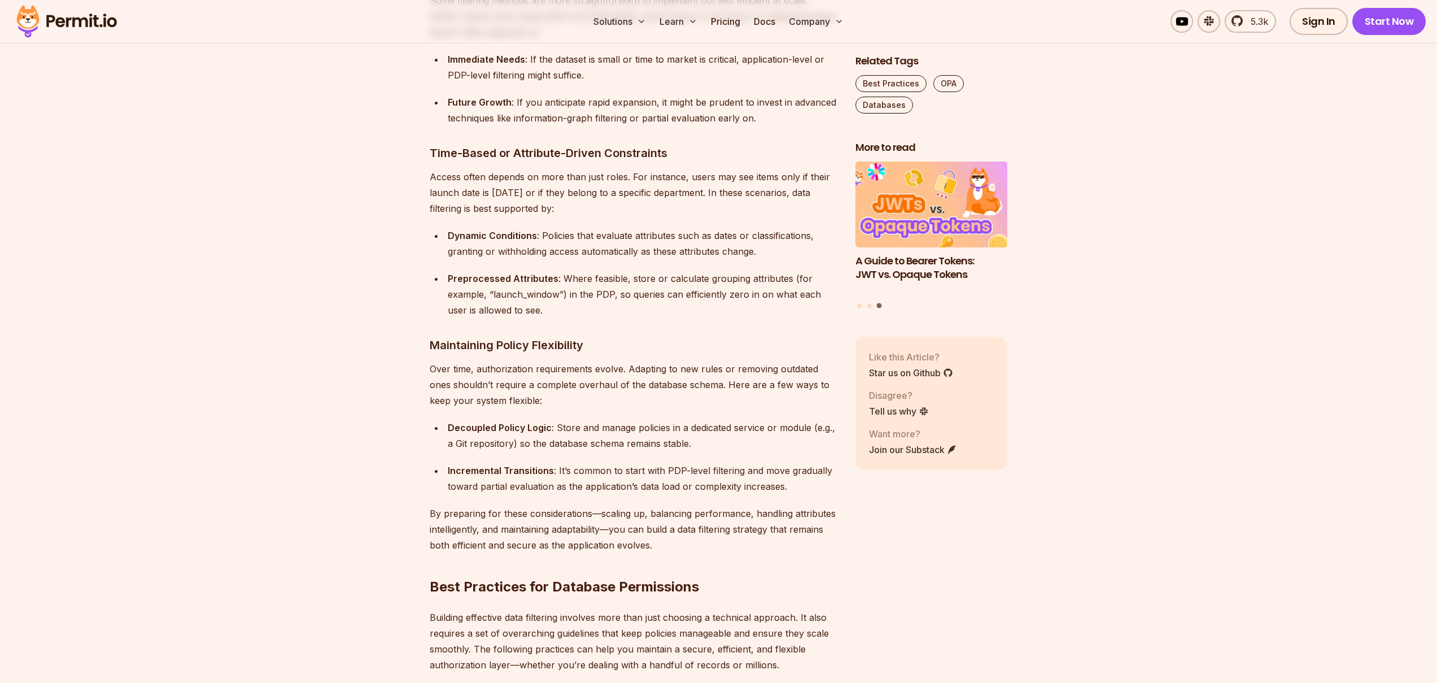
drag, startPoint x: 557, startPoint y: 436, endPoint x: 573, endPoint y: 466, distance: 34.3
drag, startPoint x: 574, startPoint y: 466, endPoint x: 570, endPoint y: 435, distance: 31.2
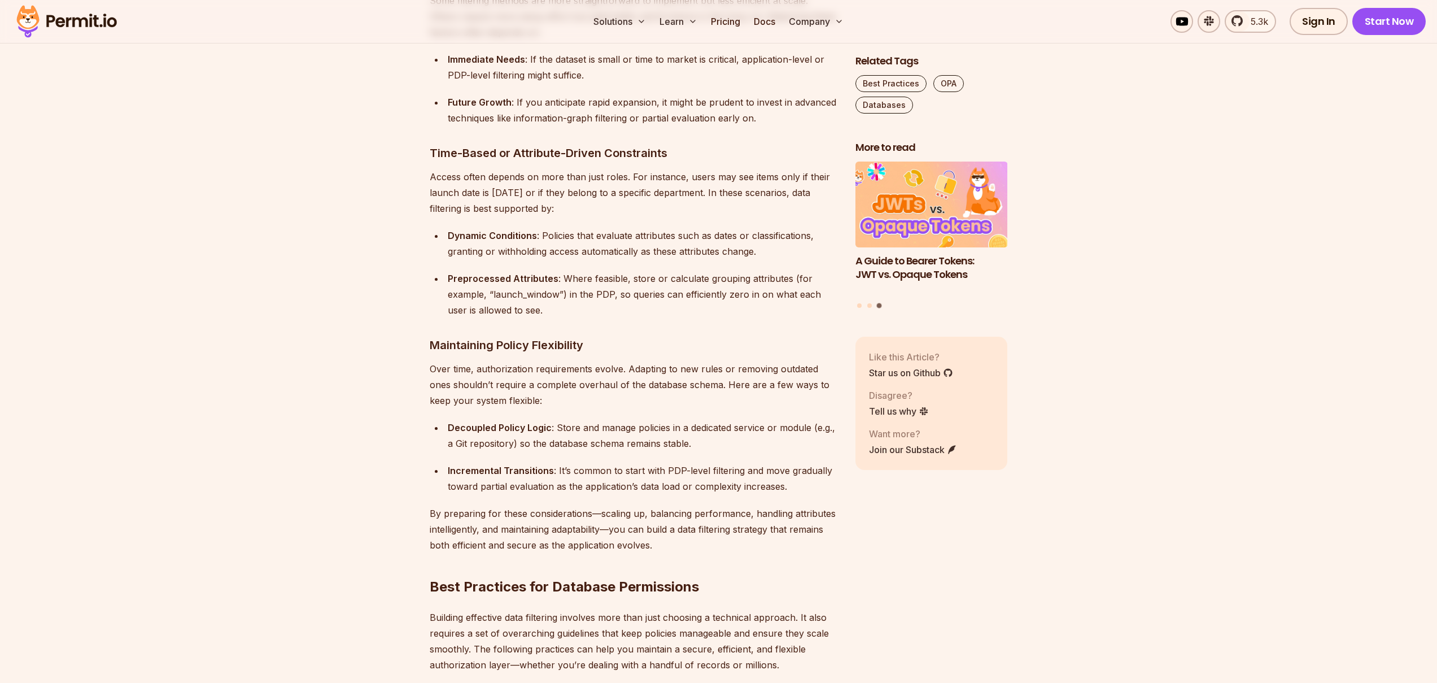
drag, startPoint x: 564, startPoint y: 438, endPoint x: 549, endPoint y: 462, distance: 28.9
drag, startPoint x: 559, startPoint y: 435, endPoint x: 566, endPoint y: 464, distance: 29.6
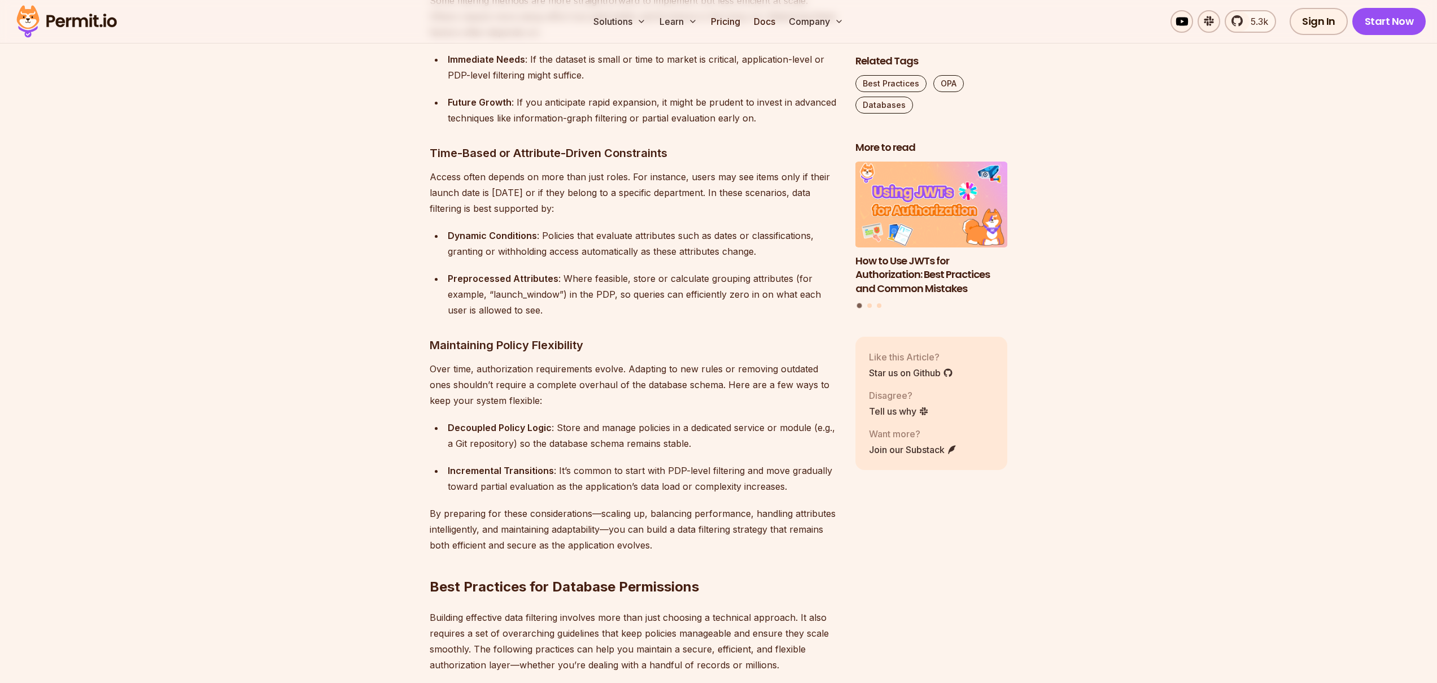
drag, startPoint x: 565, startPoint y: 438, endPoint x: 556, endPoint y: 452, distance: 17.5
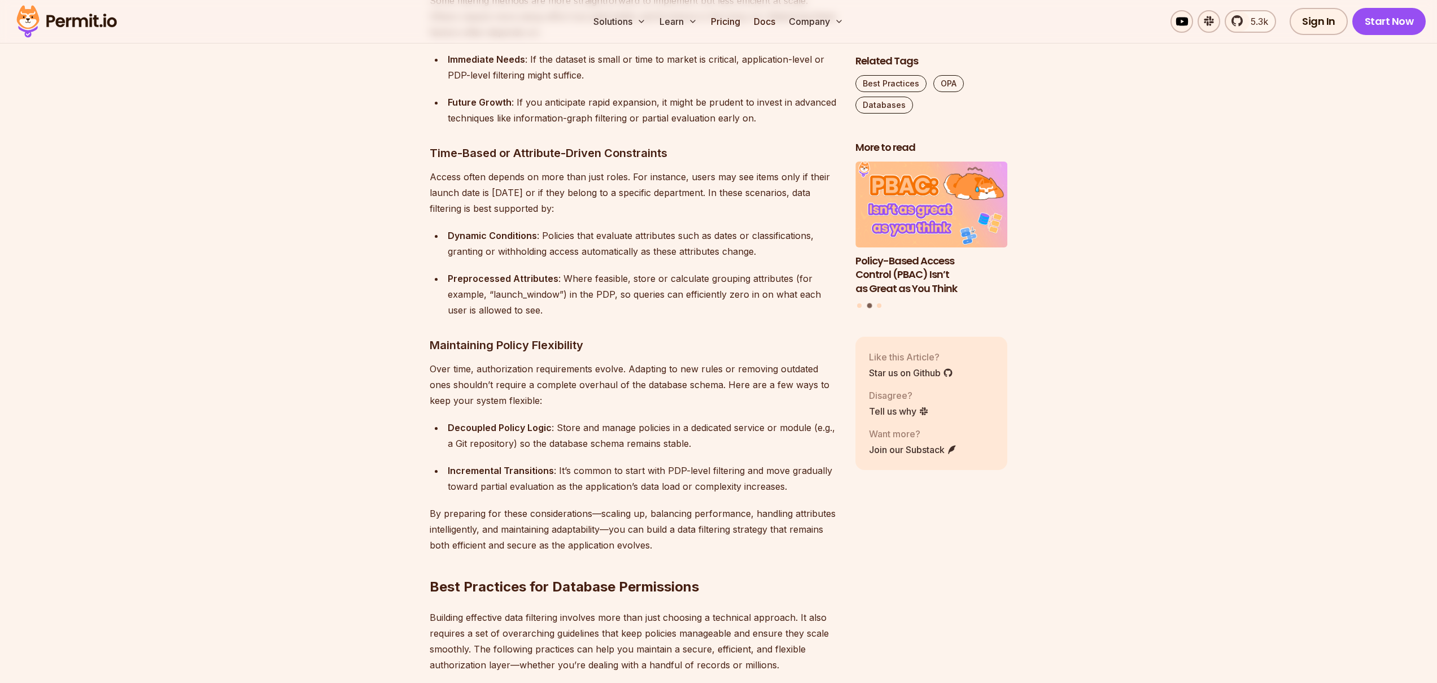
drag, startPoint x: 559, startPoint y: 453, endPoint x: 422, endPoint y: 394, distance: 149.2
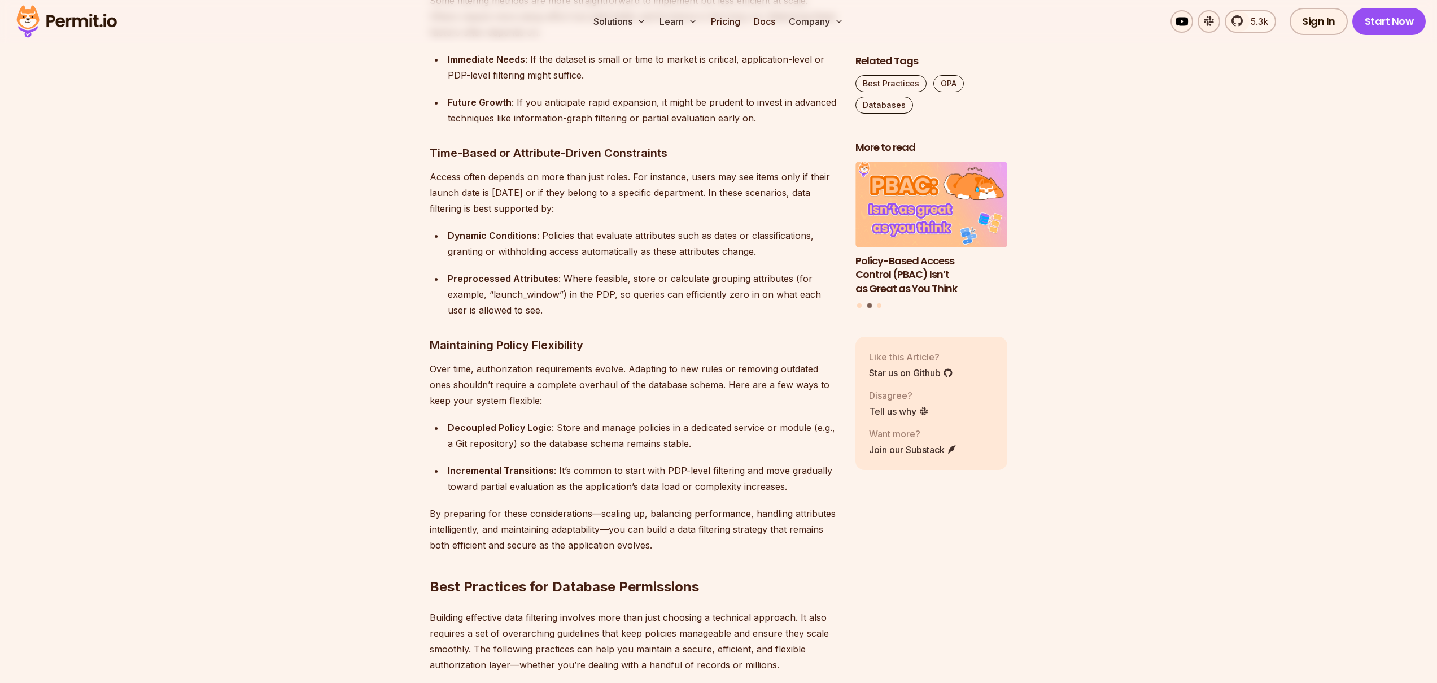
drag, startPoint x: 456, startPoint y: 420, endPoint x: 609, endPoint y: 459, distance: 157.9
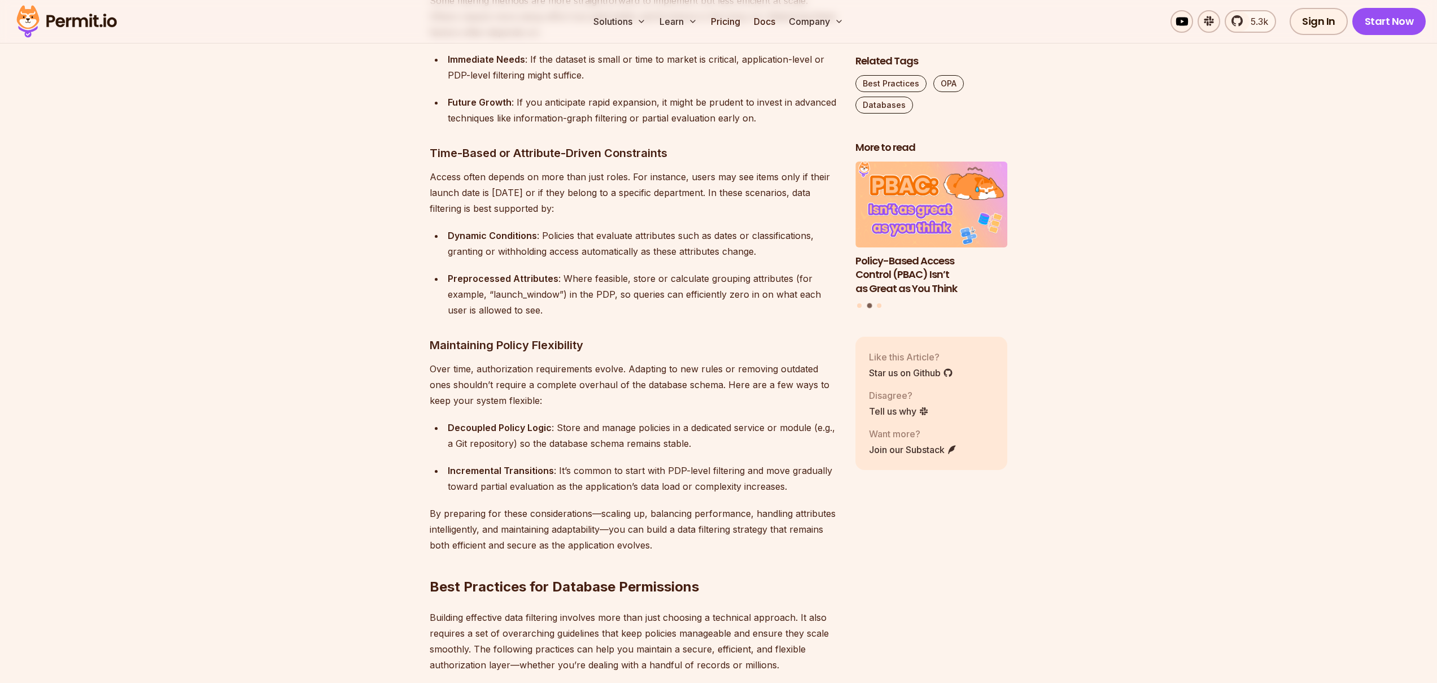
drag, startPoint x: 560, startPoint y: 439, endPoint x: 571, endPoint y: 464, distance: 27.0
drag, startPoint x: 558, startPoint y: 438, endPoint x: 566, endPoint y: 457, distance: 20.8
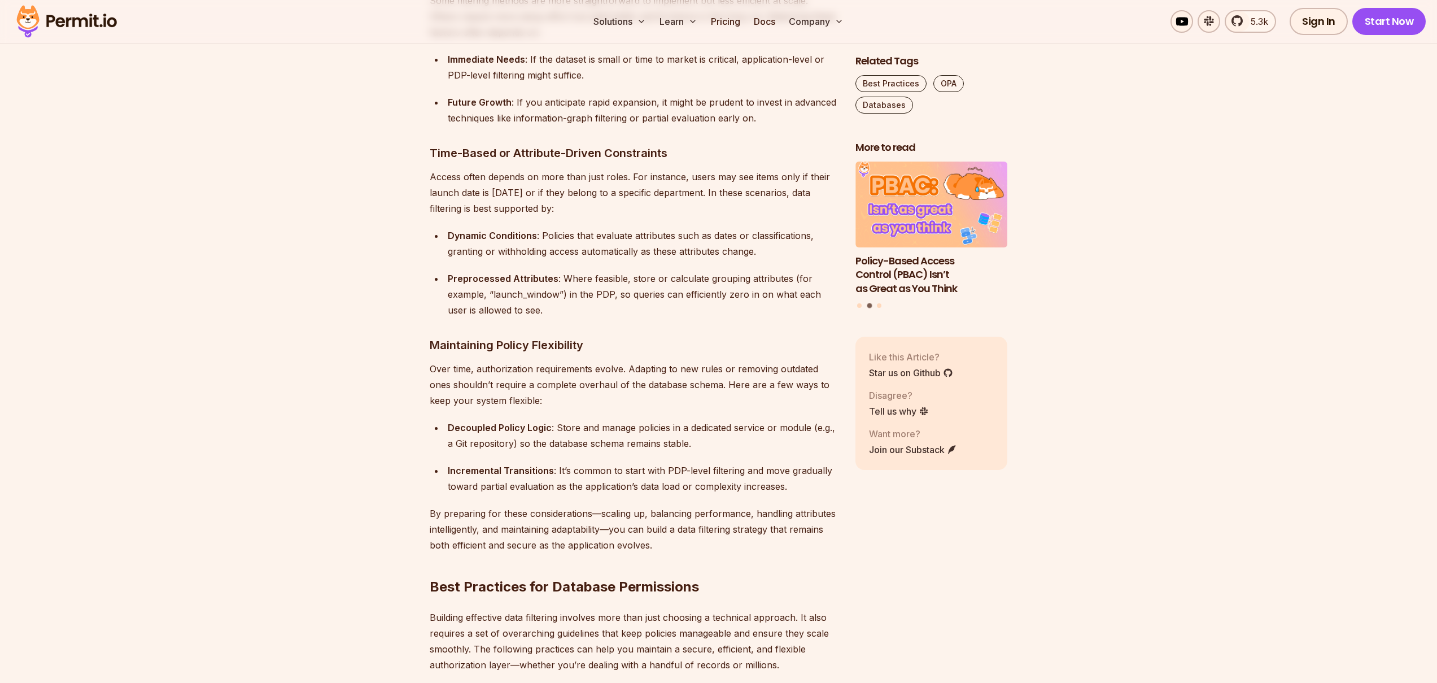
drag, startPoint x: 566, startPoint y: 457, endPoint x: 564, endPoint y: 438, distance: 19.3
drag, startPoint x: 559, startPoint y: 438, endPoint x: 561, endPoint y: 463, distance: 24.9
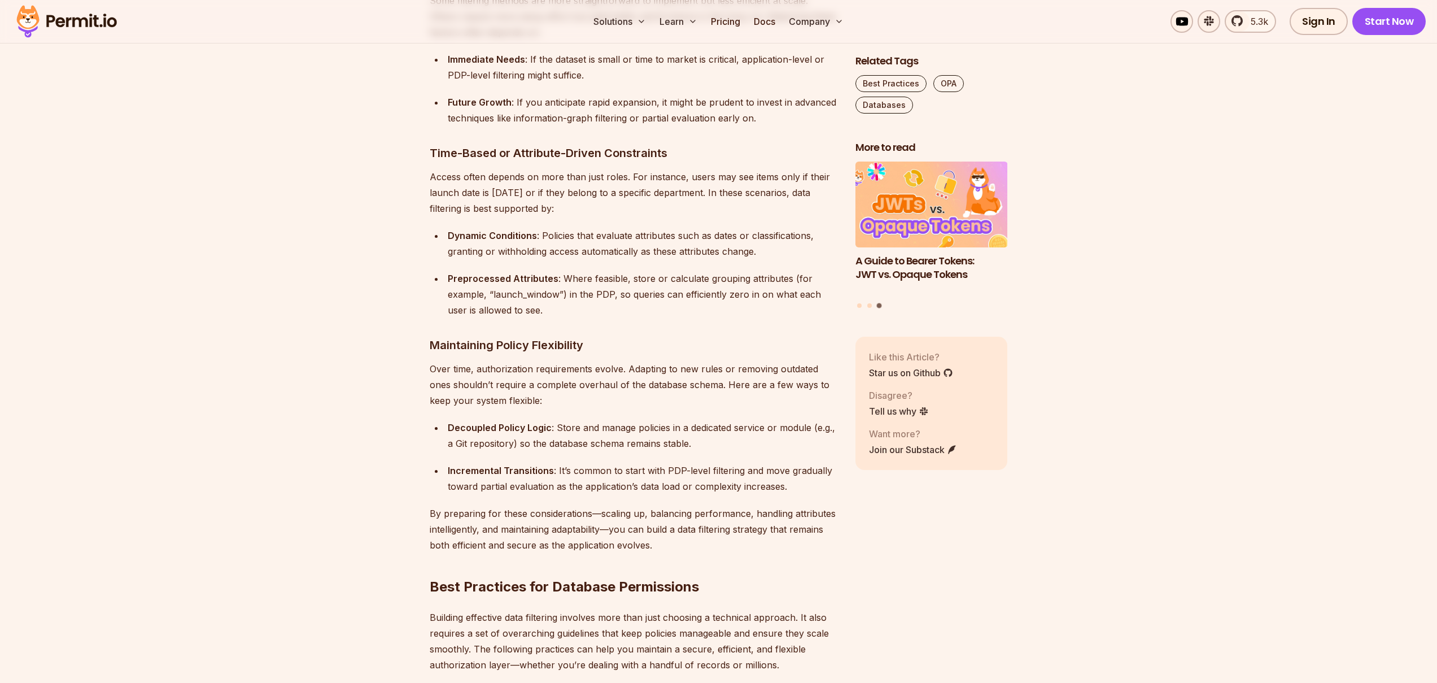
drag, startPoint x: 561, startPoint y: 463, endPoint x: 561, endPoint y: 433, distance: 29.9
drag, startPoint x: 558, startPoint y: 435, endPoint x: 564, endPoint y: 459, distance: 23.8
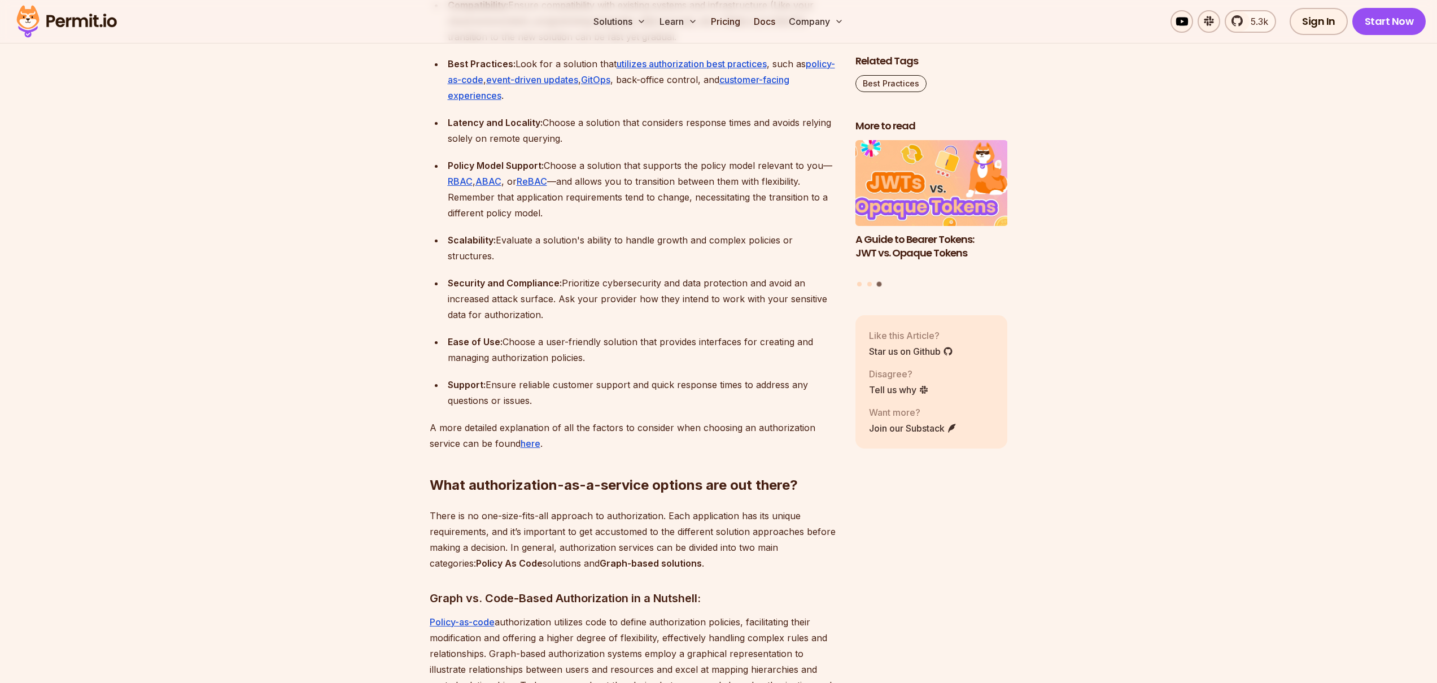
scroll to position [3313, 0]
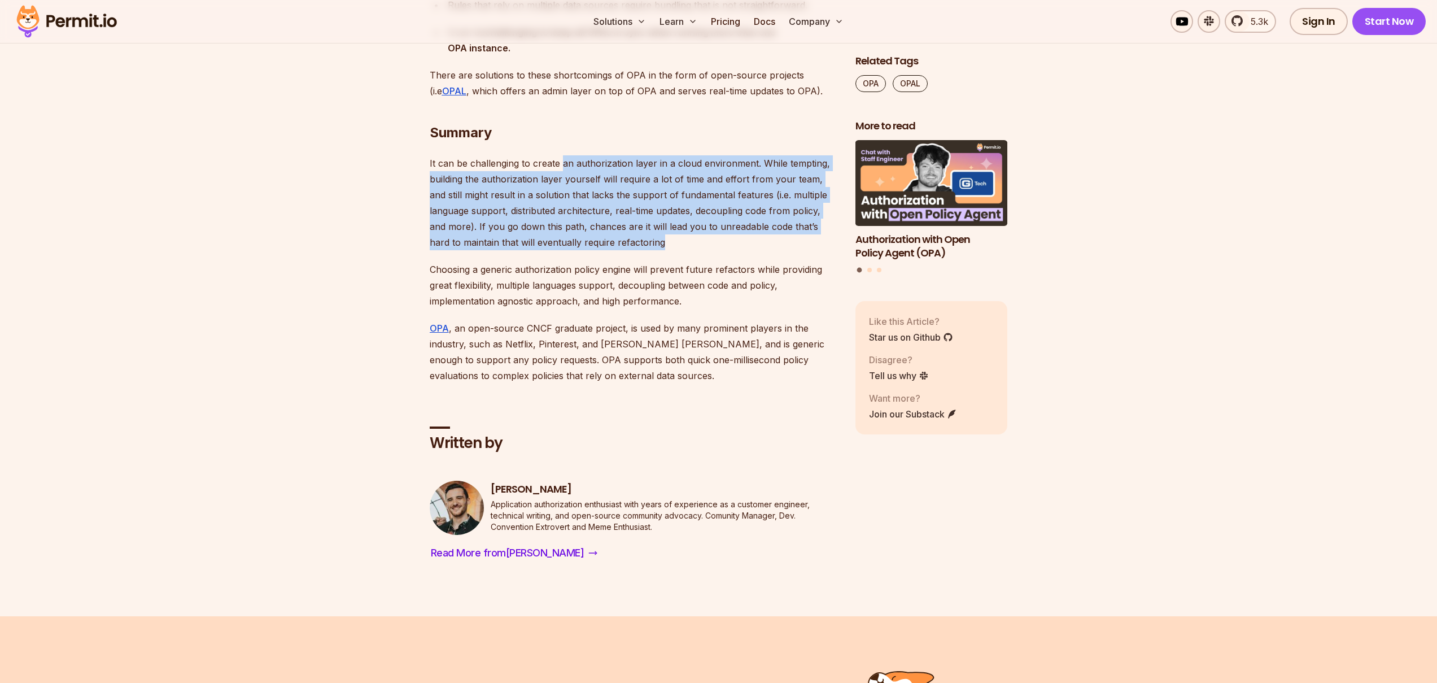
drag, startPoint x: 561, startPoint y: 259, endPoint x: 634, endPoint y: 344, distance: 112.9
click at [634, 250] on p "It can be challenging to create an authorization layer in a cloud environment. …" at bounding box center [634, 202] width 408 height 95
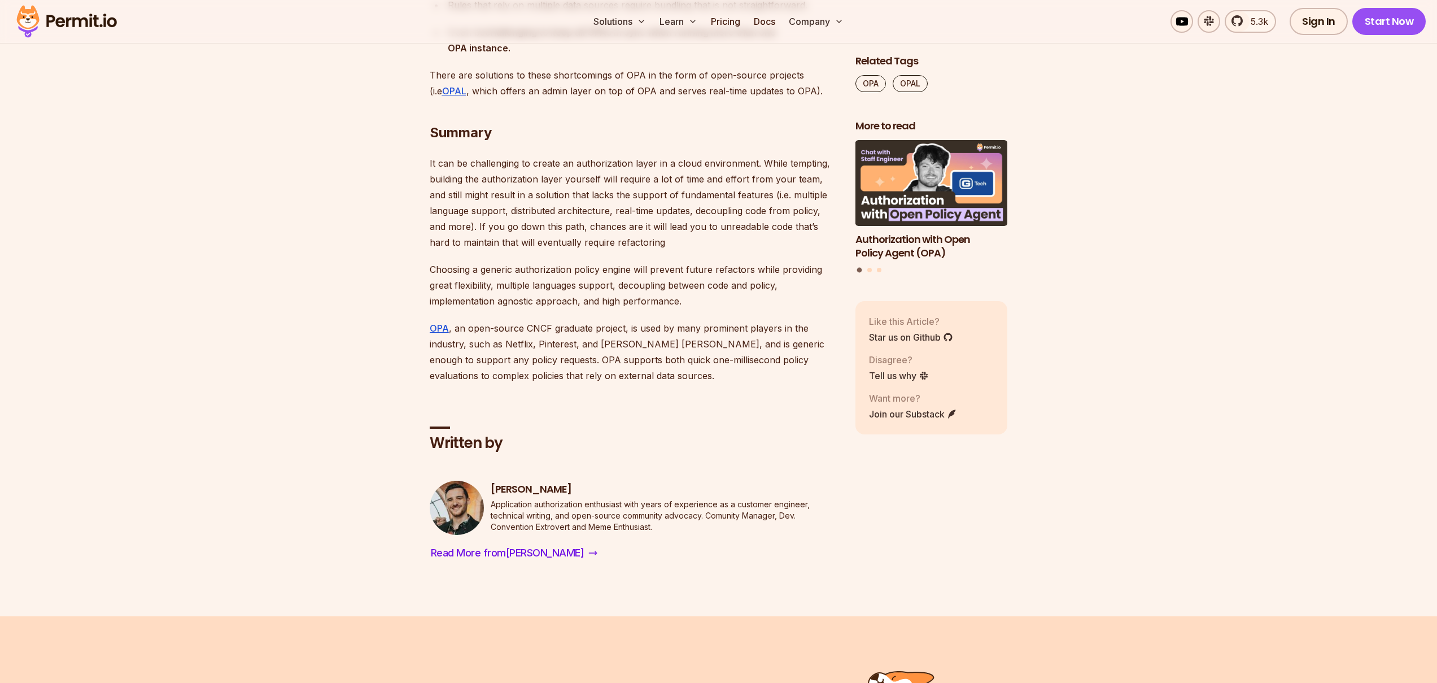
click at [636, 250] on p "It can be challenging to create an authorization layer in a cloud environment. …" at bounding box center [634, 202] width 408 height 95
drag, startPoint x: 636, startPoint y: 323, endPoint x: 639, endPoint y: 335, distance: 12.6
click at [636, 250] on p "It can be challenging to create an authorization layer in a cloud environment. …" at bounding box center [634, 202] width 408 height 95
click at [639, 250] on p "It can be challenging to create an authorization layer in a cloud environment. …" at bounding box center [634, 202] width 408 height 95
drag, startPoint x: 646, startPoint y: 321, endPoint x: 650, endPoint y: 339, distance: 19.2
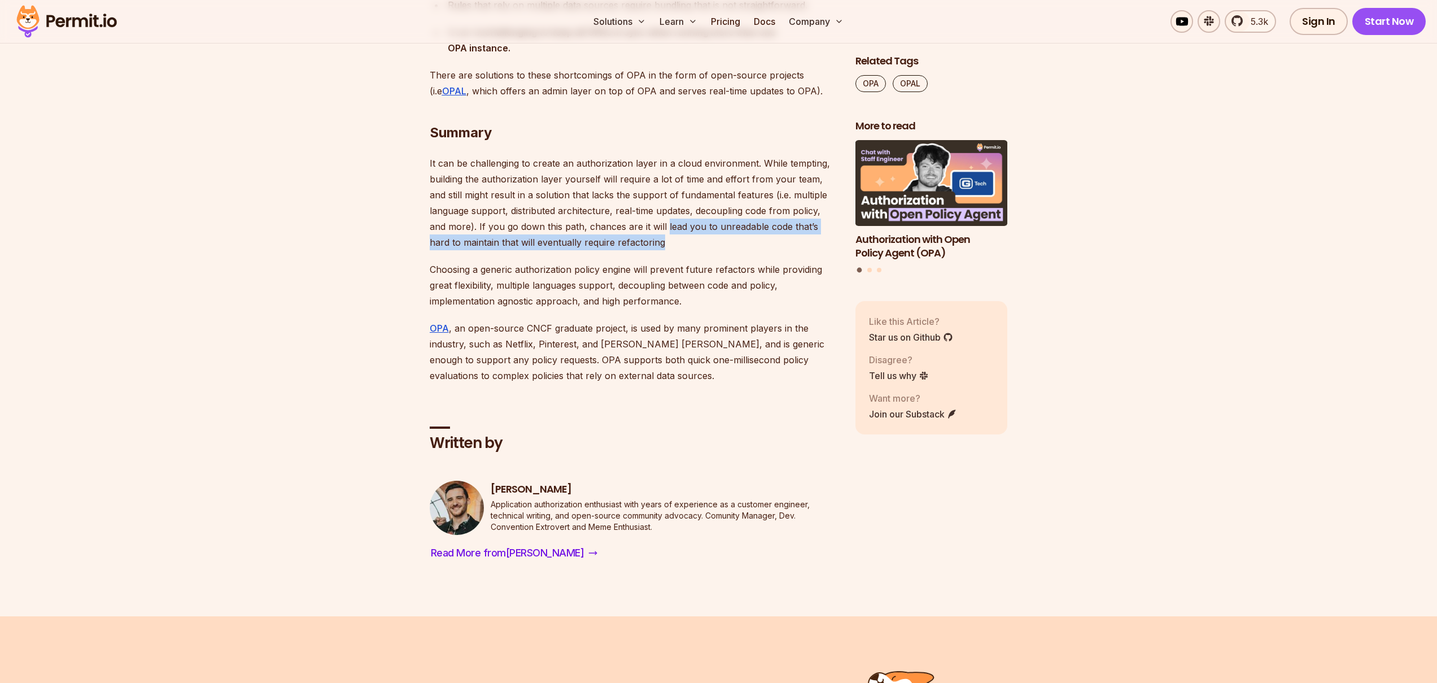
click at [650, 250] on p "It can be challenging to create an authorization layer in a cloud environment. …" at bounding box center [634, 202] width 408 height 95
drag, startPoint x: 650, startPoint y: 339, endPoint x: 655, endPoint y: 328, distance: 12.7
click at [650, 250] on p "It can be challenging to create an authorization layer in a cloud environment. …" at bounding box center [634, 202] width 408 height 95
click at [657, 250] on p "It can be challenging to create an authorization layer in a cloud environment. …" at bounding box center [634, 202] width 408 height 95
drag, startPoint x: 657, startPoint y: 319, endPoint x: 640, endPoint y: 338, distance: 25.6
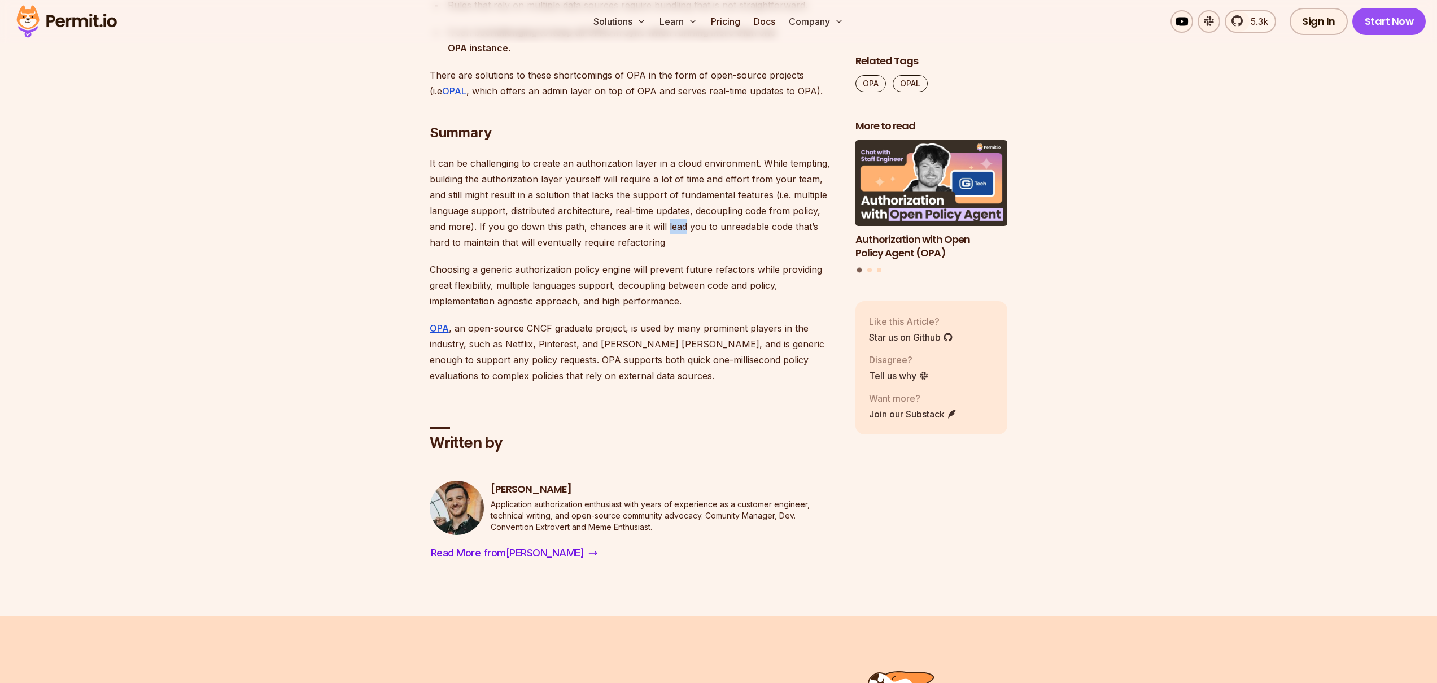
click at [657, 250] on p "It can be challenging to create an authorization layer in a cloud environment. …" at bounding box center [634, 202] width 408 height 95
click at [640, 250] on p "It can be challenging to create an authorization layer in a cloud environment. …" at bounding box center [634, 202] width 408 height 95
drag, startPoint x: 645, startPoint y: 320, endPoint x: 650, endPoint y: 339, distance: 19.5
click at [650, 250] on p "It can be challenging to create an authorization layer in a cloud environment. …" at bounding box center [634, 202] width 408 height 95
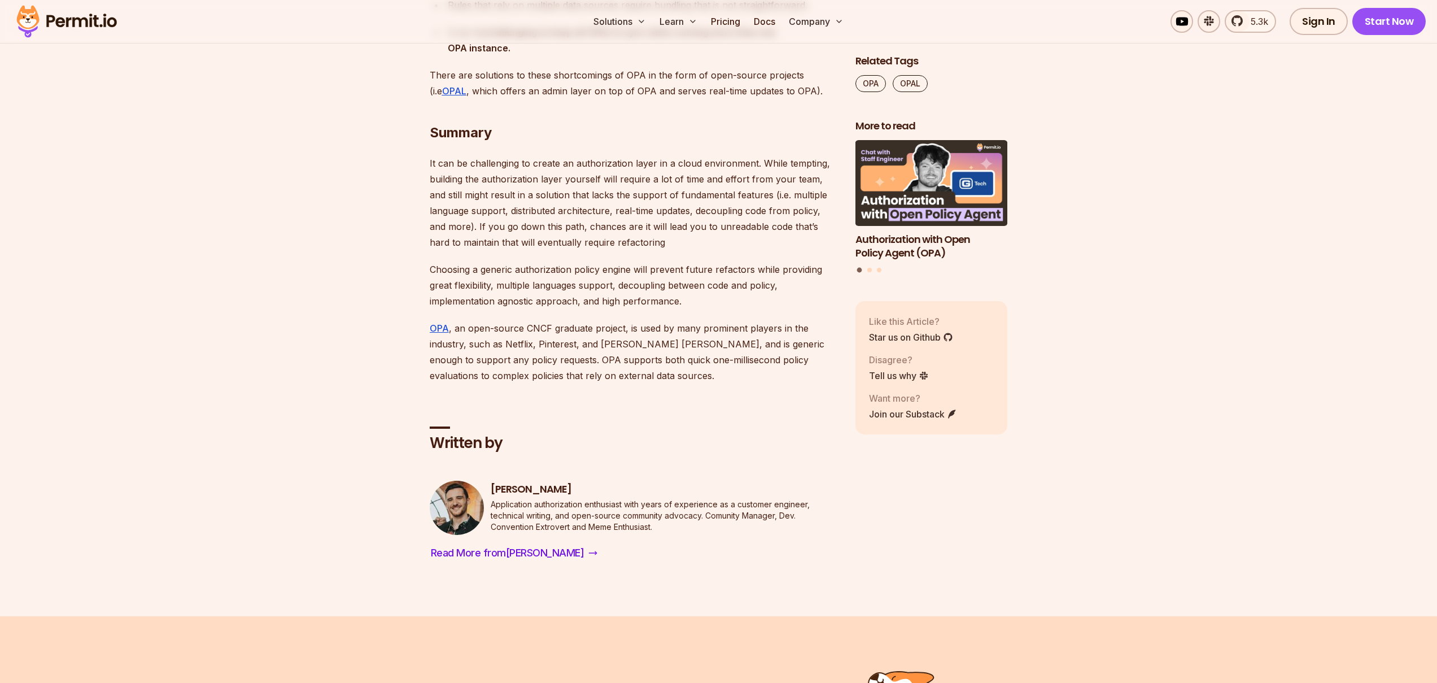
click at [643, 250] on p "It can be challenging to create an authorization layer in a cloud environment. …" at bounding box center [634, 202] width 408 height 95
click at [650, 250] on p "It can be challenging to create an authorization layer in a cloud environment. …" at bounding box center [634, 202] width 408 height 95
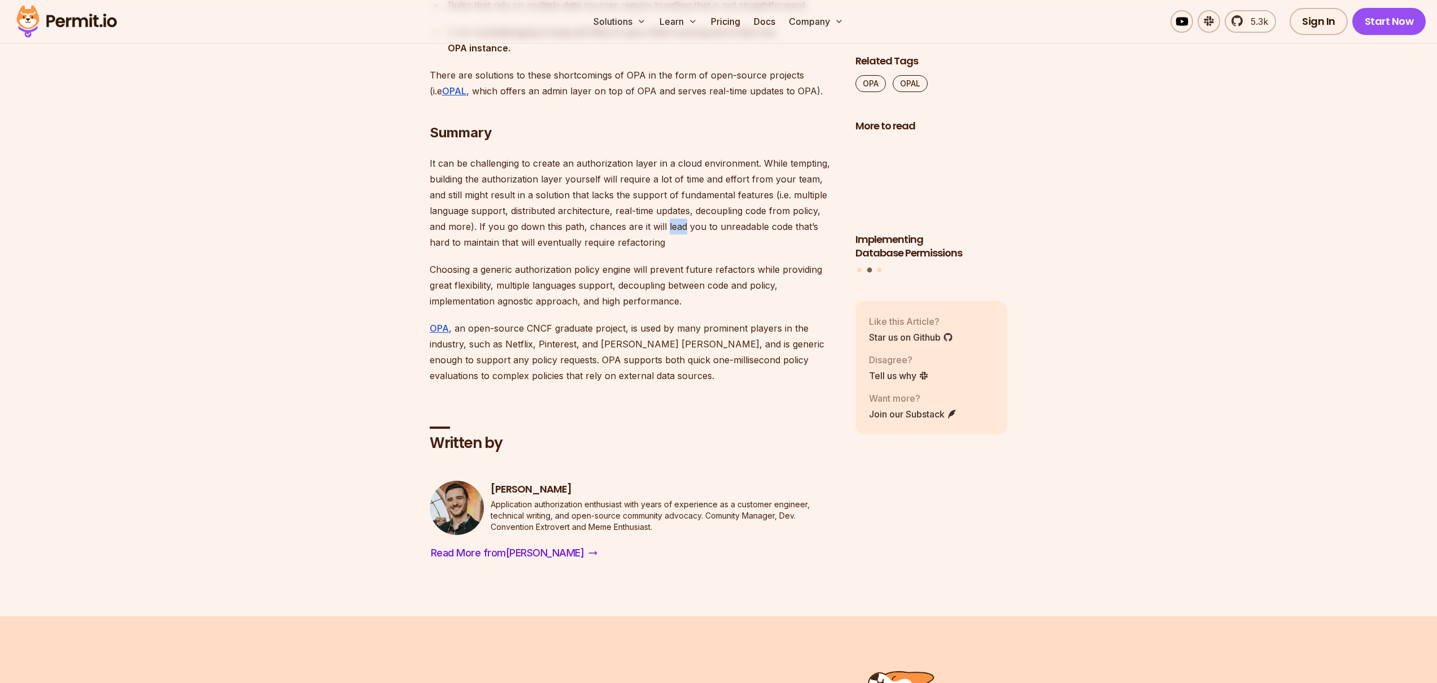
click at [650, 250] on p "It can be challenging to create an authorization layer in a cloud environment. …" at bounding box center [634, 202] width 408 height 95
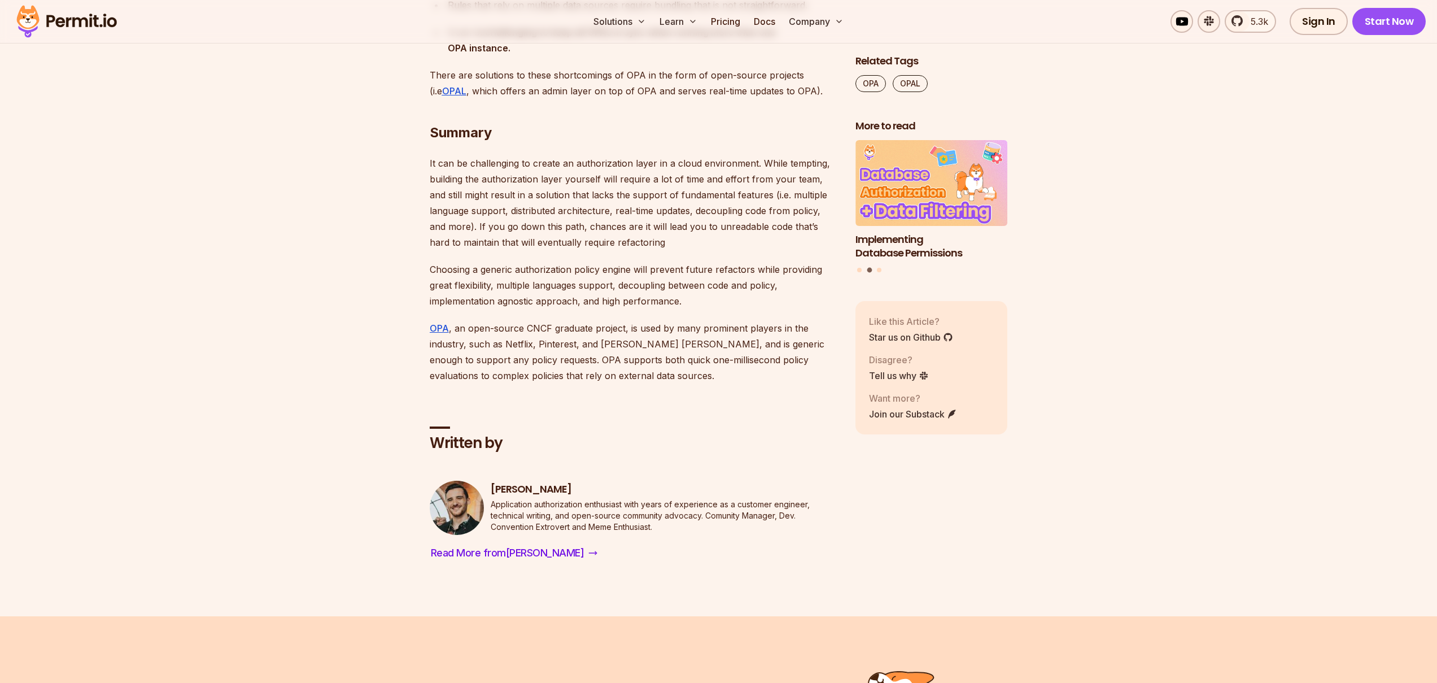
click at [630, 250] on p "It can be challenging to create an authorization layer in a cloud environment. …" at bounding box center [634, 202] width 408 height 95
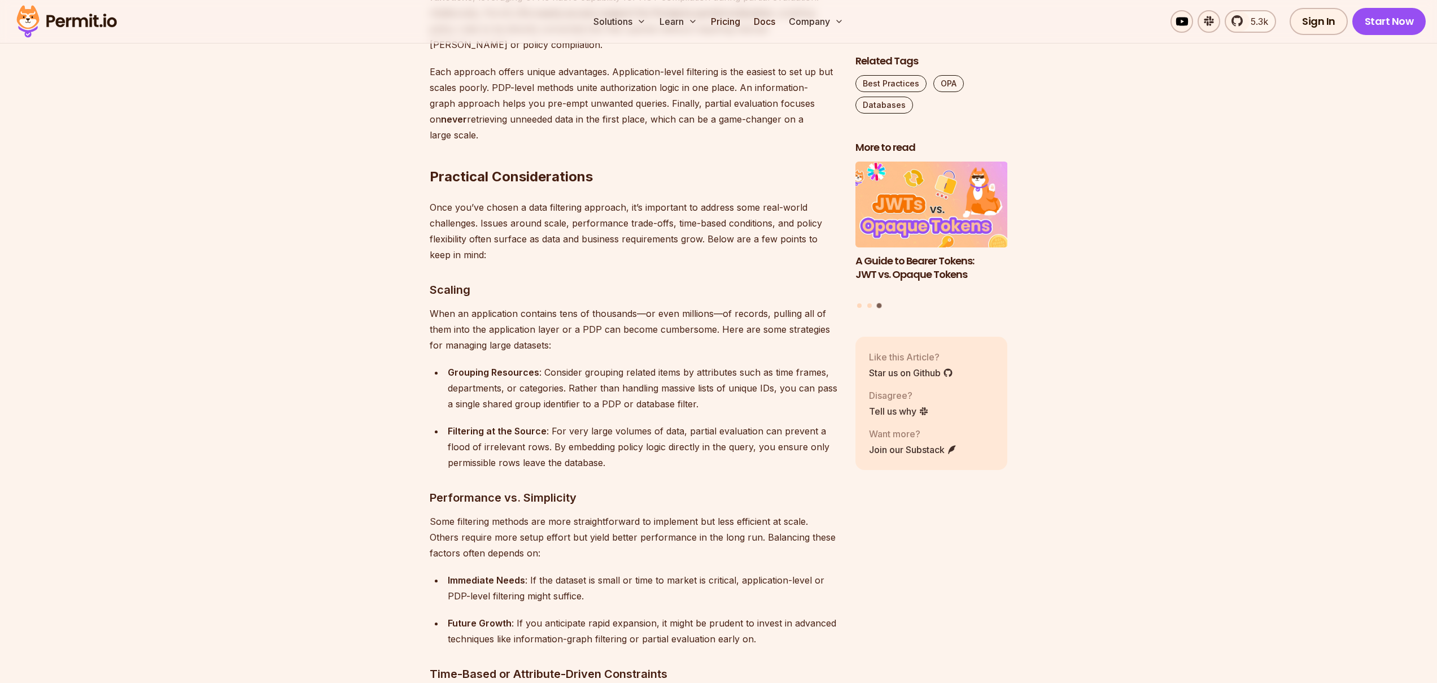
scroll to position [4418, 0]
drag, startPoint x: 556, startPoint y: 254, endPoint x: 577, endPoint y: 256, distance: 21.0
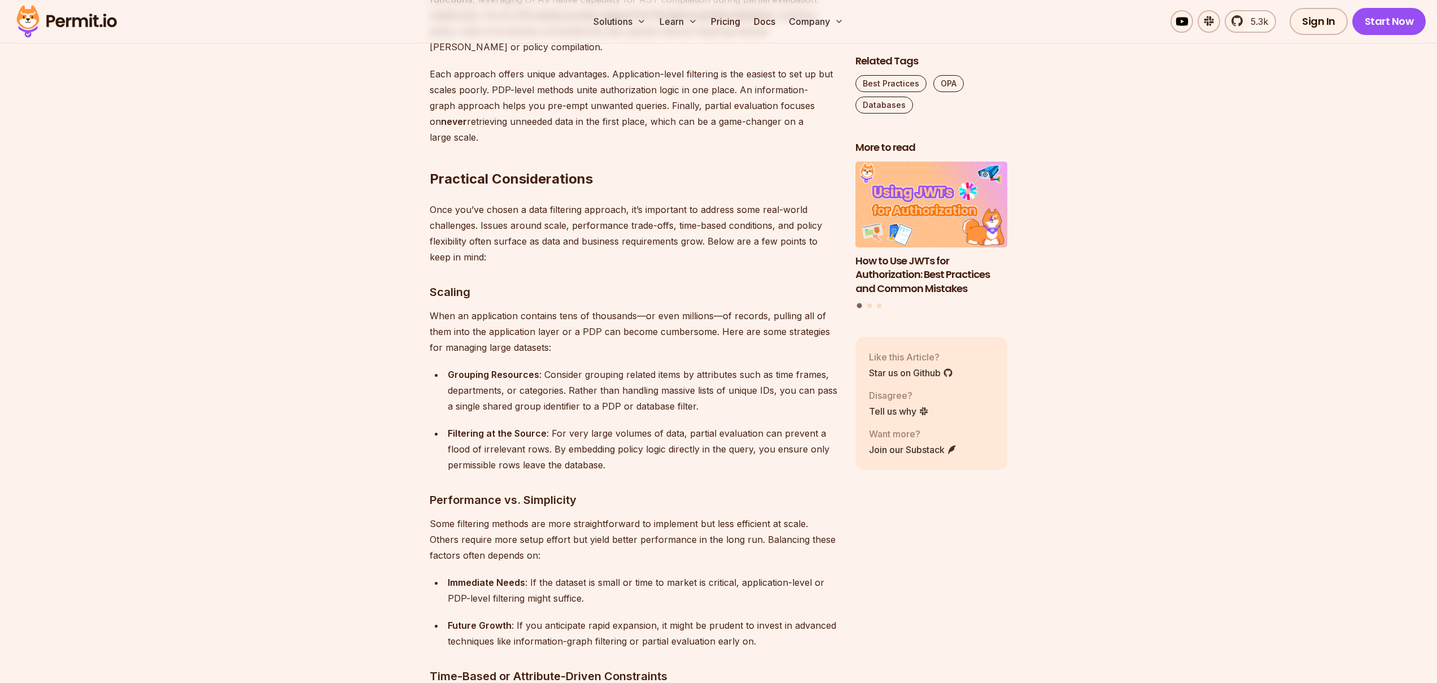
drag, startPoint x: 531, startPoint y: 226, endPoint x: 557, endPoint y: 227, distance: 26.6
drag, startPoint x: 557, startPoint y: 227, endPoint x: 548, endPoint y: 230, distance: 10.0
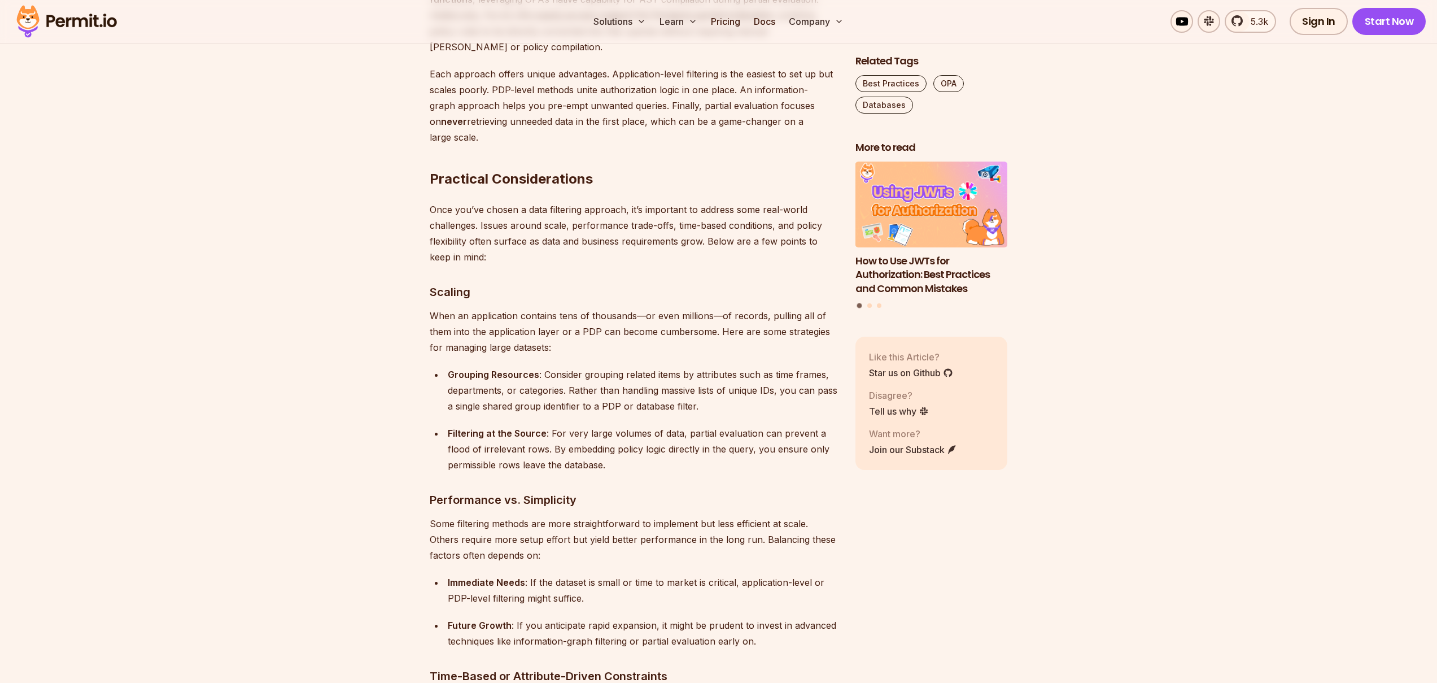
drag, startPoint x: 543, startPoint y: 225, endPoint x: 550, endPoint y: 225, distance: 6.8
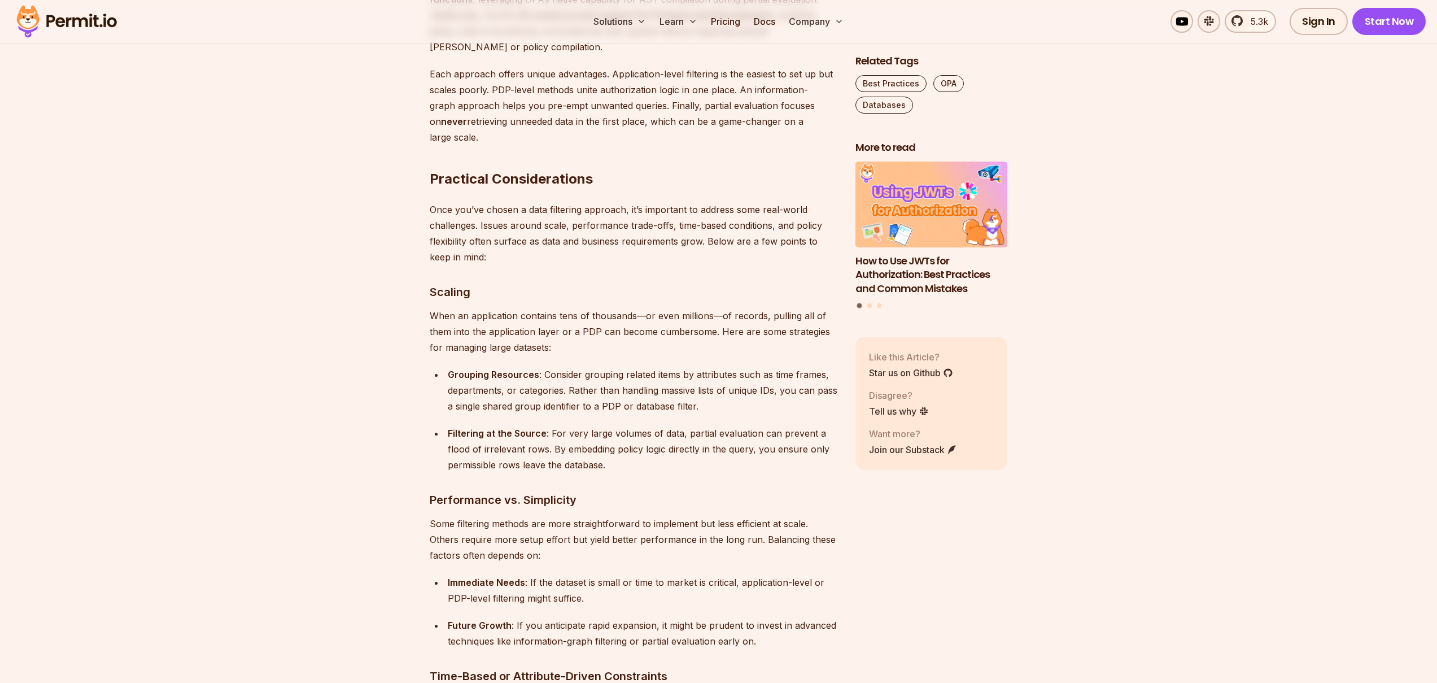
drag, startPoint x: 601, startPoint y: 226, endPoint x: 709, endPoint y: 223, distance: 107.3
drag, startPoint x: 685, startPoint y: 227, endPoint x: 648, endPoint y: 227, distance: 37.8
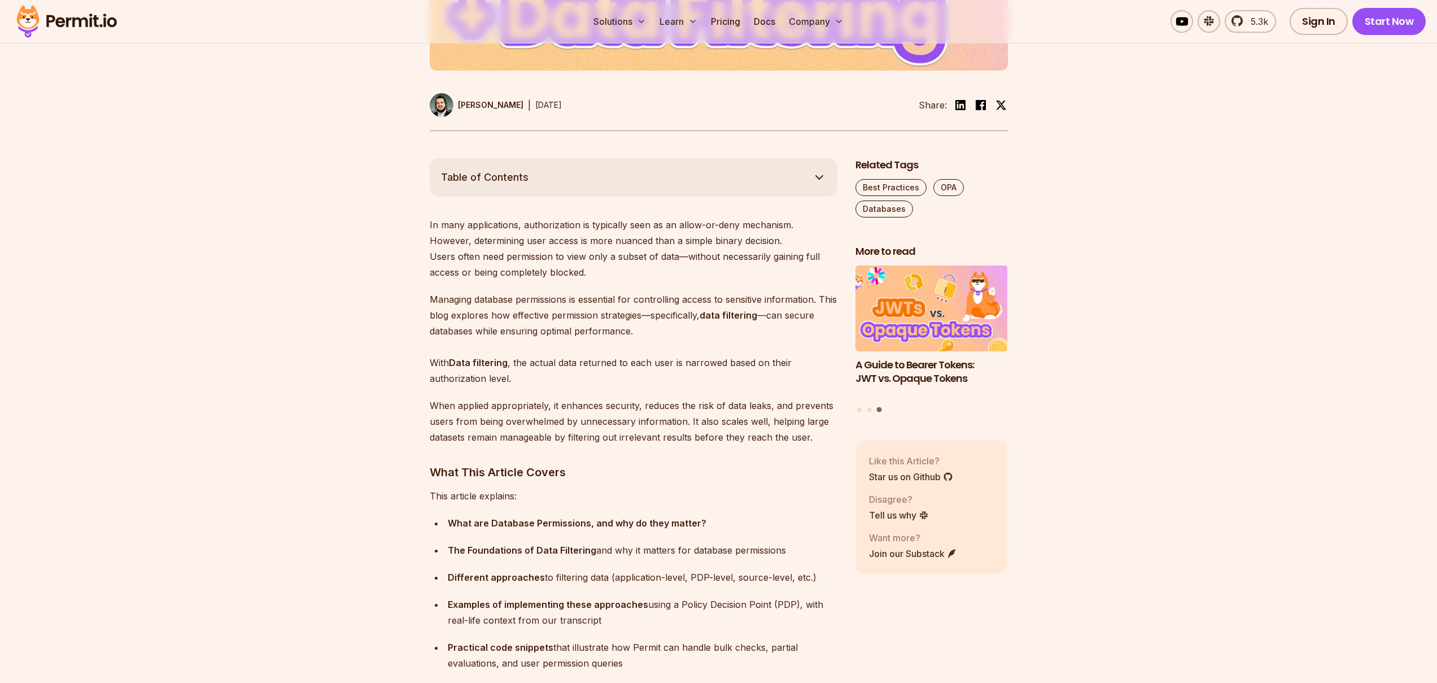
scroll to position [735, 0]
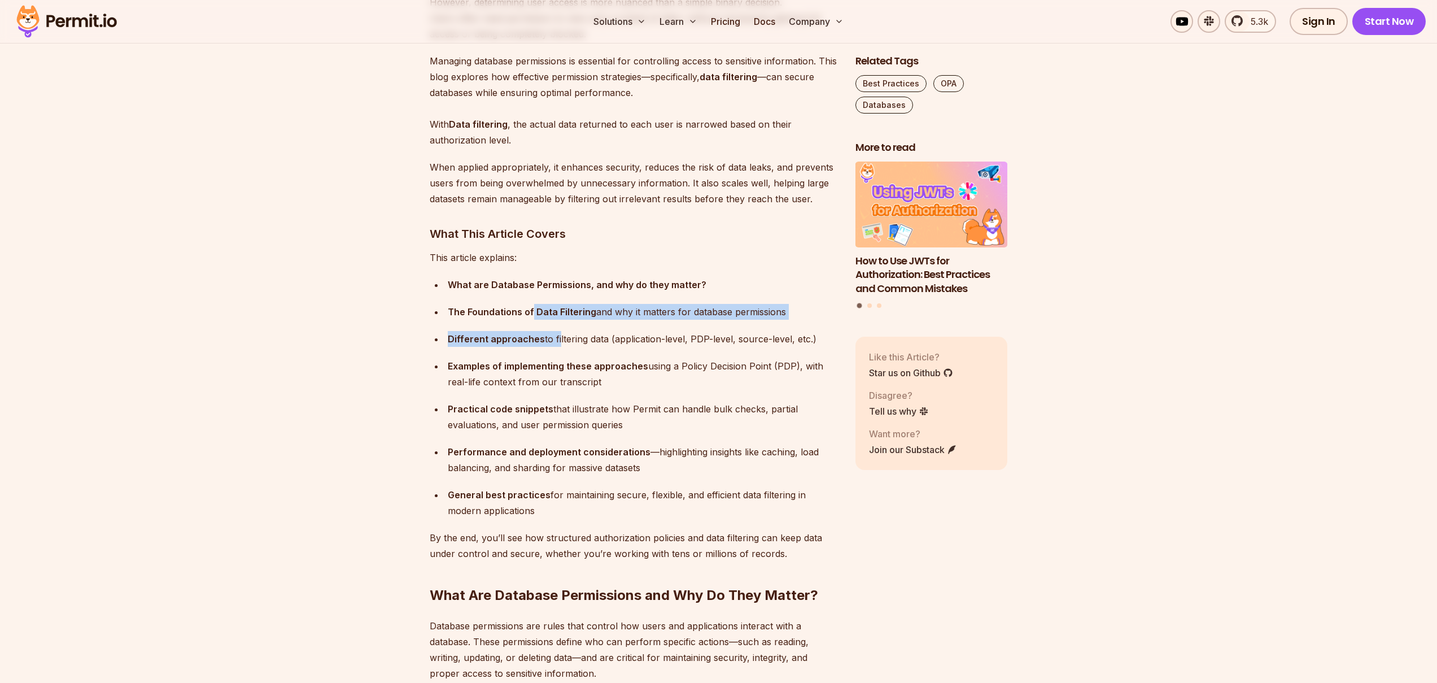
drag, startPoint x: 531, startPoint y: 312, endPoint x: 571, endPoint y: 338, distance: 47.8
click at [556, 344] on ul "What are Database Permissions, and why do they matter? The Foundations of Data …" at bounding box center [634, 398] width 408 height 242
click at [571, 338] on div "Different approaches to filtering data (application-level, PDP-level, source-le…" at bounding box center [643, 339] width 390 height 16
drag, startPoint x: 571, startPoint y: 338, endPoint x: 618, endPoint y: 346, distance: 47.6
click at [577, 338] on div "Different approaches to filtering data (application-level, PDP-level, source-le…" at bounding box center [643, 339] width 390 height 16
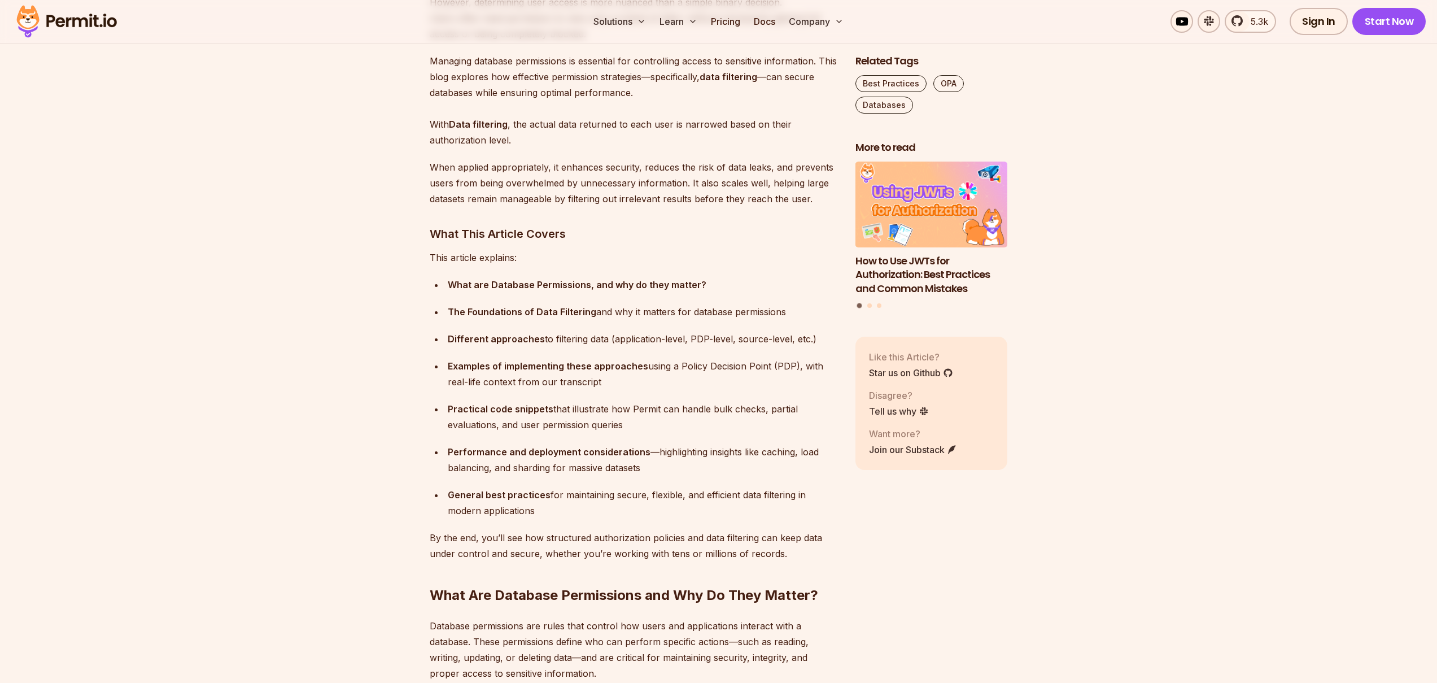
click at [618, 346] on div "Different approaches to filtering data (application-level, PDP-level, source-le…" at bounding box center [643, 339] width 390 height 16
drag, startPoint x: 586, startPoint y: 338, endPoint x: 778, endPoint y: 672, distance: 385.3
click at [588, 342] on div "Different approaches to filtering data (application-level, PDP-level, source-le…" at bounding box center [643, 339] width 390 height 16
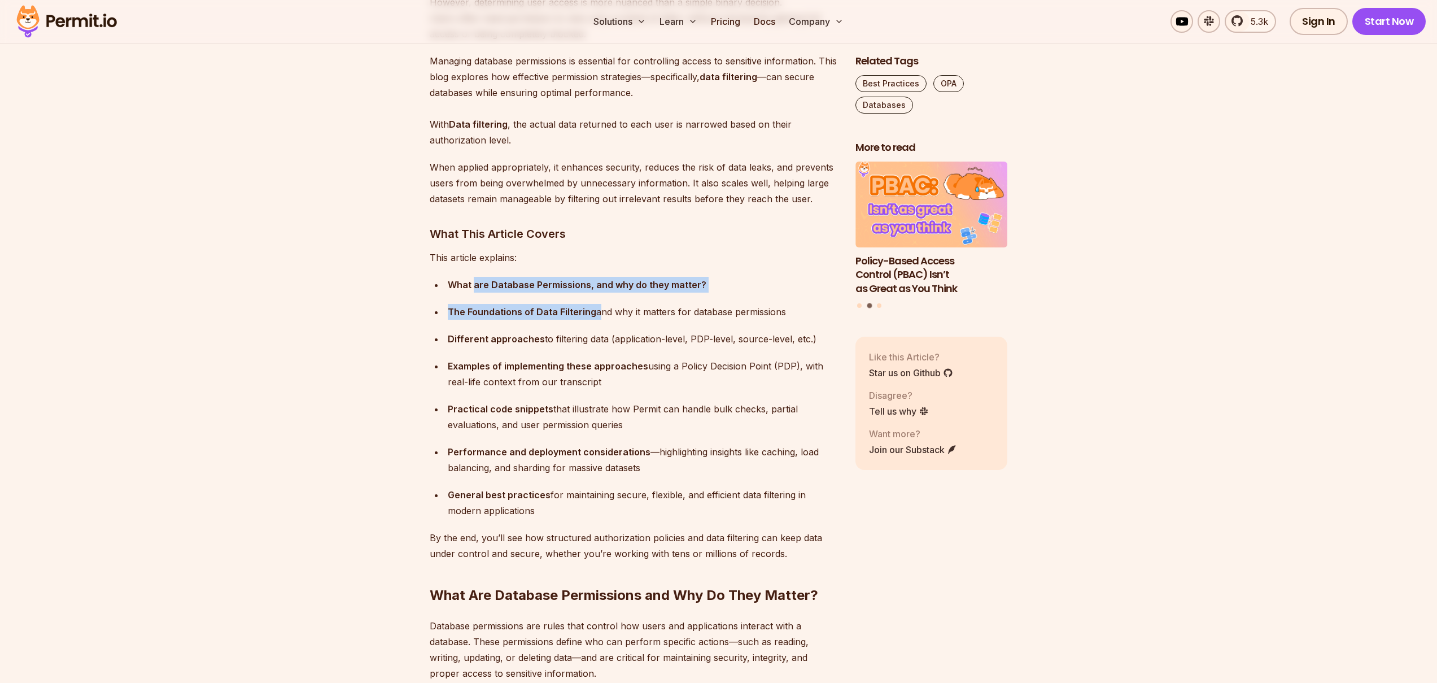
drag, startPoint x: 472, startPoint y: 286, endPoint x: 596, endPoint y: 313, distance: 127.3
click at [596, 313] on ul "What are Database Permissions, and why do they matter? The Foundations of Data …" at bounding box center [634, 398] width 408 height 242
click at [602, 312] on div "The Foundations of Data Filtering and why it matters for database permissions" at bounding box center [643, 312] width 390 height 16
click at [568, 309] on strong "The Foundations of Data Filtering" at bounding box center [522, 311] width 149 height 11
